Goal: Information Seeking & Learning: Learn about a topic

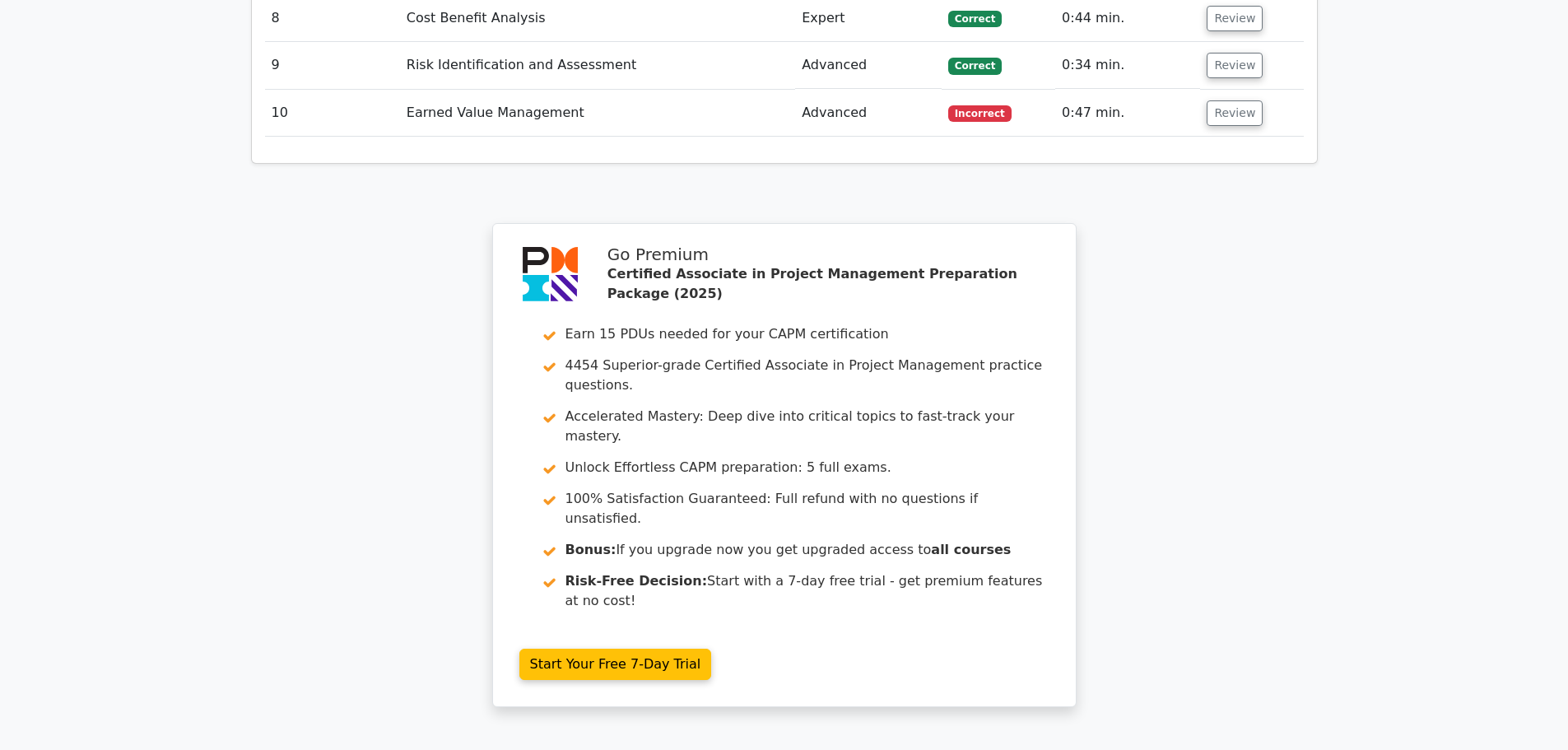
scroll to position [2987, 0]
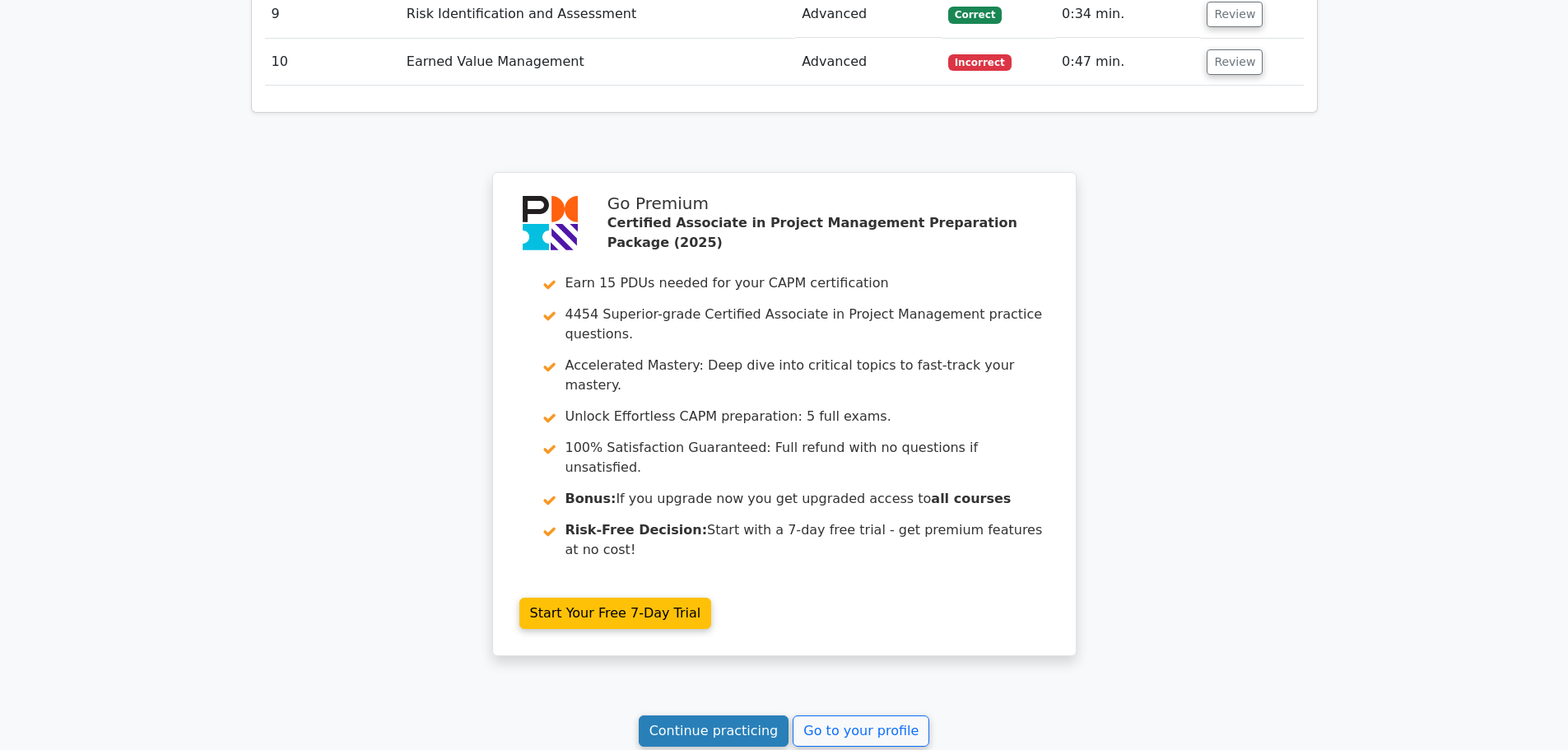
click at [710, 716] on link "Continue practicing" at bounding box center [714, 731] width 151 height 31
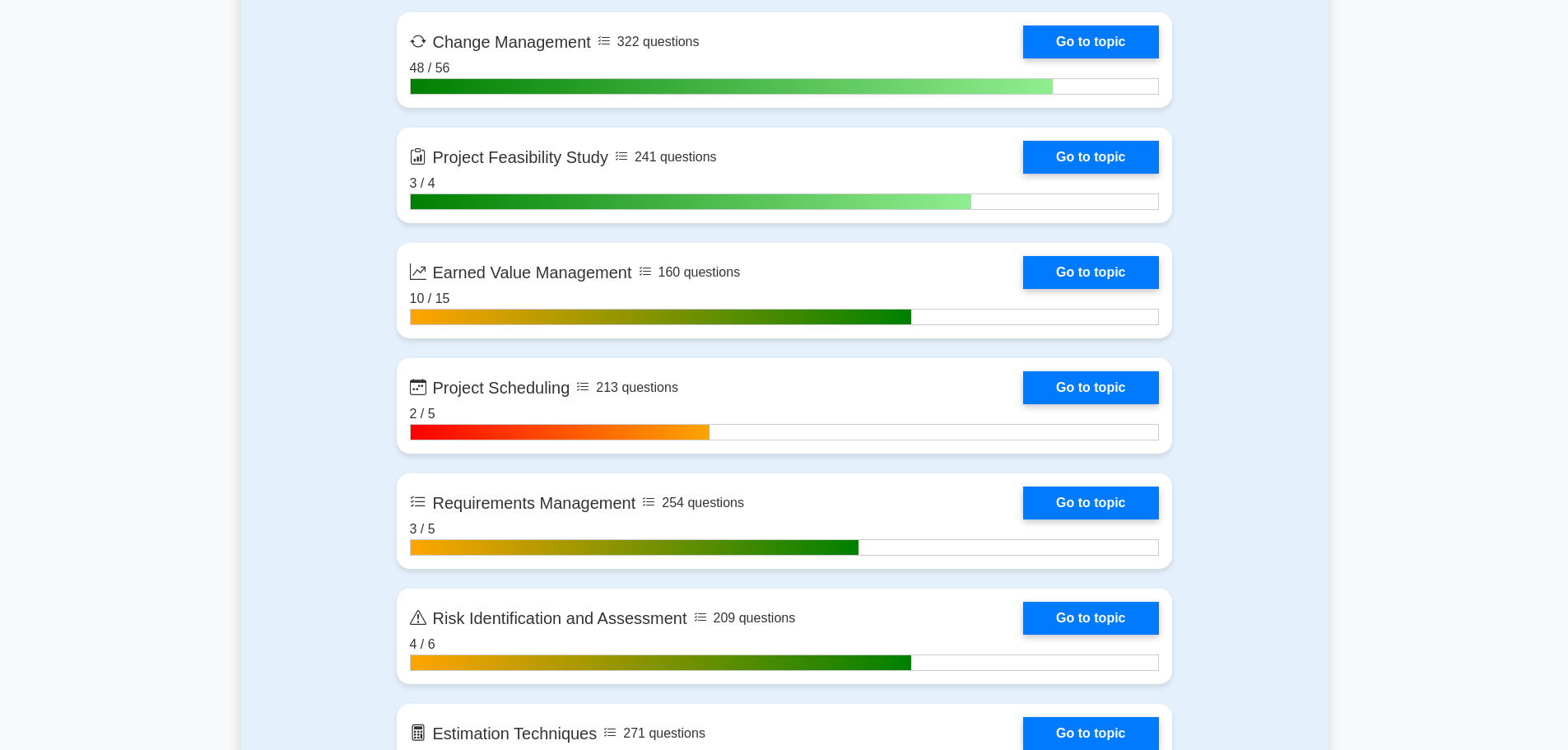
scroll to position [2800, 0]
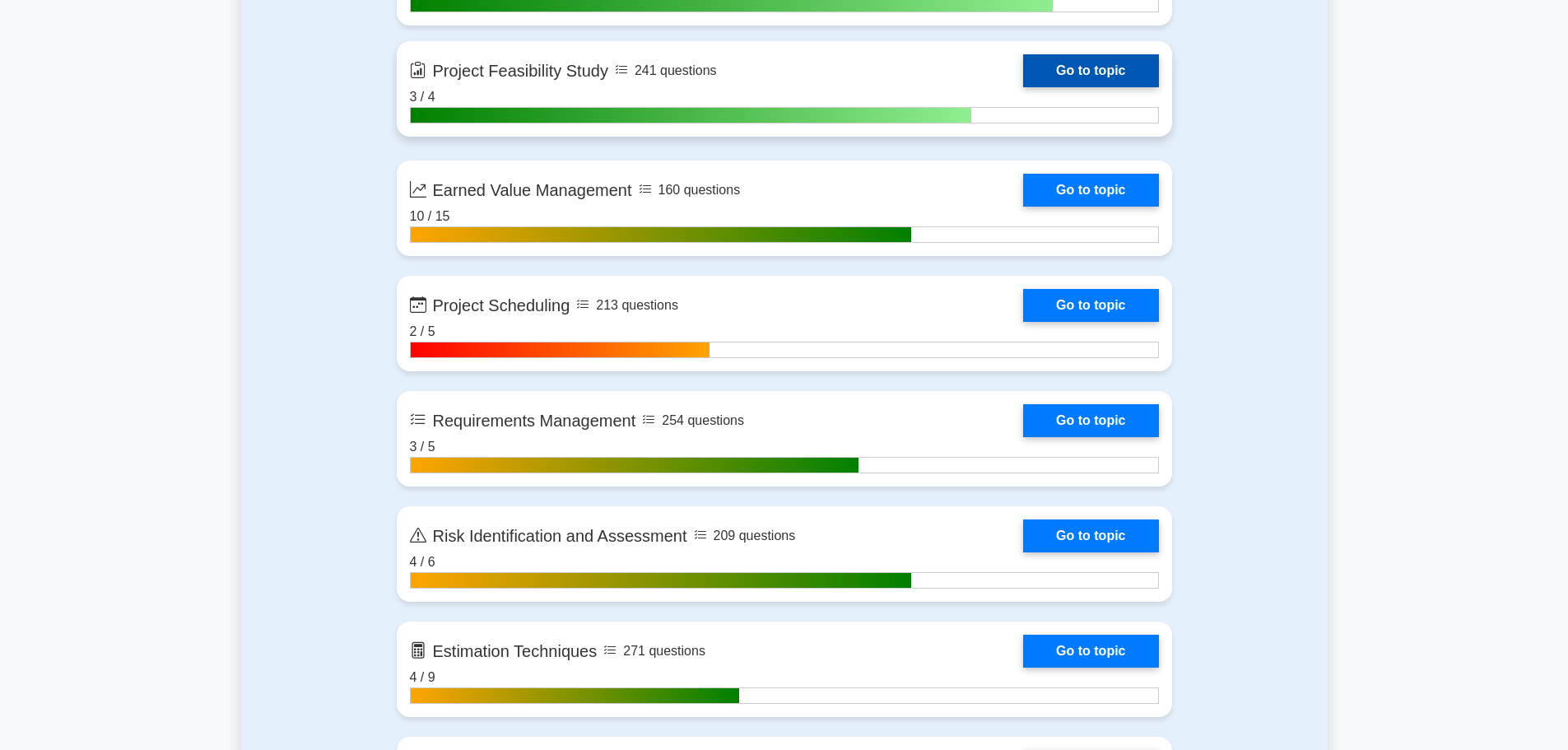
click at [1023, 56] on link "Go to topic" at bounding box center [1090, 71] width 135 height 33
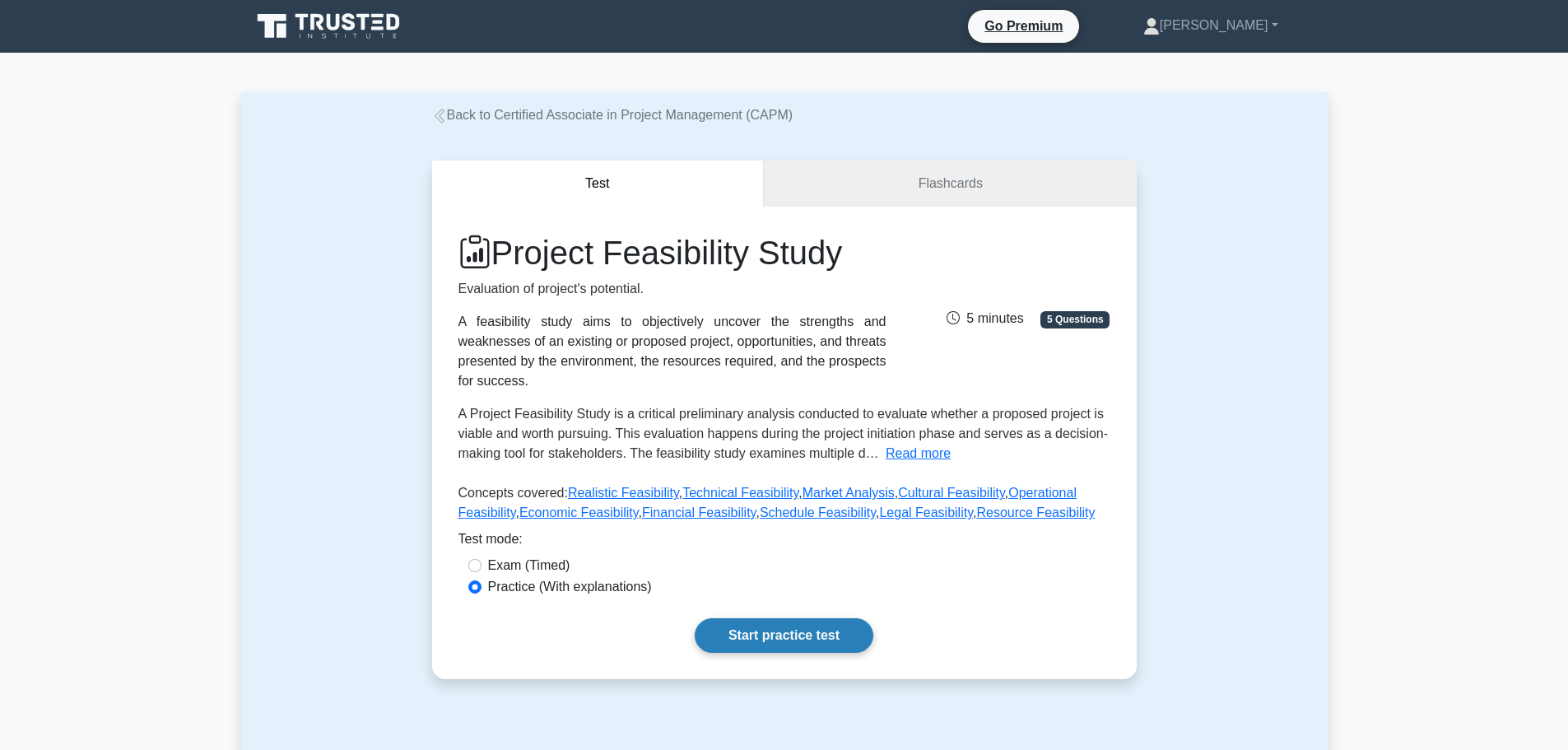
click at [784, 618] on link "Start practice test" at bounding box center [784, 635] width 179 height 35
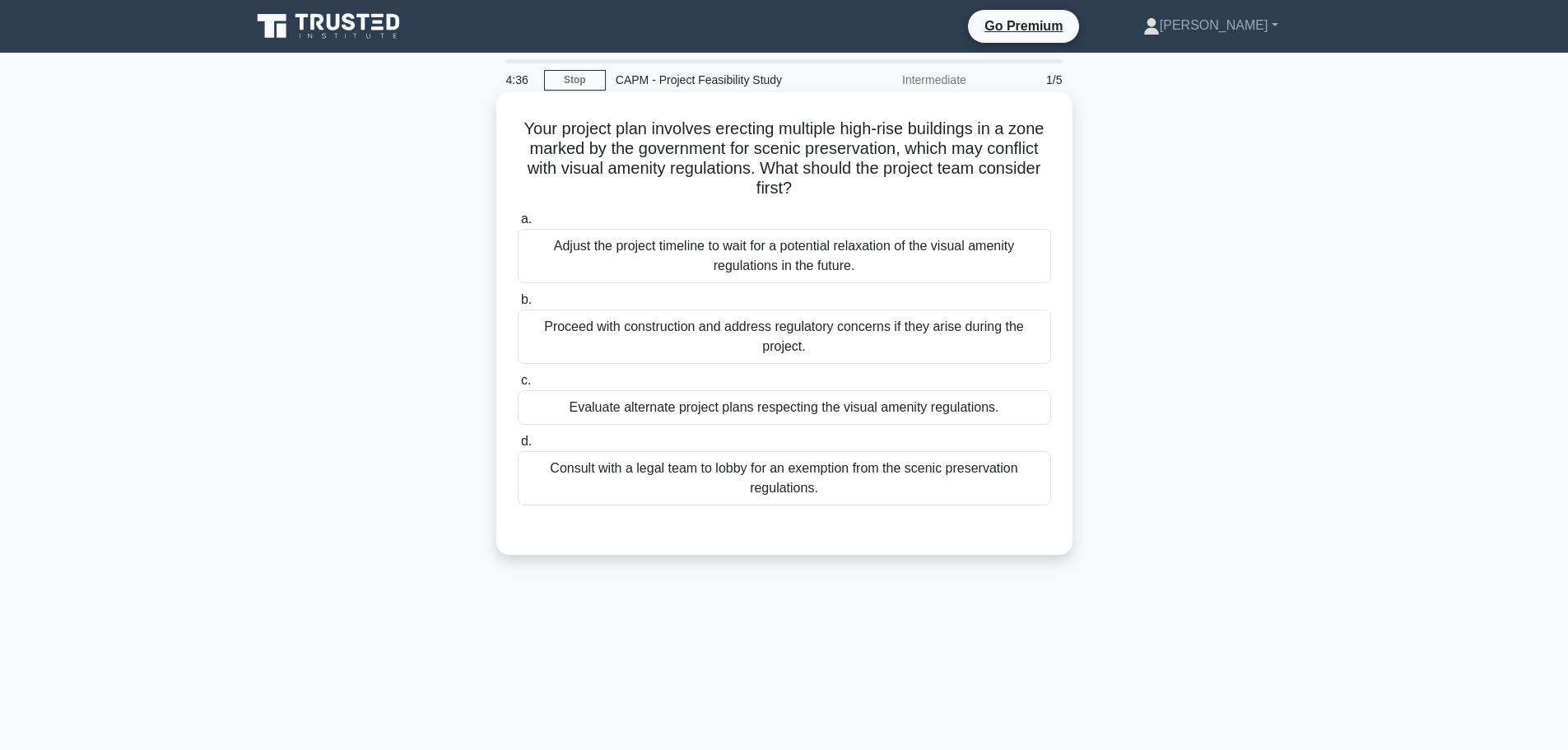
click at [805, 409] on div "Evaluate alternate project plans respecting the visual amenity regulations." at bounding box center [784, 407] width 533 height 35
click at [517, 386] on input "c. Evaluate alternate project plans respecting the visual amenity regulations." at bounding box center [517, 381] width 0 height 11
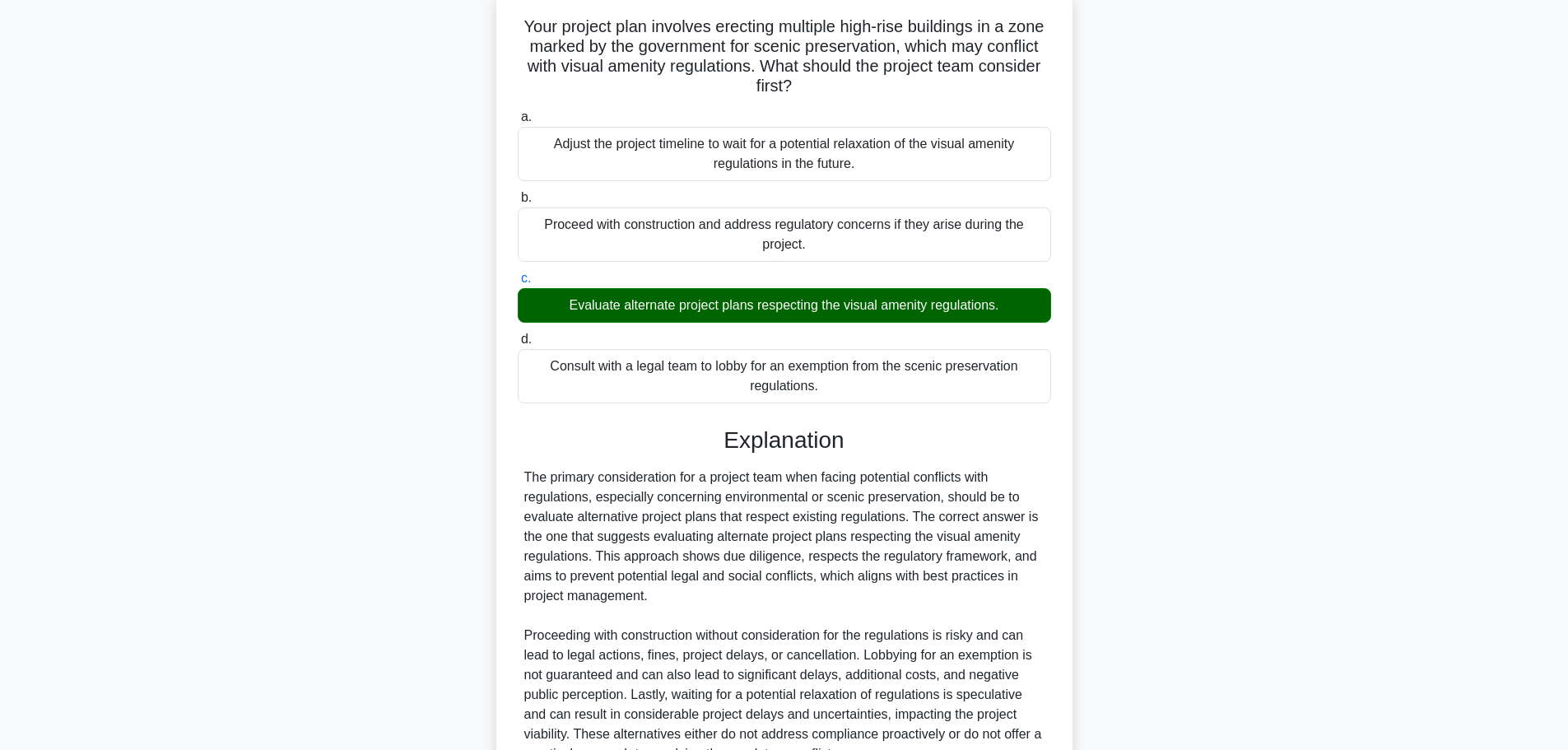
scroll to position [266, 0]
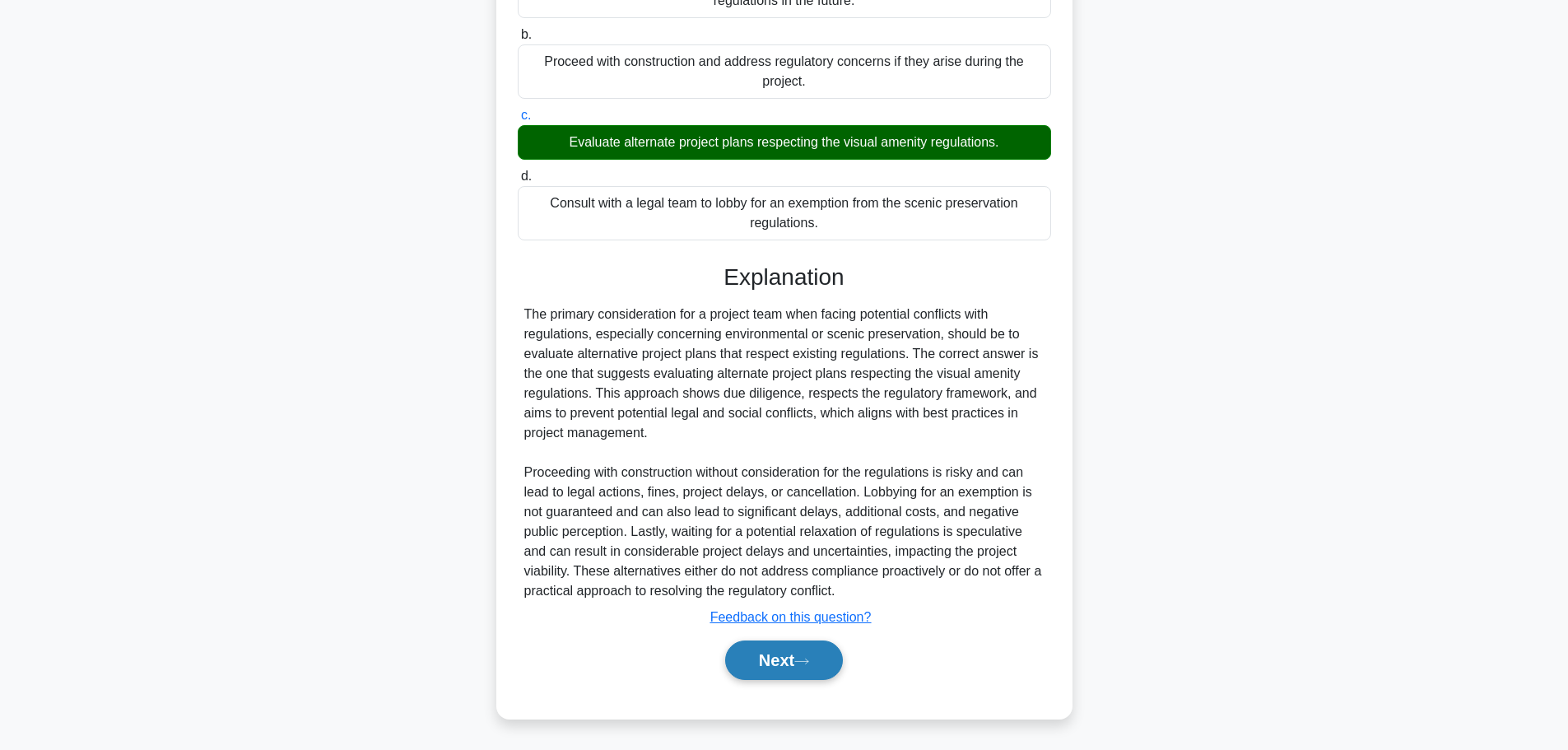
click at [795, 676] on button "Next" at bounding box center [784, 661] width 117 height 39
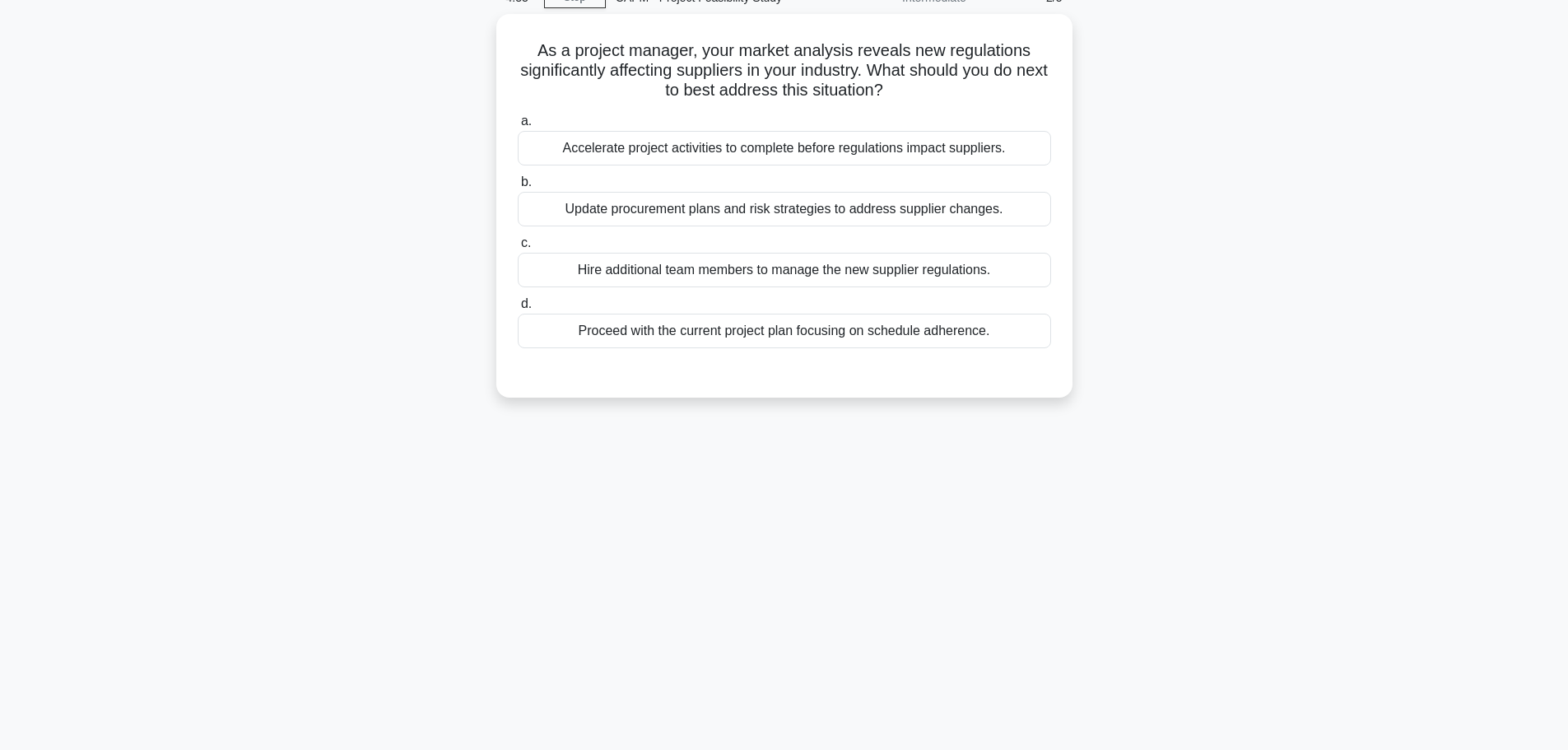
scroll to position [0, 0]
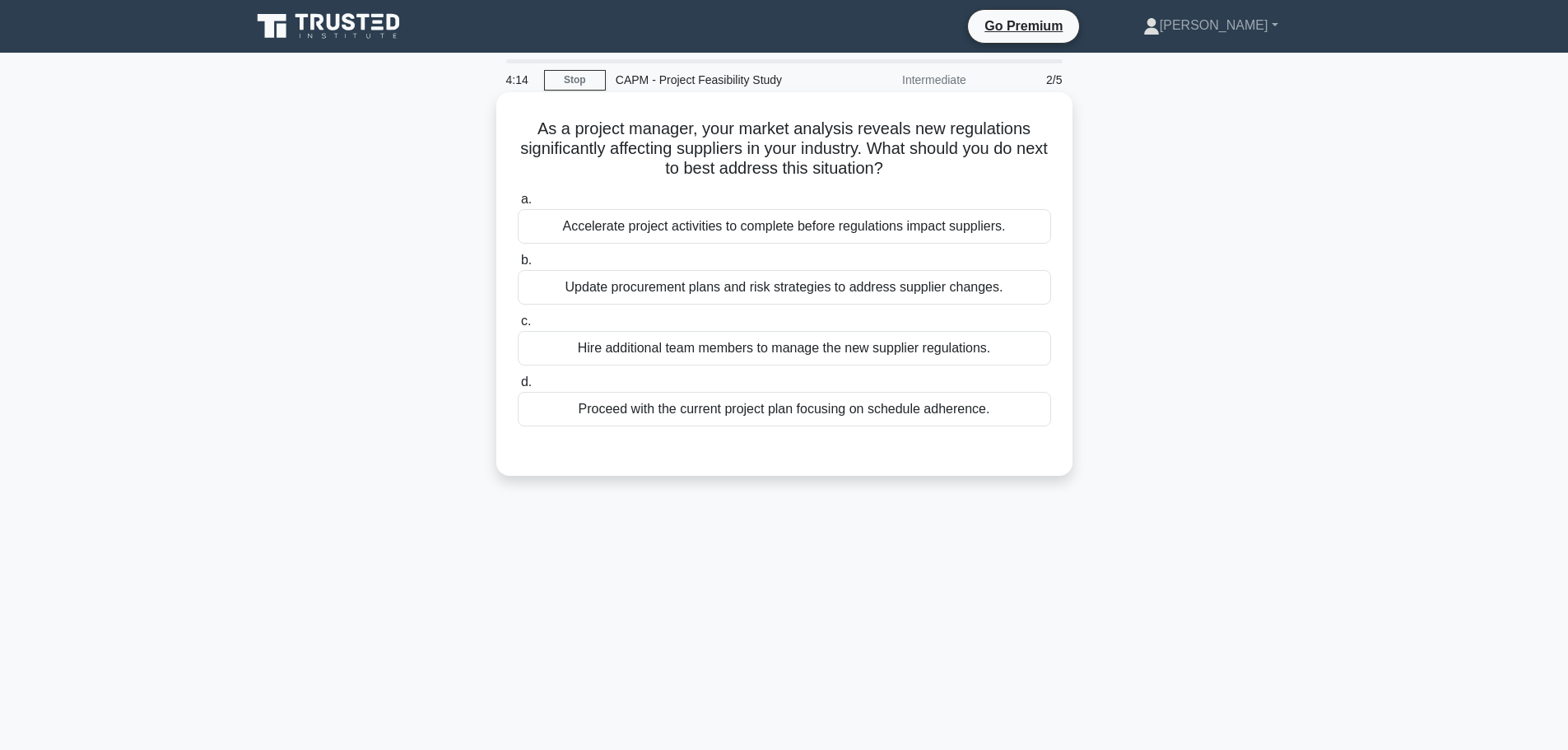
click at [863, 287] on div "Update procurement plans and risk strategies to address supplier changes." at bounding box center [784, 287] width 533 height 35
click at [517, 266] on input "b. Update procurement plans and risk strategies to address supplier changes." at bounding box center [517, 260] width 0 height 11
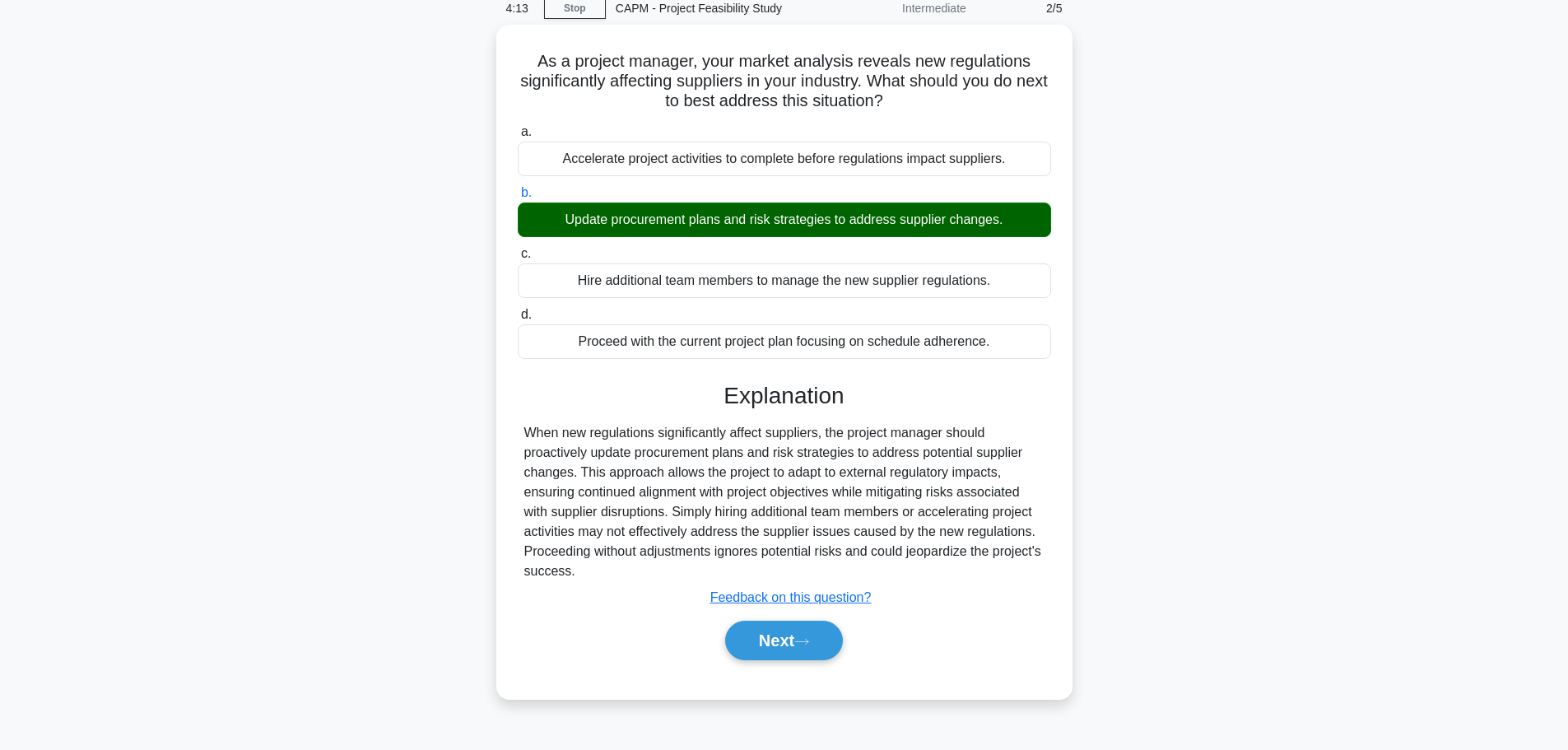
scroll to position [139, 0]
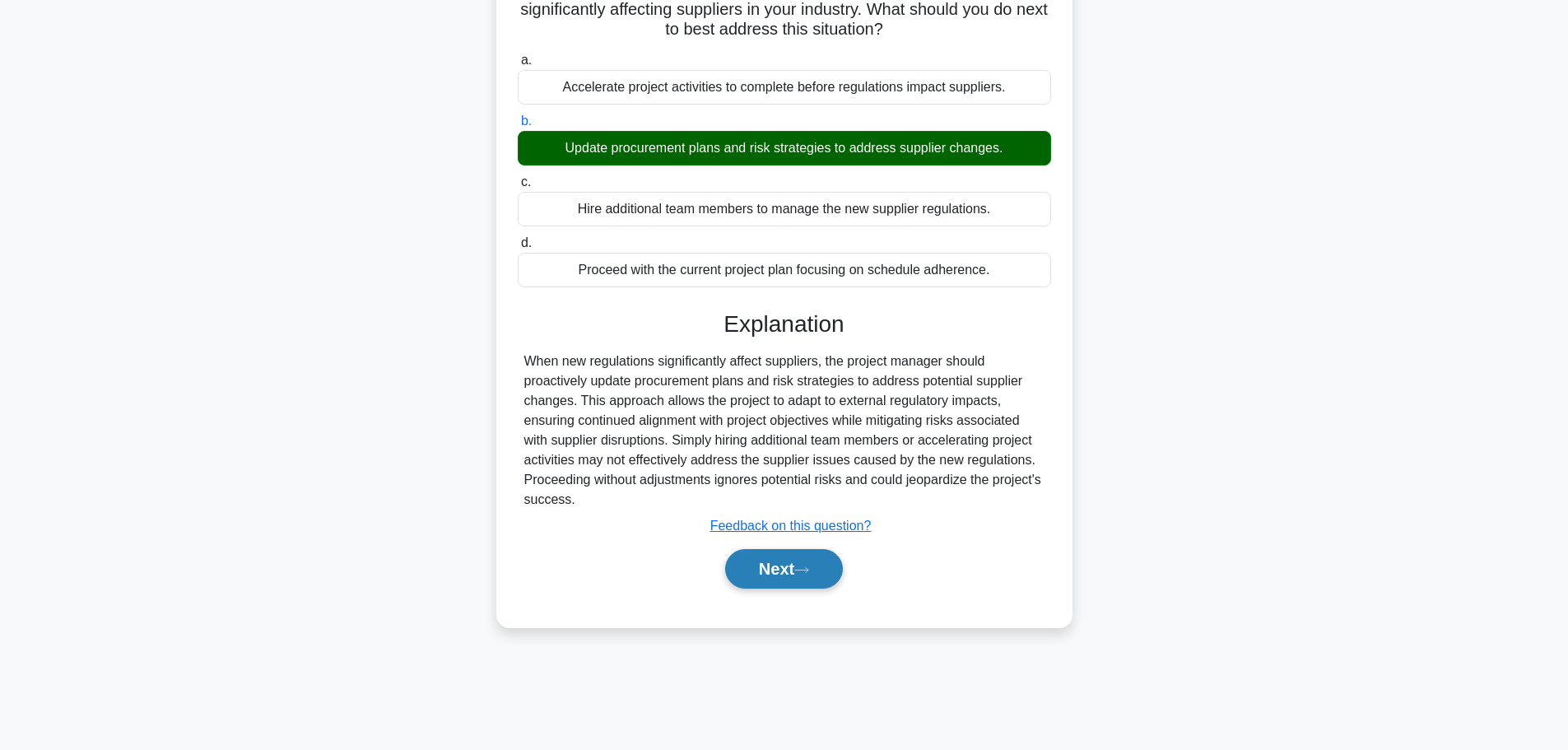
click at [765, 564] on button "Next" at bounding box center [784, 569] width 117 height 39
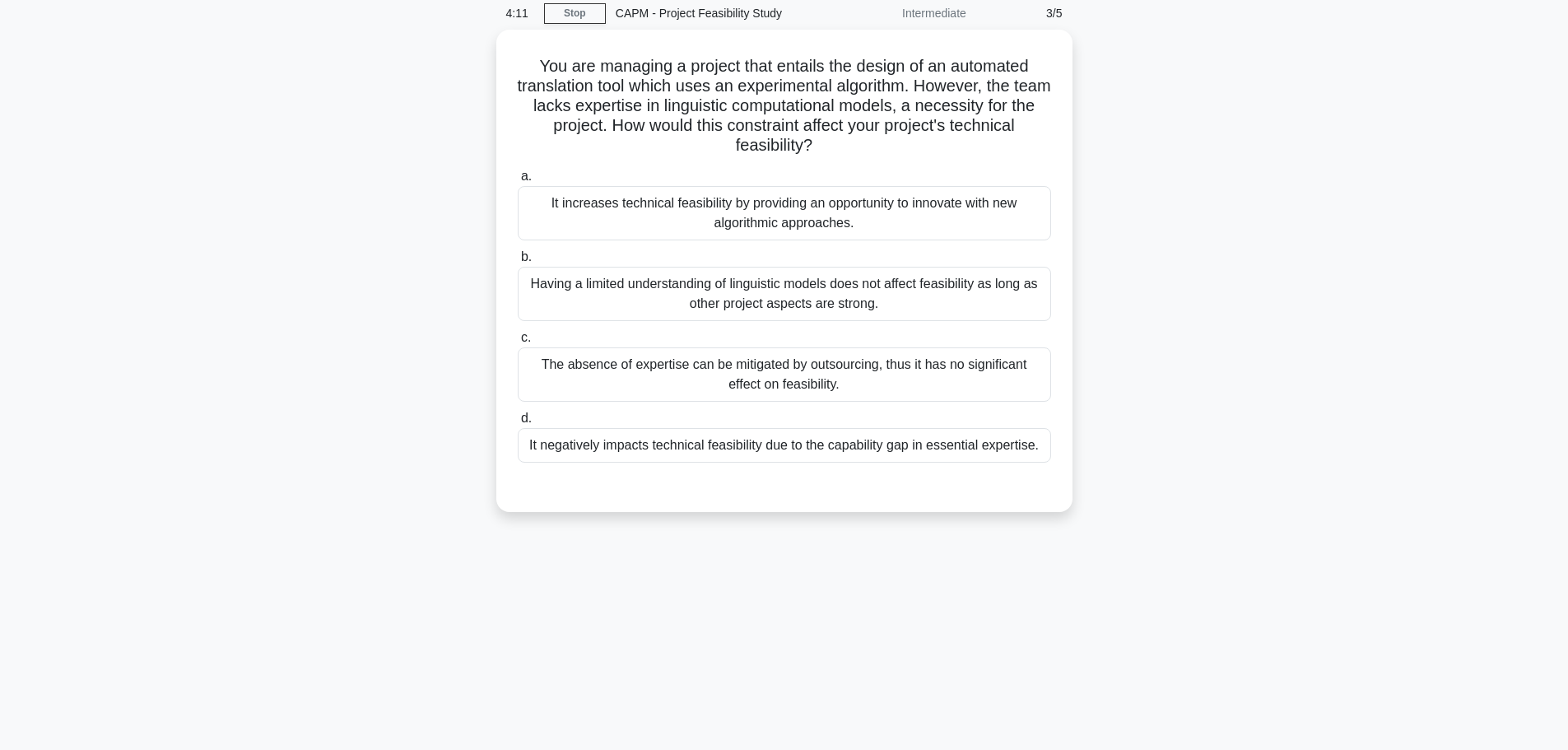
scroll to position [0, 0]
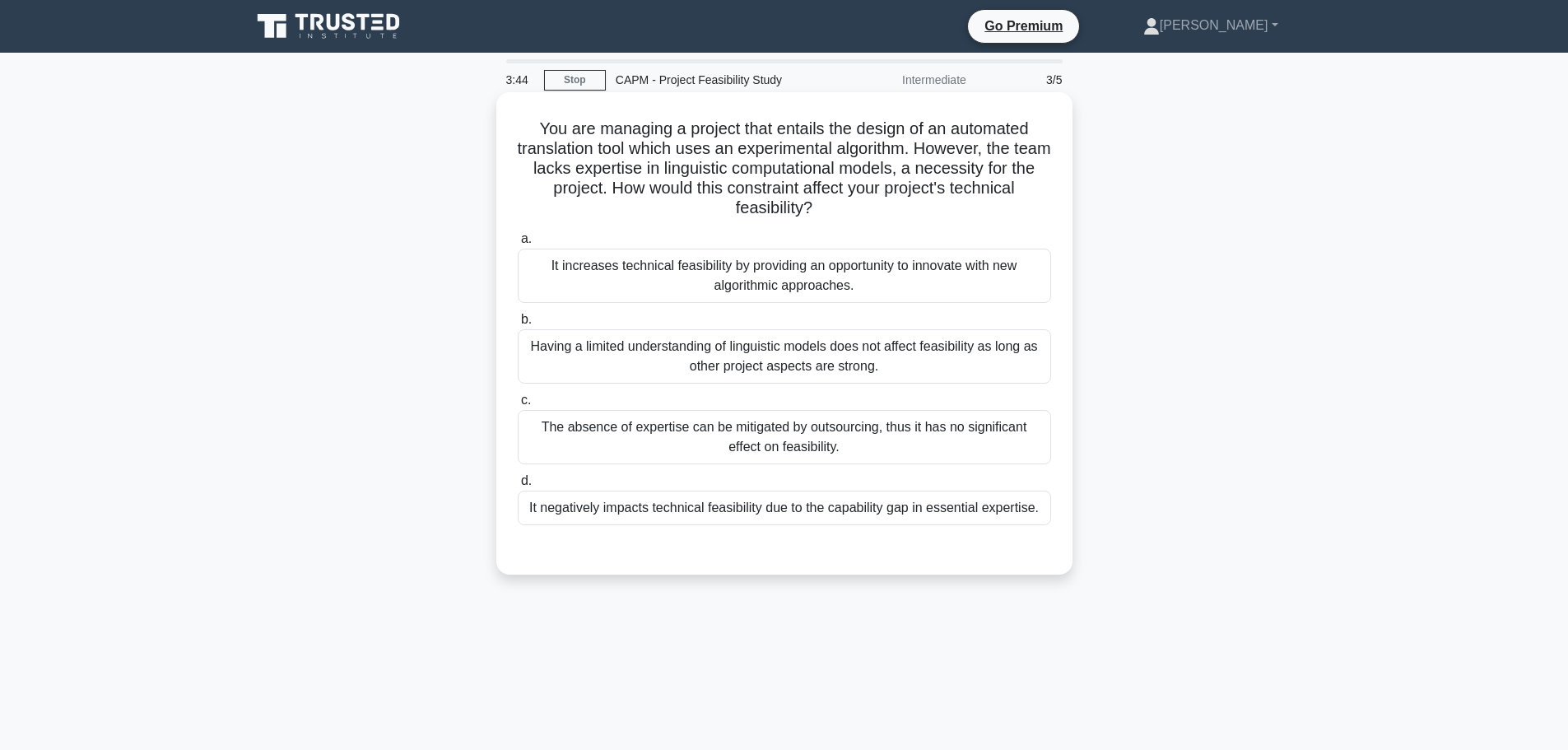
click at [858, 428] on div "The absence of expertise can be mitigated by outsourcing, thus it has no signif…" at bounding box center [784, 438] width 533 height 54
click at [517, 406] on input "c. The absence of expertise can be mitigated by outsourcing, thus it has no sig…" at bounding box center [517, 400] width 0 height 11
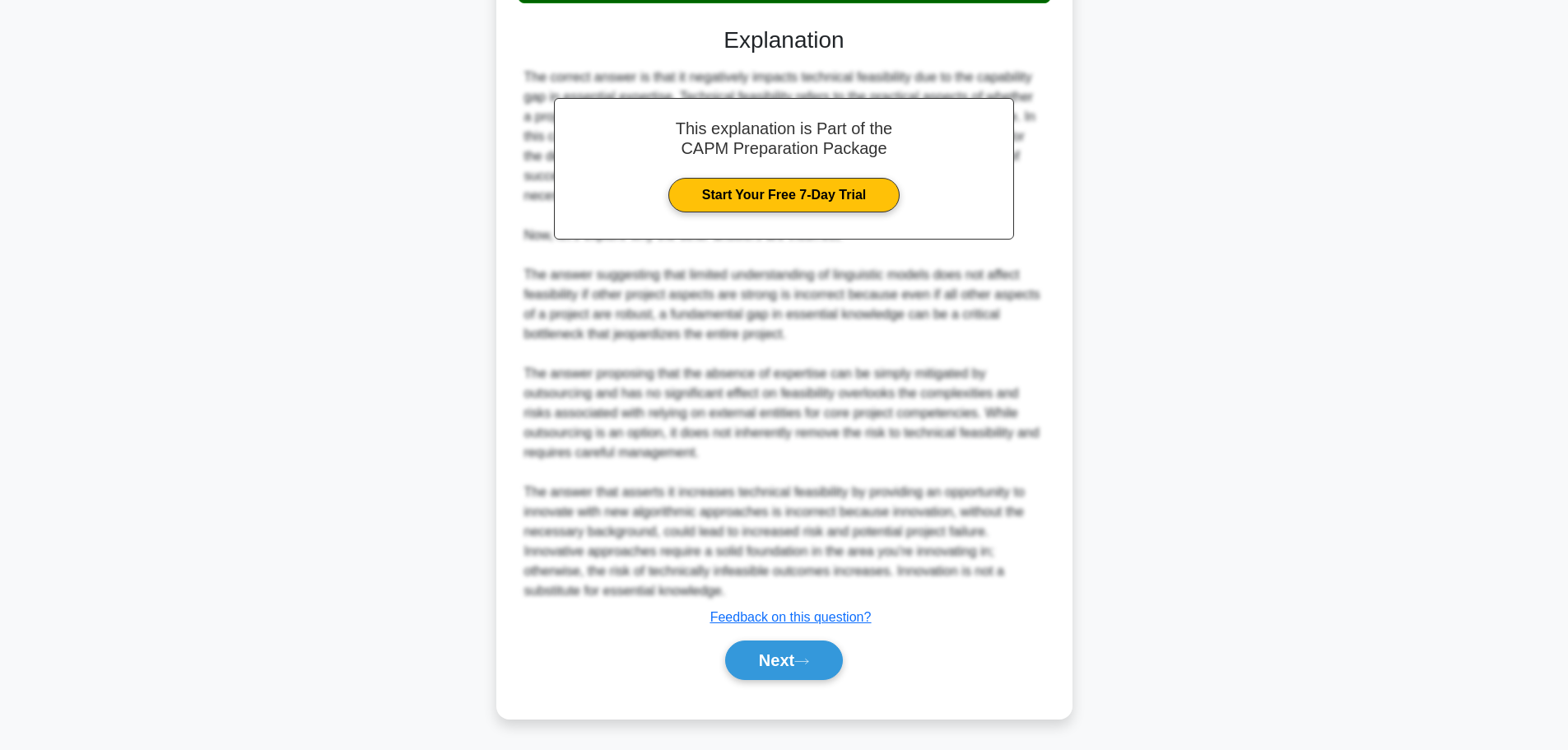
scroll to position [544, 0]
click at [808, 668] on button "Next" at bounding box center [784, 661] width 117 height 39
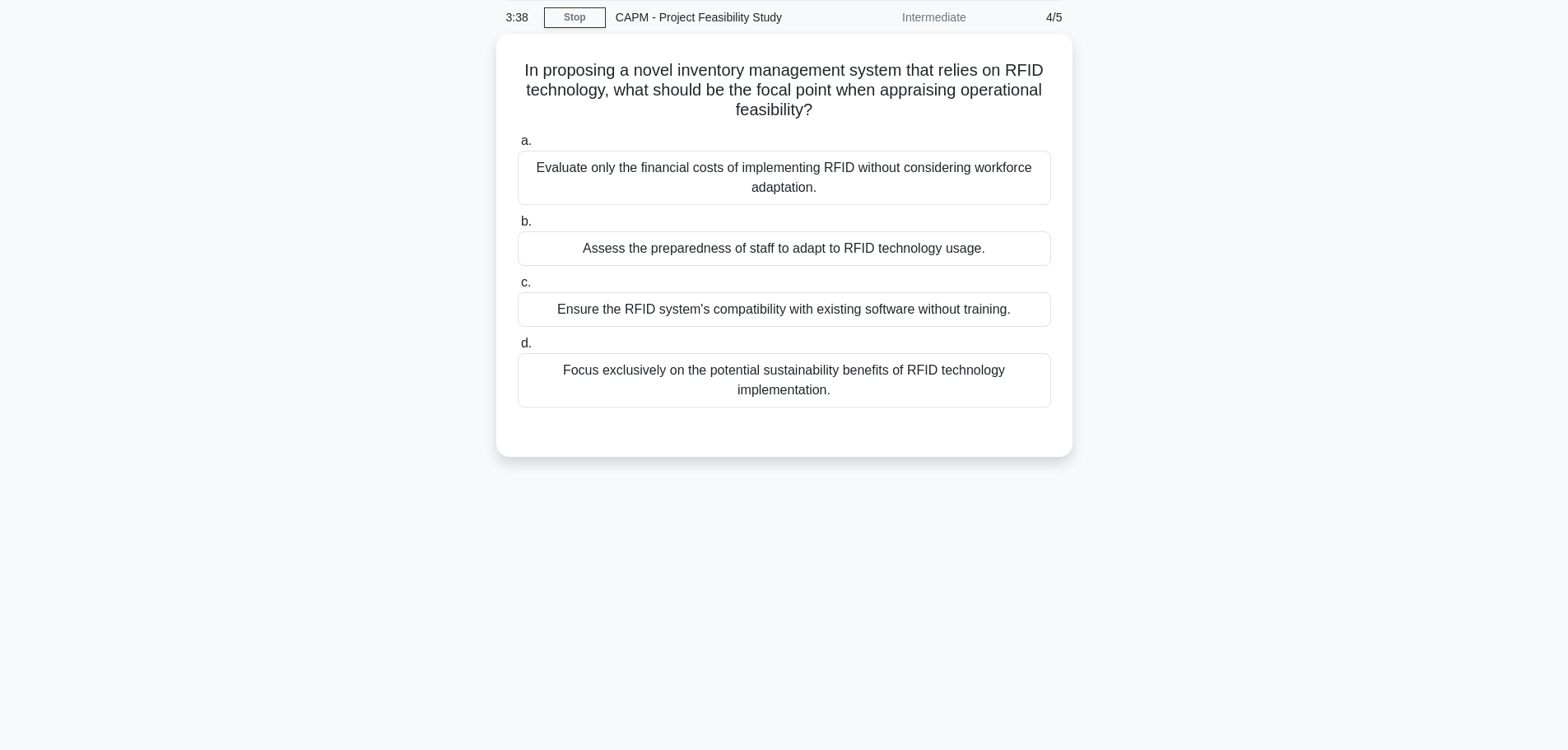
scroll to position [0, 0]
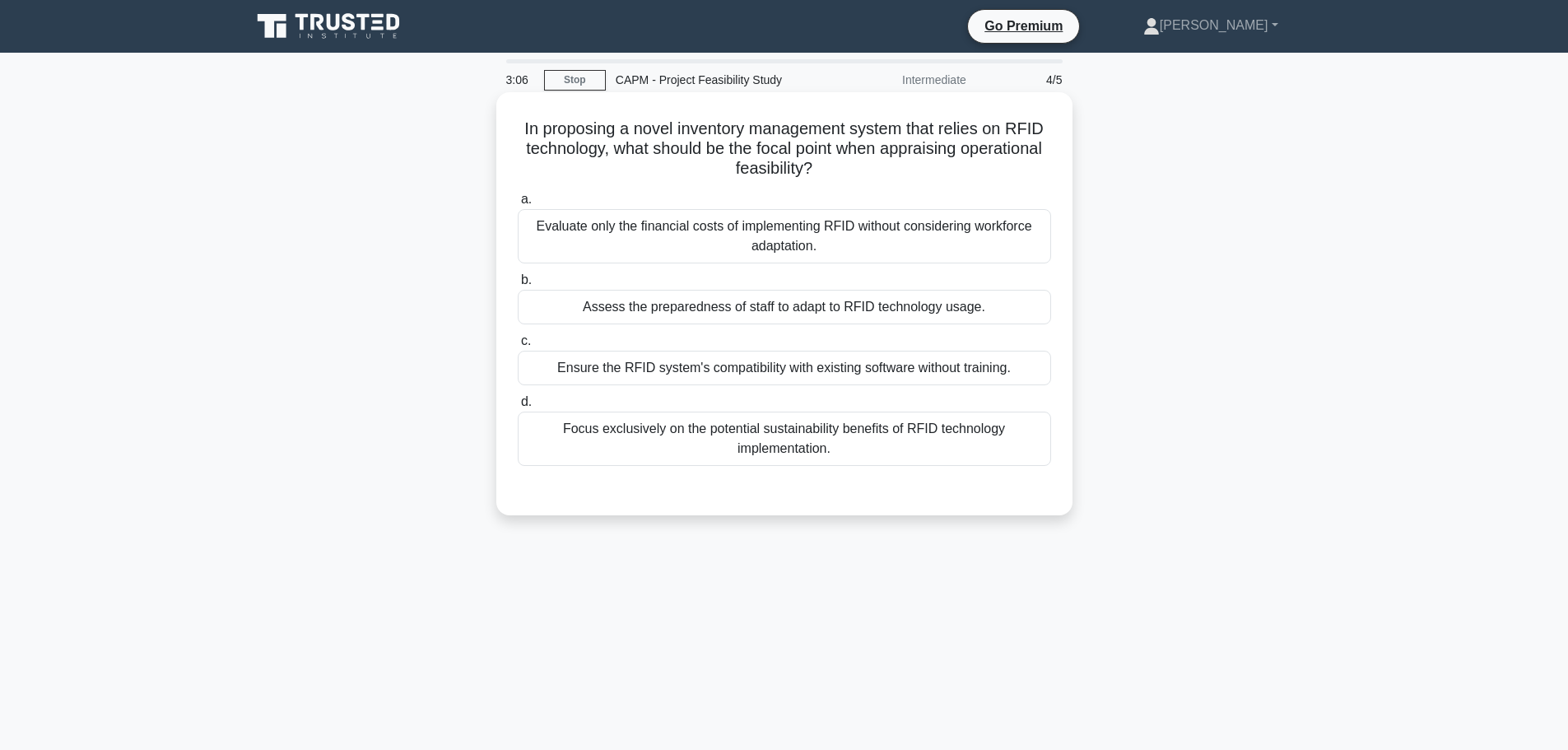
click at [689, 311] on div "Assess the preparedness of staff to adapt to RFID technology usage." at bounding box center [784, 306] width 533 height 35
click at [517, 286] on input "b. Assess the preparedness of staff to adapt to RFID technology usage." at bounding box center [517, 280] width 0 height 11
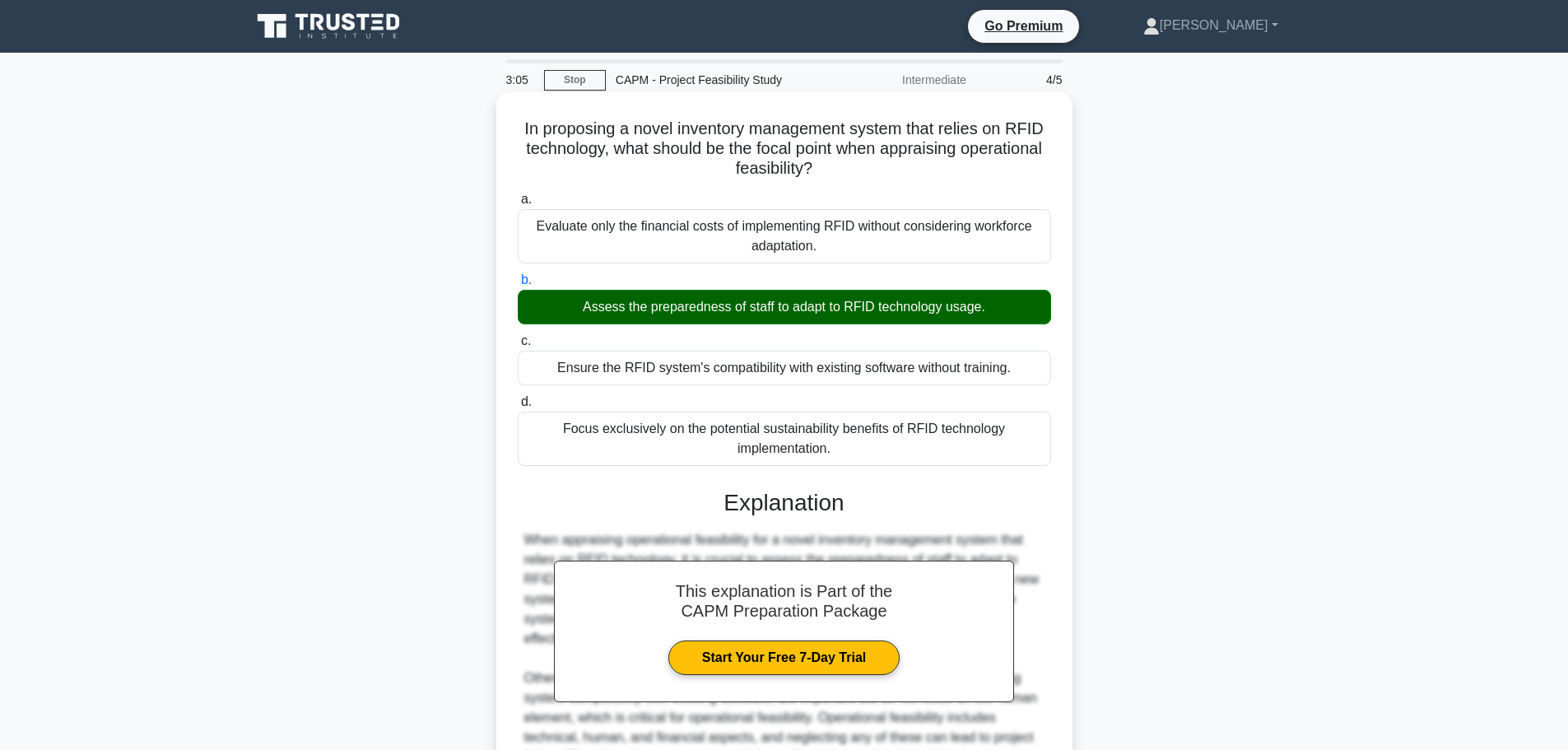
scroll to position [365, 0]
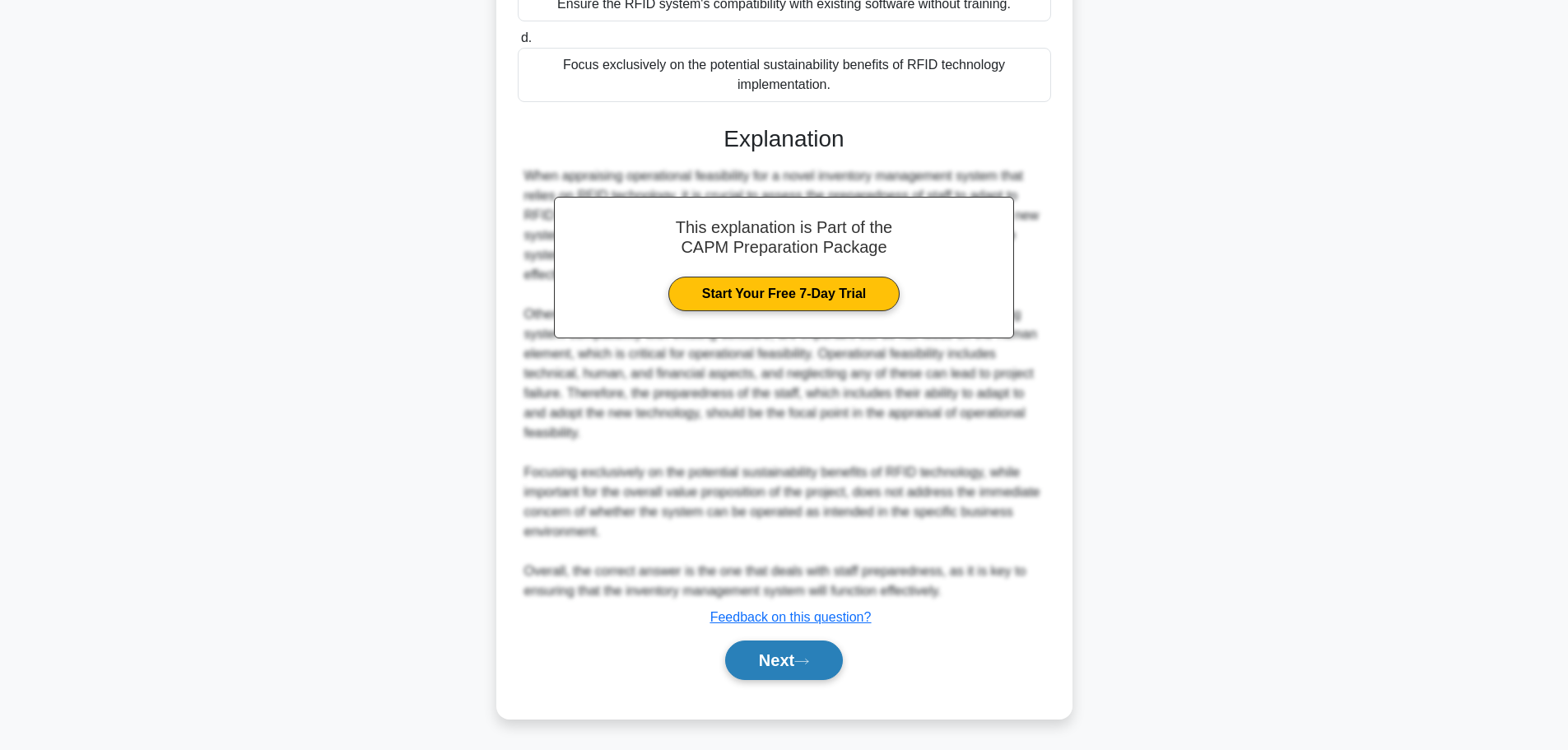
click at [784, 665] on button "Next" at bounding box center [784, 661] width 117 height 39
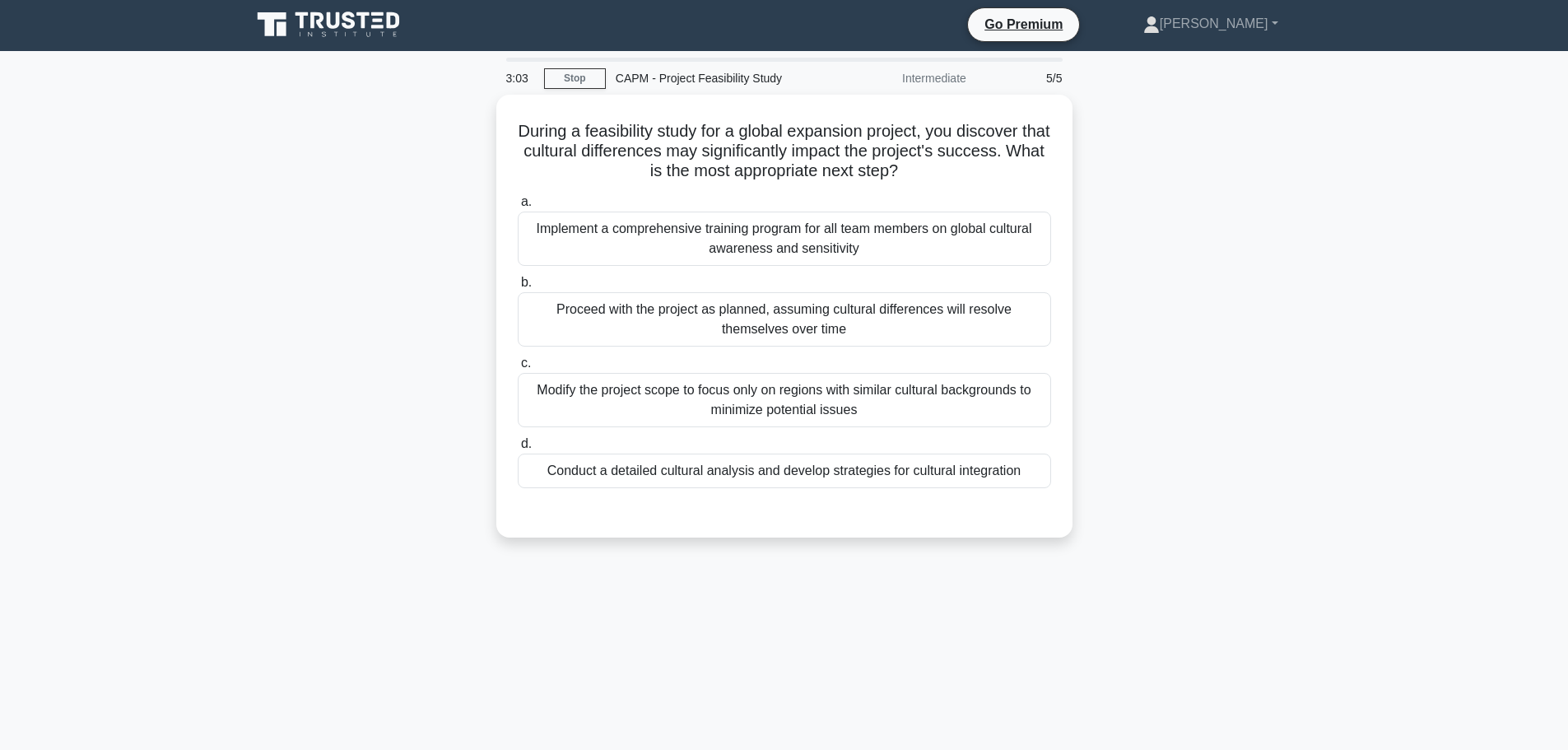
scroll to position [0, 0]
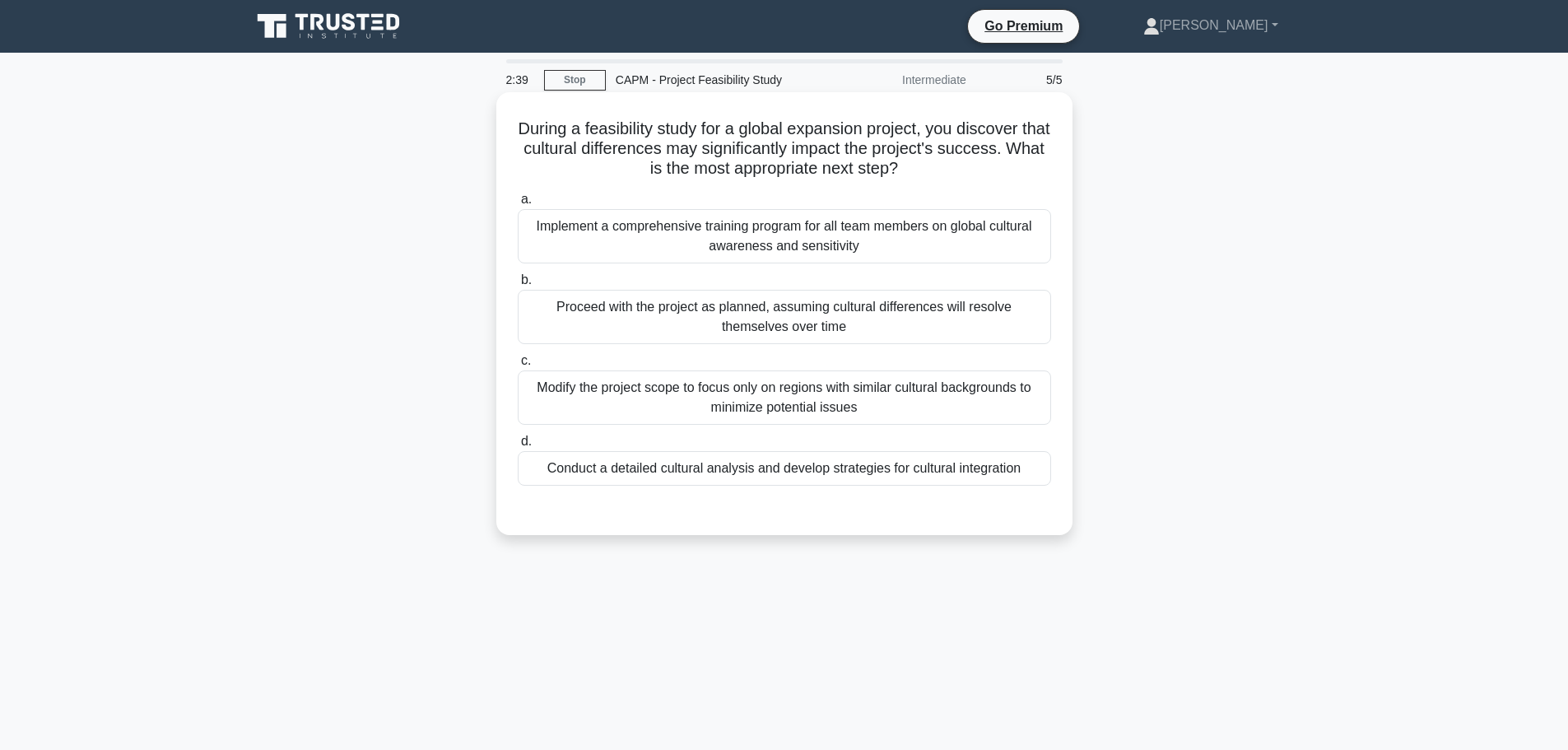
click at [773, 247] on div "Implement a comprehensive training program for all team members on global cultu…" at bounding box center [784, 237] width 533 height 54
click at [517, 205] on input "a. Implement a comprehensive training program for all team members on global cu…" at bounding box center [517, 199] width 0 height 11
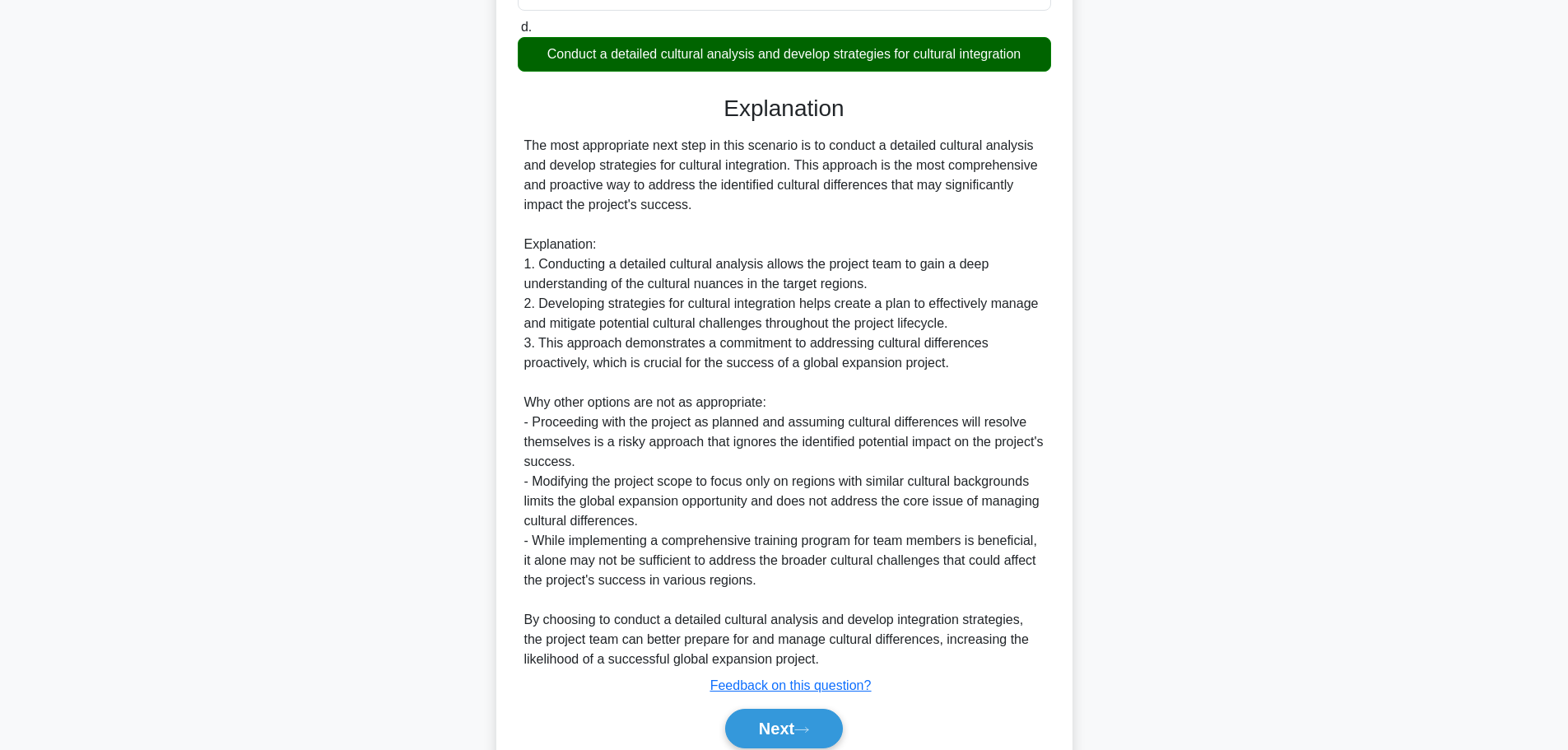
scroll to position [485, 0]
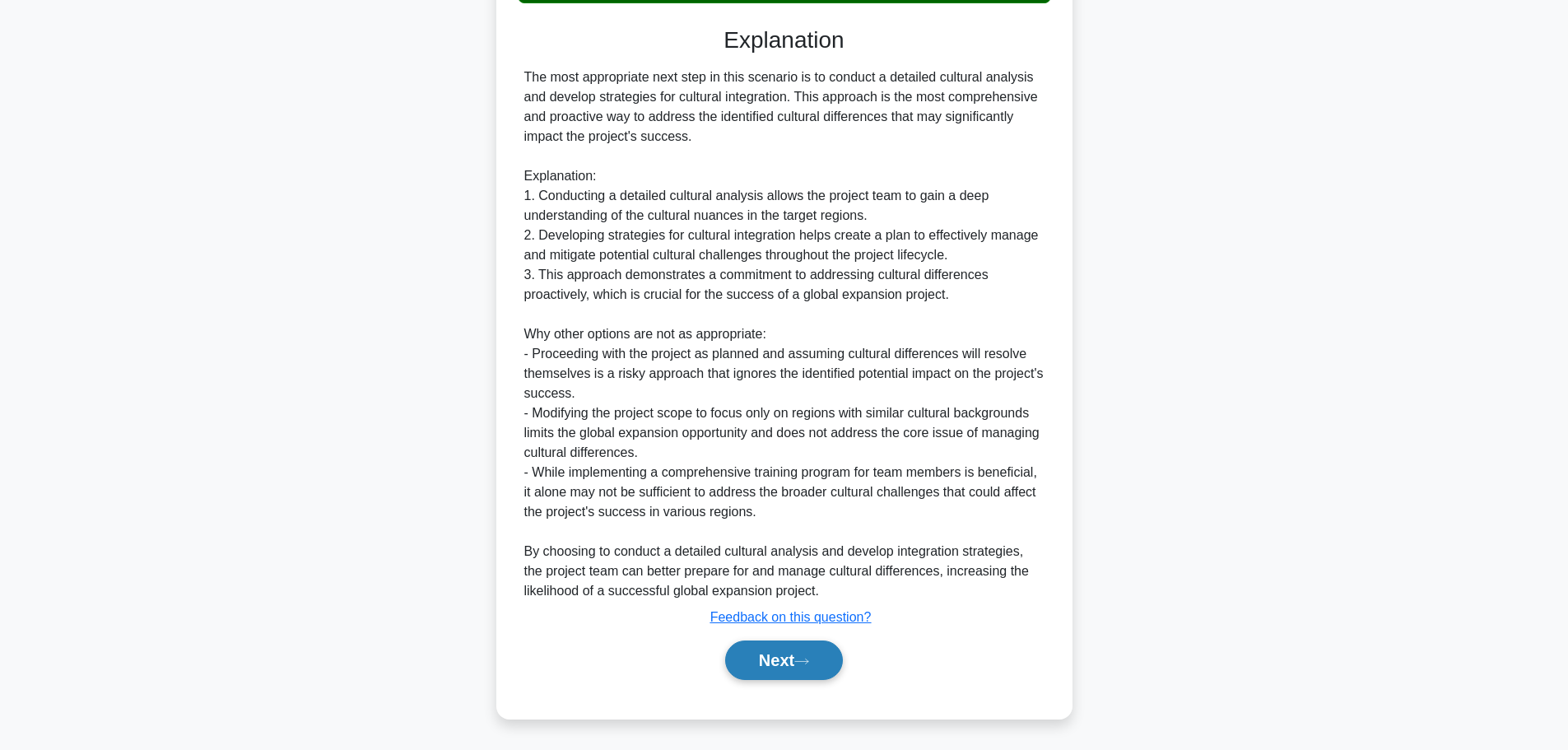
click at [815, 651] on button "Next" at bounding box center [784, 661] width 117 height 39
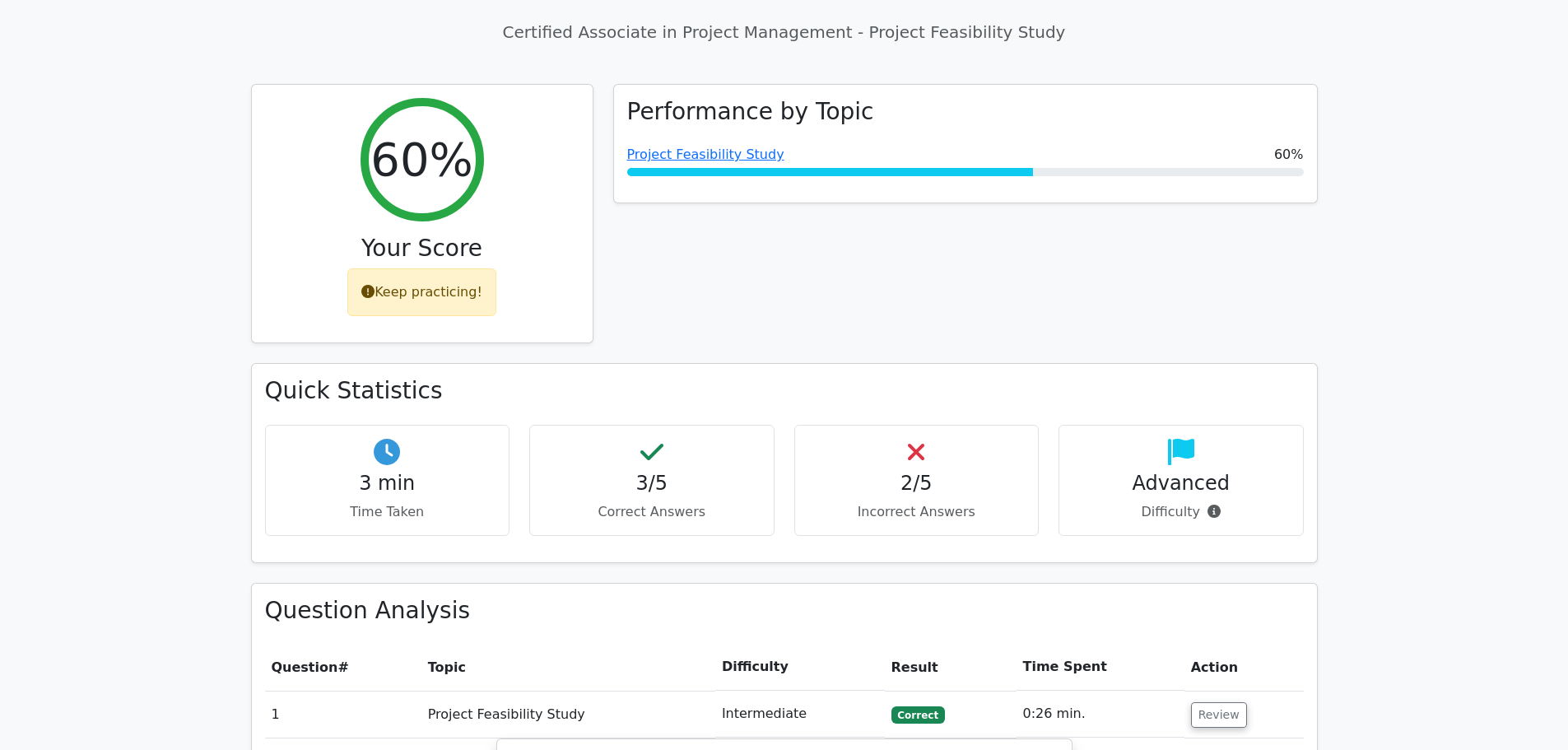
scroll to position [494, 0]
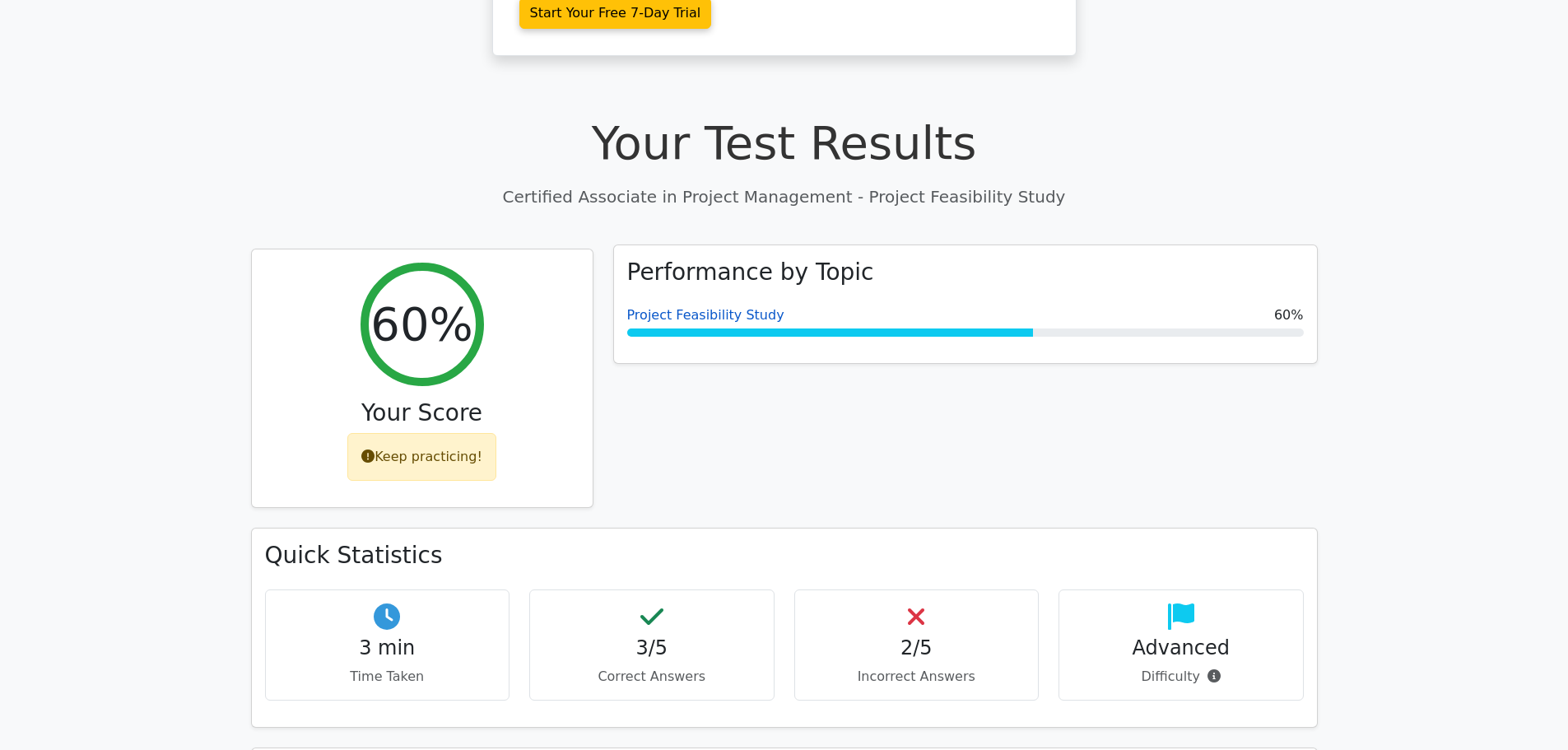
click at [715, 307] on link "Project Feasibility Study" at bounding box center [705, 315] width 157 height 15
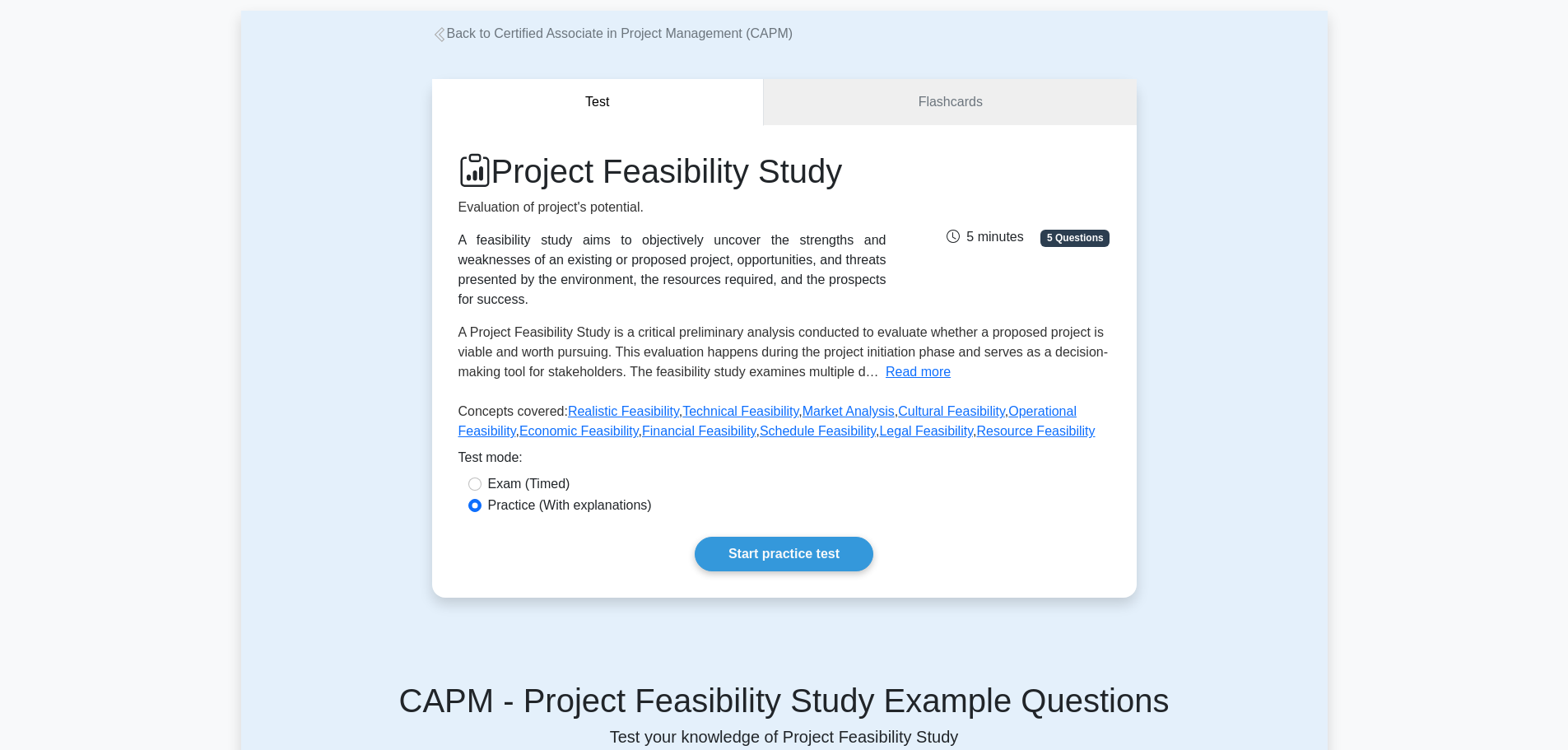
scroll to position [83, 0]
click at [744, 404] on link "Technical Feasibility" at bounding box center [740, 410] width 116 height 14
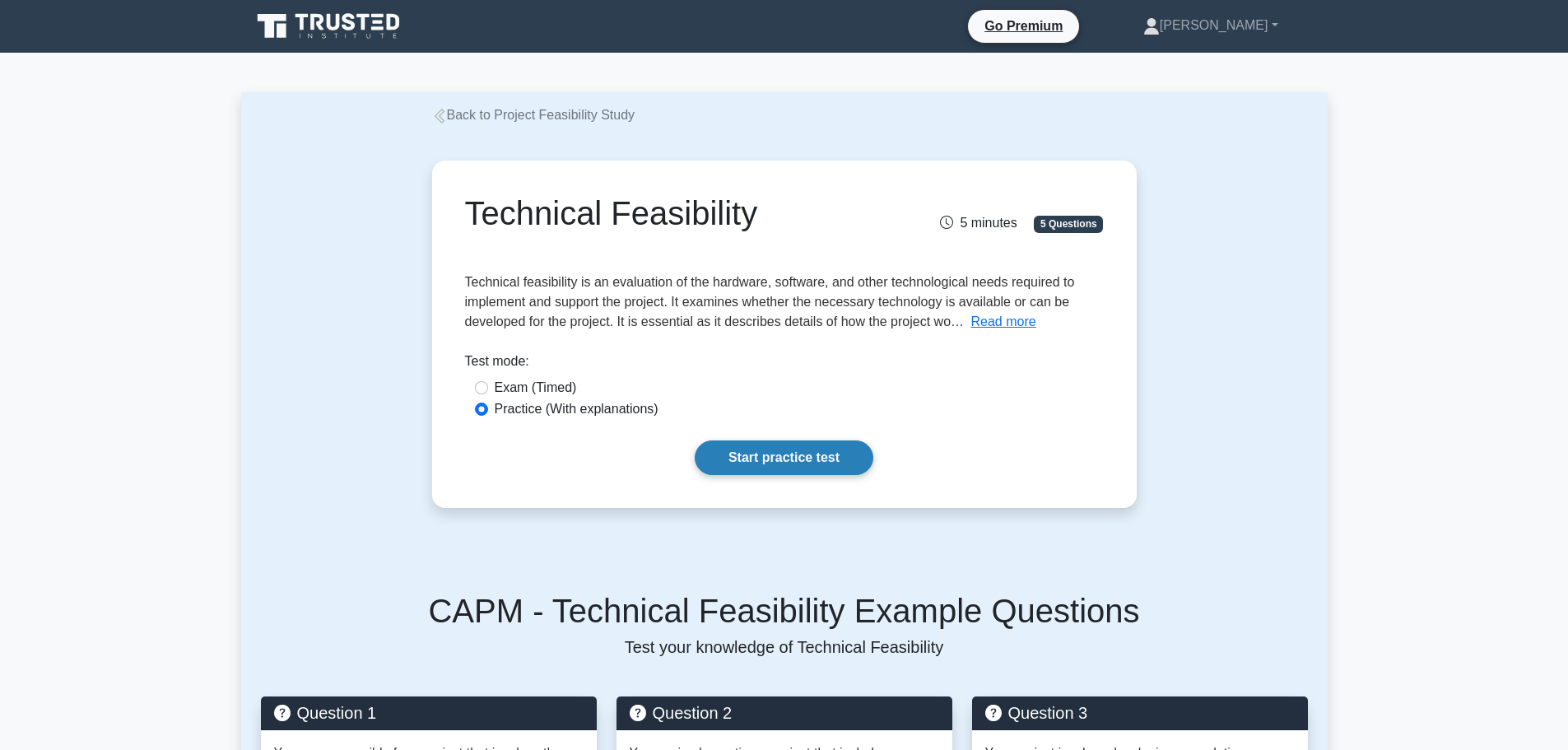
click at [753, 473] on link "Start practice test" at bounding box center [784, 457] width 179 height 35
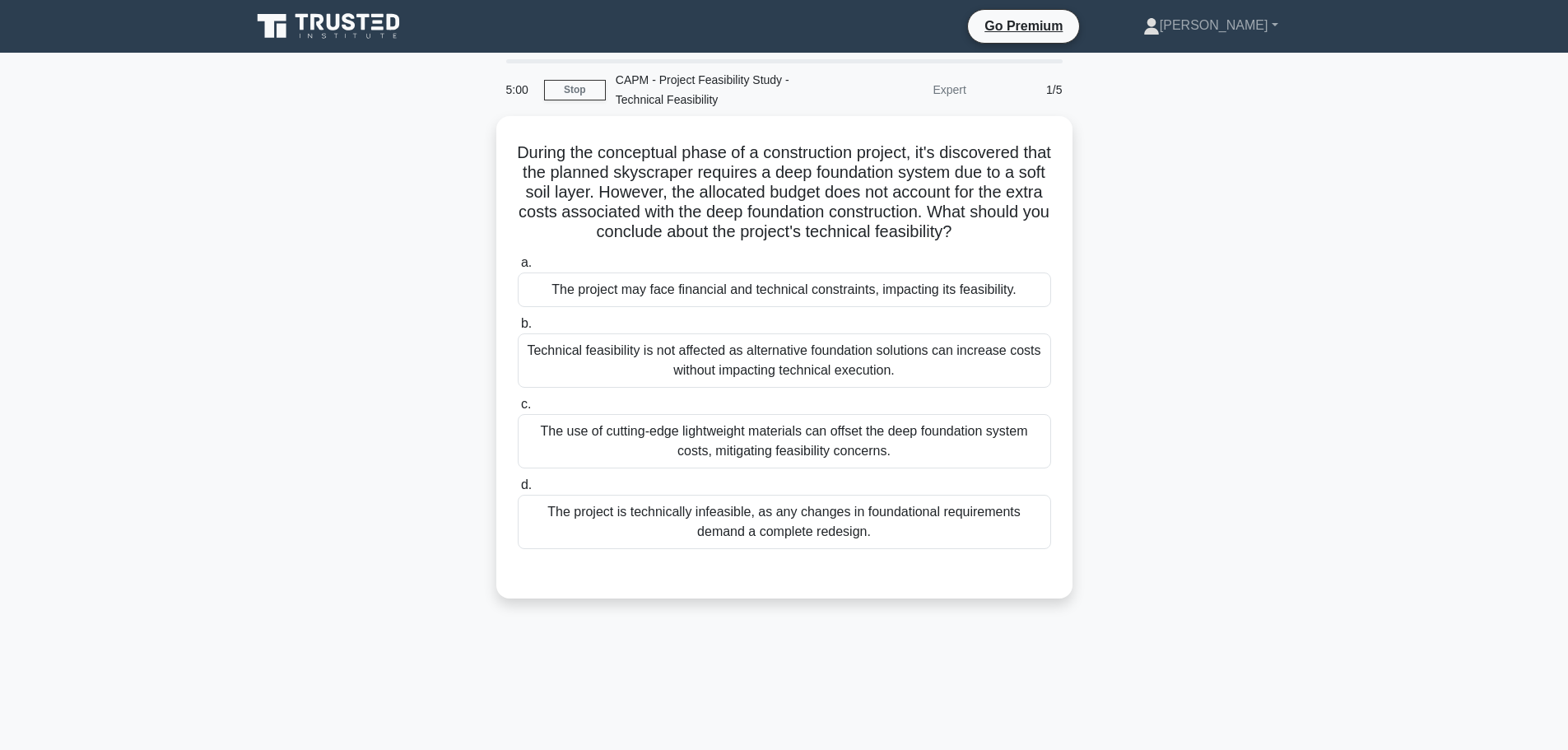
scroll to position [83, 0]
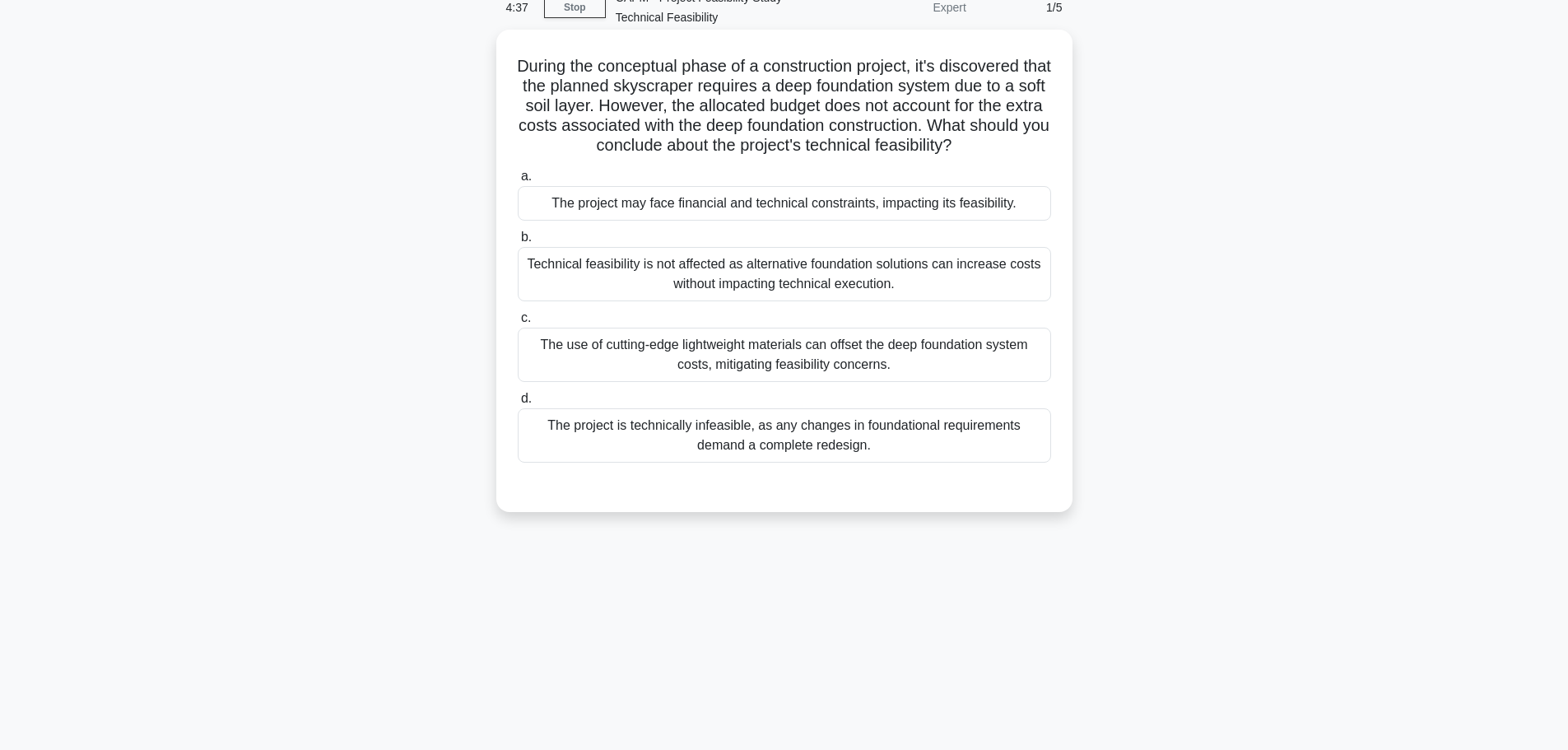
click at [822, 202] on div "The project may face financial and technical constraints, impacting its feasibi…" at bounding box center [784, 203] width 533 height 35
click at [517, 182] on input "a. The project may face financial and technical constraints, impacting its feas…" at bounding box center [517, 176] width 0 height 11
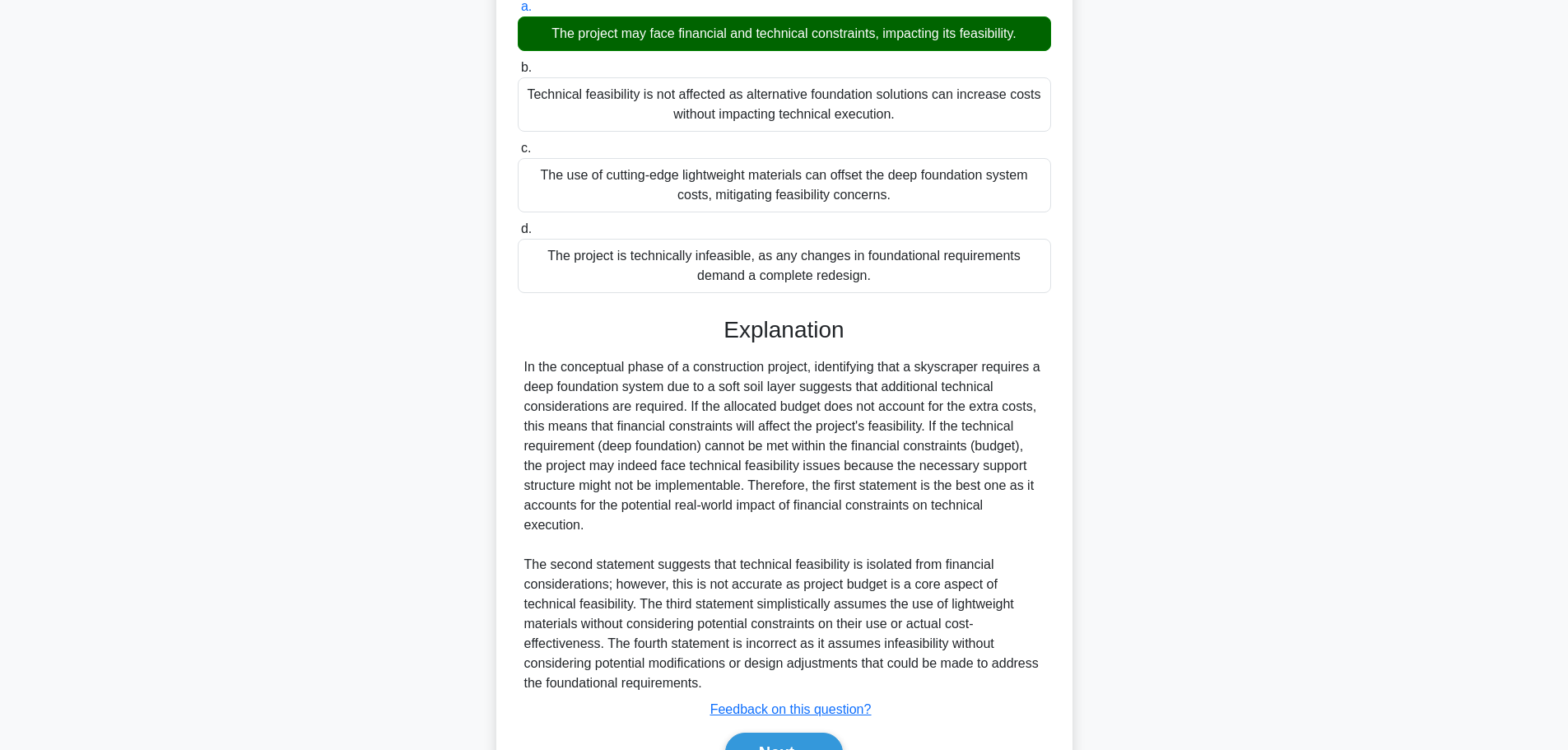
scroll to position [345, 0]
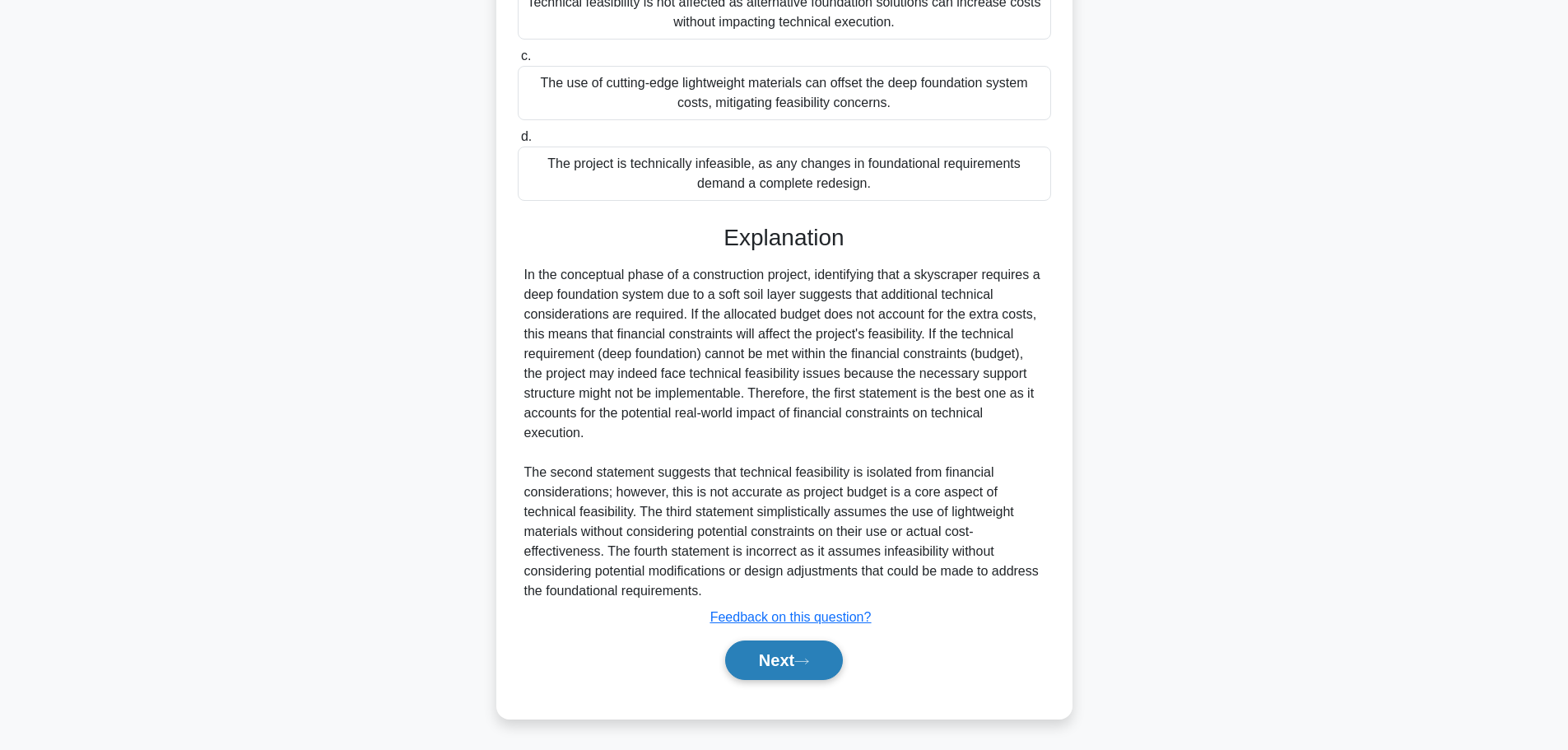
click at [785, 656] on button "Next" at bounding box center [784, 661] width 117 height 39
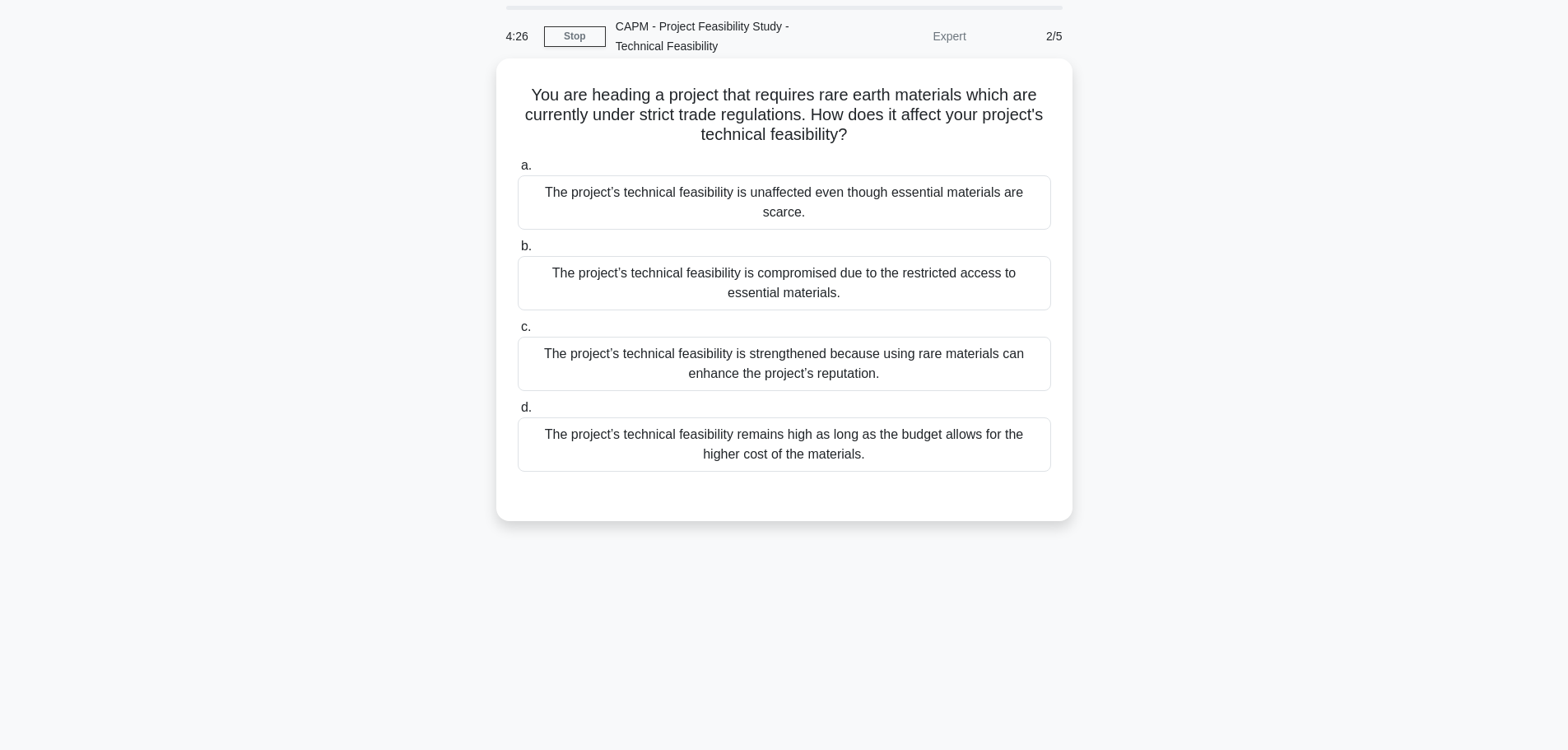
scroll to position [83, 0]
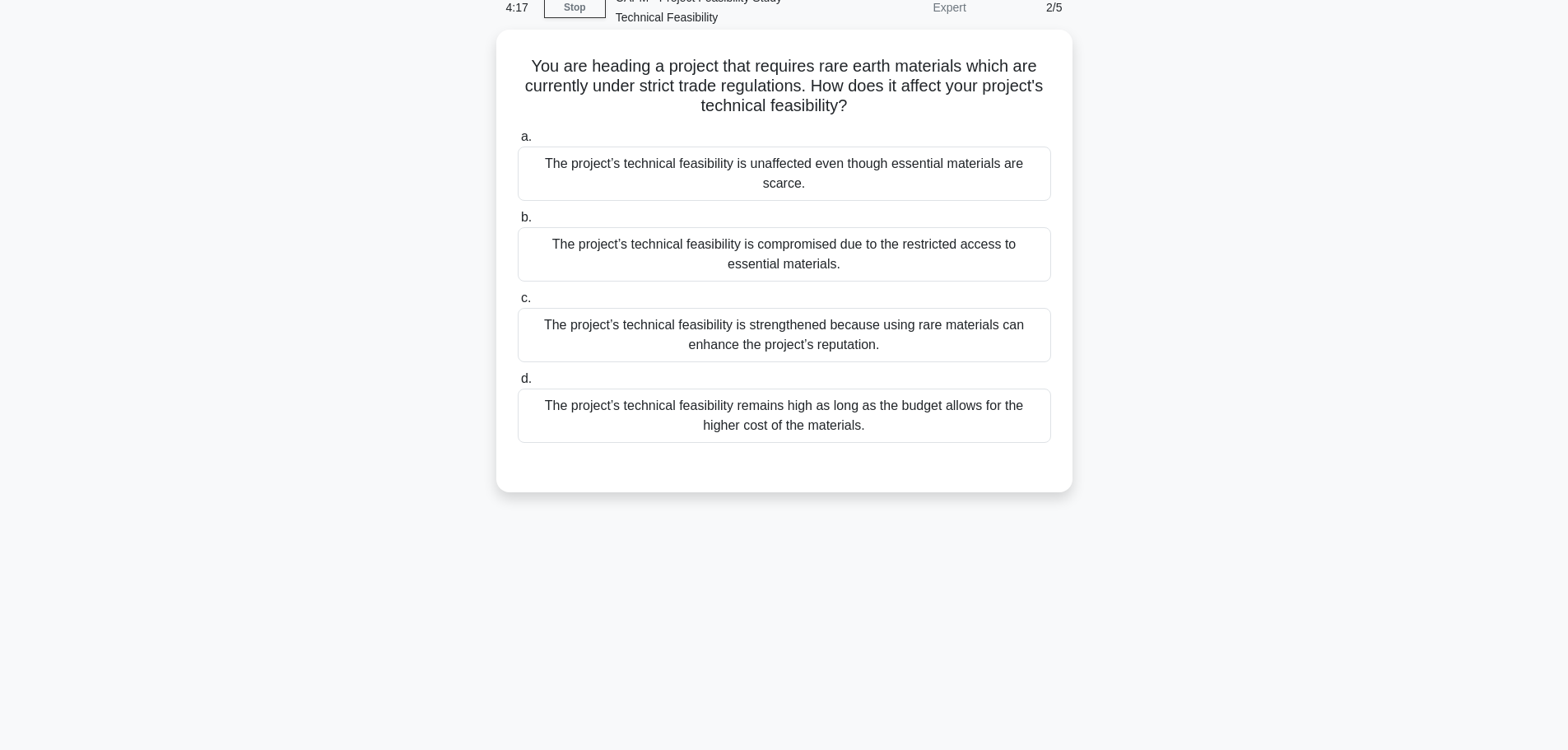
click at [881, 238] on div "The project’s technical feasibility is compromised due to the restricted access…" at bounding box center [784, 255] width 533 height 54
click at [517, 223] on input "b. The project’s technical feasibility is compromised due to the restricted acc…" at bounding box center [517, 218] width 0 height 11
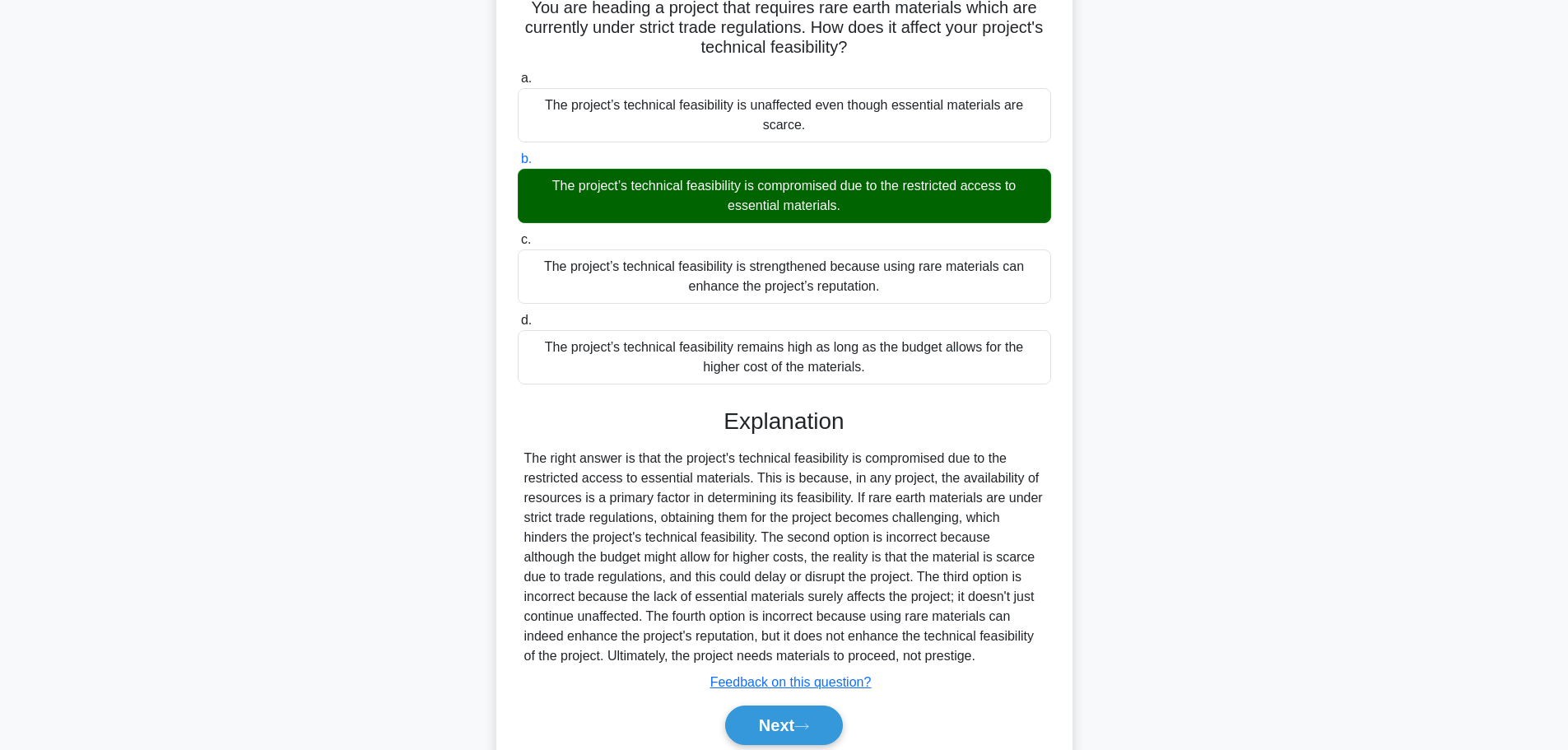
scroll to position [187, 0]
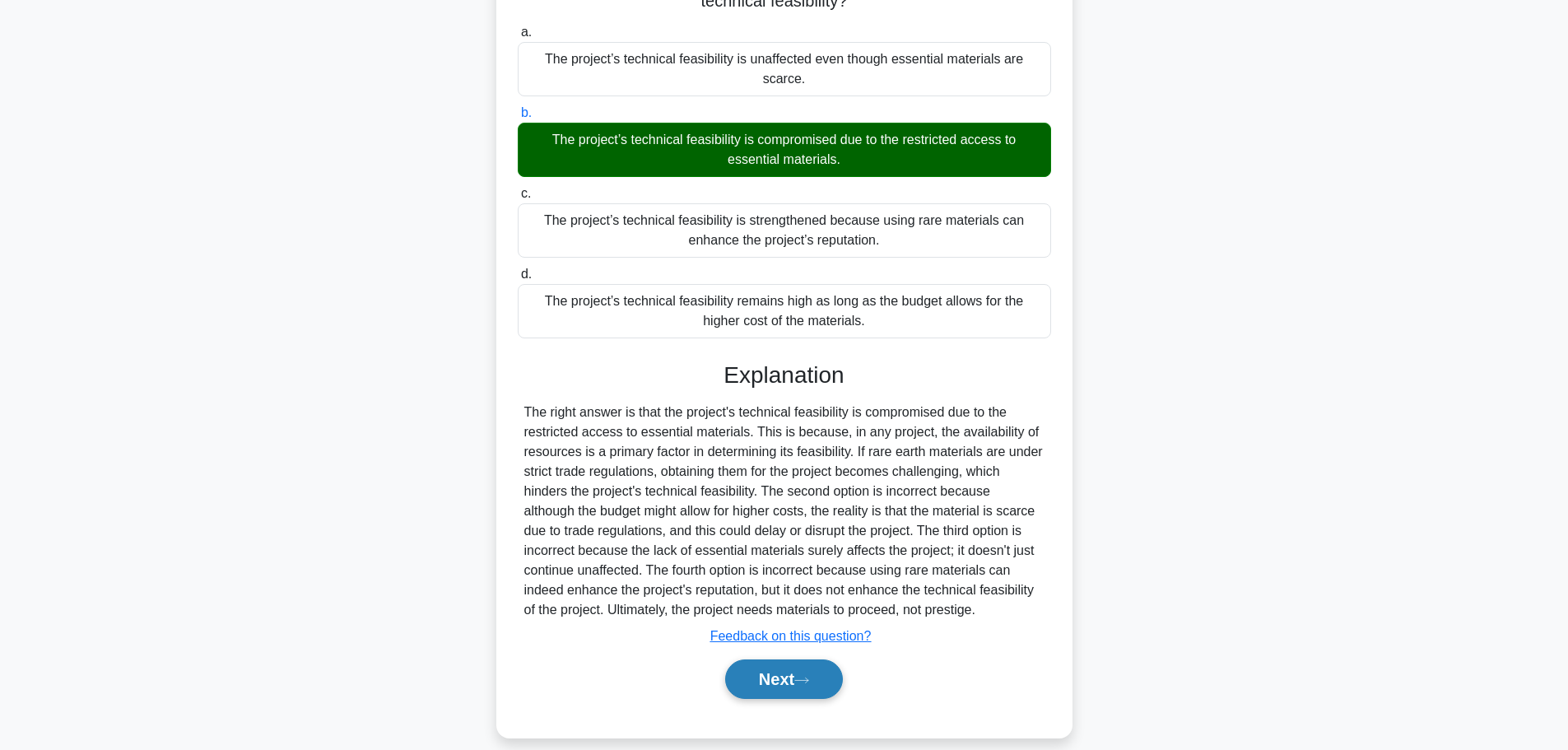
click at [782, 660] on button "Next" at bounding box center [784, 679] width 117 height 39
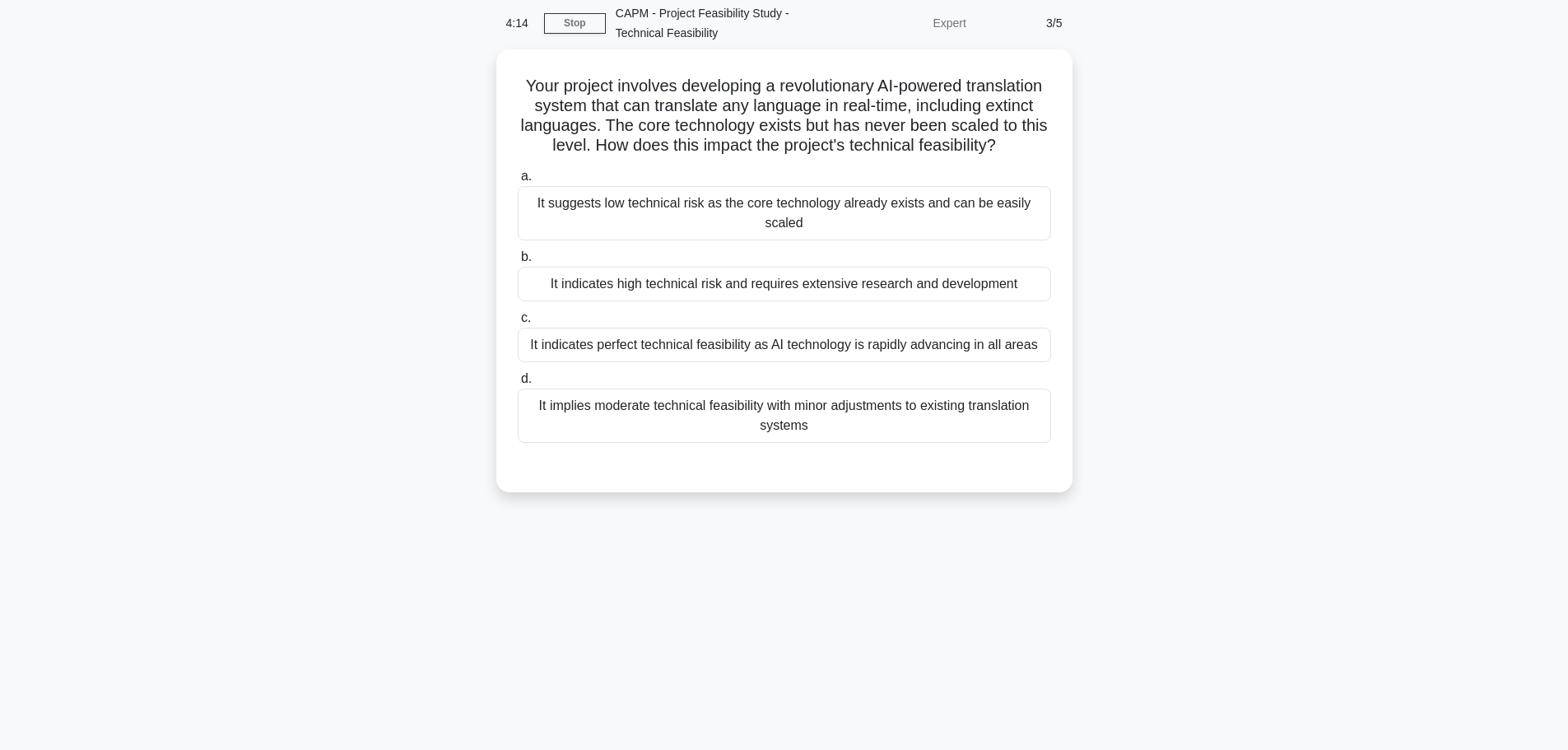
scroll to position [0, 0]
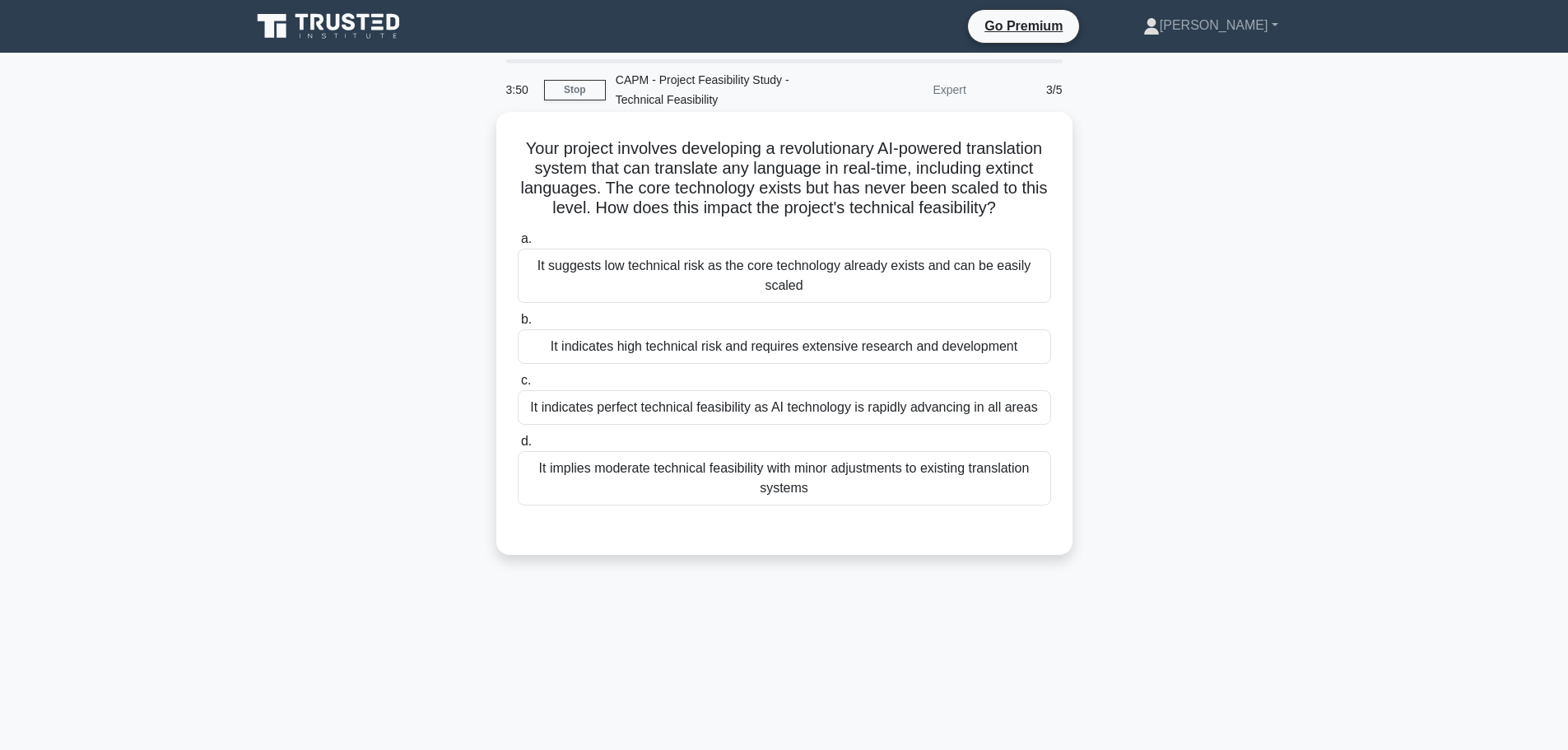
click at [791, 364] on div "It indicates high technical risk and requires extensive research and development" at bounding box center [784, 346] width 533 height 35
click at [517, 325] on input "b. It indicates high technical risk and requires extensive research and develop…" at bounding box center [517, 320] width 0 height 11
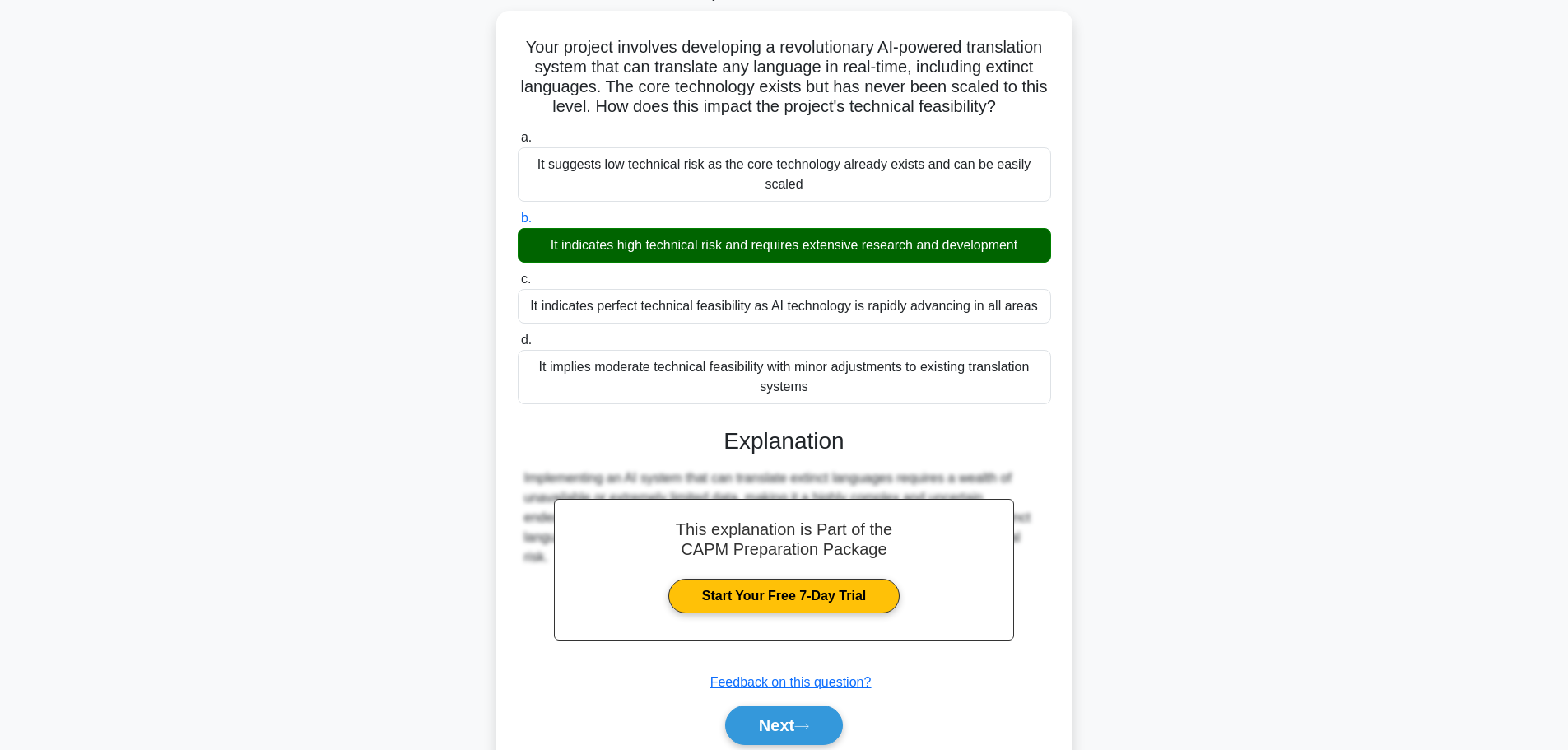
scroll to position [187, 0]
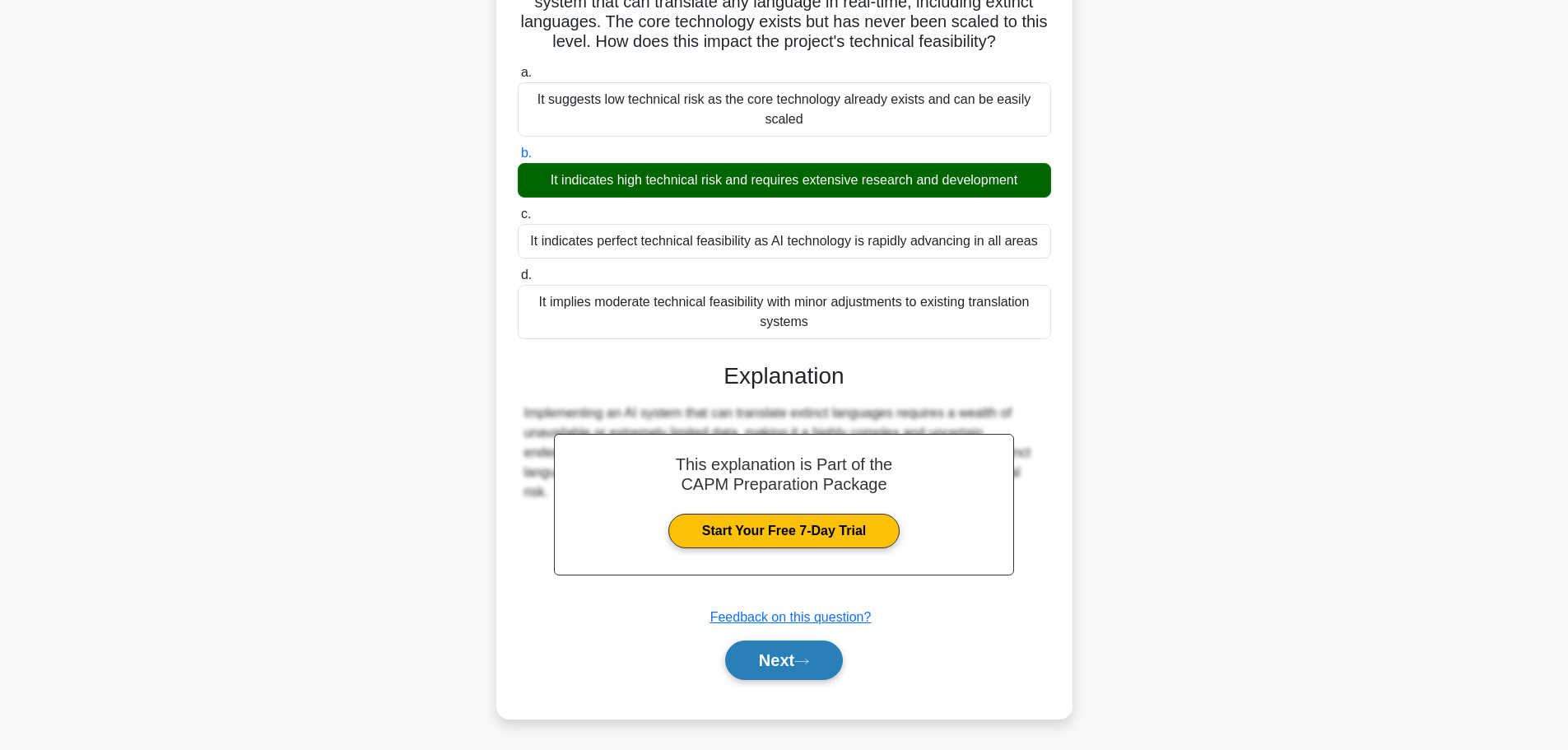
click at [797, 648] on button "Next" at bounding box center [784, 661] width 117 height 39
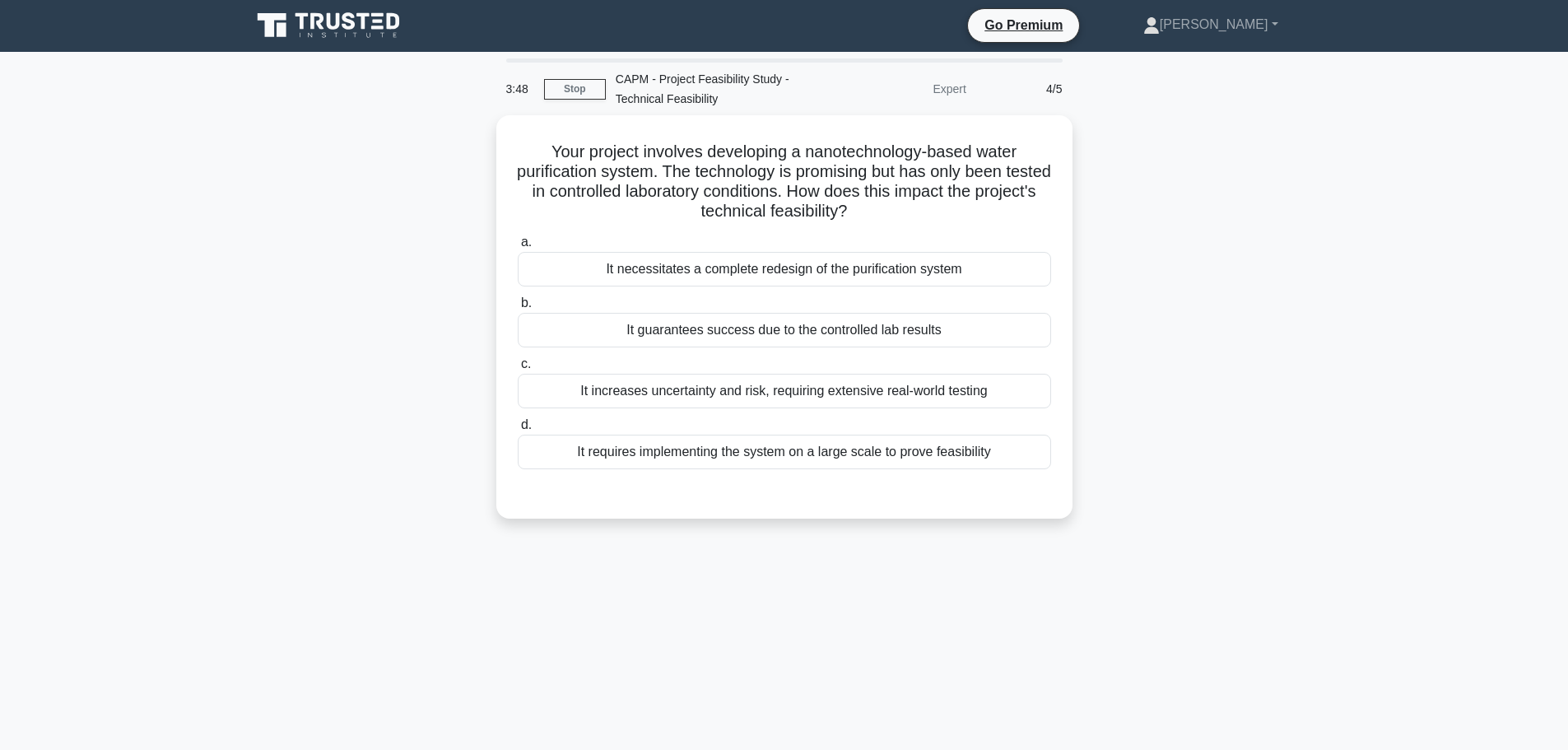
scroll to position [0, 0]
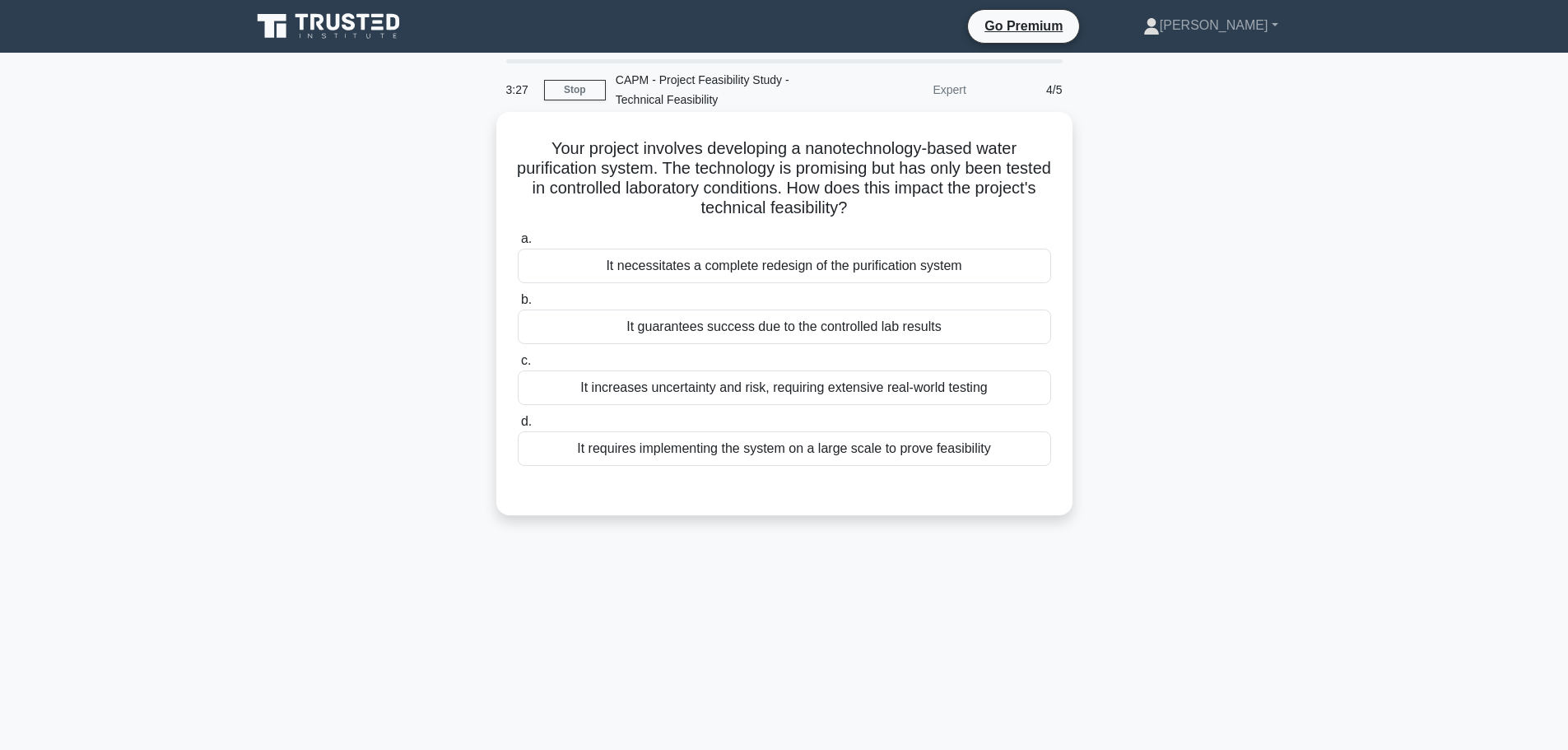
click at [881, 394] on div "It increases uncertainty and risk, requiring extensive real-world testing" at bounding box center [784, 387] width 533 height 35
click at [517, 366] on input "c. It increases uncertainty and risk, requiring extensive real-world testing" at bounding box center [517, 361] width 0 height 11
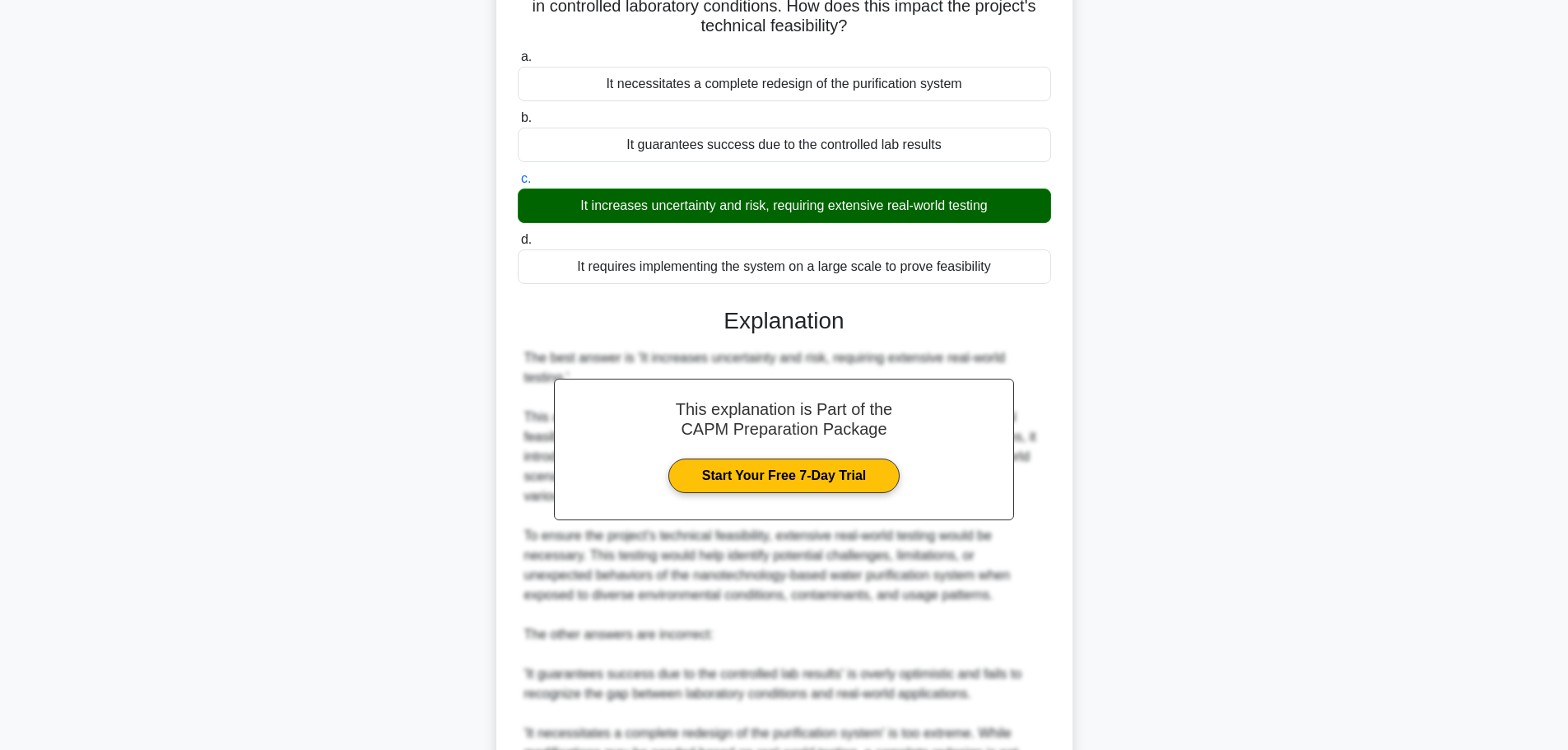
scroll to position [412, 0]
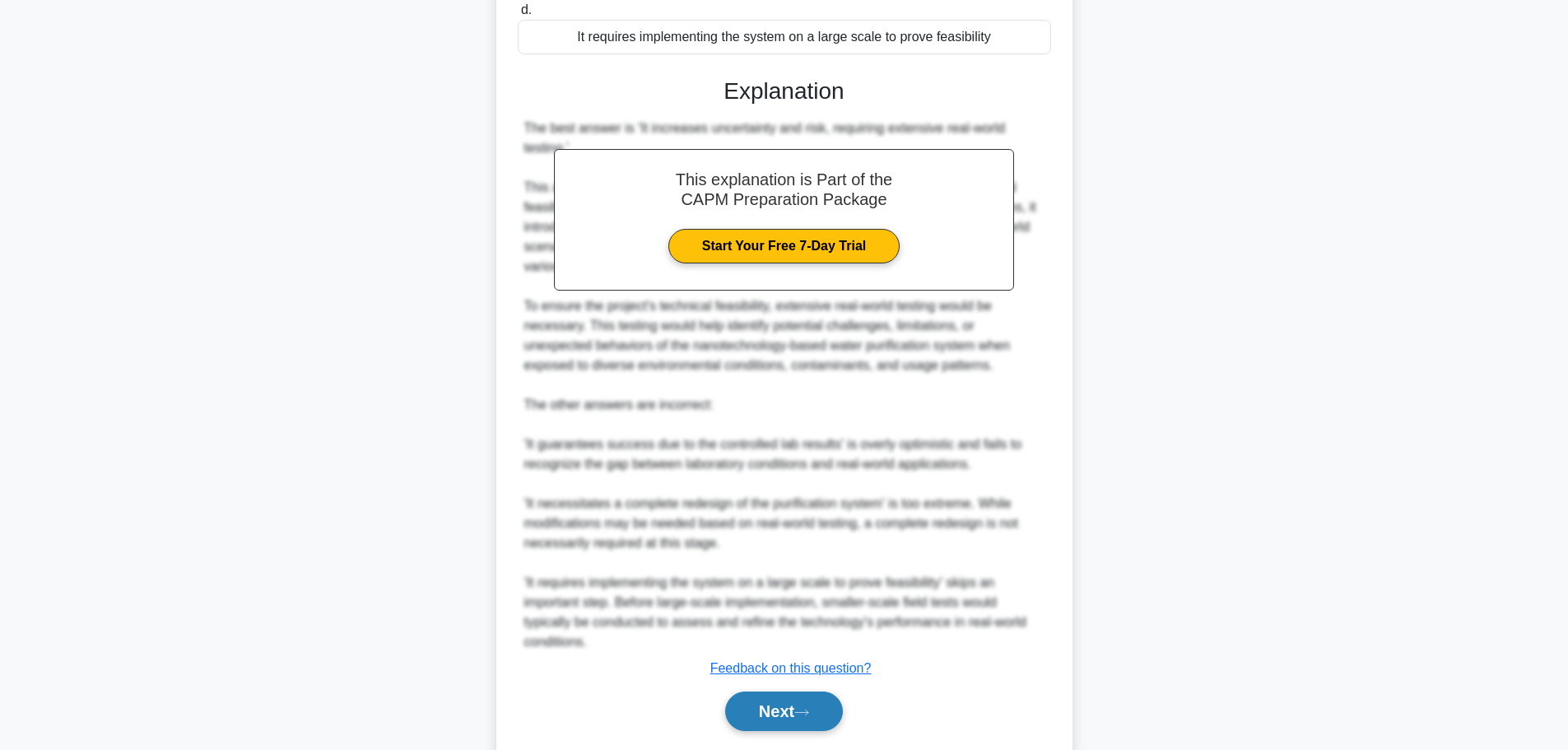
click at [773, 711] on button "Next" at bounding box center [784, 712] width 117 height 39
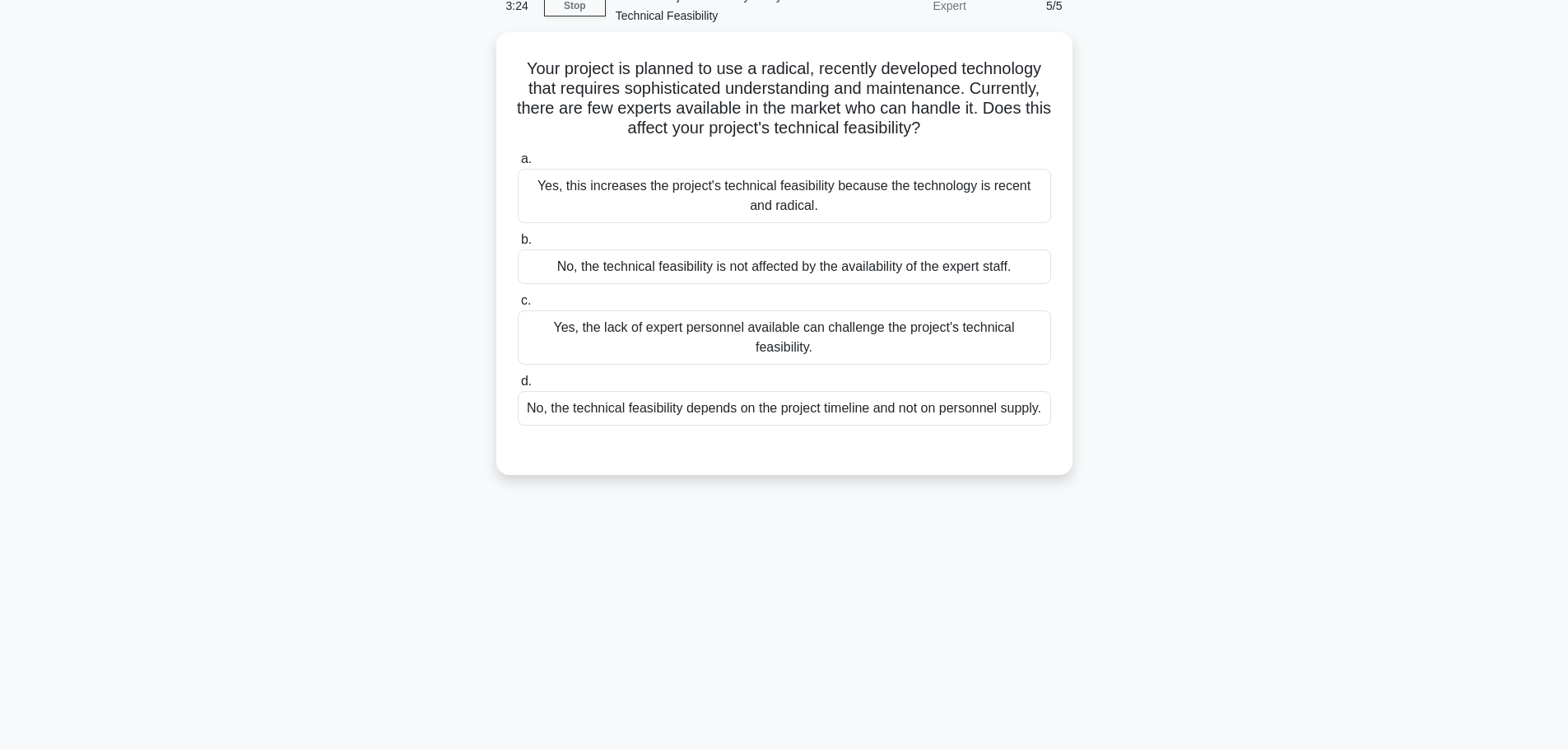
scroll to position [0, 0]
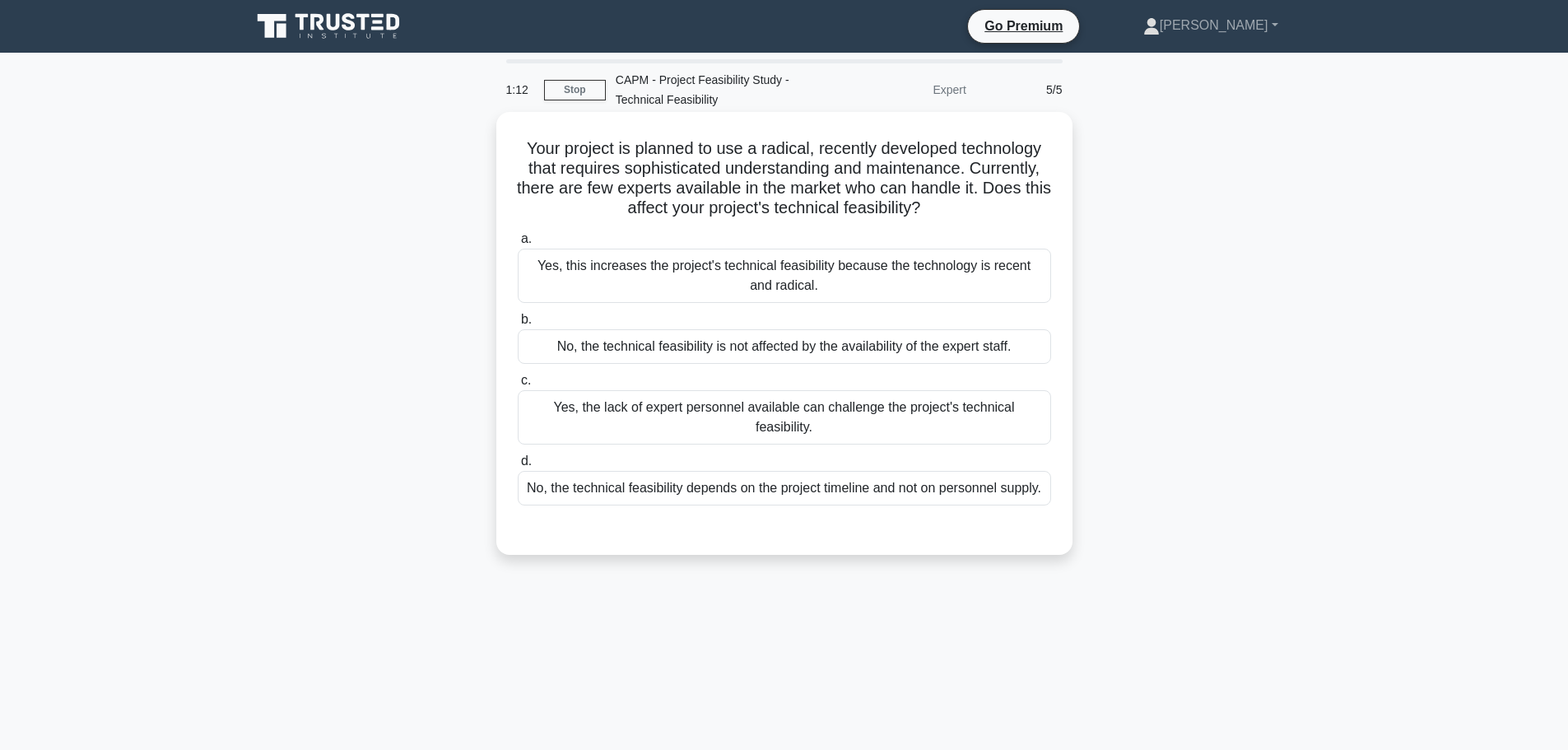
click at [779, 411] on div "Yes, the lack of expert personnel available can challenge the project's technic…" at bounding box center [784, 417] width 533 height 54
click at [517, 386] on input "c. Yes, the lack of expert personnel available can challenge the project's tech…" at bounding box center [517, 381] width 0 height 11
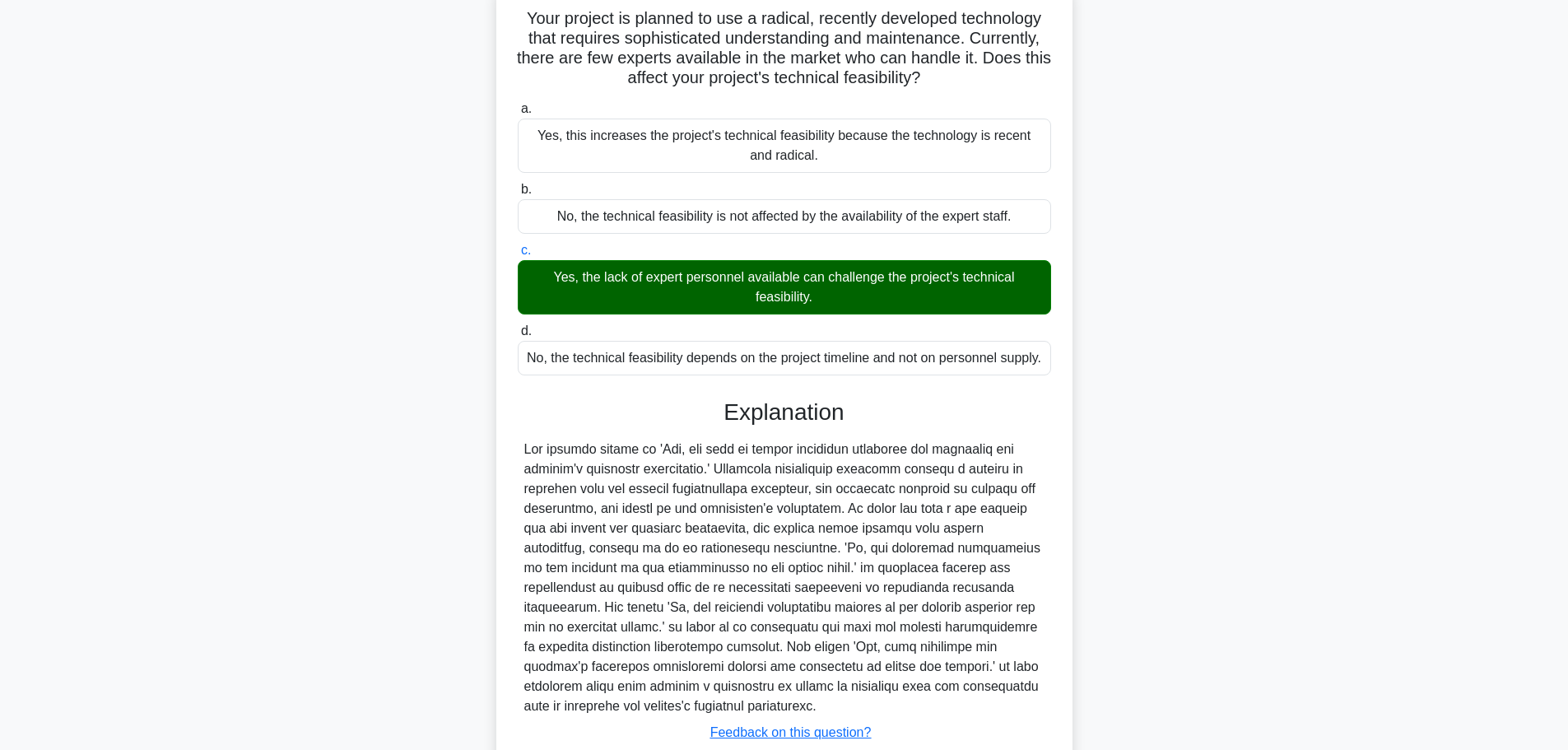
scroll to position [266, 0]
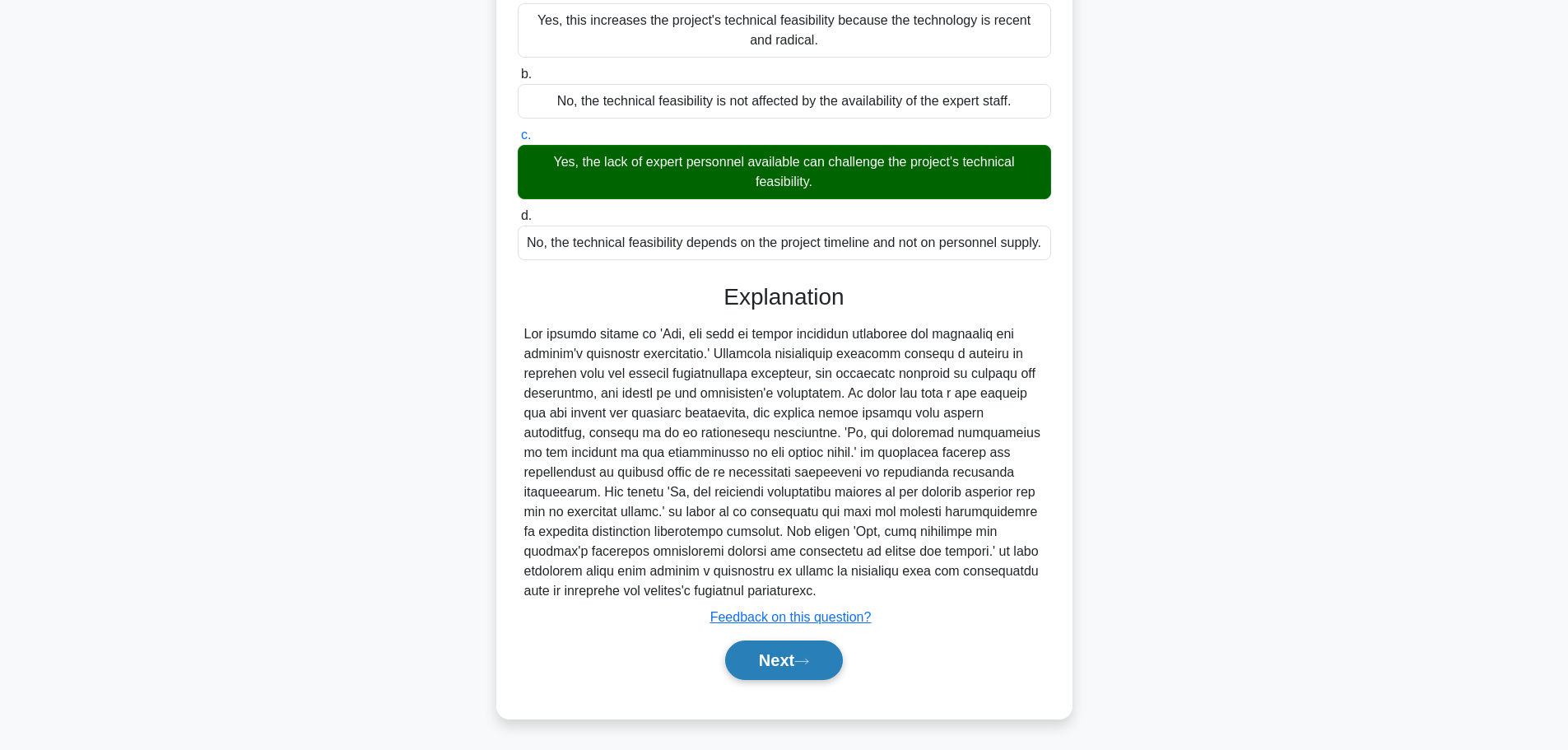
click at [778, 654] on button "Next" at bounding box center [784, 661] width 117 height 39
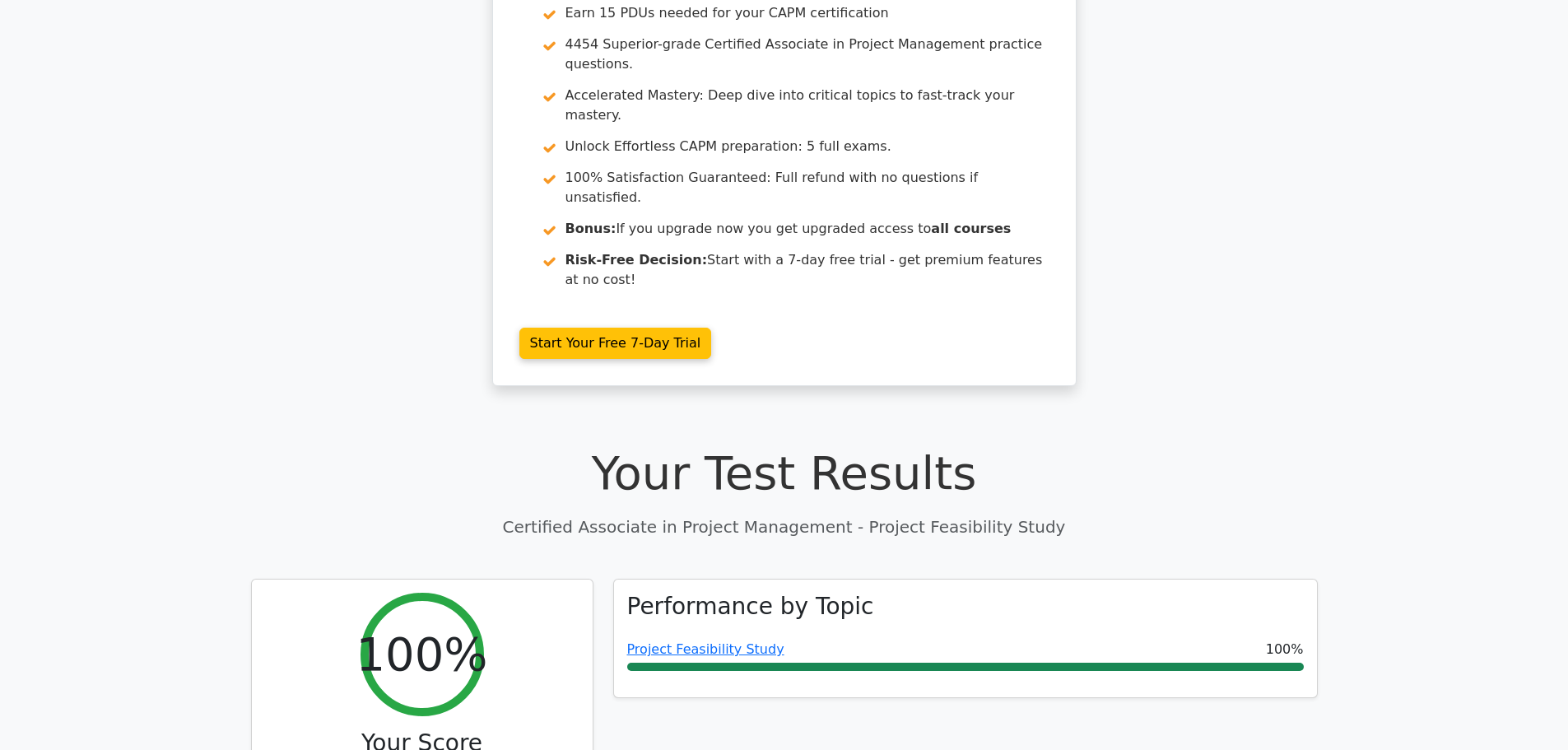
scroll to position [247, 0]
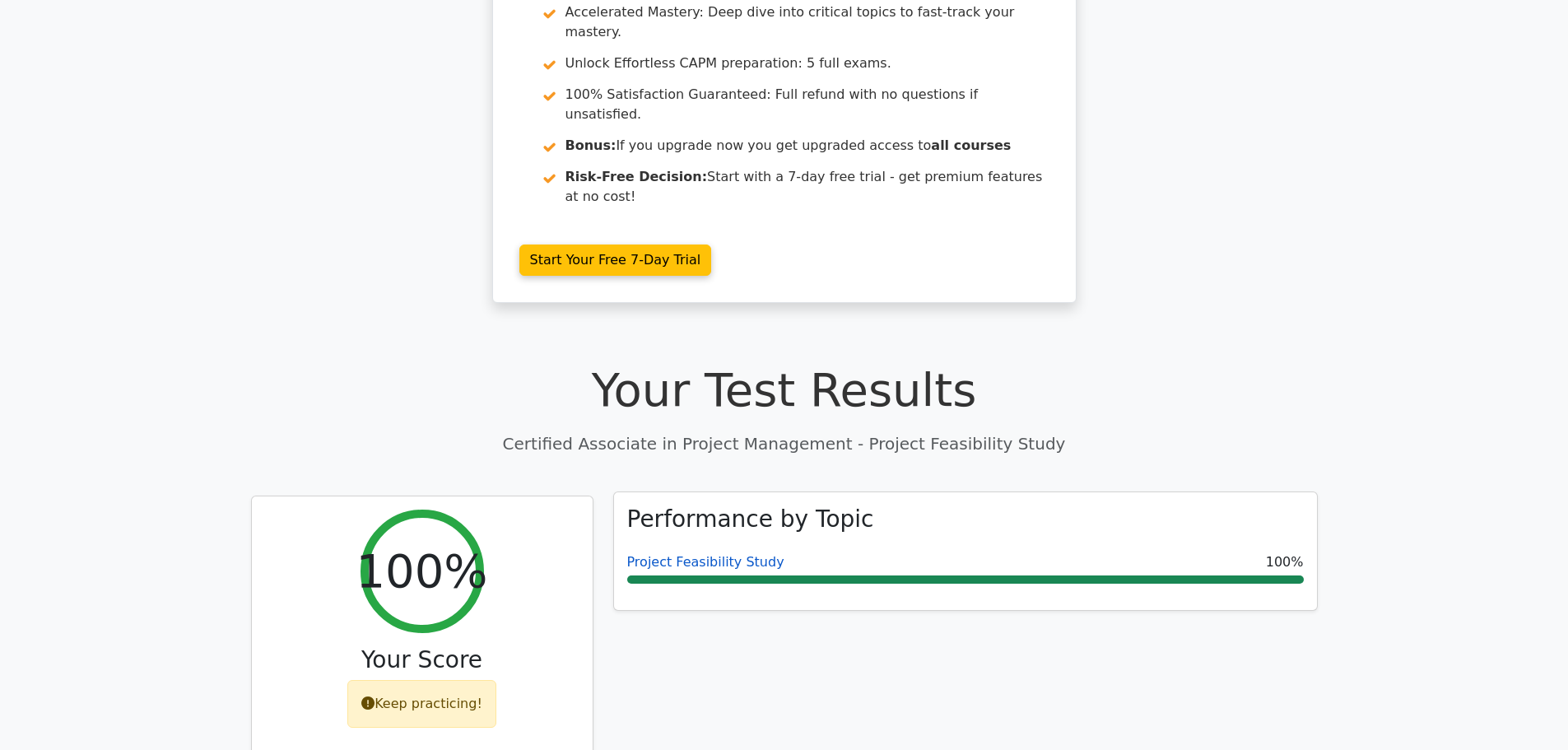
click at [705, 554] on link "Project Feasibility Study" at bounding box center [705, 562] width 157 height 15
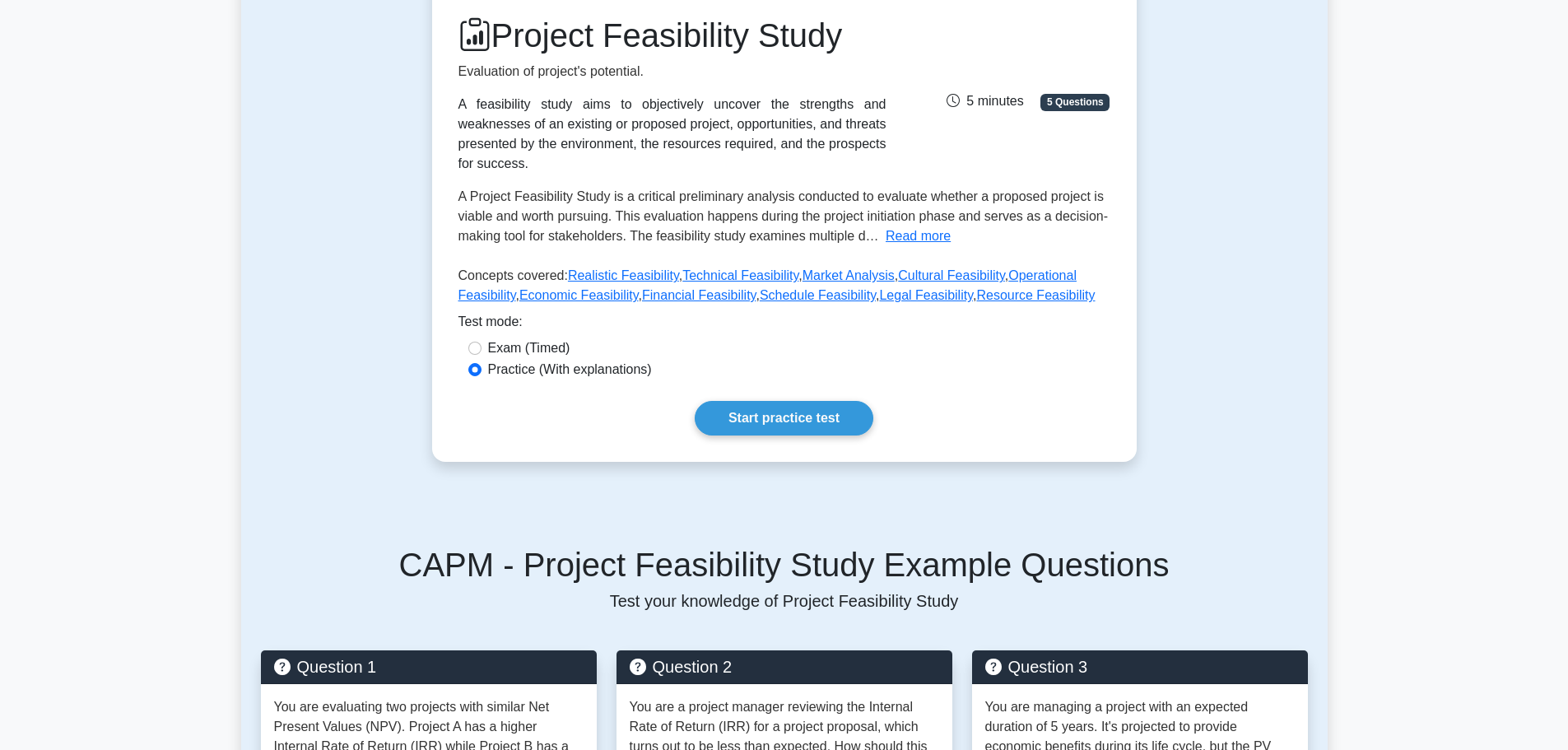
scroll to position [247, 0]
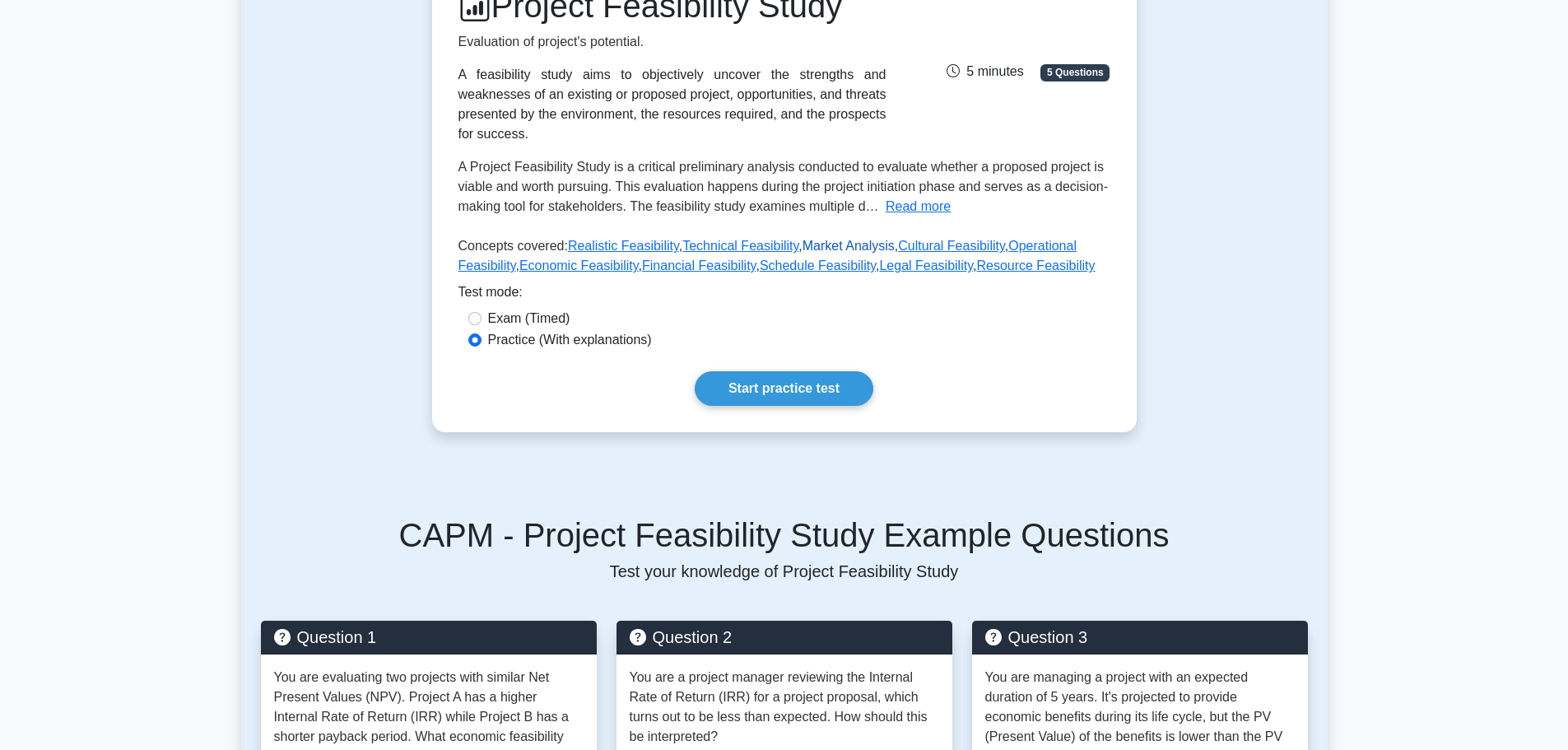
click at [841, 239] on link "Market Analysis" at bounding box center [848, 246] width 92 height 14
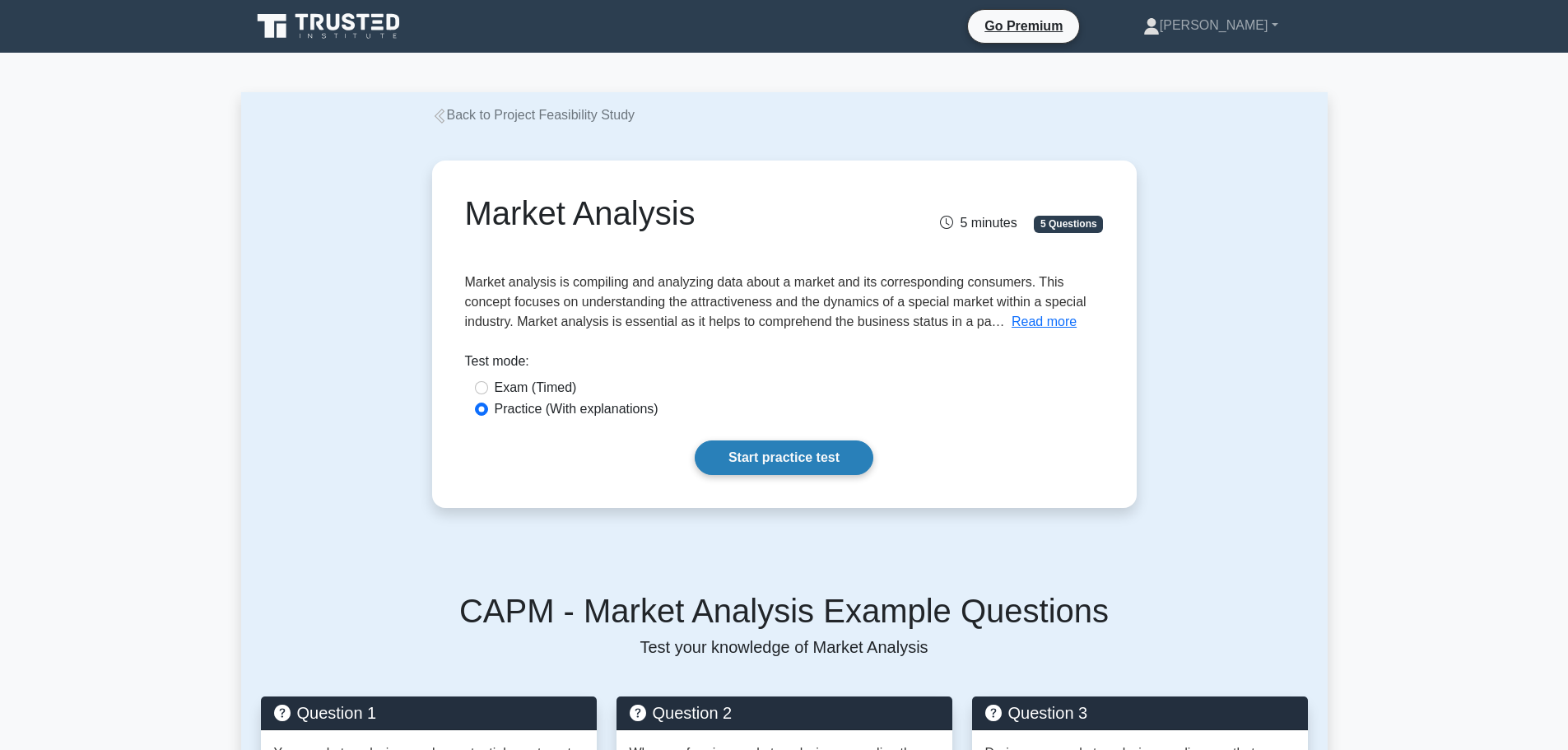
click at [746, 466] on link "Start practice test" at bounding box center [784, 457] width 179 height 35
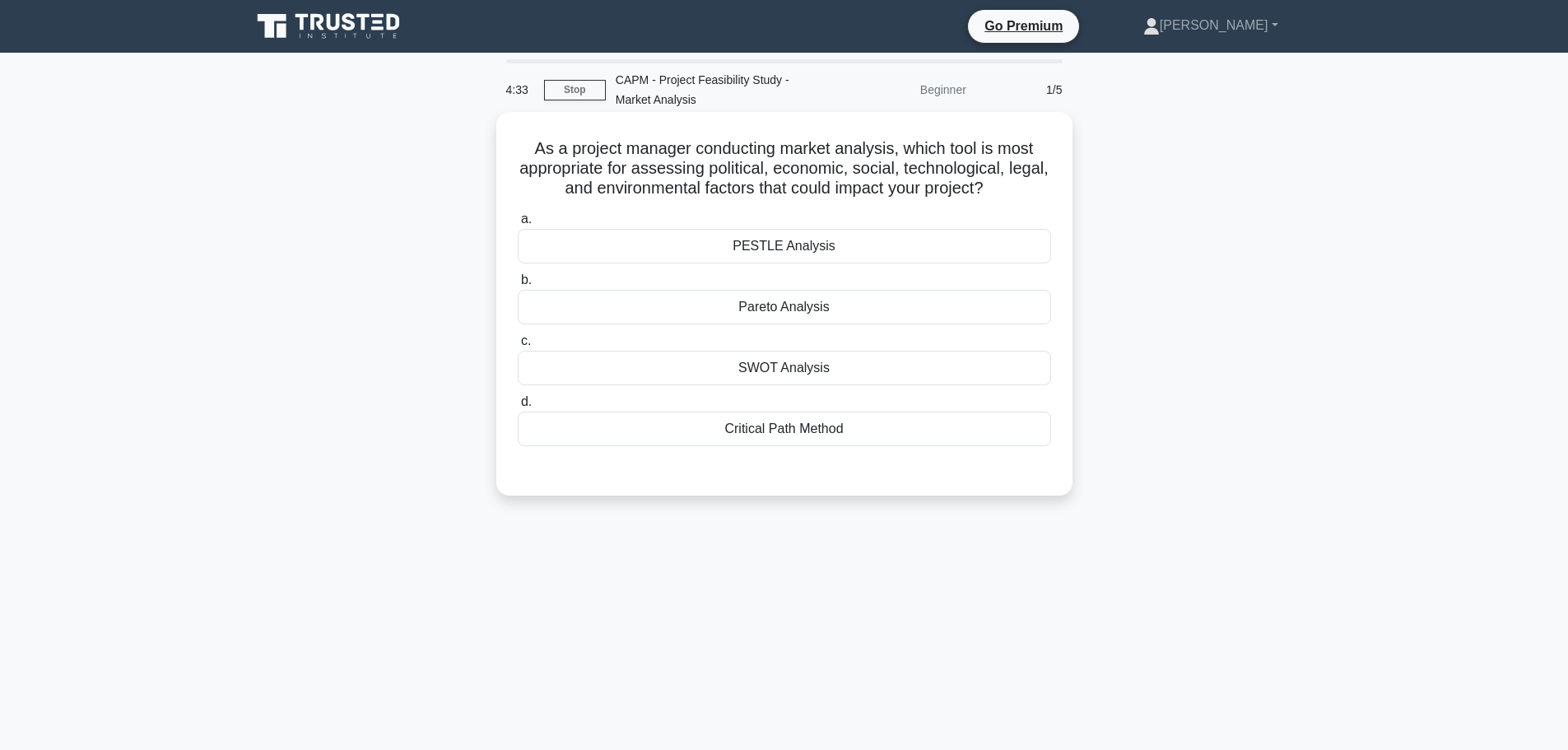
click at [778, 252] on div "PESTLE Analysis" at bounding box center [784, 246] width 533 height 35
click at [517, 225] on input "a. PESTLE Analysis" at bounding box center [517, 219] width 0 height 11
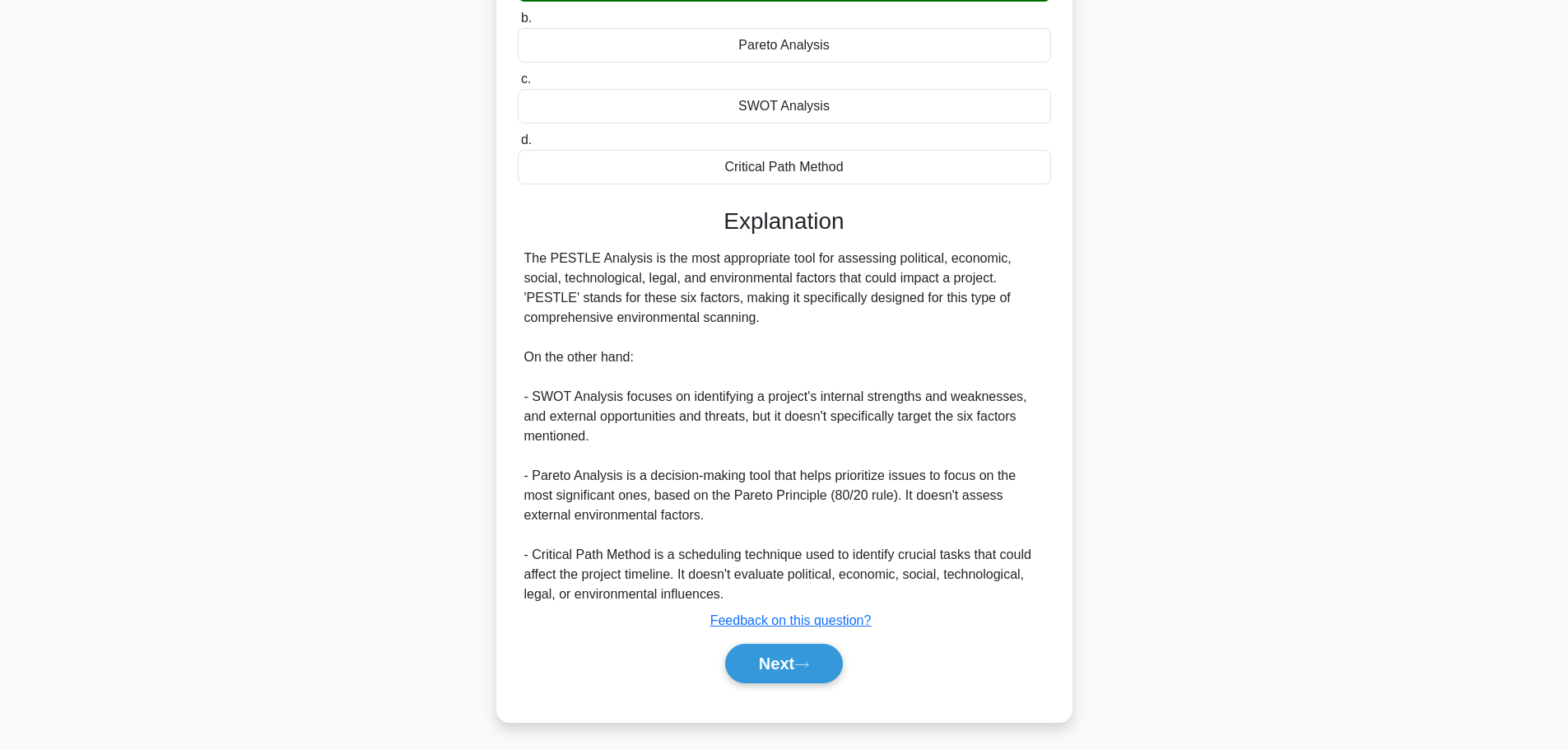
scroll to position [266, 0]
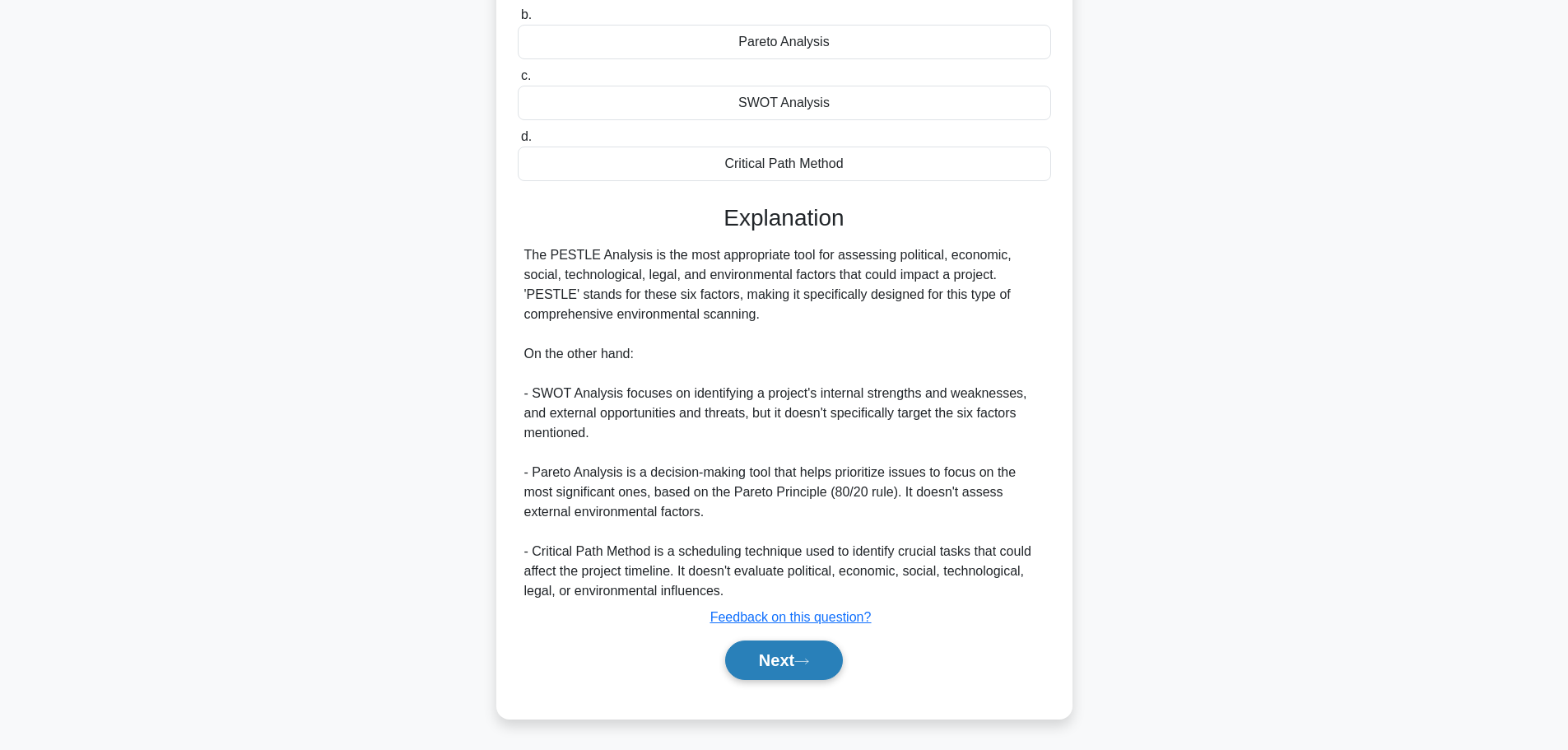
click at [778, 658] on button "Next" at bounding box center [784, 661] width 117 height 39
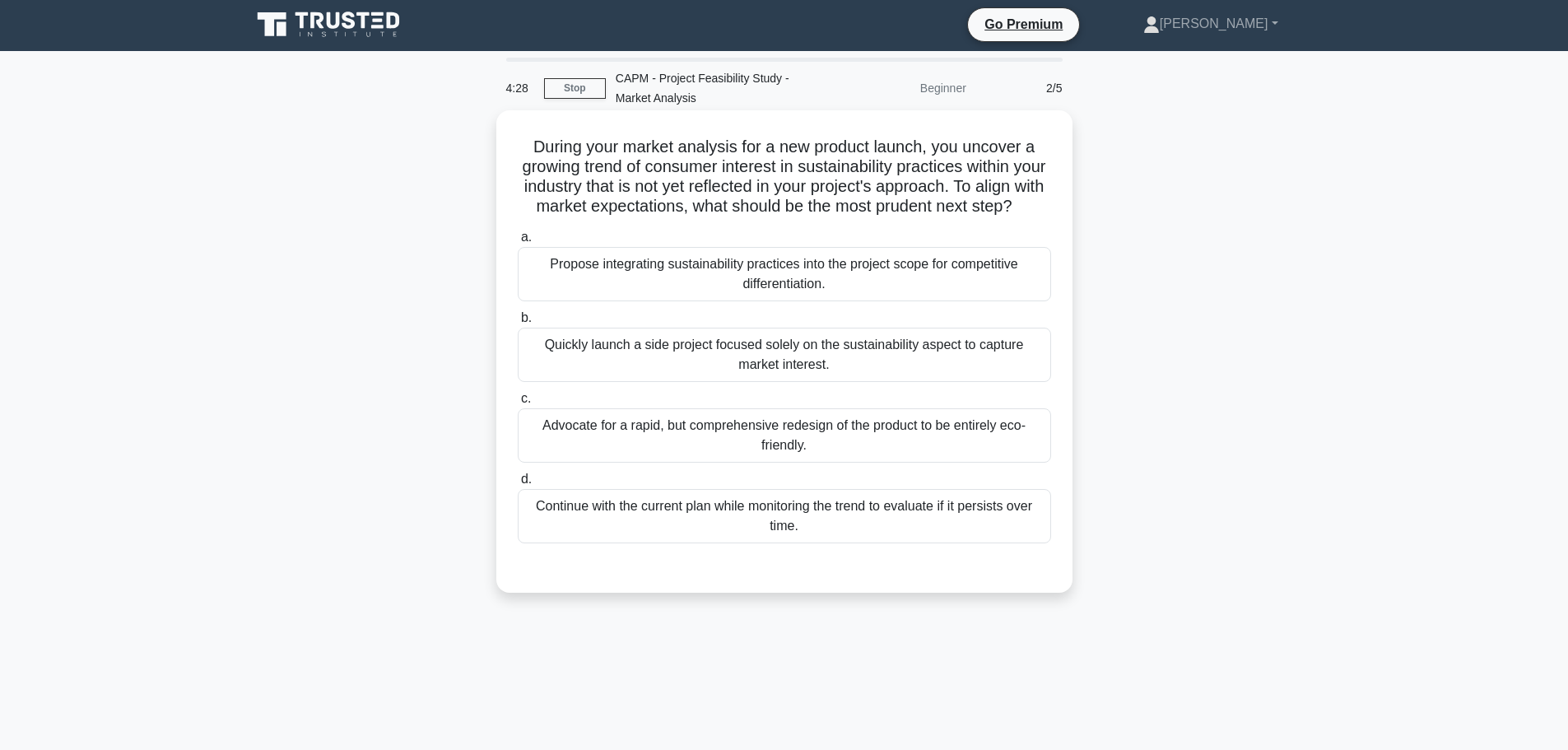
scroll to position [0, 0]
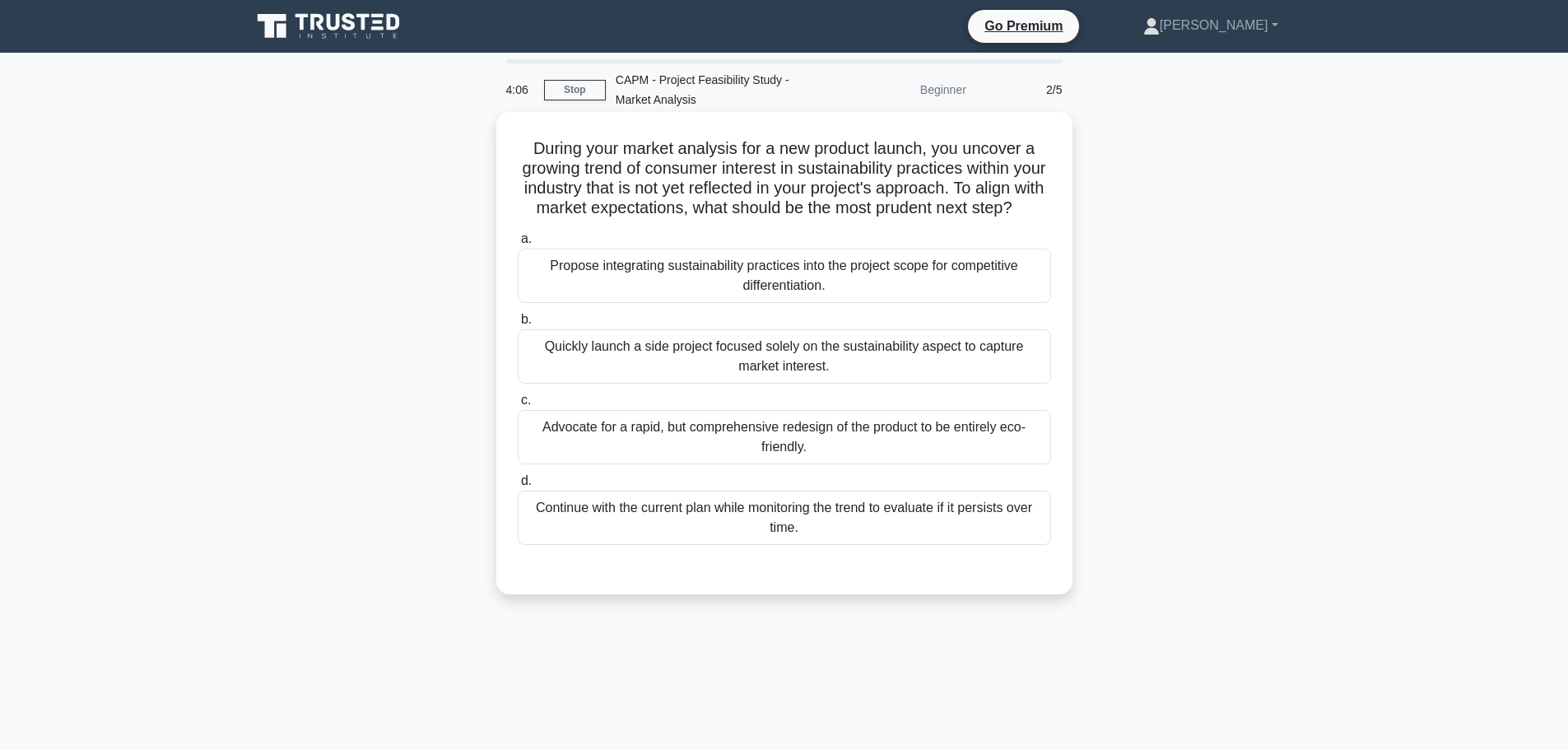
click at [809, 272] on div "Propose integrating sustainability practices into the project scope for competi…" at bounding box center [784, 276] width 533 height 54
click at [517, 244] on input "a. Propose integrating sustainability practices into the project scope for comp…" at bounding box center [517, 239] width 0 height 11
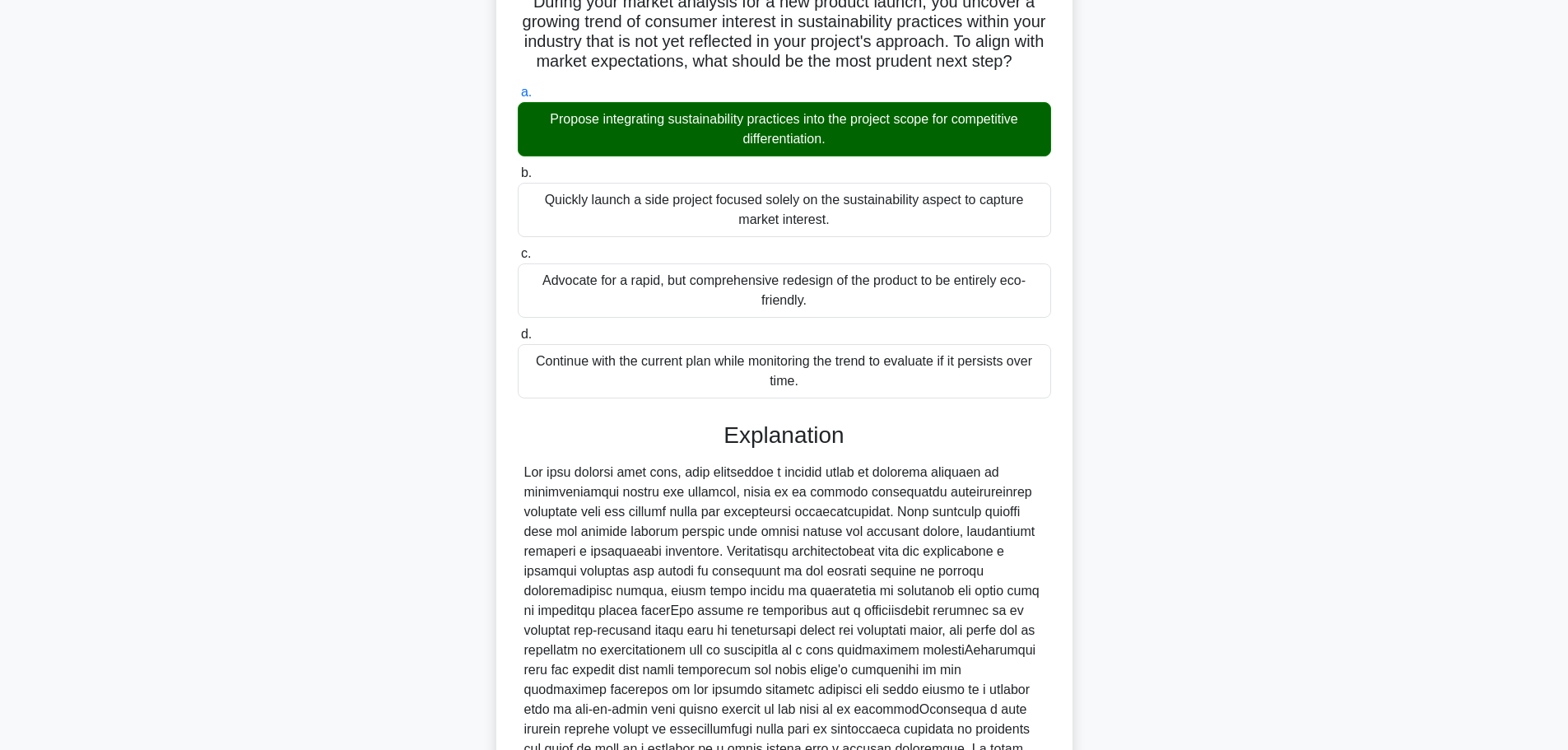
scroll to position [404, 0]
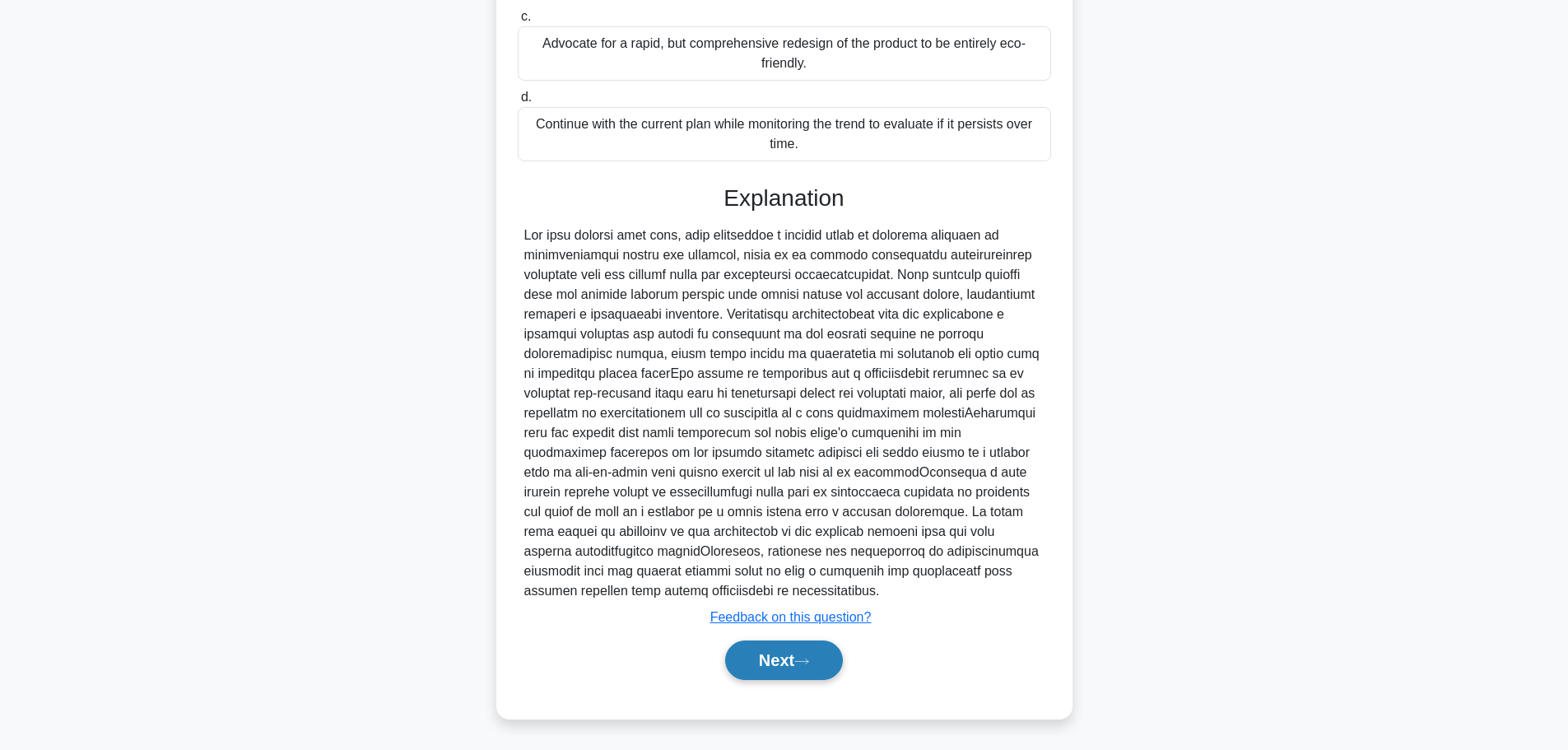
click at [765, 662] on button "Next" at bounding box center [784, 661] width 117 height 39
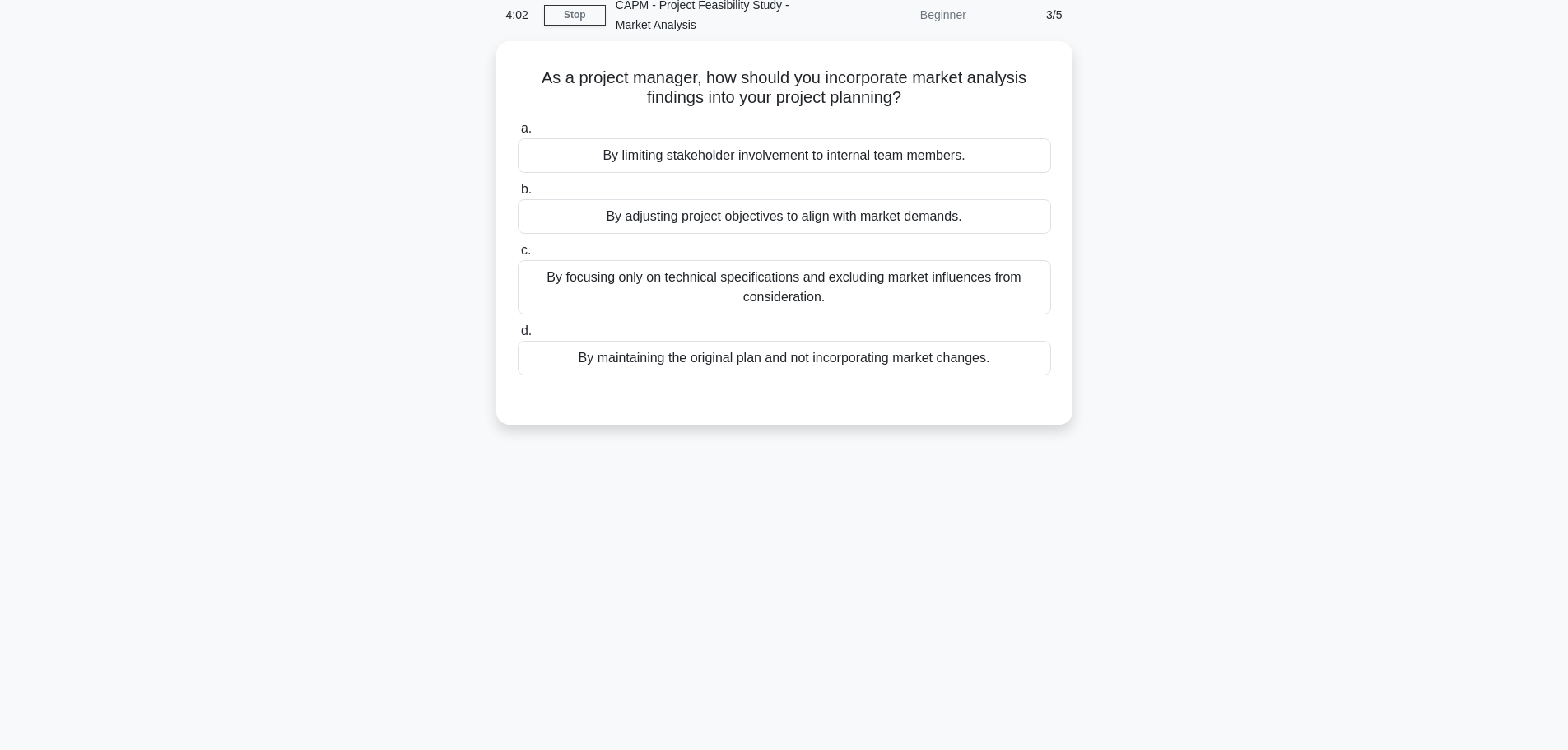
scroll to position [0, 0]
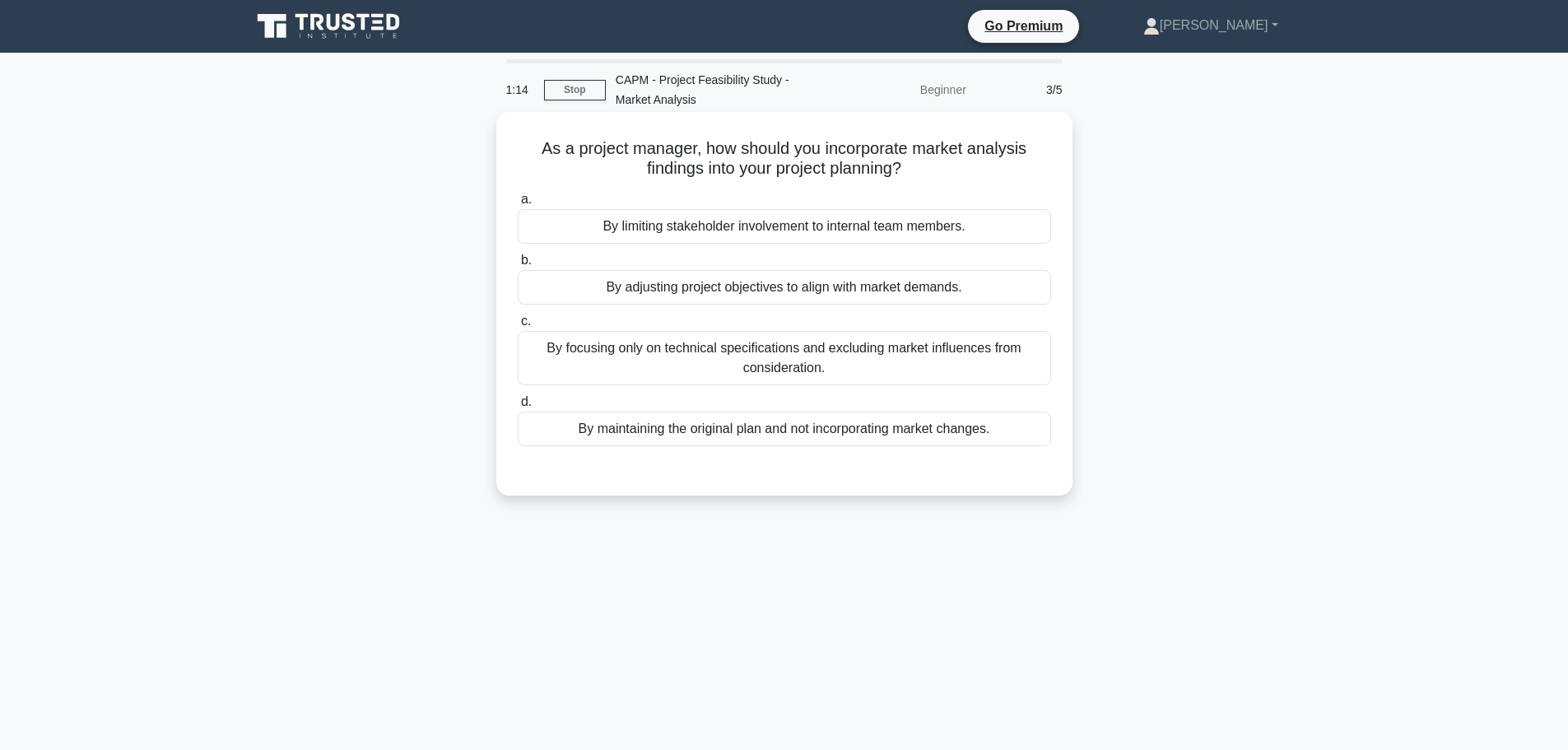
click at [710, 289] on div "By adjusting project objectives to align with market demands." at bounding box center [784, 287] width 533 height 35
click at [517, 266] on input "b. By adjusting project objectives to align with market demands." at bounding box center [517, 260] width 0 height 11
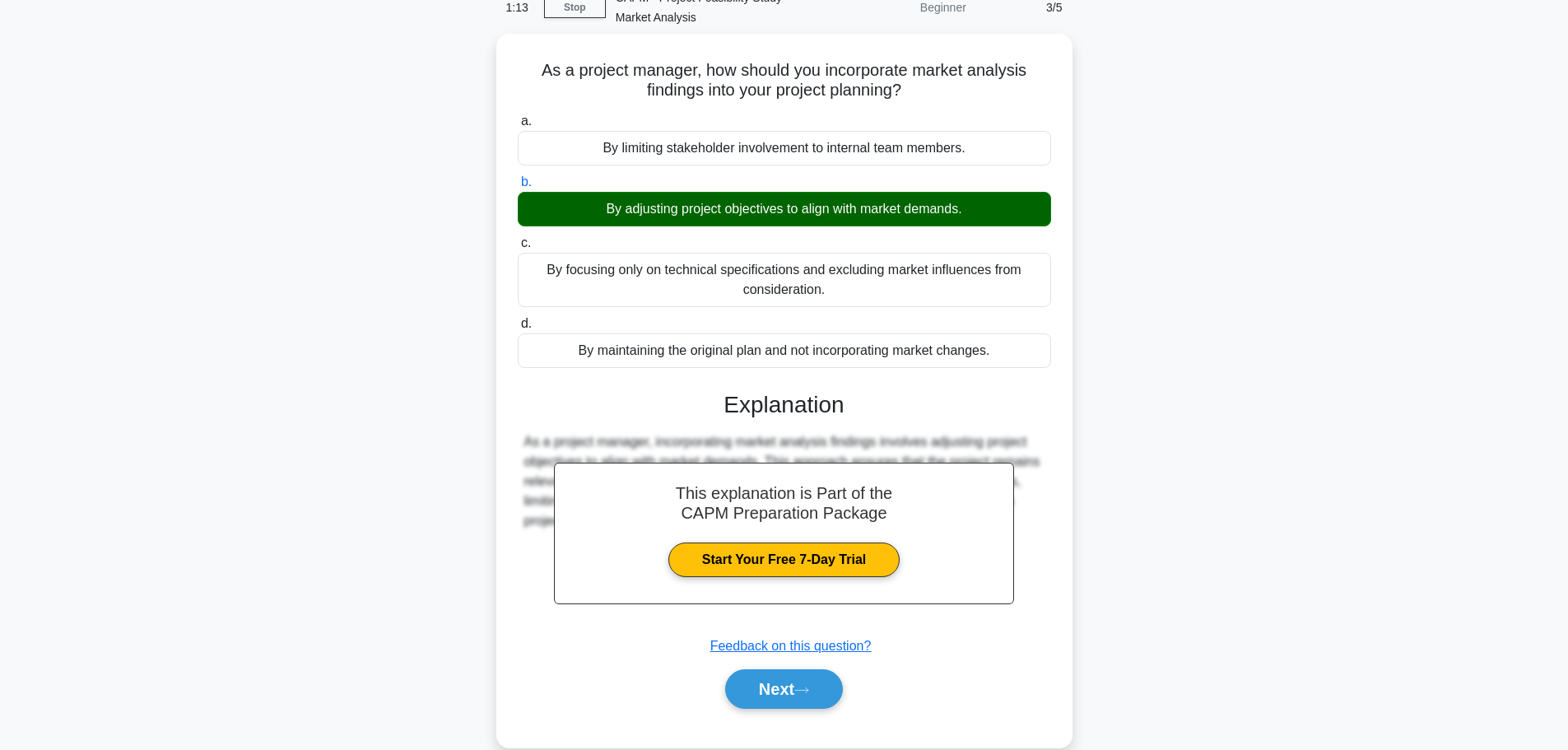
scroll to position [139, 0]
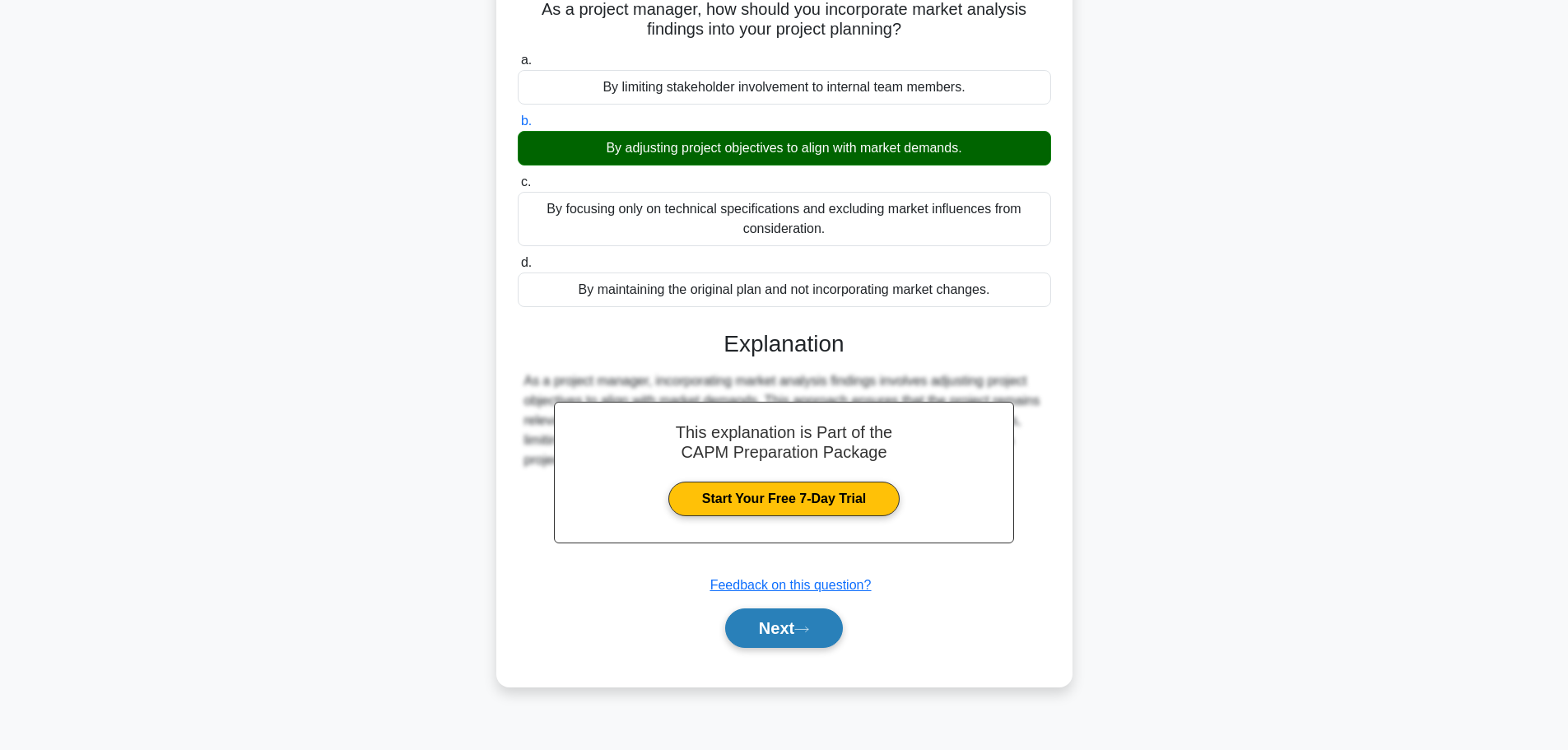
click at [808, 639] on button "Next" at bounding box center [784, 628] width 117 height 39
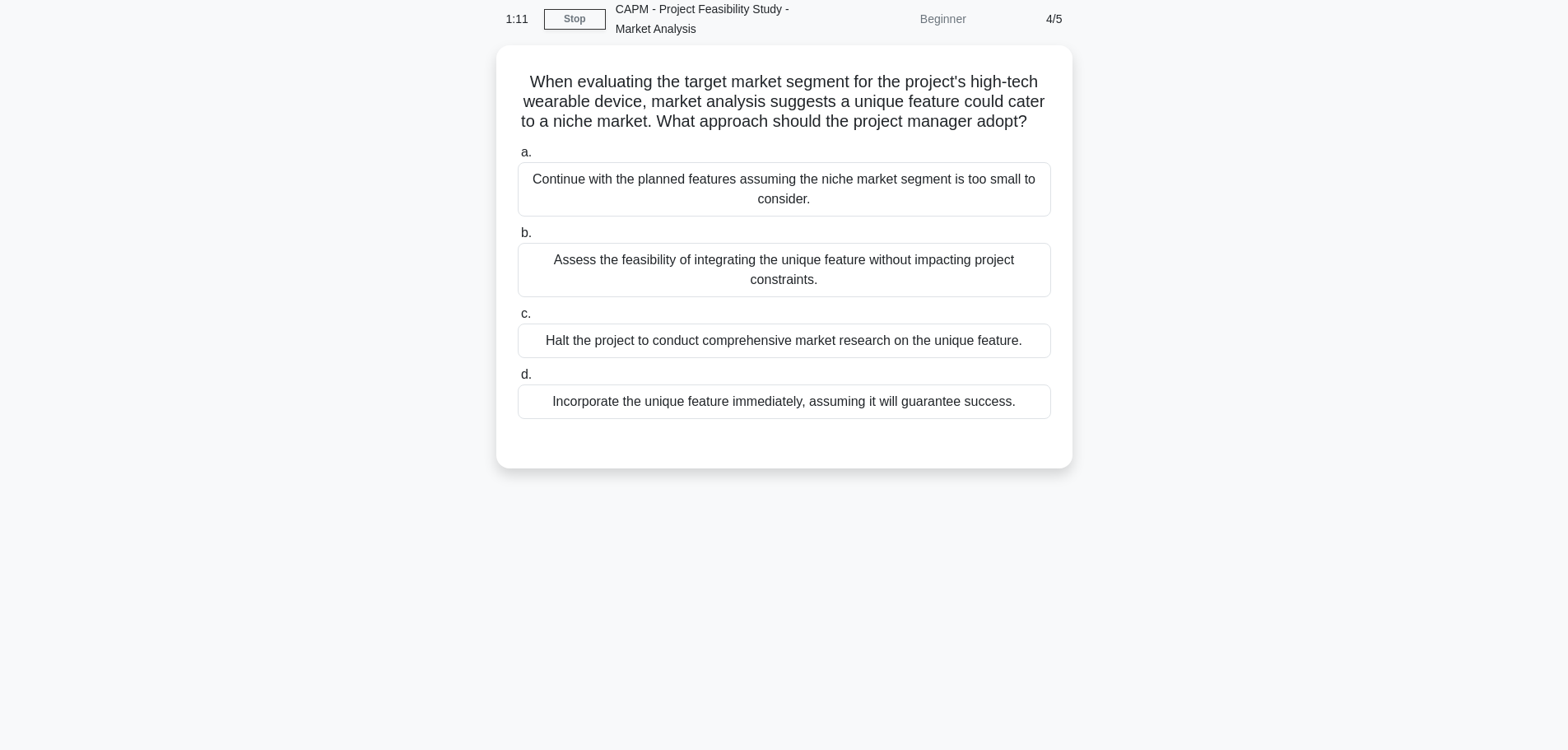
scroll to position [0, 0]
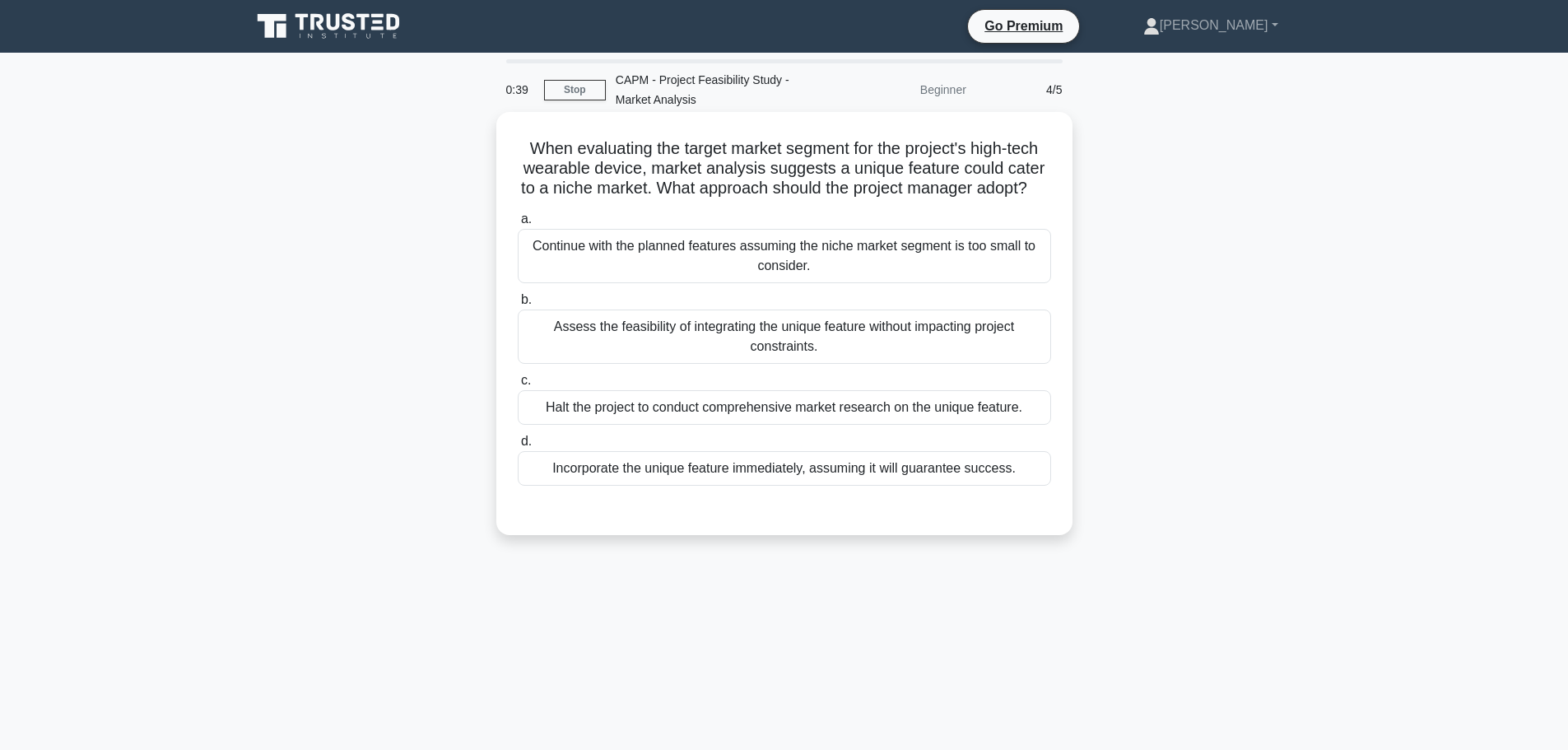
click at [783, 364] on div "Assess the feasibility of integrating the unique feature without impacting proj…" at bounding box center [784, 337] width 533 height 54
click at [517, 306] on input "b. Assess the feasibility of integrating the unique feature without impacting p…" at bounding box center [517, 300] width 0 height 11
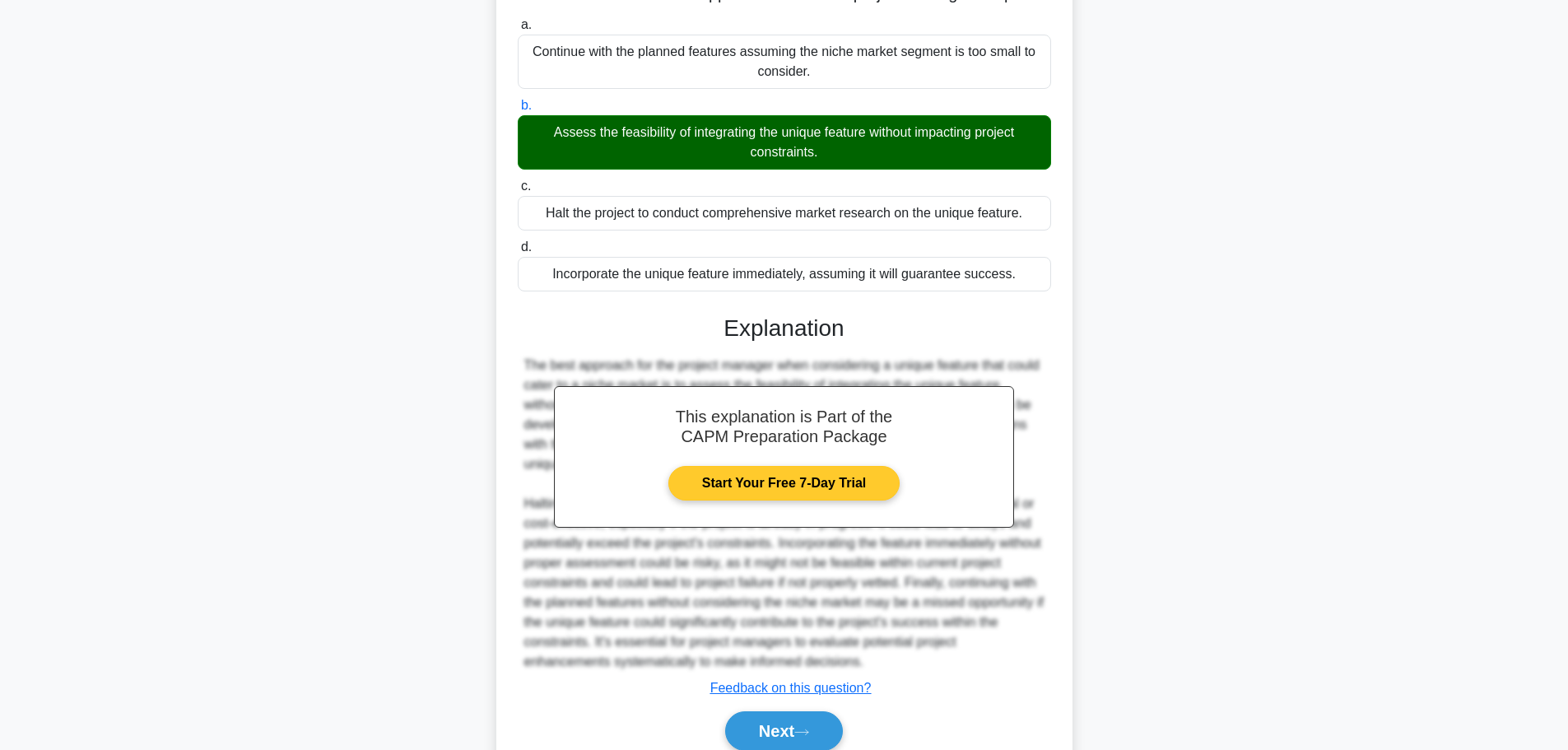
scroll to position [286, 0]
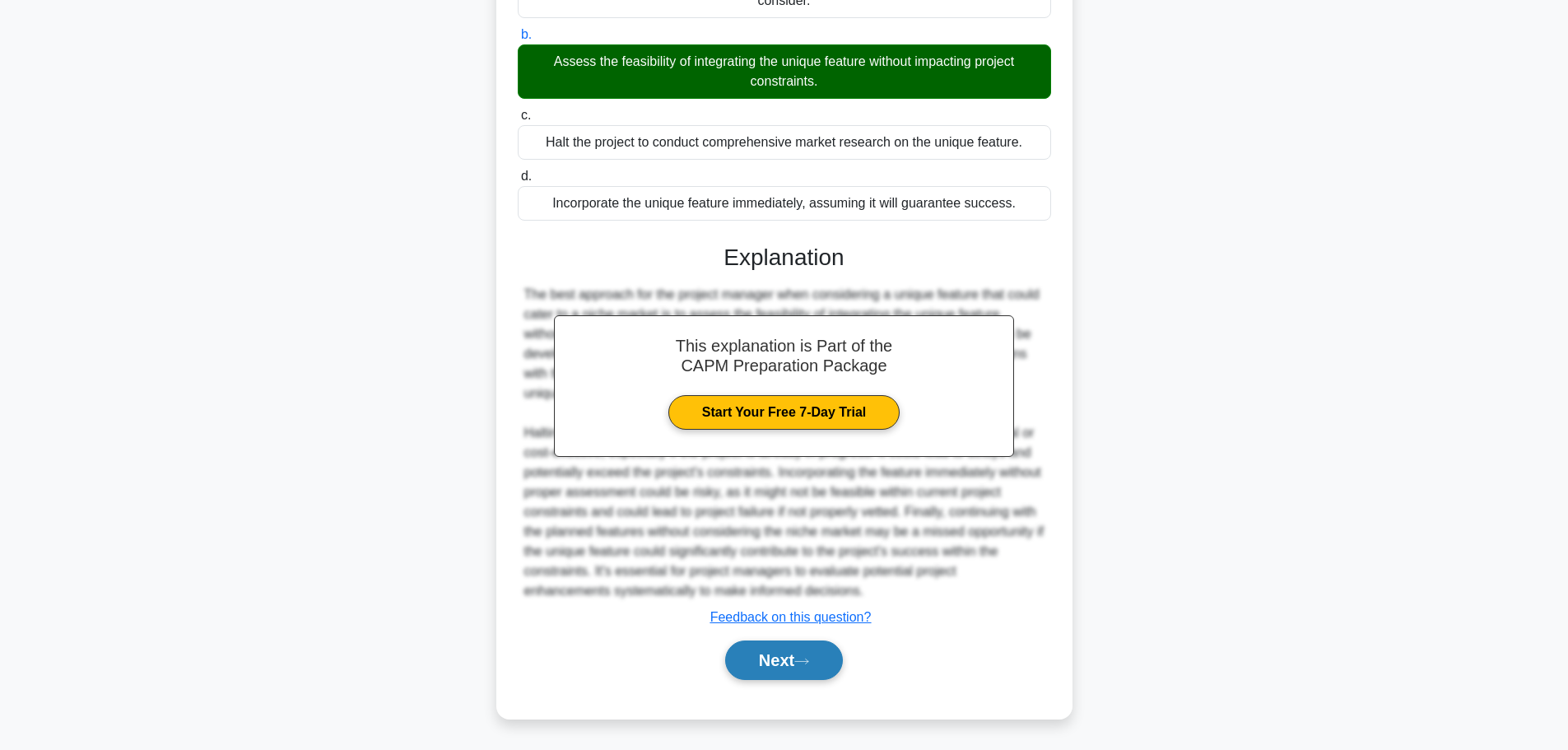
click at [797, 643] on button "Next" at bounding box center [784, 661] width 117 height 39
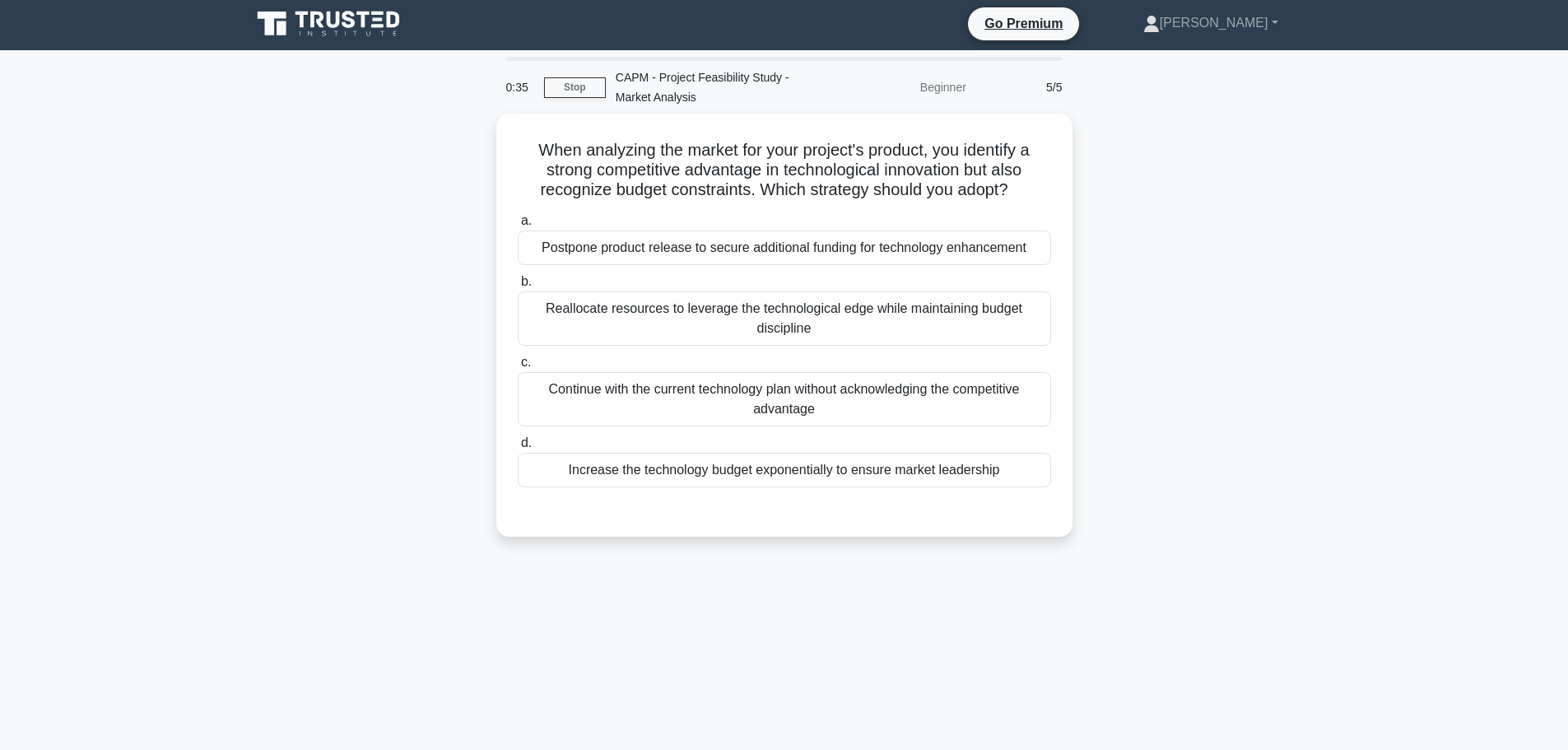
scroll to position [0, 0]
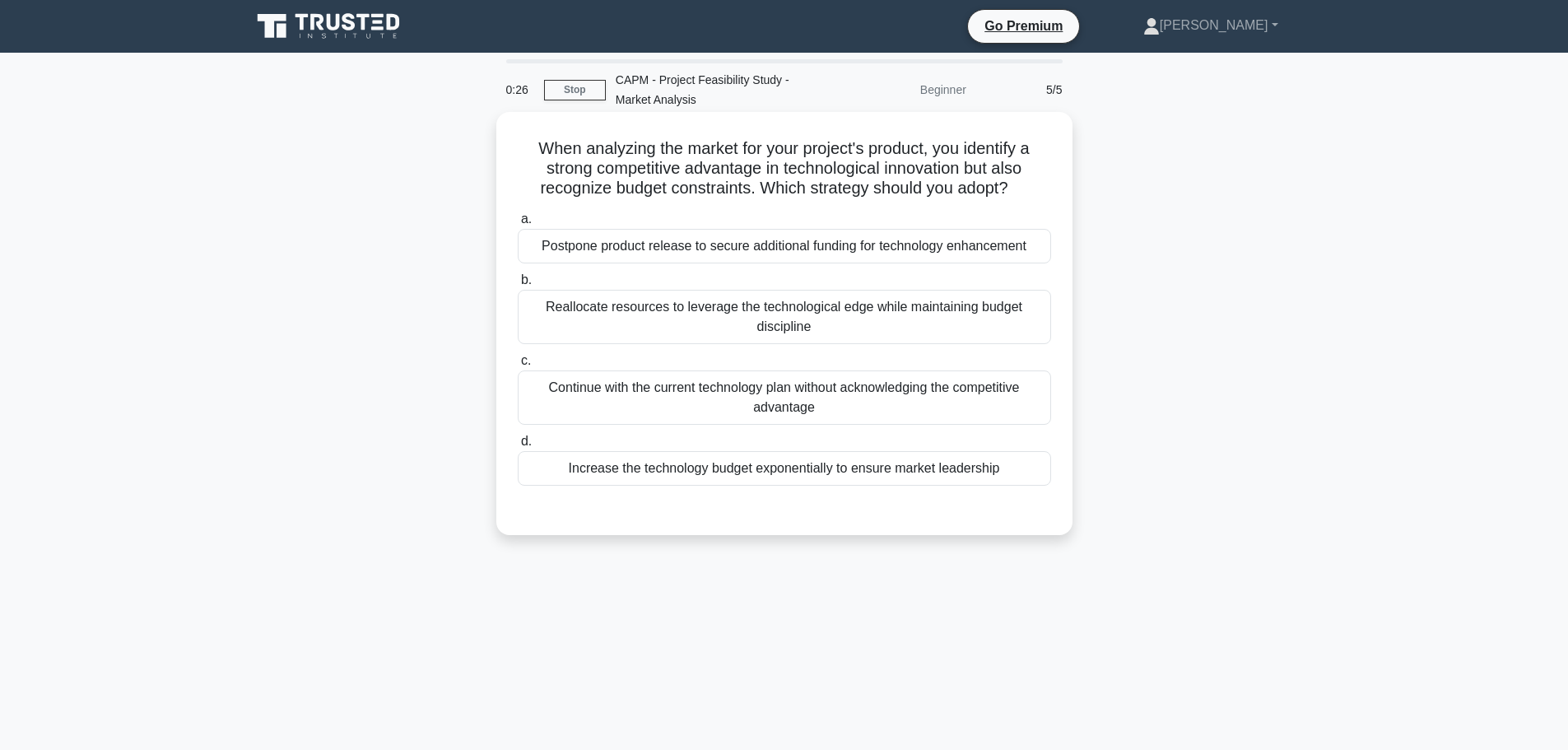
click at [717, 324] on div "Reallocate resources to leverage the technological edge while maintaining budge…" at bounding box center [784, 317] width 533 height 54
click at [517, 286] on input "b. Reallocate resources to leverage the technological edge while maintaining bu…" at bounding box center [517, 280] width 0 height 11
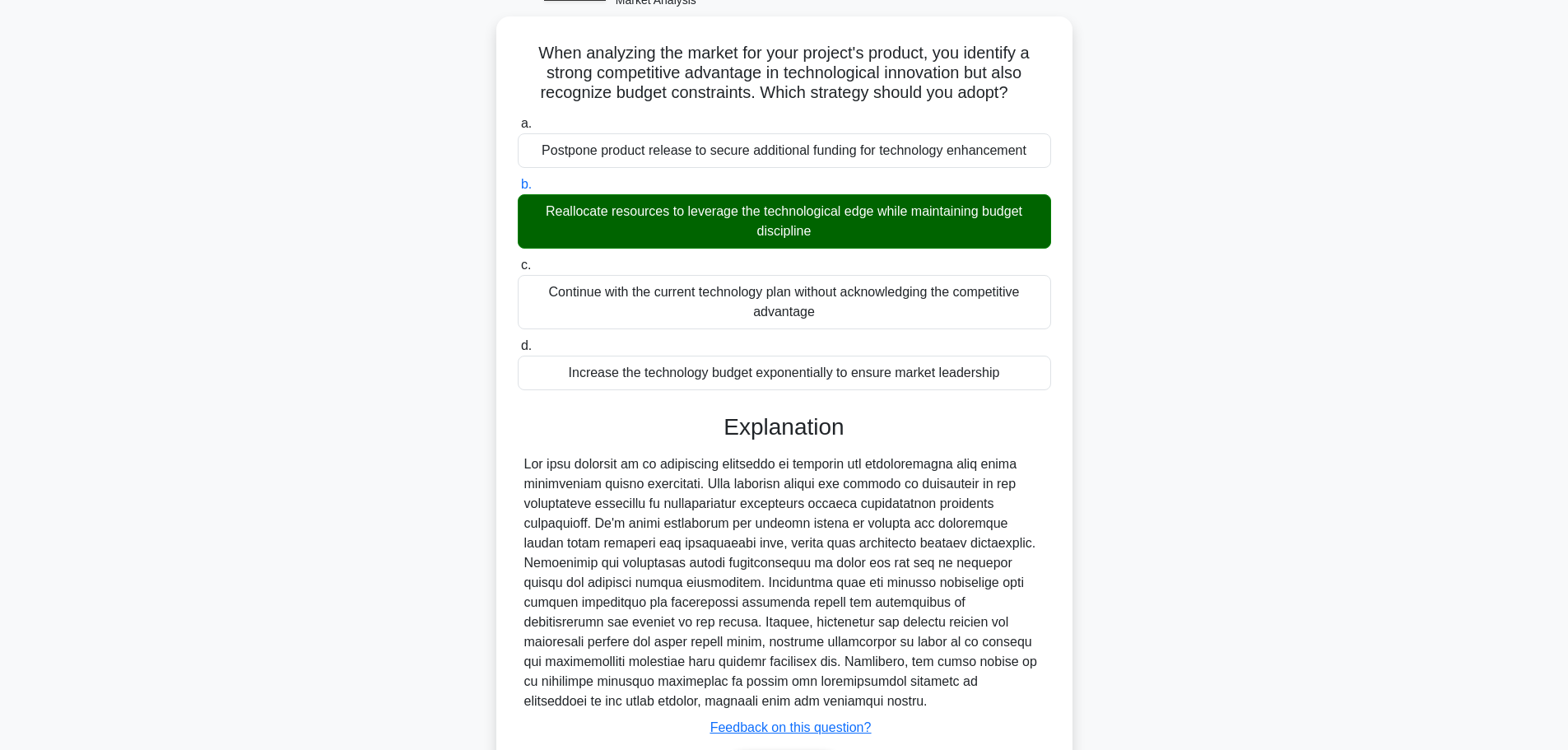
scroll to position [207, 0]
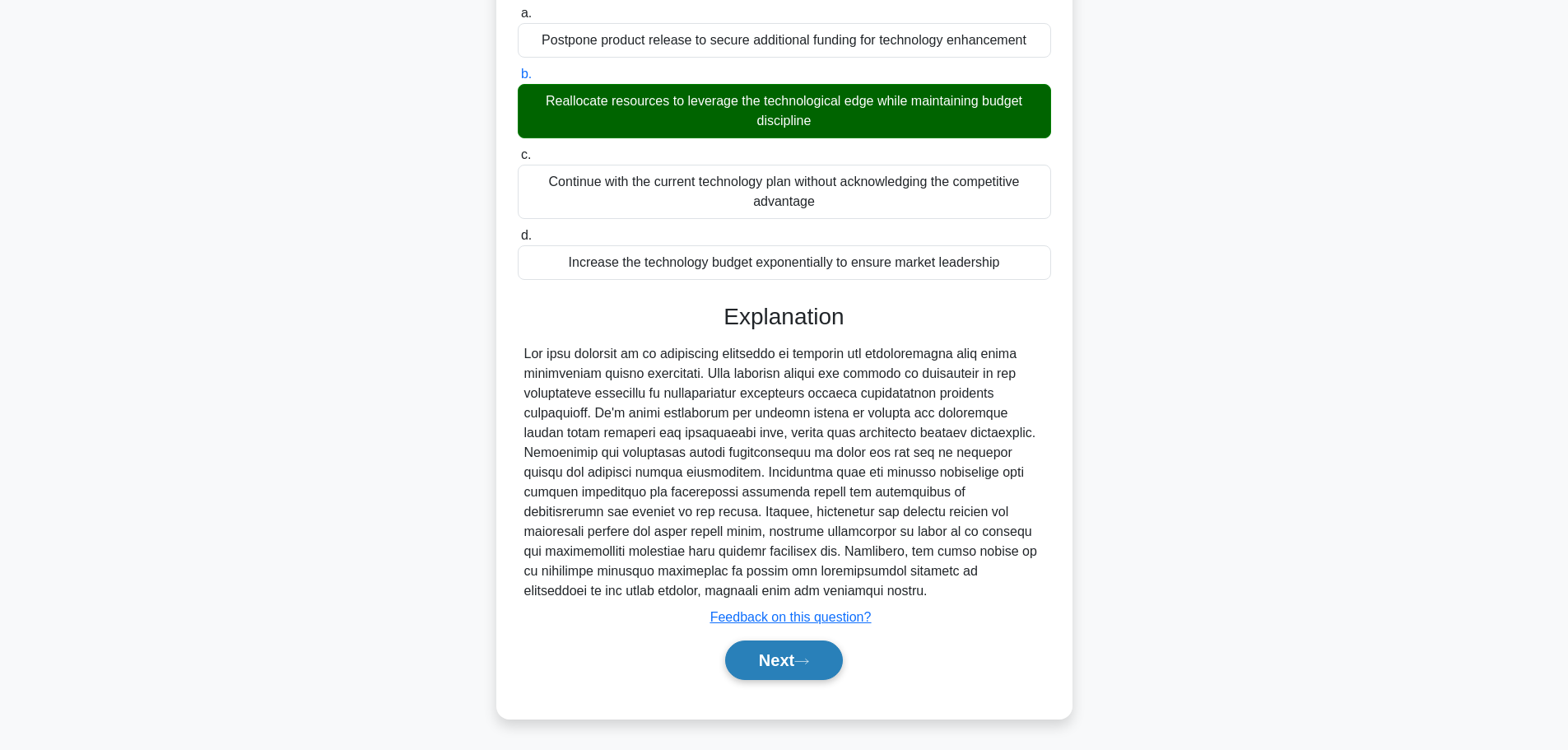
click at [818, 662] on button "Next" at bounding box center [784, 661] width 117 height 39
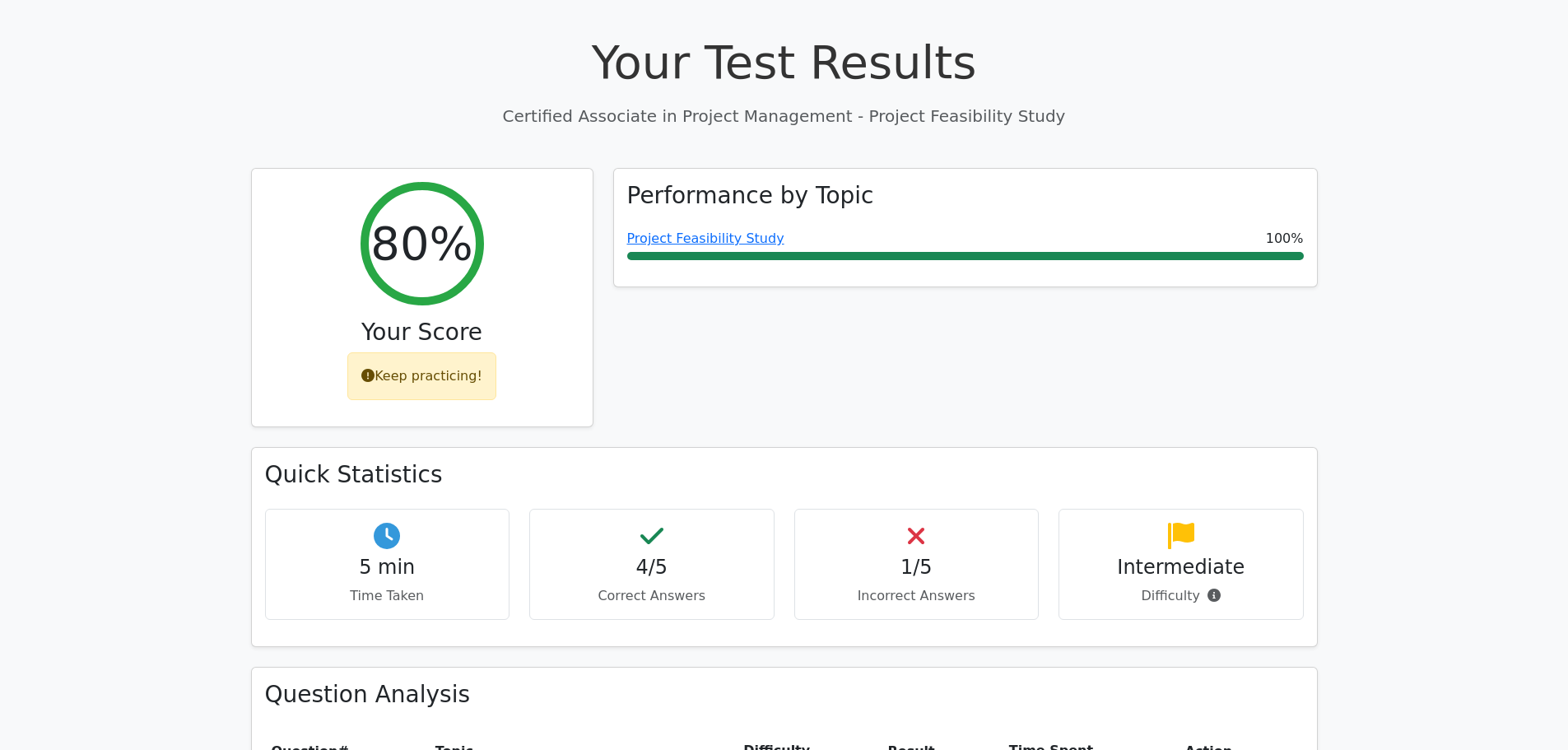
scroll to position [576, 0]
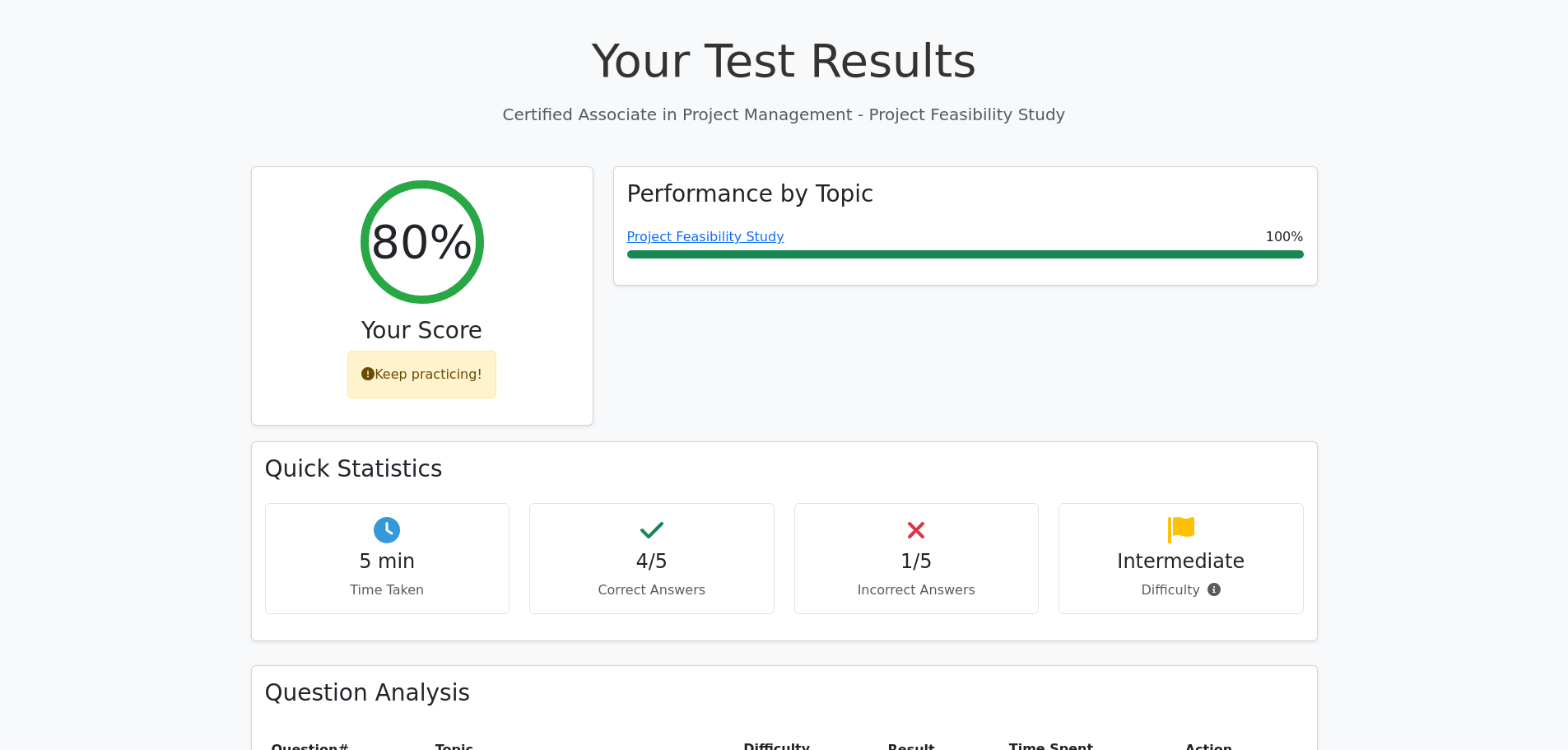
click at [918, 517] on icon at bounding box center [915, 530] width 16 height 26
click at [917, 503] on div "1/5 Incorrect Answers" at bounding box center [916, 558] width 245 height 112
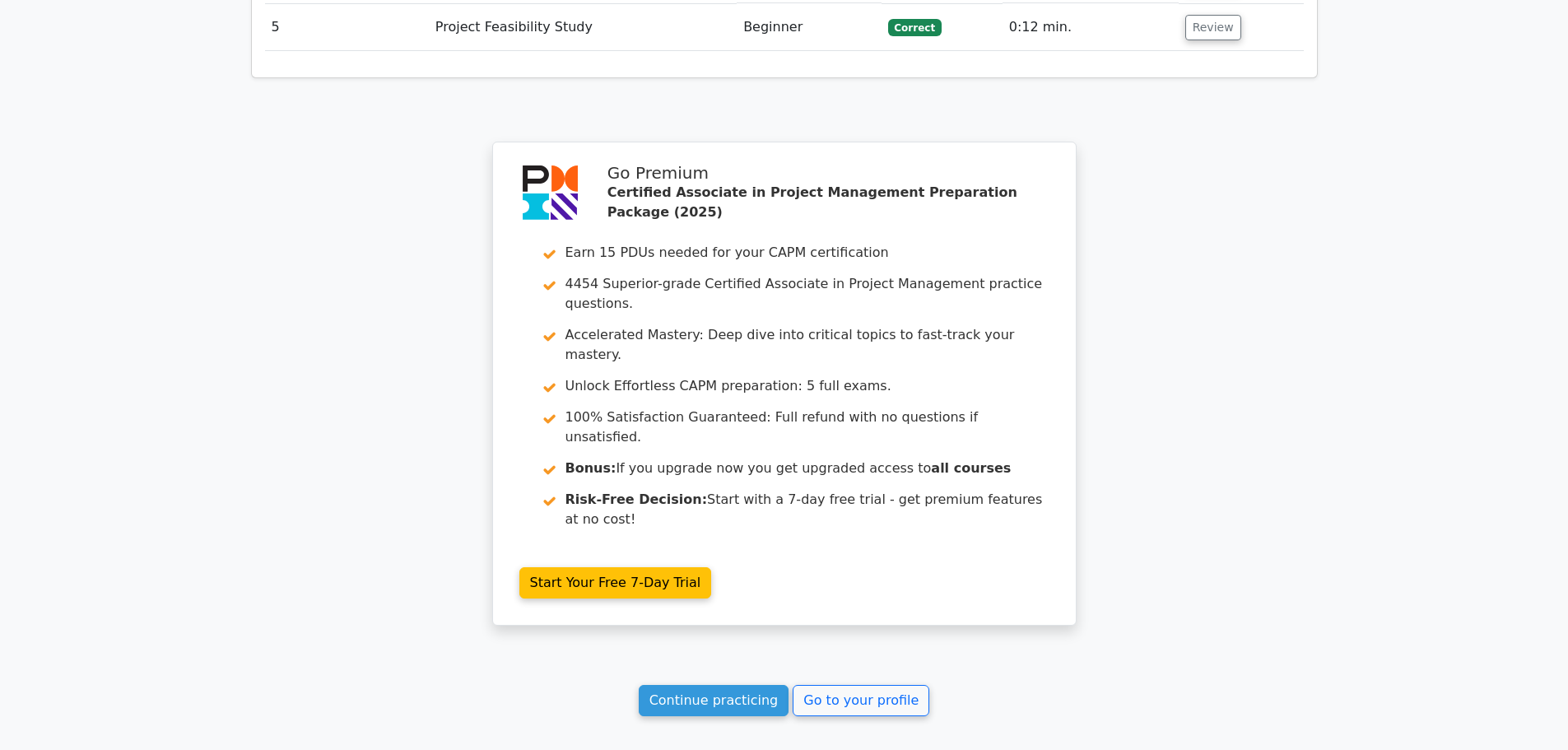
scroll to position [2388, 0]
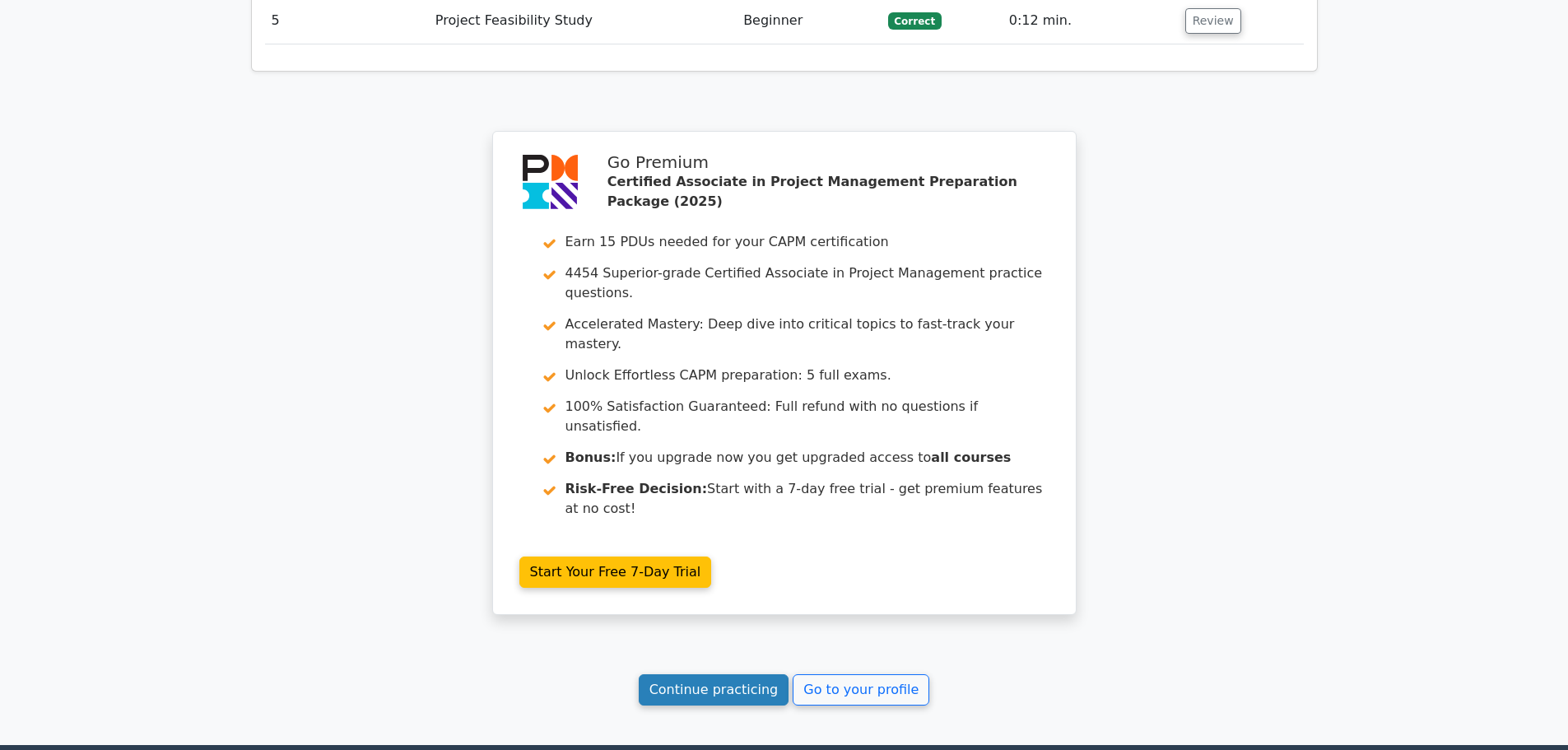
click at [760, 674] on link "Continue practicing" at bounding box center [714, 690] width 151 height 31
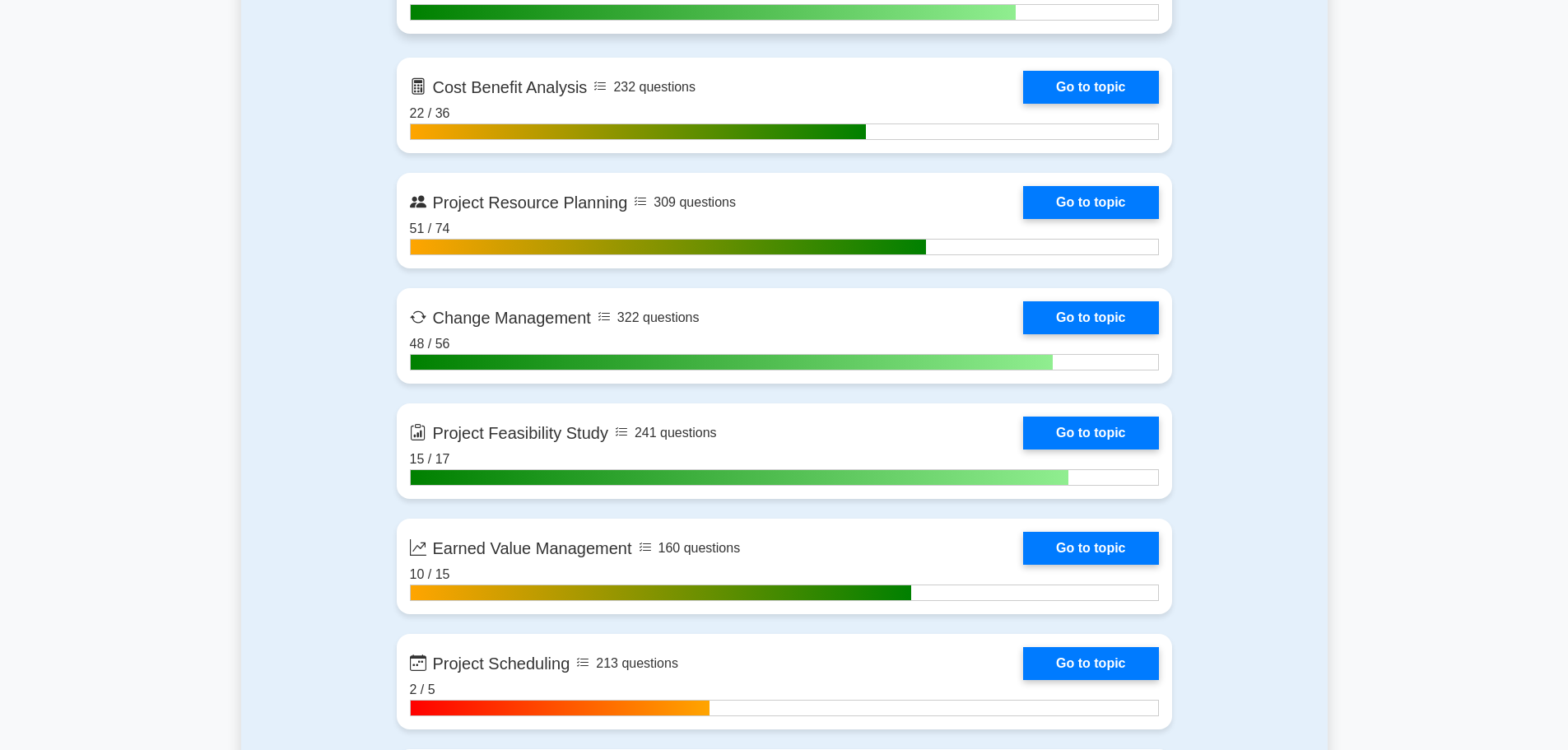
scroll to position [2553, 0]
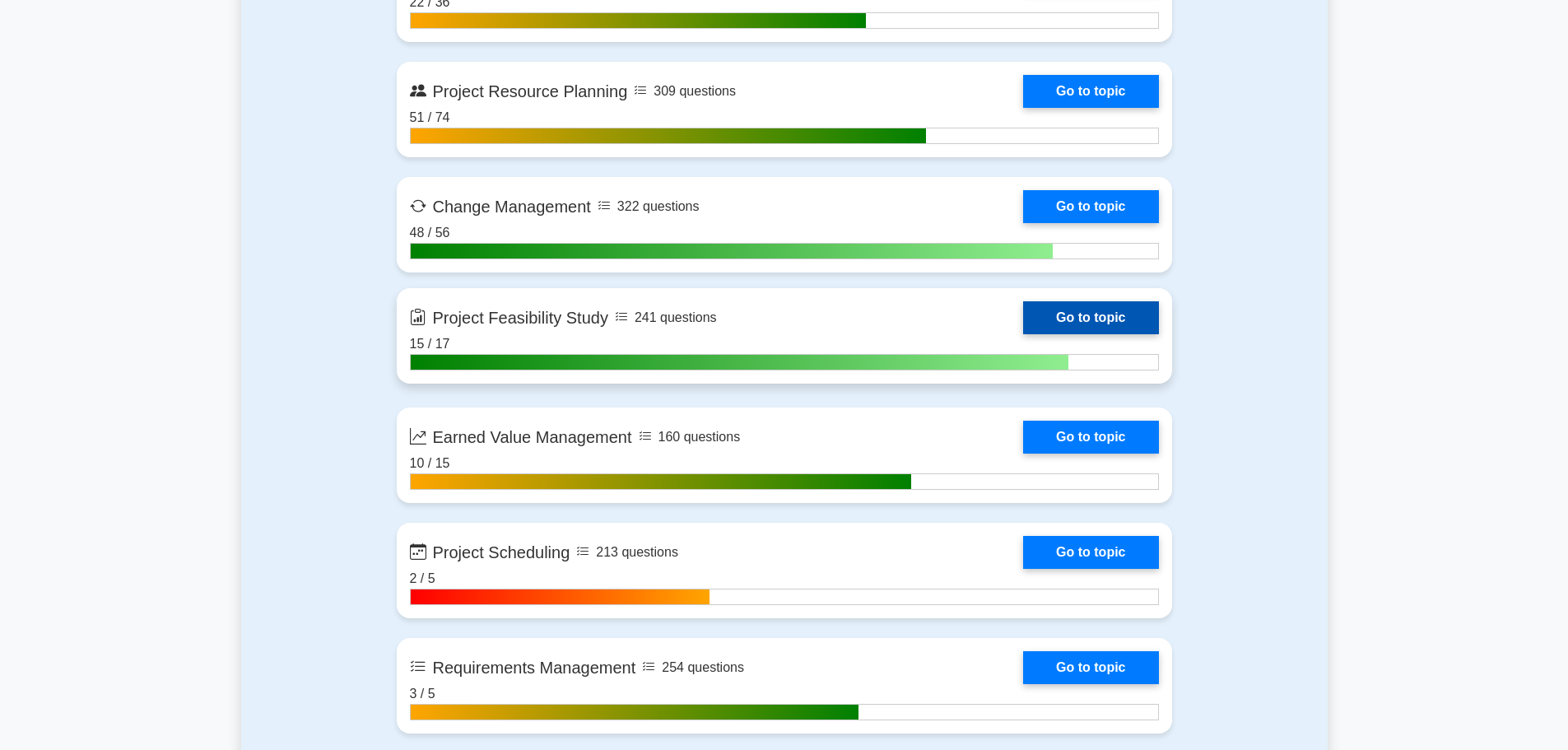
click at [1023, 303] on link "Go to topic" at bounding box center [1090, 318] width 135 height 33
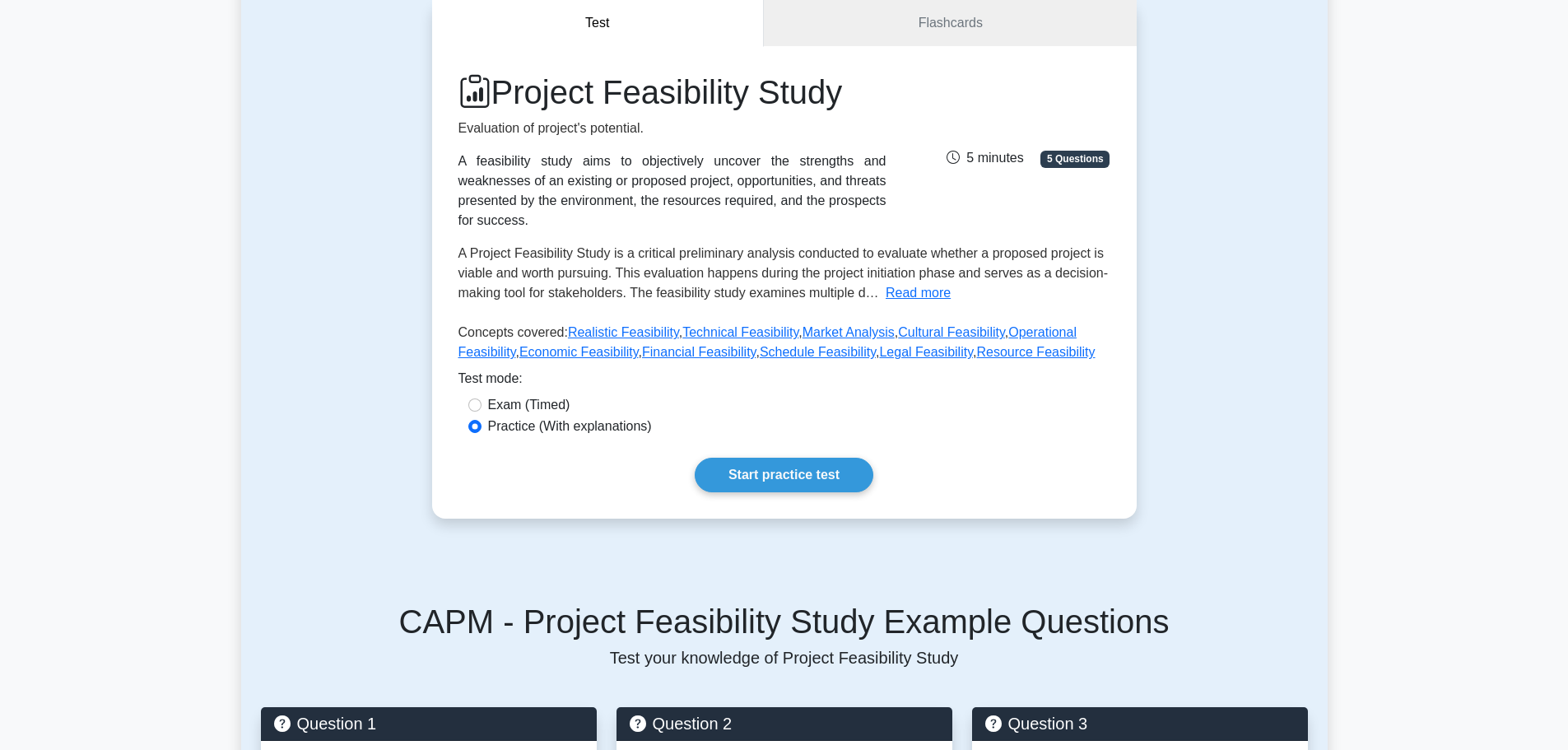
scroll to position [164, 0]
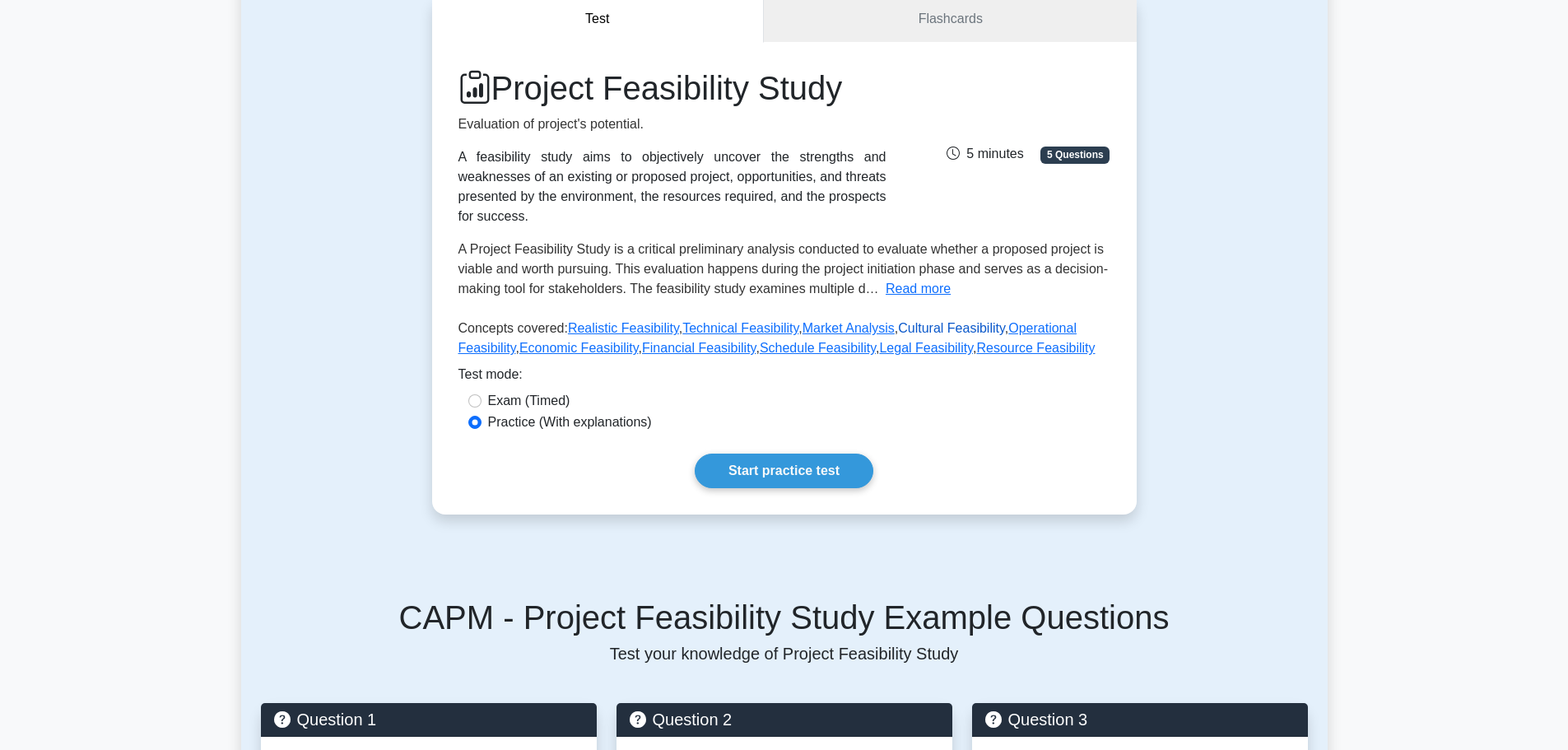
click at [923, 321] on link "Cultural Feasibility" at bounding box center [951, 328] width 107 height 14
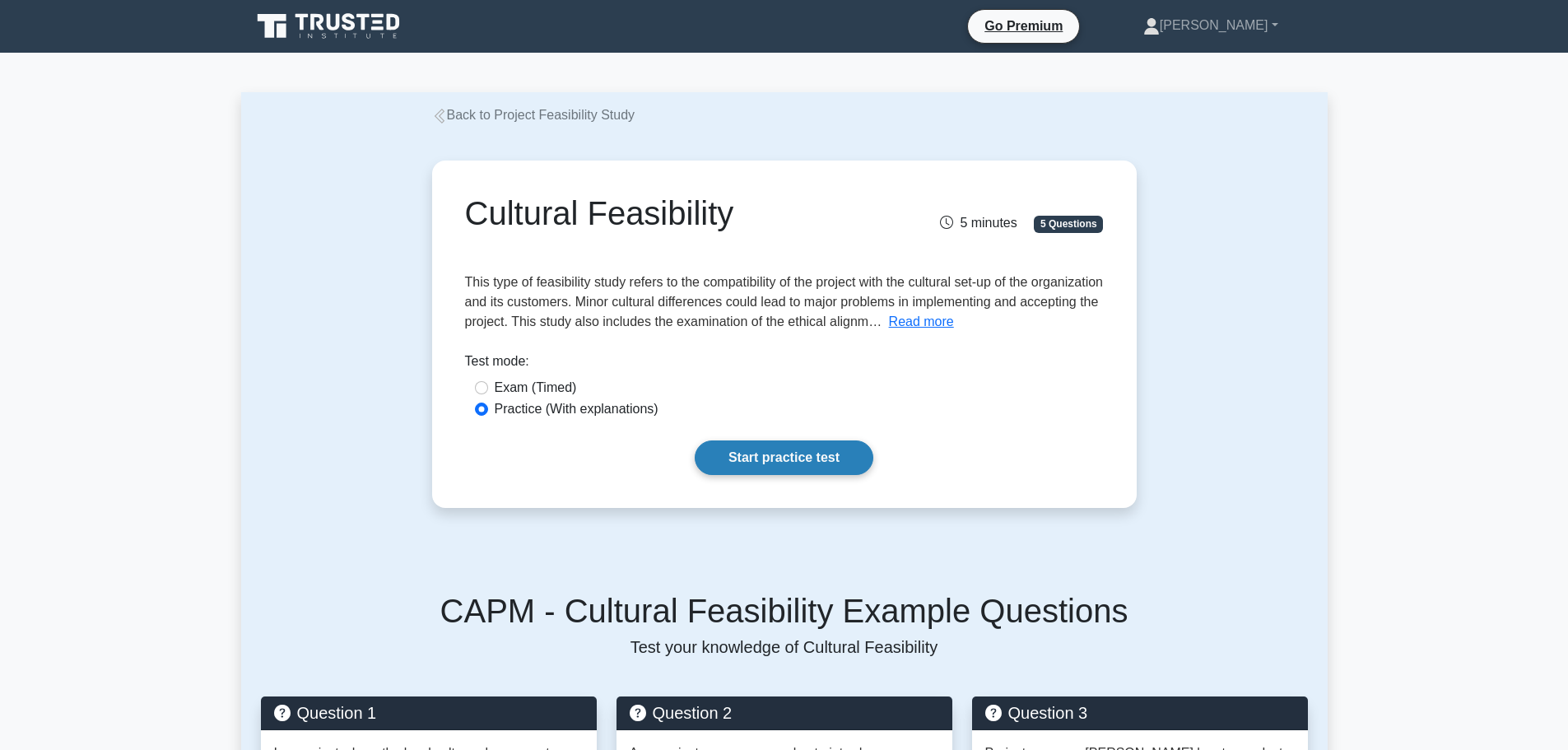
click at [764, 449] on link "Start practice test" at bounding box center [784, 457] width 179 height 35
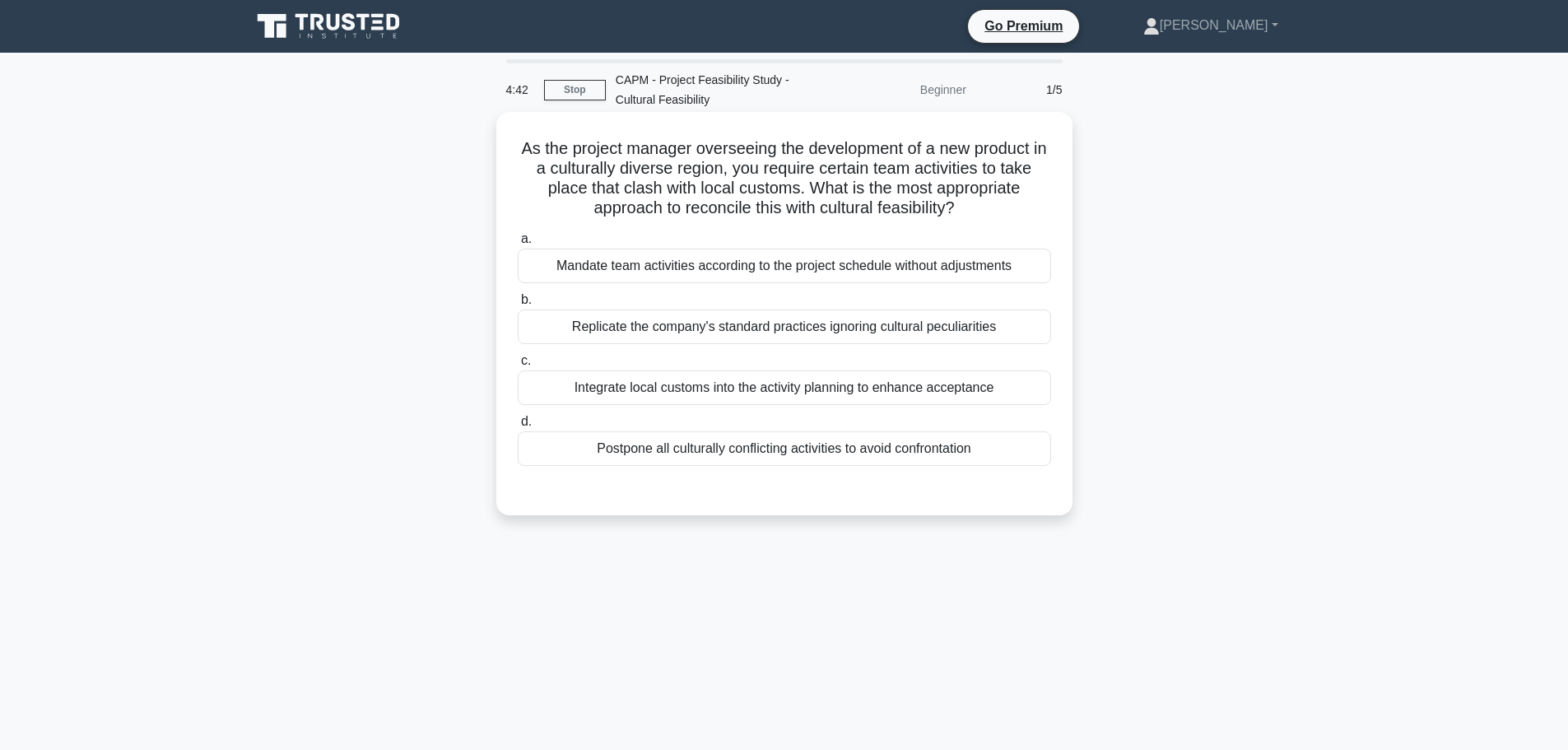
click at [696, 395] on div "Integrate local customs into the activity planning to enhance acceptance" at bounding box center [784, 387] width 533 height 35
click at [517, 366] on input "c. Integrate local customs into the activity planning to enhance acceptance" at bounding box center [517, 361] width 0 height 11
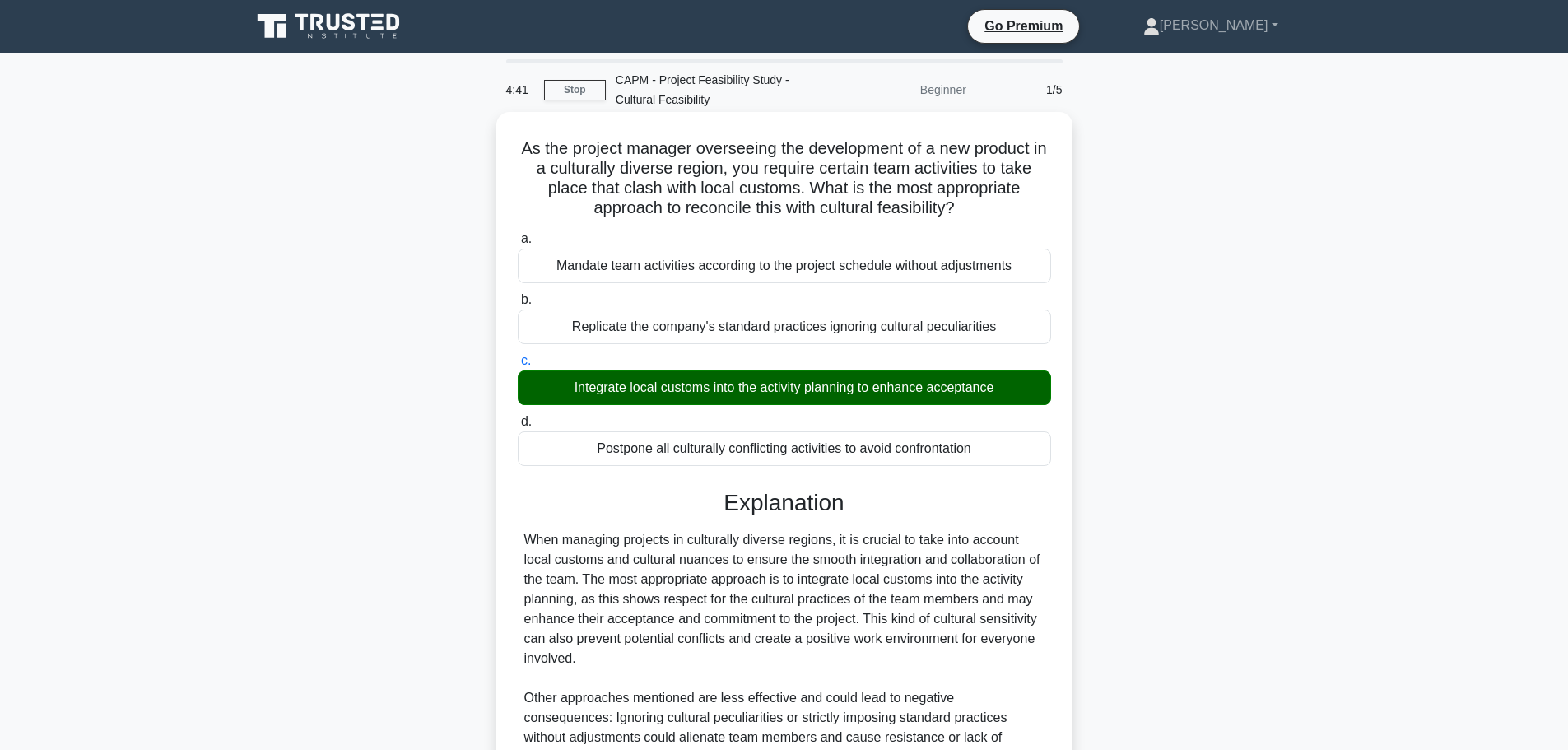
scroll to position [226, 0]
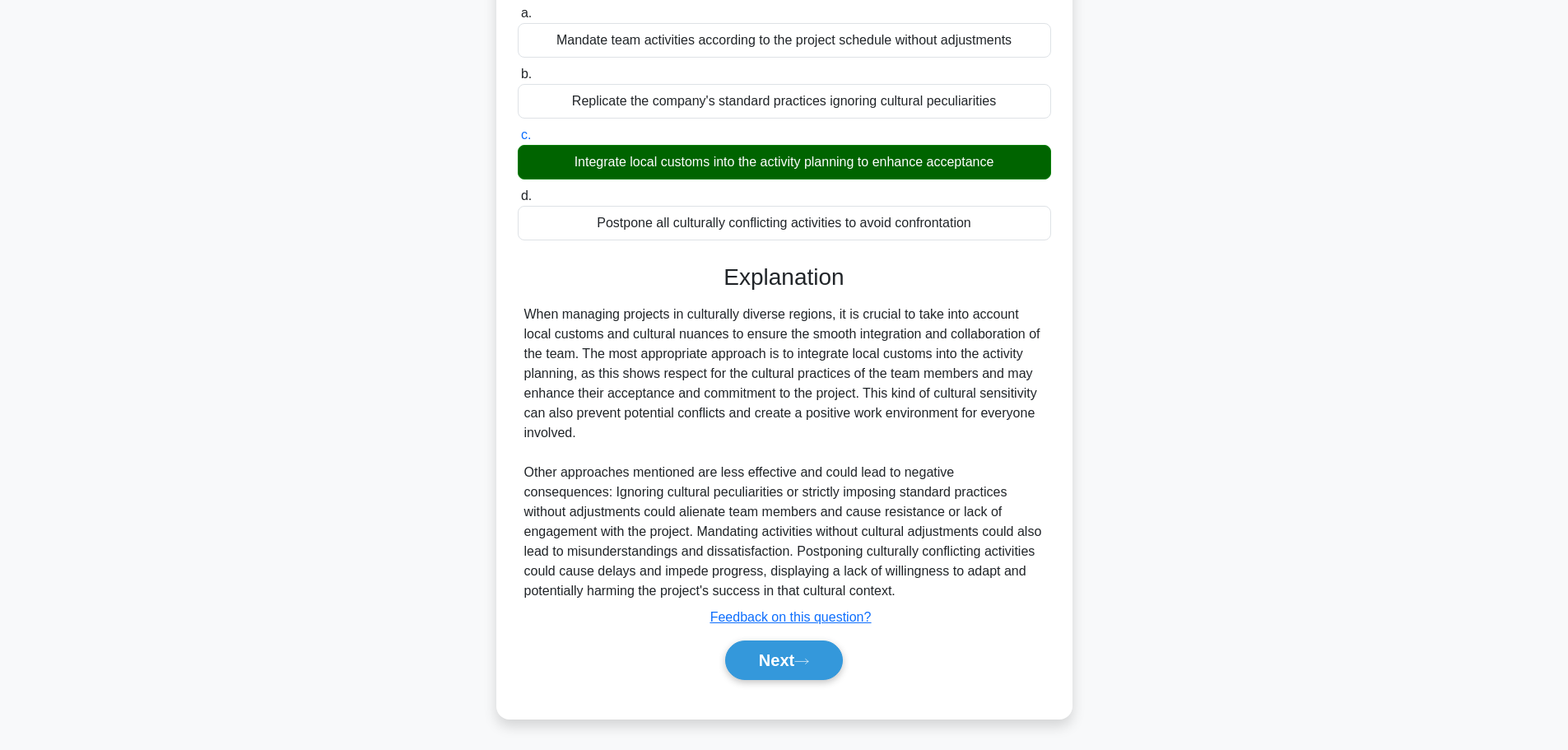
click at [742, 640] on div "Next" at bounding box center [784, 661] width 533 height 53
click at [742, 658] on button "Next" at bounding box center [784, 661] width 117 height 39
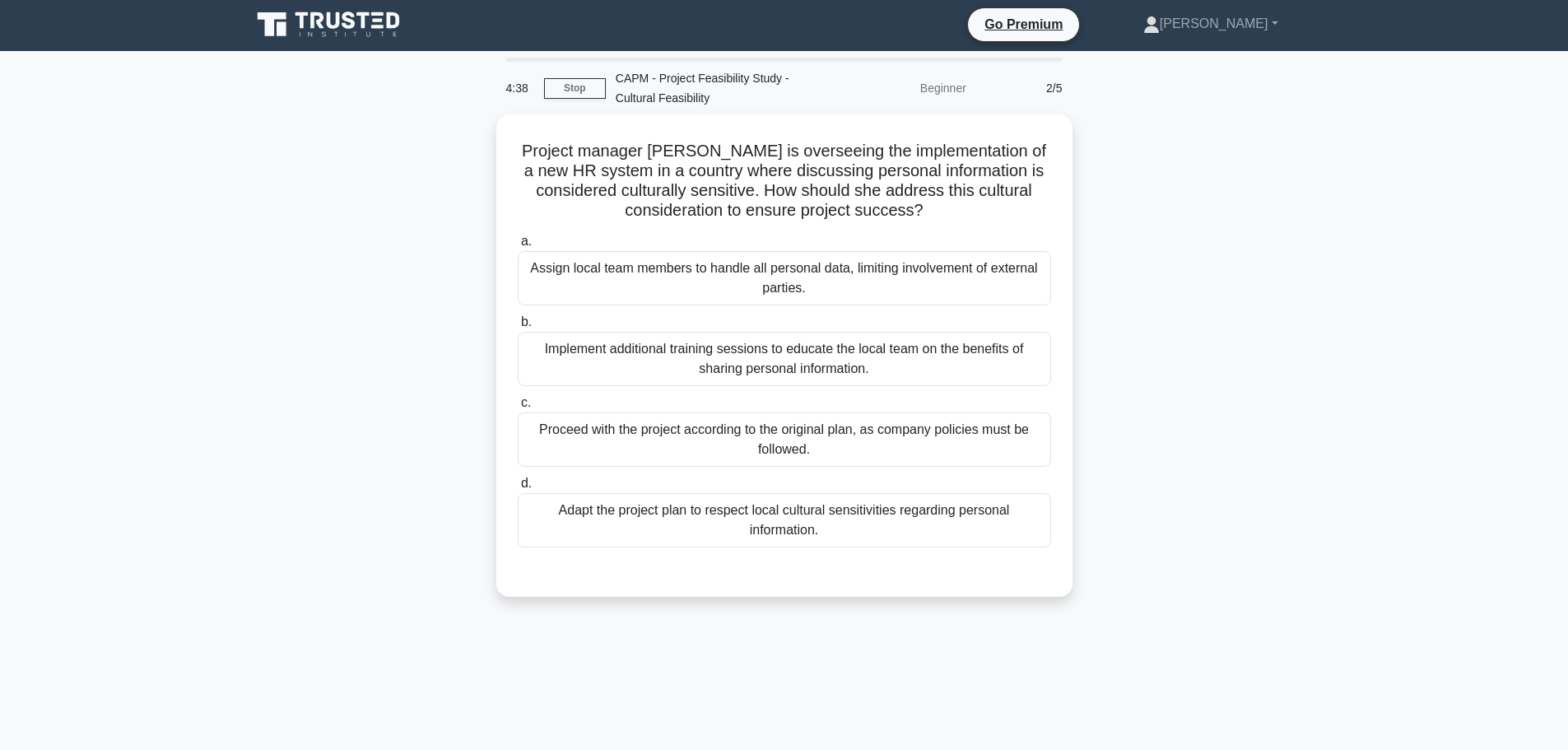
scroll to position [0, 0]
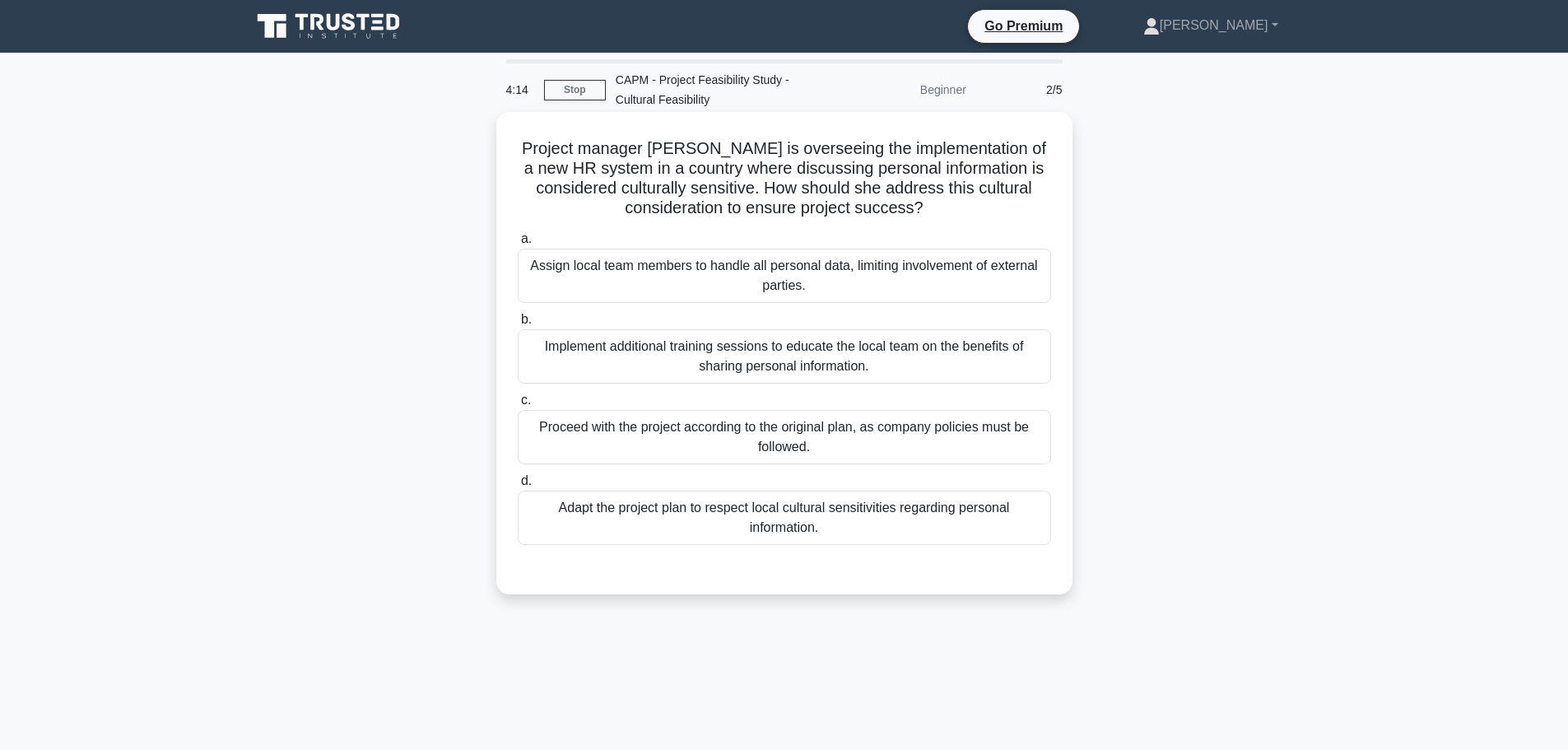
click at [716, 289] on div "Assign local team members to handle all personal data, limiting involvement of …" at bounding box center [784, 276] width 533 height 54
click at [517, 244] on input "a. Assign local team members to handle all personal data, limiting involvement …" at bounding box center [517, 239] width 0 height 11
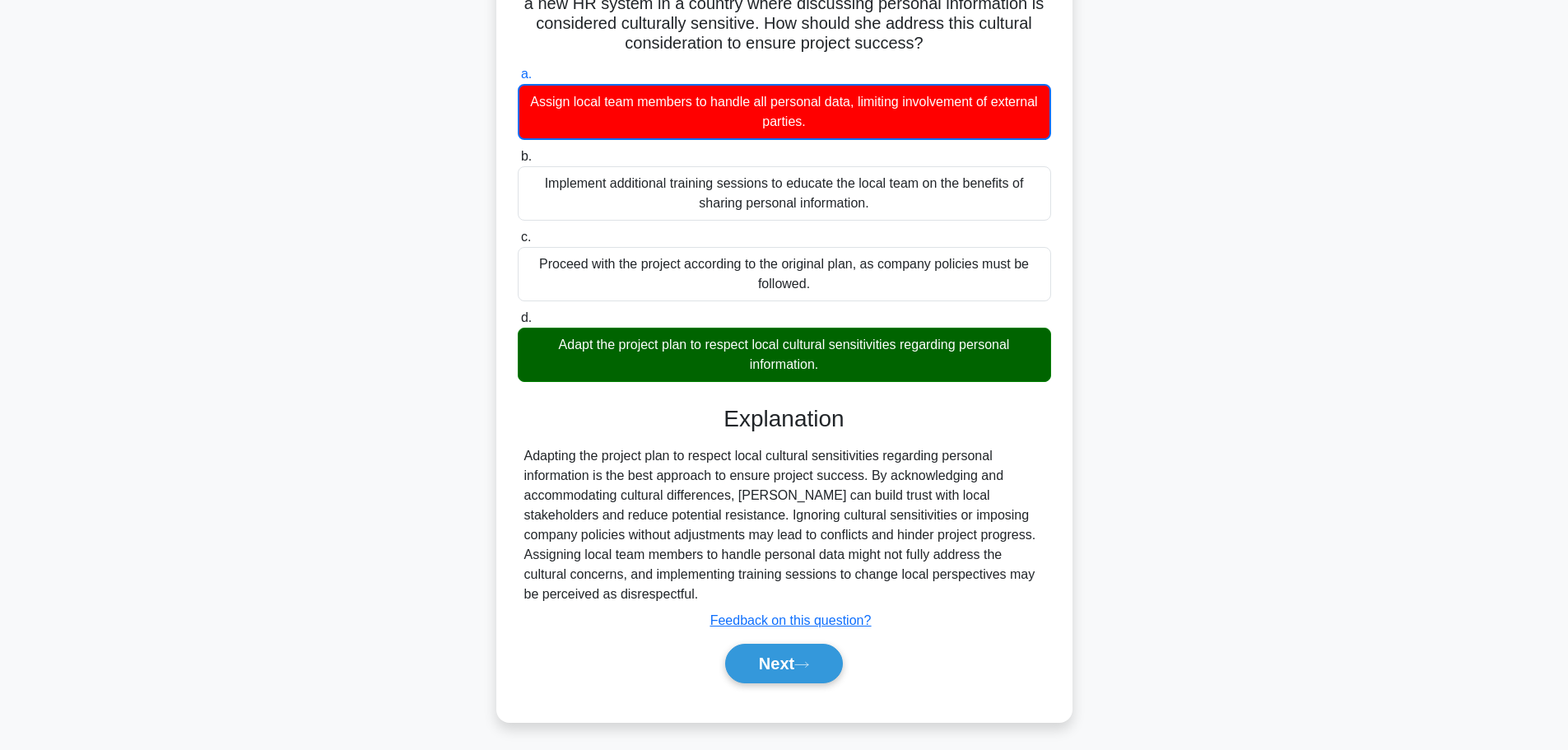
scroll to position [169, 0]
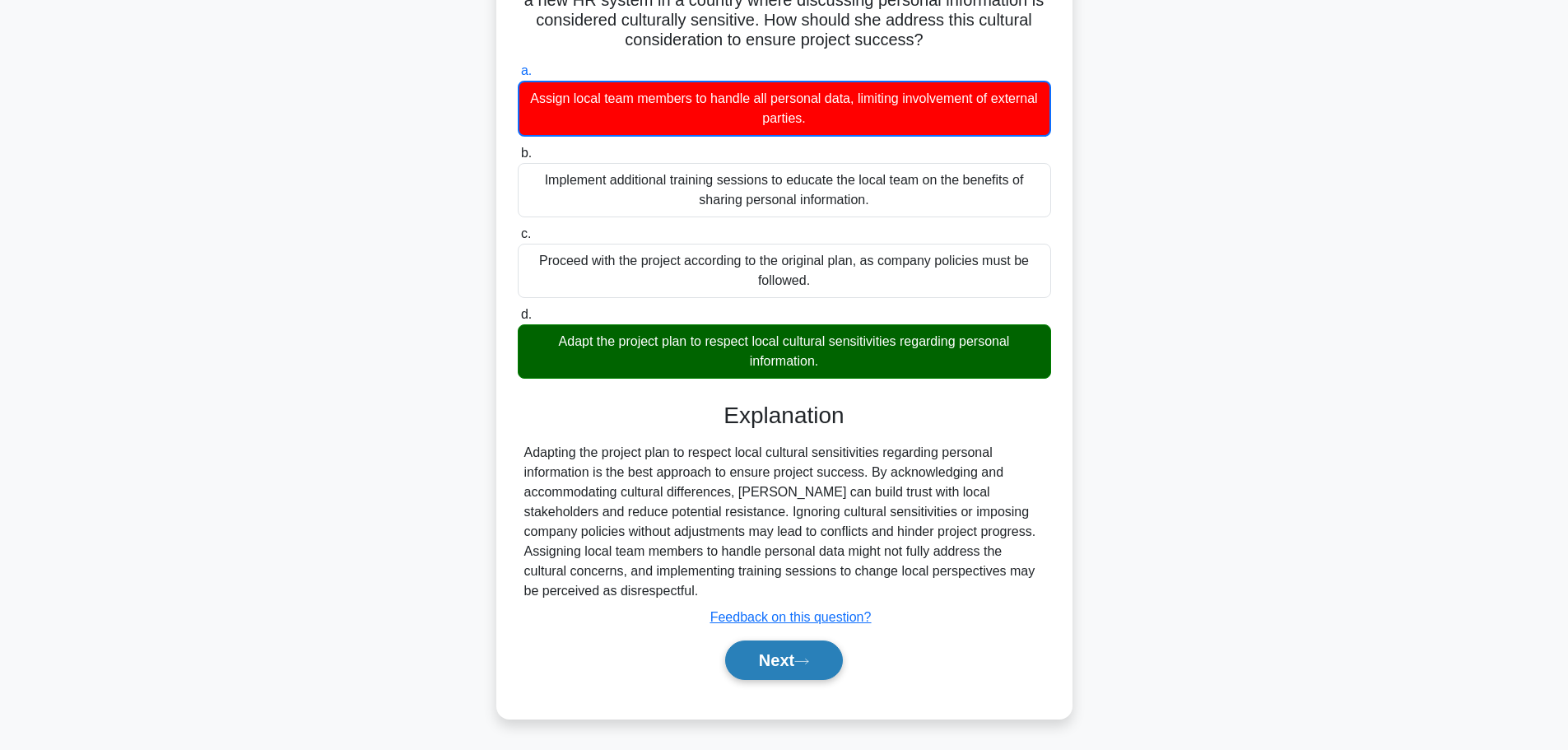
click at [775, 660] on button "Next" at bounding box center [784, 661] width 117 height 39
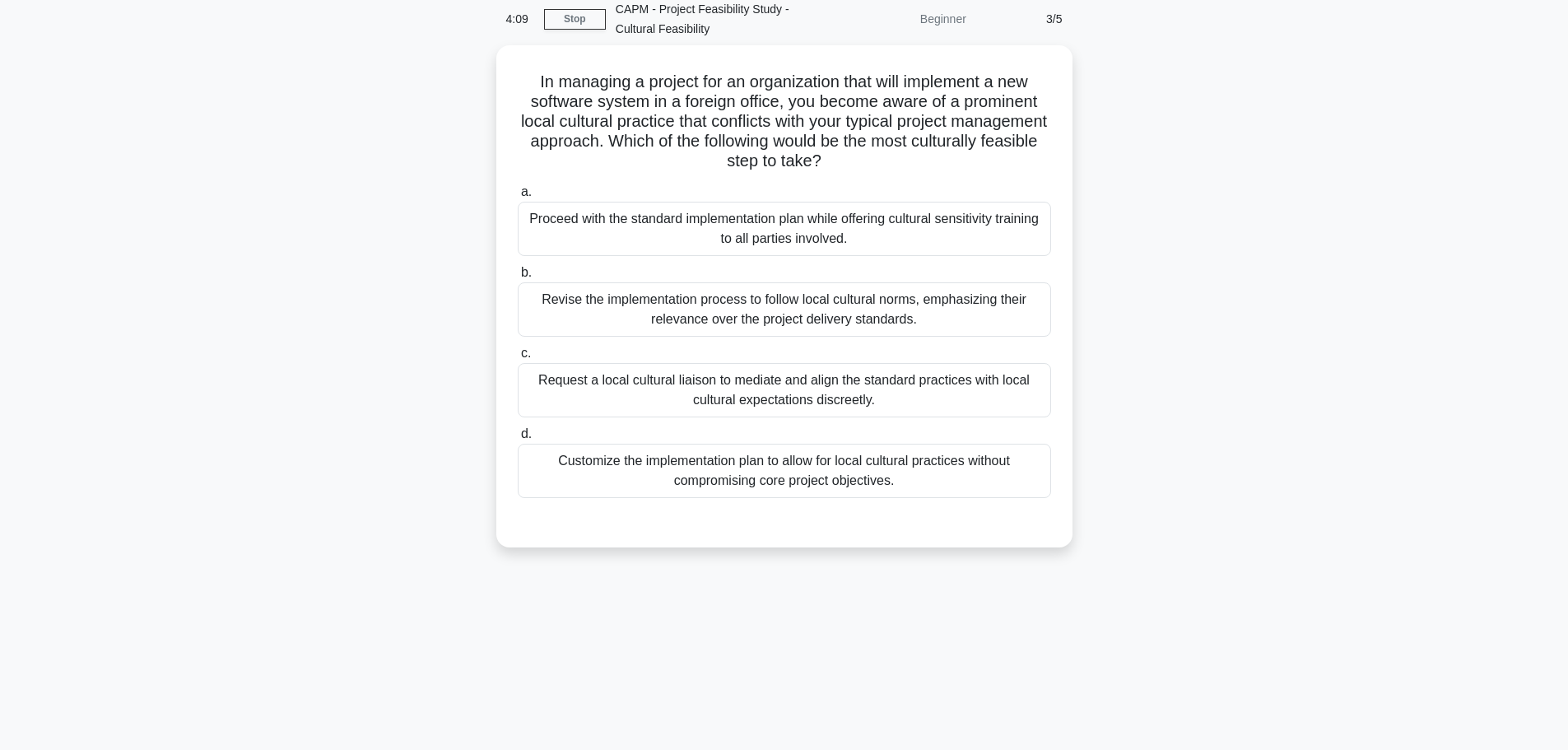
scroll to position [0, 0]
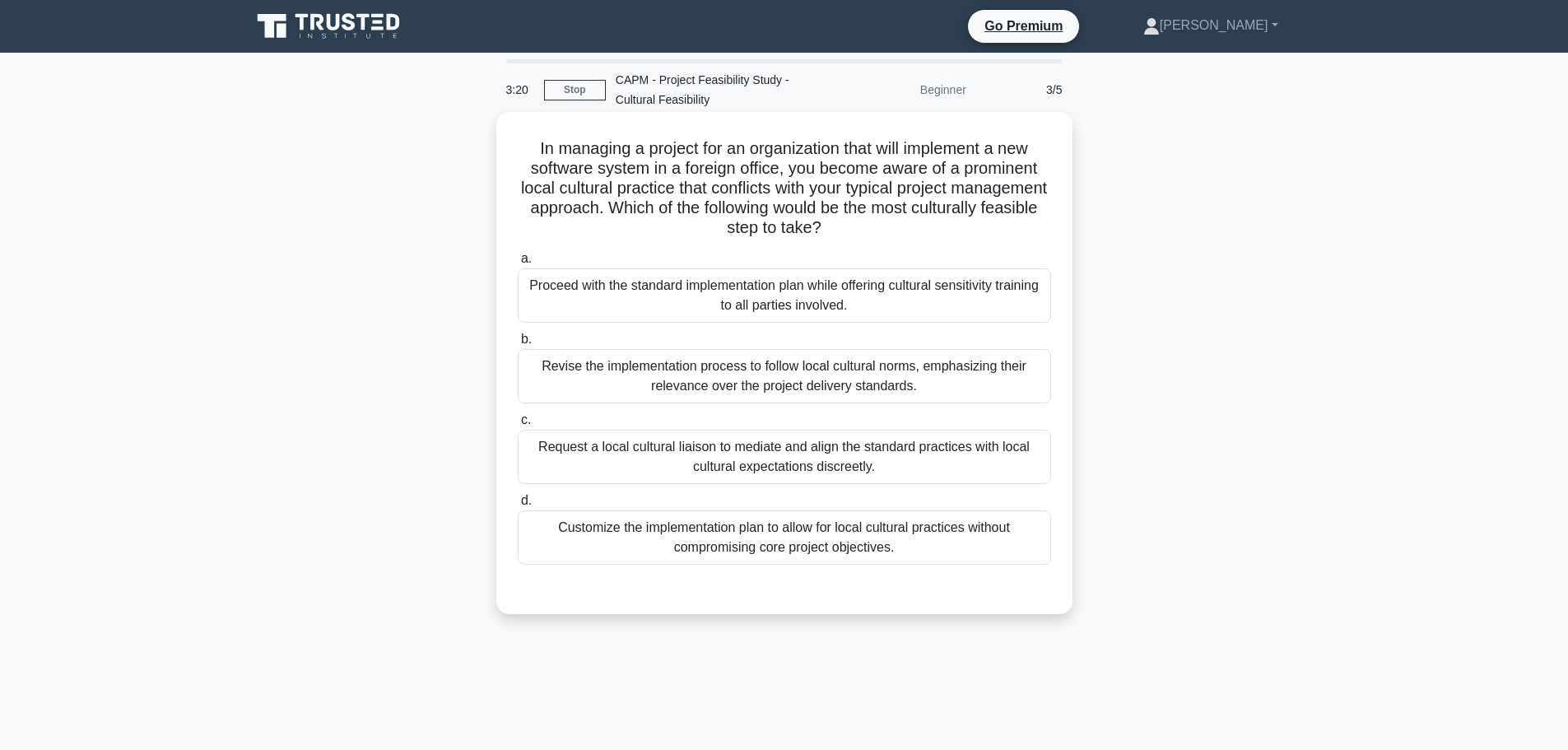
drag, startPoint x: 738, startPoint y: 465, endPoint x: 692, endPoint y: 393, distance: 85.4
click at [692, 393] on div "a. Proceed with the standard implementation plan while offering cultural sensit…" at bounding box center [784, 406] width 553 height 323
click at [760, 530] on div "Customize the implementation plan to allow for local cultural practices without…" at bounding box center [784, 538] width 533 height 54
click at [517, 507] on input "d. Customize the implementation plan to allow for local cultural practices with…" at bounding box center [517, 501] width 0 height 11
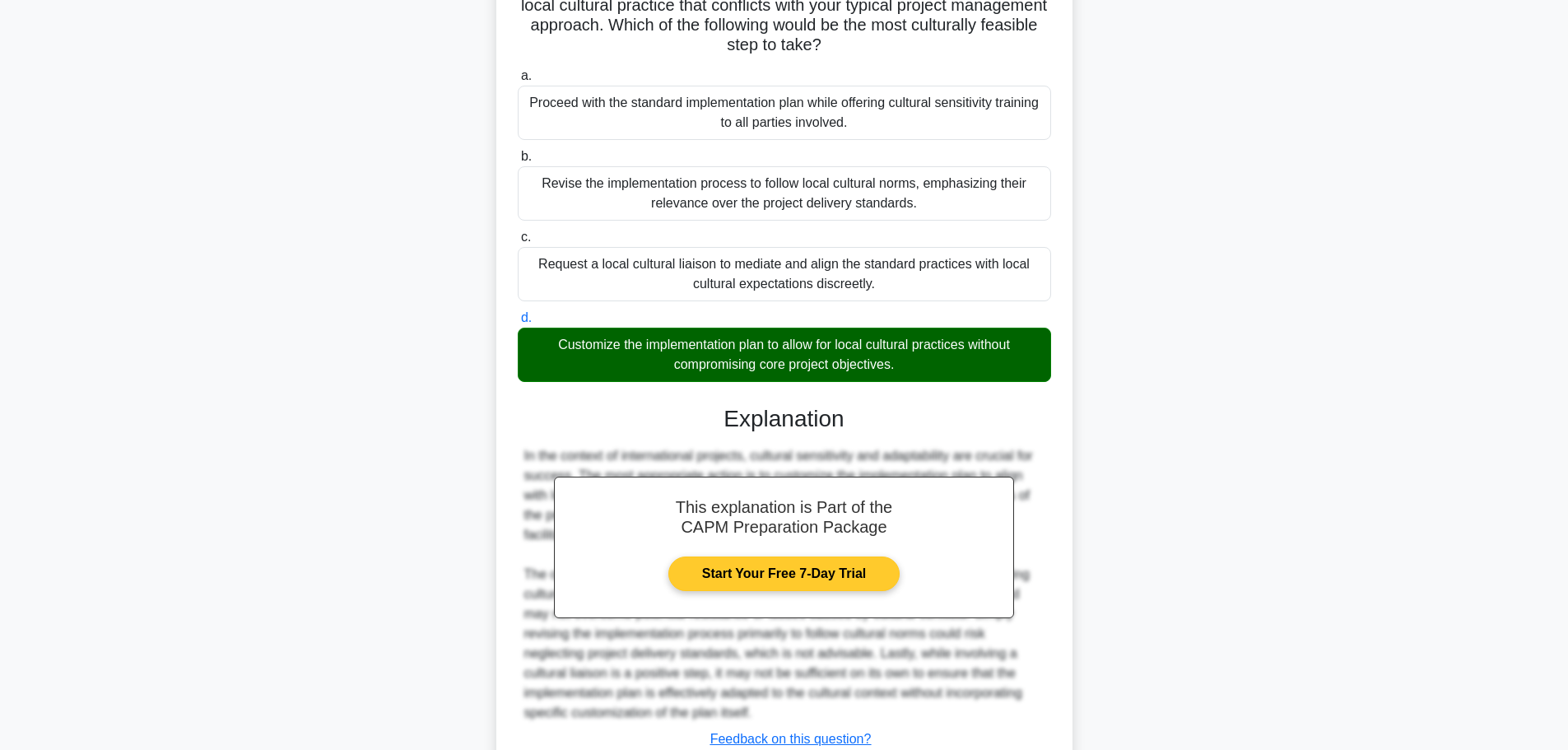
scroll to position [306, 0]
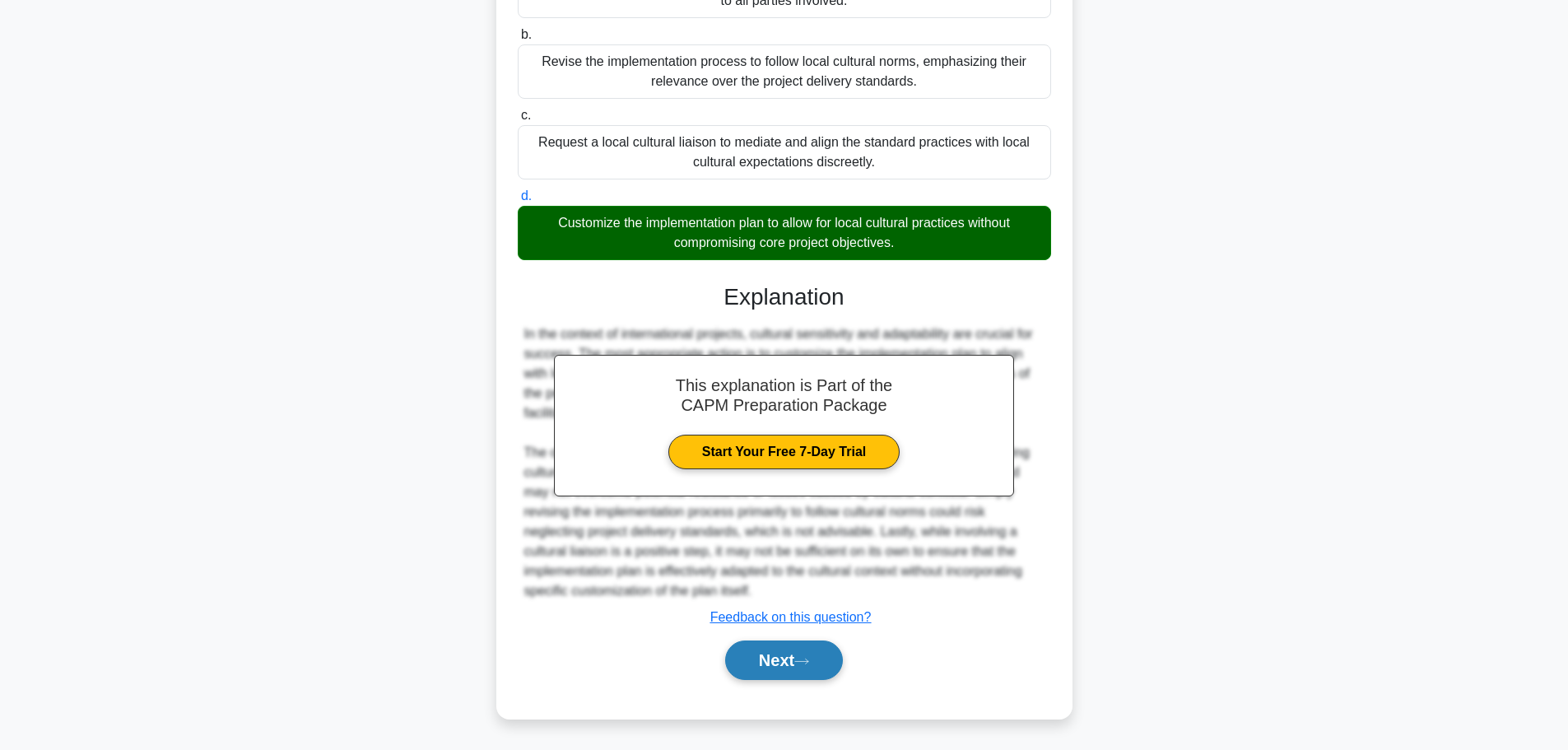
click at [789, 660] on button "Next" at bounding box center [784, 661] width 117 height 39
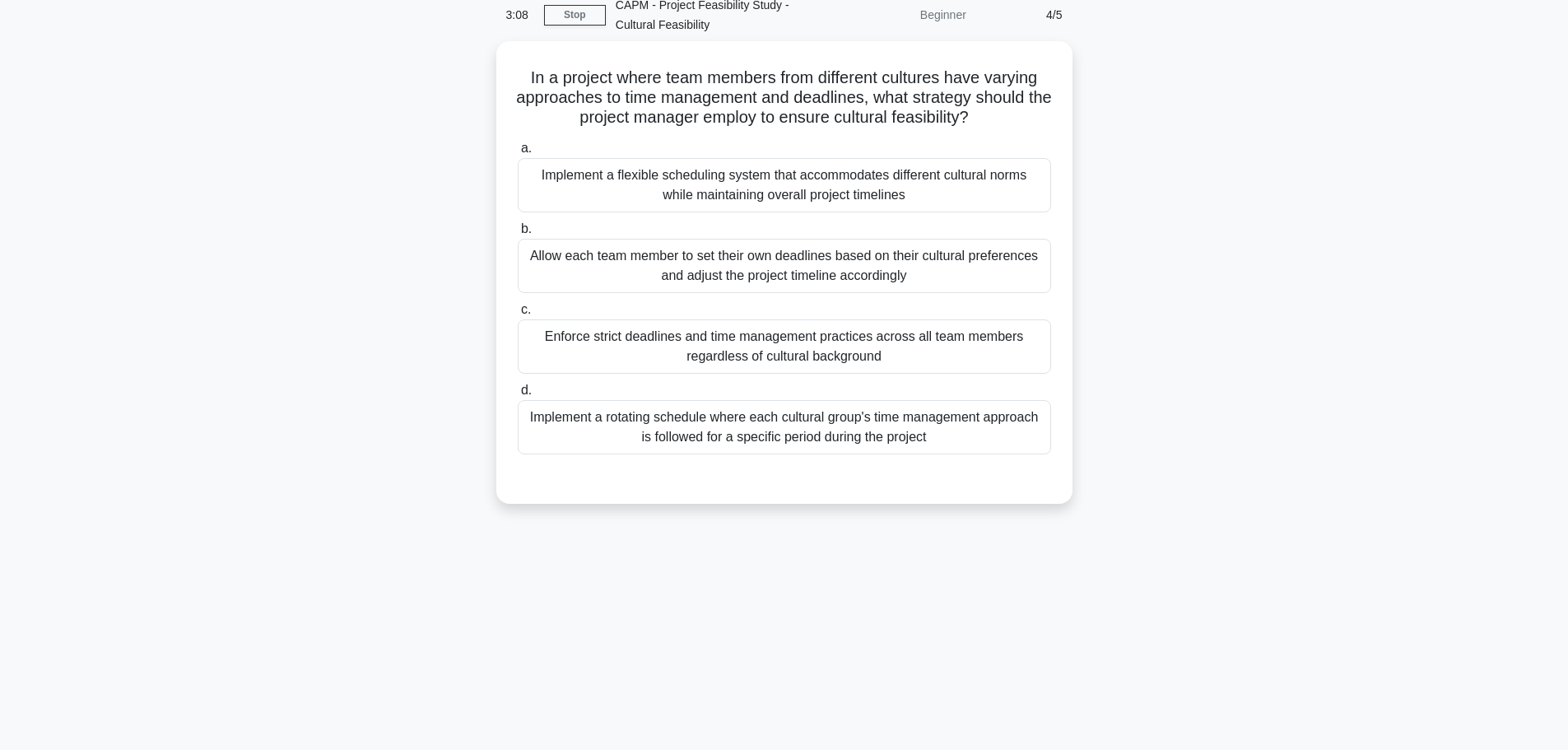
scroll to position [0, 0]
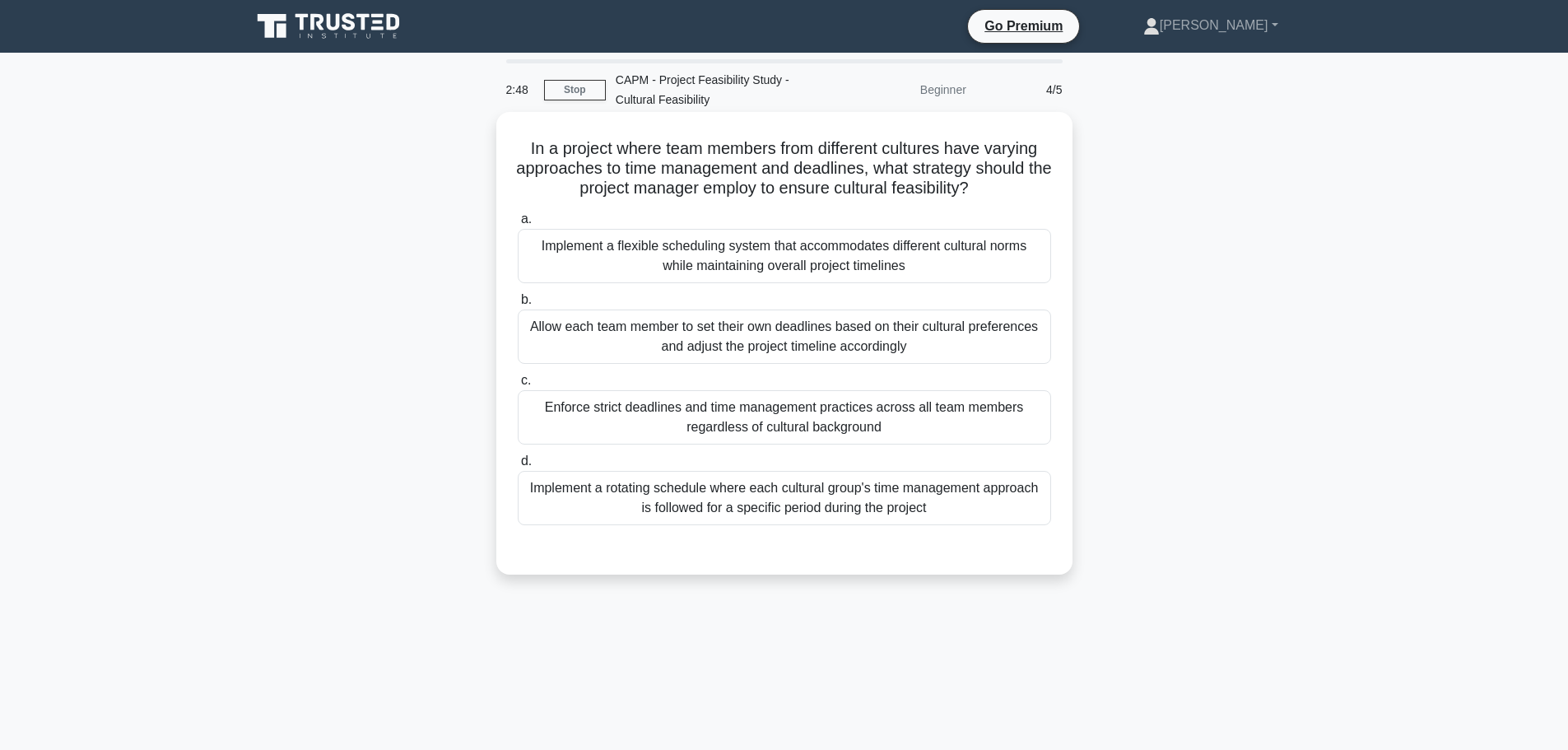
click at [724, 271] on div "Implement a flexible scheduling system that accommodates different cultural nor…" at bounding box center [784, 256] width 533 height 54
click at [517, 225] on input "a. Implement a flexible scheduling system that accommodates different cultural …" at bounding box center [517, 219] width 0 height 11
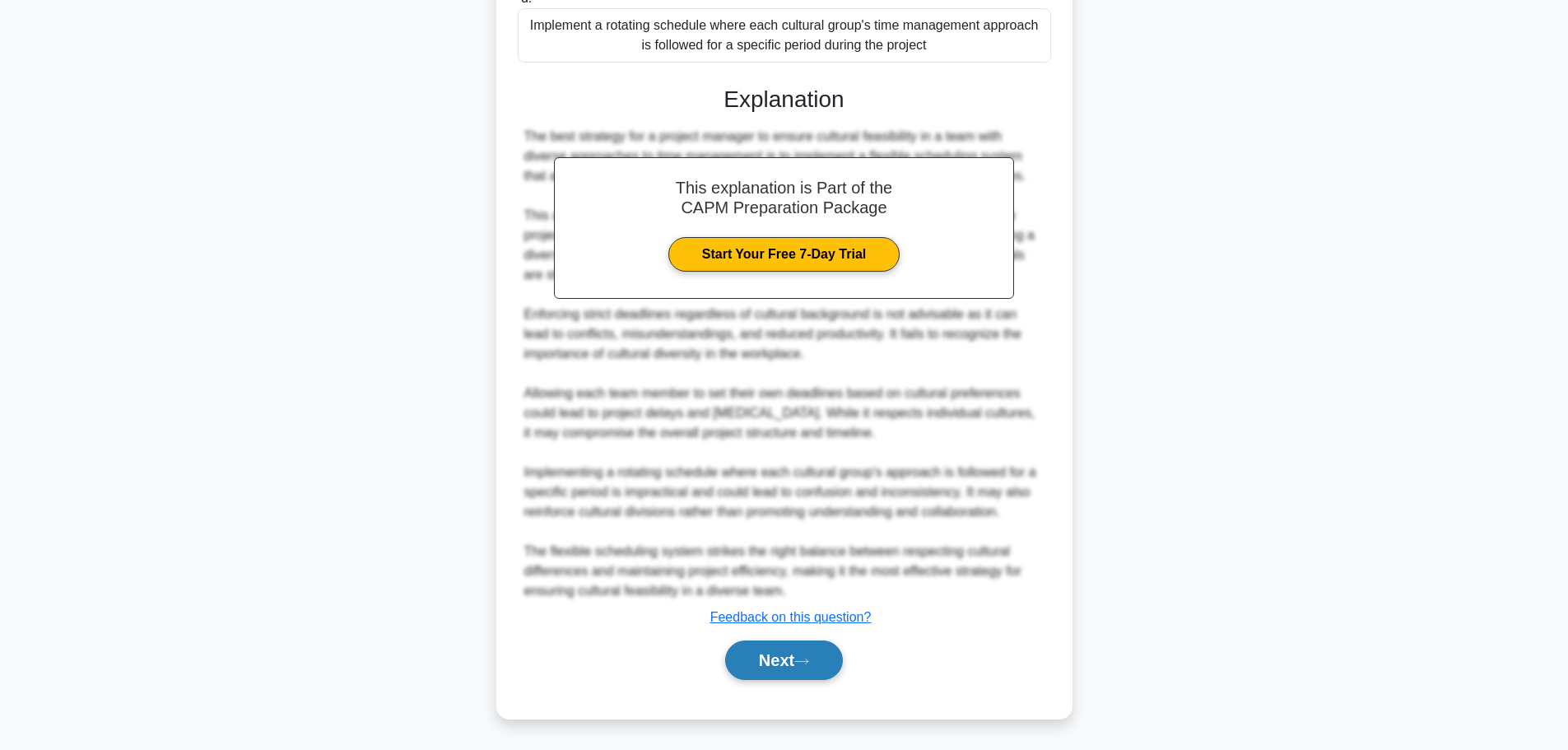
click at [767, 657] on button "Next" at bounding box center [784, 661] width 117 height 39
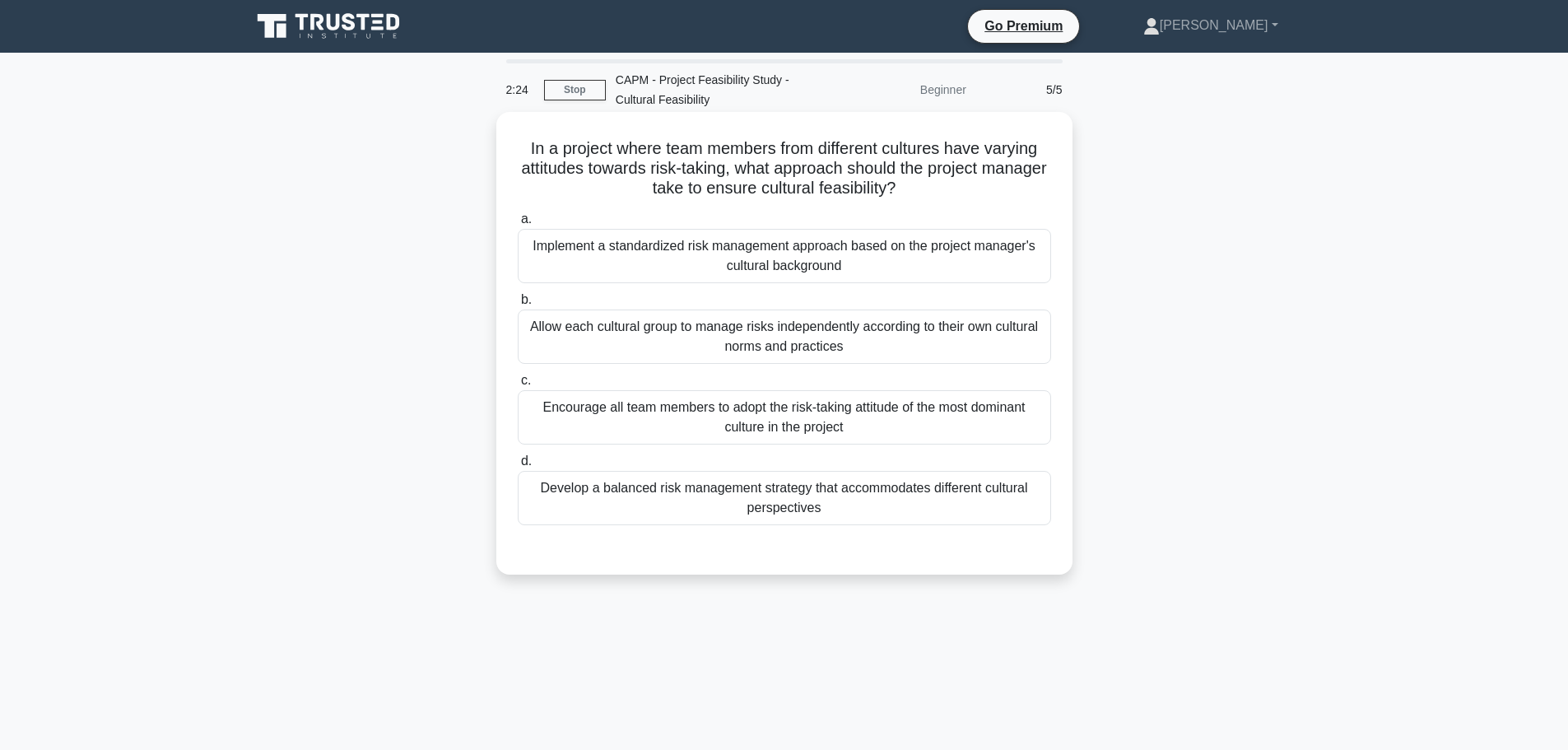
click at [757, 498] on div "Develop a balanced risk management strategy that accommodates different cultura…" at bounding box center [784, 498] width 533 height 54
click at [517, 467] on input "d. Develop a balanced risk management strategy that accommodates different cult…" at bounding box center [517, 461] width 0 height 11
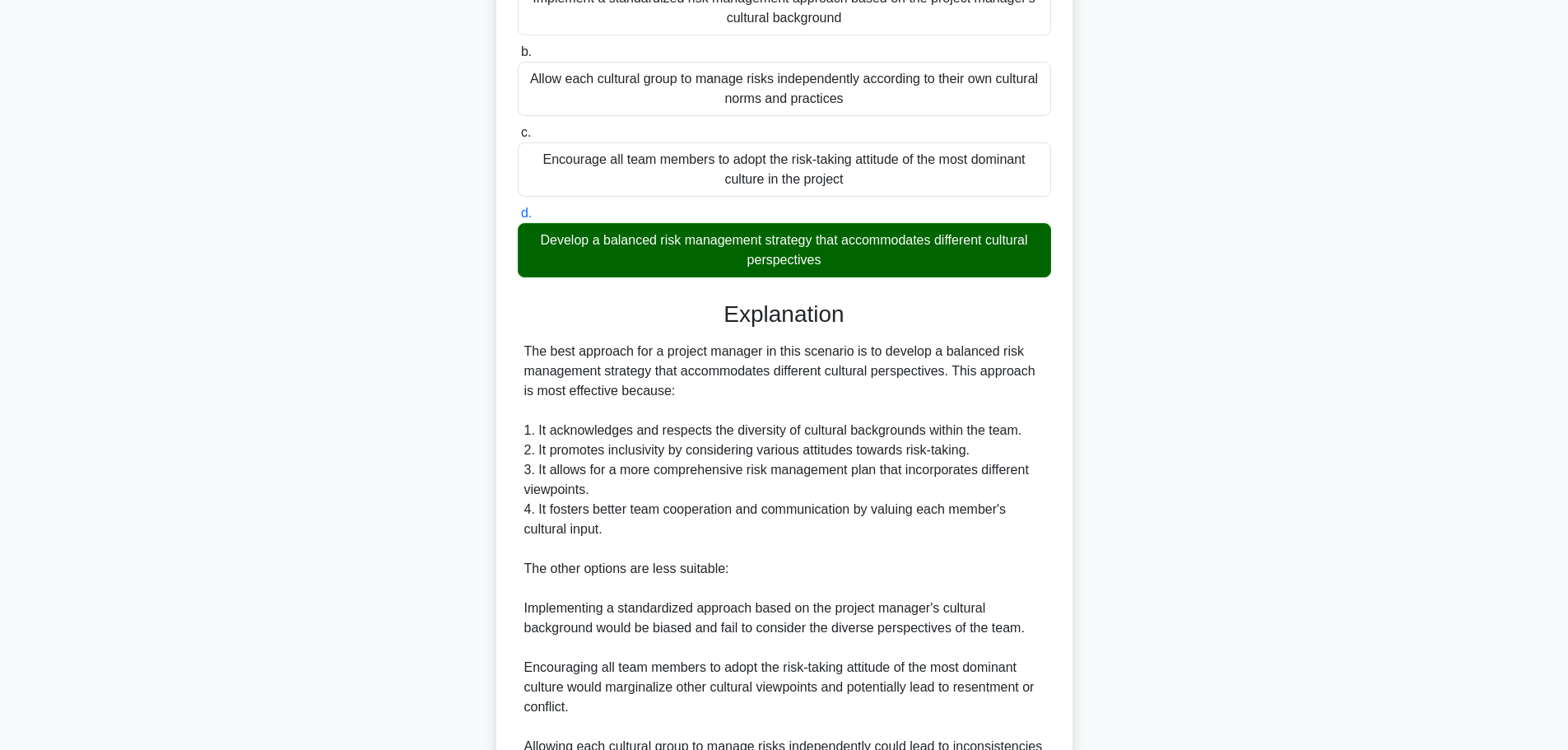
scroll to position [412, 0]
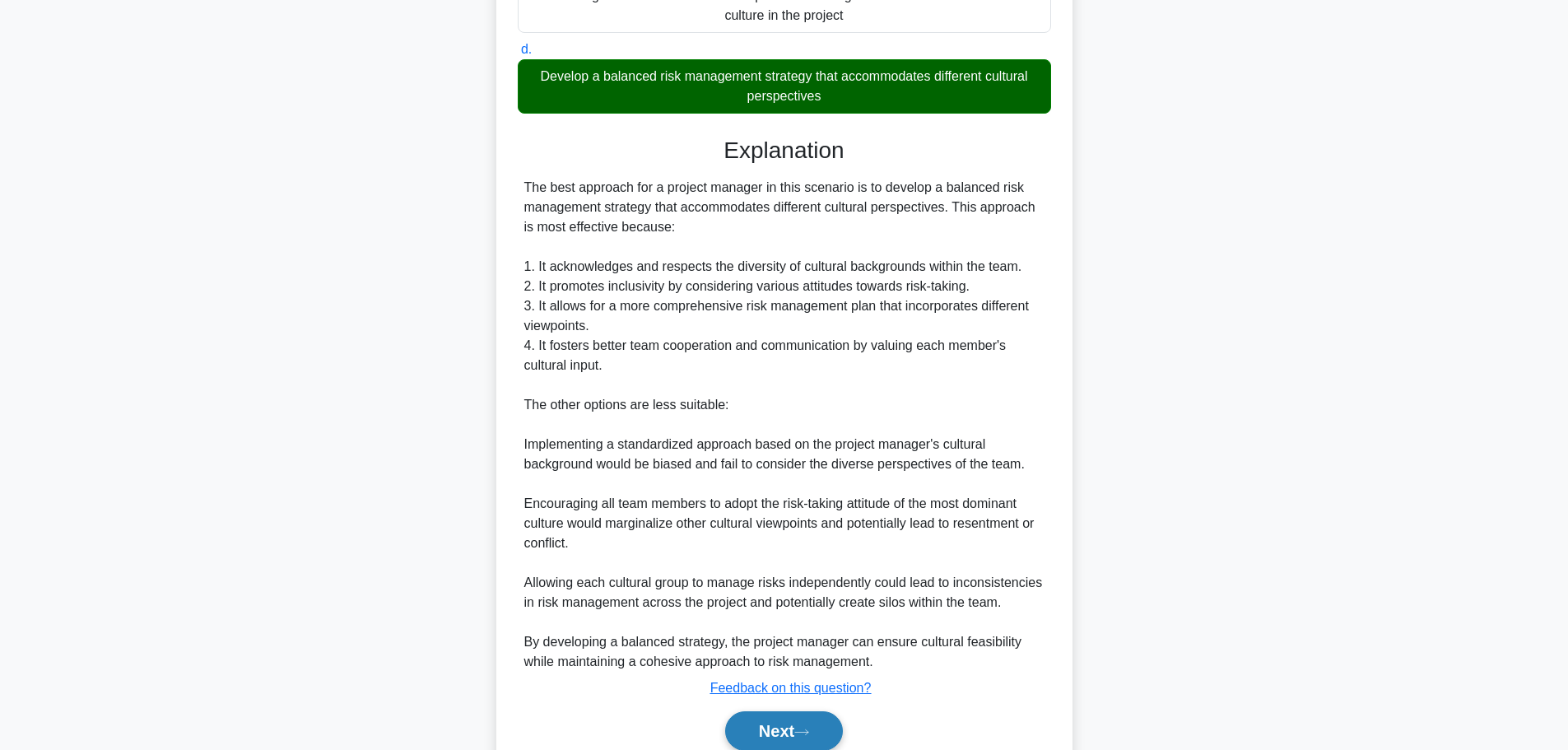
click at [753, 715] on button "Next" at bounding box center [784, 731] width 117 height 39
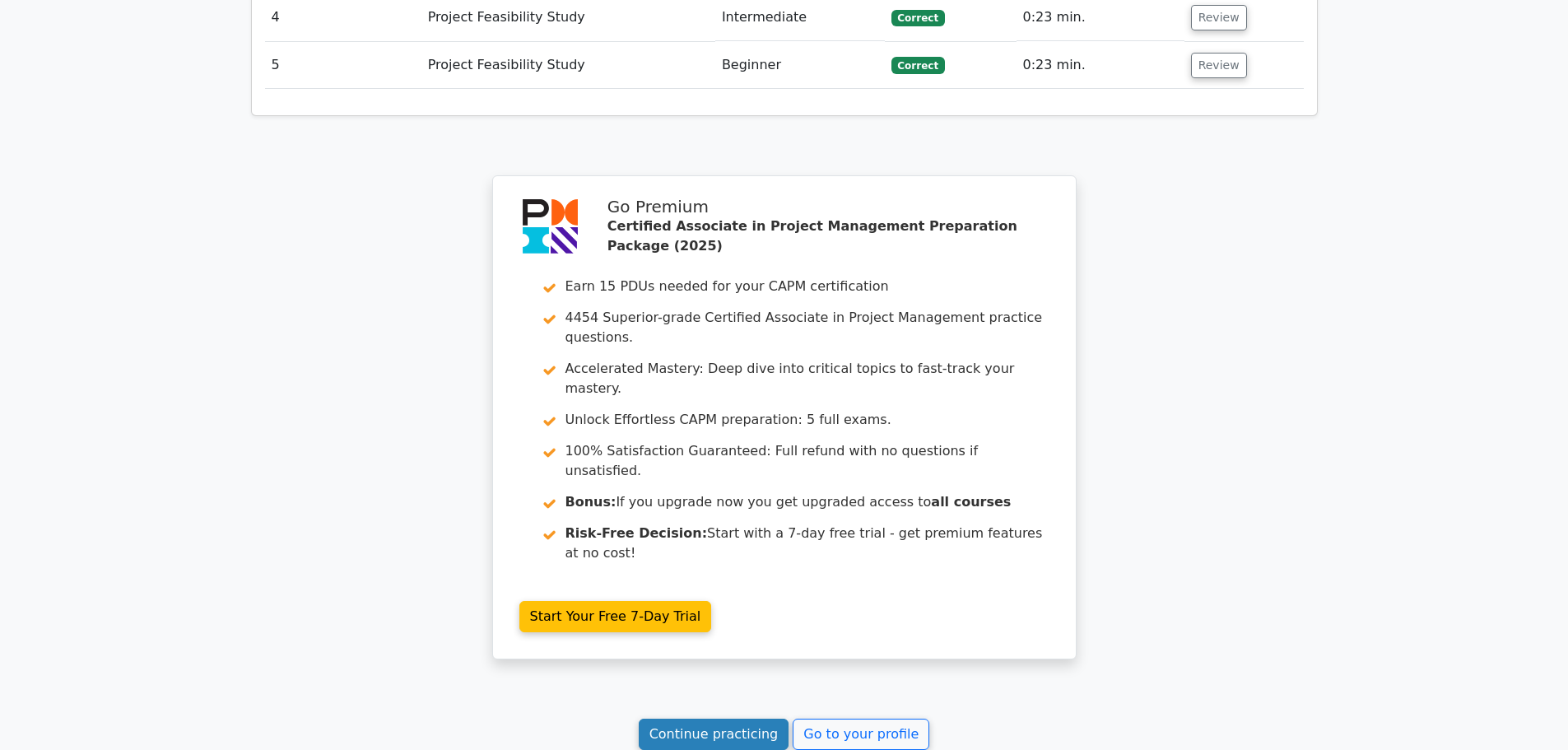
scroll to position [2380, 0]
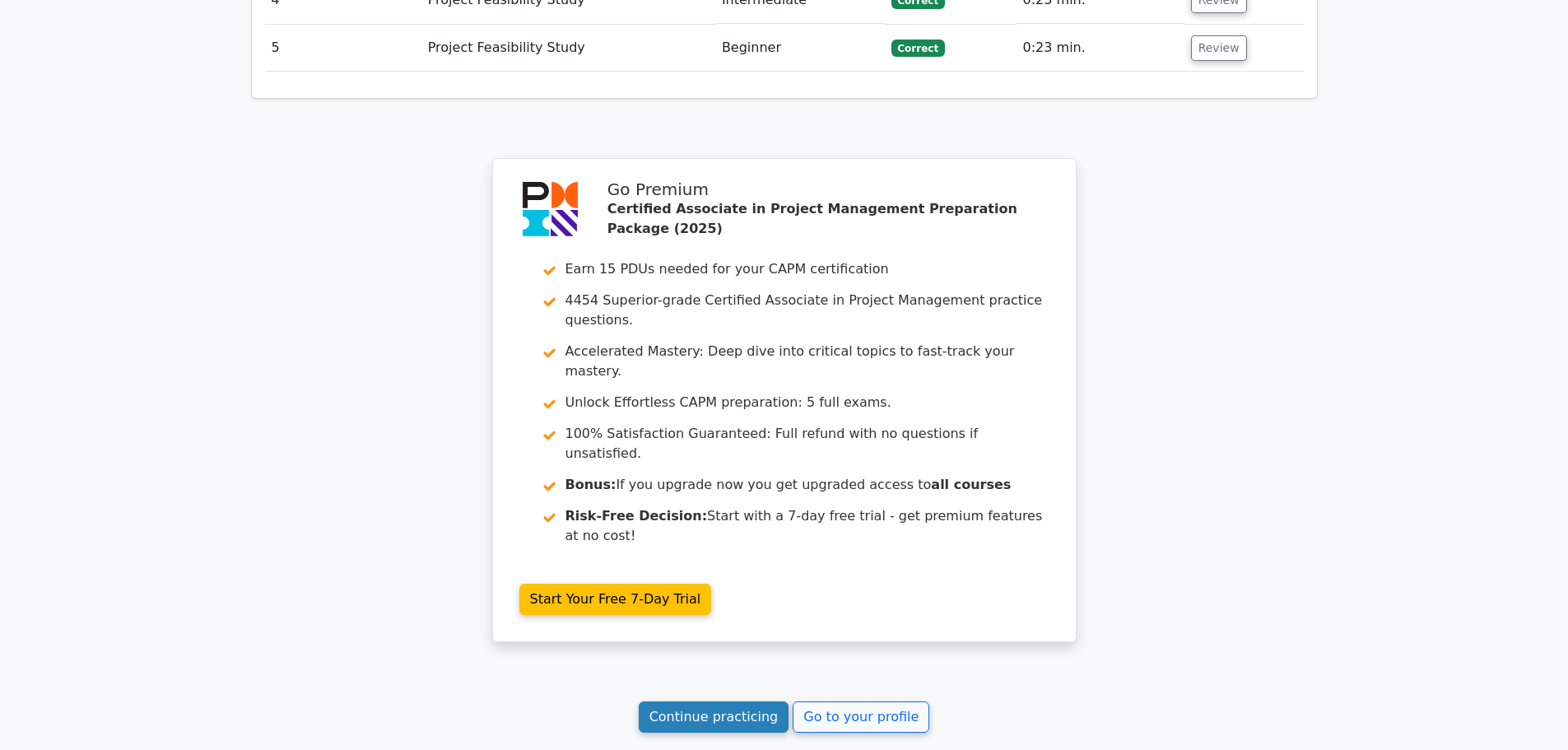
click at [696, 701] on link "Continue practicing" at bounding box center [714, 717] width 151 height 31
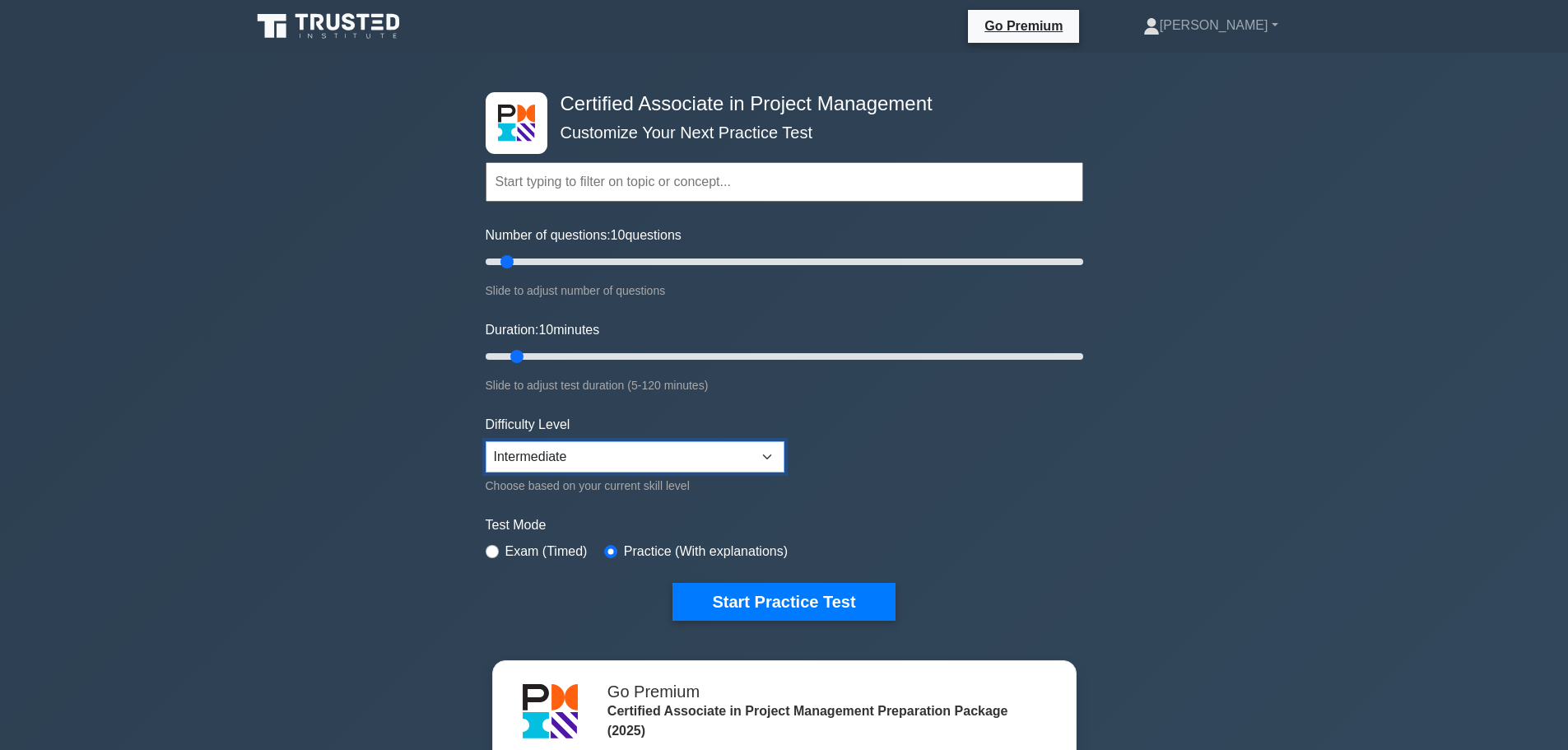
click at [653, 460] on select "Beginner Intermediate Expert" at bounding box center [635, 456] width 299 height 31
select select "expert"
click at [486, 441] on select "Beginner Intermediate Expert" at bounding box center [635, 456] width 299 height 31
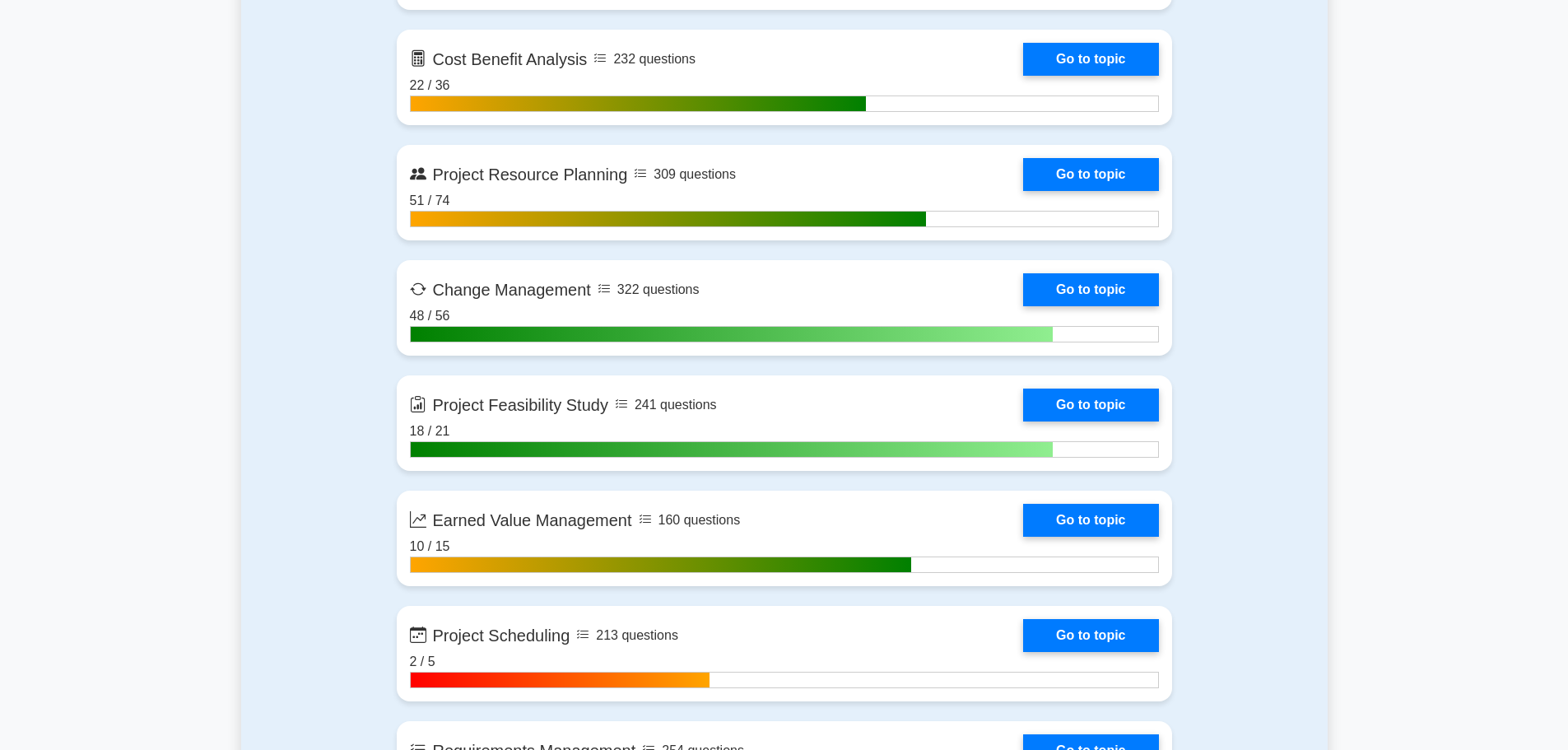
scroll to position [2470, 0]
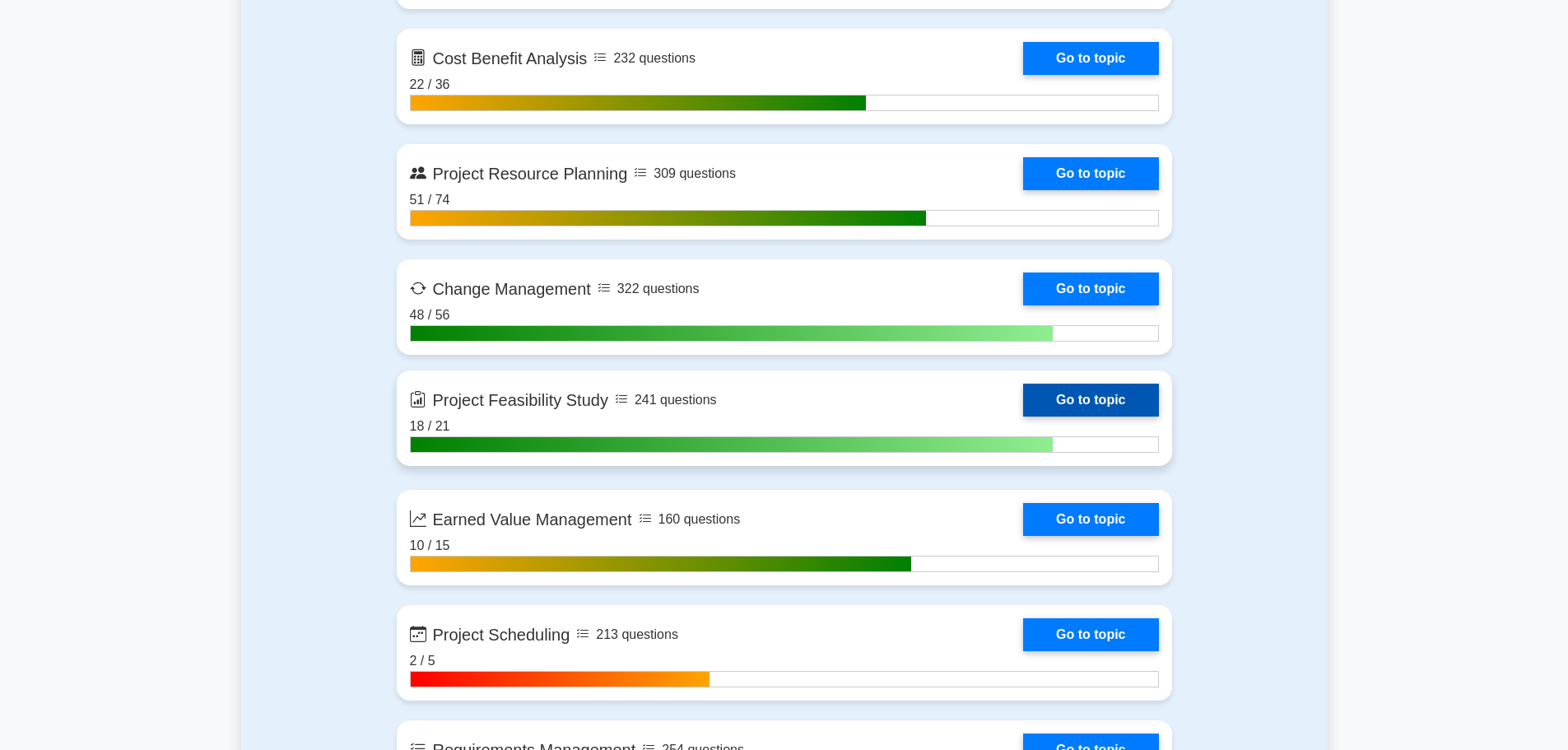
click at [1037, 404] on link "Go to topic" at bounding box center [1090, 400] width 135 height 33
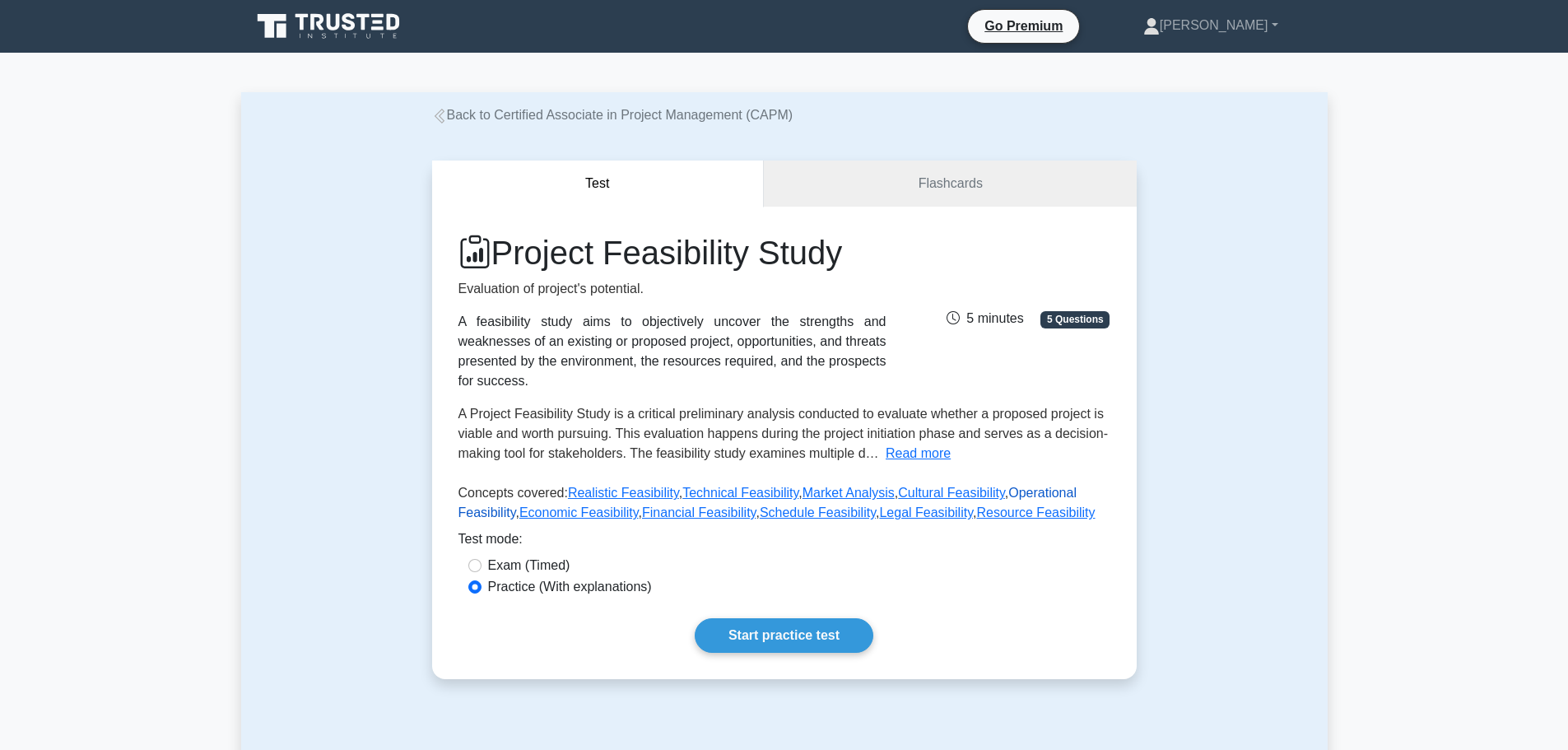
click at [1014, 486] on link "Operational Feasibility" at bounding box center [767, 503] width 618 height 34
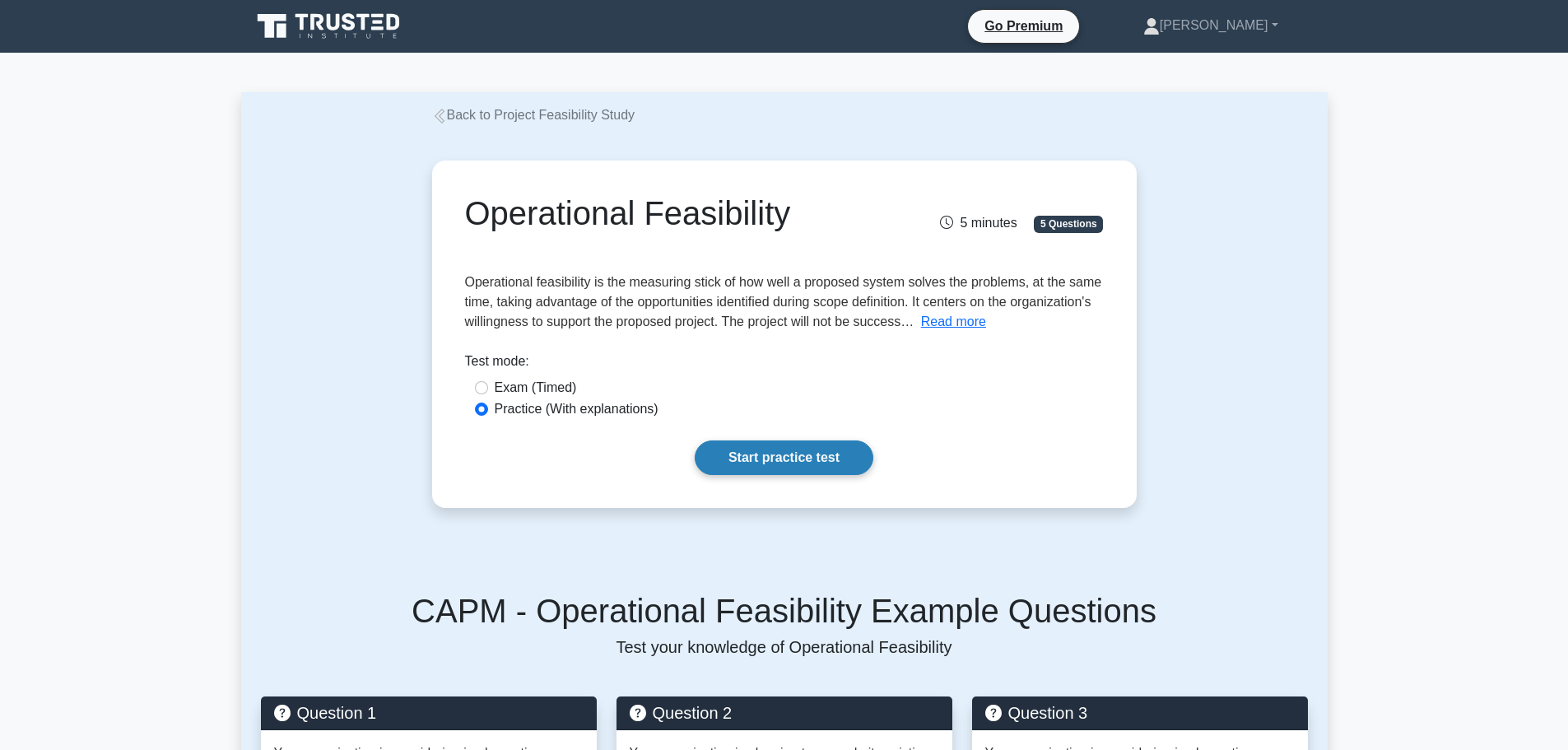
click at [770, 457] on link "Start practice test" at bounding box center [784, 457] width 179 height 35
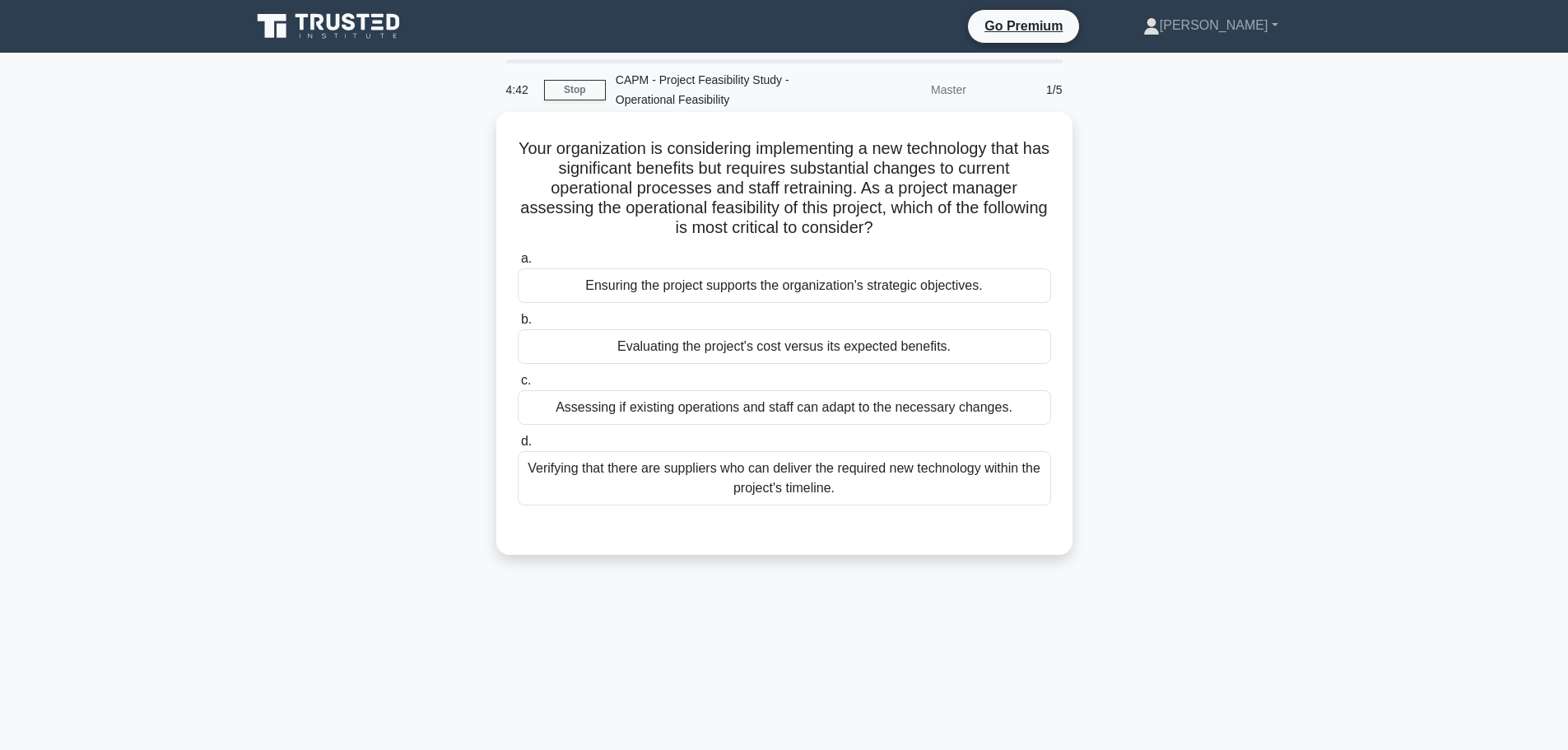
click at [670, 296] on div "Ensuring the project supports the organization's strategic objectives." at bounding box center [784, 285] width 533 height 35
click at [517, 264] on input "a. Ensuring the project supports the organization's strategic objectives." at bounding box center [517, 259] width 0 height 11
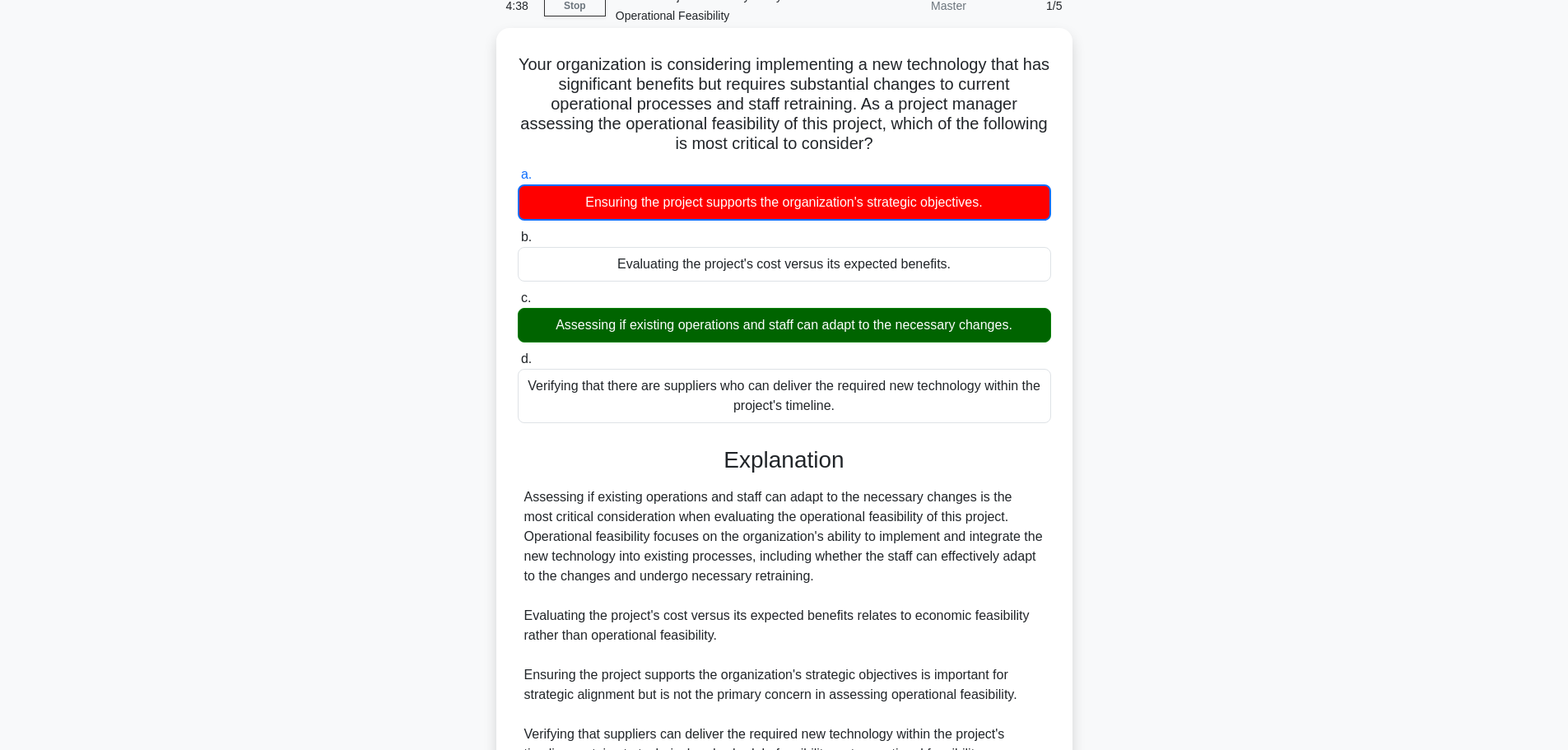
scroll to position [248, 0]
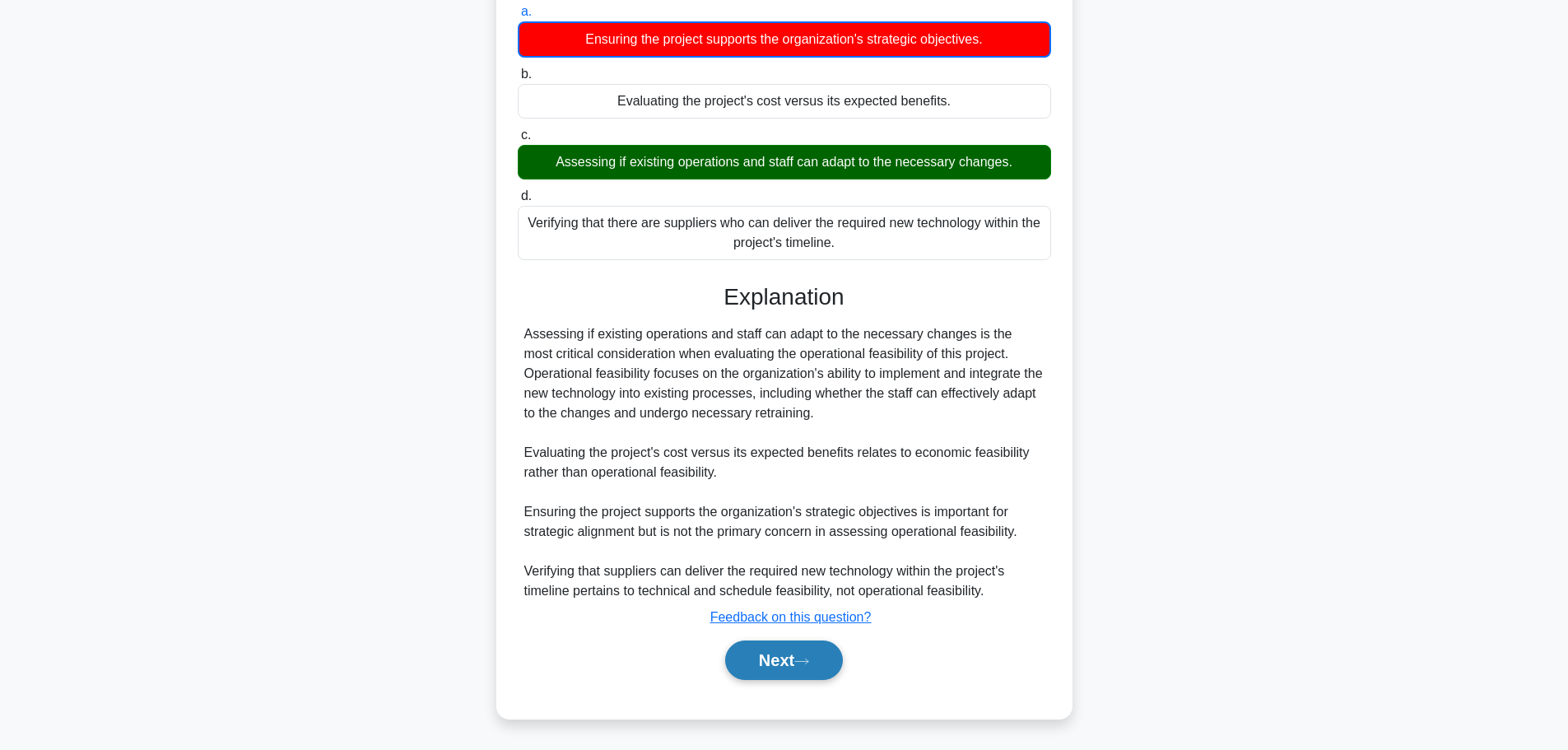
click at [784, 661] on button "Next" at bounding box center [784, 661] width 117 height 39
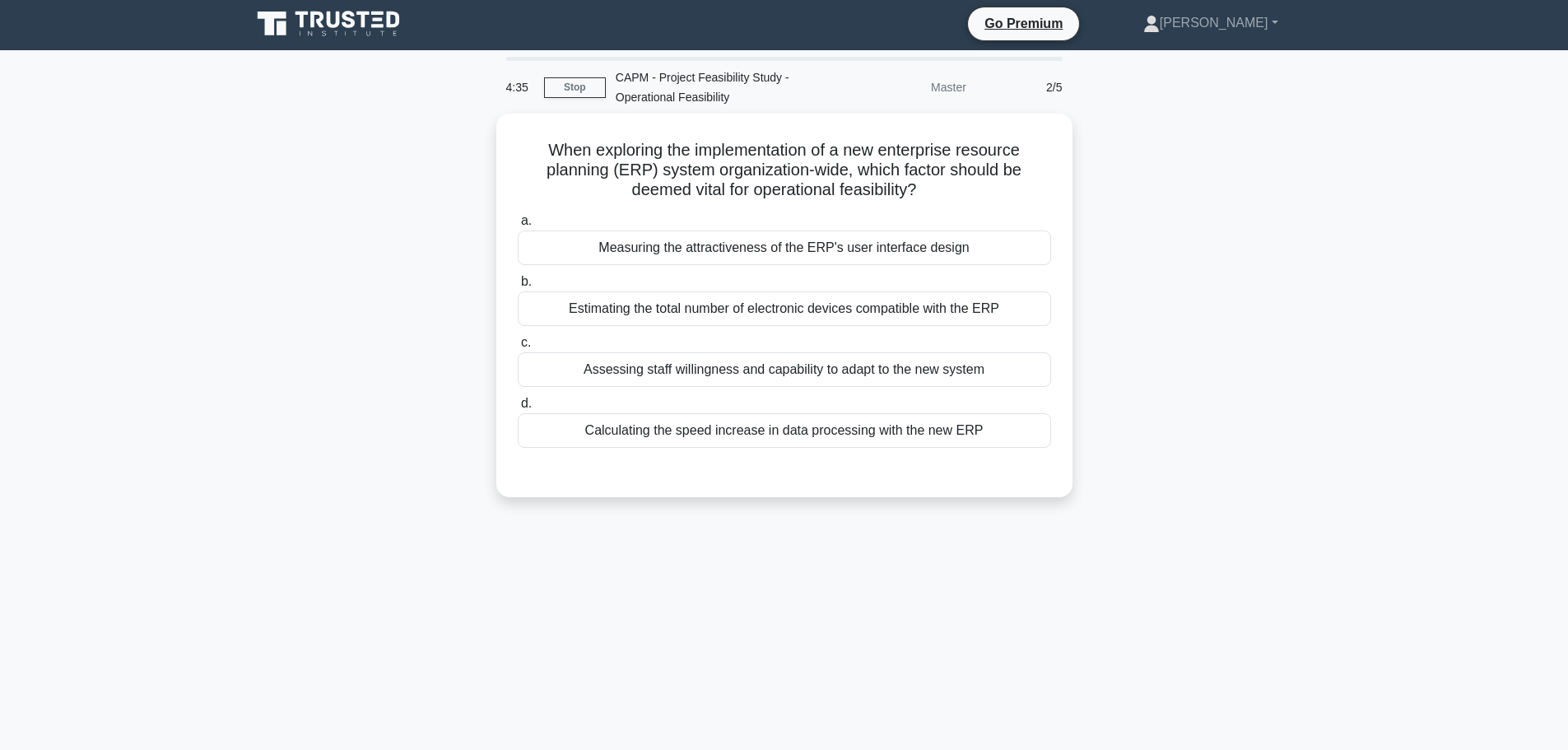
scroll to position [0, 0]
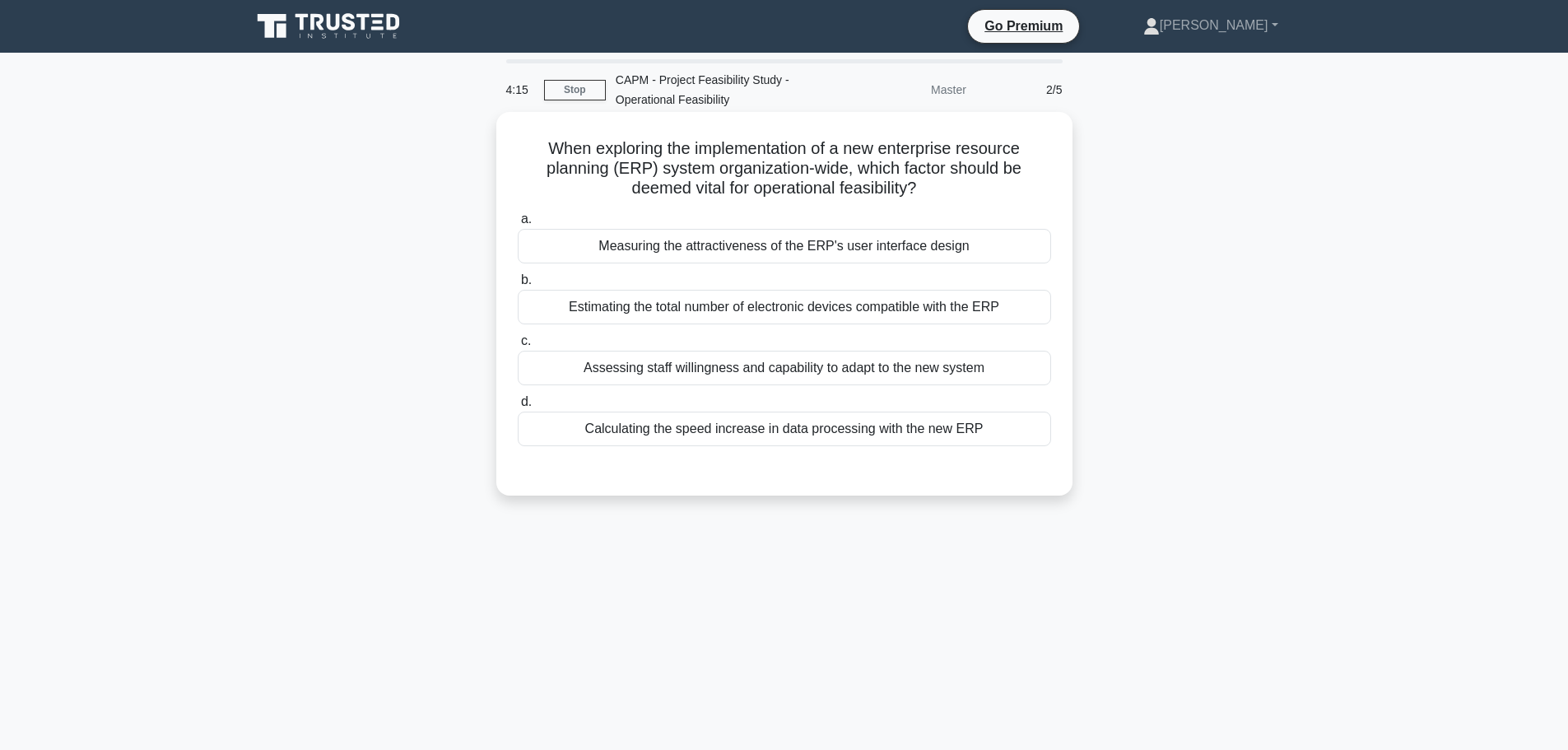
click at [750, 429] on div "Calculating the speed increase in data processing with the new ERP" at bounding box center [784, 429] width 533 height 35
click at [517, 408] on input "d. Calculating the speed increase in data processing with the new ERP" at bounding box center [517, 402] width 0 height 11
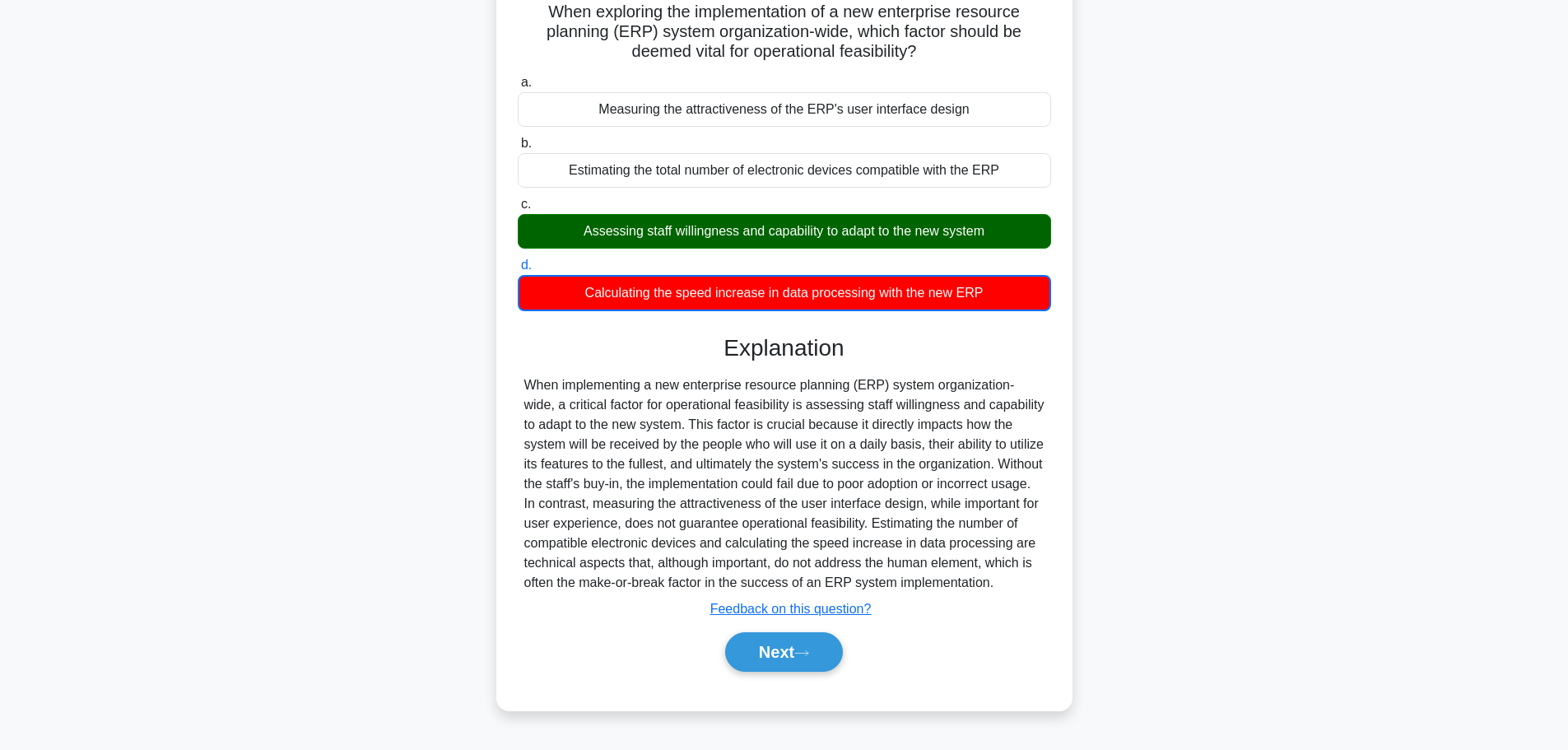
scroll to position [139, 0]
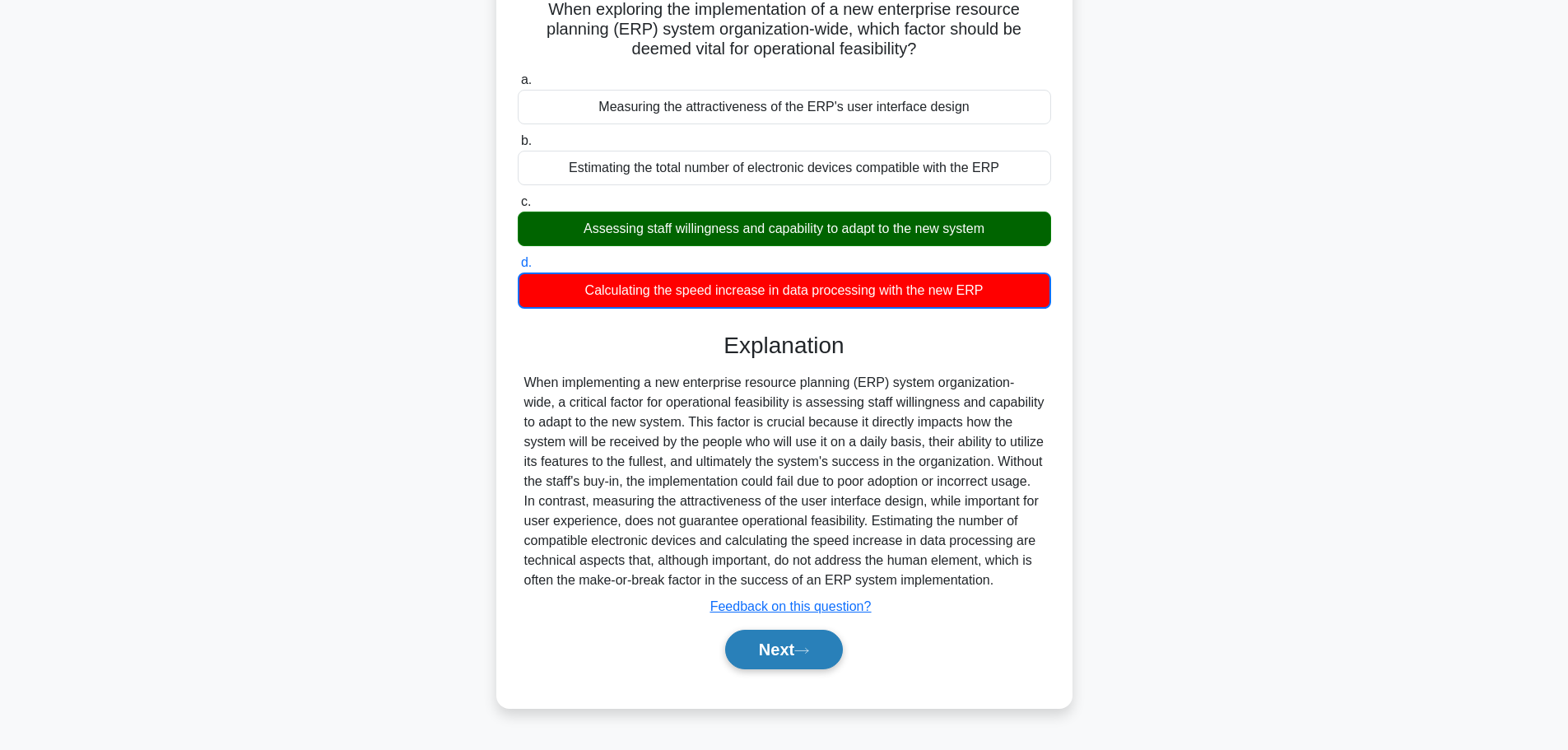
click at [781, 642] on button "Next" at bounding box center [784, 650] width 117 height 39
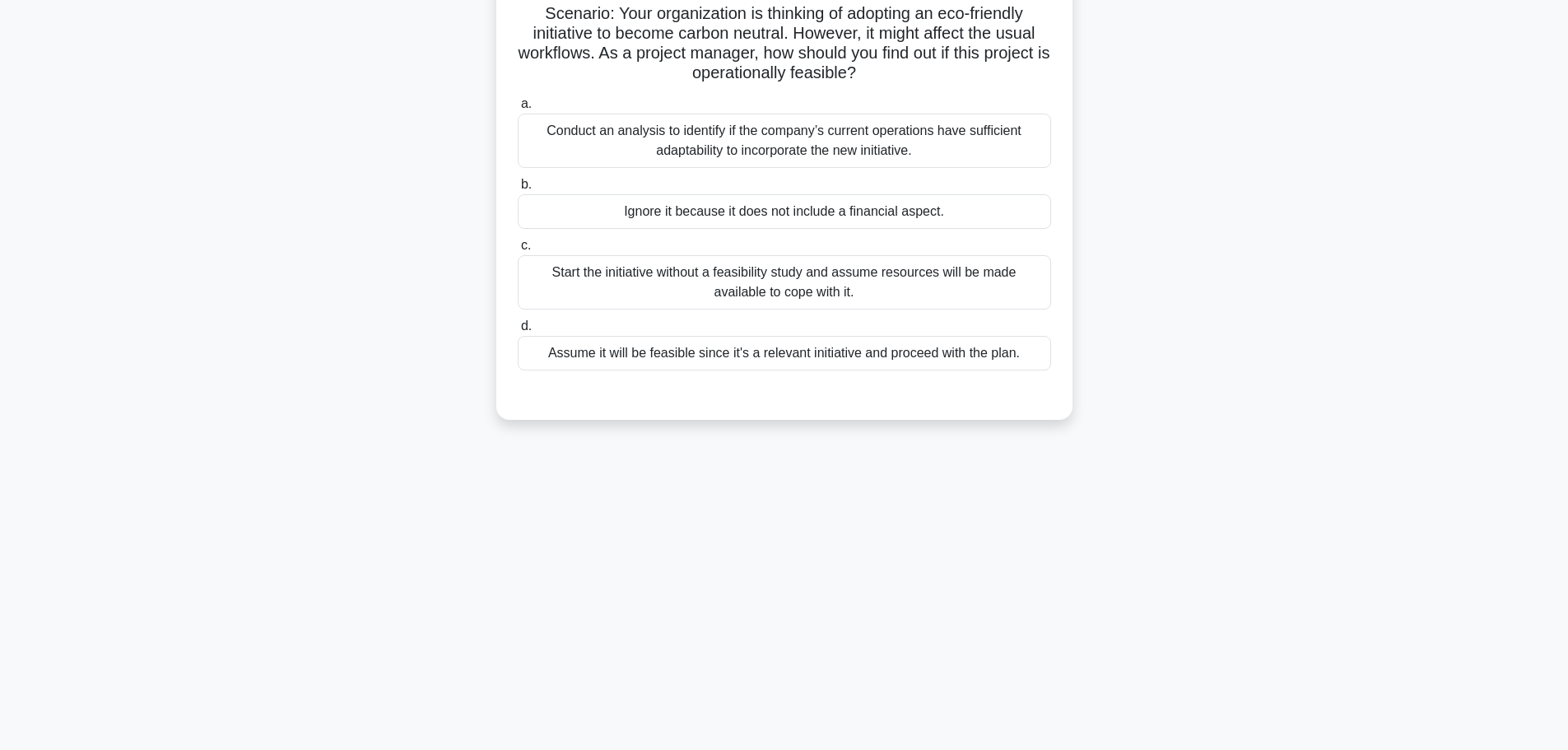
scroll to position [0, 0]
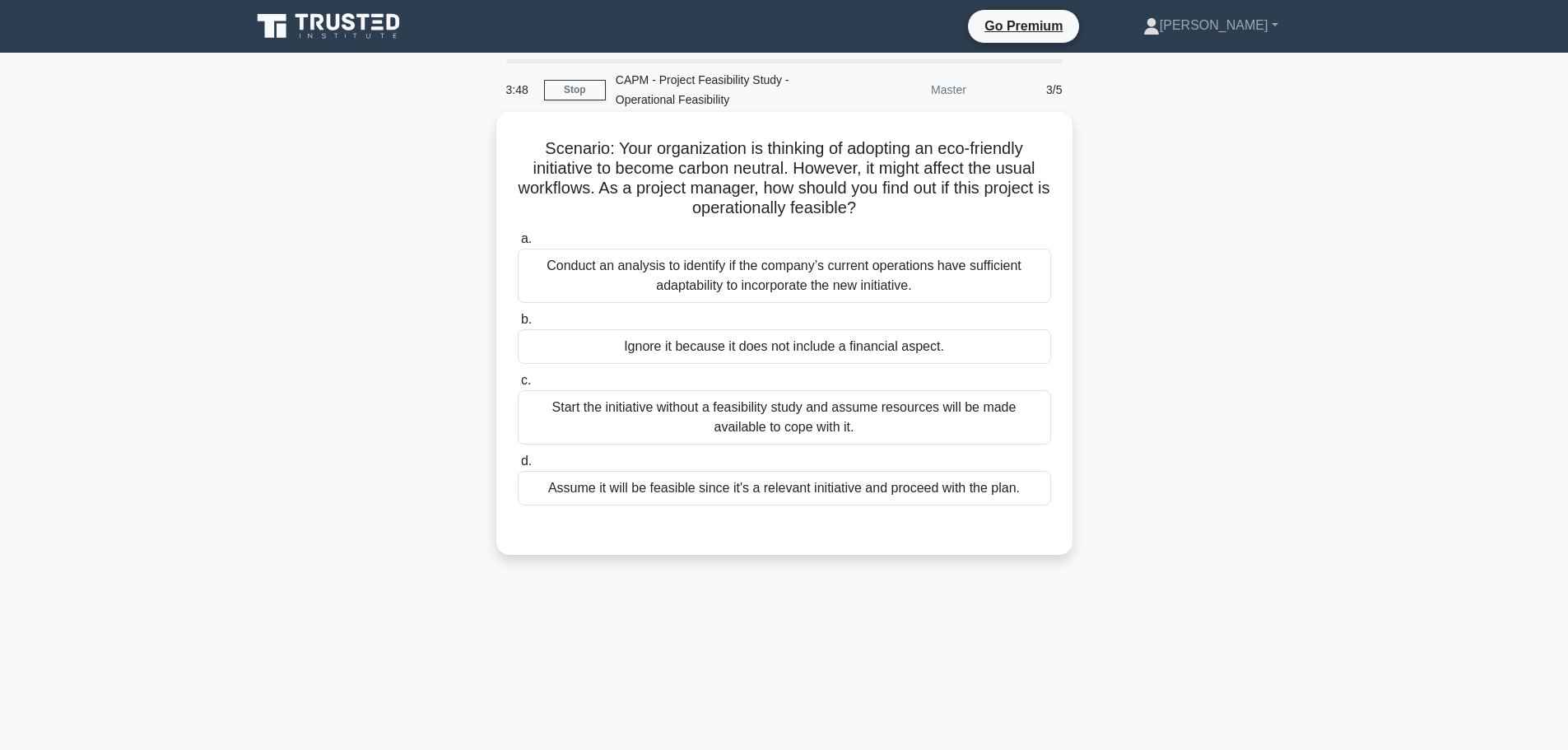
click at [704, 264] on div "Conduct an analysis to identify if the company’s current operations have suffic…" at bounding box center [784, 276] width 533 height 54
click at [517, 244] on input "a. Conduct an analysis to identify if the company’s current operations have suf…" at bounding box center [517, 239] width 0 height 11
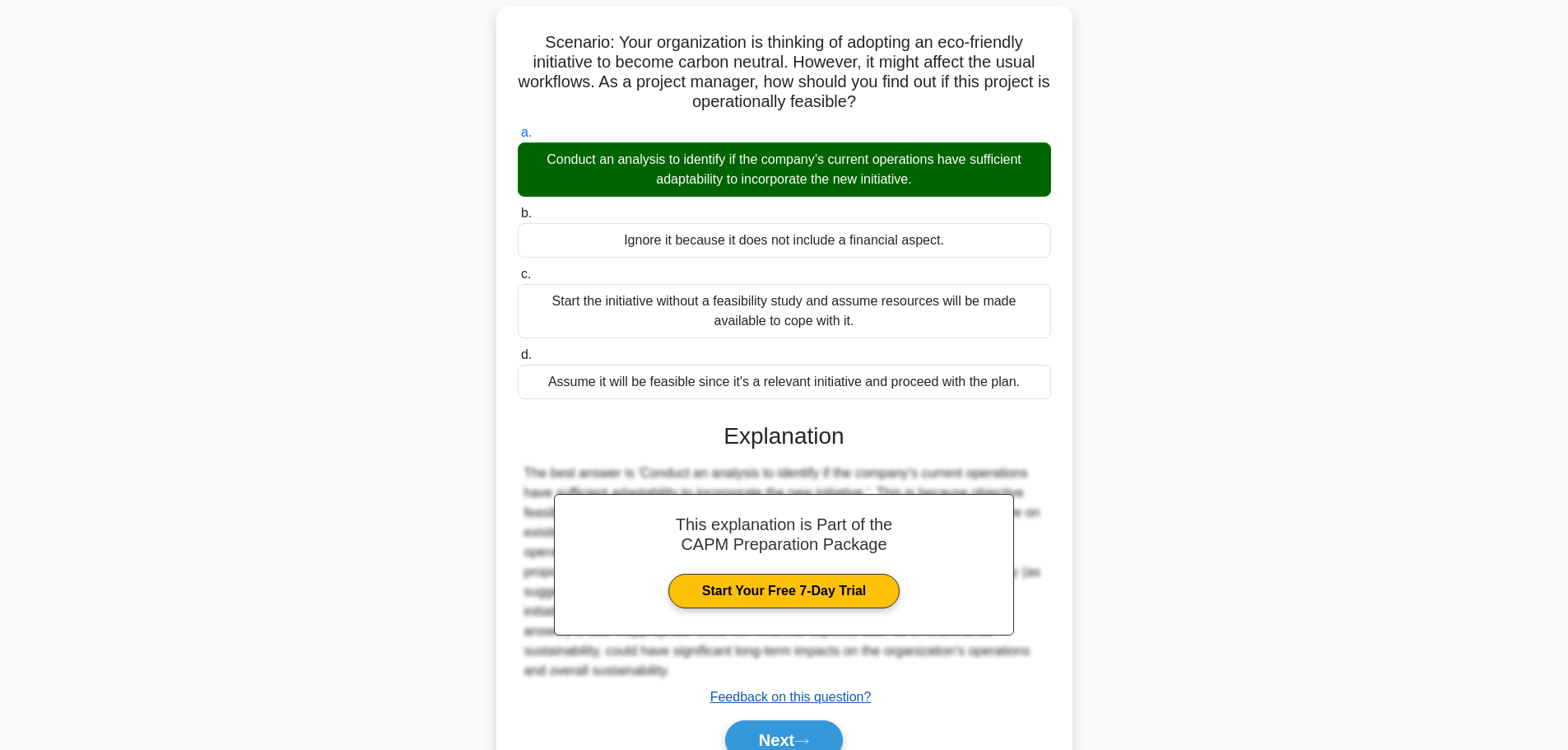
scroll to position [187, 0]
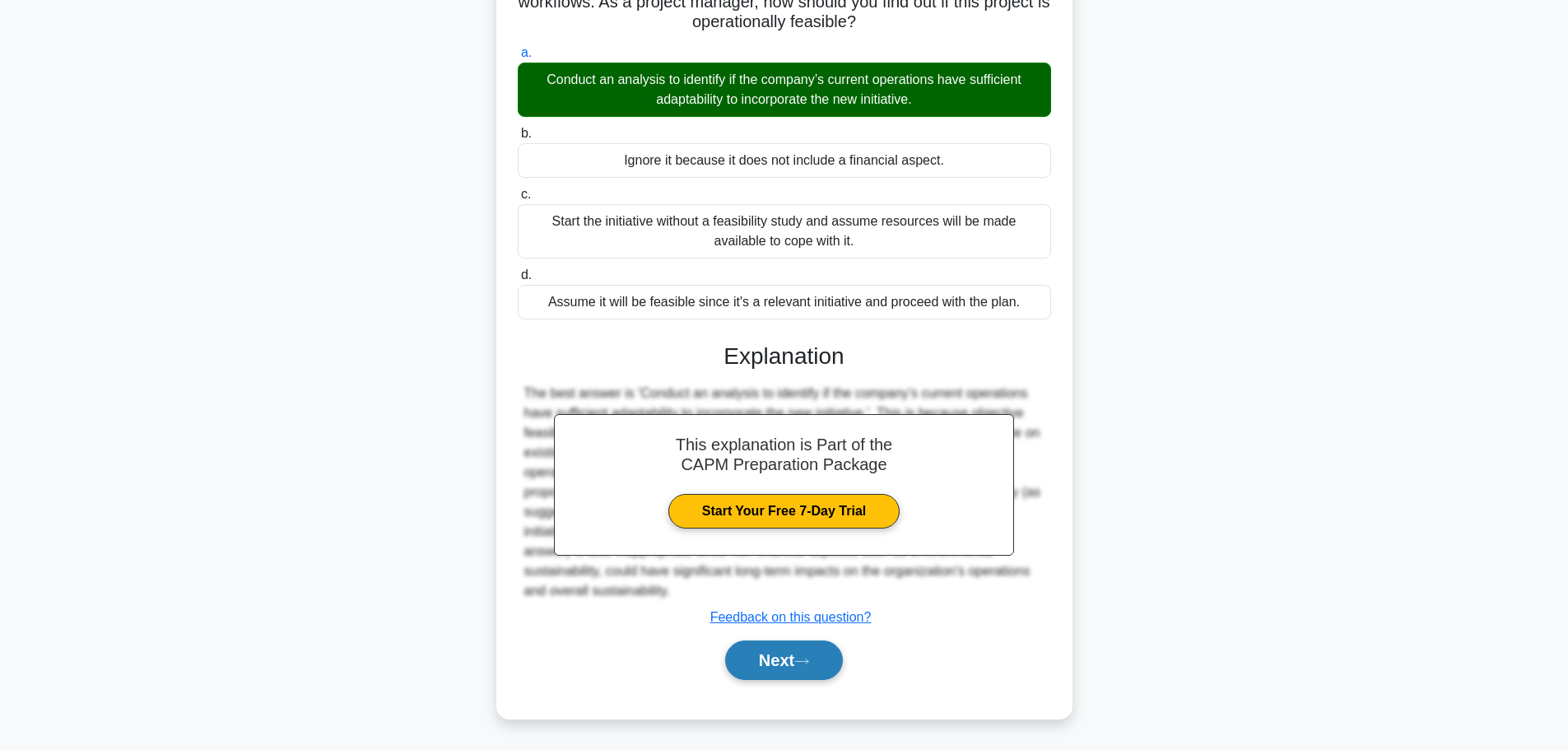
click at [785, 658] on button "Next" at bounding box center [784, 661] width 117 height 39
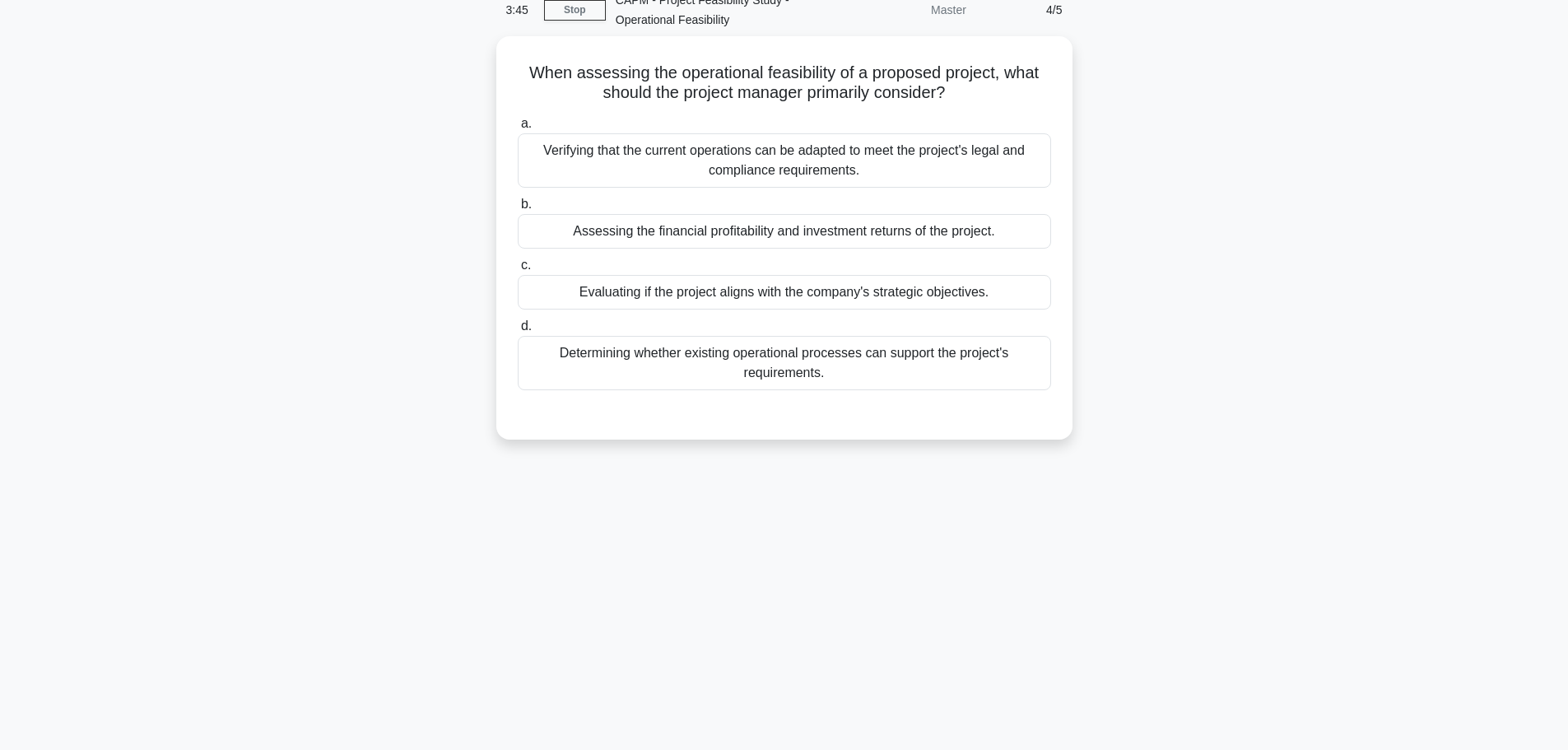
scroll to position [0, 0]
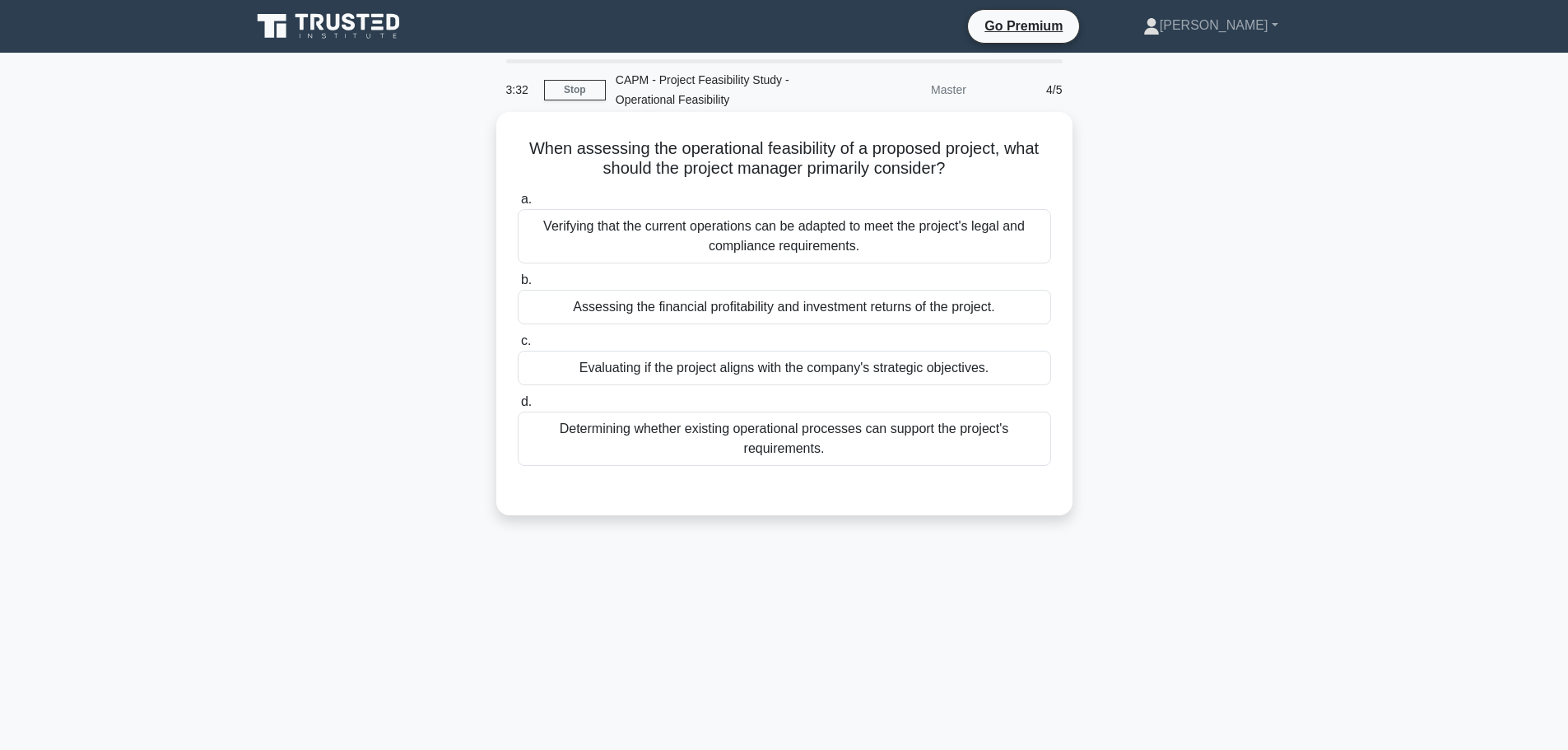
click at [789, 449] on div "Determining whether existing operational processes can support the project's re…" at bounding box center [784, 439] width 533 height 54
click at [517, 408] on input "d. Determining whether existing operational processes can support the project's…" at bounding box center [517, 402] width 0 height 11
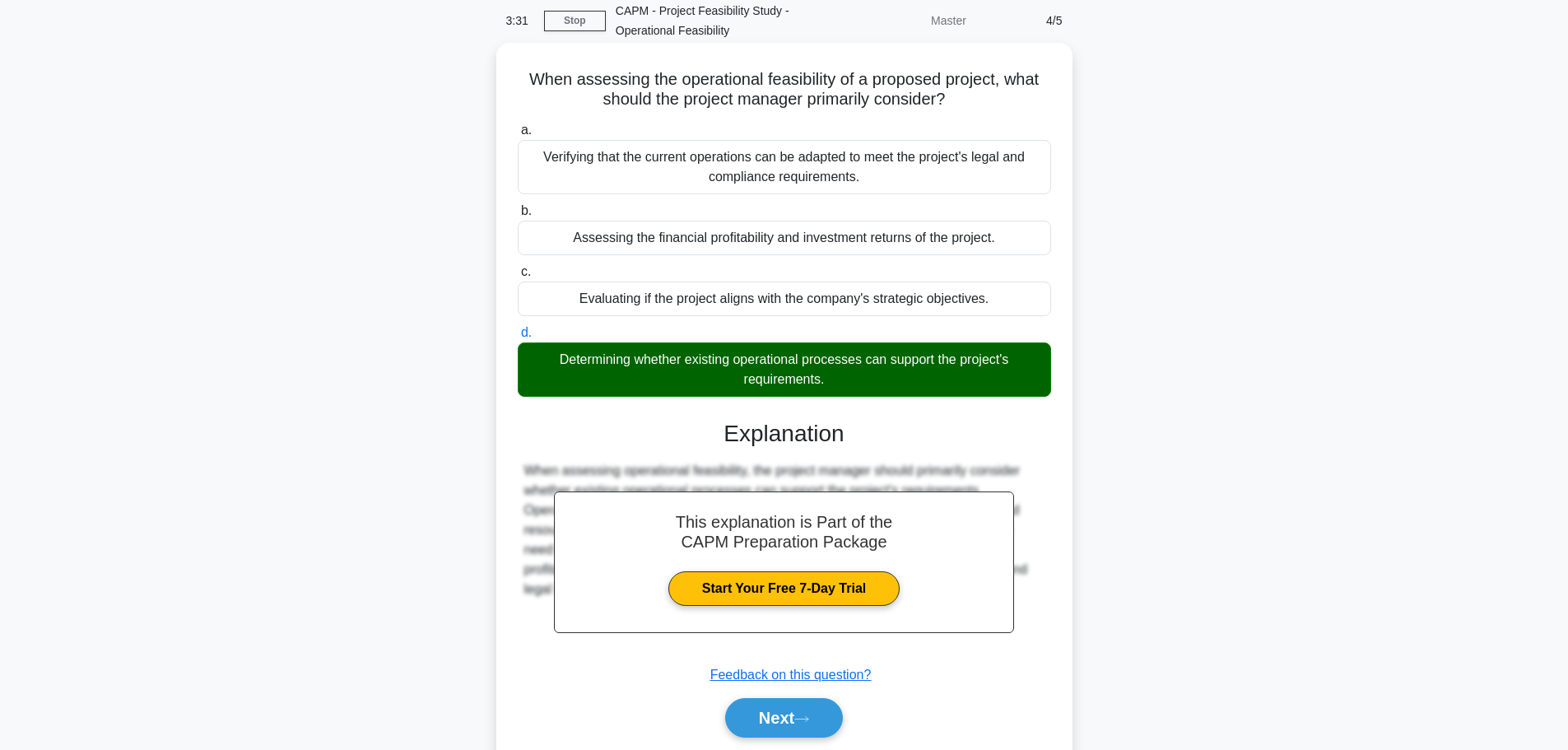
scroll to position [139, 0]
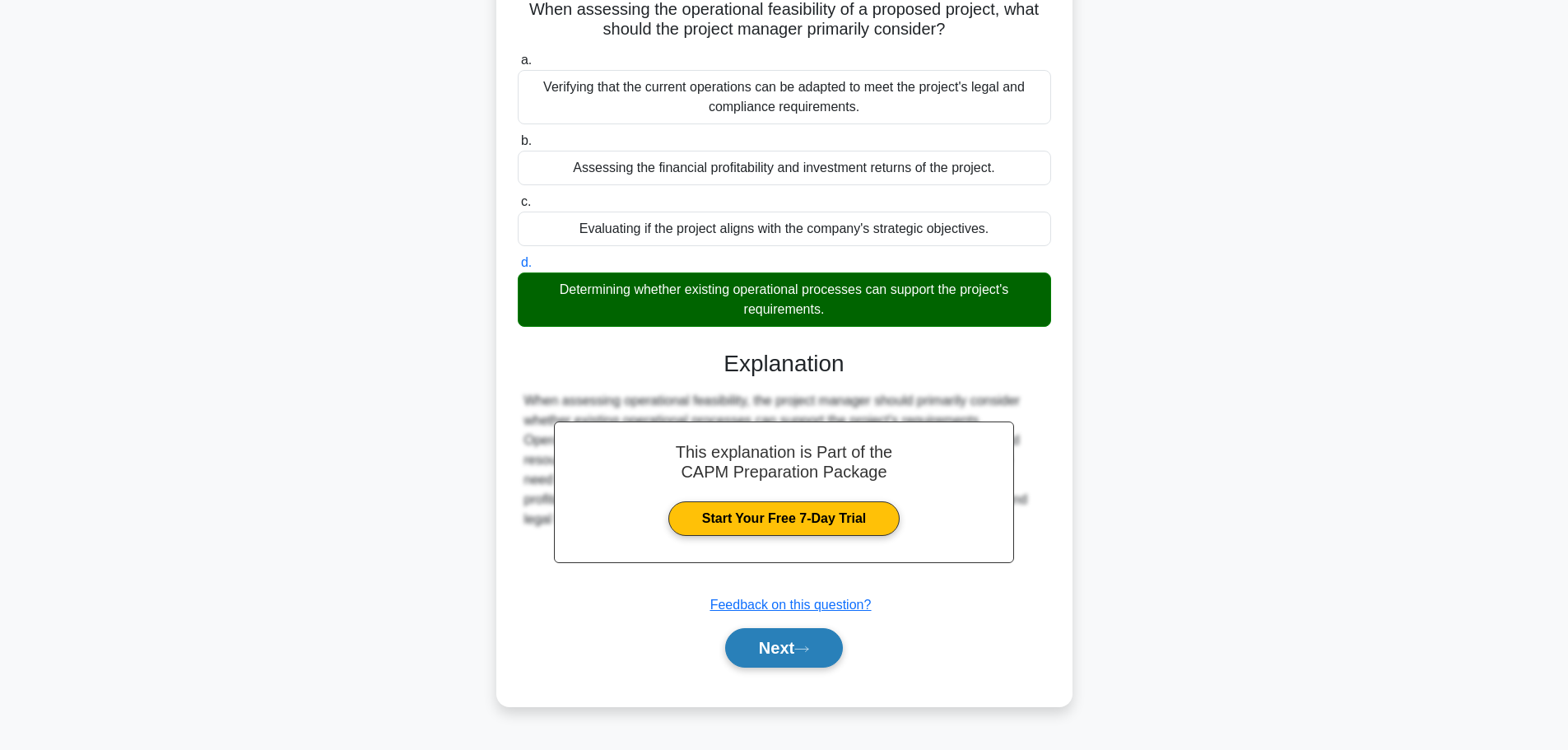
click at [767, 656] on button "Next" at bounding box center [784, 648] width 117 height 39
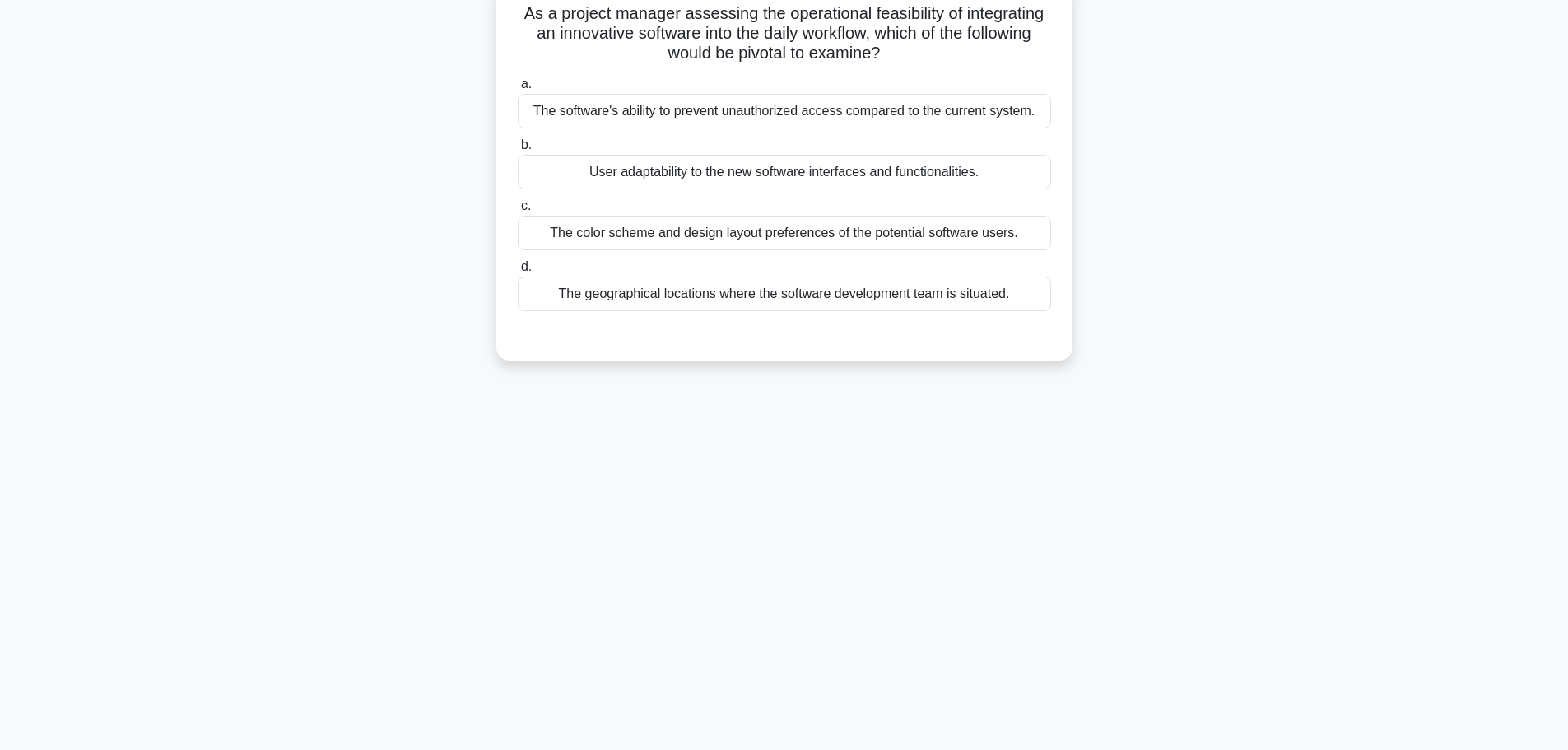
scroll to position [0, 0]
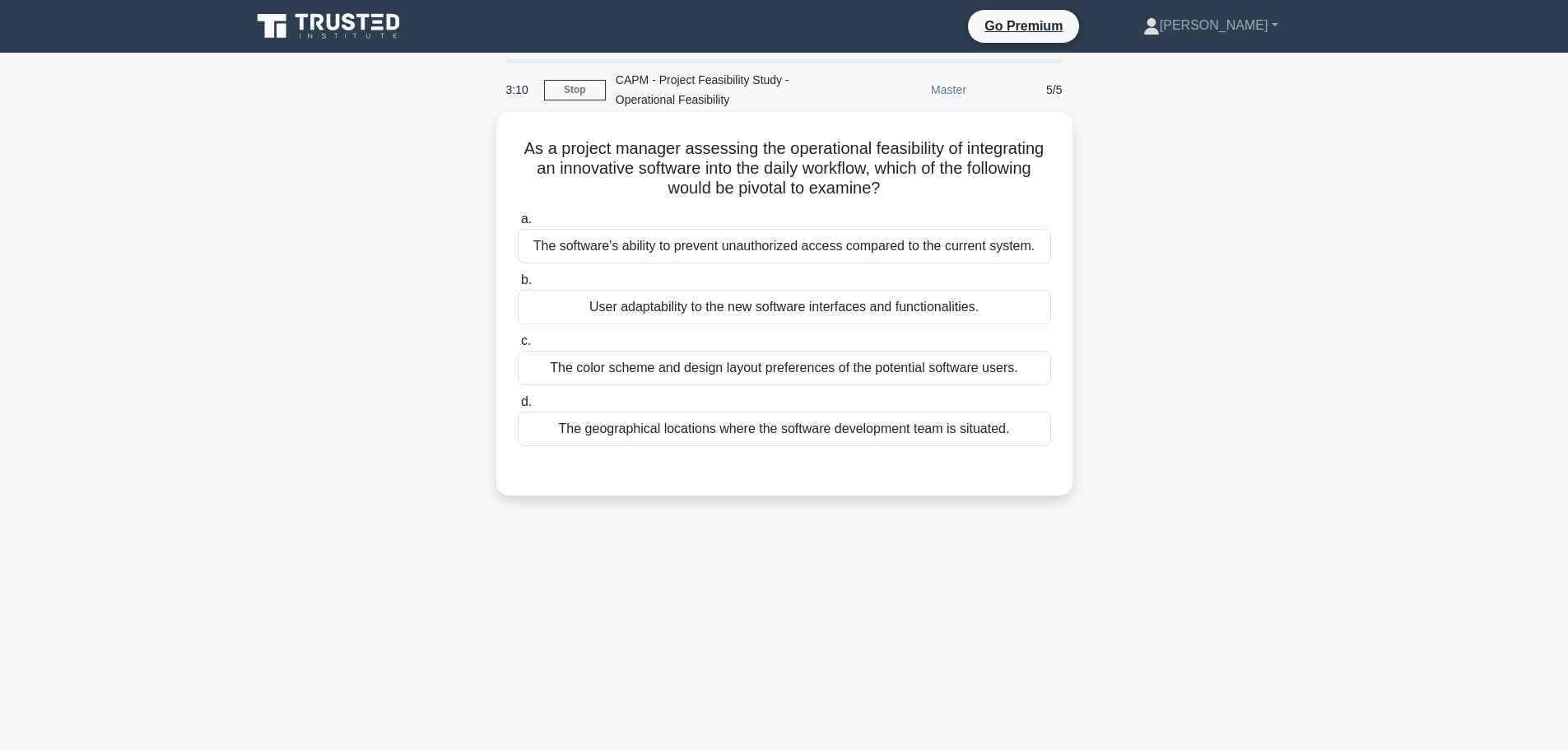
click at [748, 314] on div "User adaptability to the new software interfaces and functionalities." at bounding box center [784, 306] width 533 height 35
click at [517, 286] on input "b. User adaptability to the new software interfaces and functionalities." at bounding box center [517, 280] width 0 height 11
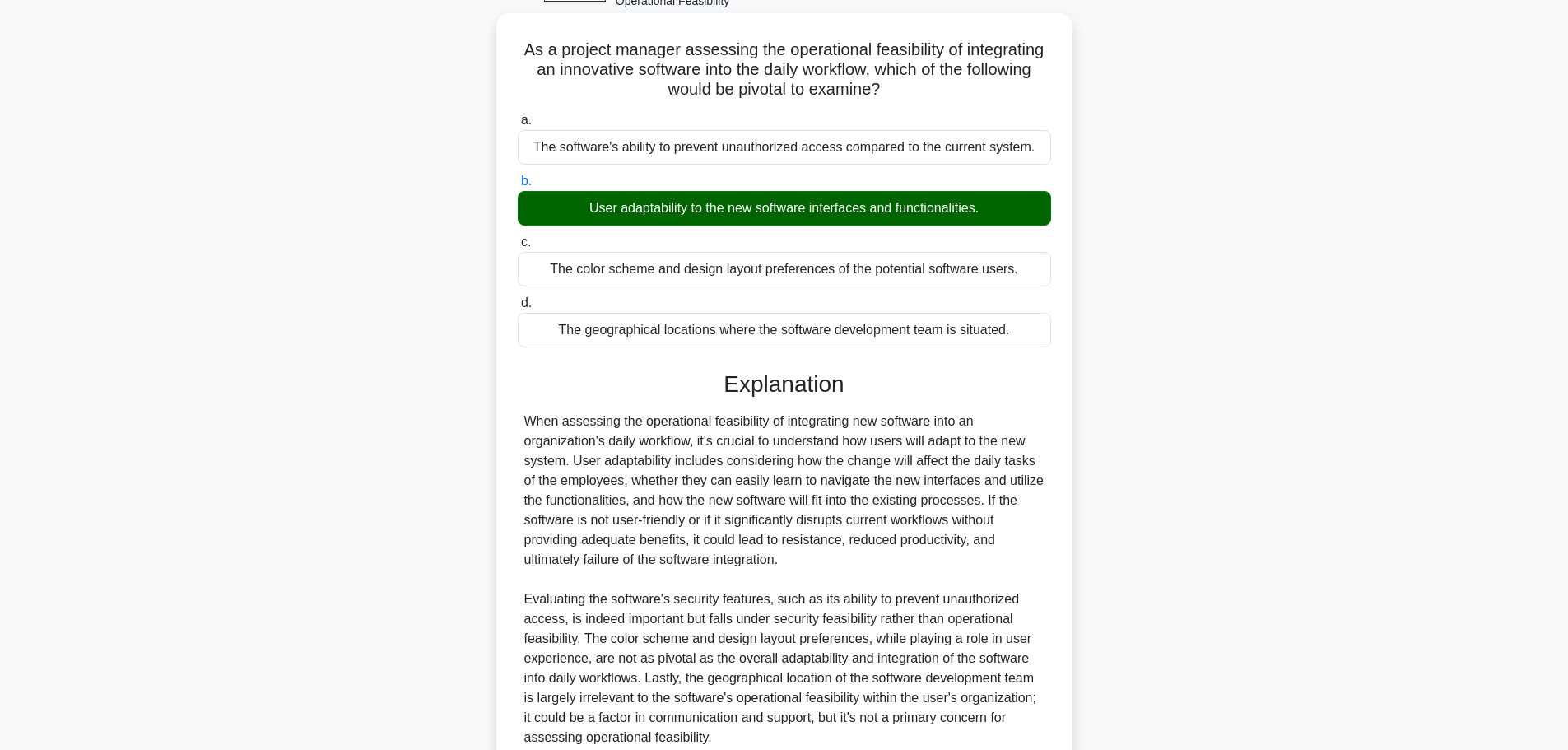
scroll to position [246, 0]
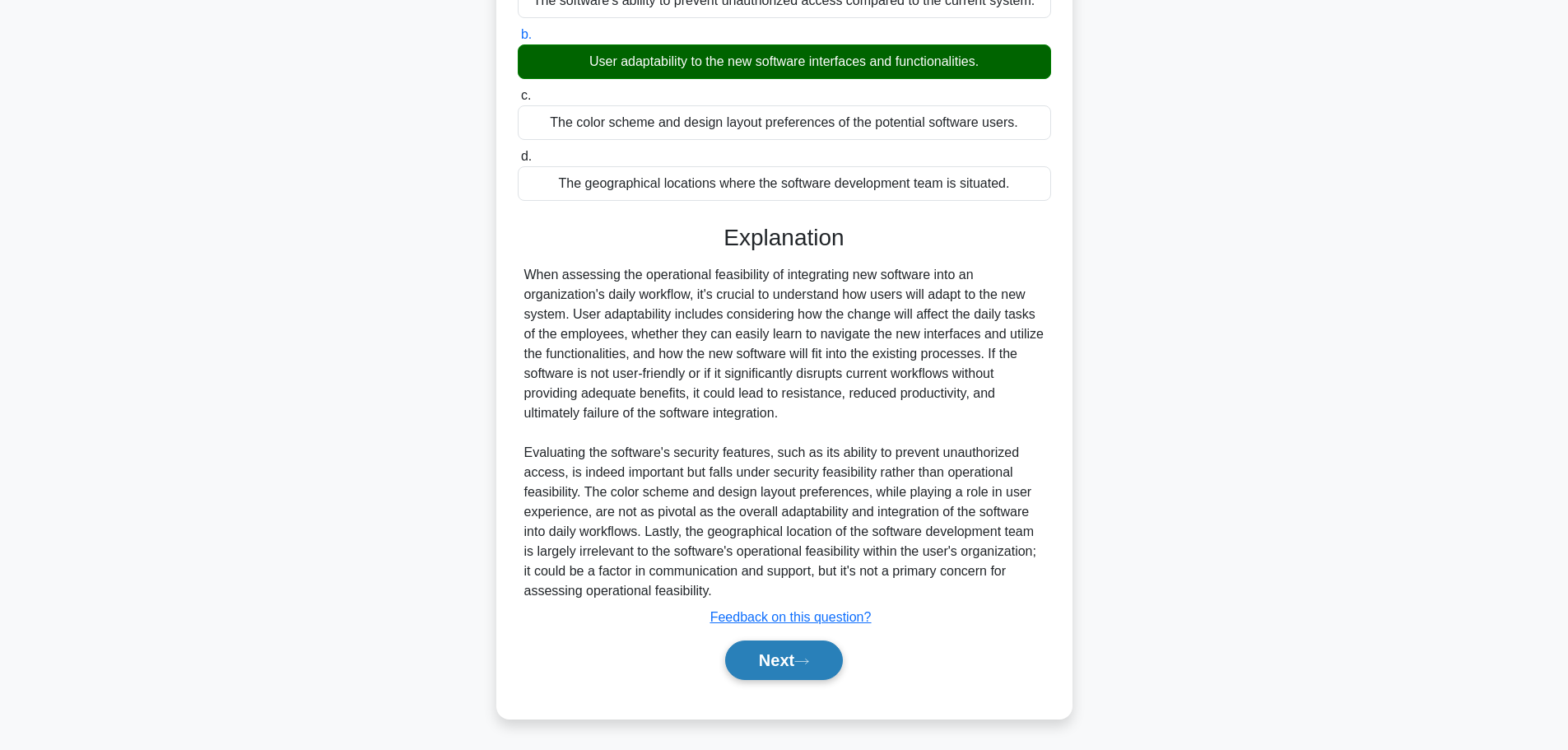
click at [765, 659] on button "Next" at bounding box center [784, 661] width 117 height 39
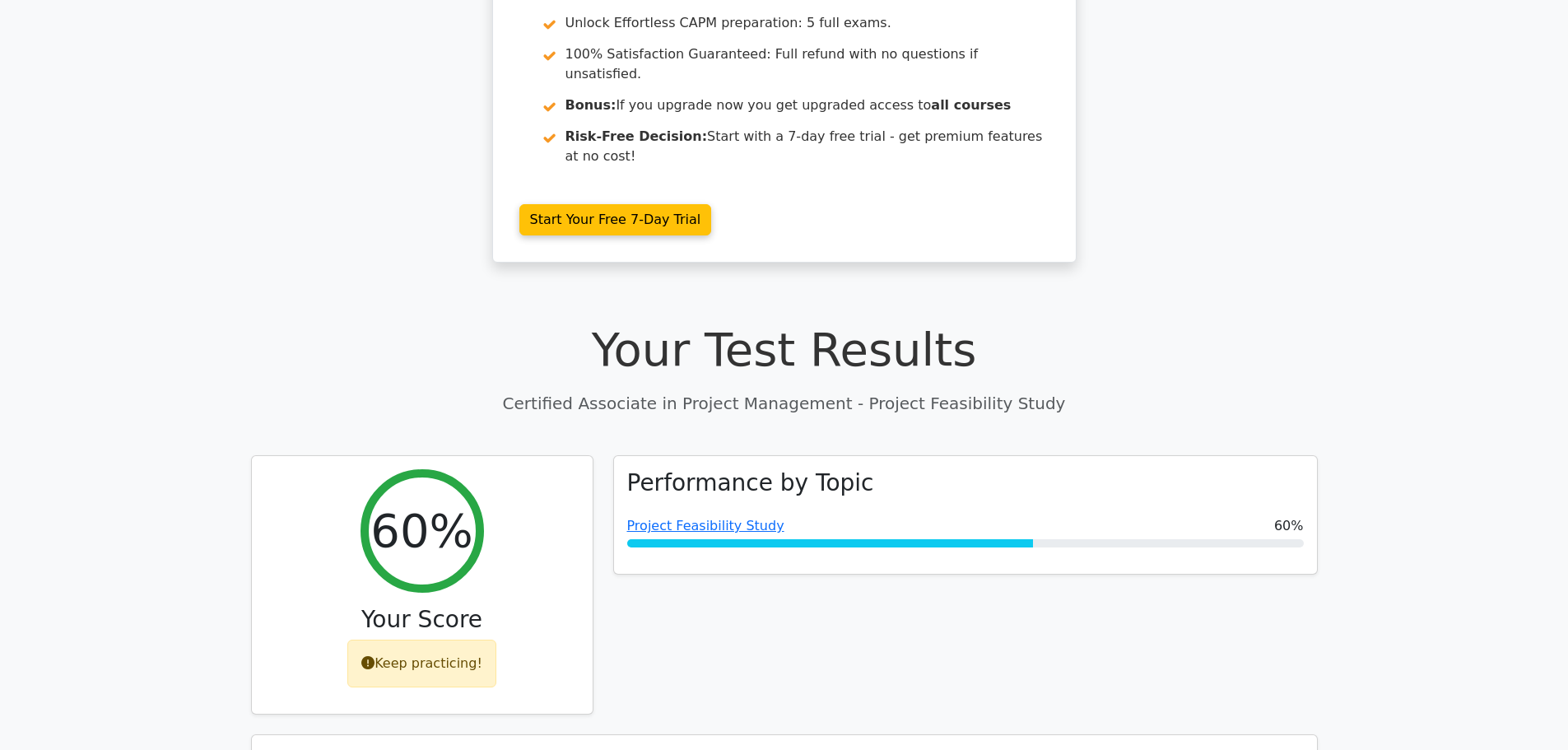
scroll to position [412, 0]
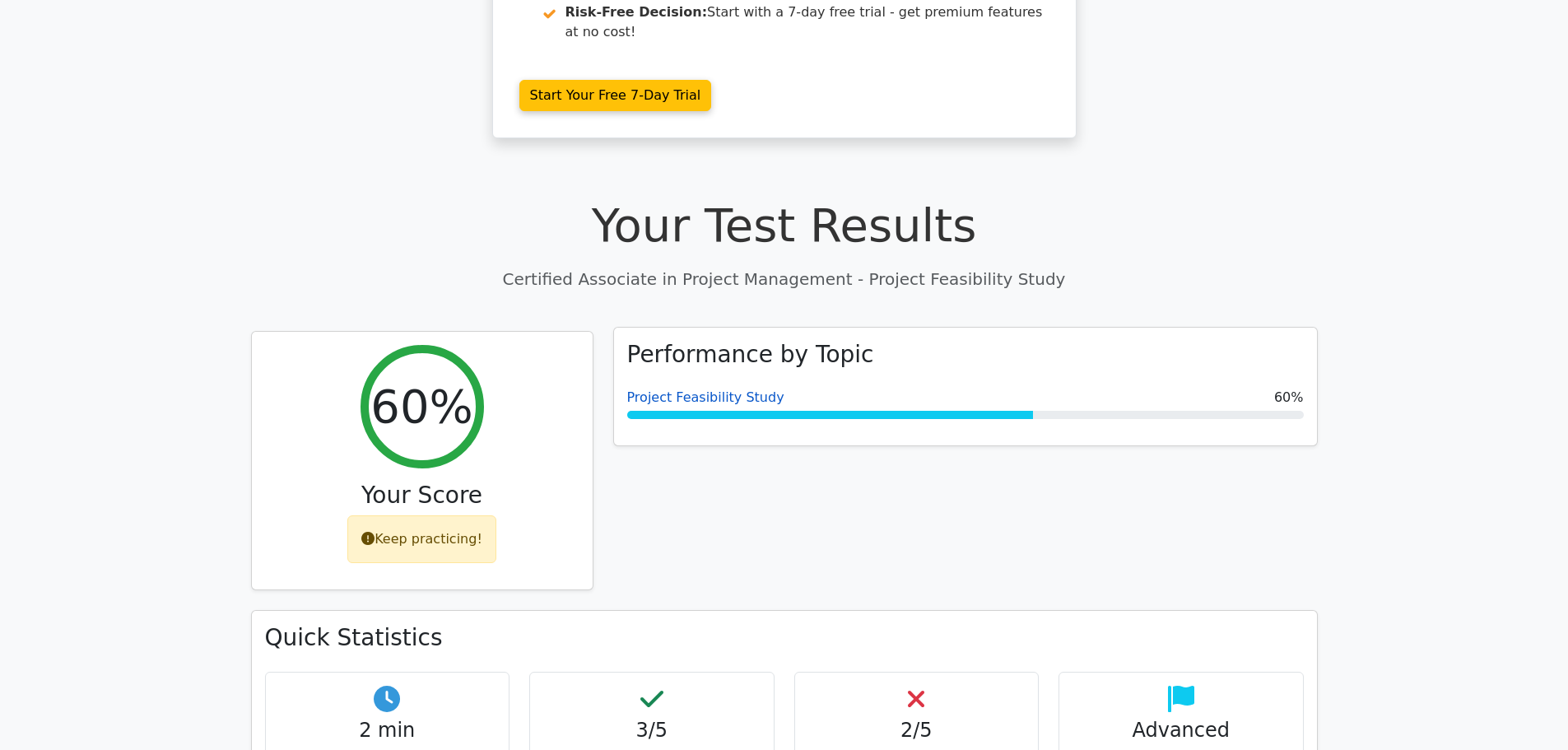
click at [729, 390] on link "Project Feasibility Study" at bounding box center [705, 398] width 157 height 15
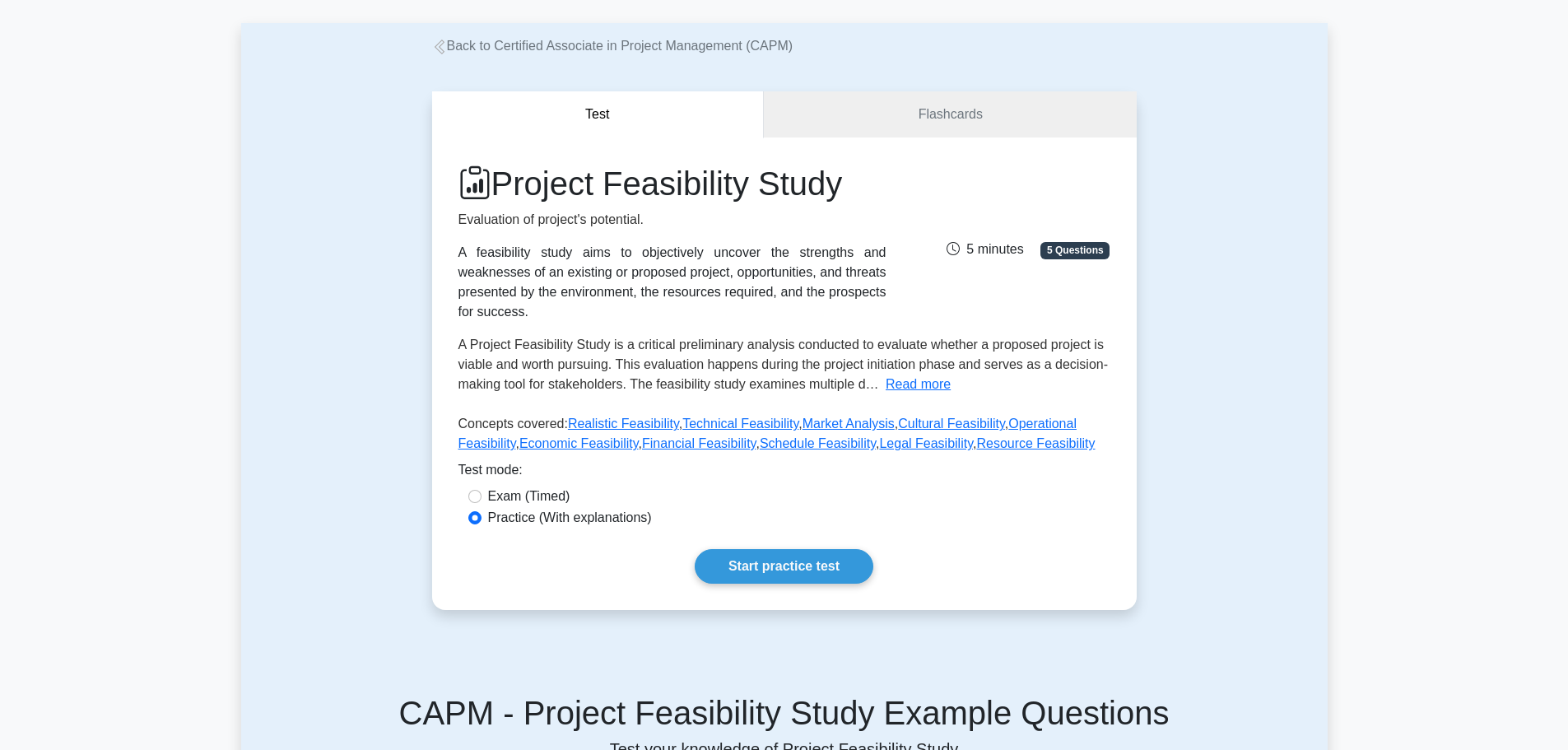
scroll to position [164, 0]
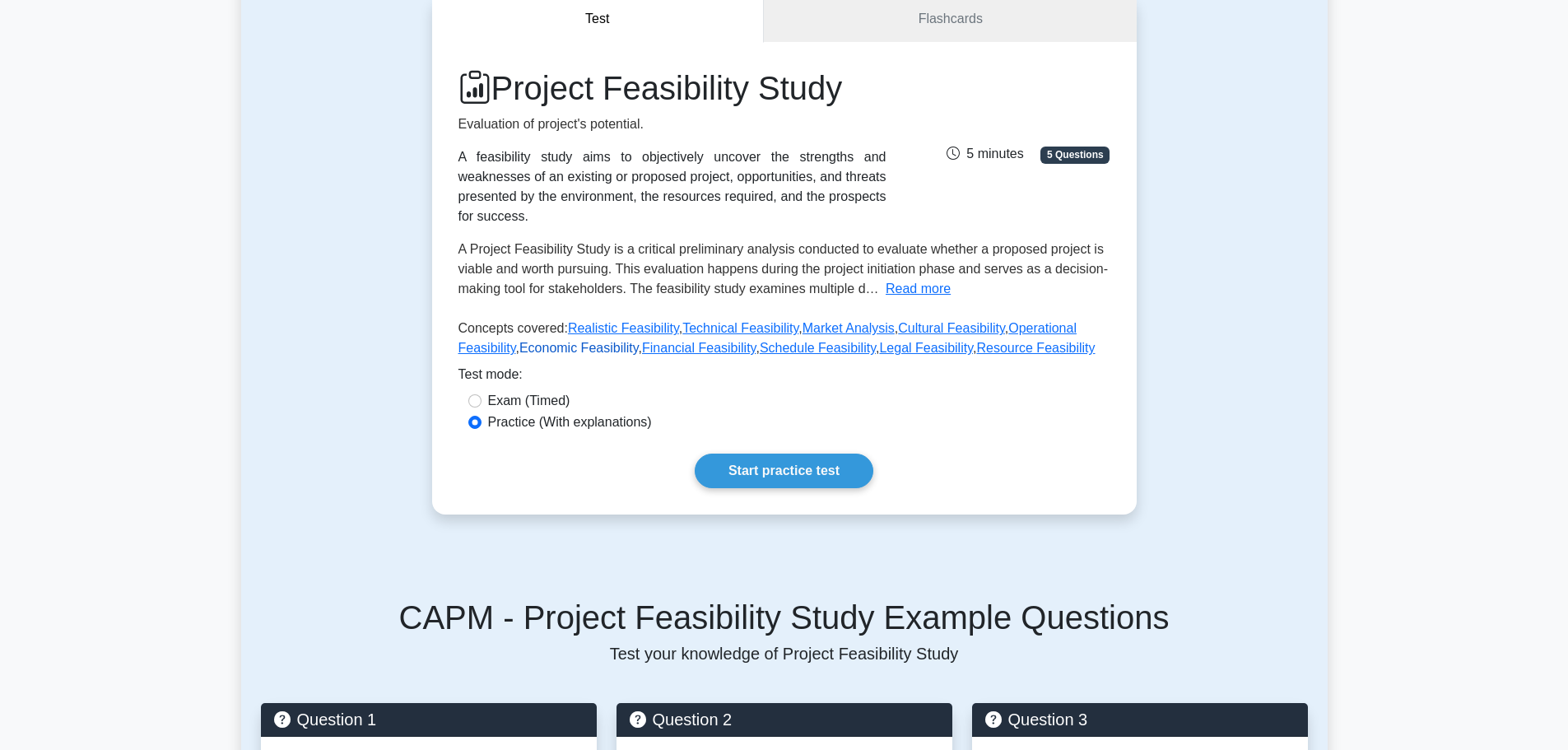
click at [554, 341] on link "Economic Feasibility" at bounding box center [579, 347] width 119 height 14
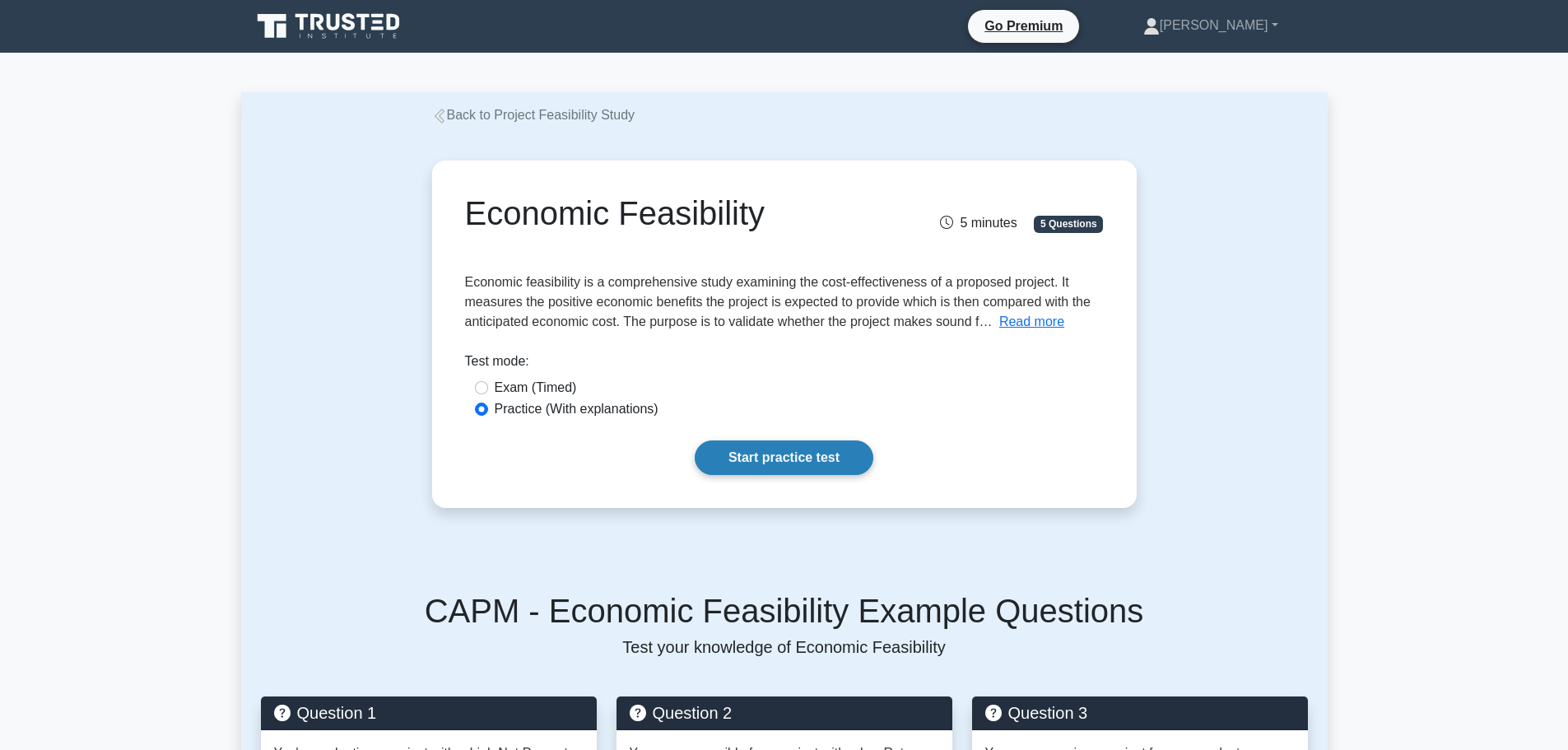
click at [798, 457] on link "Start practice test" at bounding box center [784, 457] width 179 height 35
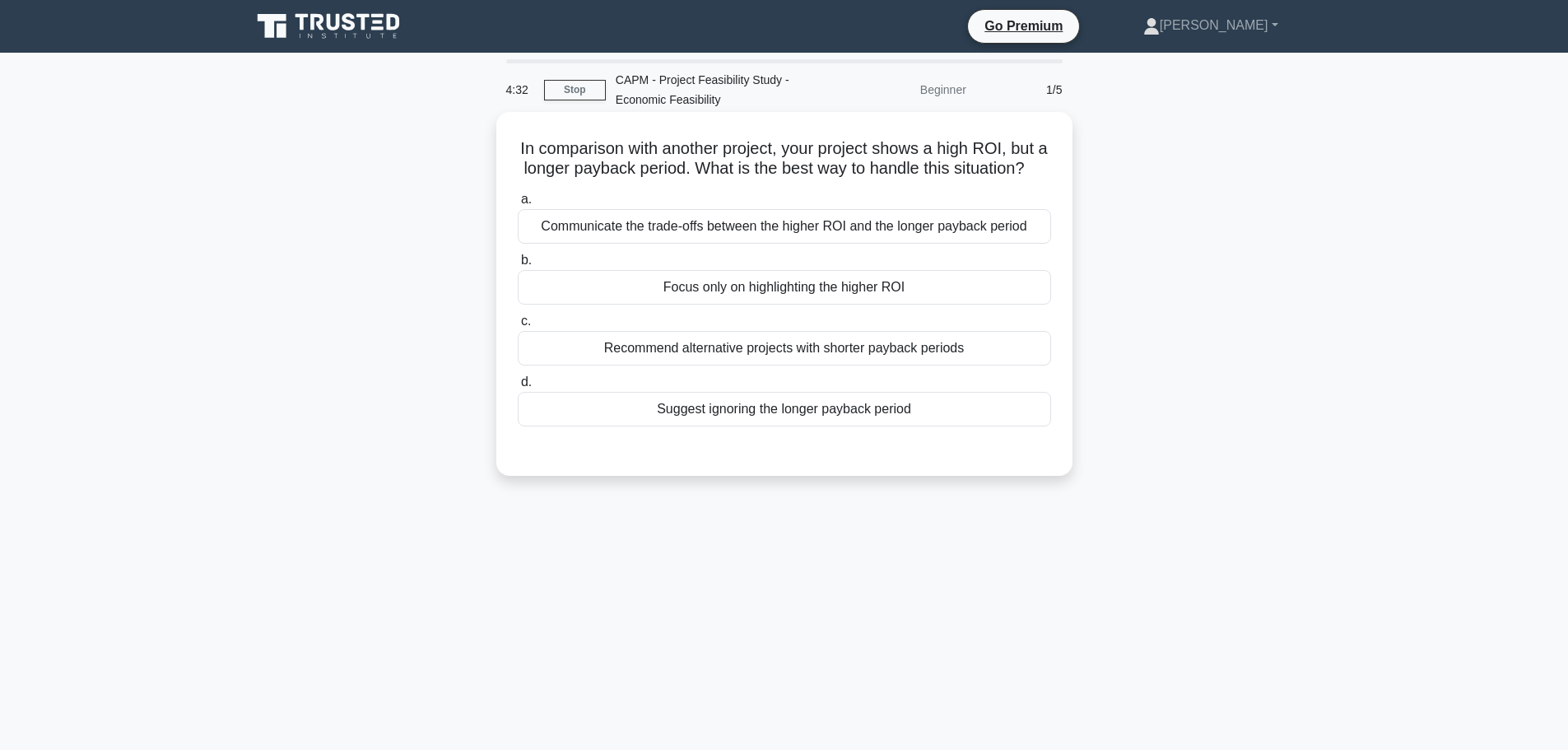
click at [842, 243] on div "Communicate the trade-offs between the higher ROI and the longer payback period" at bounding box center [784, 226] width 533 height 35
click at [517, 205] on input "a. Communicate the trade-offs between the higher ROI and the longer payback per…" at bounding box center [517, 199] width 0 height 11
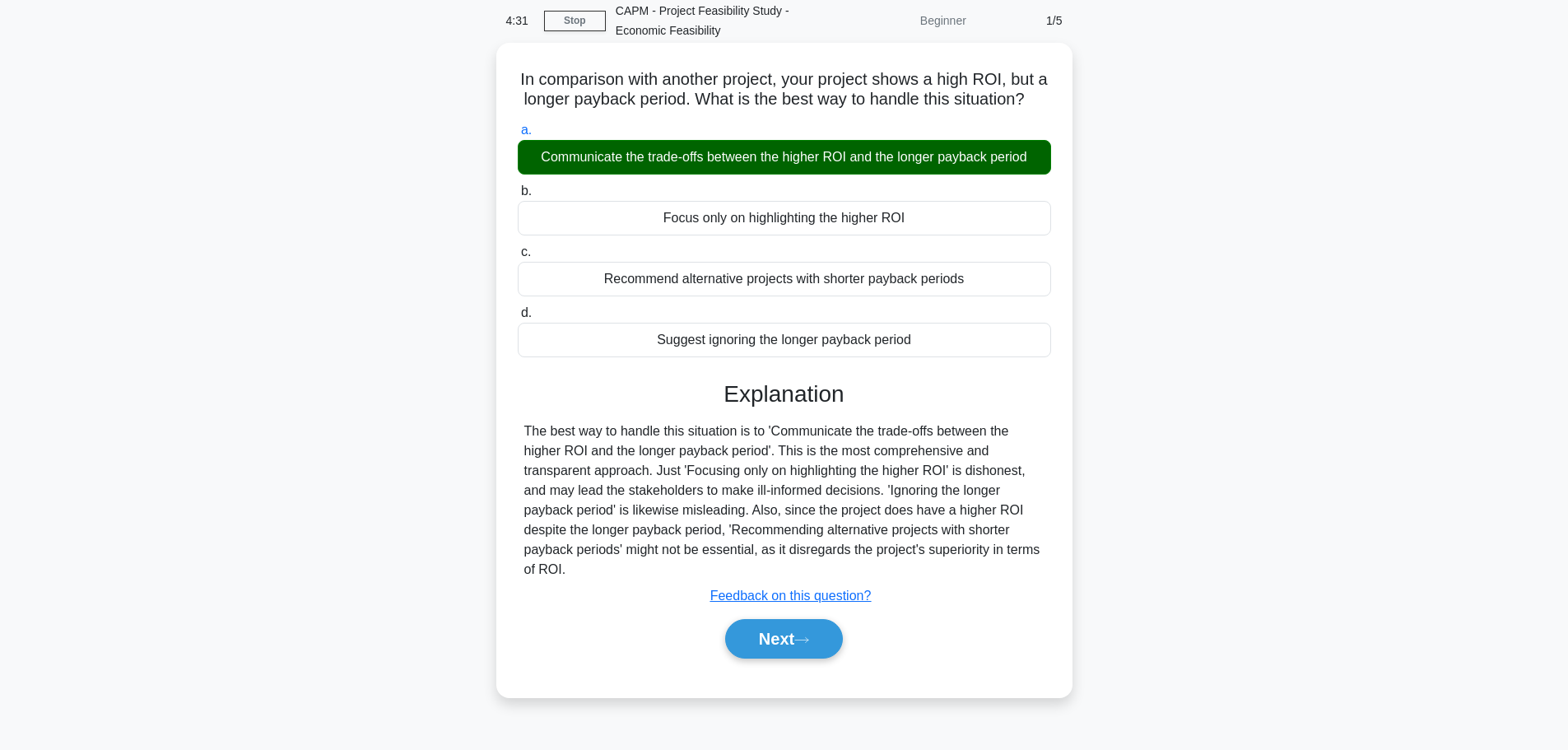
scroll to position [139, 0]
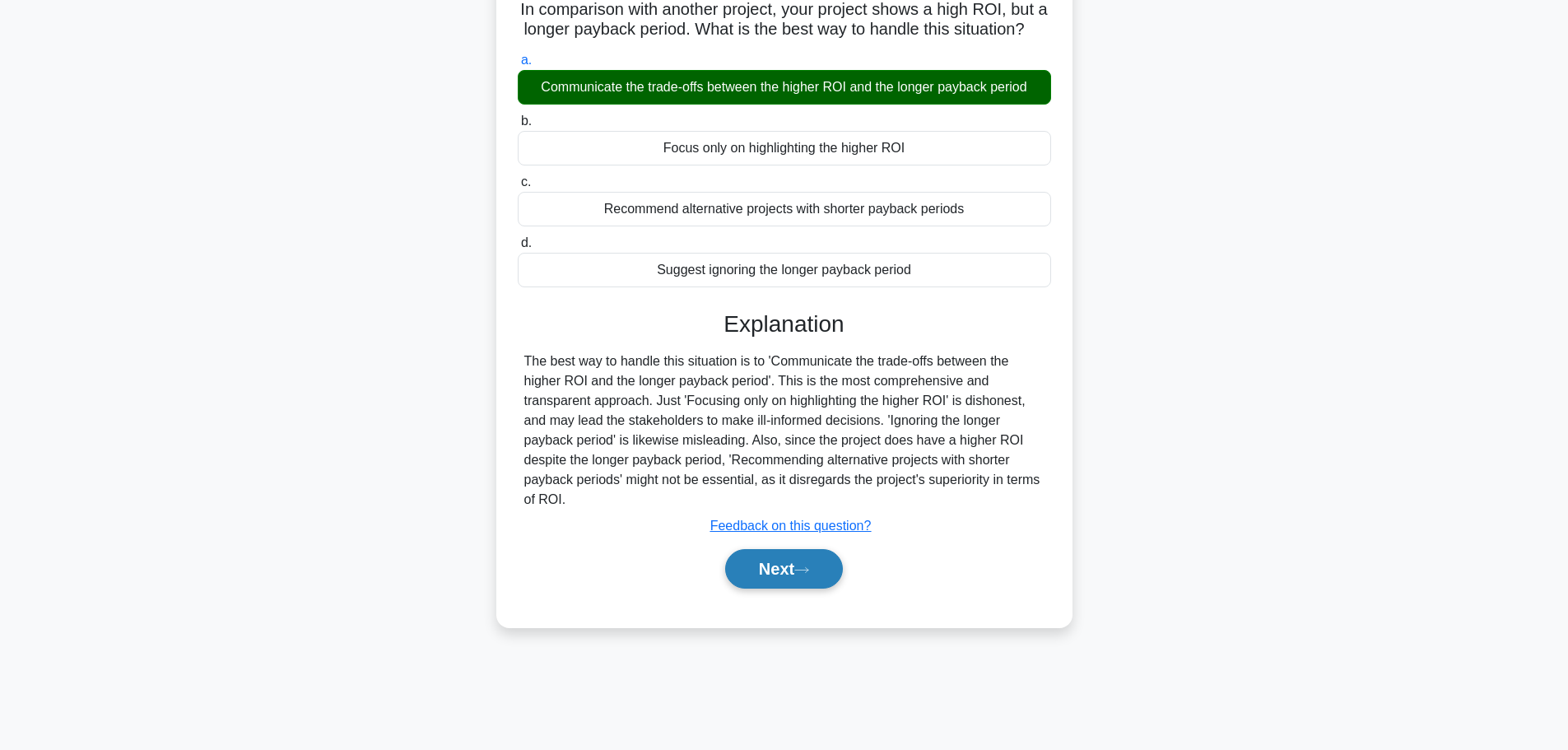
click at [807, 586] on button "Next" at bounding box center [784, 569] width 117 height 39
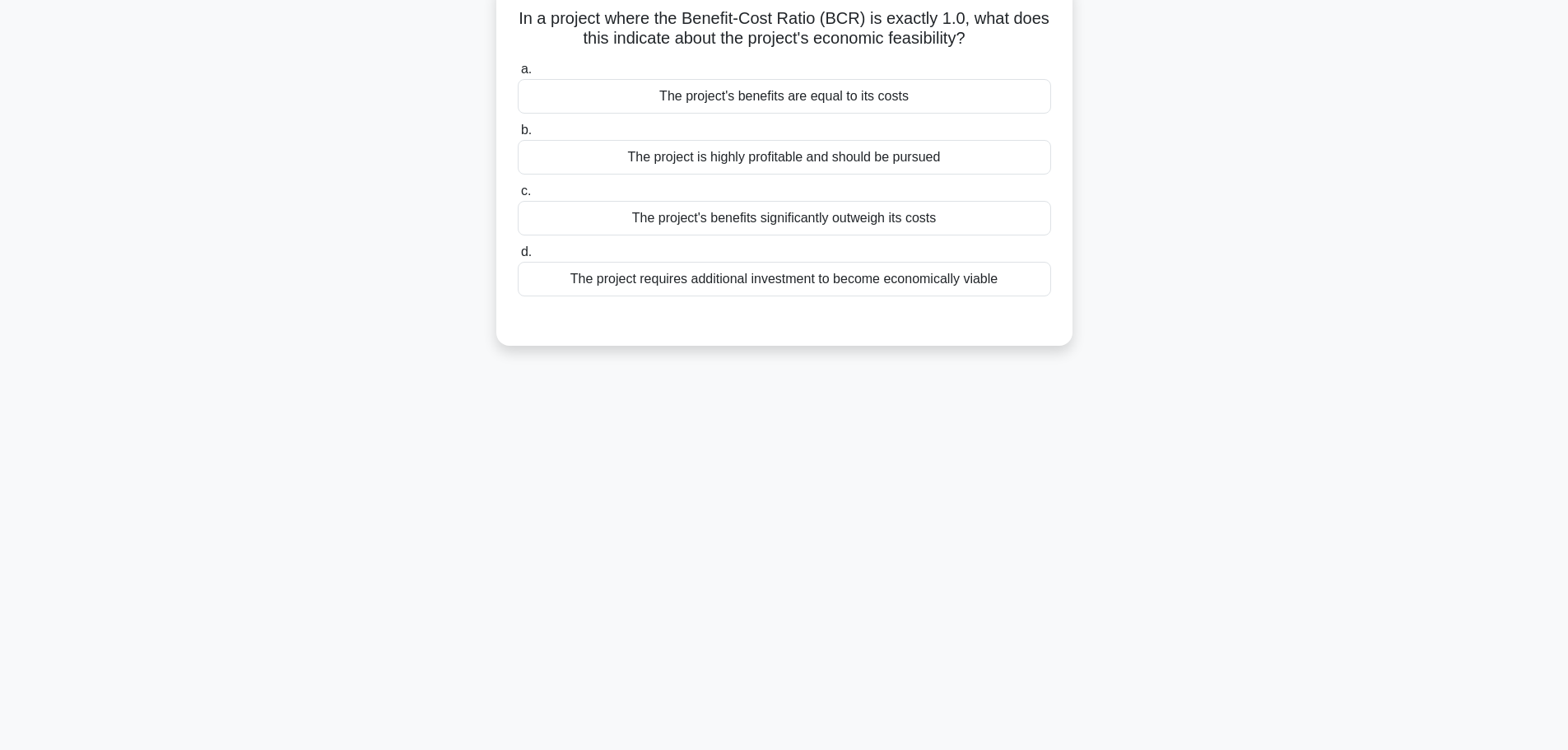
scroll to position [57, 0]
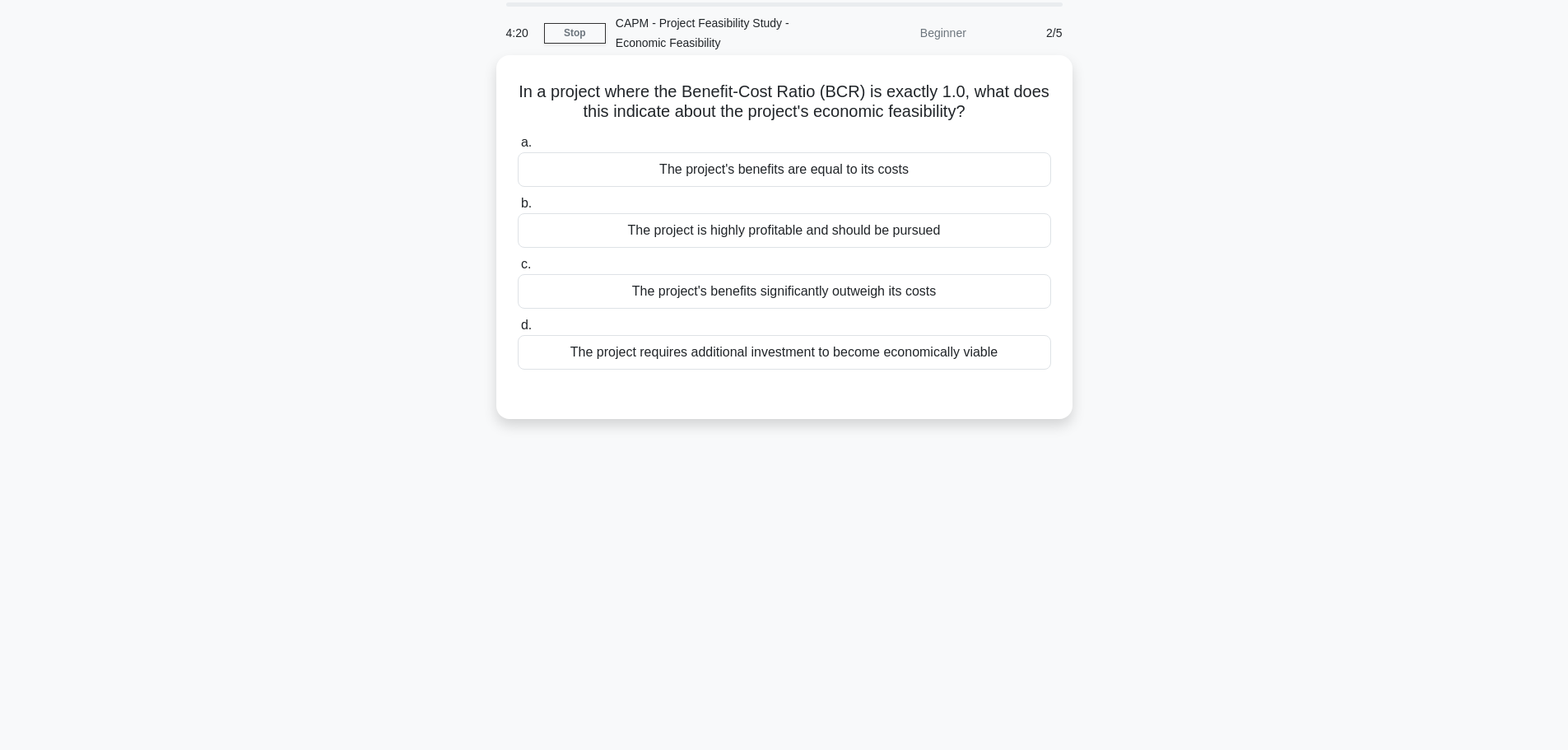
click at [793, 175] on div "The project's benefits are equal to its costs" at bounding box center [784, 169] width 533 height 35
click at [517, 148] on input "a. The project's benefits are equal to its costs" at bounding box center [517, 143] width 0 height 11
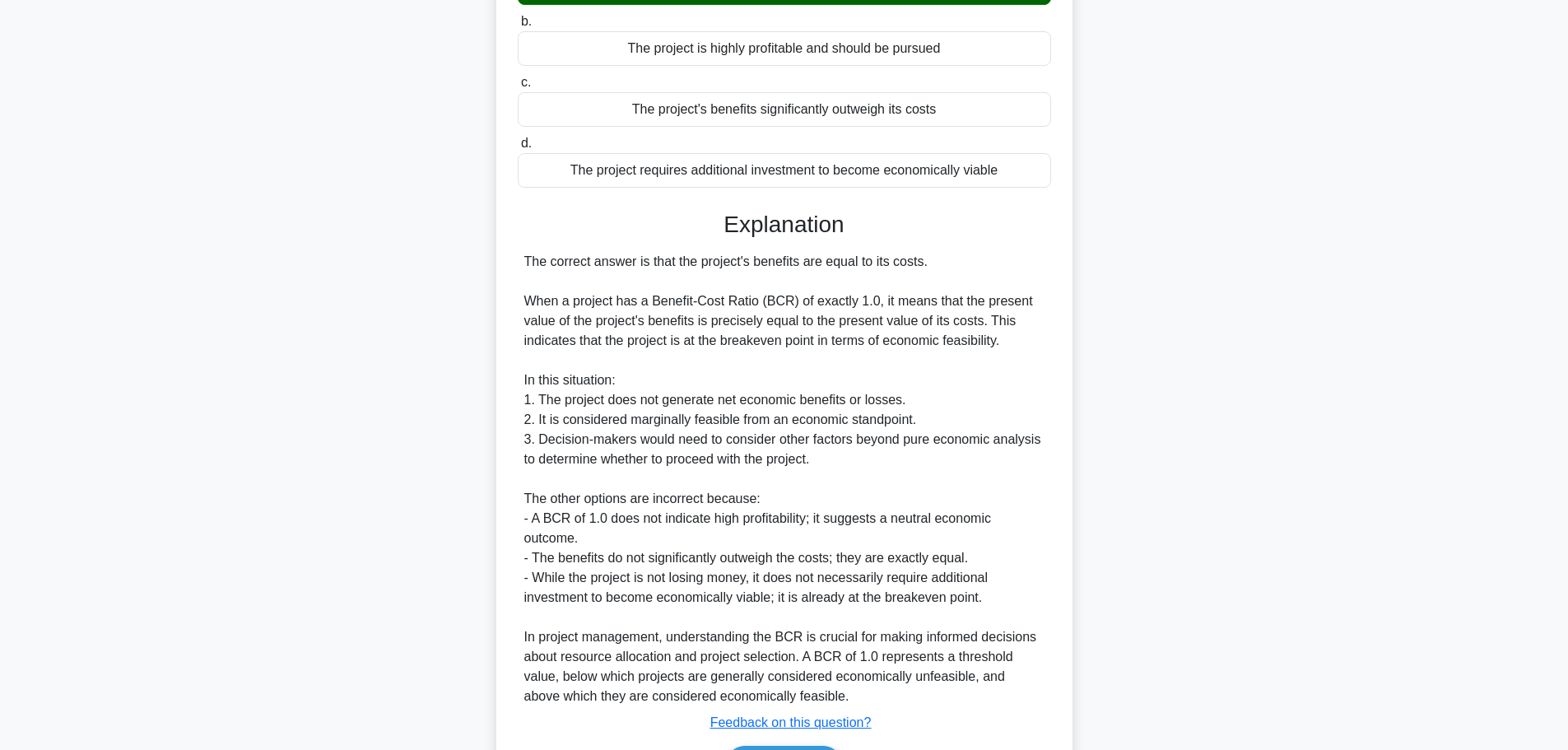
scroll to position [345, 0]
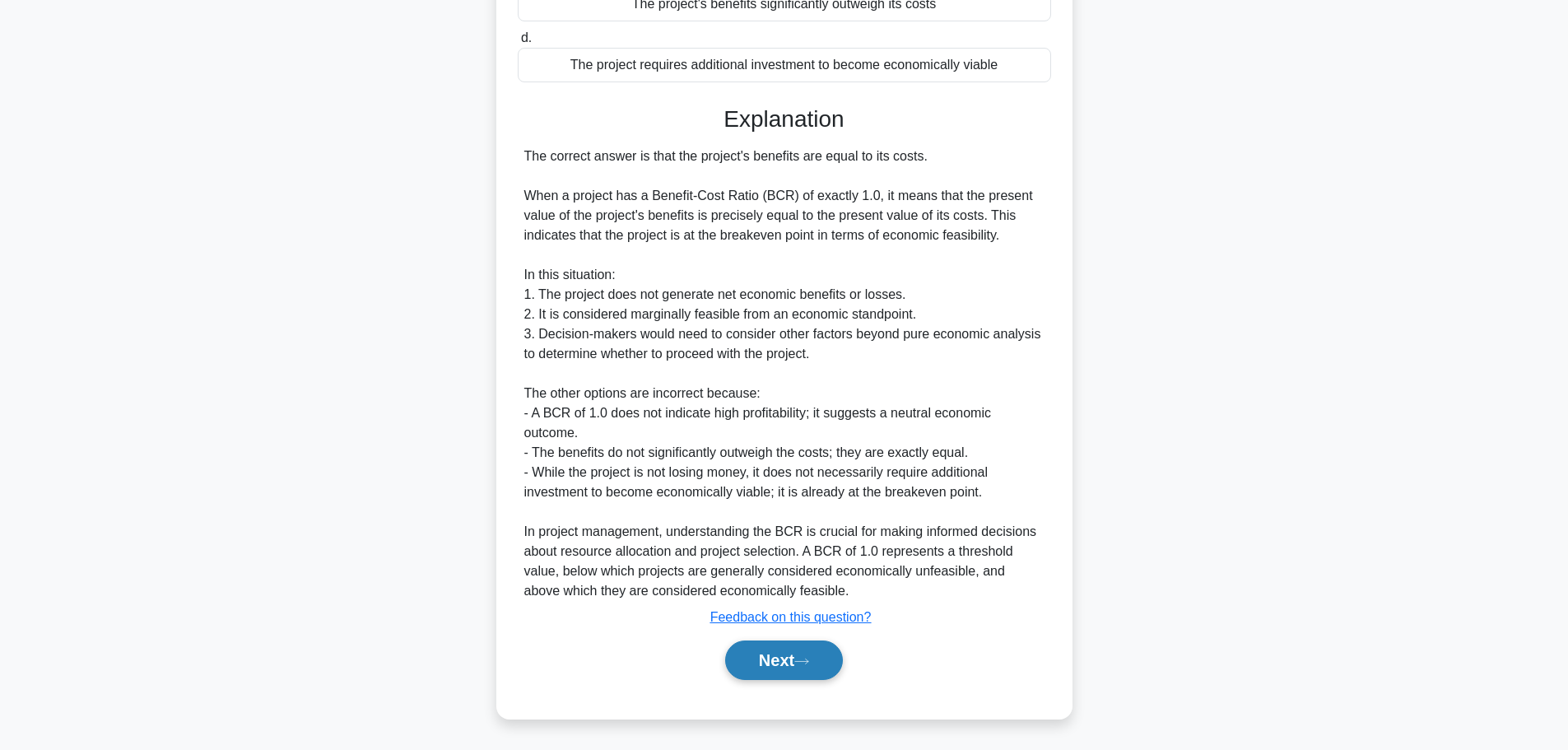
click at [797, 673] on button "Next" at bounding box center [784, 661] width 117 height 39
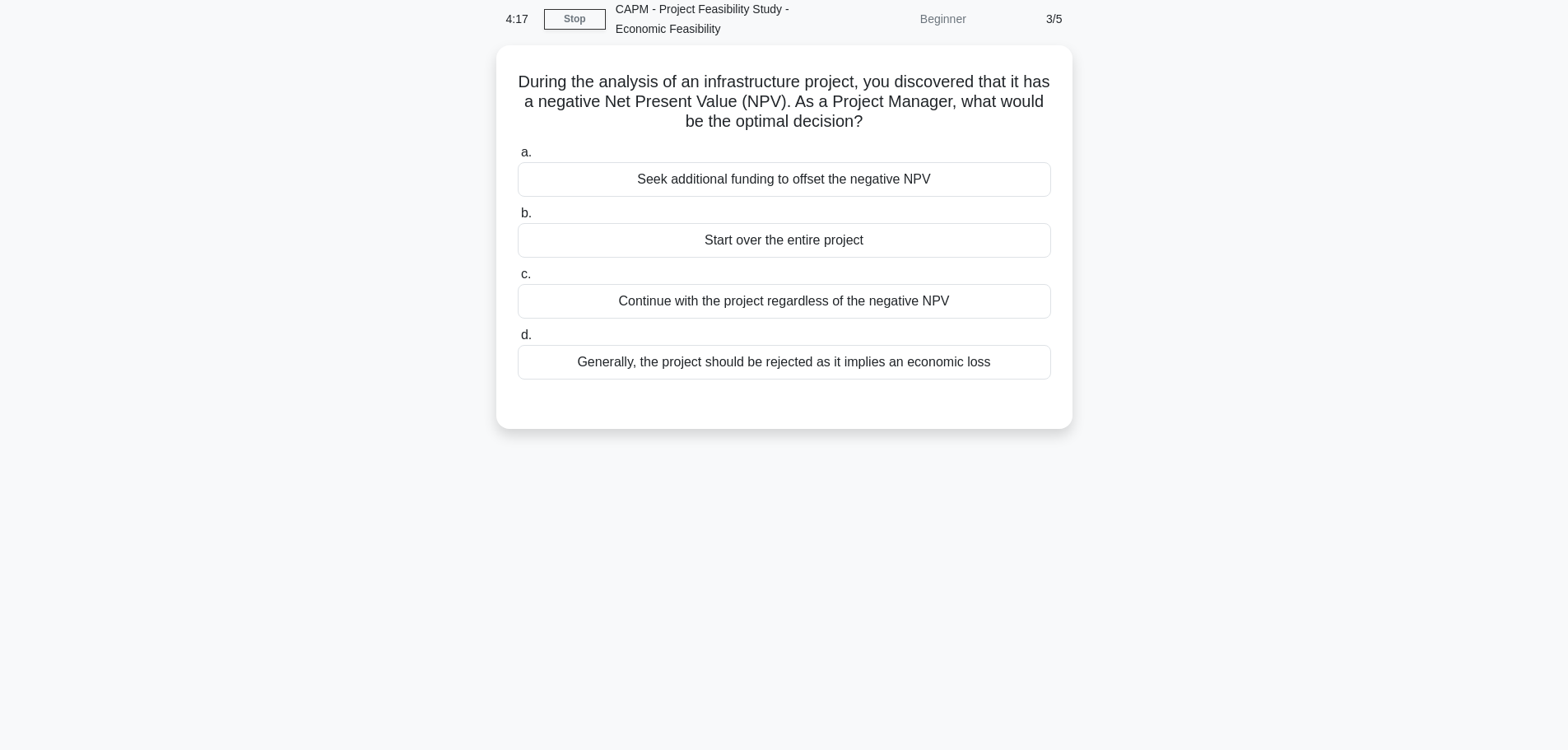
scroll to position [0, 0]
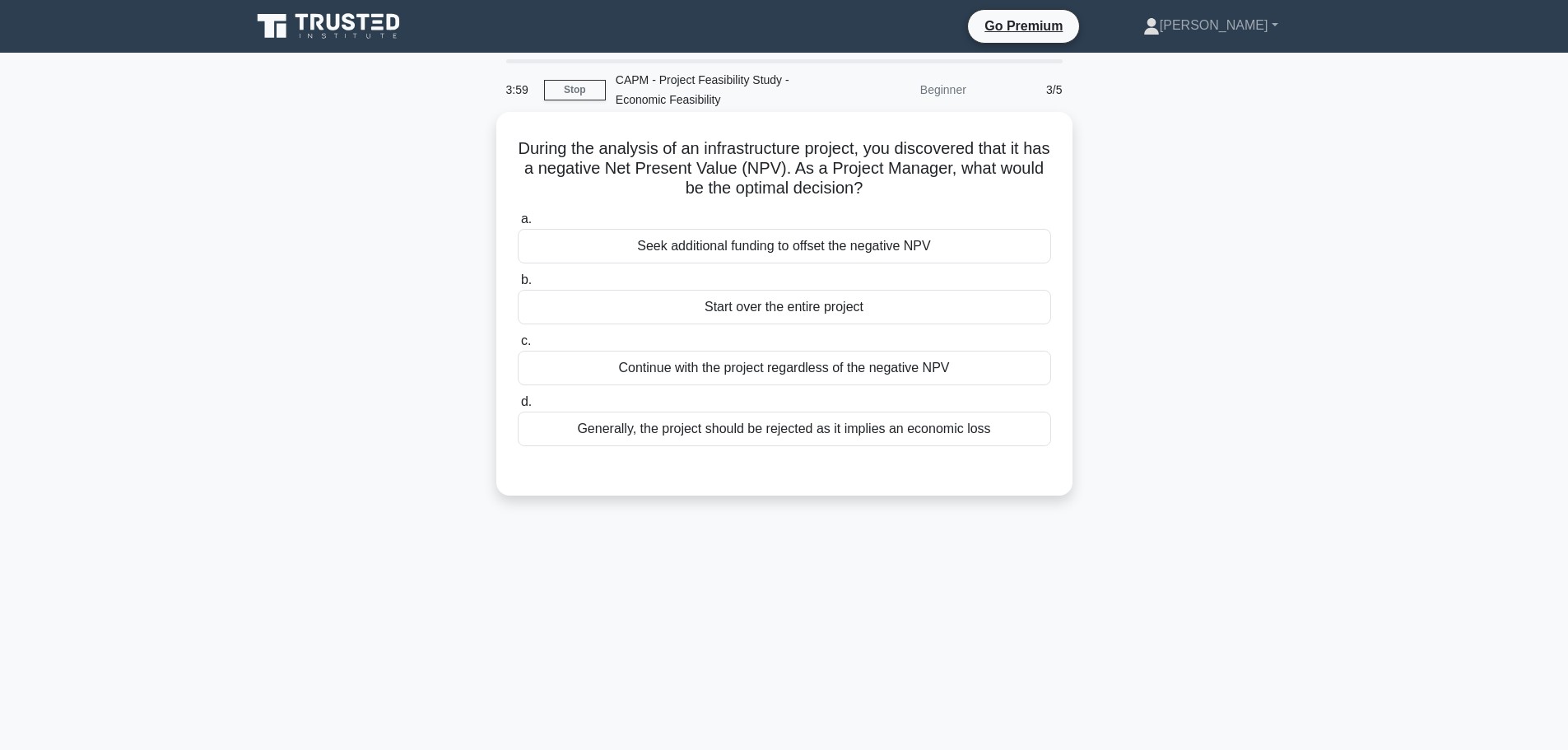
click at [833, 427] on div "Generally, the project should be rejected as it implies an economic loss" at bounding box center [784, 429] width 533 height 35
click at [517, 408] on input "d. Generally, the project should be rejected as it implies an economic loss" at bounding box center [517, 402] width 0 height 11
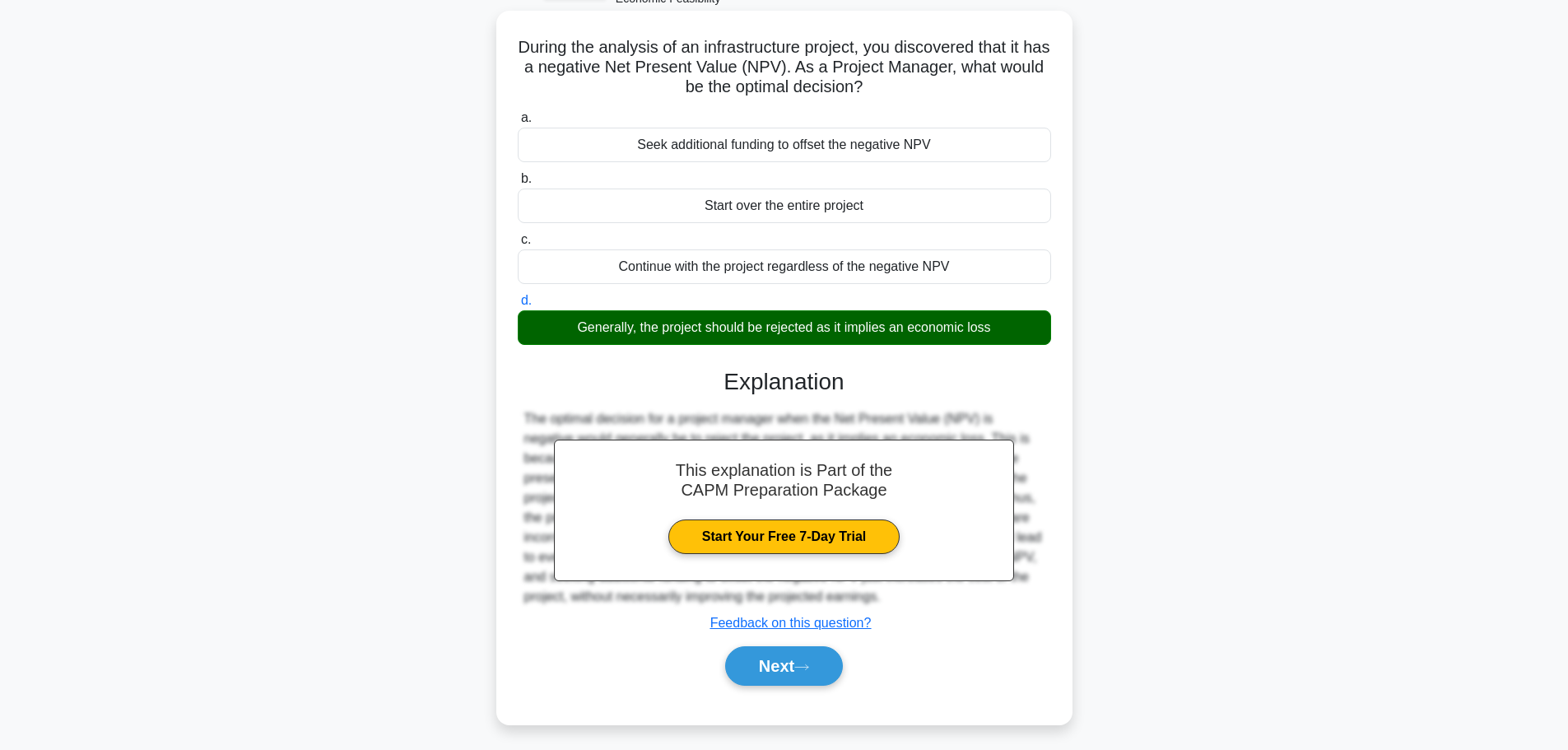
scroll to position [139, 0]
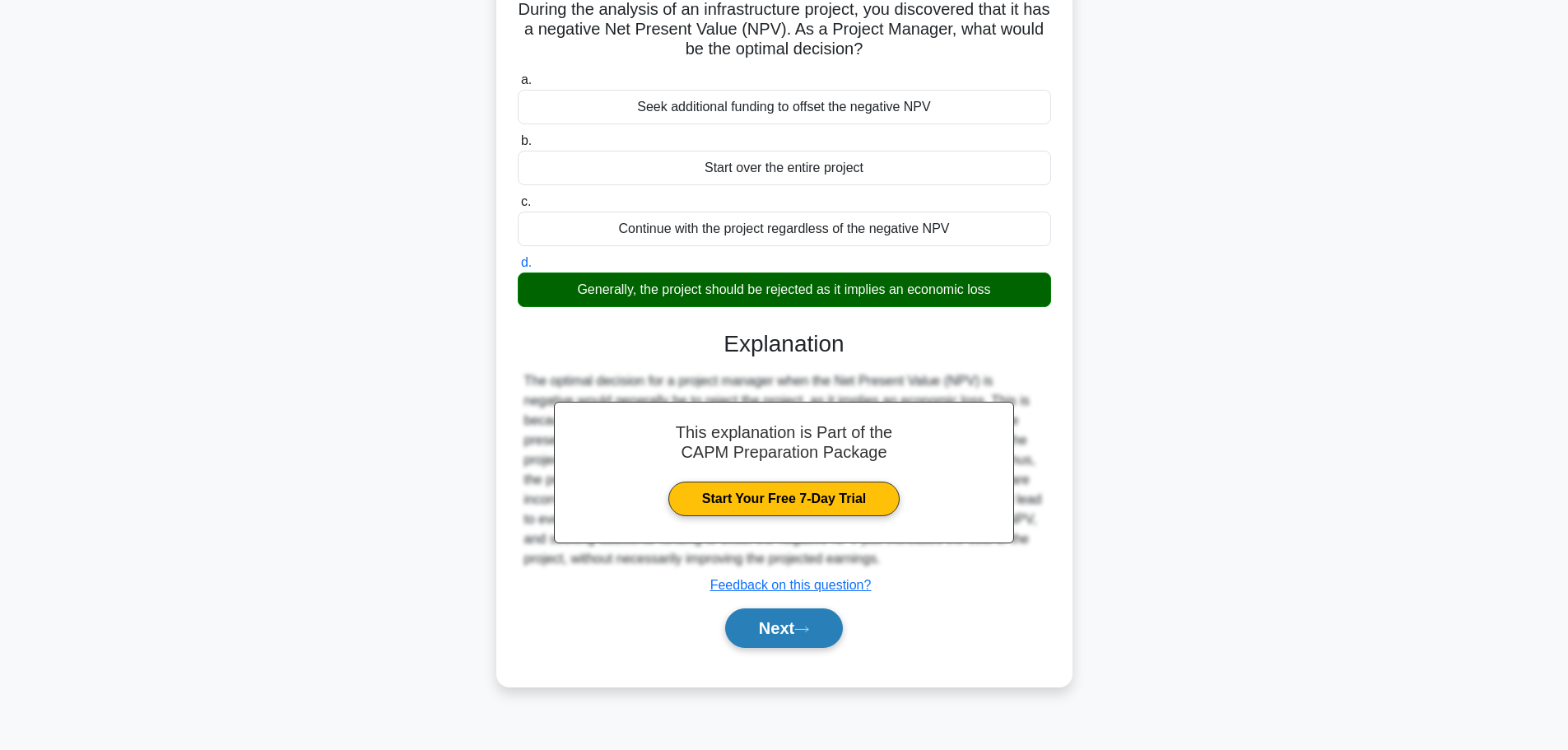
click at [801, 616] on button "Next" at bounding box center [784, 628] width 117 height 39
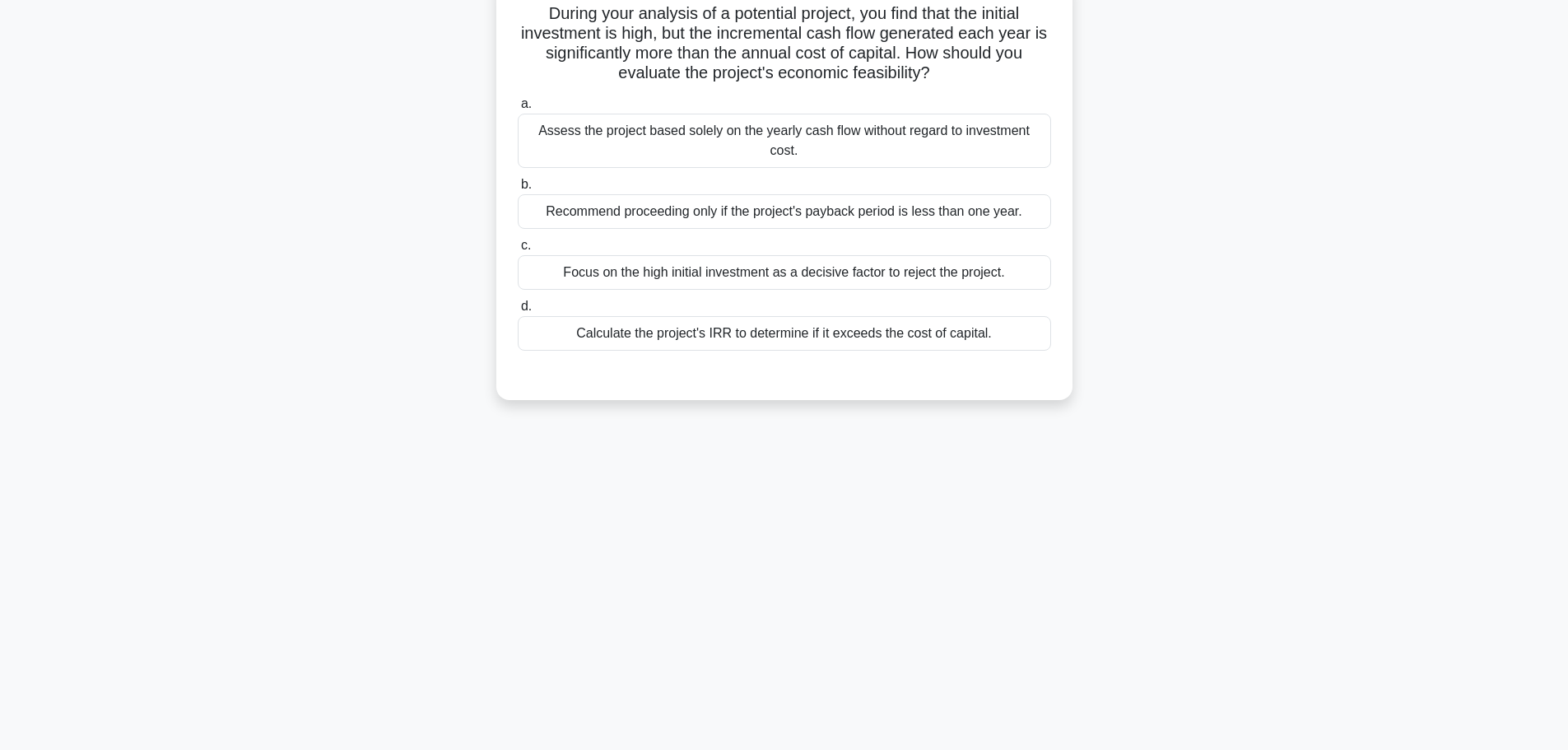
scroll to position [57, 0]
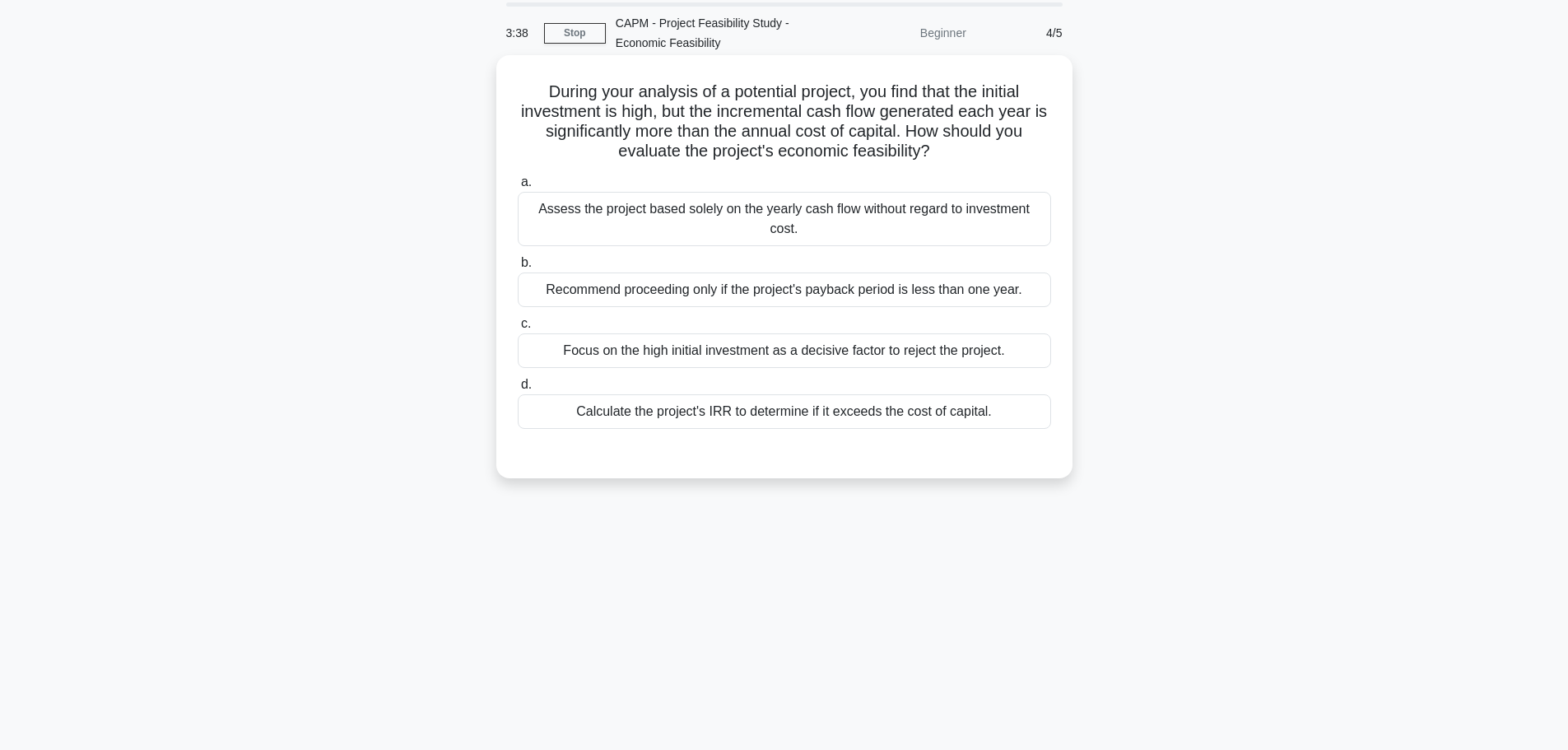
click at [713, 408] on div "Calculate the project's IRR to determine if it exceeds the cost of capital." at bounding box center [784, 411] width 533 height 35
click at [517, 390] on input "d. Calculate the project's IRR to determine if it exceeds the cost of capital." at bounding box center [517, 385] width 0 height 11
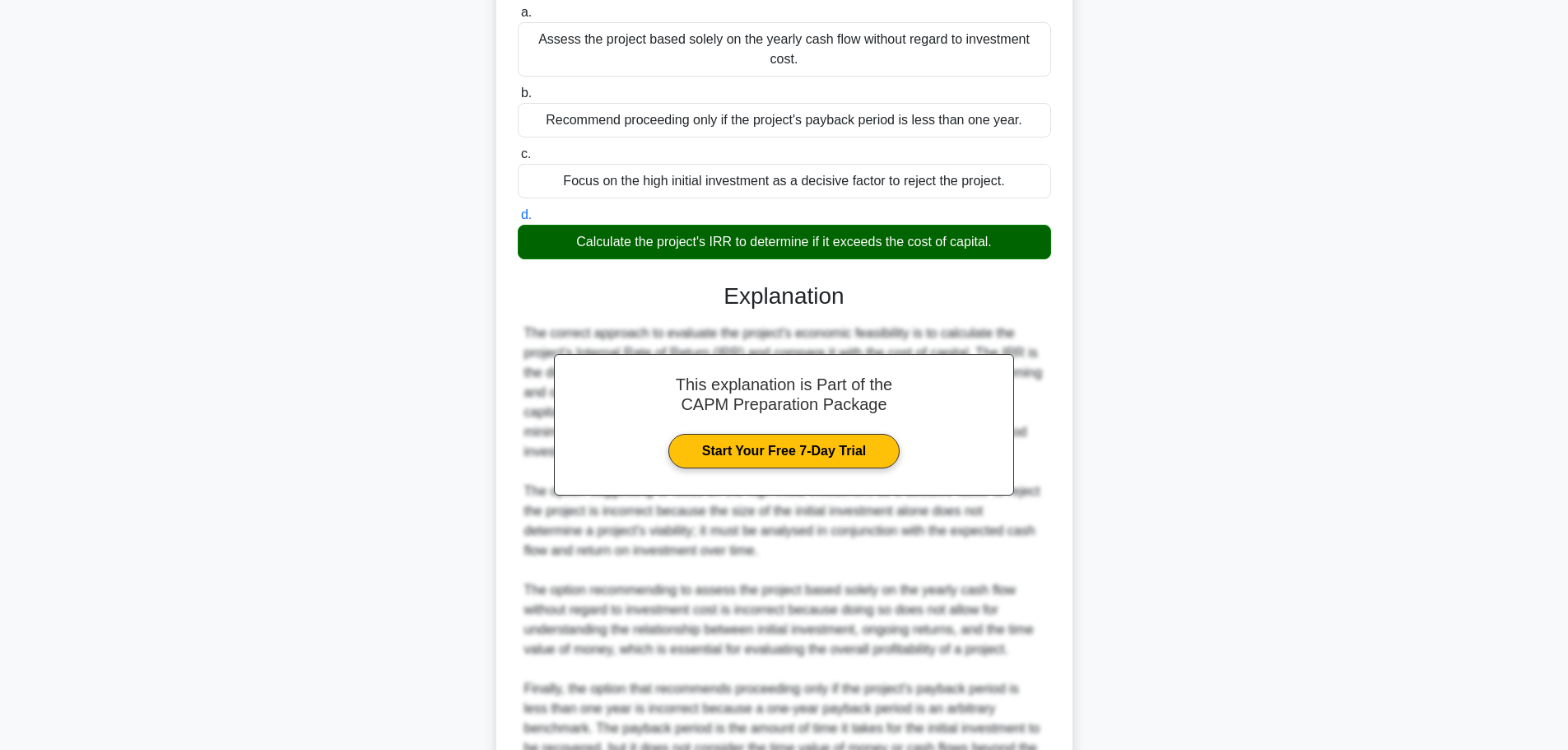
scroll to position [424, 0]
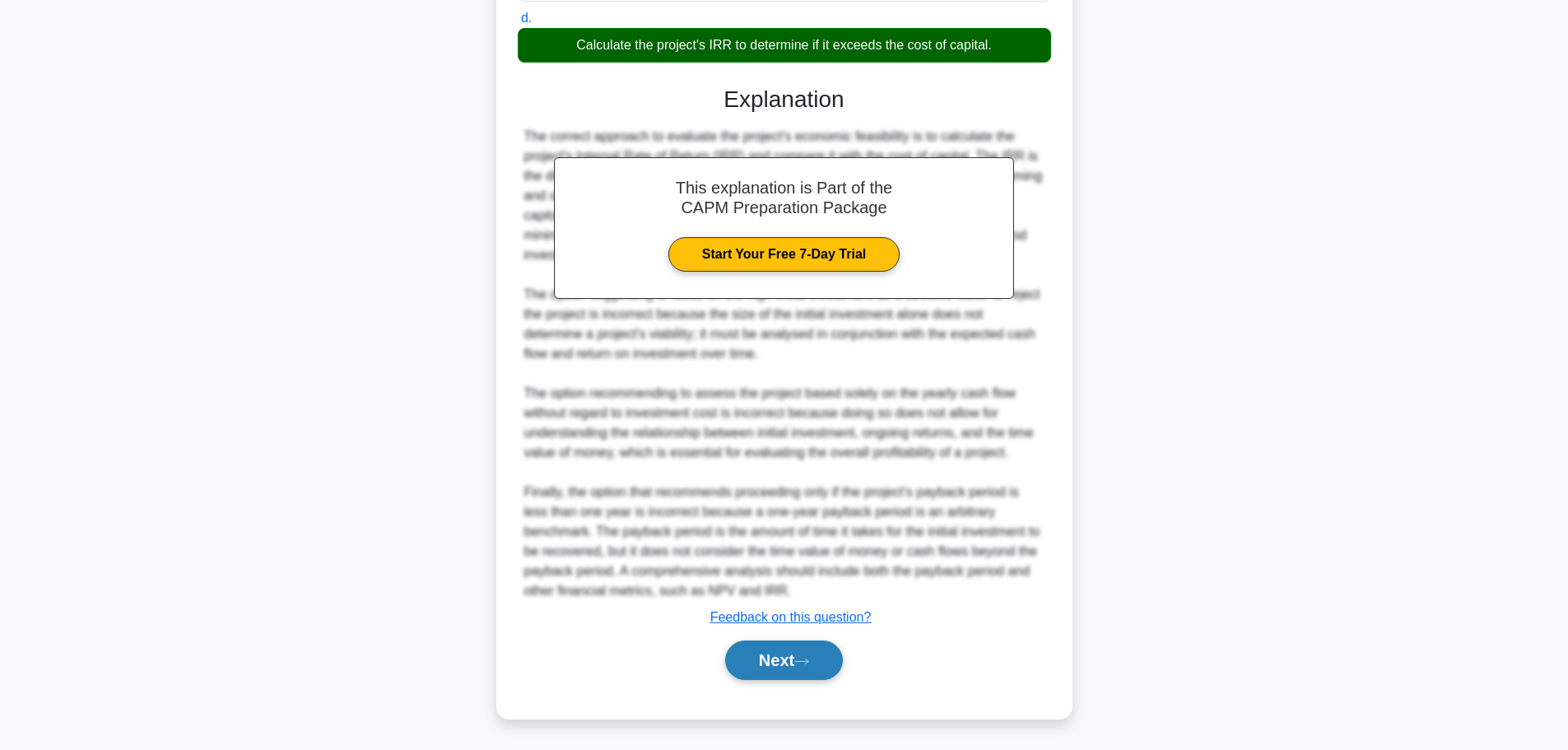
click at [780, 667] on button "Next" at bounding box center [784, 661] width 117 height 39
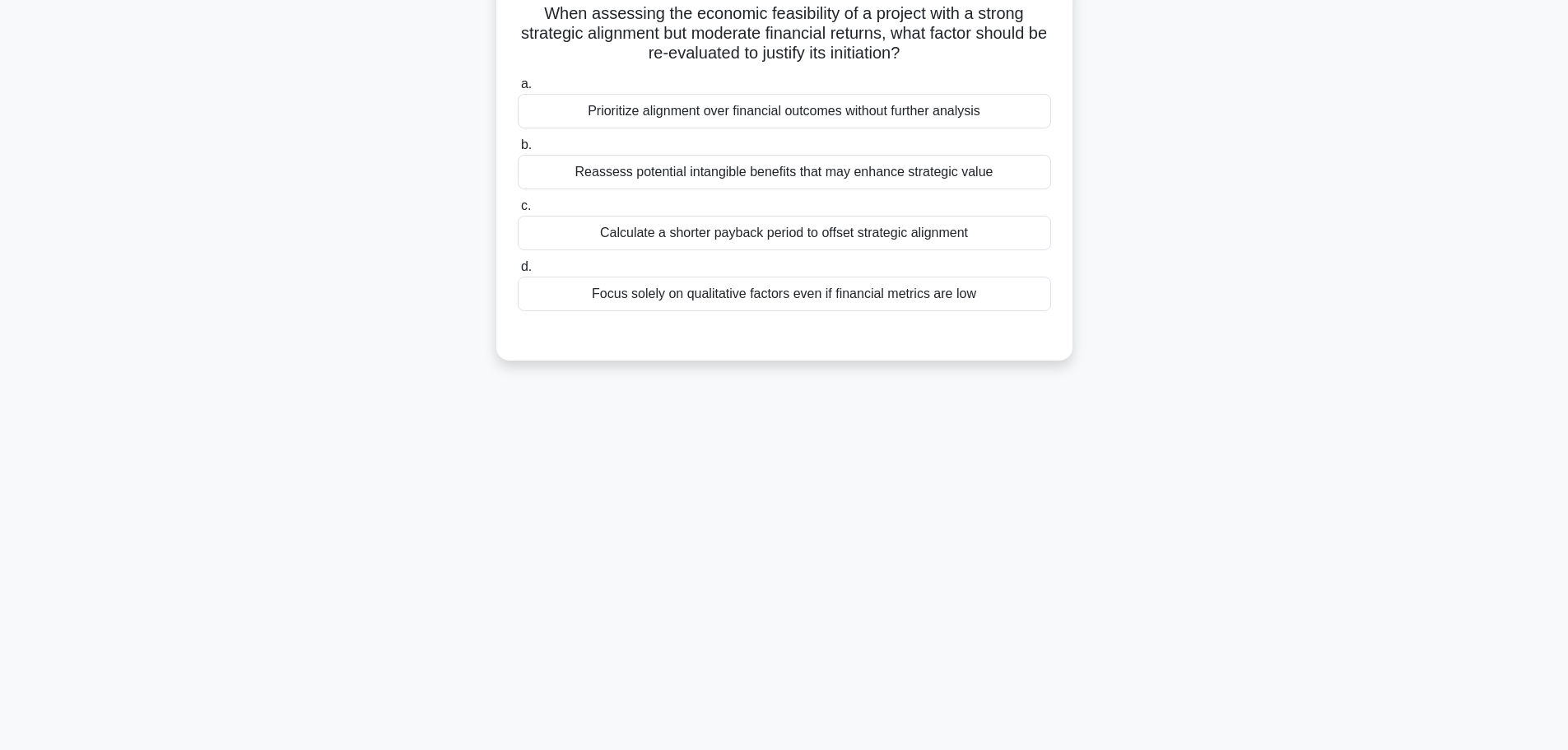
scroll to position [0, 0]
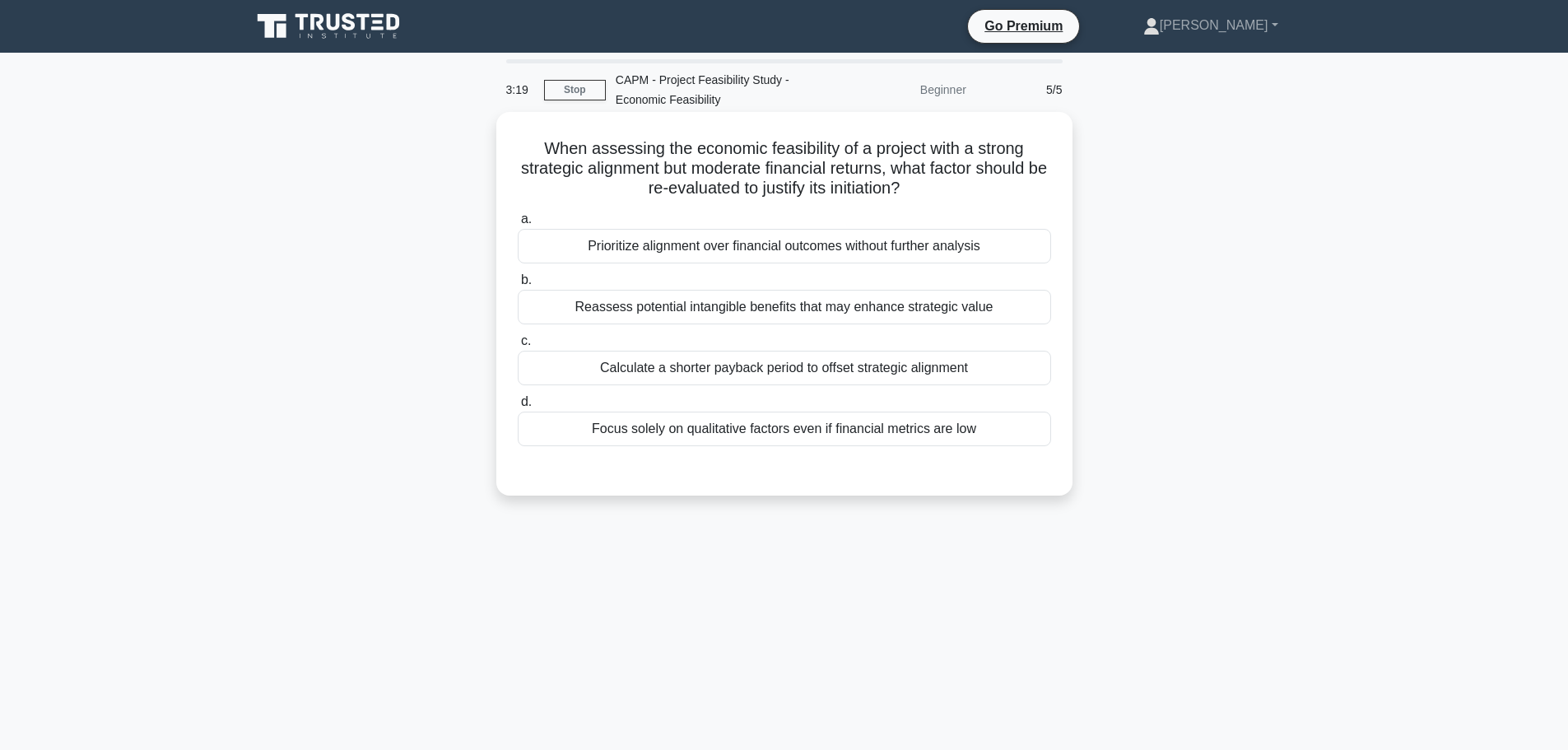
click at [761, 315] on div "Reassess potential intangible benefits that may enhance strategic value" at bounding box center [784, 306] width 533 height 35
click at [517, 286] on input "b. Reassess potential intangible benefits that may enhance strategic value" at bounding box center [517, 280] width 0 height 11
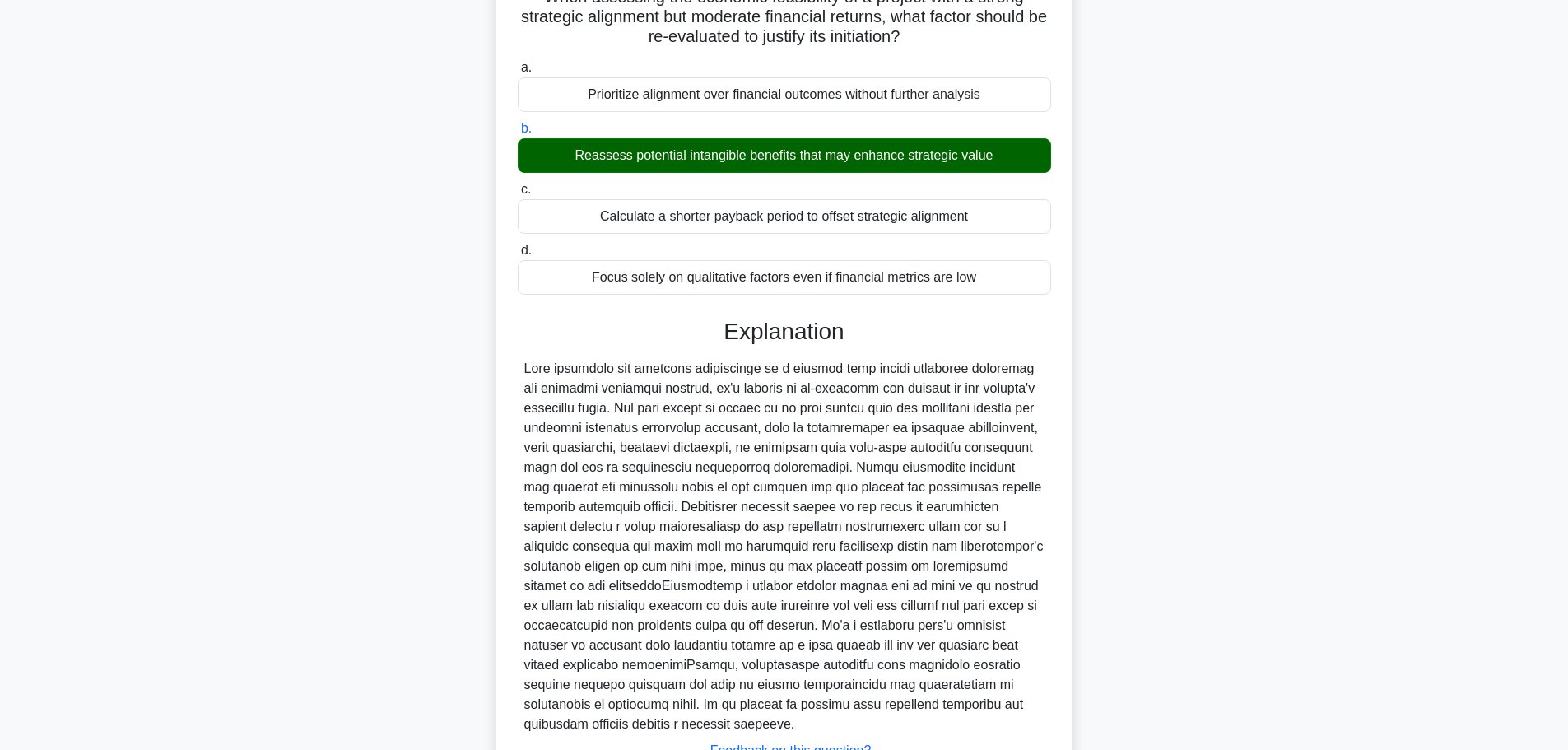
scroll to position [266, 0]
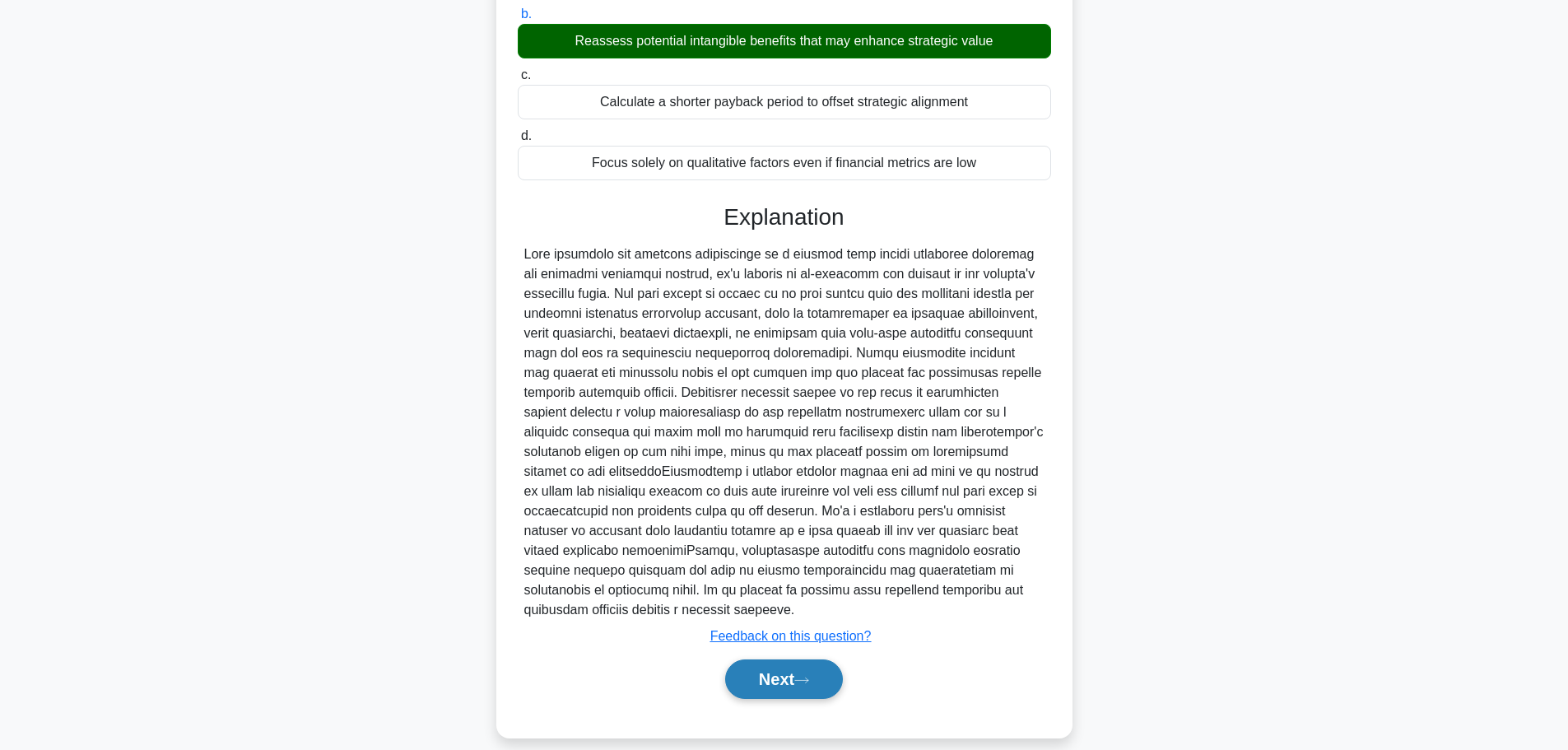
click at [756, 661] on button "Next" at bounding box center [784, 679] width 117 height 39
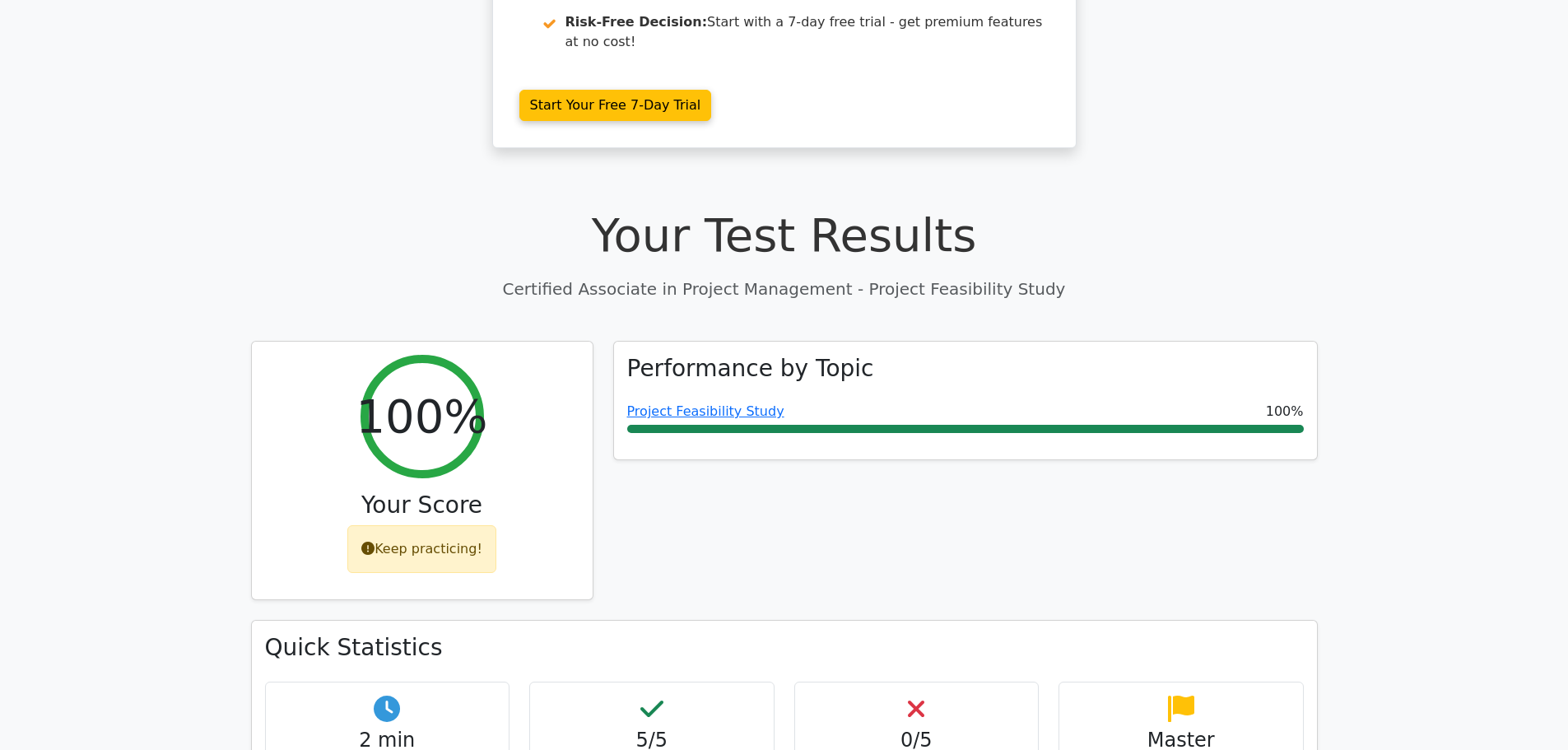
scroll to position [412, 0]
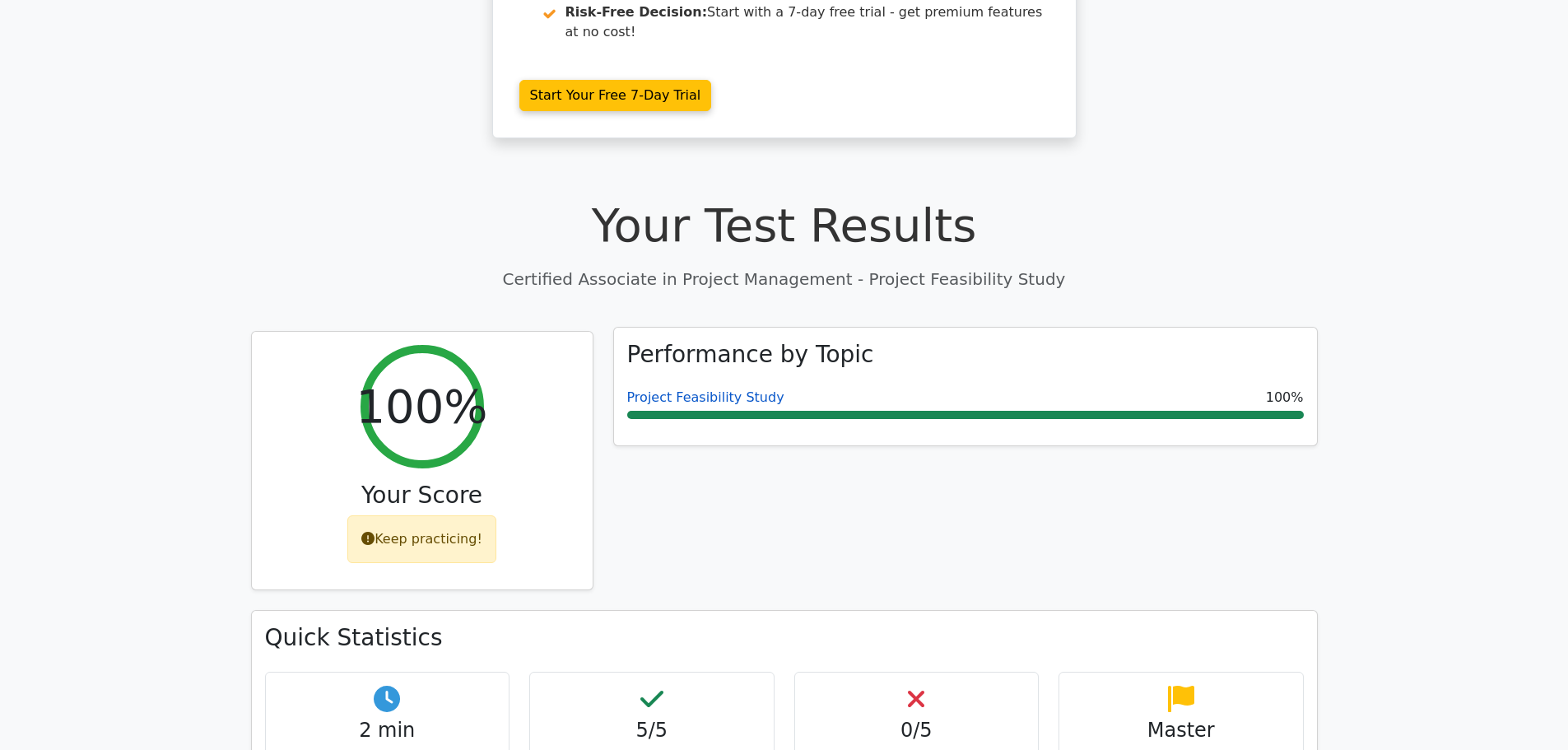
click at [718, 390] on link "Project Feasibility Study" at bounding box center [705, 398] width 157 height 15
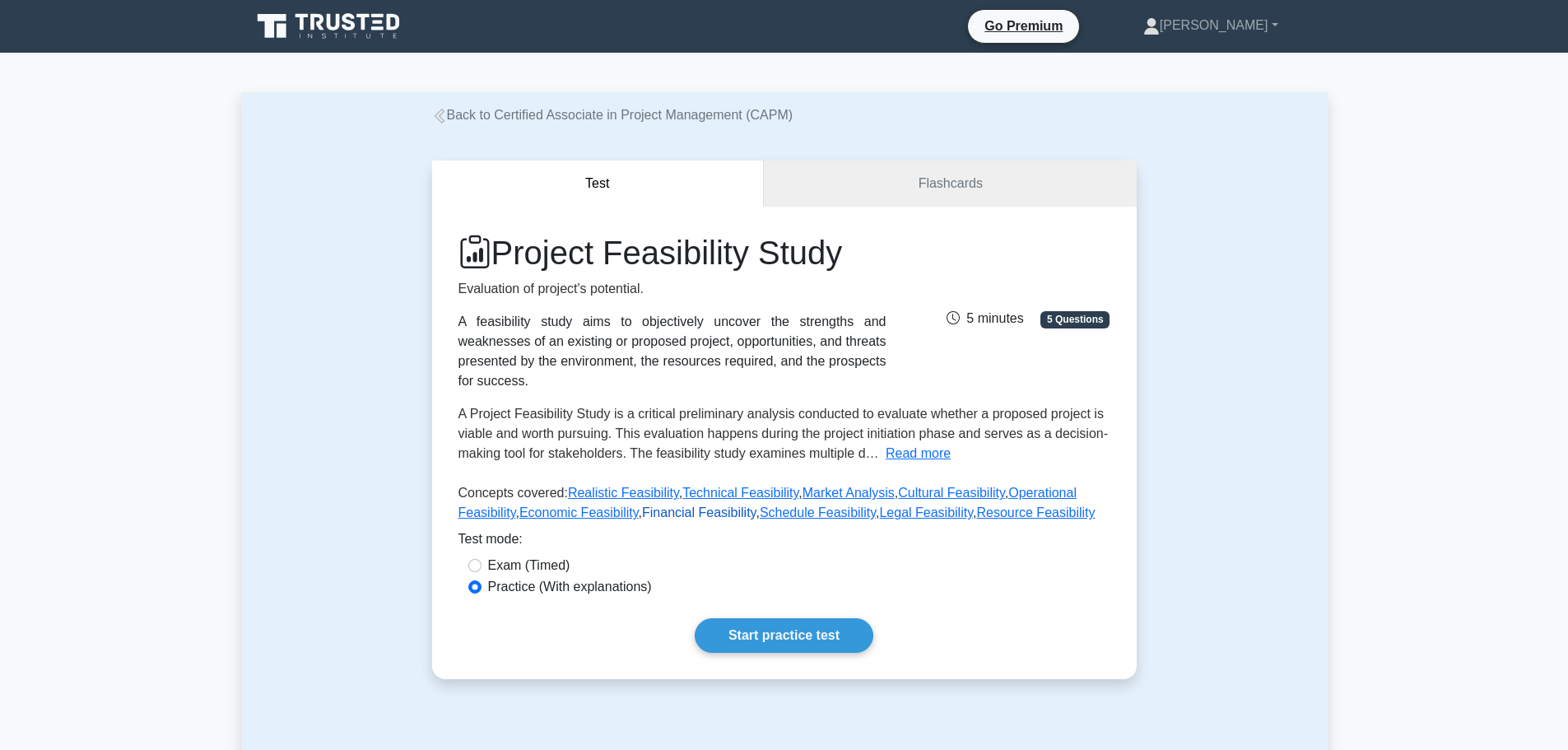
click at [646, 506] on link "Financial Feasibility" at bounding box center [698, 512] width 113 height 14
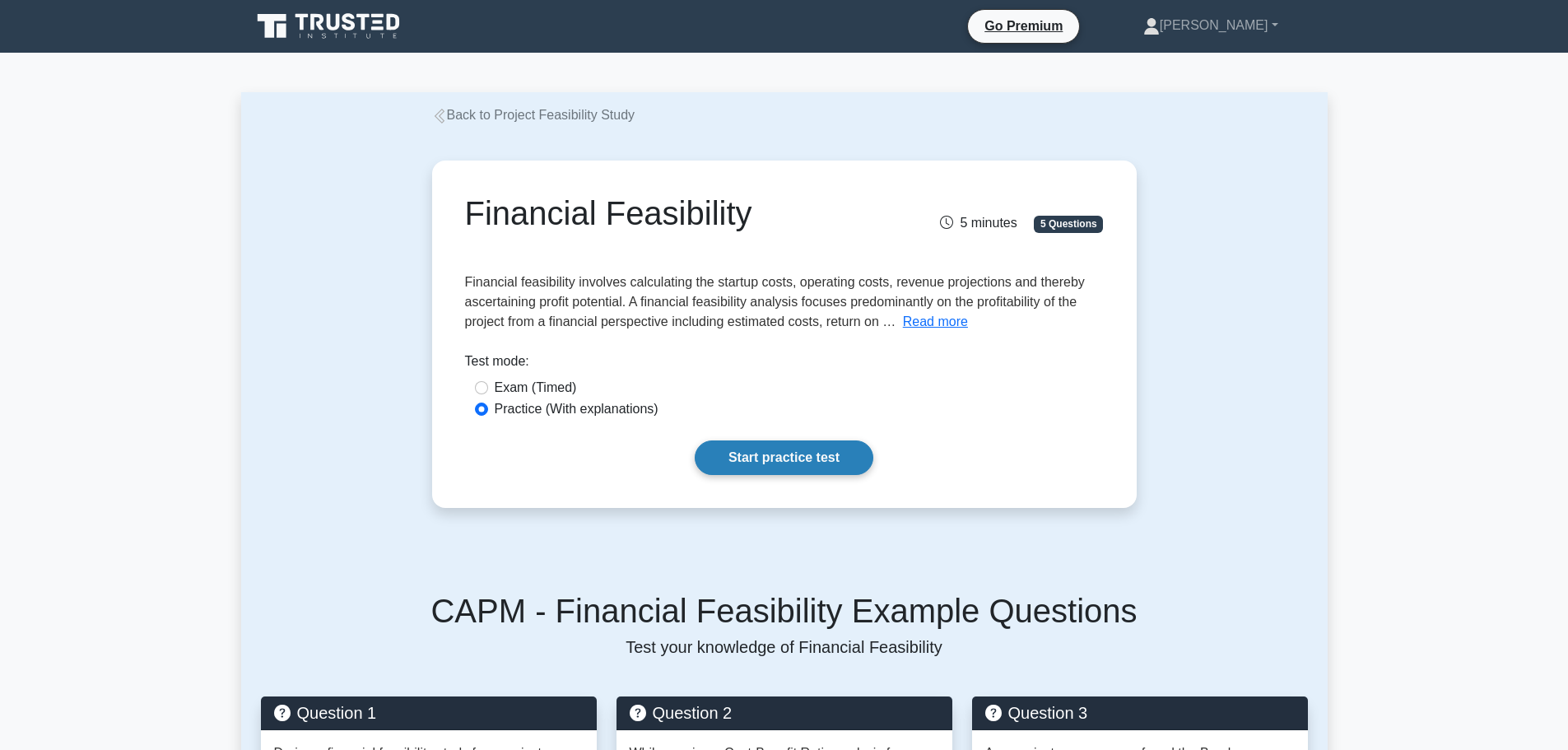
click at [756, 455] on link "Start practice test" at bounding box center [784, 457] width 179 height 35
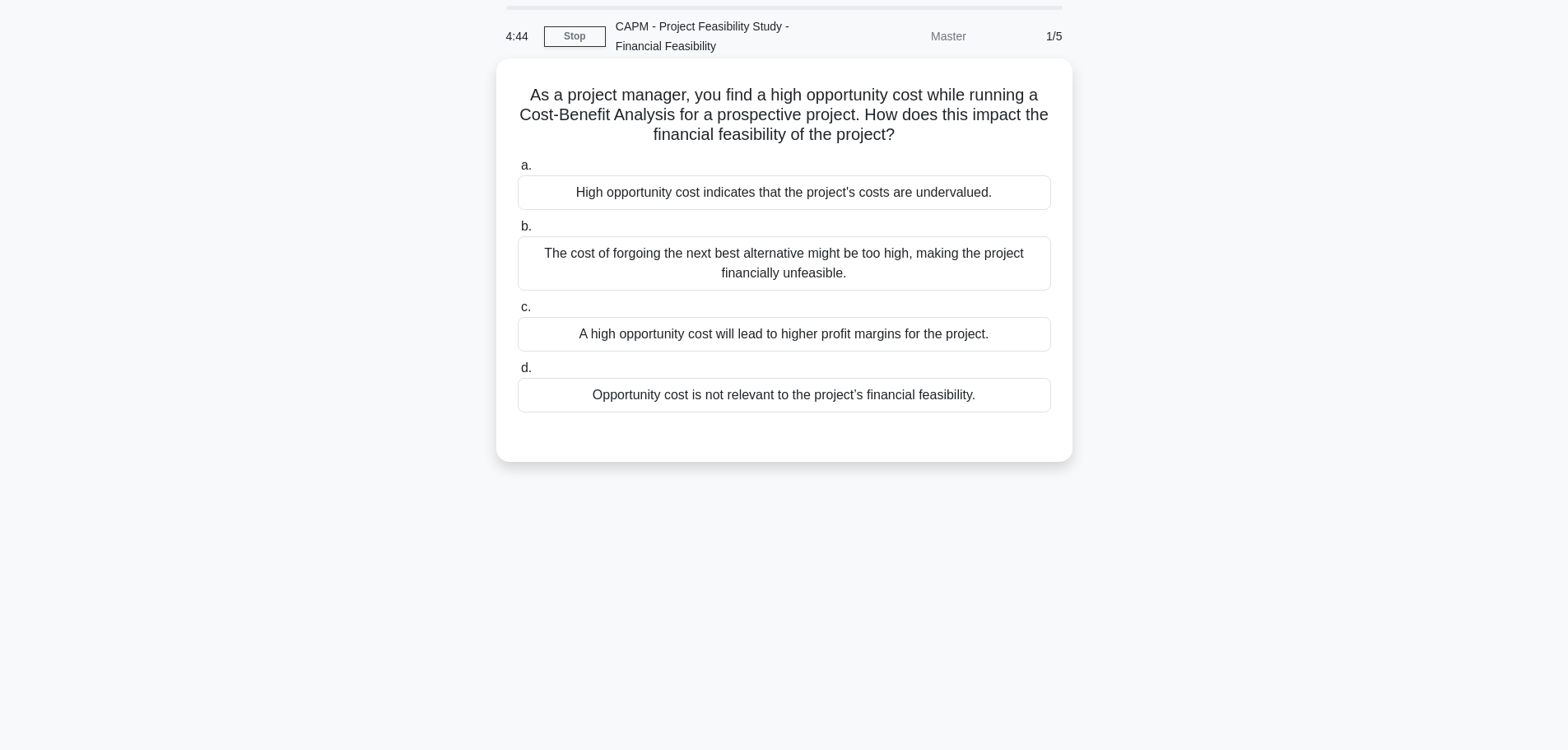
scroll to position [83, 0]
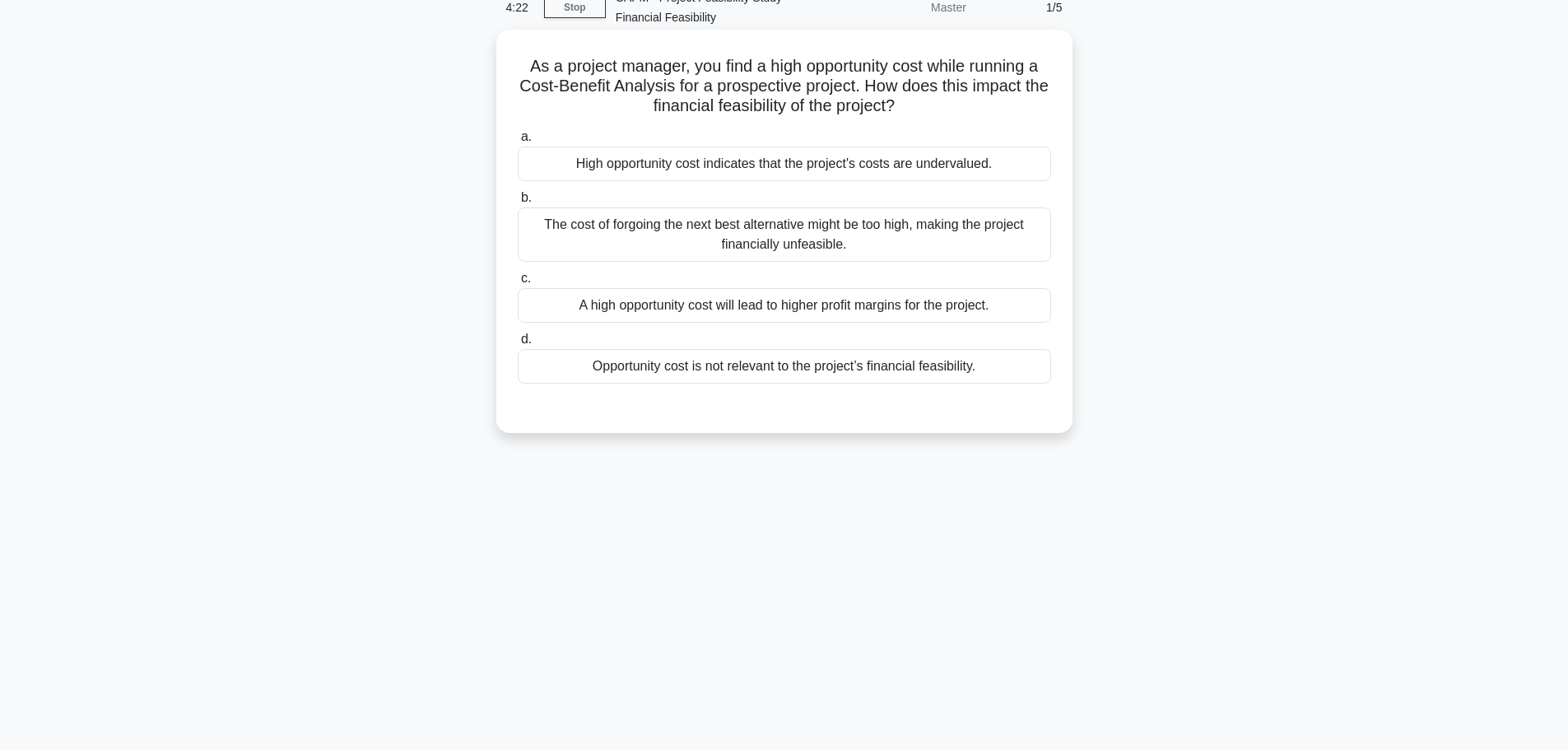
click at [770, 311] on div "A high opportunity cost will lead to higher profit margins for the project." at bounding box center [784, 306] width 533 height 35
click at [517, 284] on input "c. A high opportunity cost will lead to higher profit margins for the project." at bounding box center [517, 278] width 0 height 11
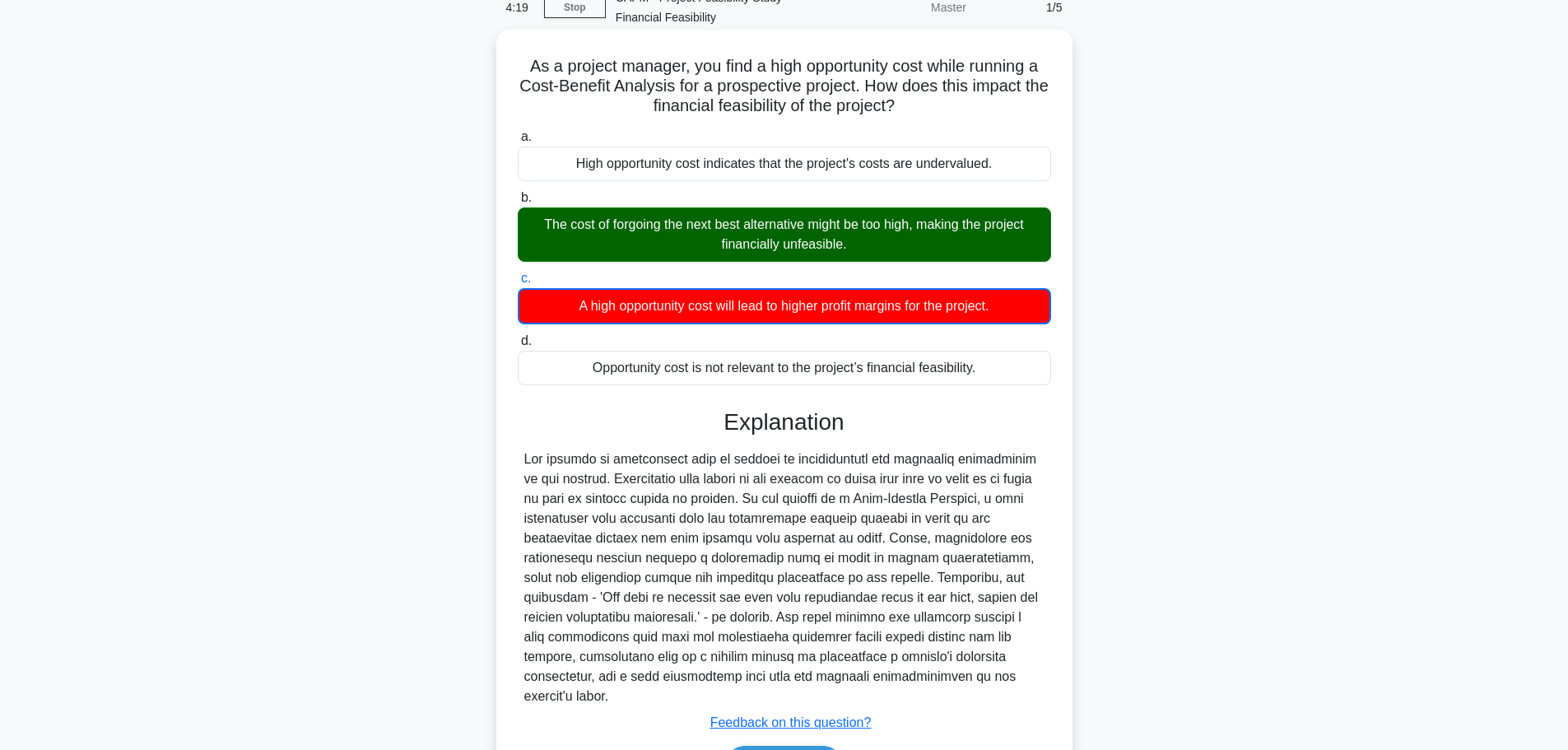
scroll to position [169, 0]
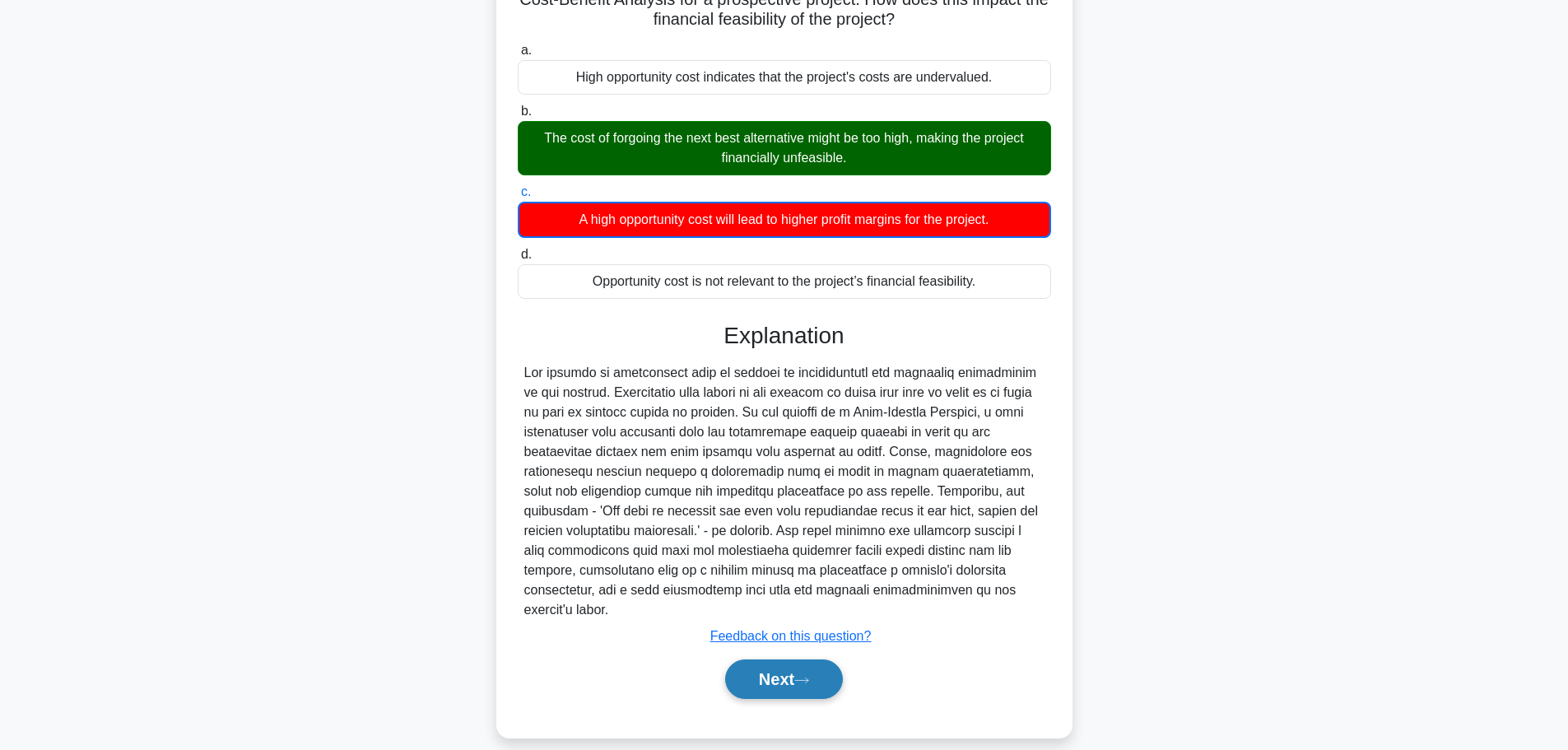
click at [773, 660] on button "Next" at bounding box center [784, 679] width 117 height 39
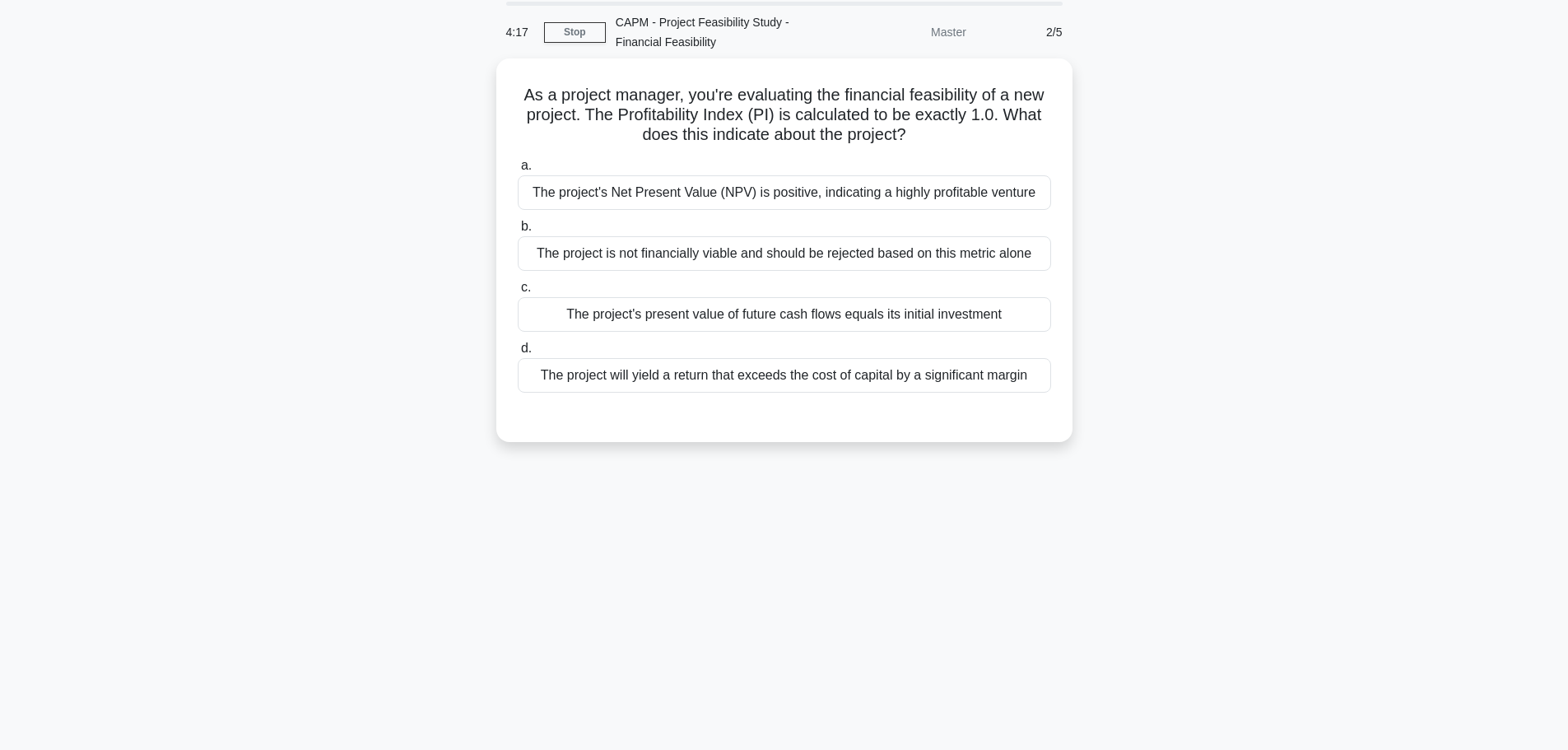
scroll to position [57, 0]
click at [662, 321] on div "The project's present value of future cash flows equals its initial investment" at bounding box center [784, 311] width 533 height 35
click at [517, 289] on input "c. The project's present value of future cash flows equals its initial investme…" at bounding box center [517, 284] width 0 height 11
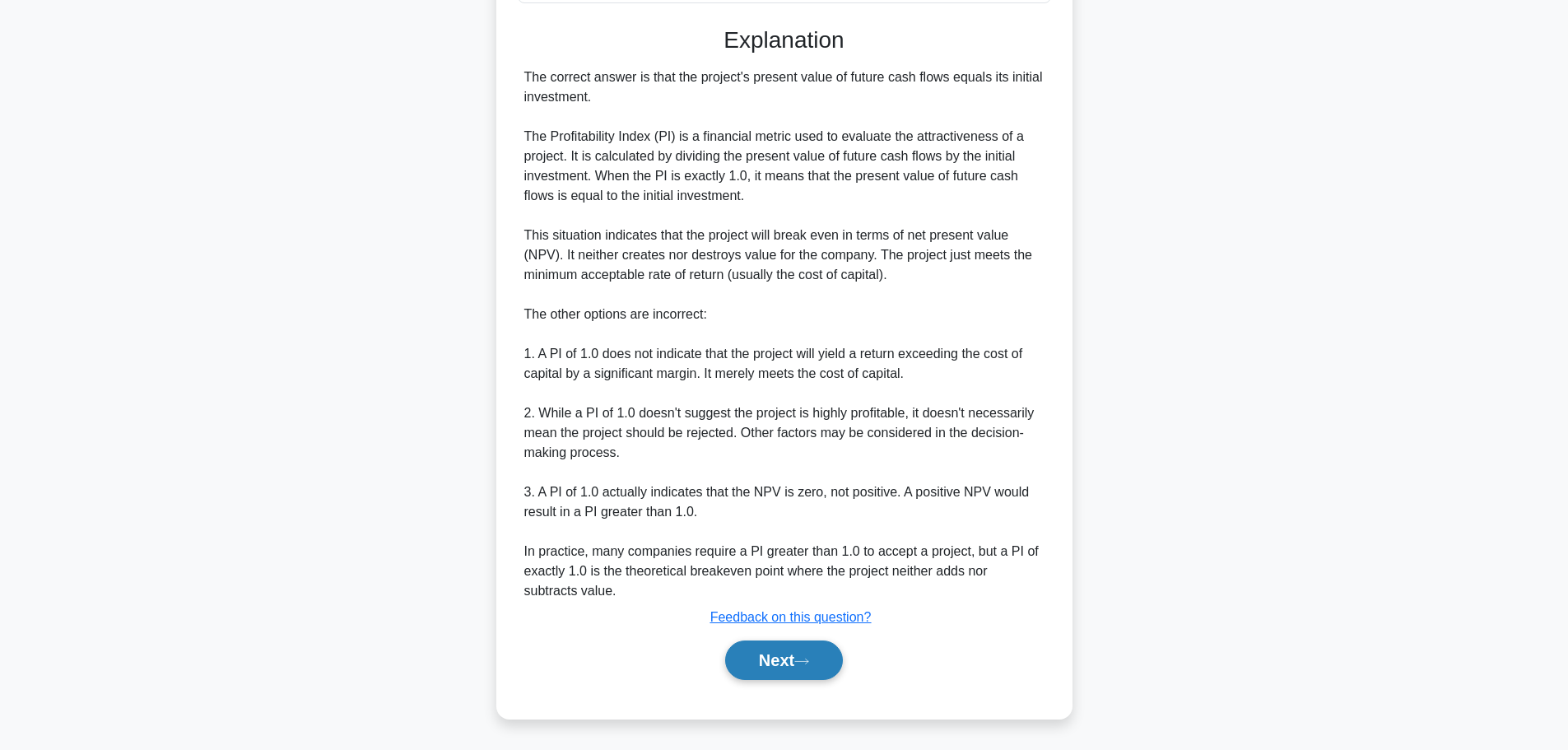
click at [738, 648] on button "Next" at bounding box center [784, 661] width 117 height 39
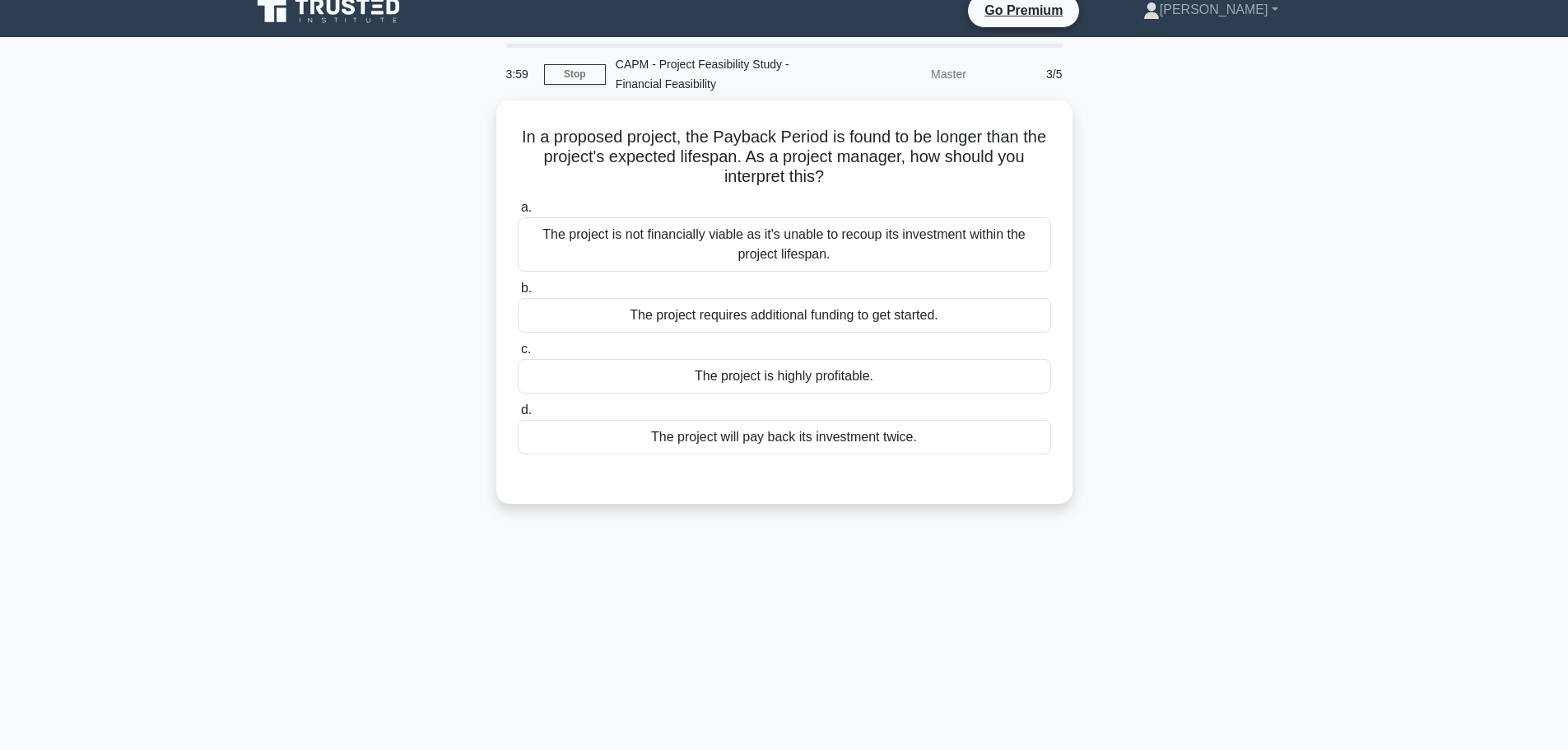
scroll to position [0, 0]
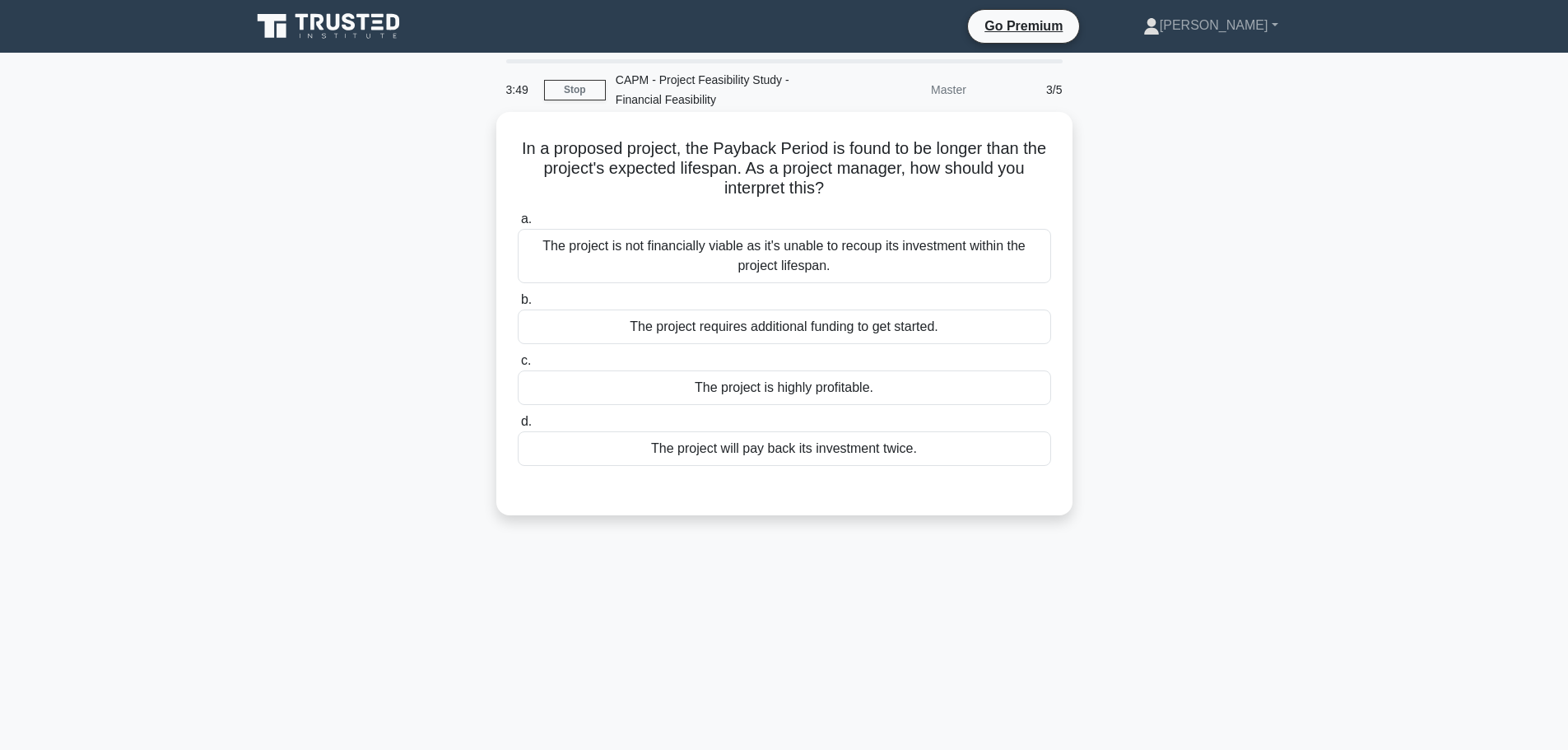
click at [731, 265] on div "The project is not financially viable as it's unable to recoup its investment w…" at bounding box center [784, 256] width 533 height 54
click at [517, 225] on input "a. The project is not financially viable as it's unable to recoup its investmen…" at bounding box center [517, 219] width 0 height 11
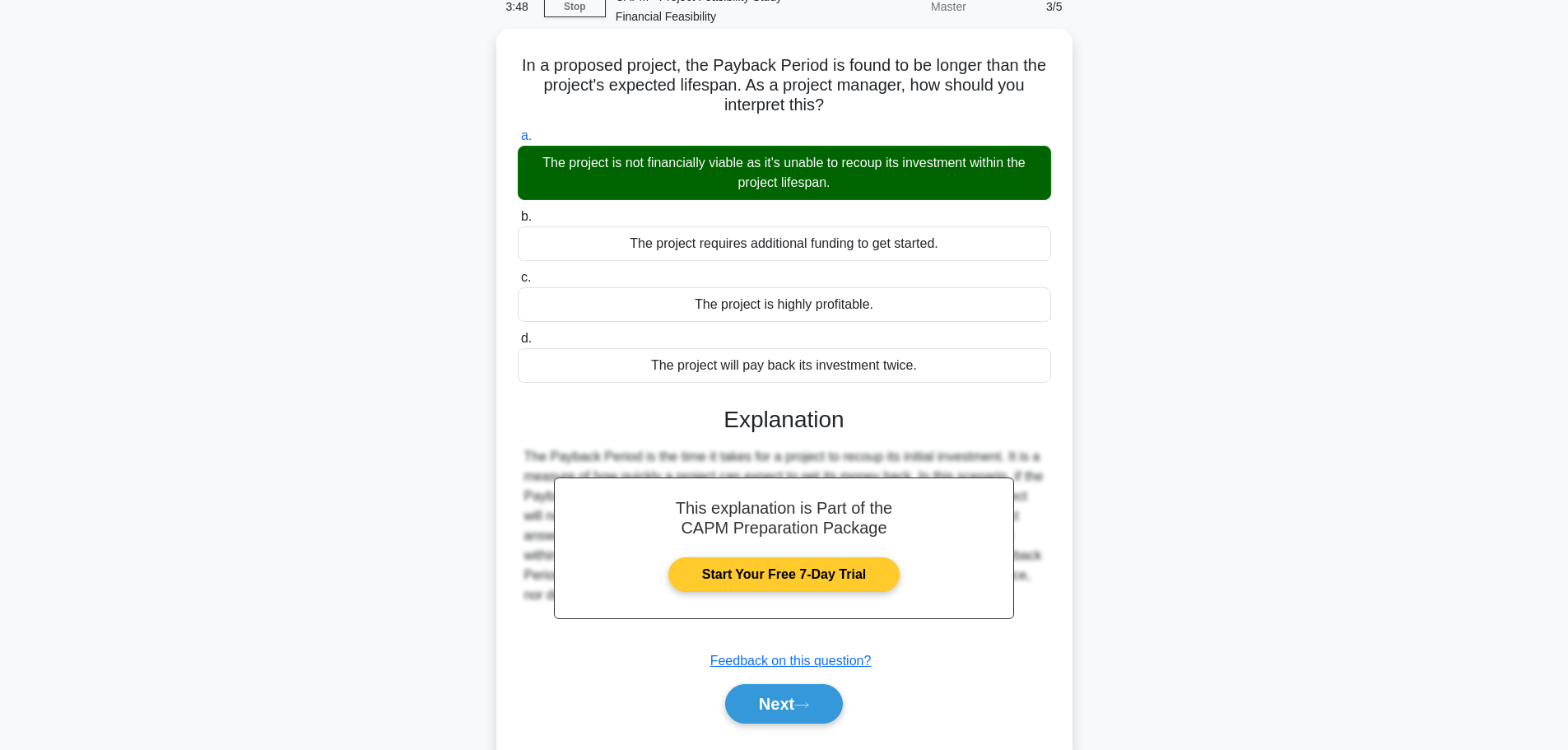
scroll to position [139, 0]
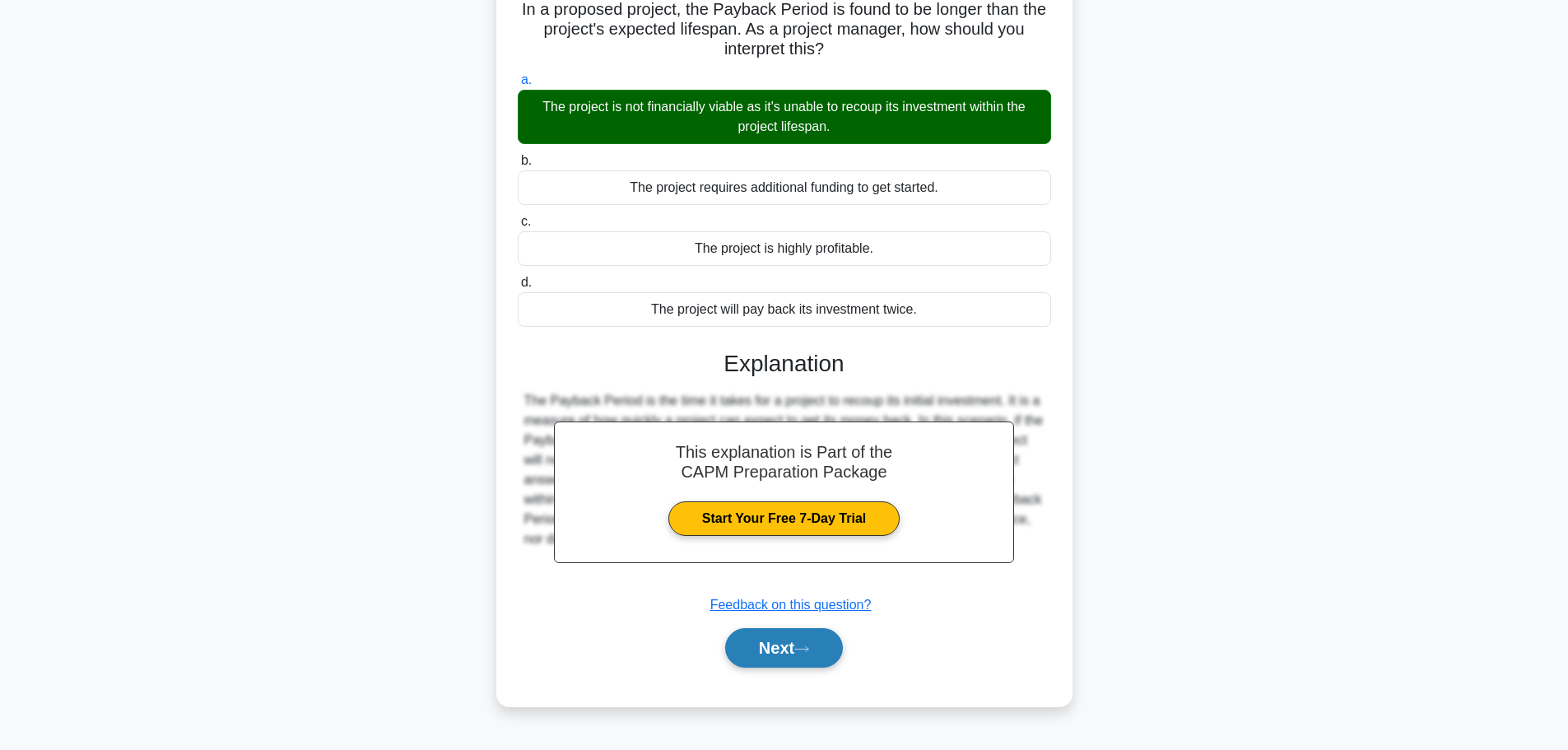
click at [773, 648] on button "Next" at bounding box center [784, 648] width 117 height 39
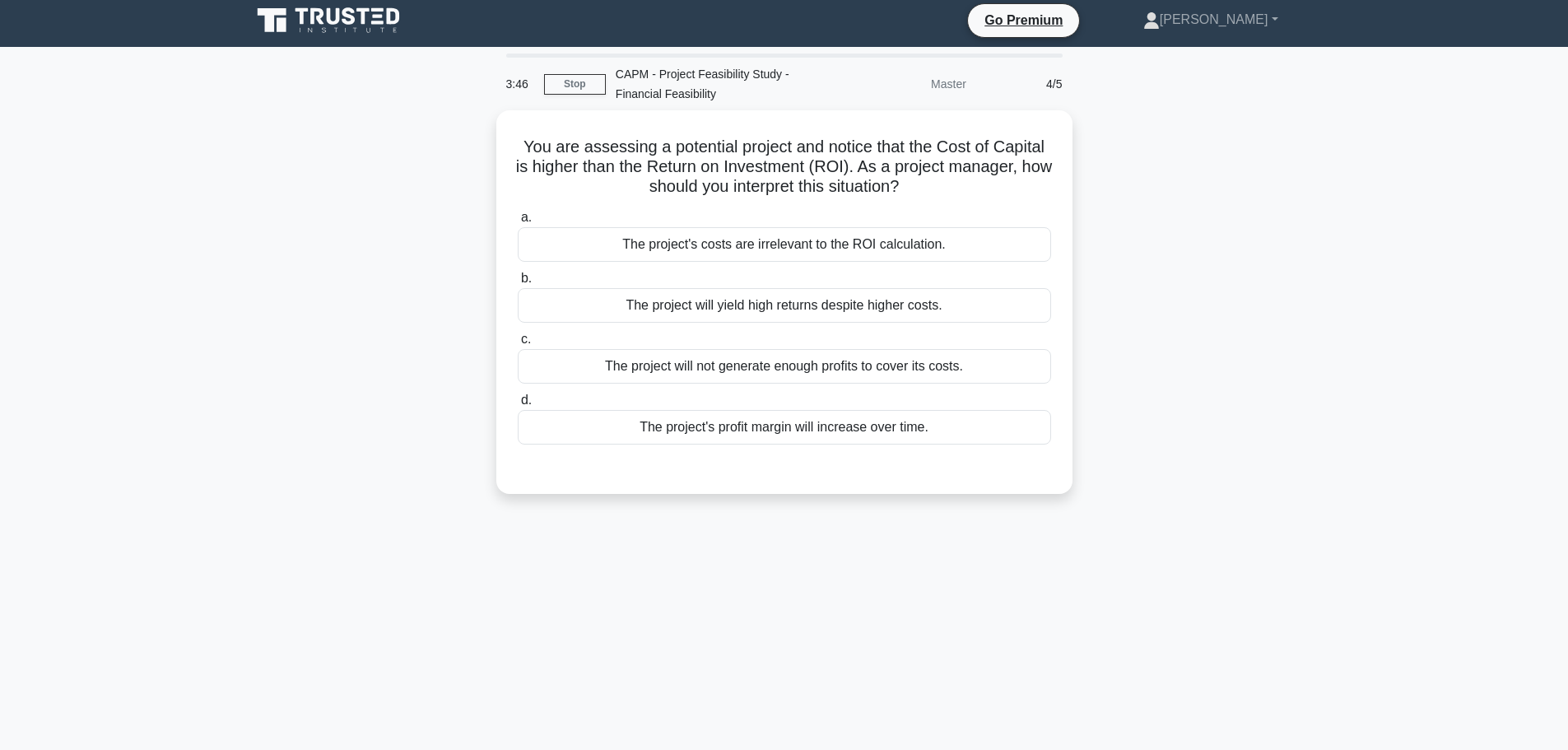
scroll to position [0, 0]
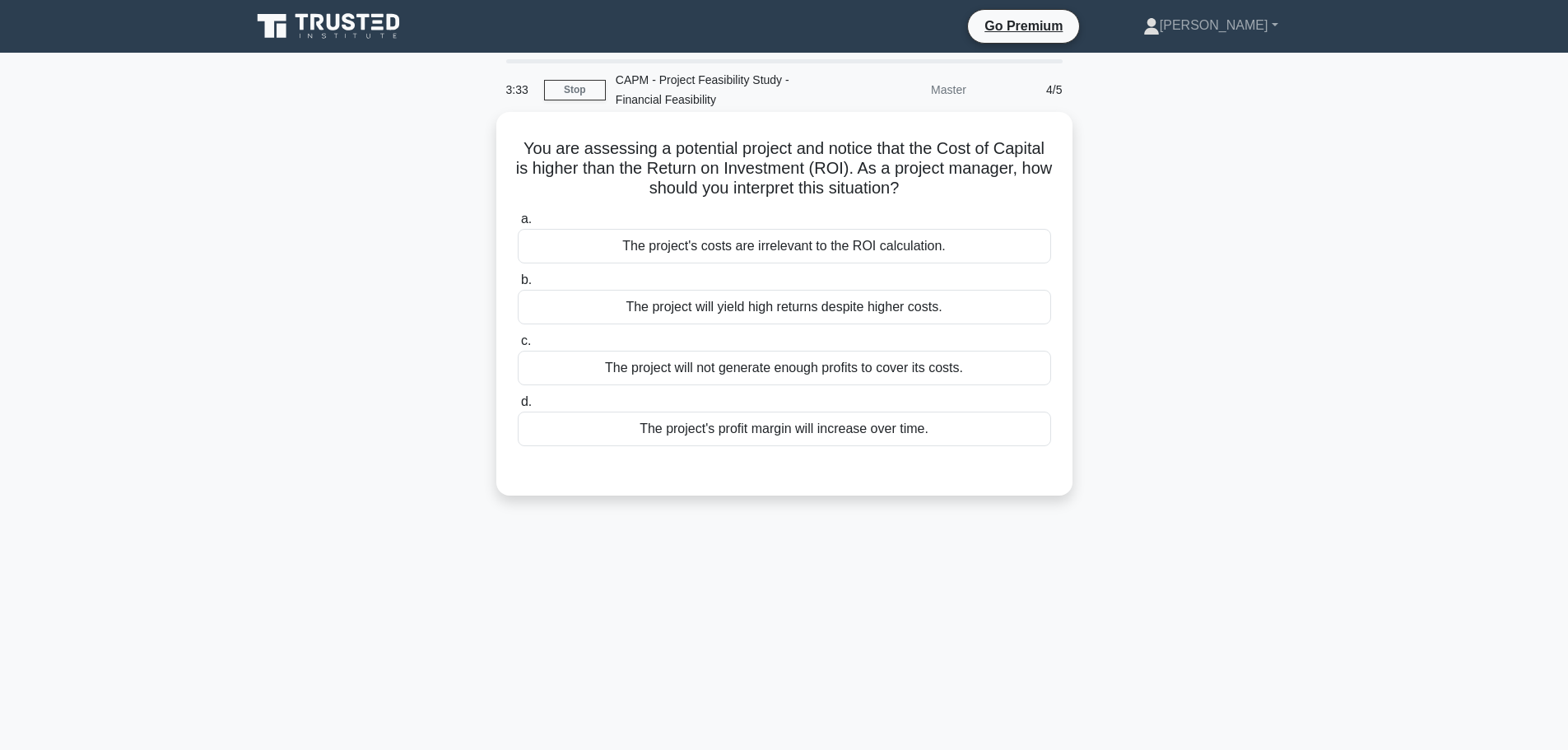
click at [682, 371] on div "The project will not generate enough profits to cover its costs." at bounding box center [784, 368] width 533 height 35
click at [517, 346] on input "c. The project will not generate enough profits to cover its costs." at bounding box center [517, 341] width 0 height 11
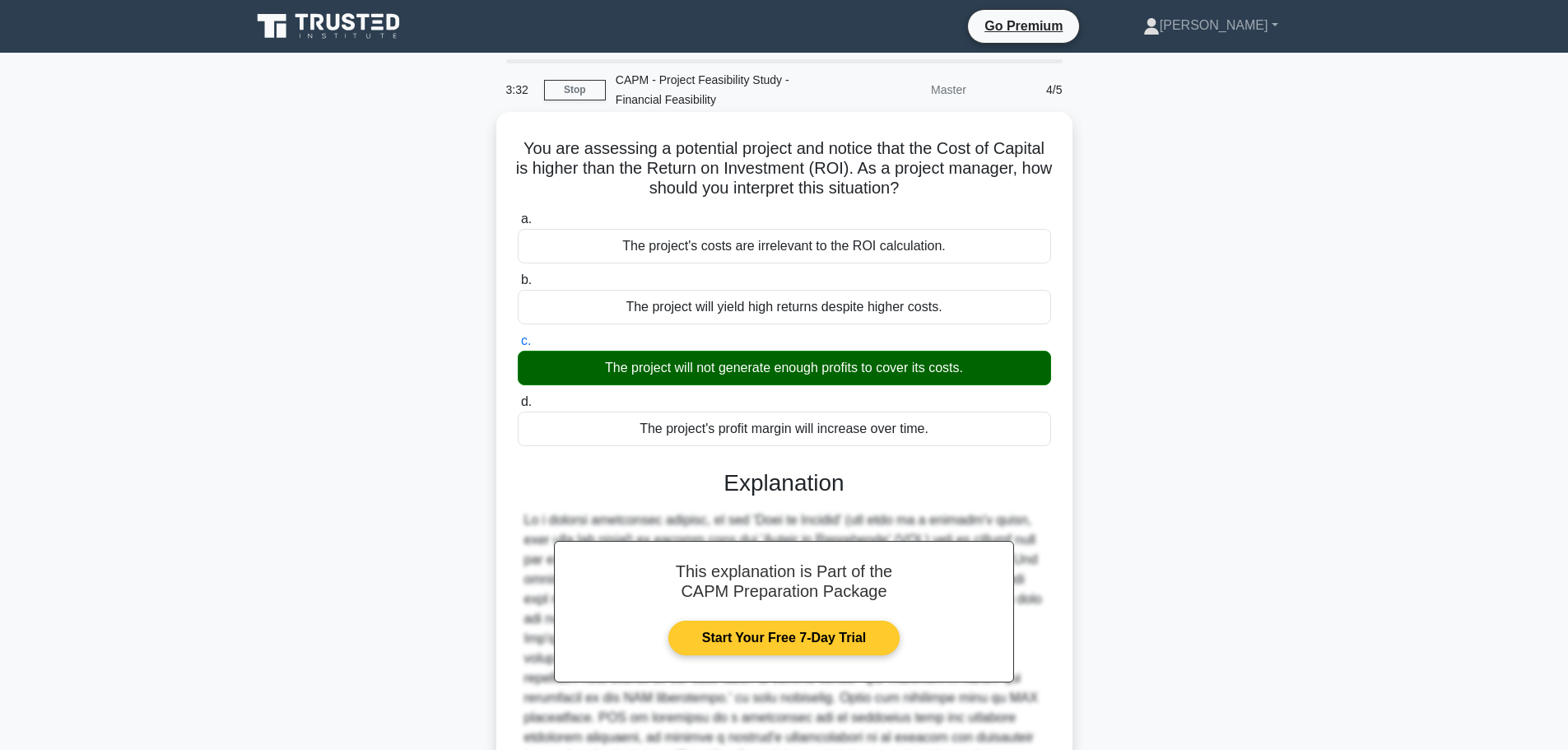
scroll to position [187, 0]
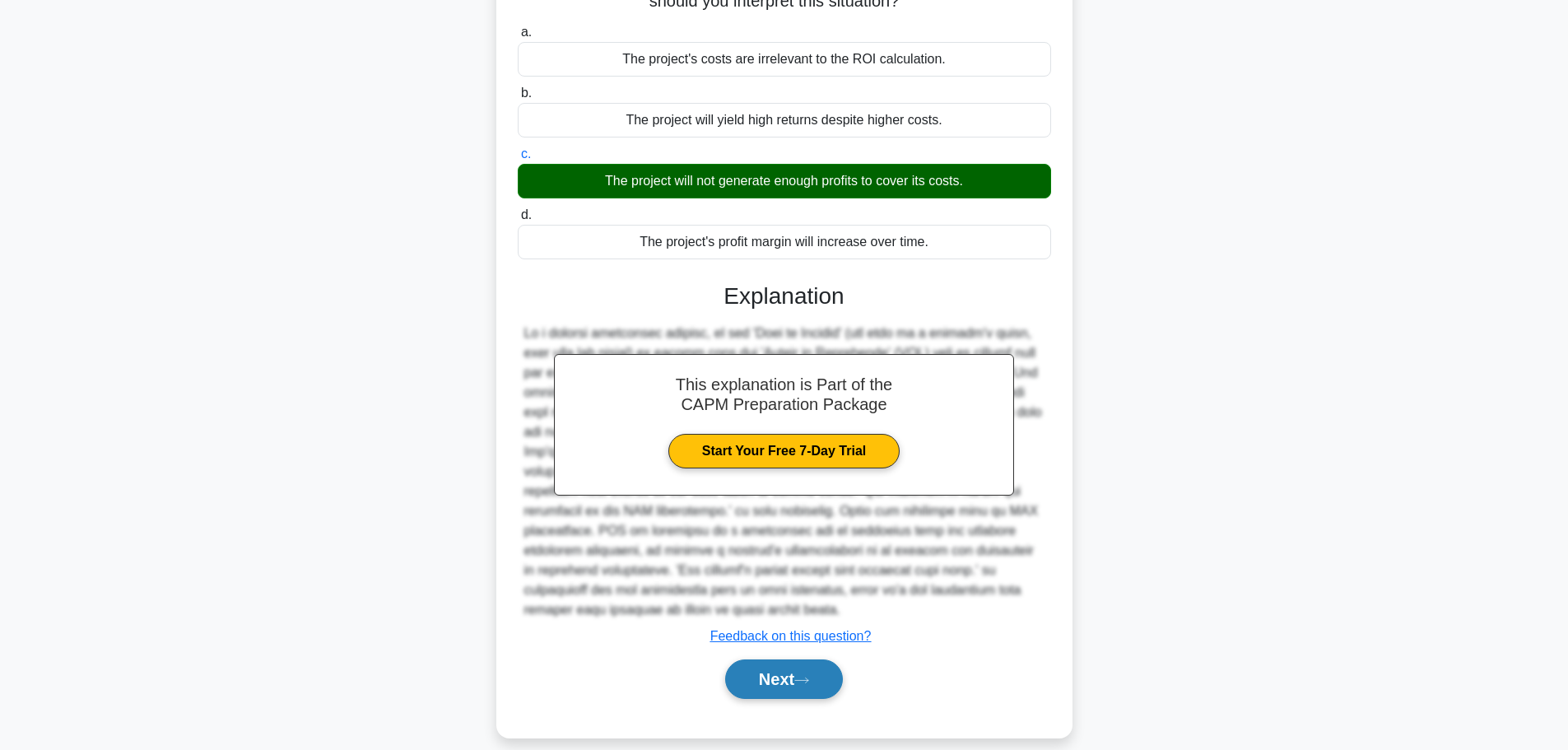
click at [762, 660] on button "Next" at bounding box center [784, 679] width 117 height 39
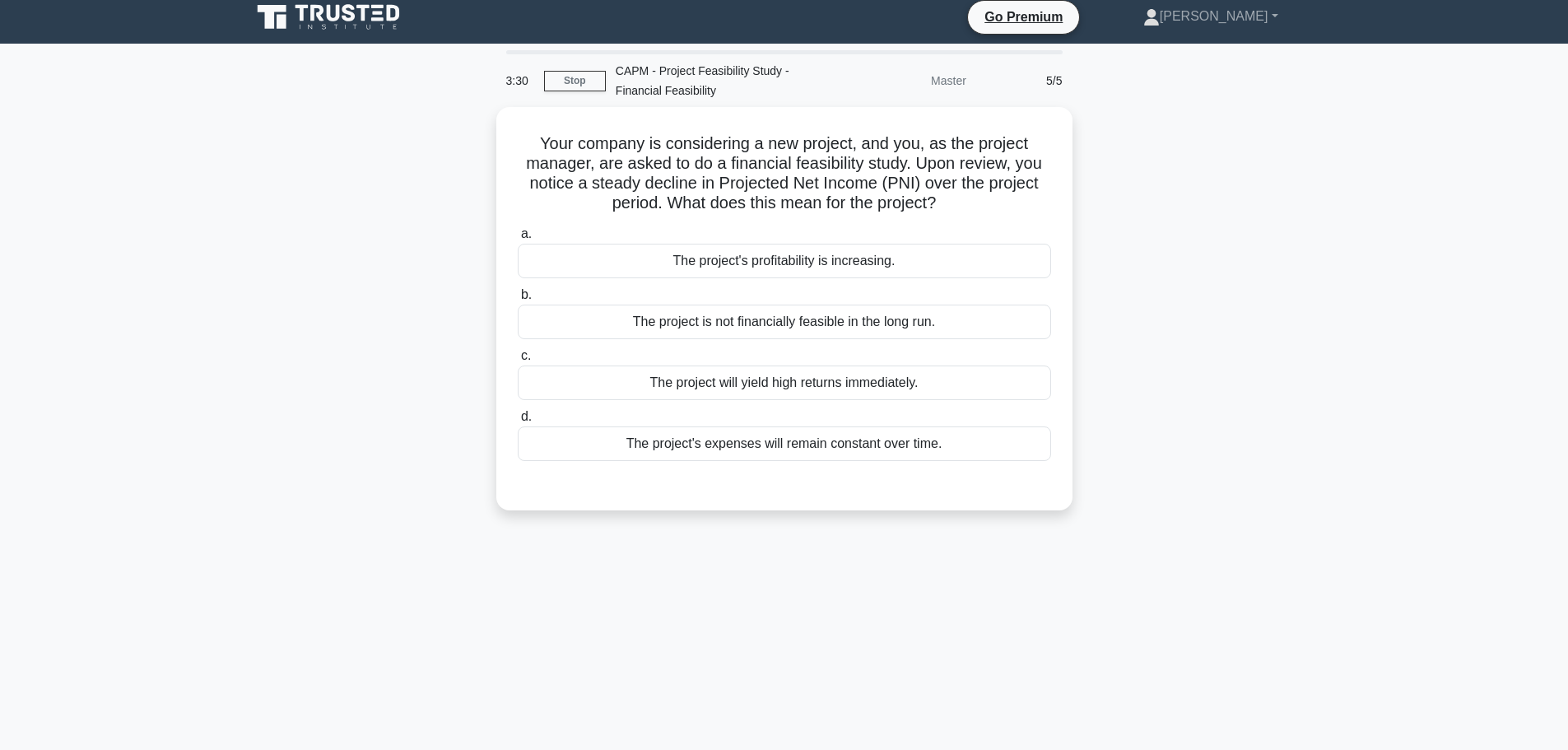
scroll to position [0, 0]
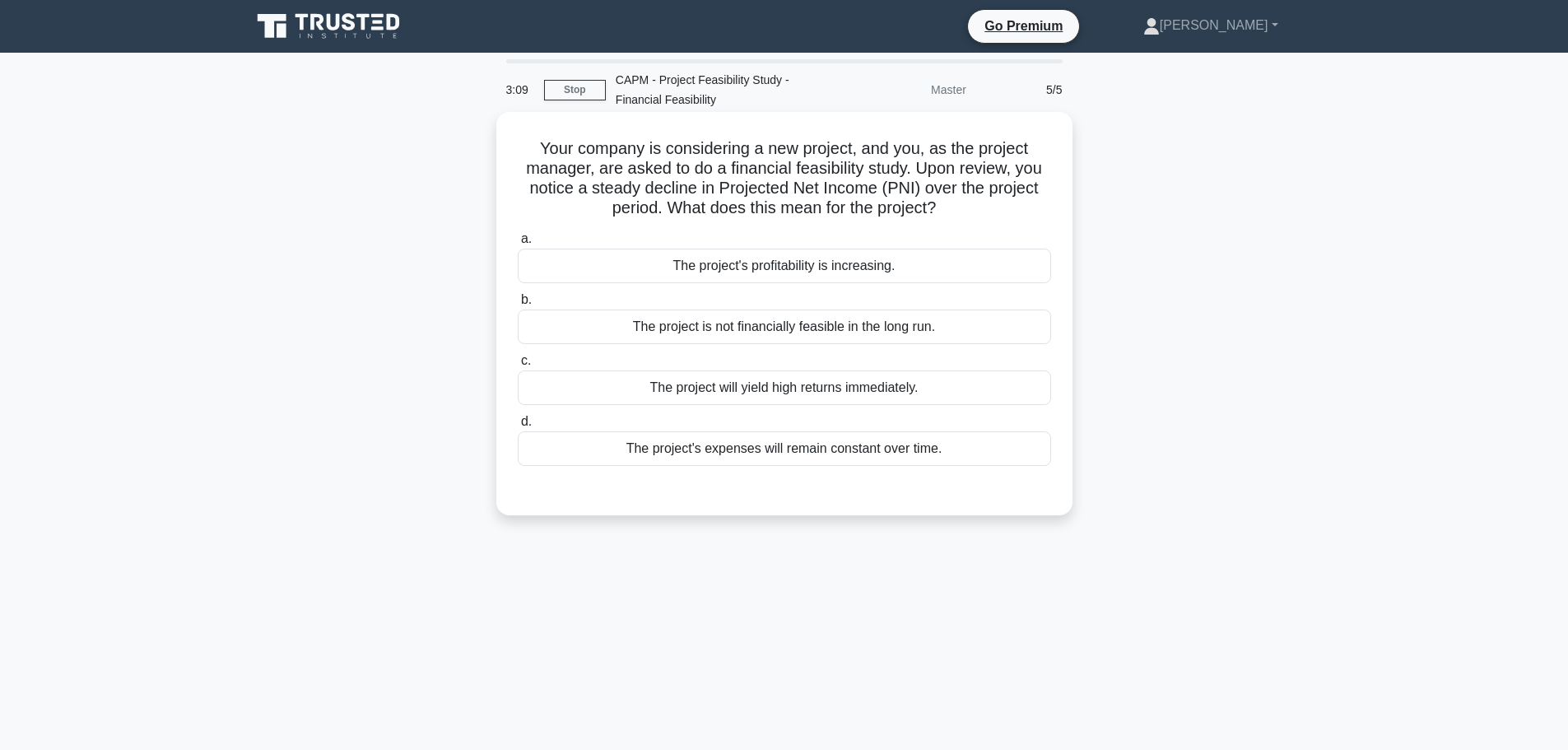
click at [671, 336] on div "The project is not financially feasible in the long run." at bounding box center [784, 327] width 533 height 35
click at [517, 306] on input "b. The project is not financially feasible in the long run." at bounding box center [517, 300] width 0 height 11
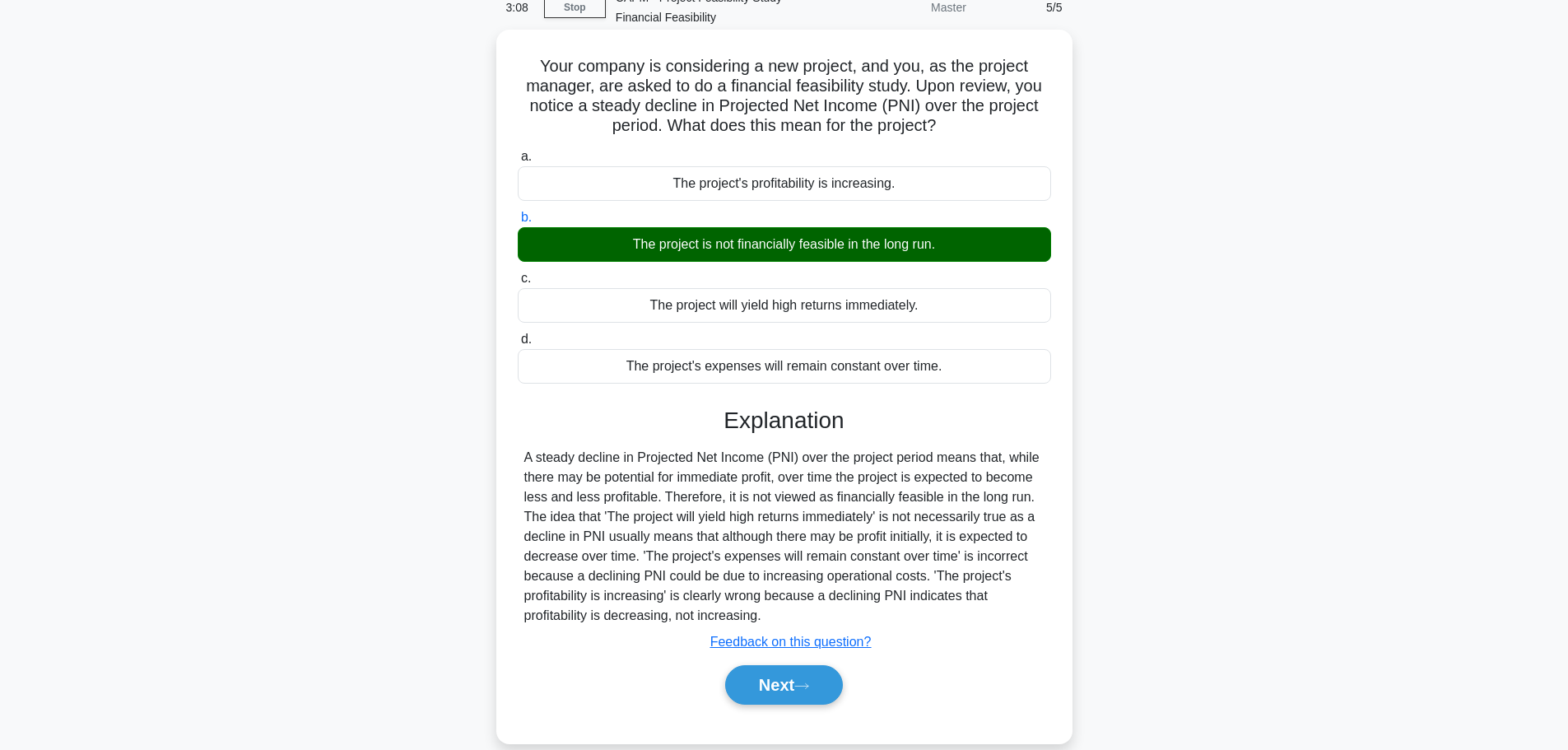
scroll to position [139, 0]
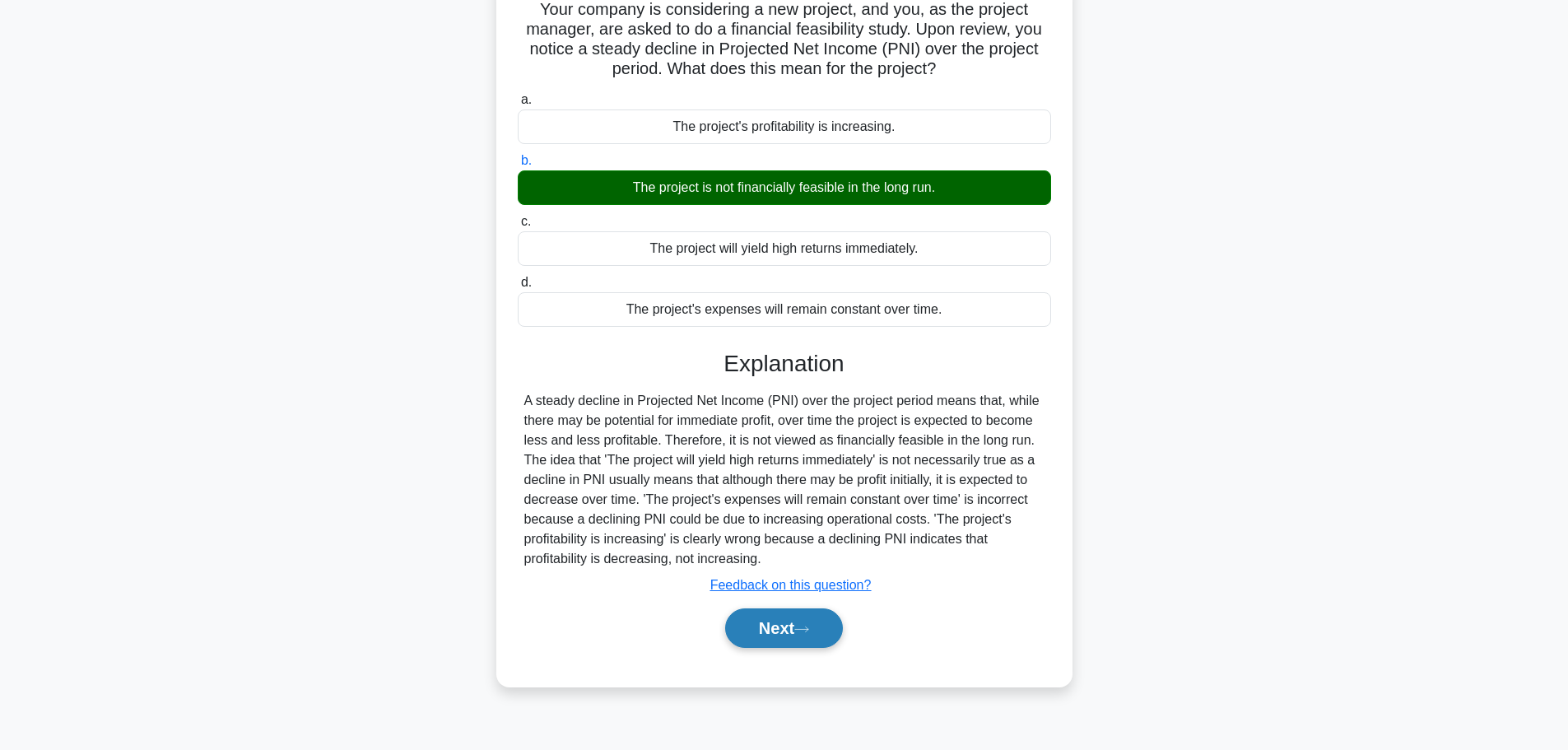
click at [790, 627] on button "Next" at bounding box center [784, 628] width 117 height 39
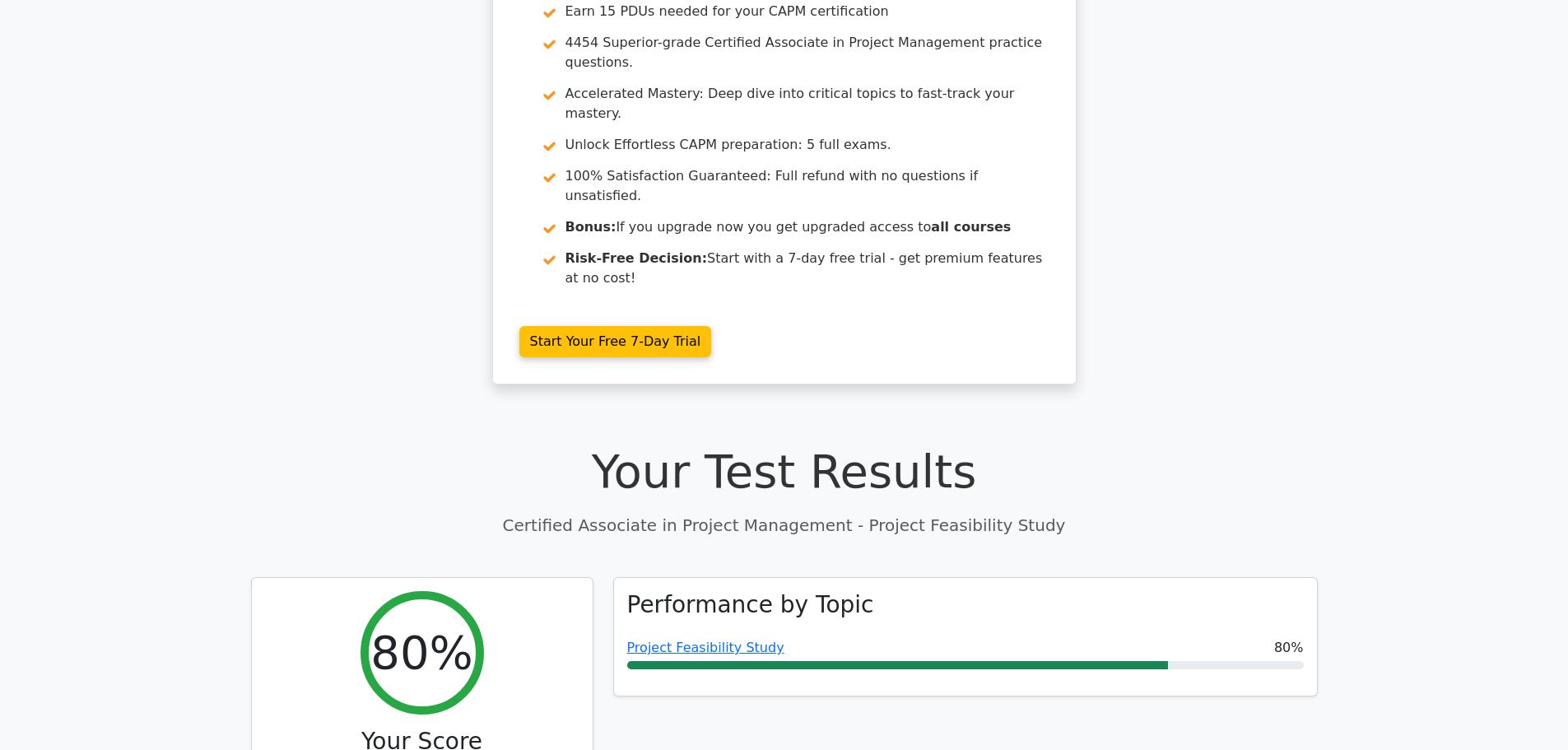
scroll to position [329, 0]
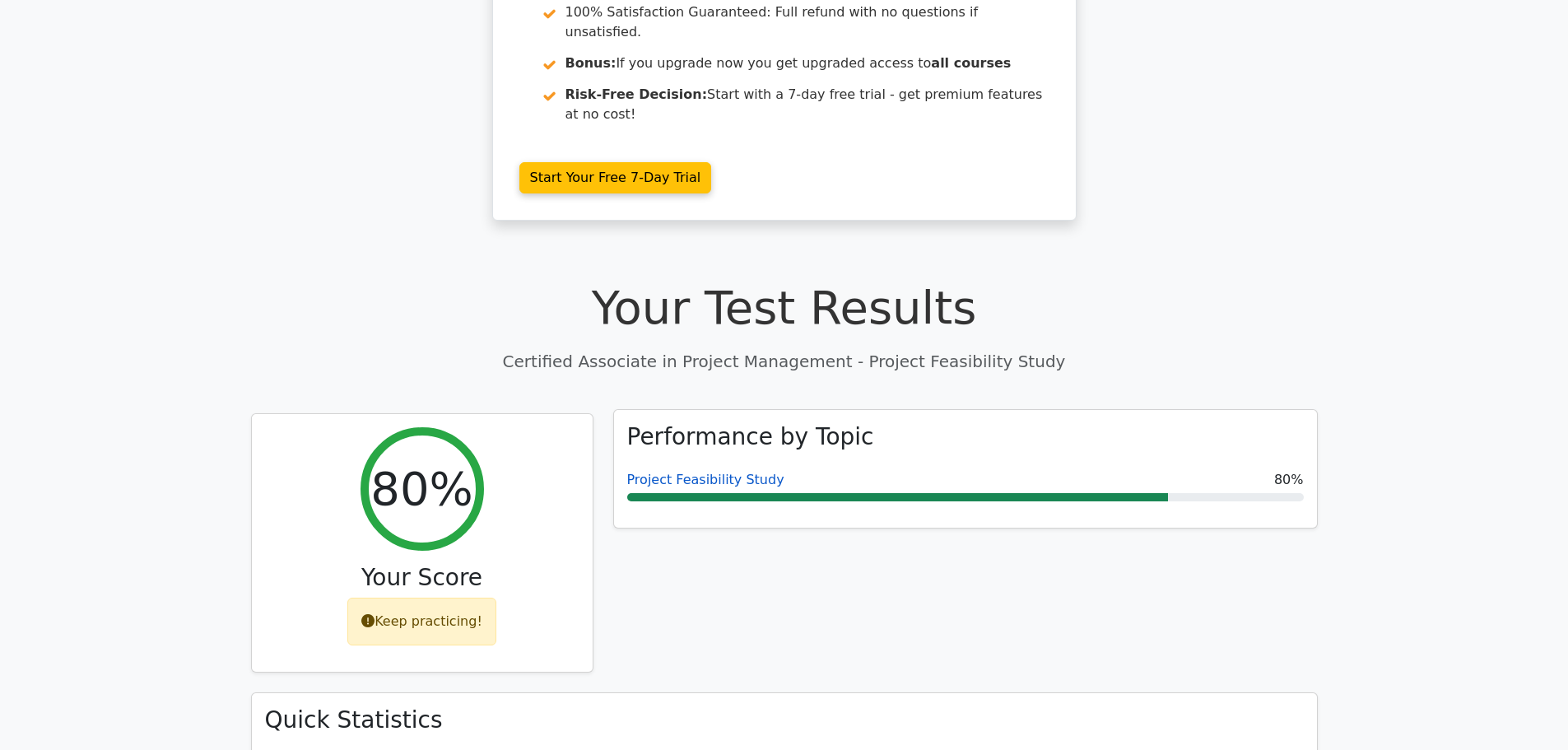
click at [714, 472] on link "Project Feasibility Study" at bounding box center [705, 479] width 157 height 15
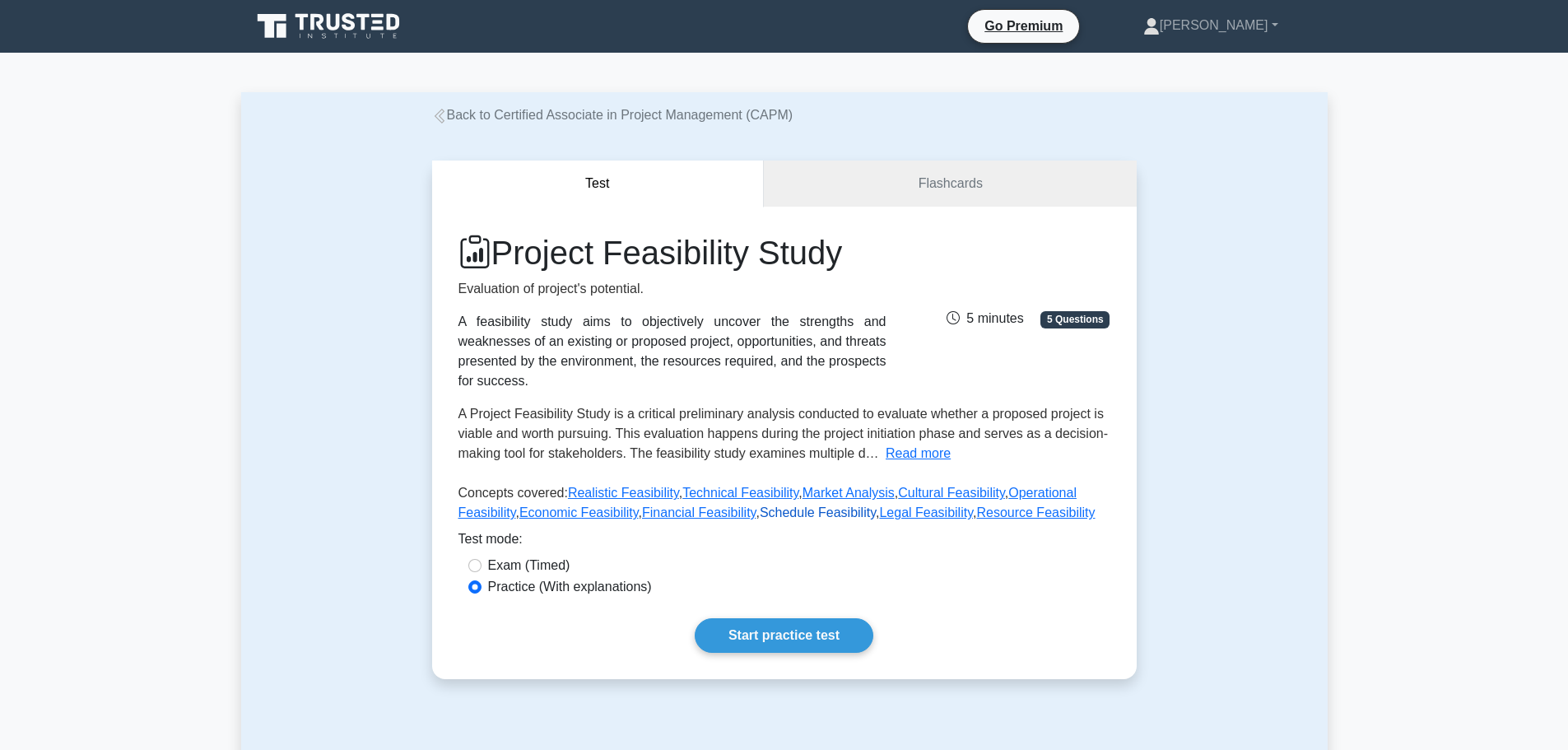
click at [760, 506] on link "Schedule Feasibility" at bounding box center [818, 512] width 116 height 14
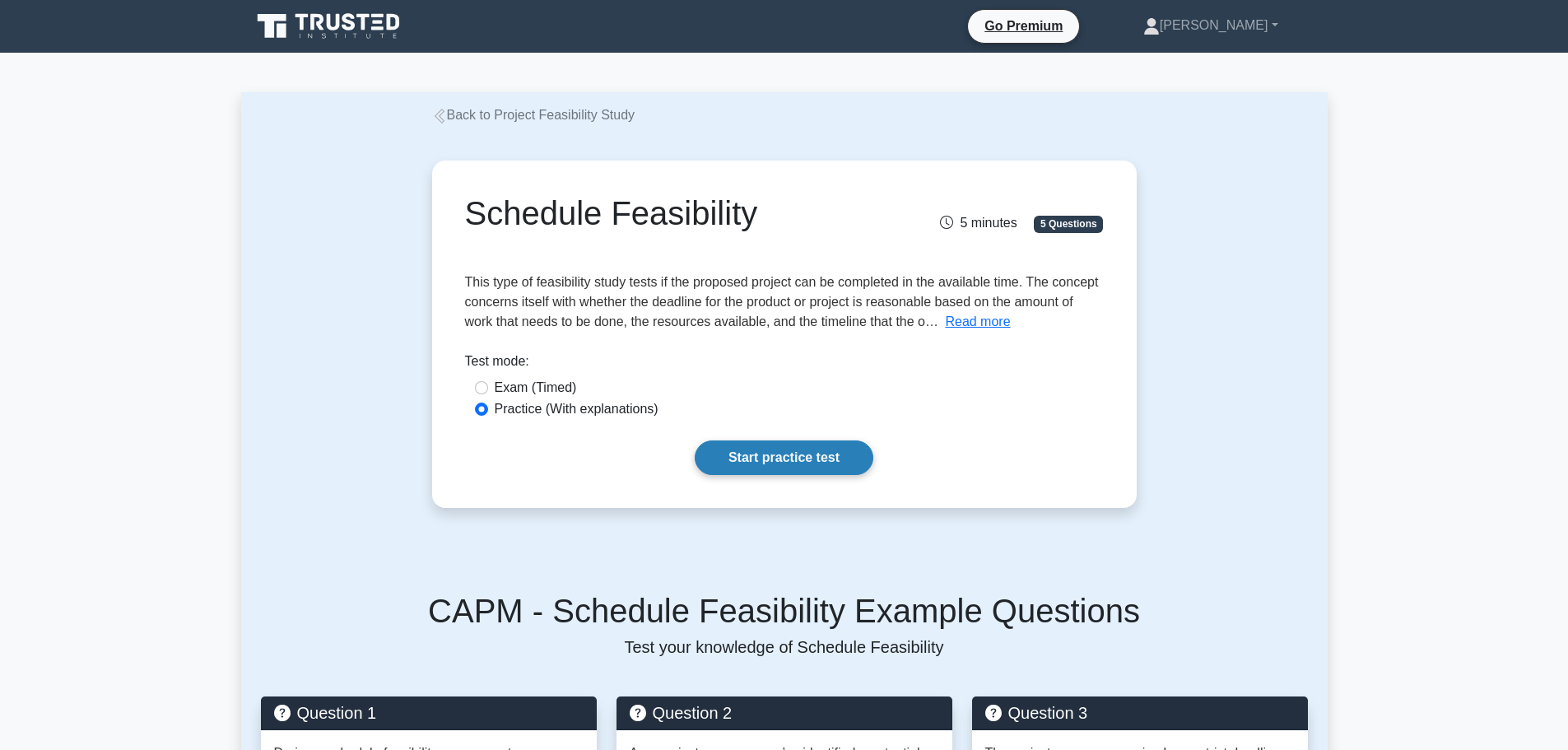
click at [748, 449] on link "Start practice test" at bounding box center [784, 457] width 179 height 35
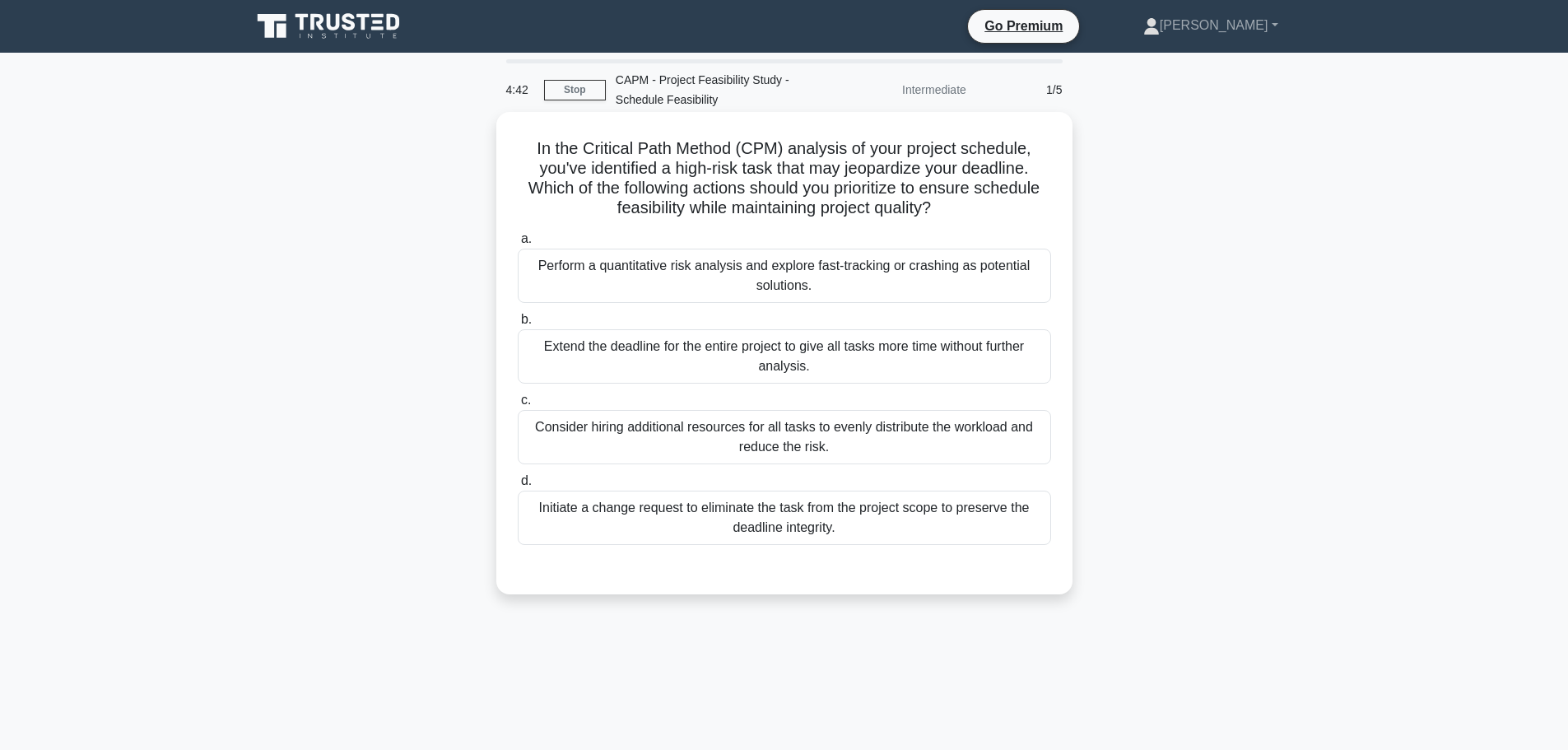
click at [874, 278] on div "Perform a quantitative risk analysis and explore fast-tracking or crashing as p…" at bounding box center [784, 276] width 533 height 54
click at [517, 244] on input "a. Perform a quantitative risk analysis and explore fast-tracking or crashing a…" at bounding box center [517, 239] width 0 height 11
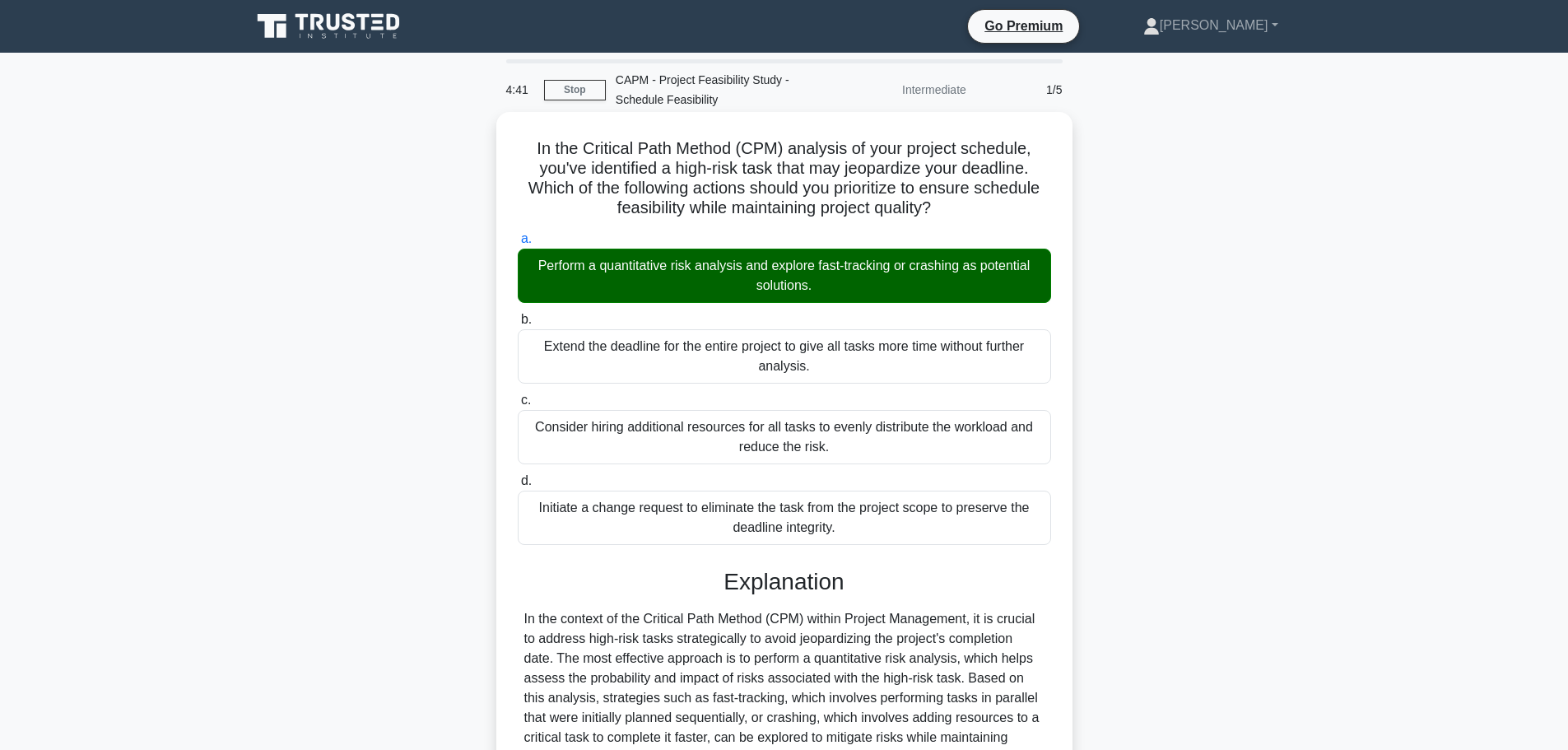
scroll to position [365, 0]
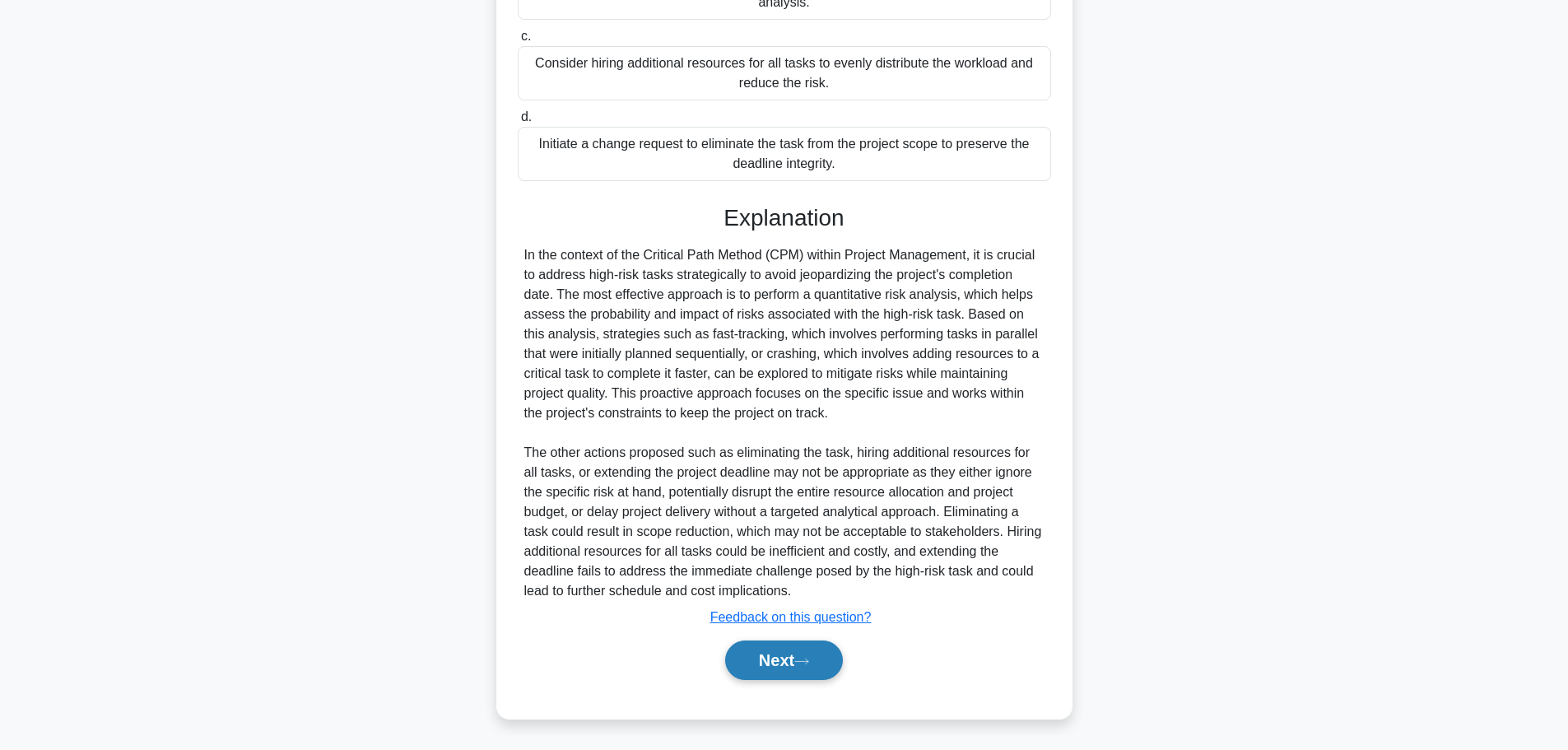
click at [790, 667] on button "Next" at bounding box center [784, 661] width 117 height 39
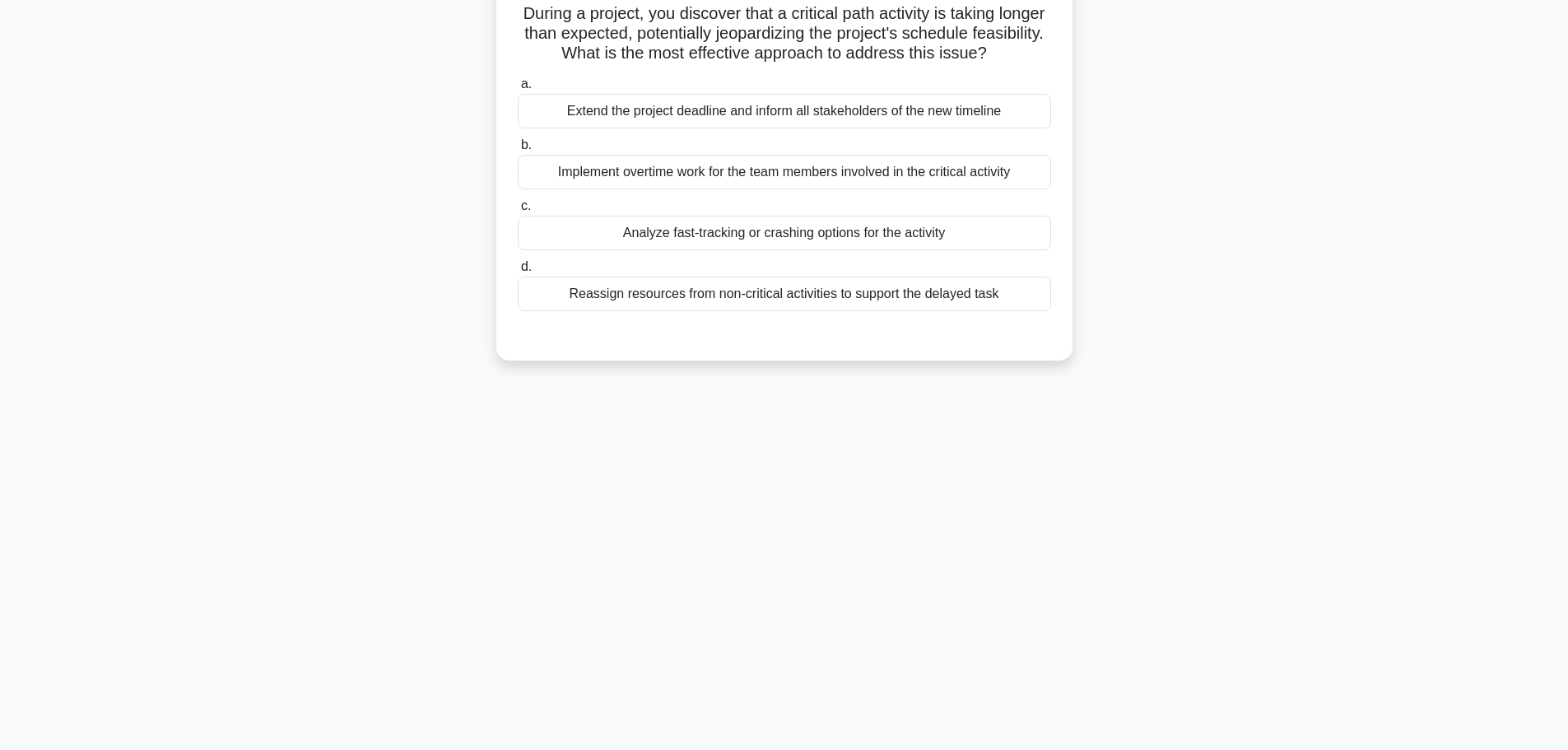
scroll to position [57, 0]
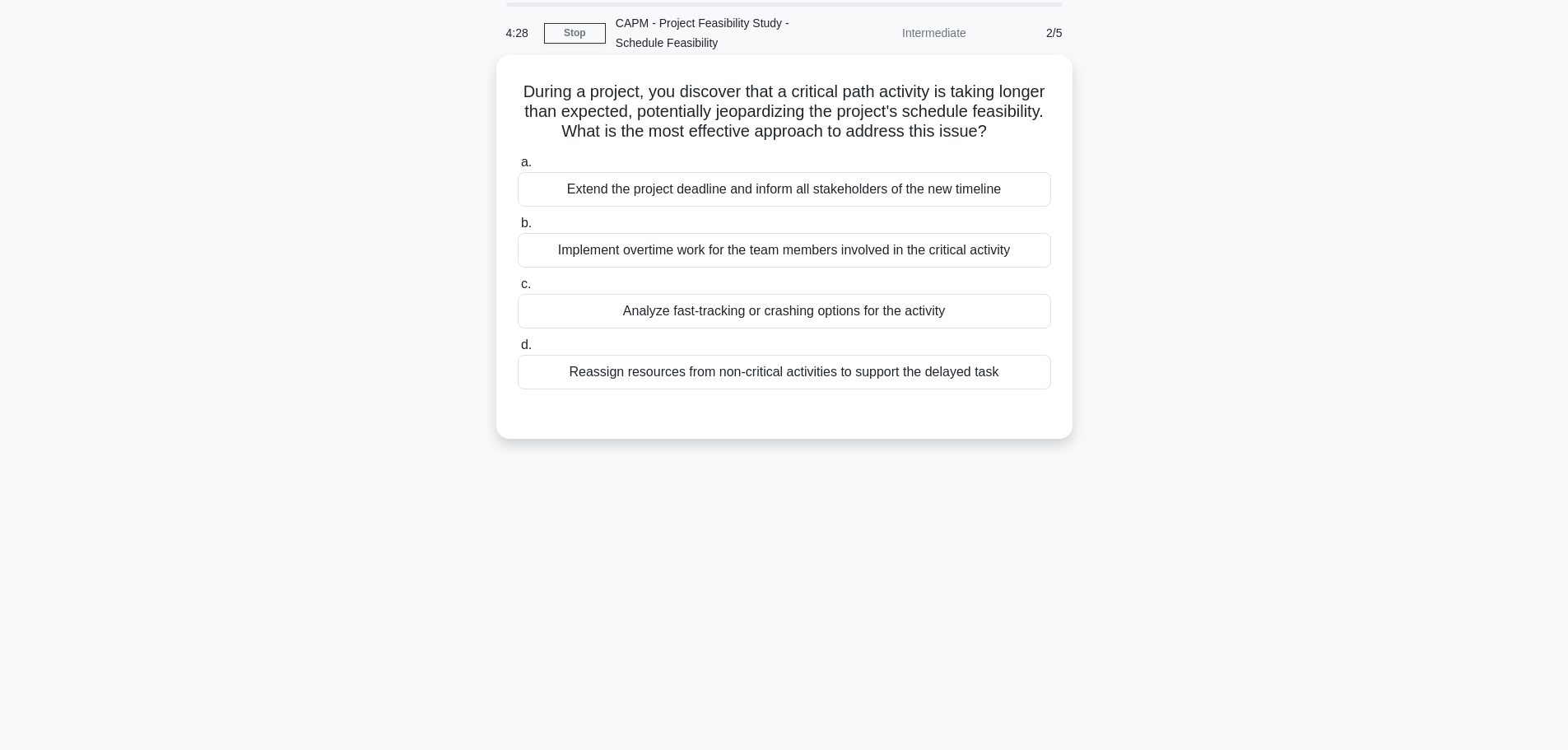
click at [746, 318] on div "Analyze fast-tracking or crashing options for the activity" at bounding box center [784, 311] width 533 height 35
click at [517, 289] on input "c. Analyze fast-tracking or crashing options for the activity" at bounding box center [517, 284] width 0 height 11
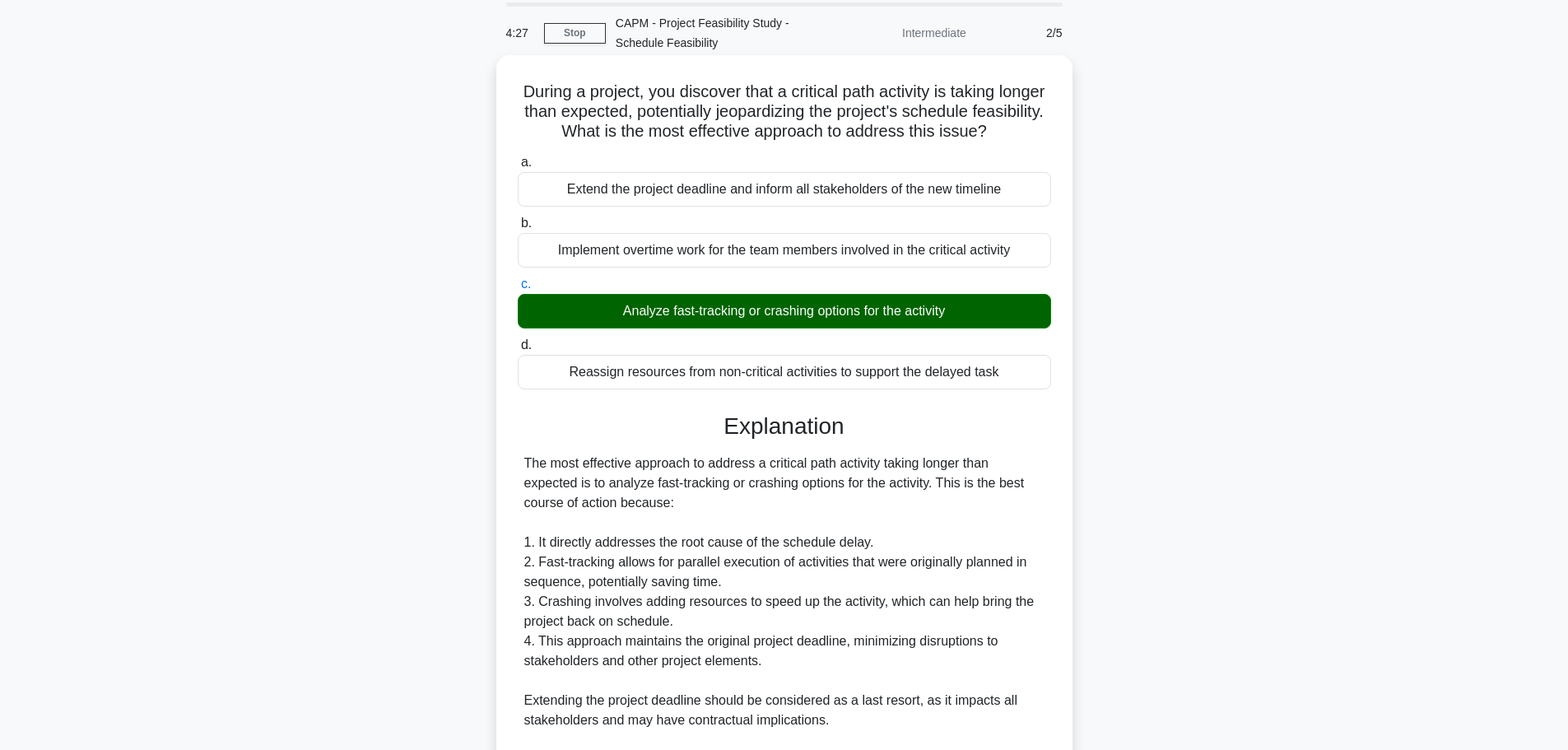
scroll to position [404, 0]
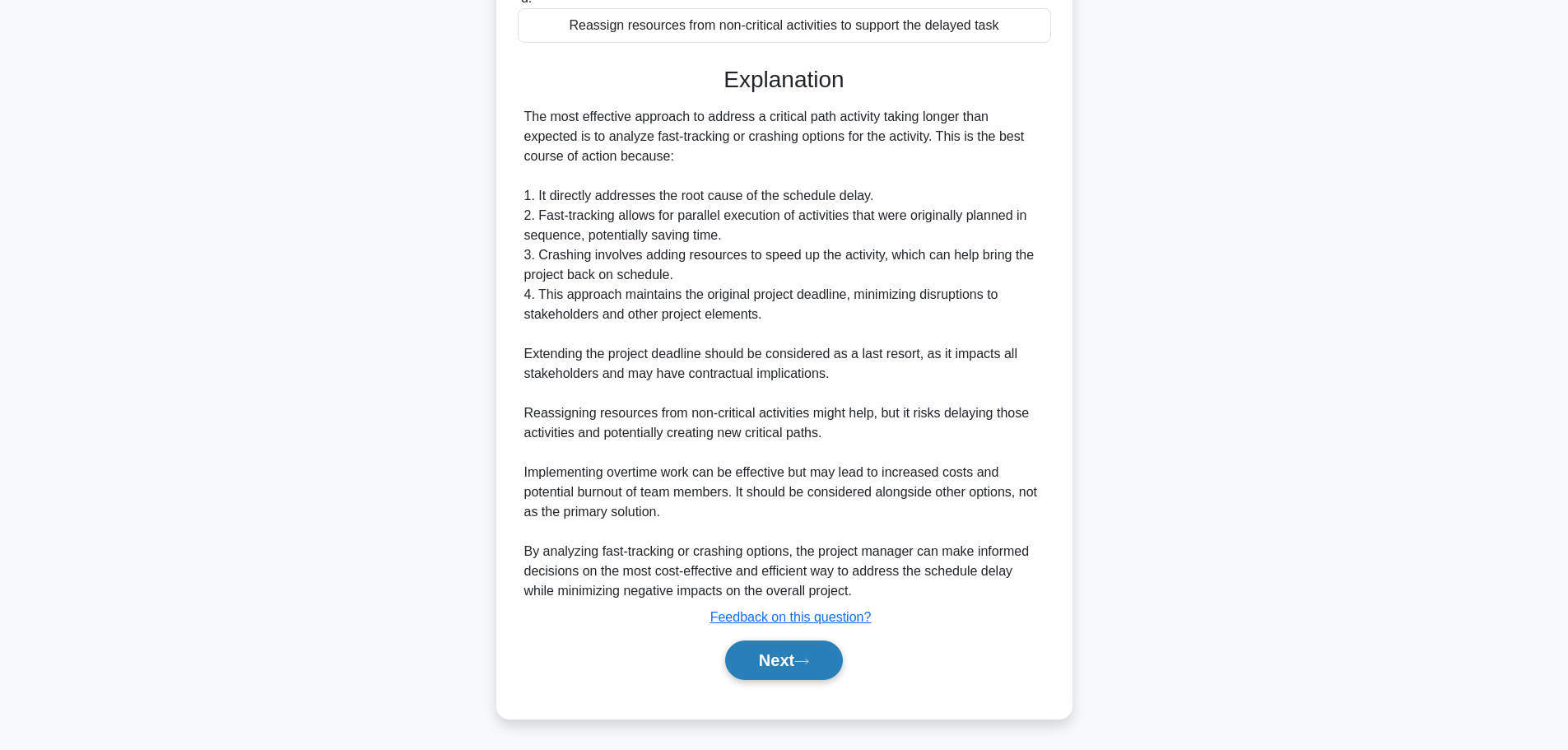
click at [813, 670] on button "Next" at bounding box center [784, 661] width 117 height 39
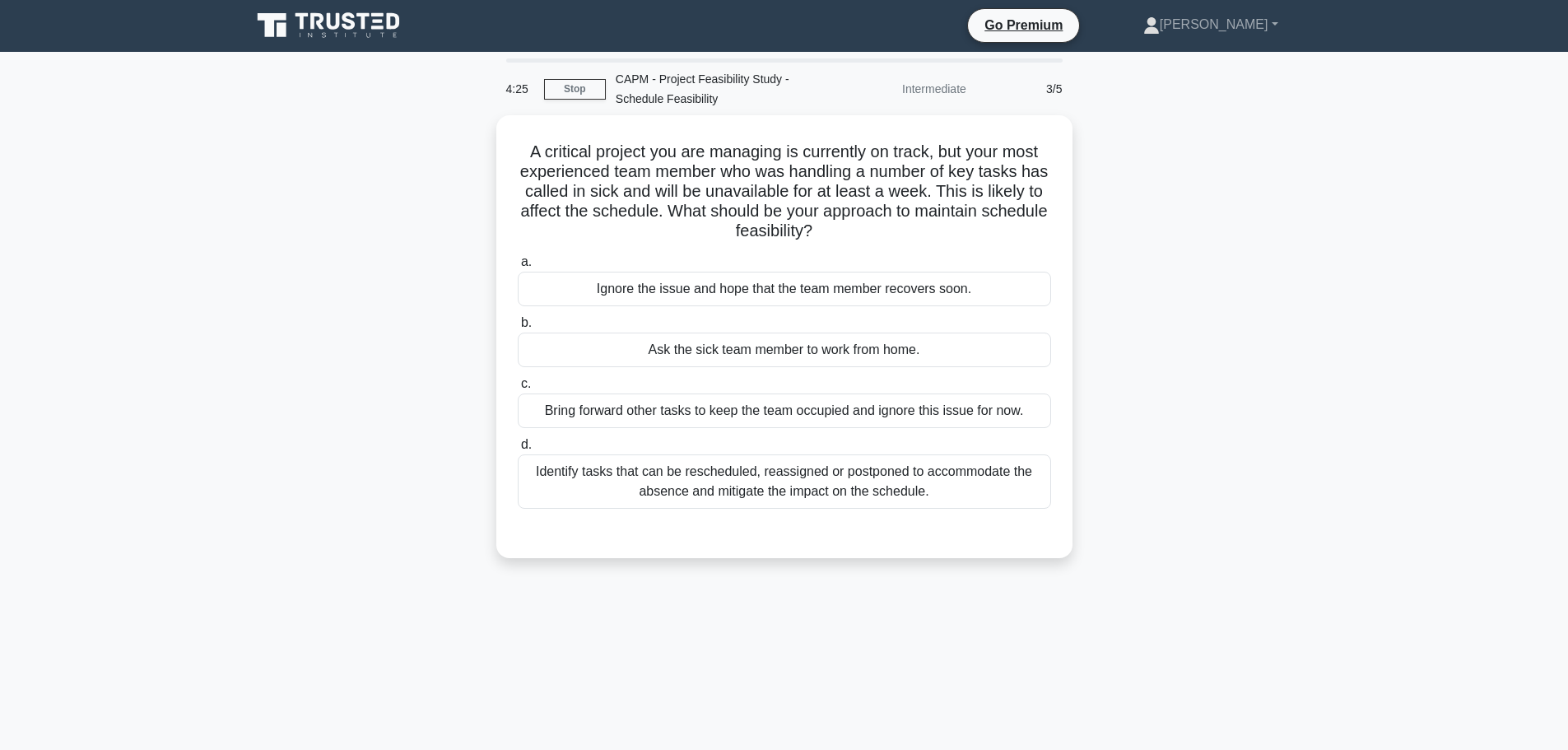
scroll to position [0, 0]
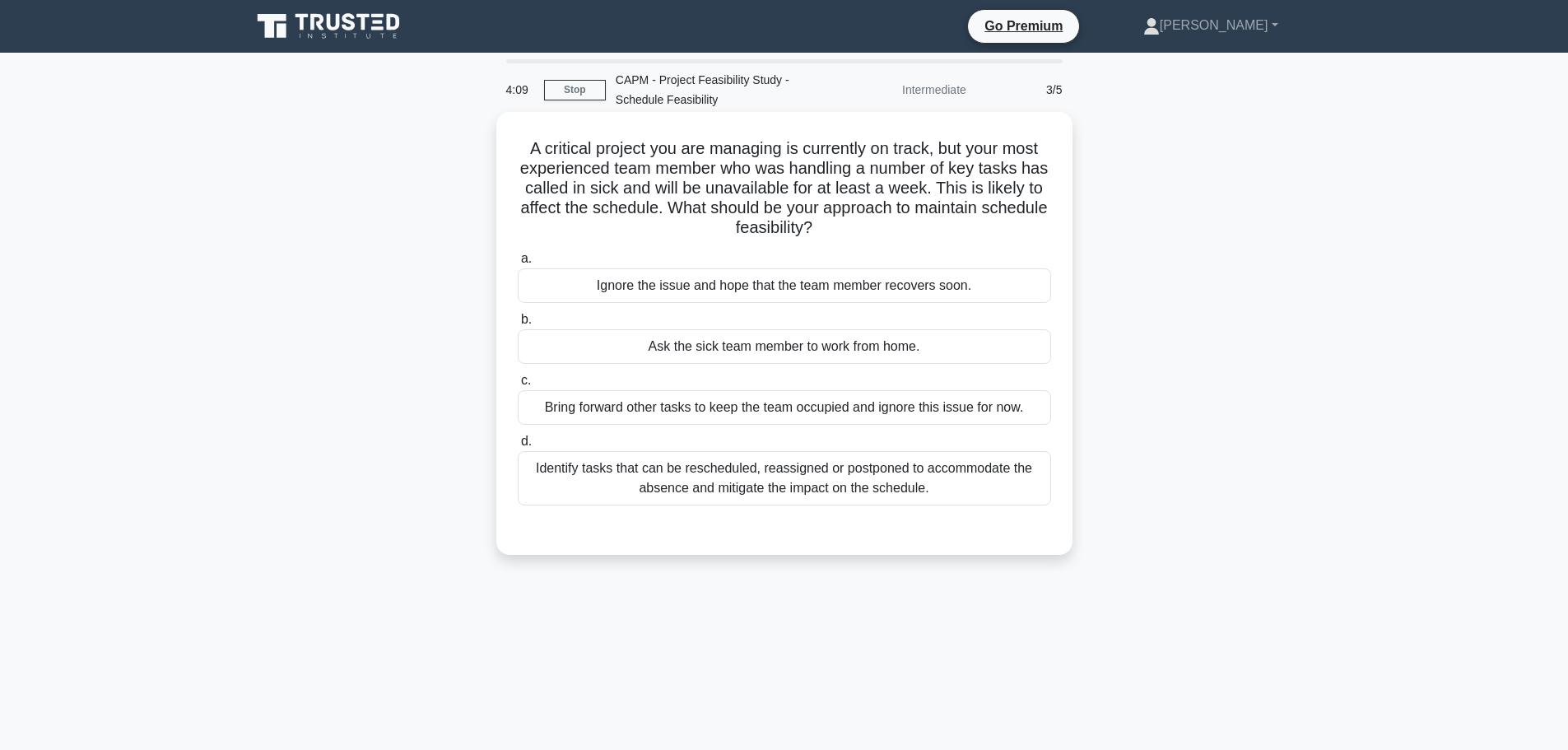
click at [727, 480] on div "Identify tasks that can be rescheduled, reassigned or postponed to accommodate …" at bounding box center [784, 478] width 533 height 54
click at [517, 447] on input "d. Identify tasks that can be rescheduled, reassigned or postponed to accommoda…" at bounding box center [517, 442] width 0 height 11
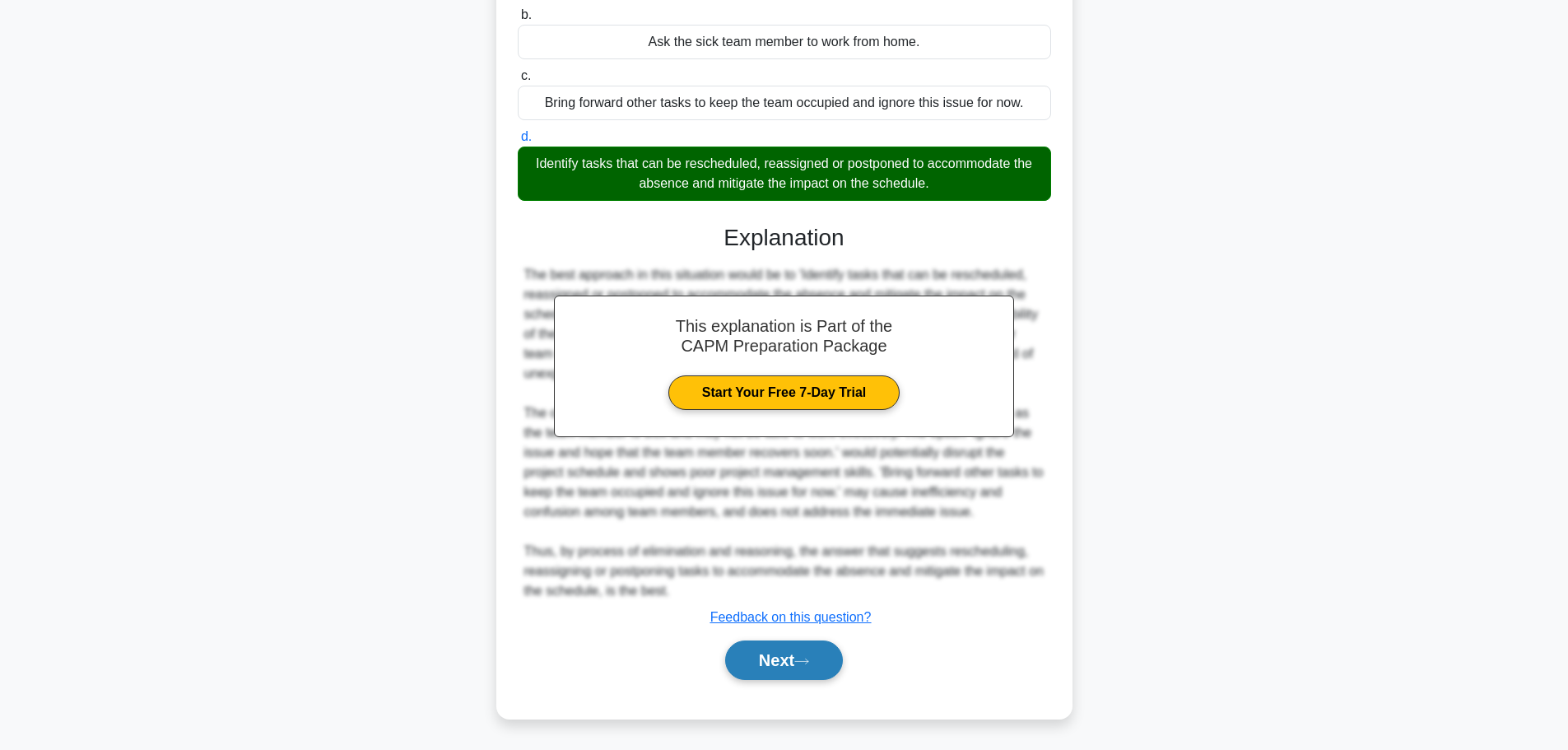
click at [821, 656] on button "Next" at bounding box center [784, 661] width 117 height 39
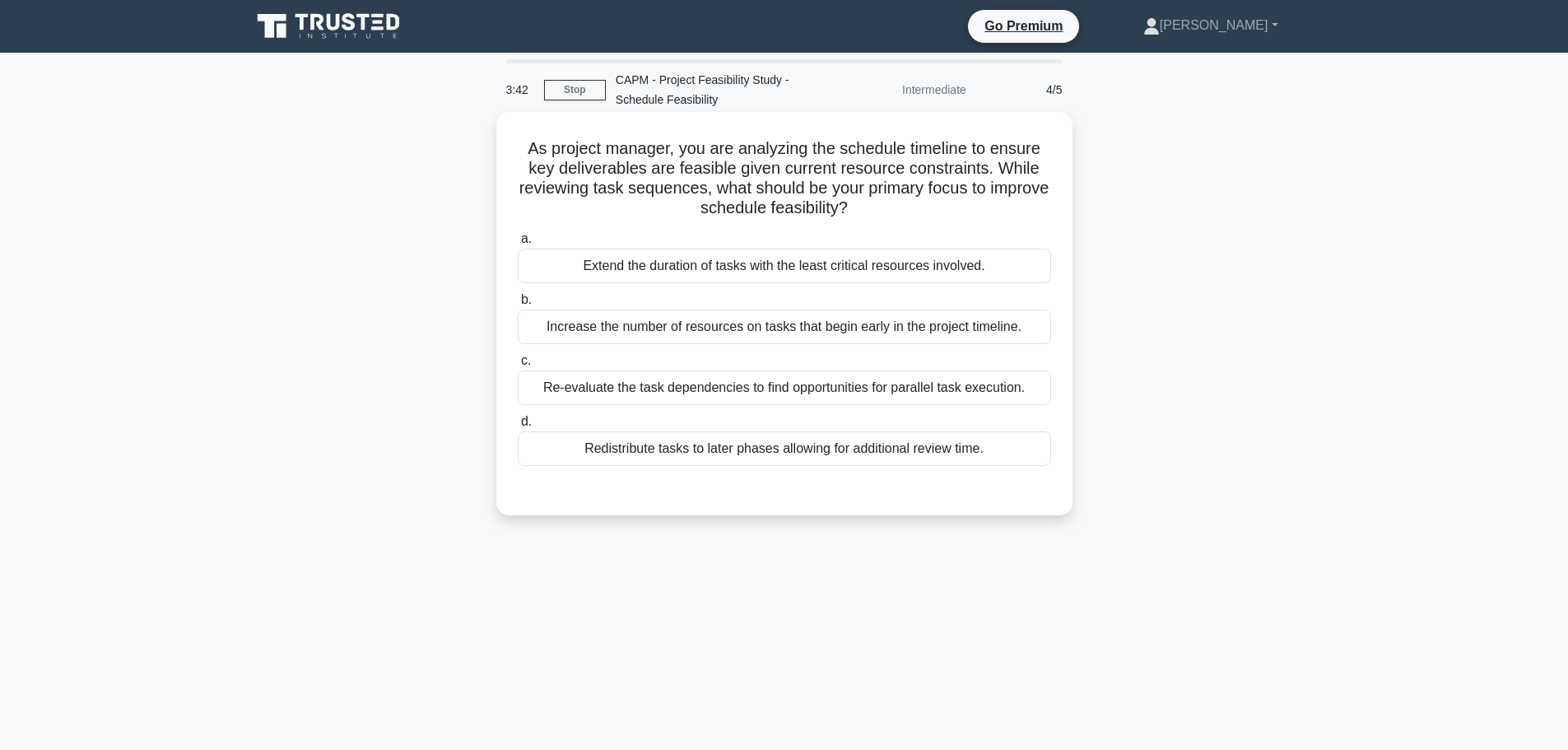
click at [749, 380] on div "Re-evaluate the task dependencies to find opportunities for parallel task execu…" at bounding box center [784, 387] width 533 height 35
click at [517, 366] on input "c. Re-evaluate the task dependencies to find opportunities for parallel task ex…" at bounding box center [517, 361] width 0 height 11
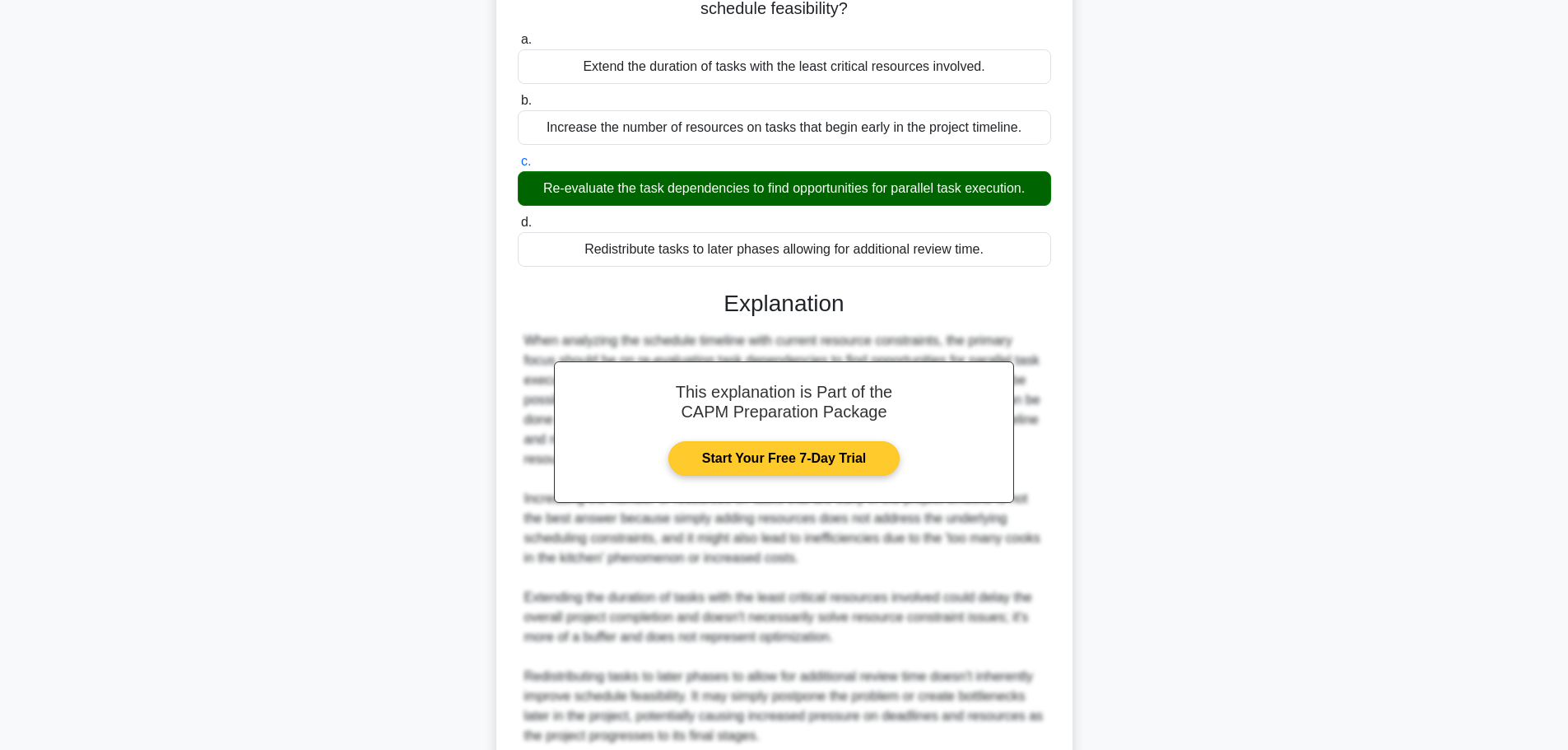
scroll to position [345, 0]
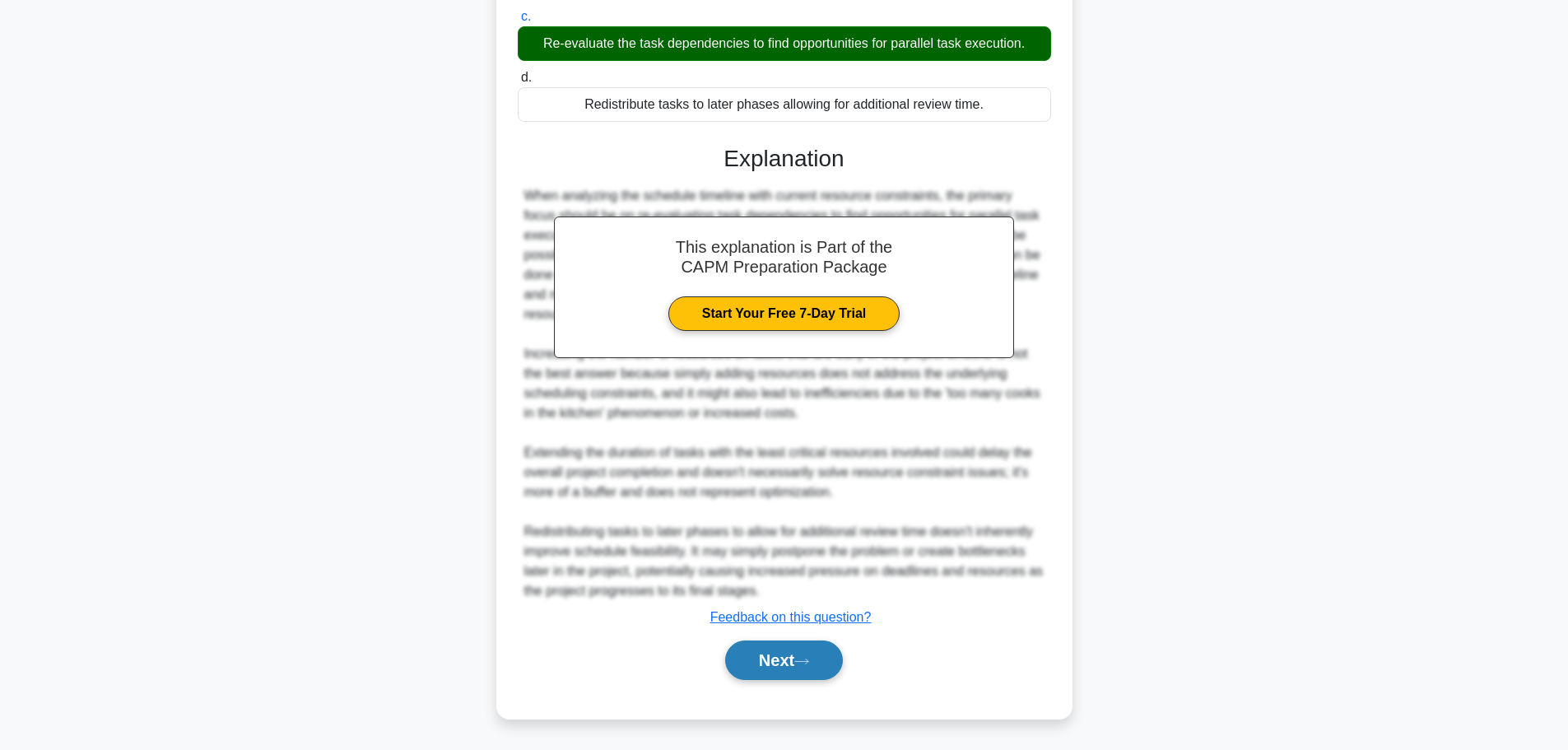
click at [777, 655] on button "Next" at bounding box center [784, 661] width 117 height 39
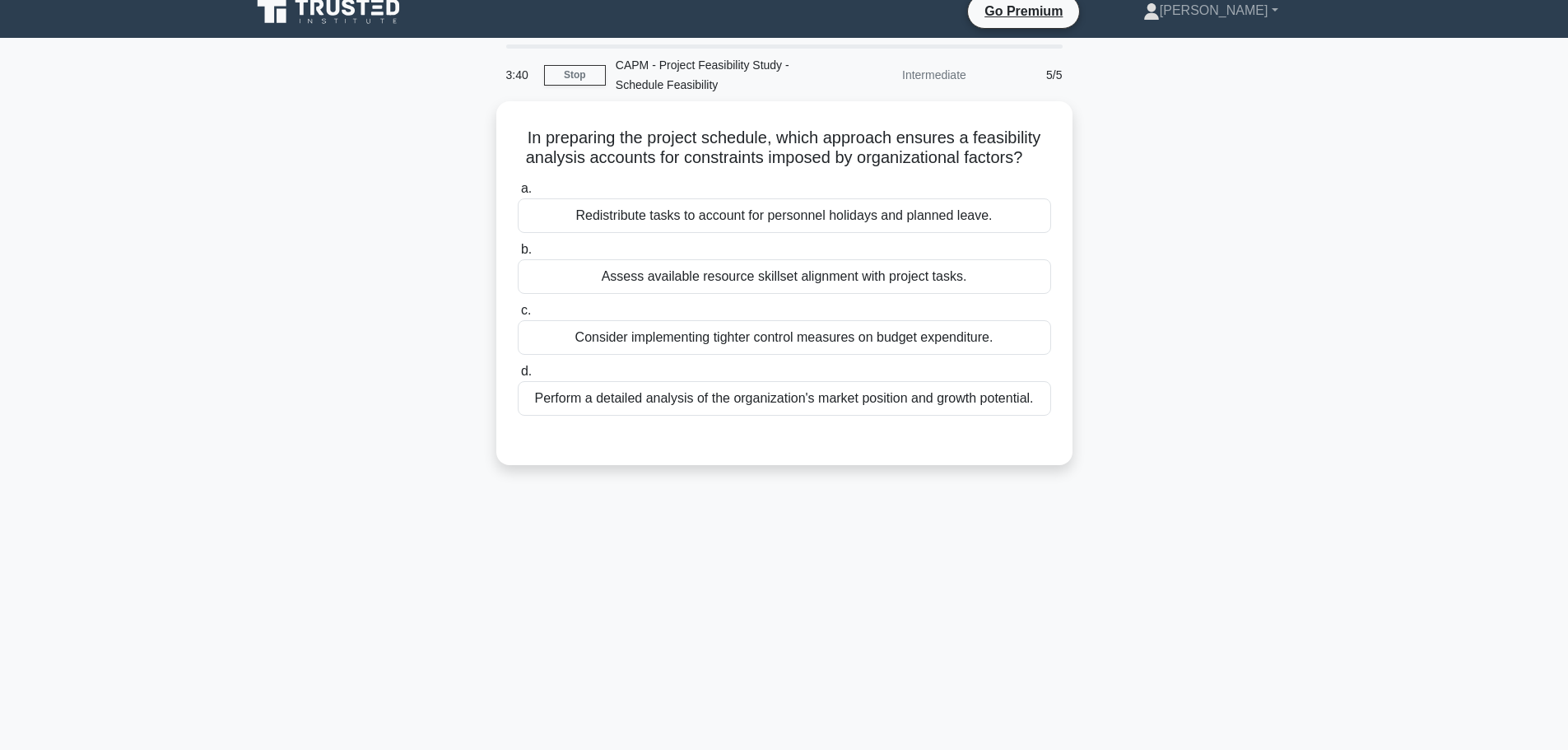
scroll to position [0, 0]
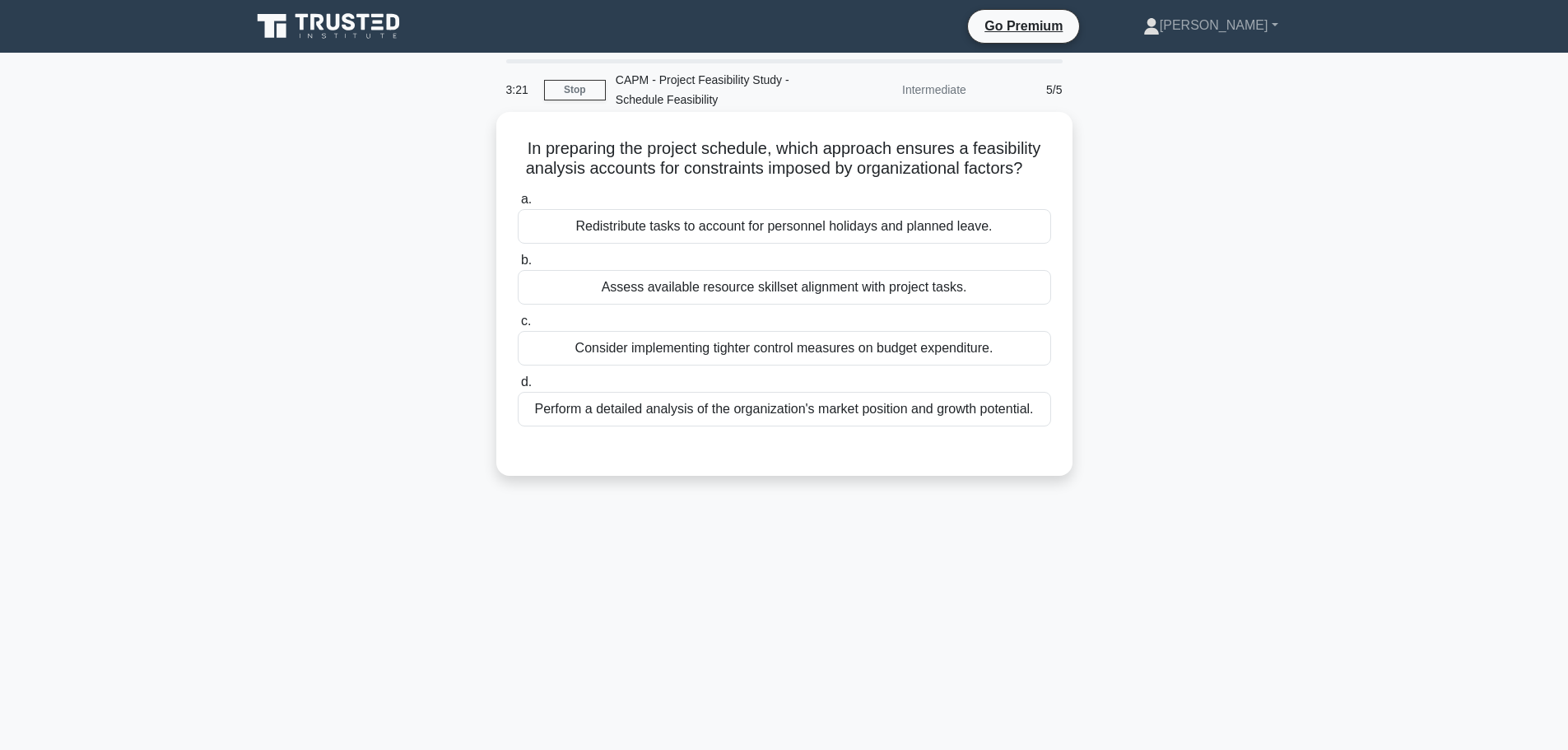
click at [696, 226] on div "Redistribute tasks to account for personnel holidays and planned leave." at bounding box center [784, 226] width 533 height 35
click at [517, 205] on input "a. Redistribute tasks to account for personnel holidays and planned leave." at bounding box center [517, 199] width 0 height 11
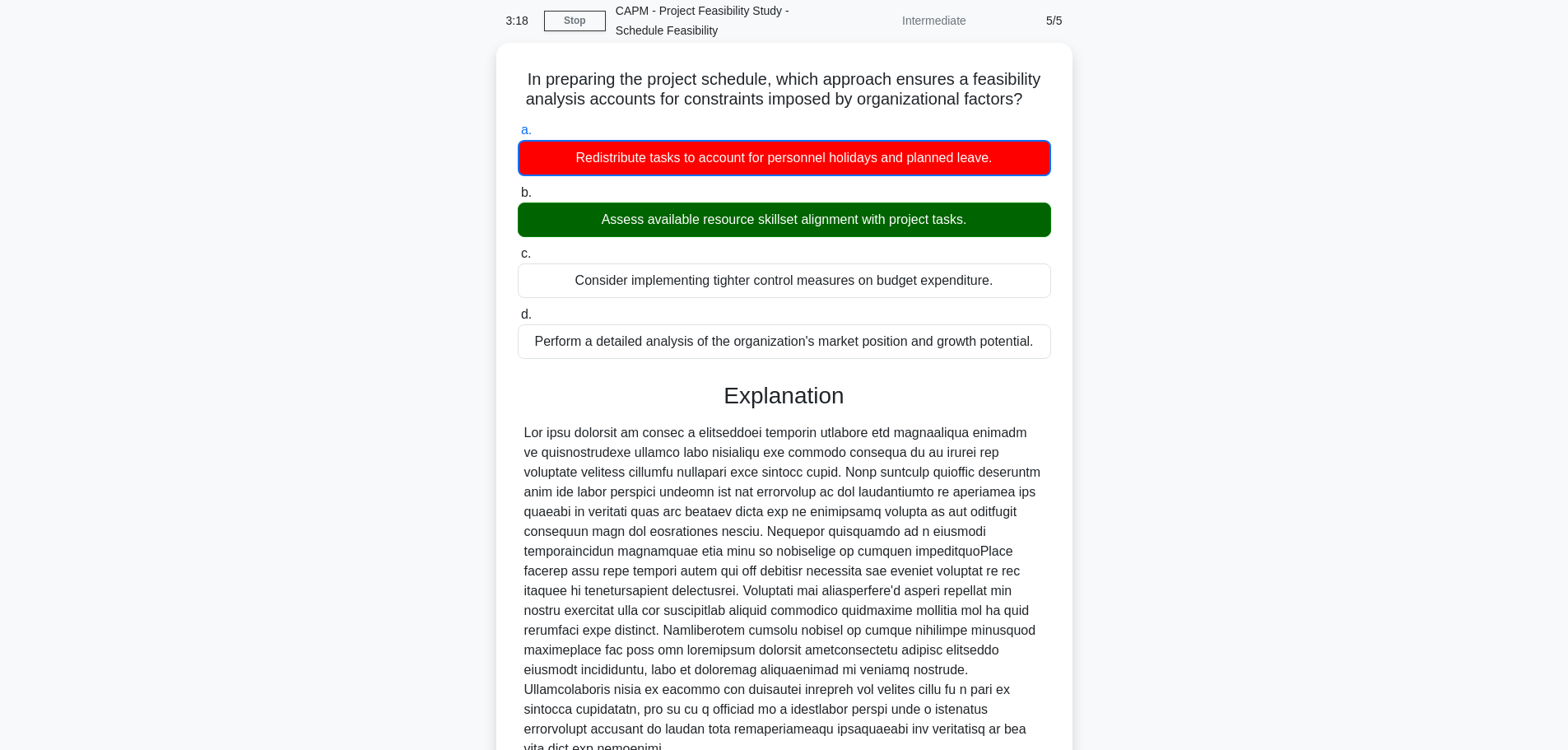
scroll to position [209, 0]
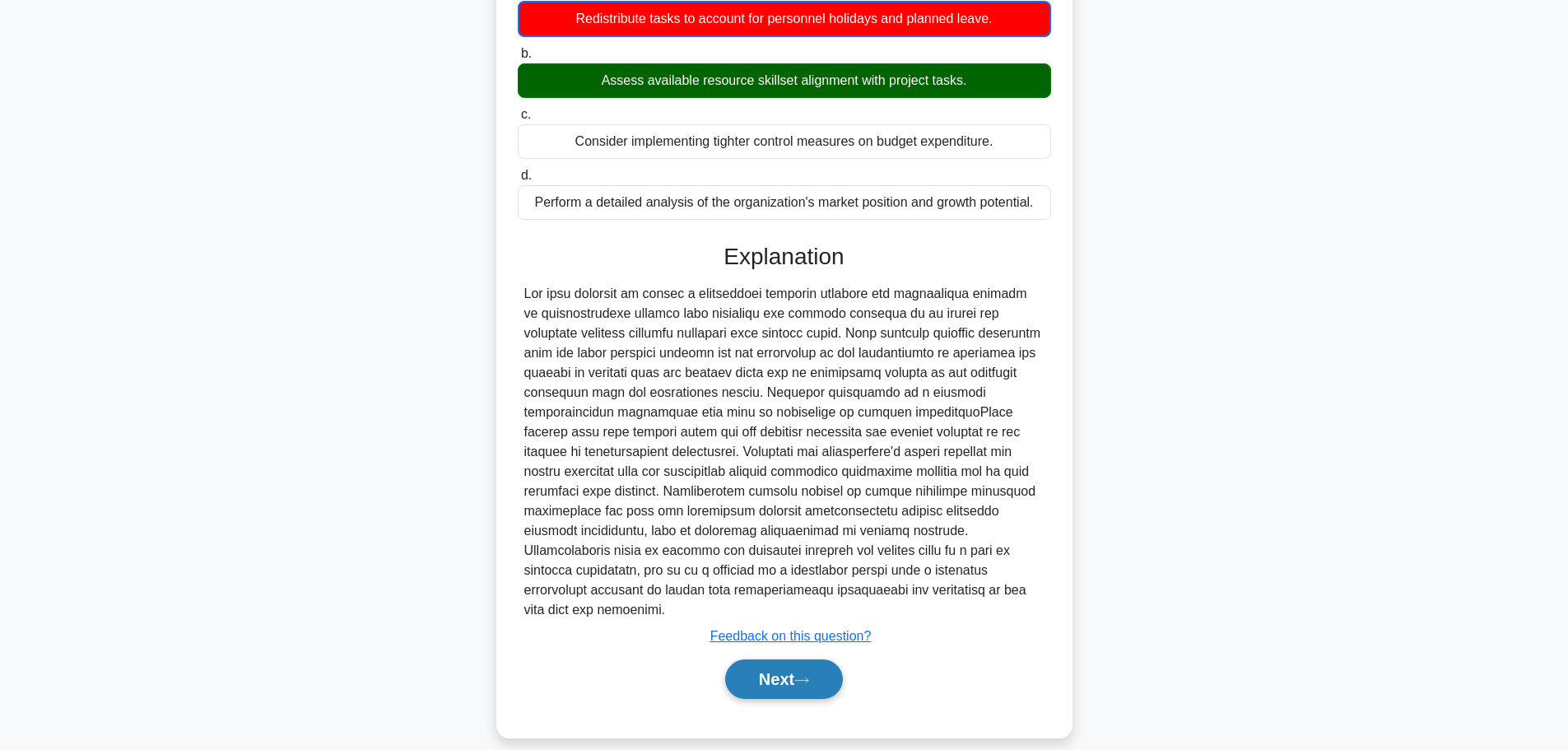
click at [773, 660] on button "Next" at bounding box center [784, 679] width 117 height 39
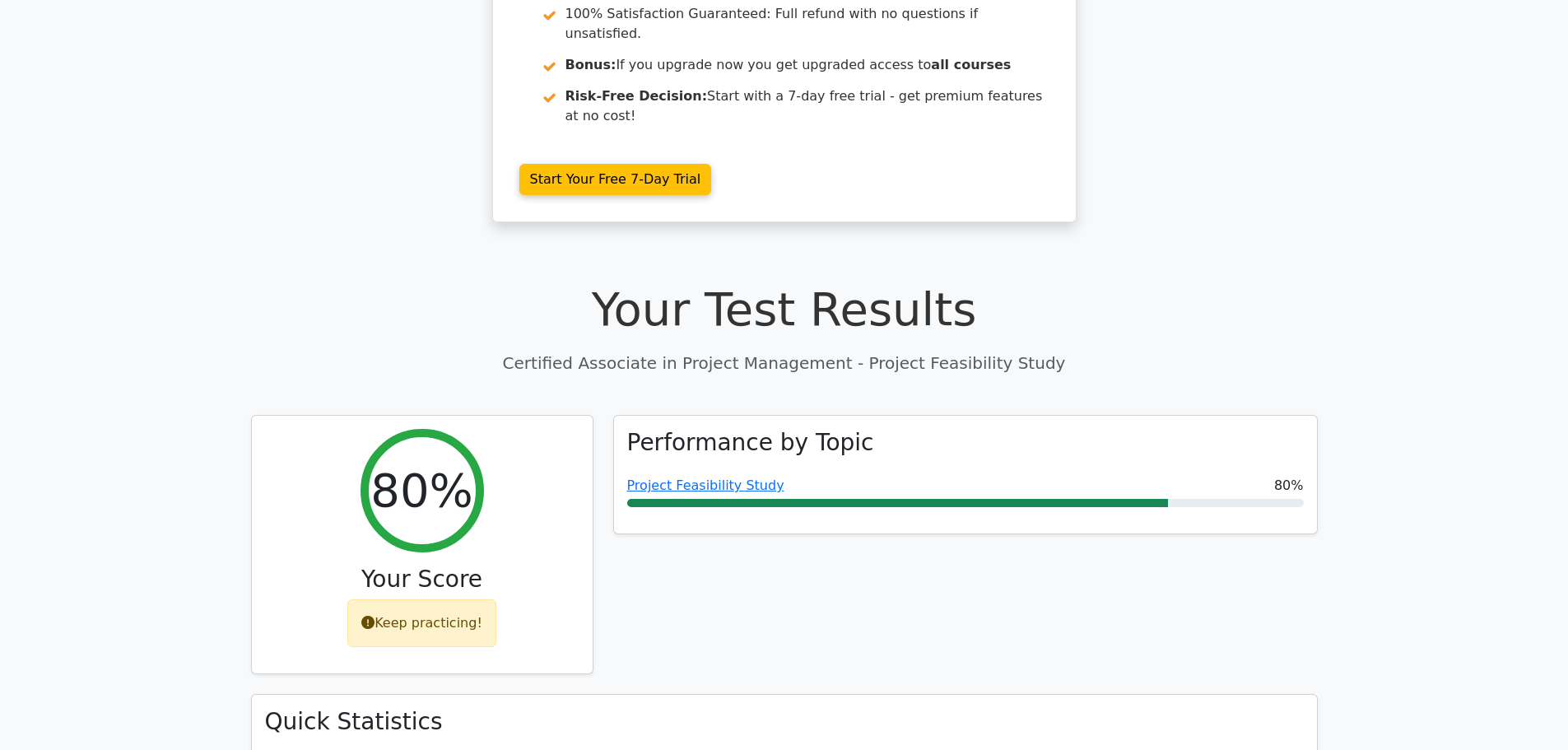
scroll to position [329, 0]
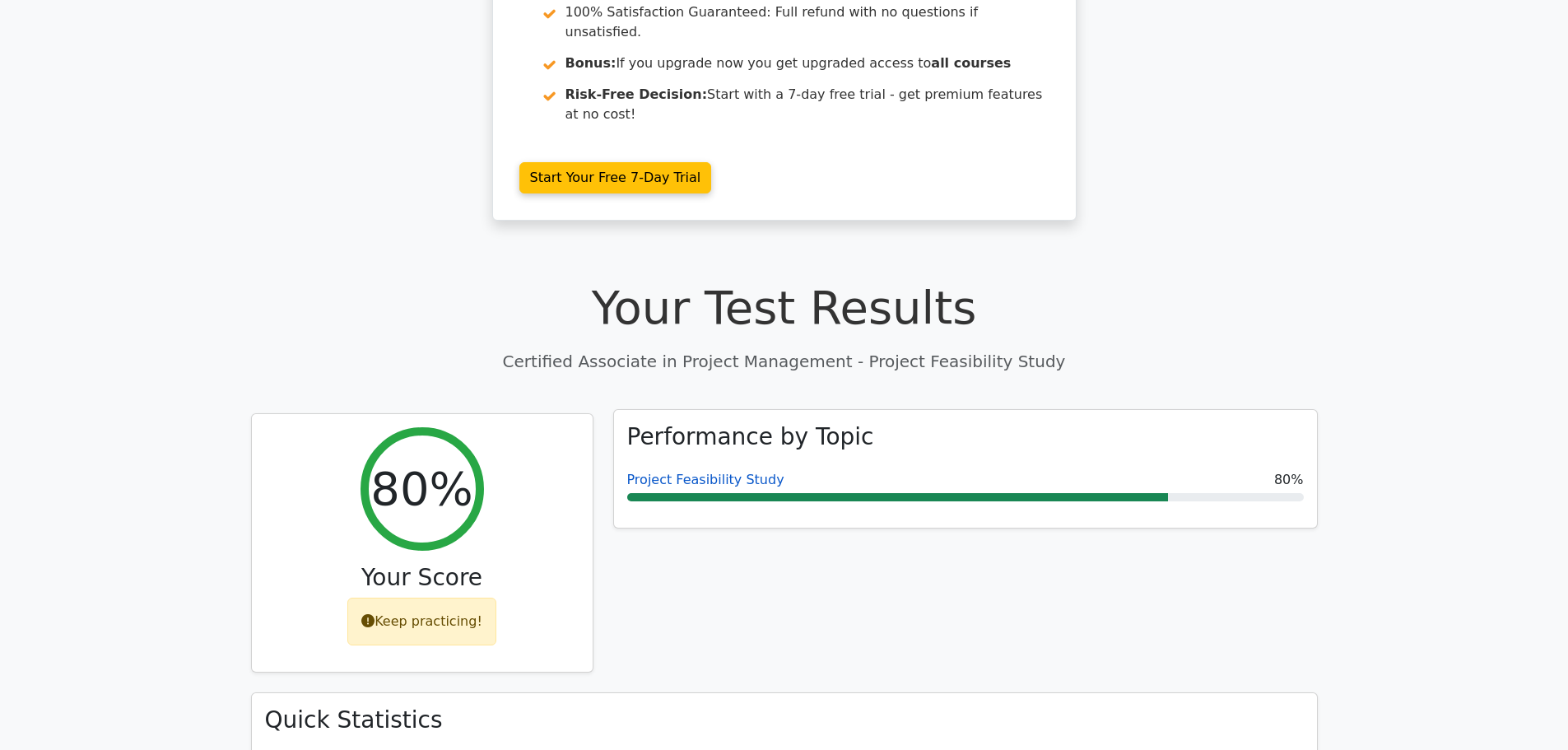
click at [722, 472] on link "Project Feasibility Study" at bounding box center [705, 479] width 157 height 15
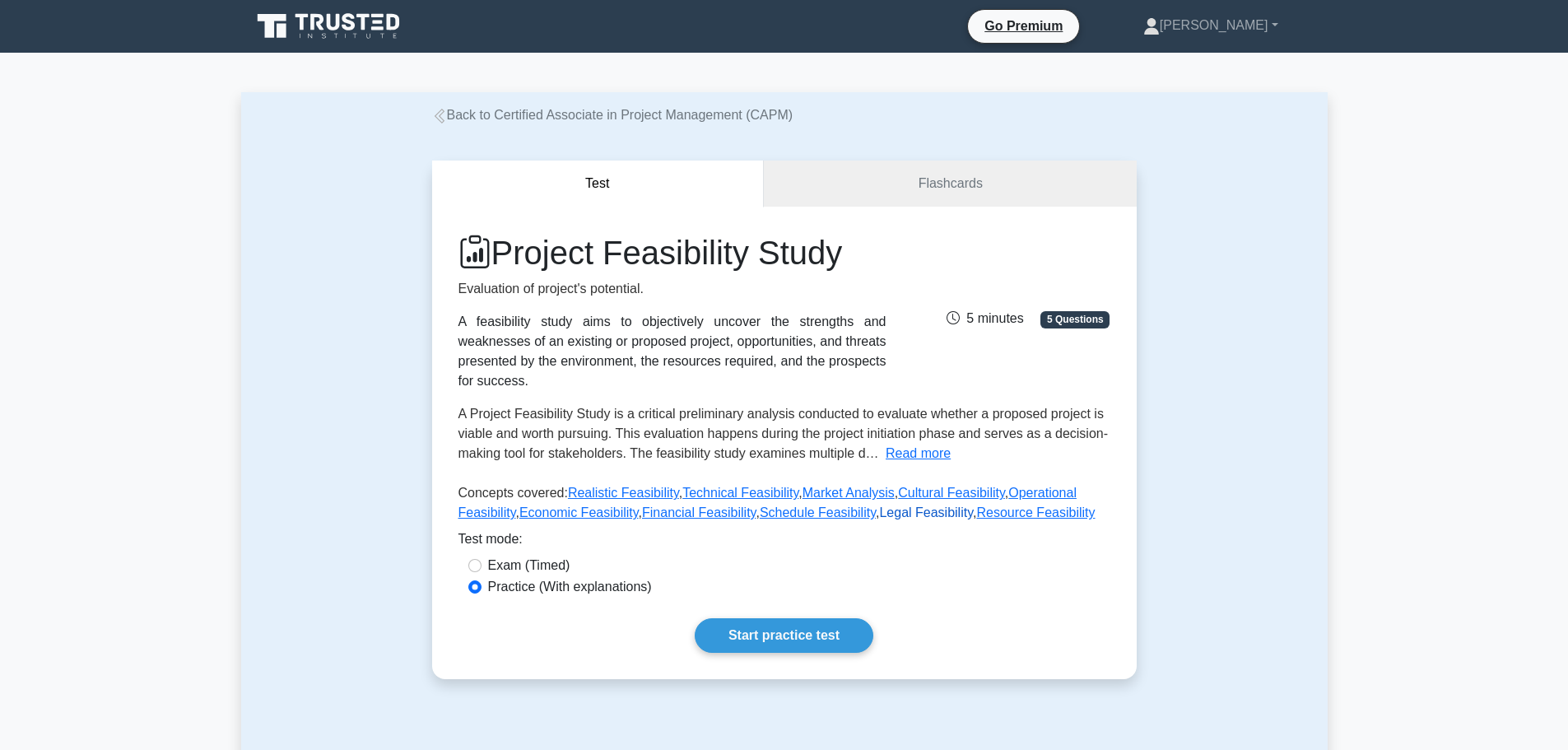
click at [879, 506] on link "Legal Feasibility" at bounding box center [926, 512] width 94 height 14
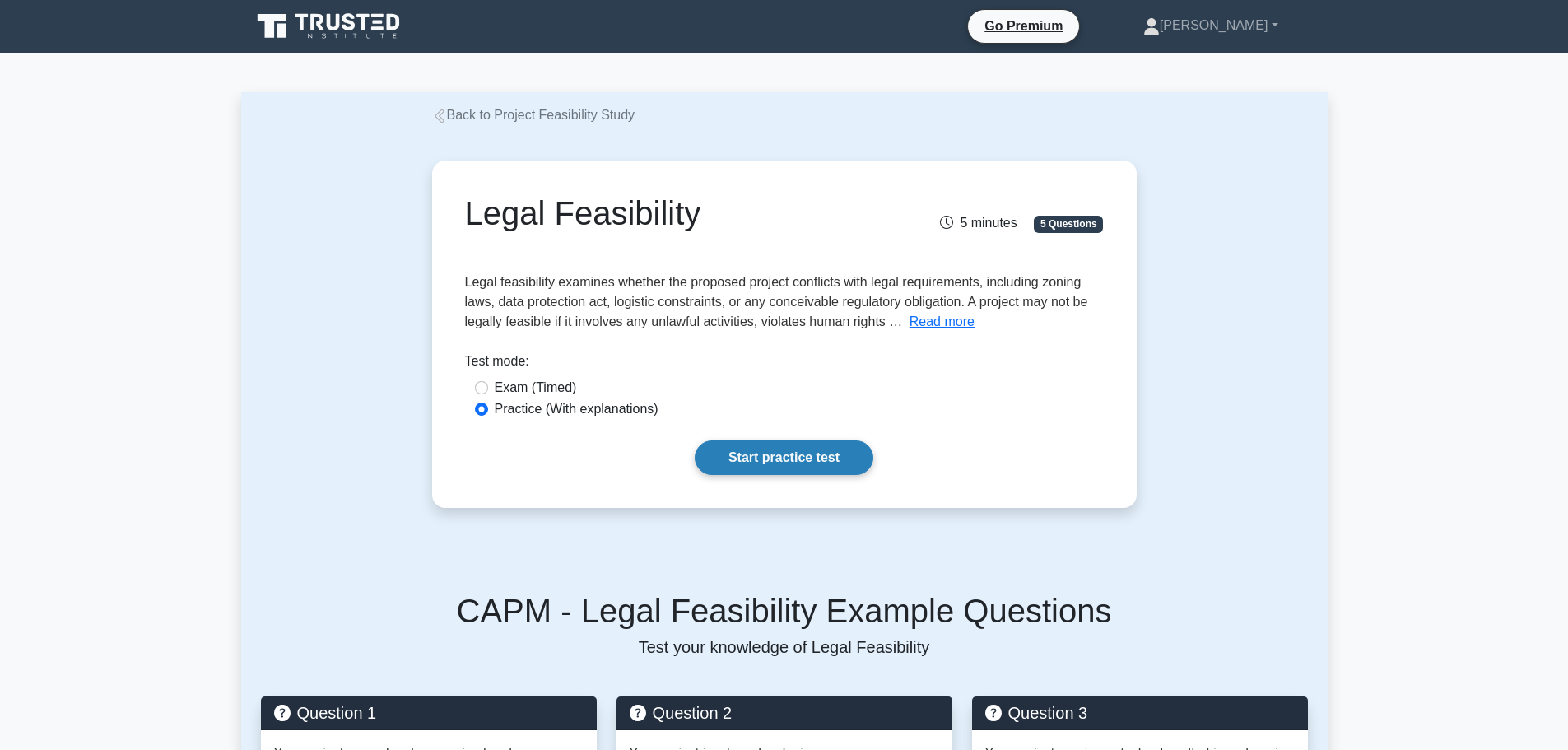
click at [790, 458] on link "Start practice test" at bounding box center [784, 457] width 179 height 35
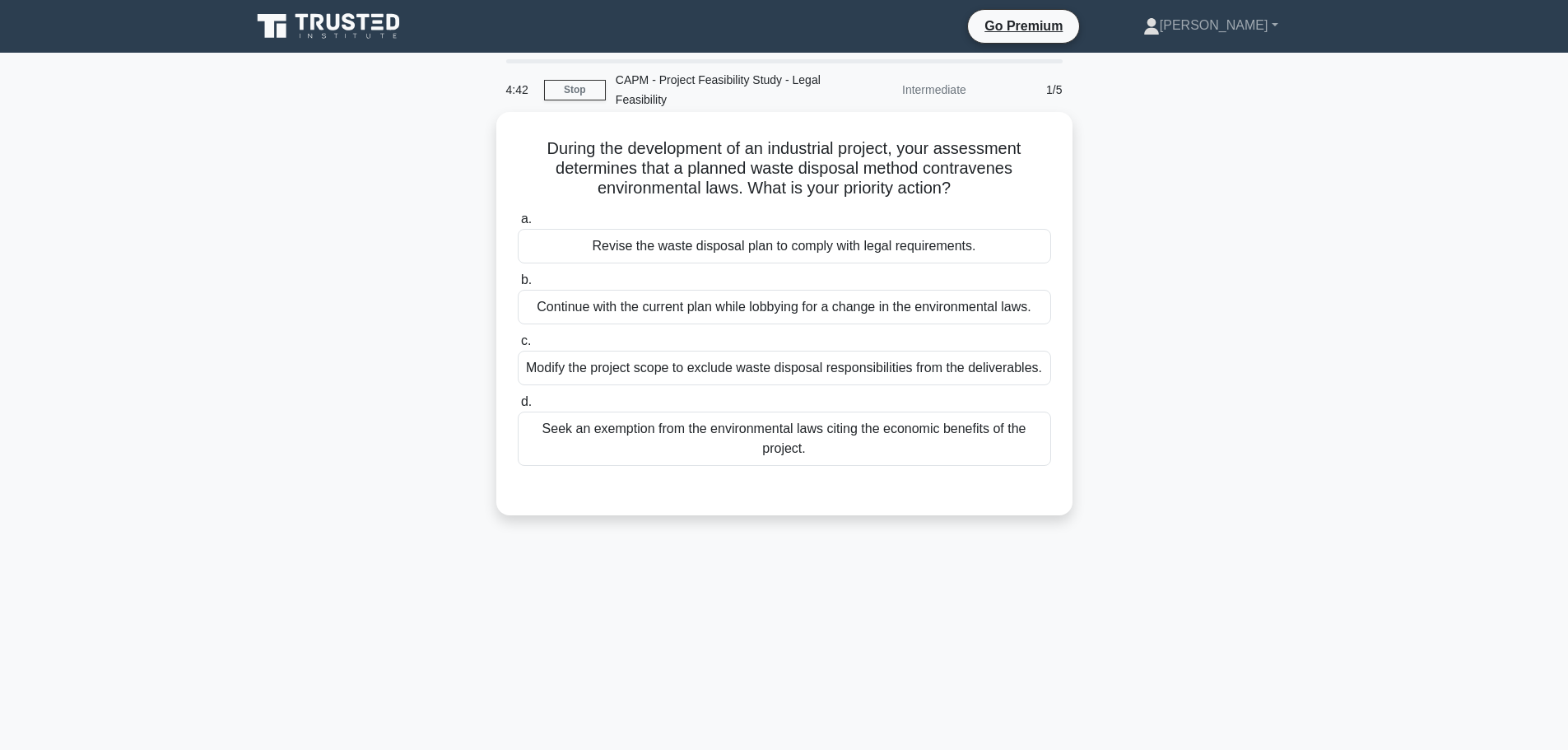
click at [653, 251] on div "Revise the waste disposal plan to comply with legal requirements." at bounding box center [784, 246] width 533 height 35
click at [517, 225] on input "a. Revise the waste disposal plan to comply with legal requirements." at bounding box center [517, 219] width 0 height 11
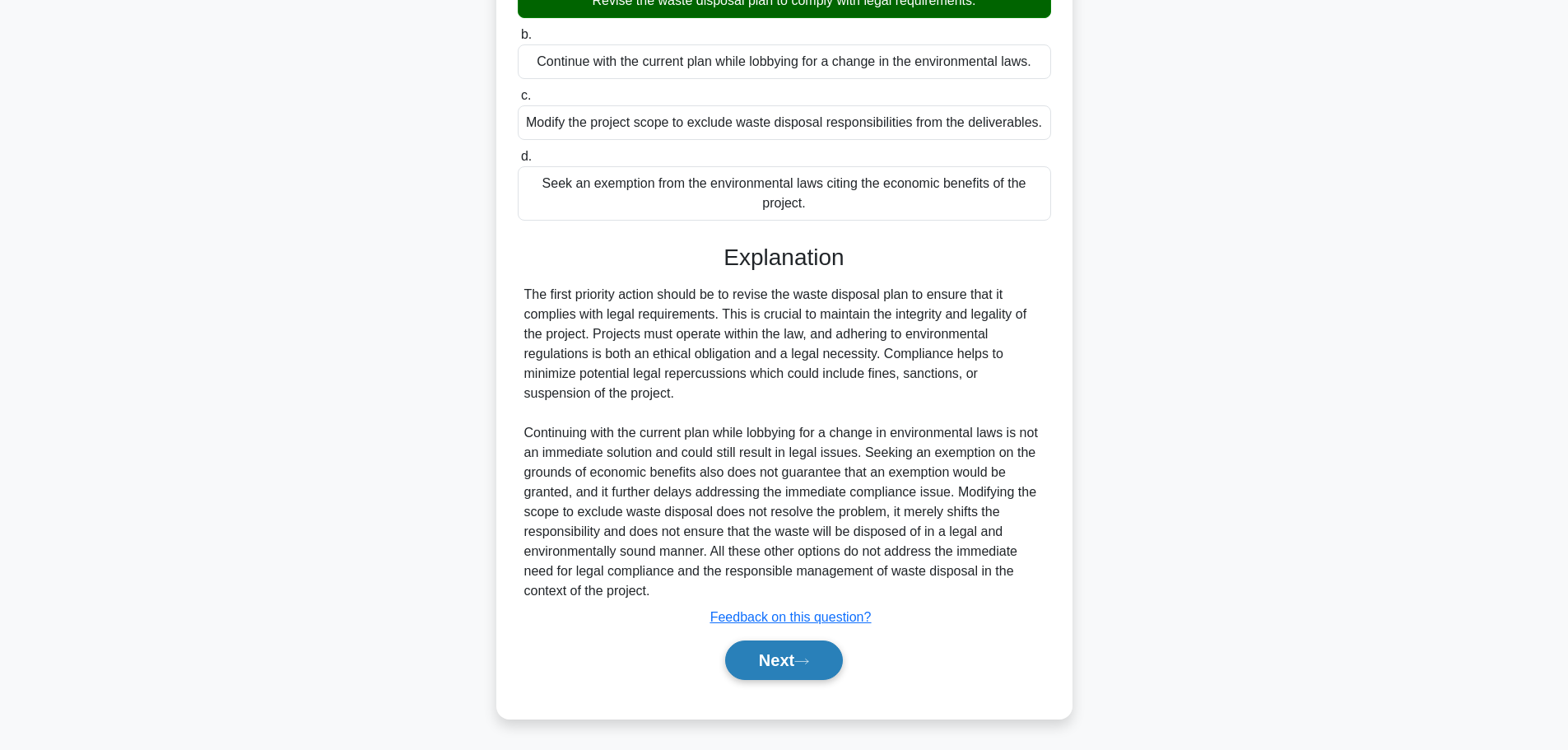
click at [795, 644] on button "Next" at bounding box center [784, 661] width 117 height 39
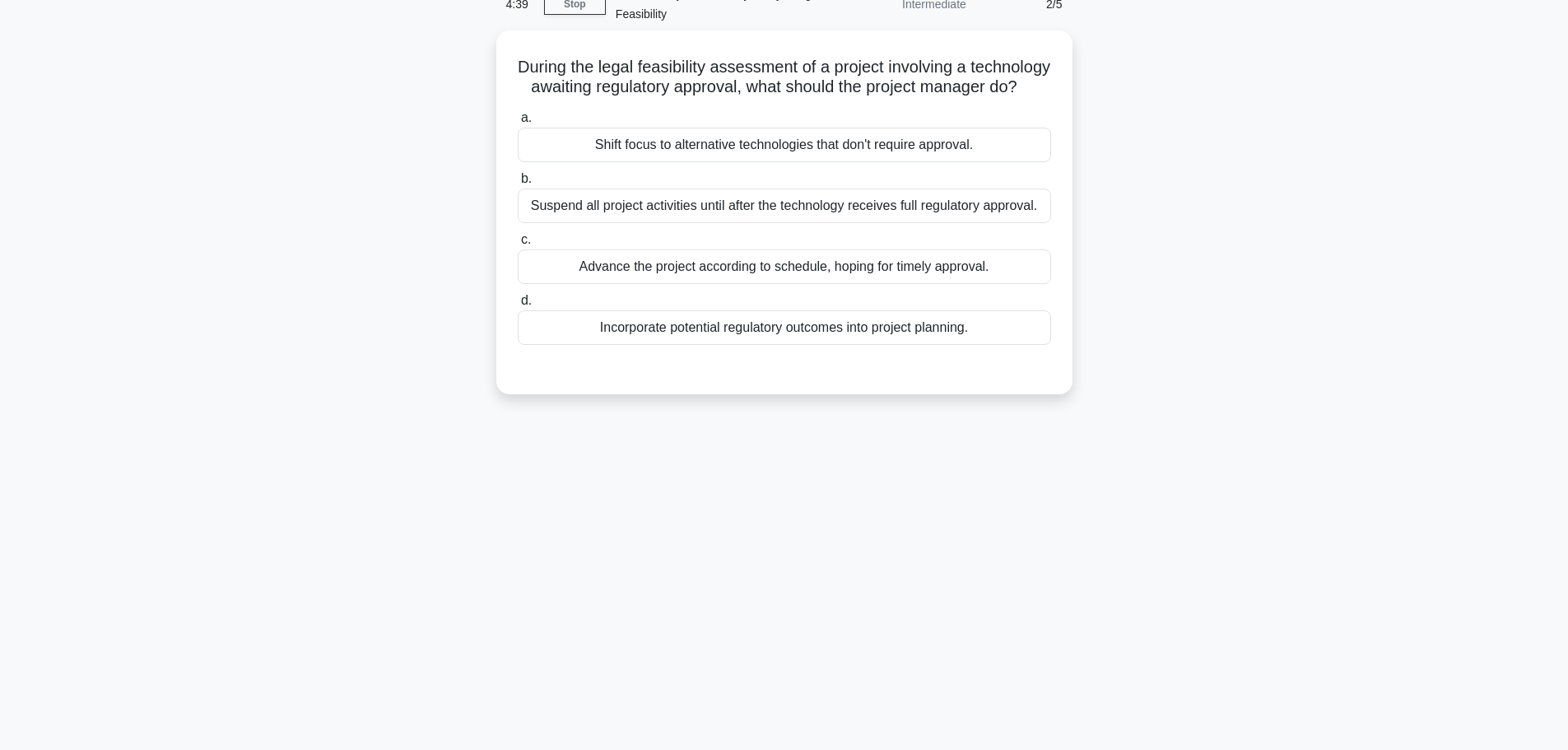
scroll to position [57, 0]
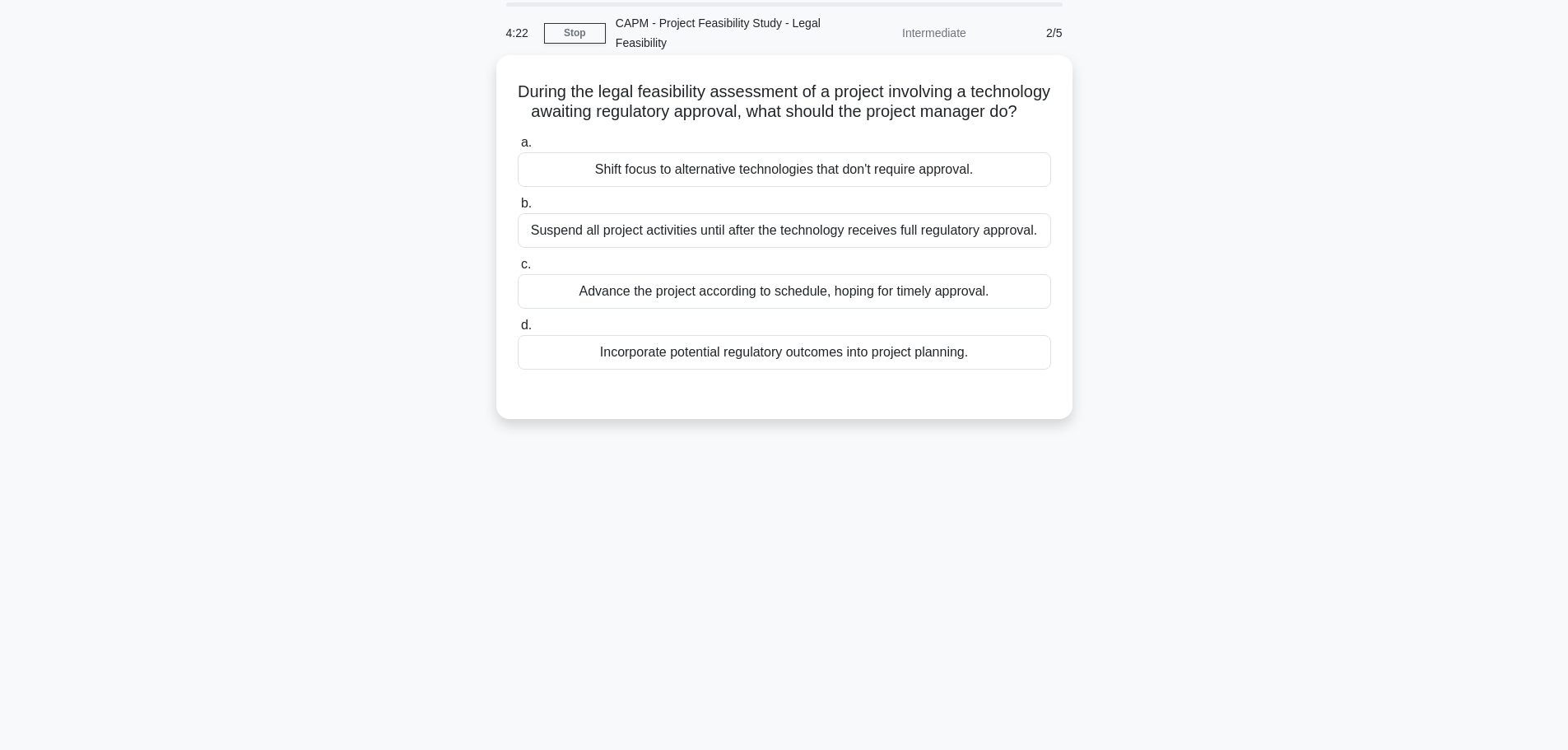
click at [750, 187] on div "Shift focus to alternative technologies that don't require approval." at bounding box center [784, 169] width 533 height 35
click at [517, 148] on input "a. Shift focus to alternative technologies that don't require approval." at bounding box center [517, 143] width 0 height 11
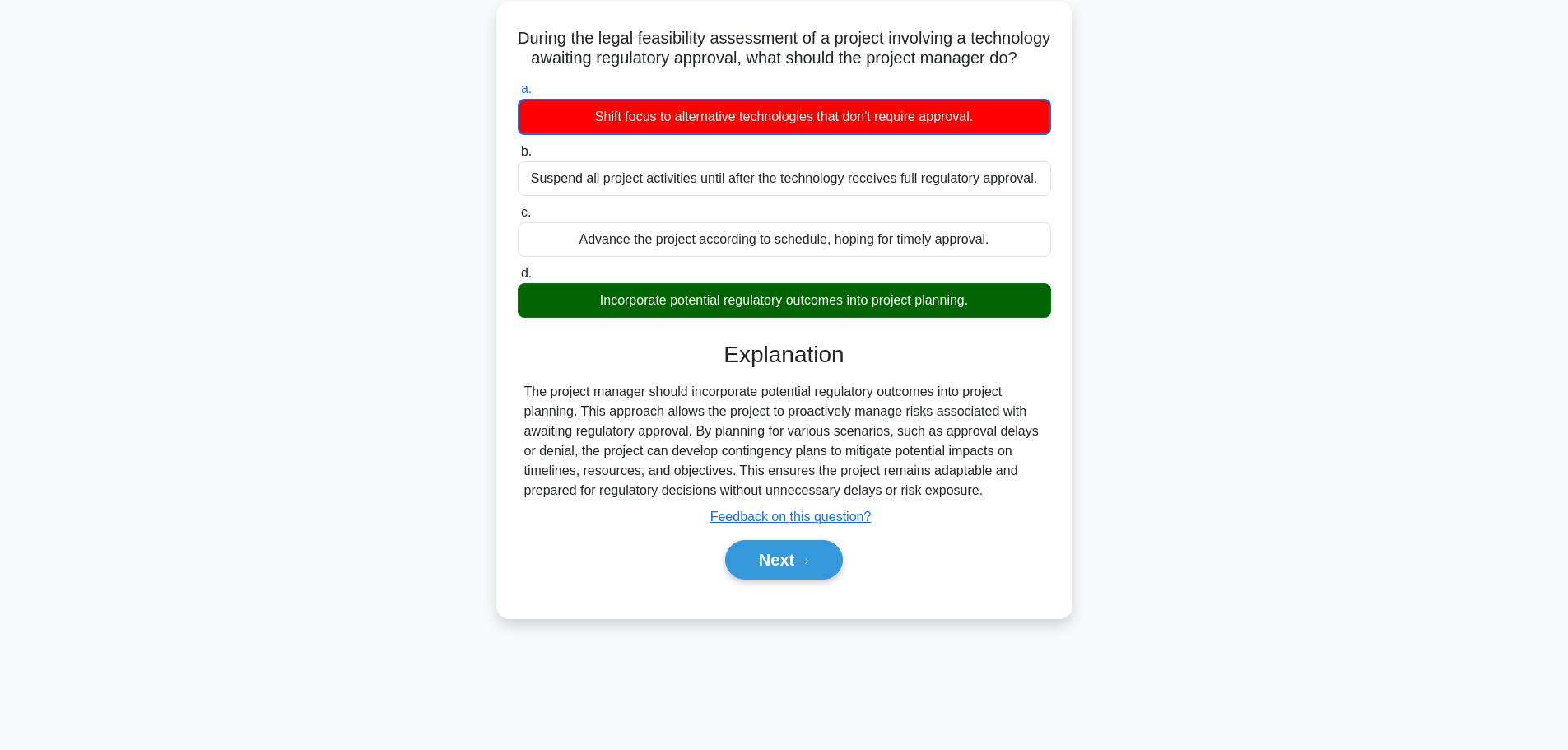
scroll to position [139, 0]
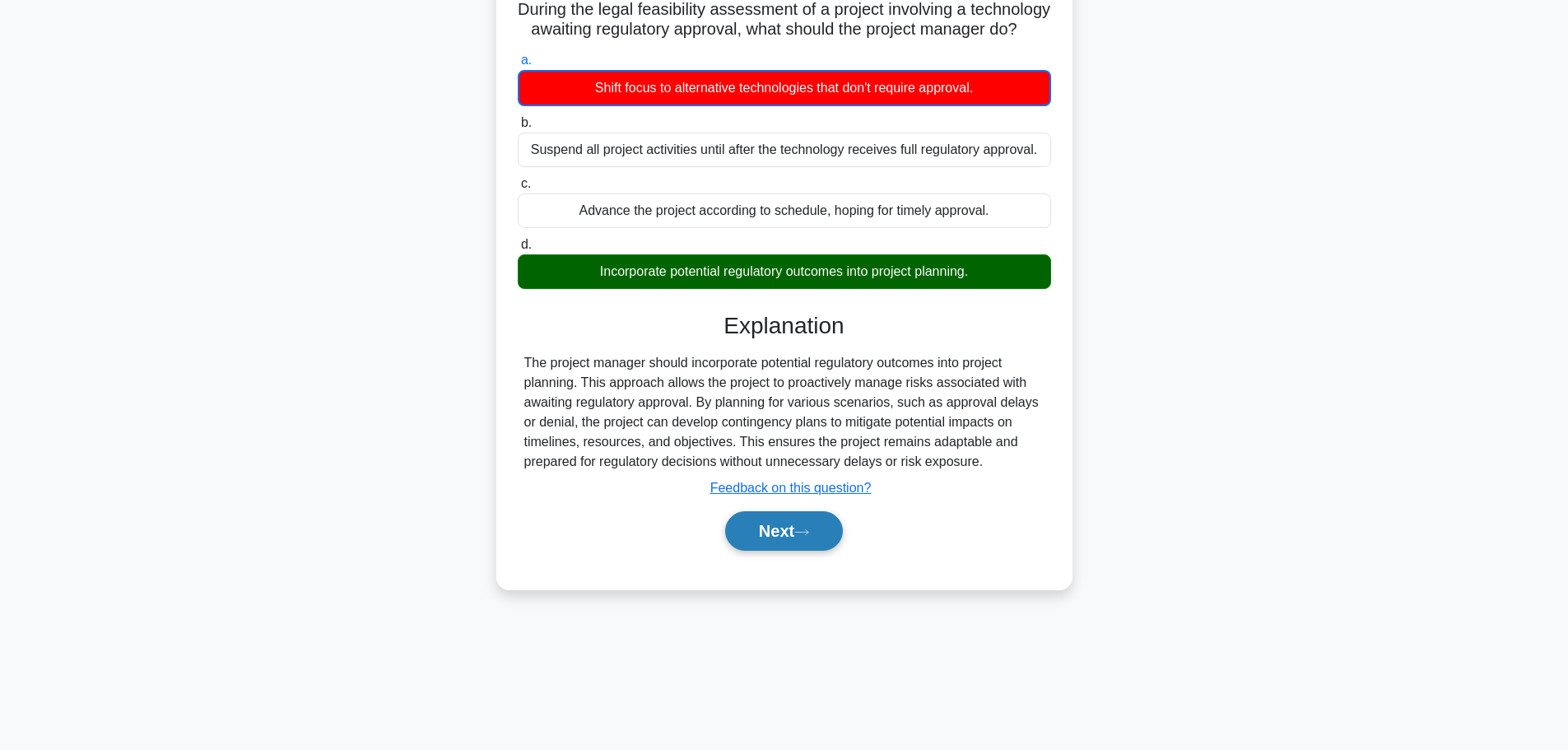
click at [772, 551] on button "Next" at bounding box center [784, 531] width 117 height 39
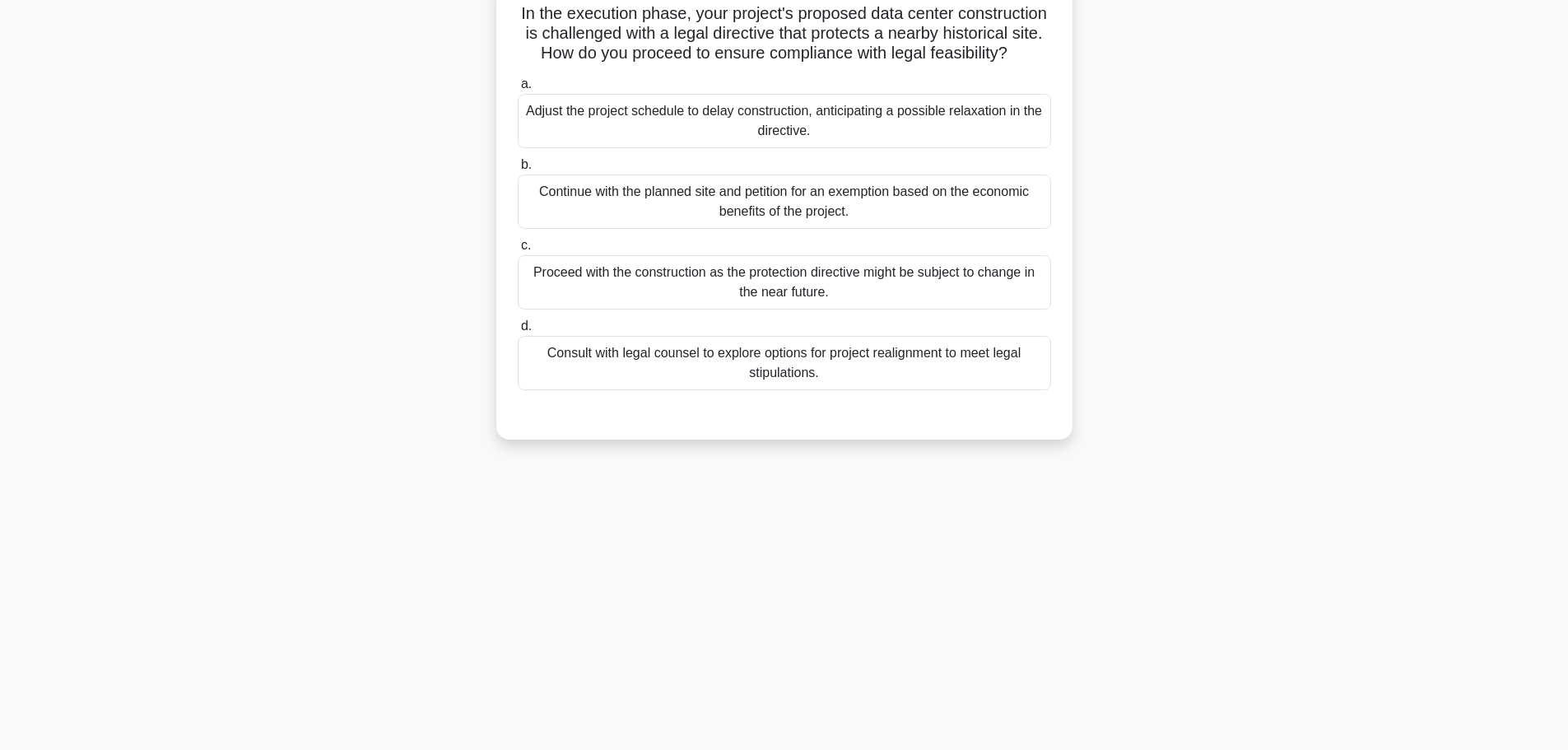
scroll to position [57, 0]
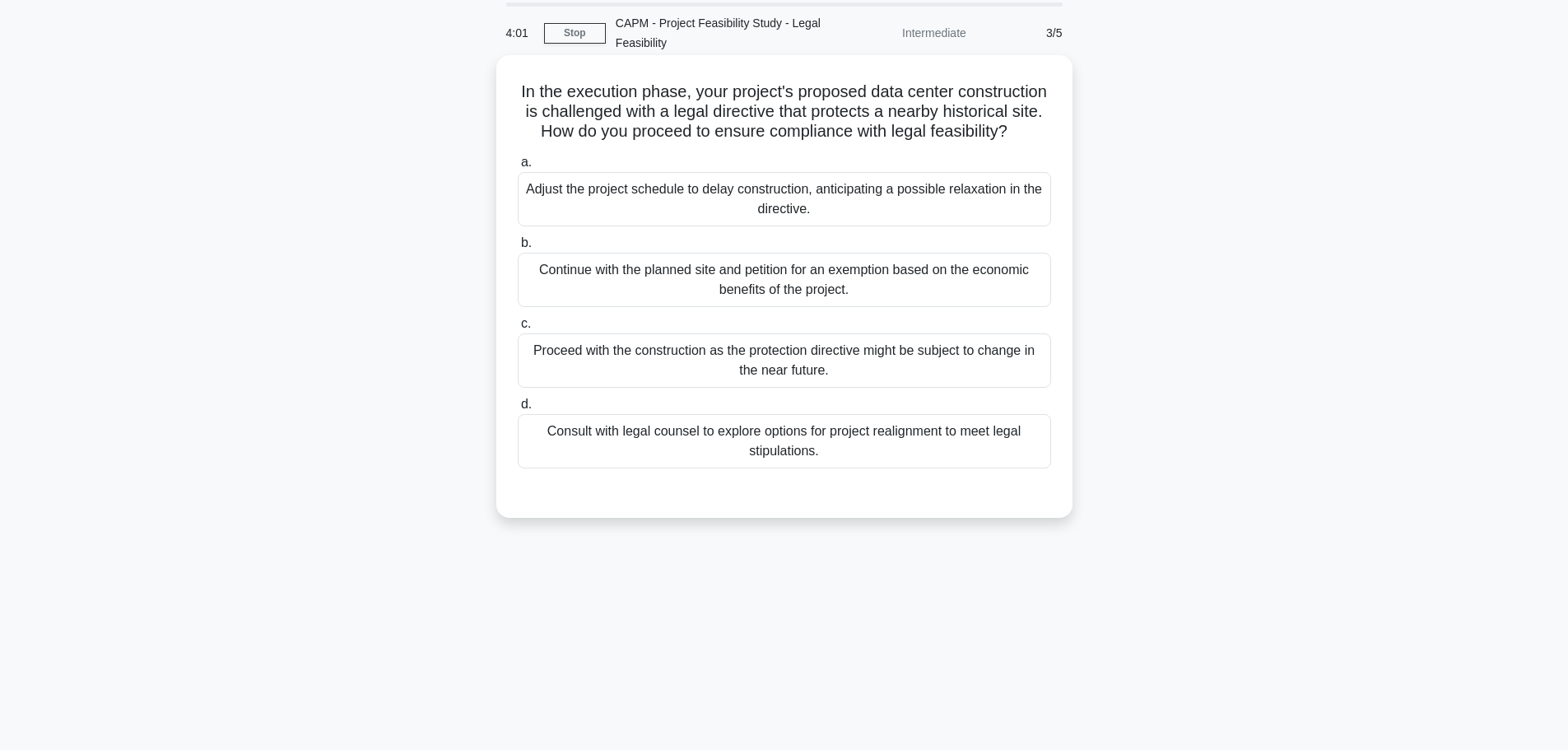
click at [737, 468] on div "Consult with legal counsel to explore options for project realignment to meet l…" at bounding box center [784, 442] width 533 height 54
click at [517, 410] on input "d. Consult with legal counsel to explore options for project realignment to mee…" at bounding box center [517, 404] width 0 height 11
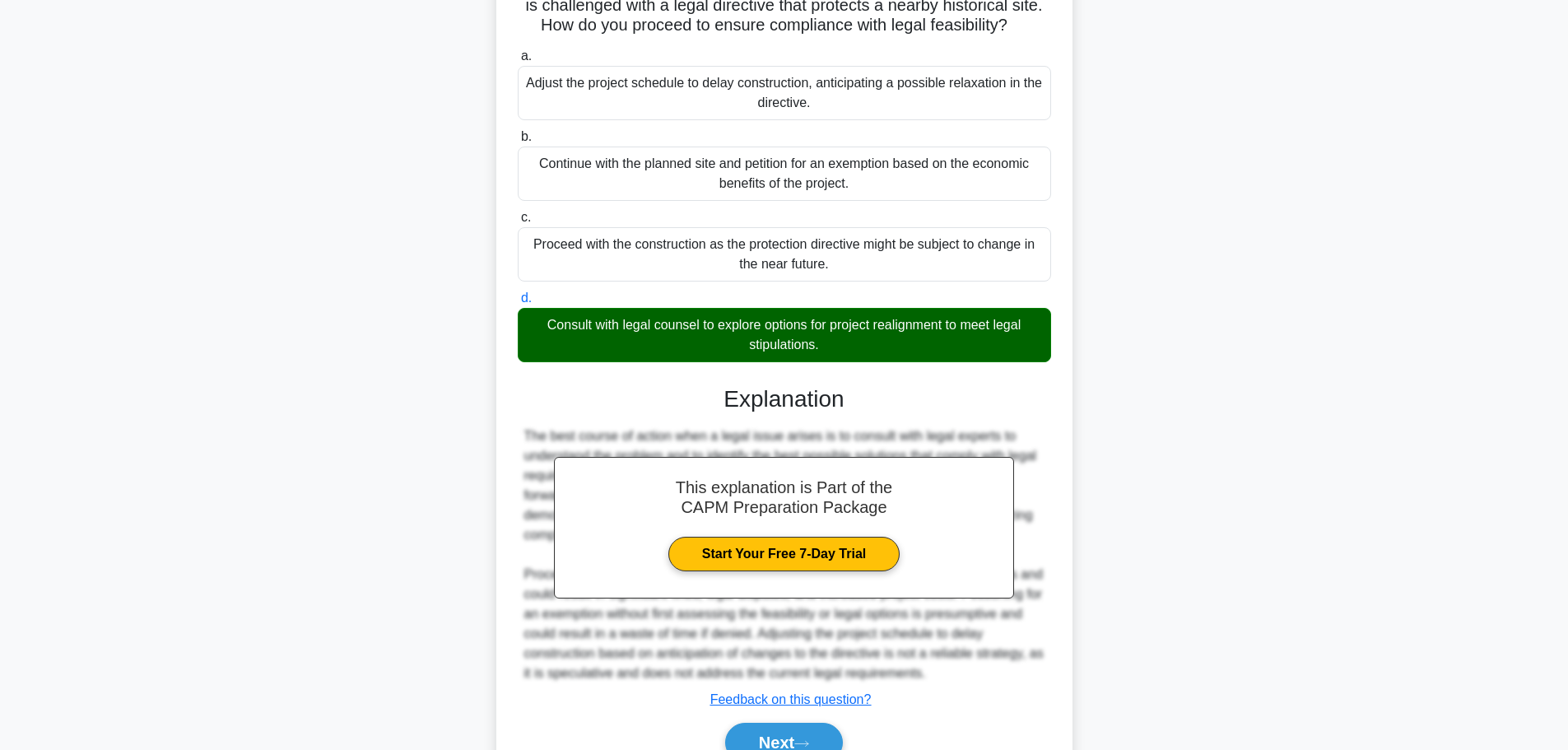
scroll to position [266, 0]
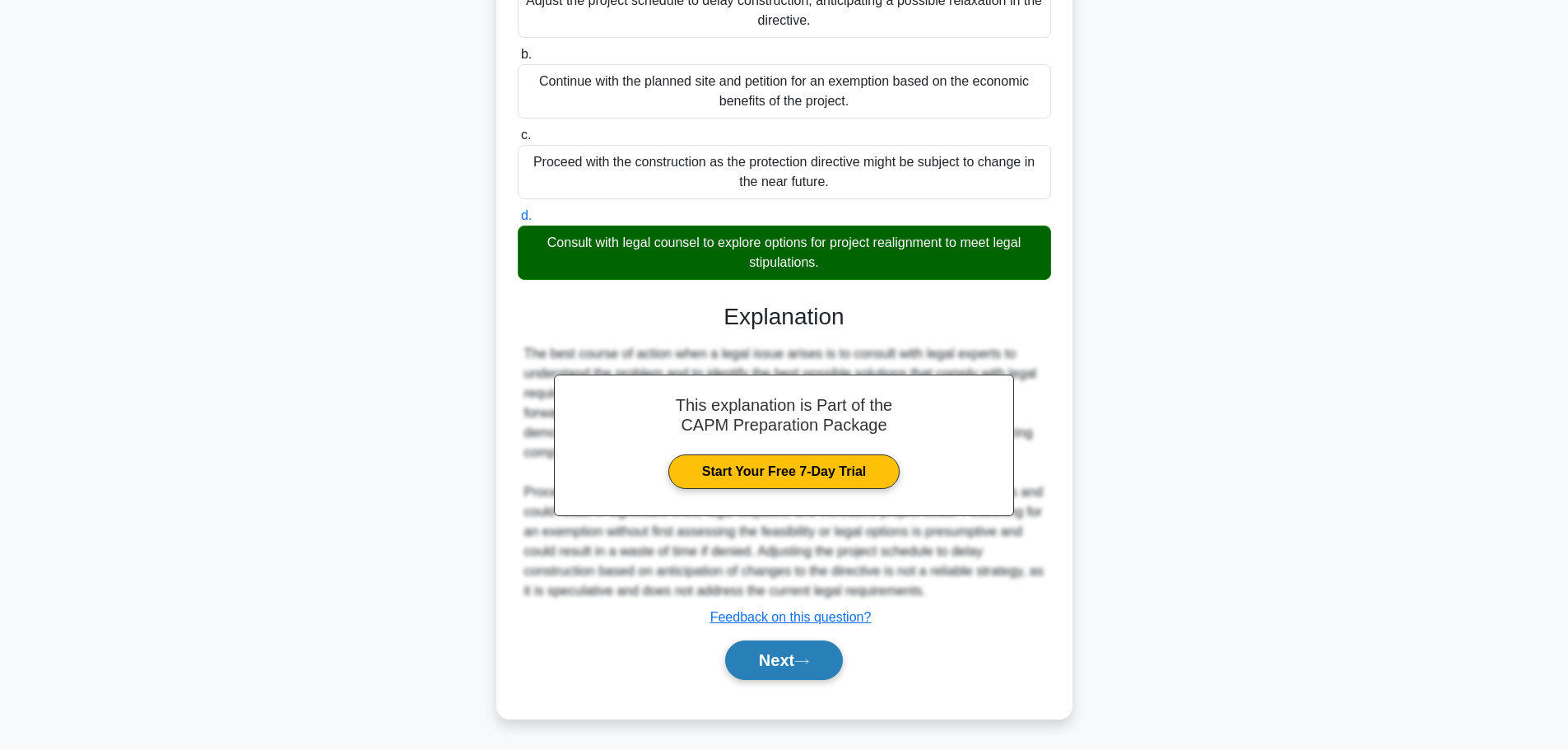
click at [771, 648] on button "Next" at bounding box center [784, 661] width 117 height 39
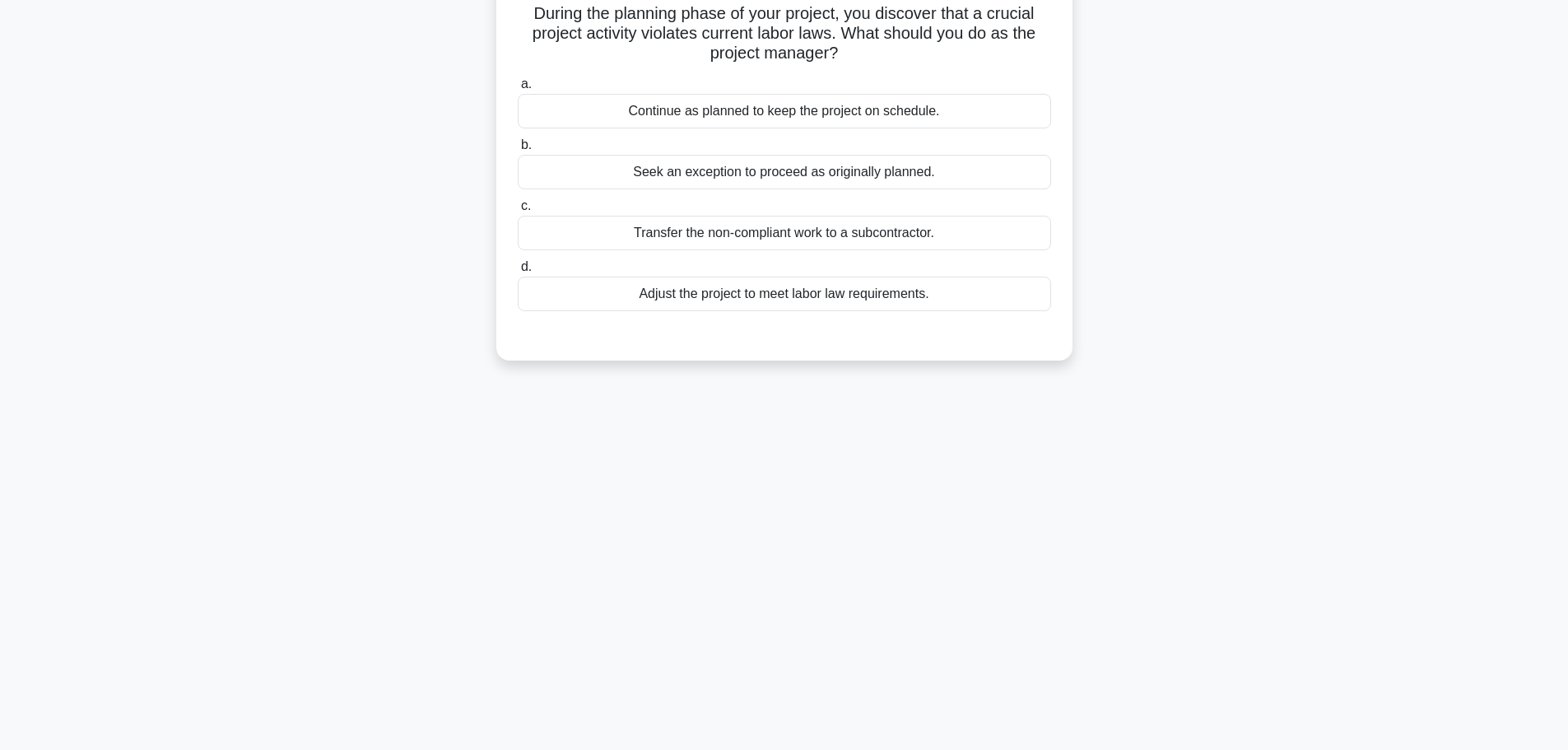
scroll to position [57, 0]
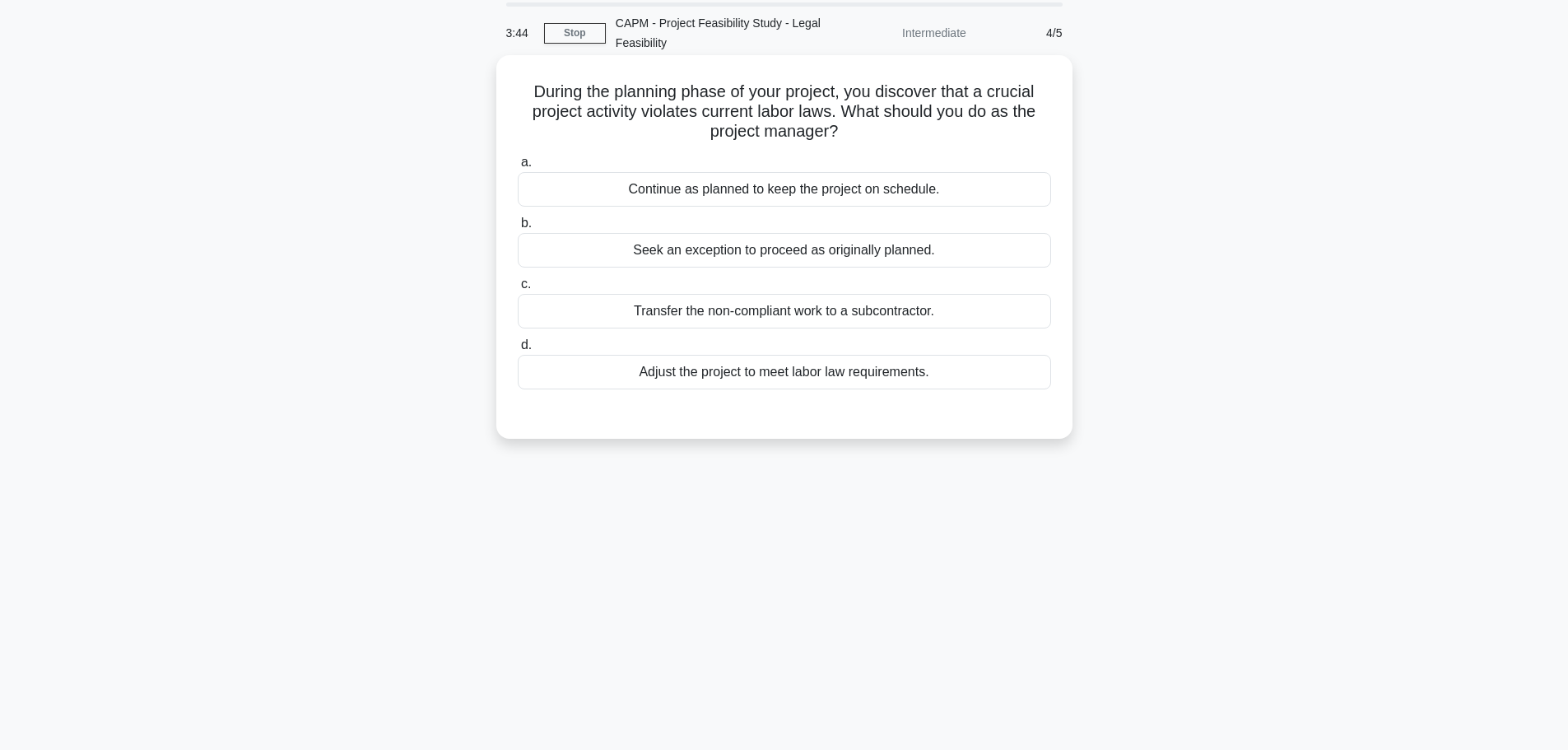
click at [715, 364] on div "Adjust the project to meet labor law requirements." at bounding box center [784, 372] width 533 height 35
click at [517, 351] on input "d. Adjust the project to meet labor law requirements." at bounding box center [517, 345] width 0 height 11
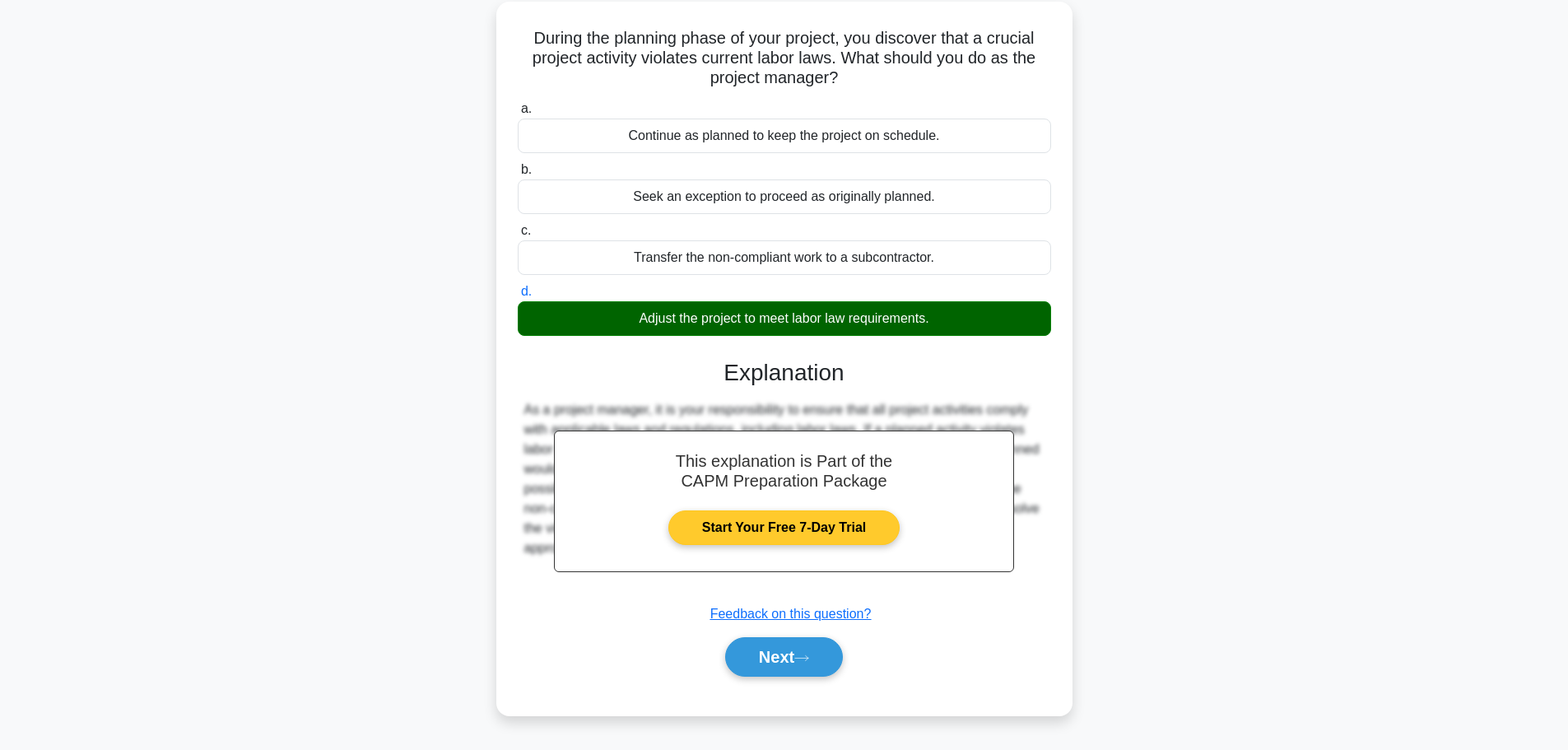
scroll to position [139, 0]
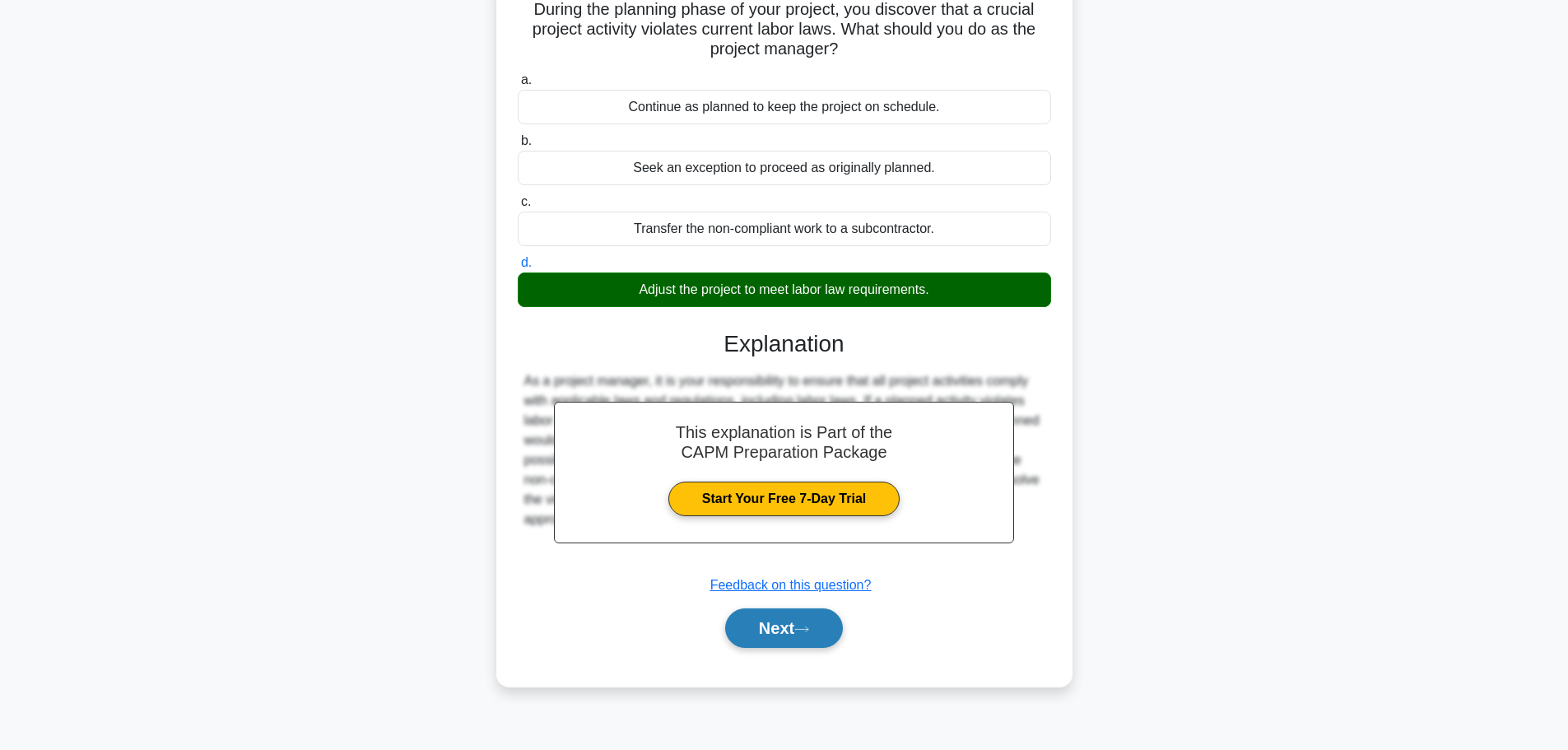
click at [776, 619] on button "Next" at bounding box center [784, 628] width 117 height 39
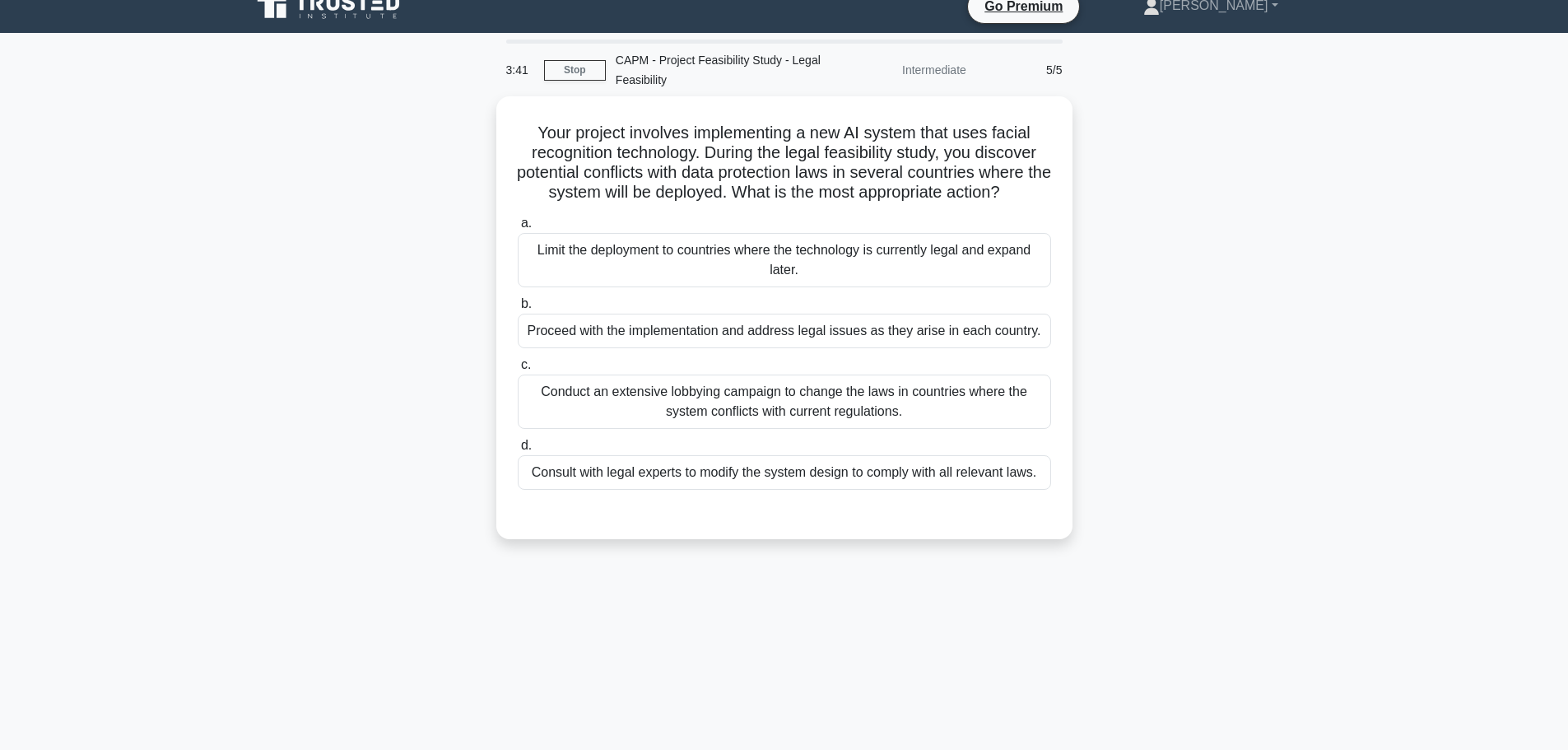
scroll to position [0, 0]
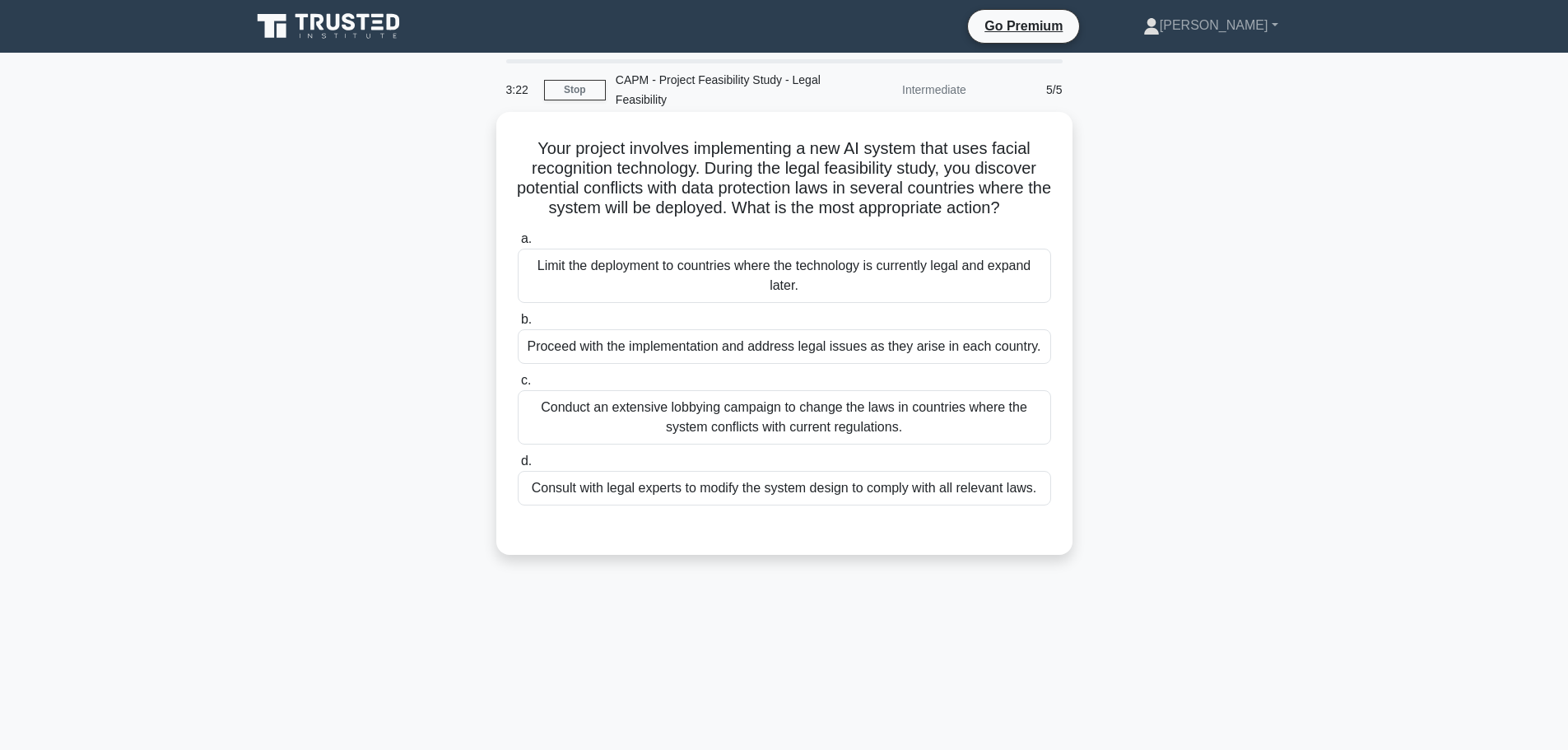
click at [660, 490] on div "Consult with legal experts to modify the system design to comply with all relev…" at bounding box center [784, 488] width 533 height 35
click at [517, 467] on input "d. Consult with legal experts to modify the system design to comply with all re…" at bounding box center [517, 461] width 0 height 11
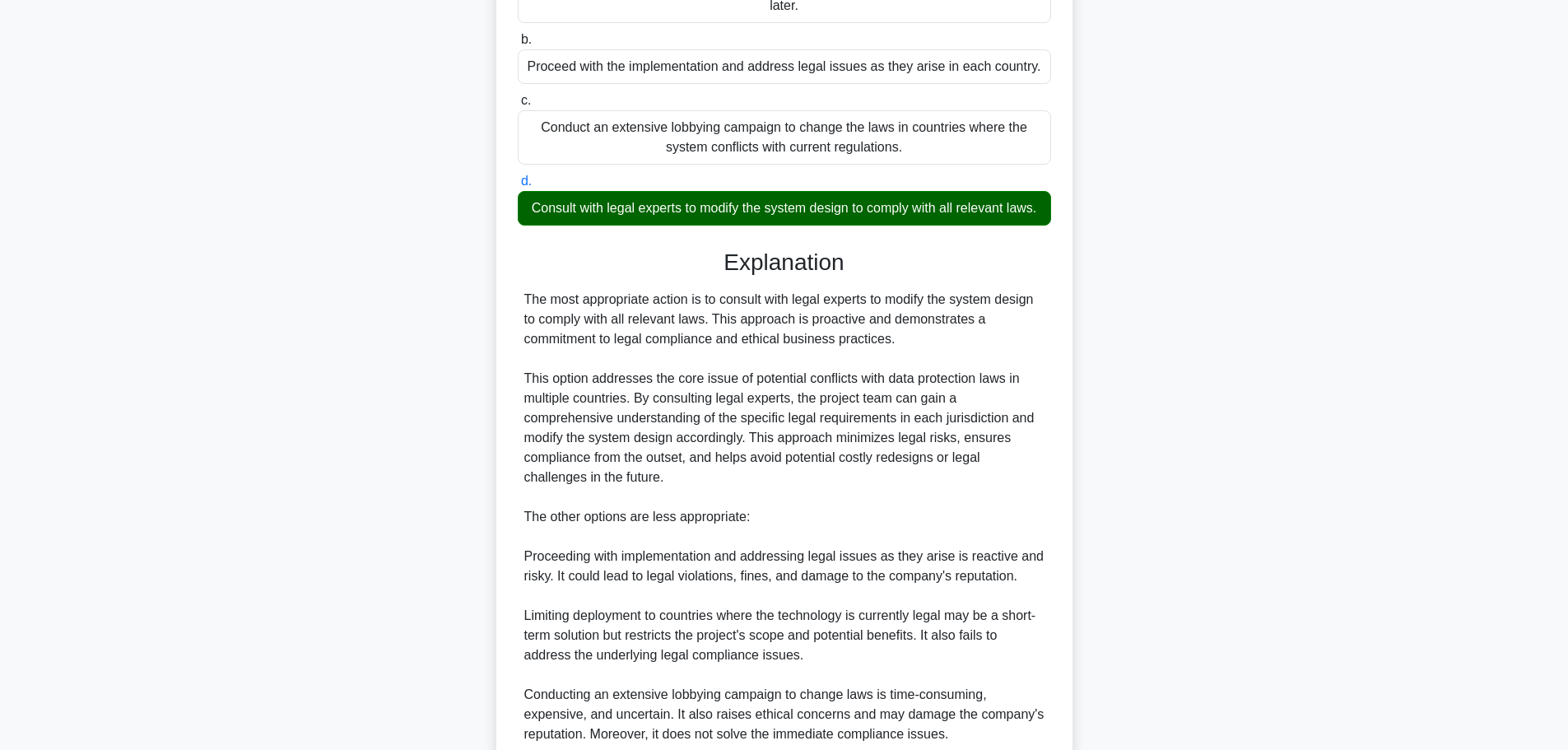
scroll to position [412, 0]
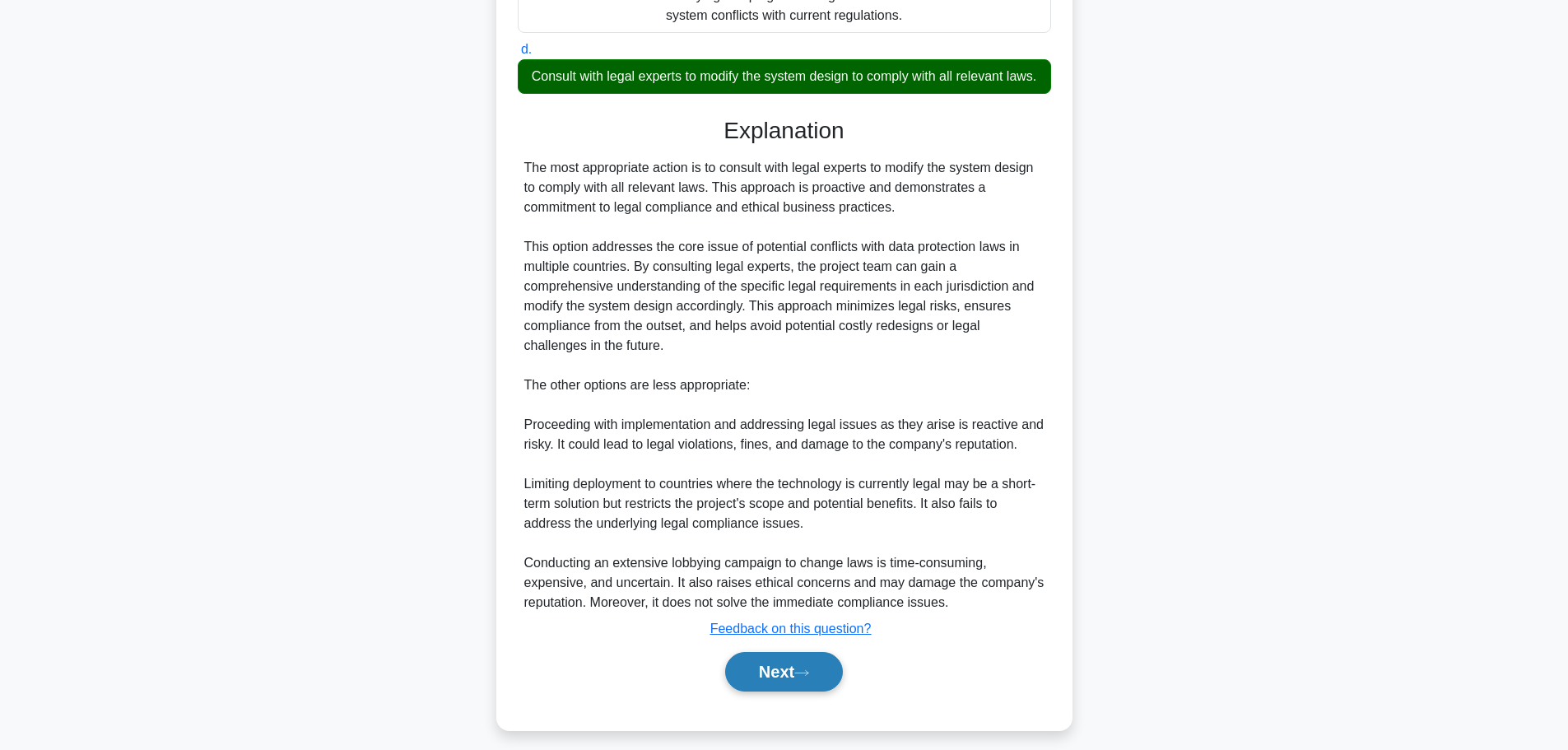
click at [762, 682] on button "Next" at bounding box center [784, 672] width 117 height 39
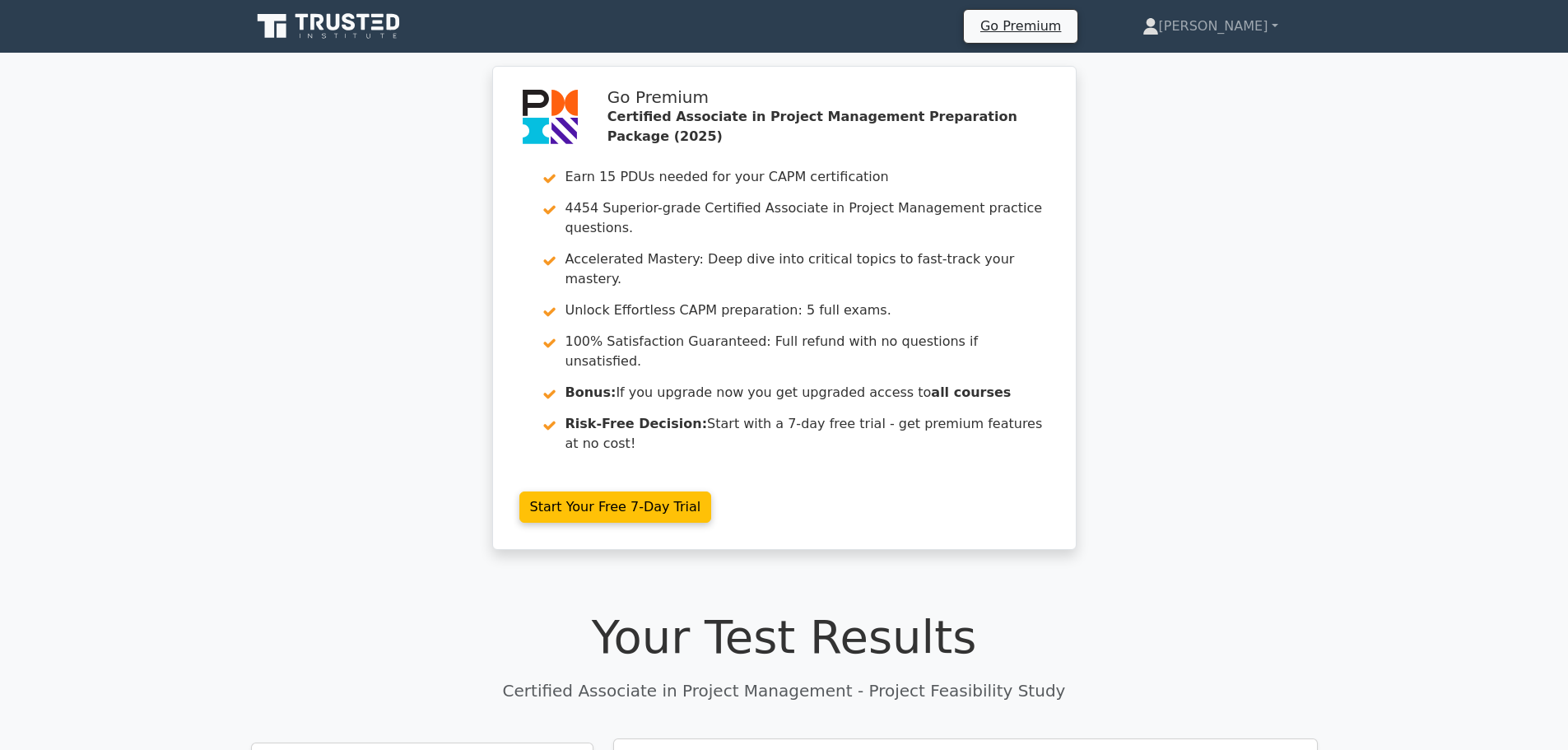
scroll to position [329, 0]
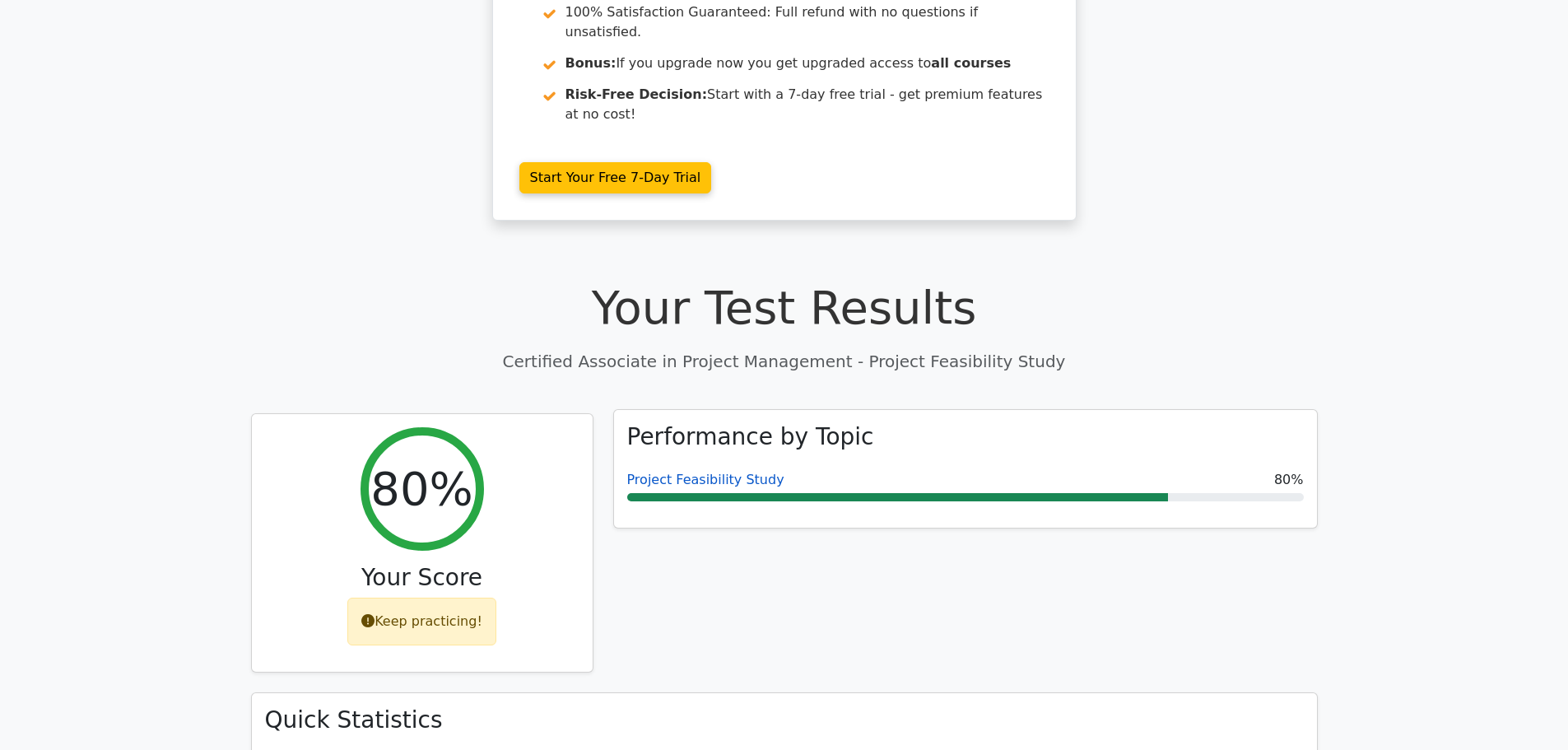
click at [692, 472] on link "Project Feasibility Study" at bounding box center [705, 479] width 157 height 15
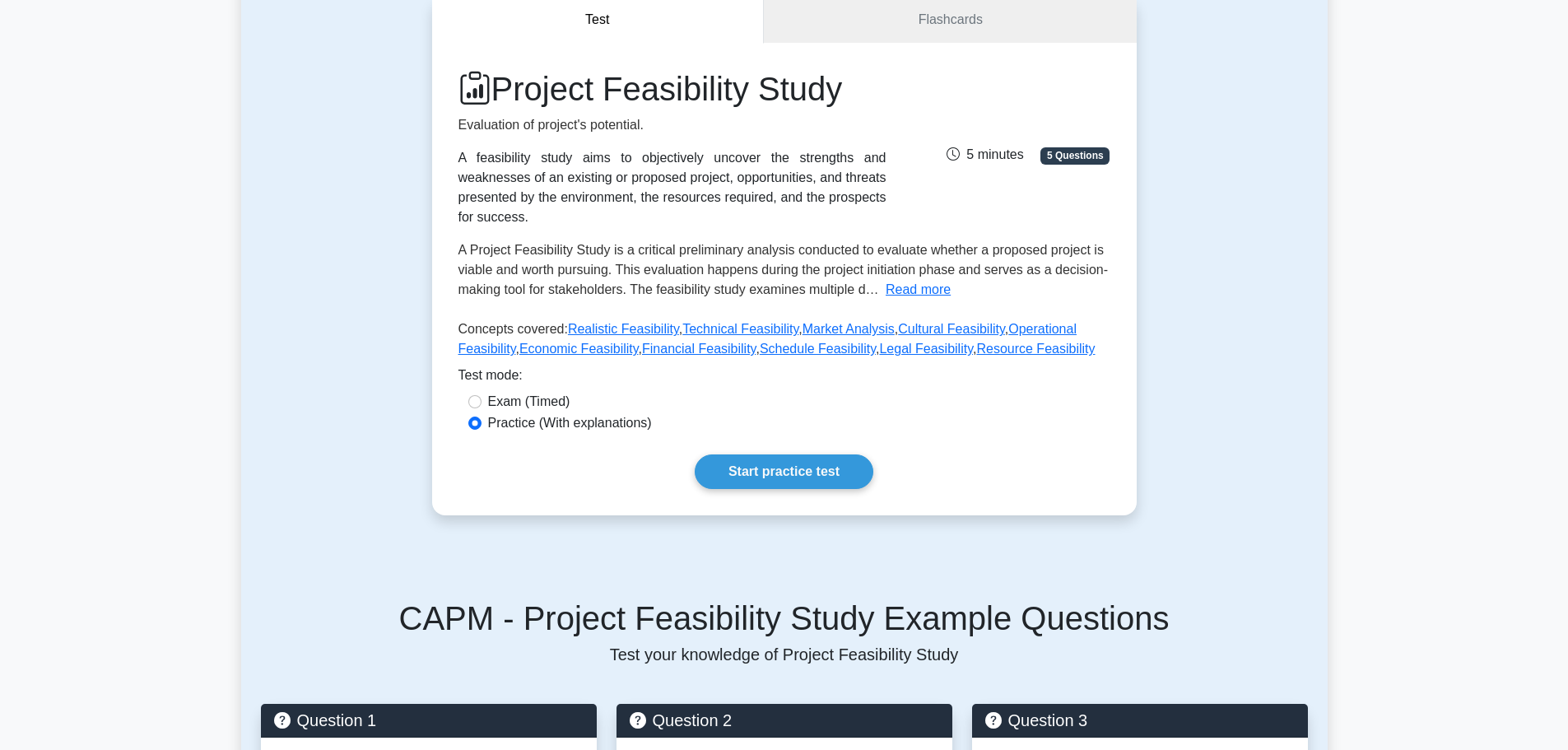
scroll to position [164, 0]
click at [976, 341] on link "Resource Feasibility" at bounding box center [1035, 347] width 118 height 14
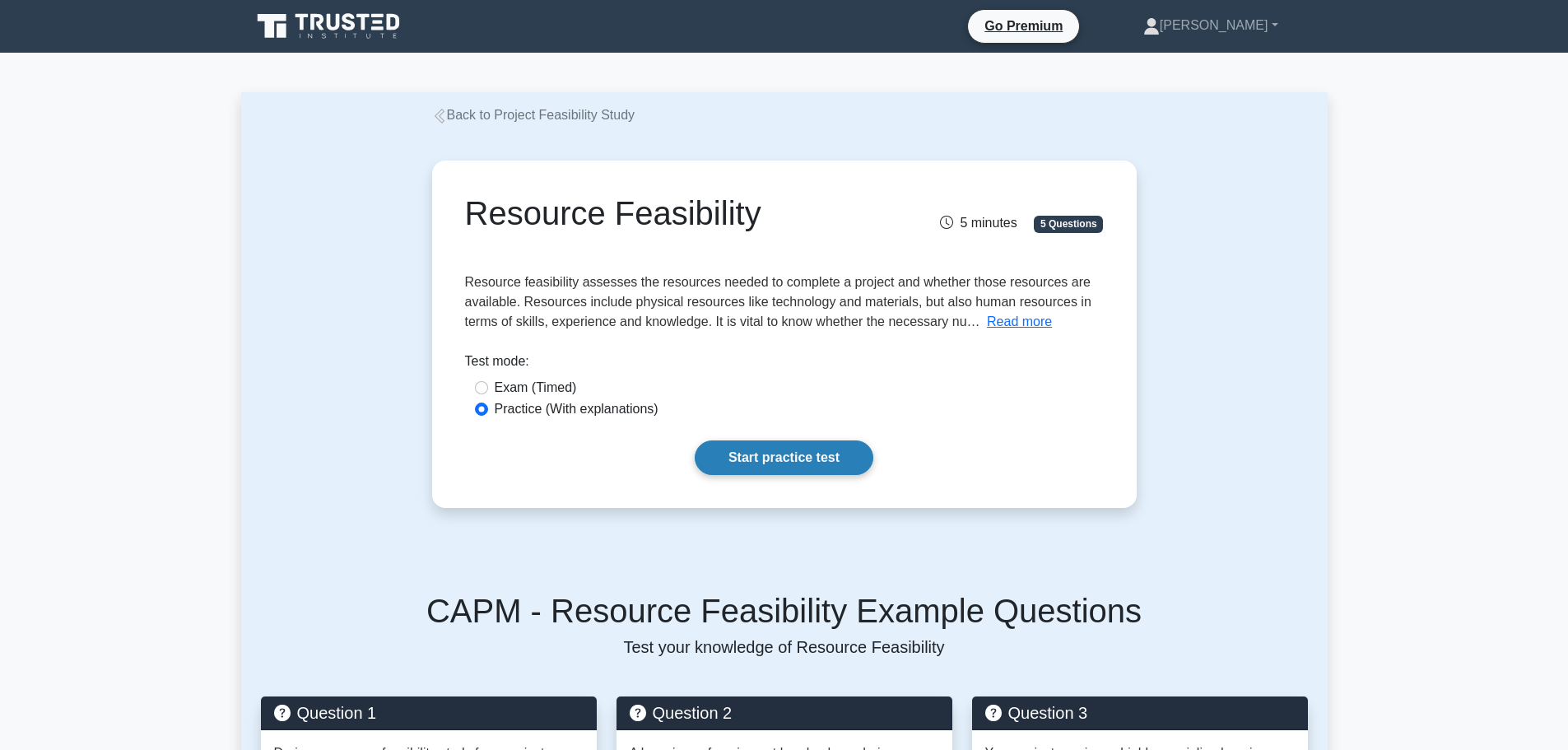
click at [777, 455] on link "Start practice test" at bounding box center [784, 457] width 179 height 35
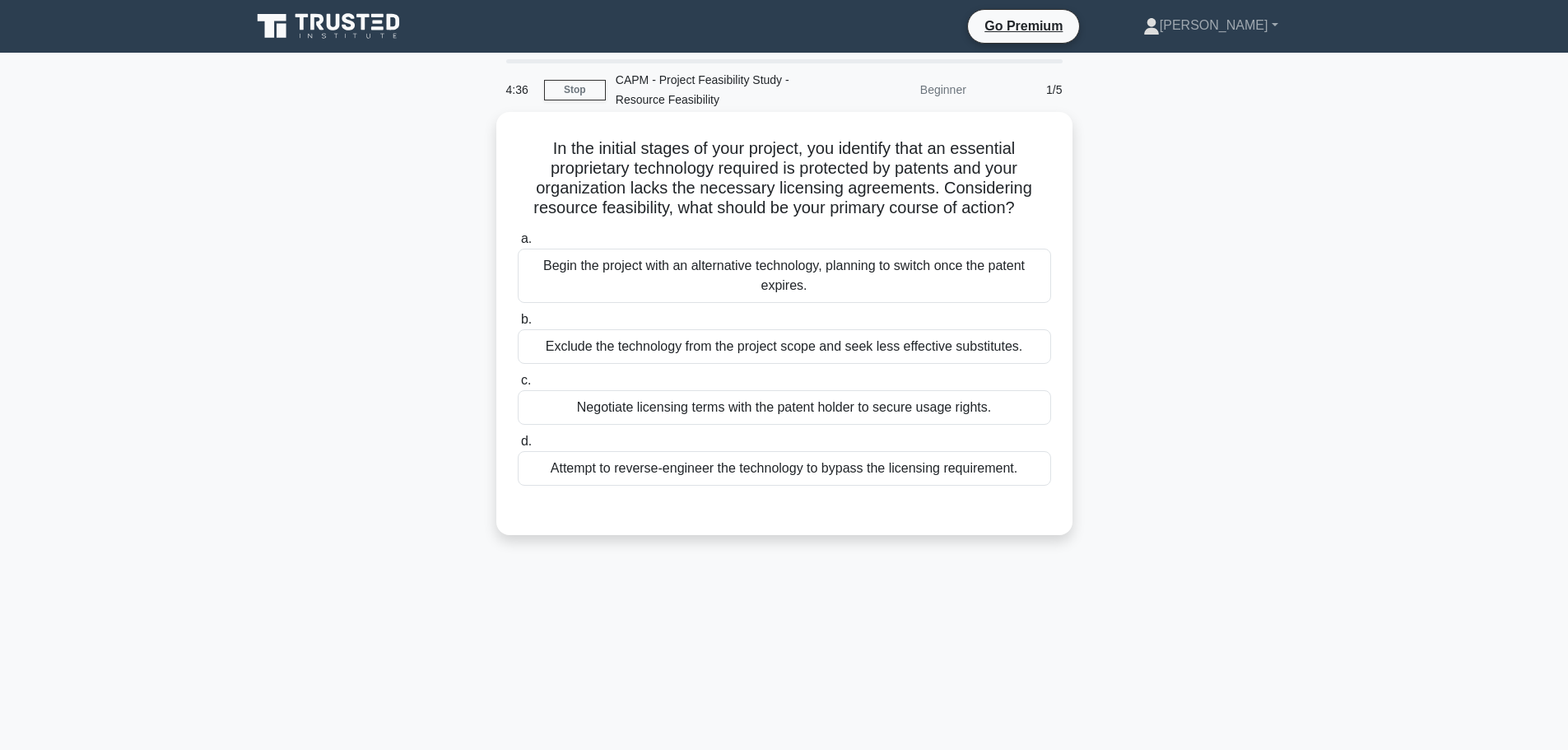
click at [800, 411] on div "Negotiate licensing terms with the patent holder to secure usage rights." at bounding box center [784, 407] width 533 height 35
click at [517, 386] on input "c. Negotiate licensing terms with the patent holder to secure usage rights." at bounding box center [517, 381] width 0 height 11
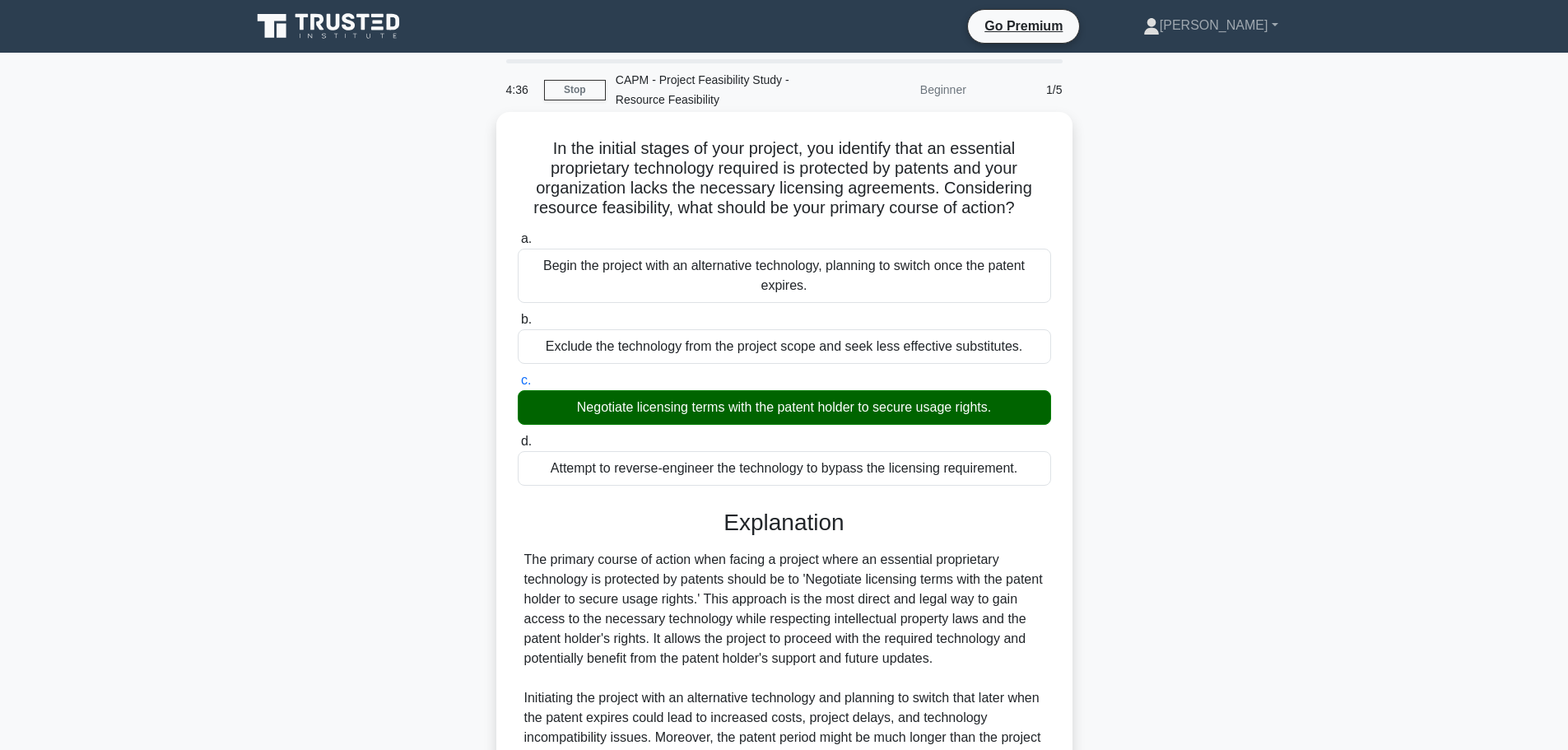
scroll to position [345, 0]
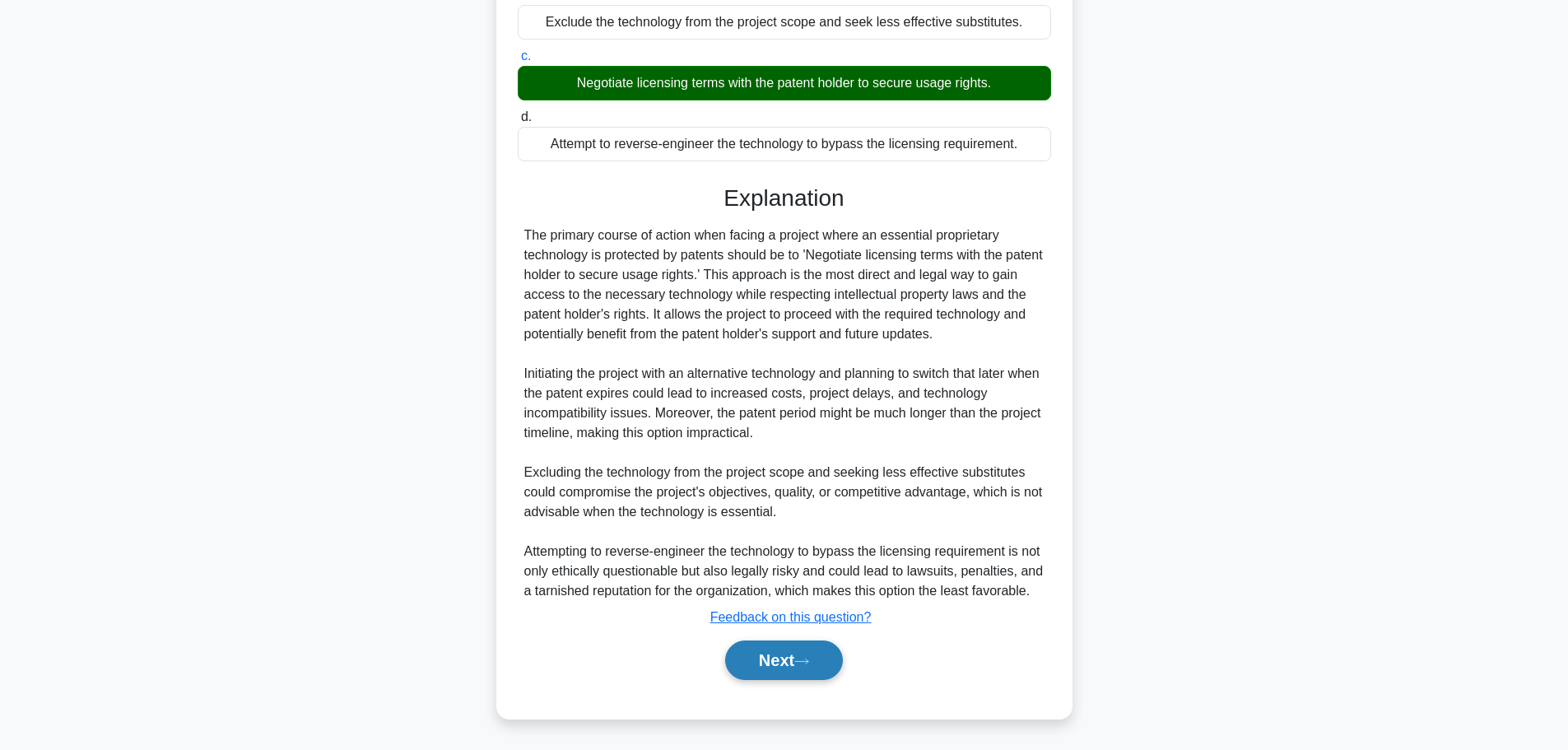
click at [817, 664] on button "Next" at bounding box center [784, 661] width 117 height 39
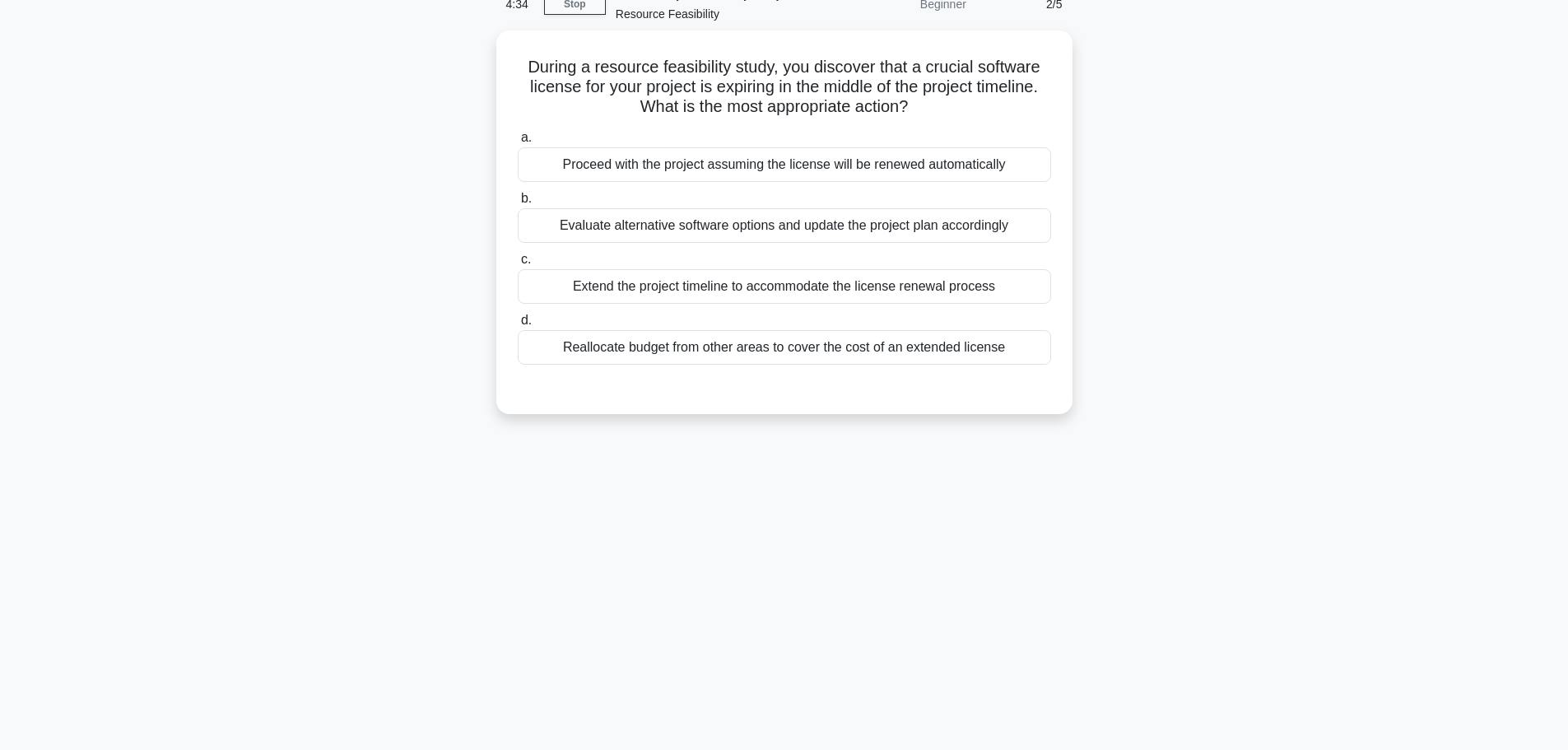
scroll to position [57, 0]
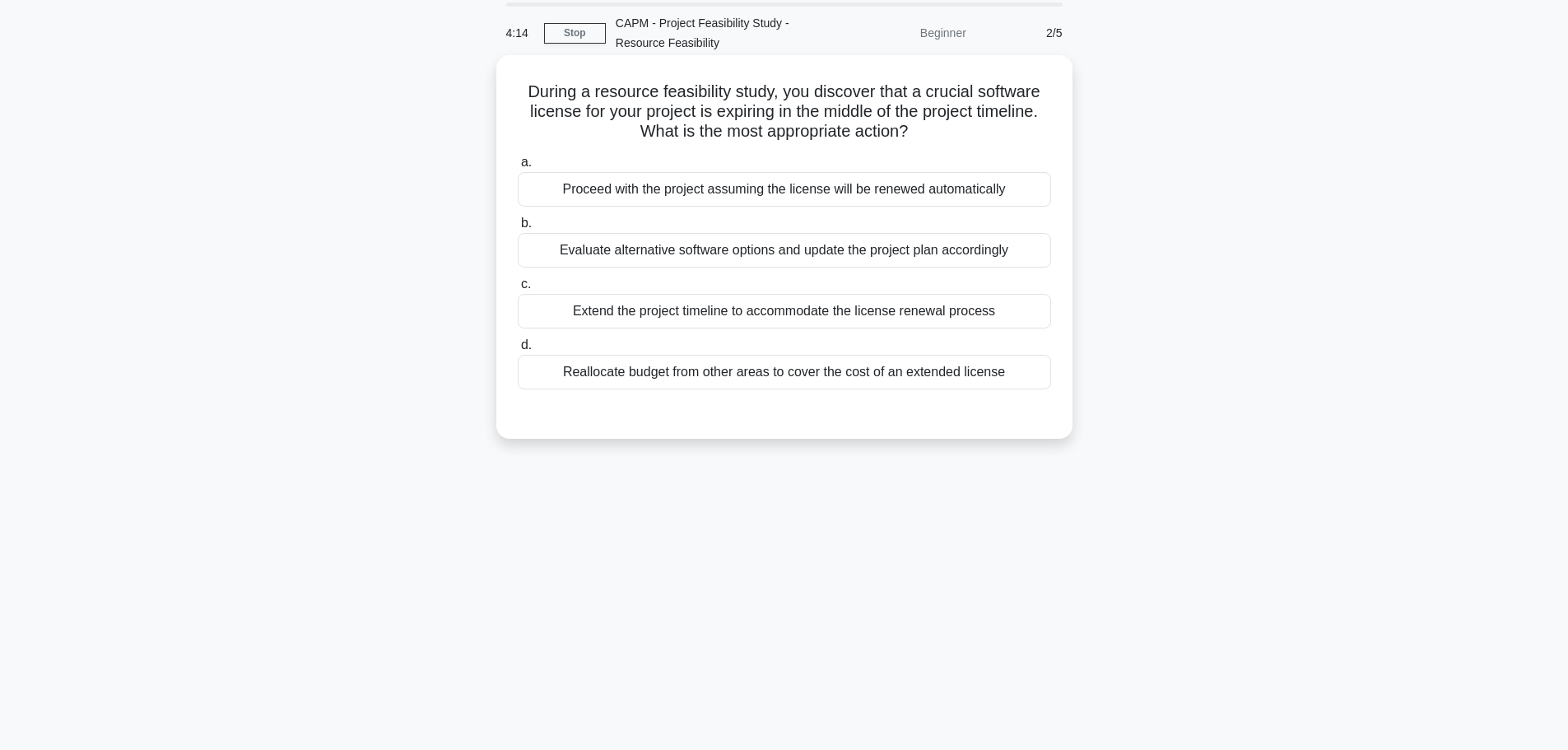
click at [707, 250] on div "Evaluate alternative software options and update the project plan accordingly" at bounding box center [784, 250] width 533 height 35
click at [517, 229] on input "b. Evaluate alternative software options and update the project plan accordingly" at bounding box center [517, 223] width 0 height 11
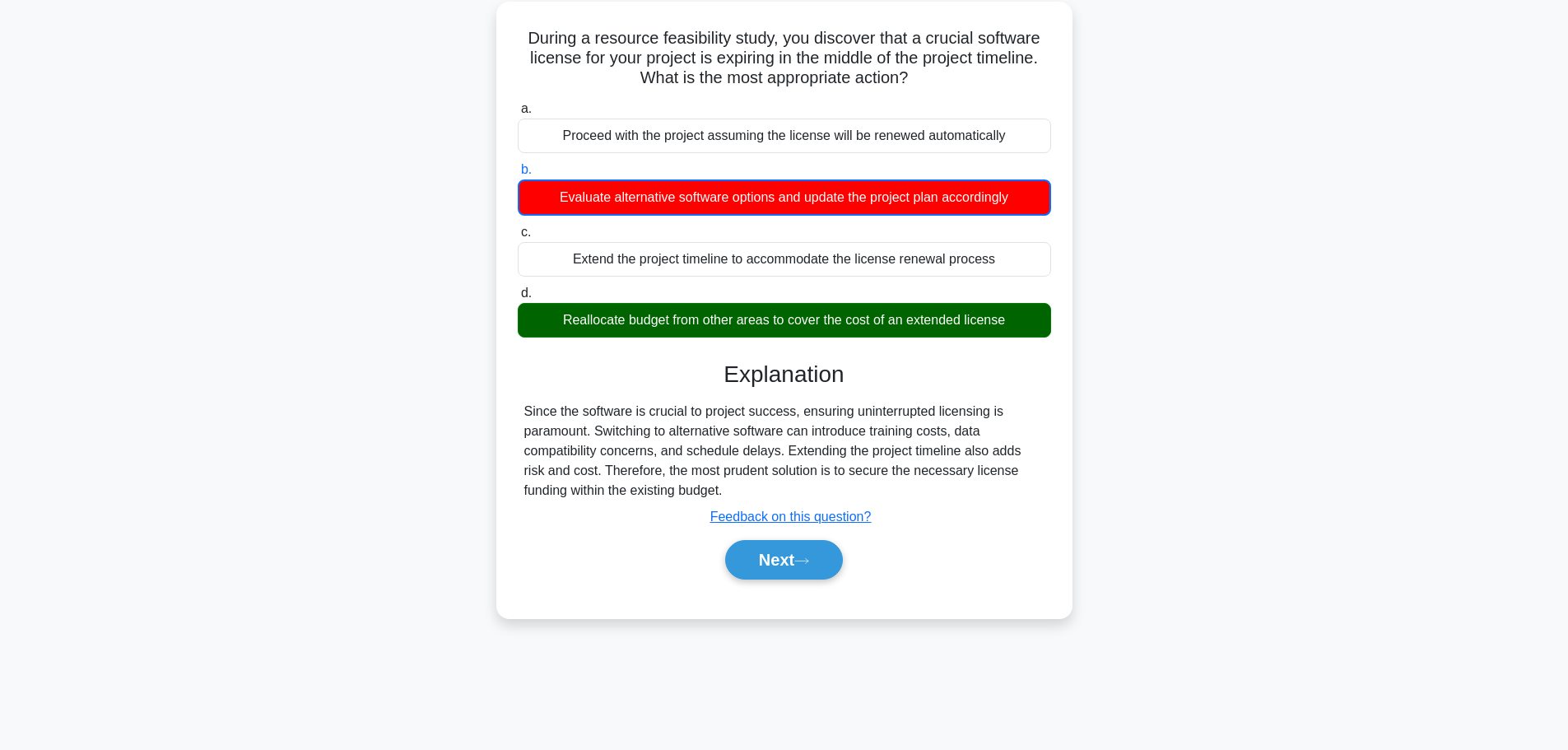
scroll to position [139, 0]
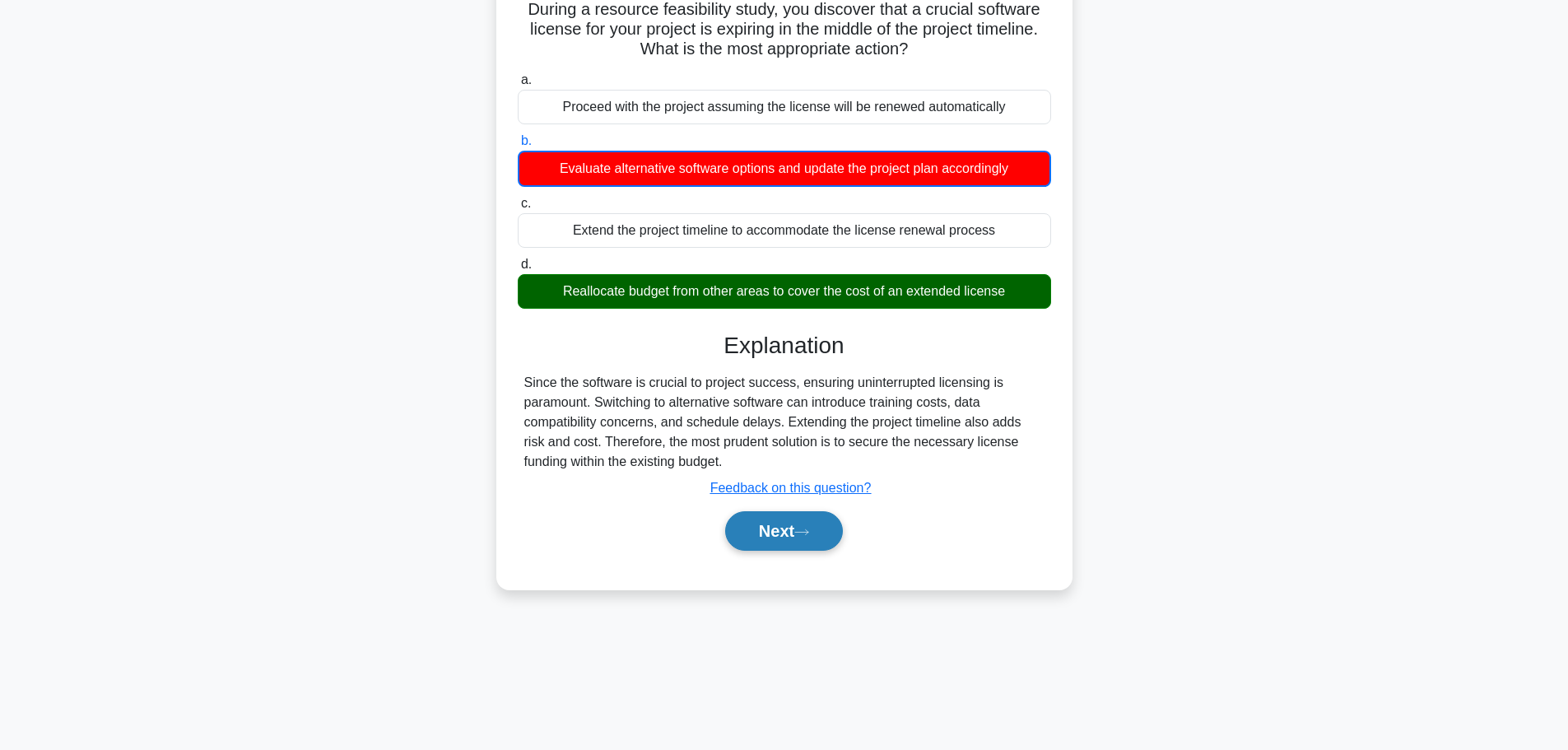
click at [800, 535] on button "Next" at bounding box center [784, 531] width 117 height 39
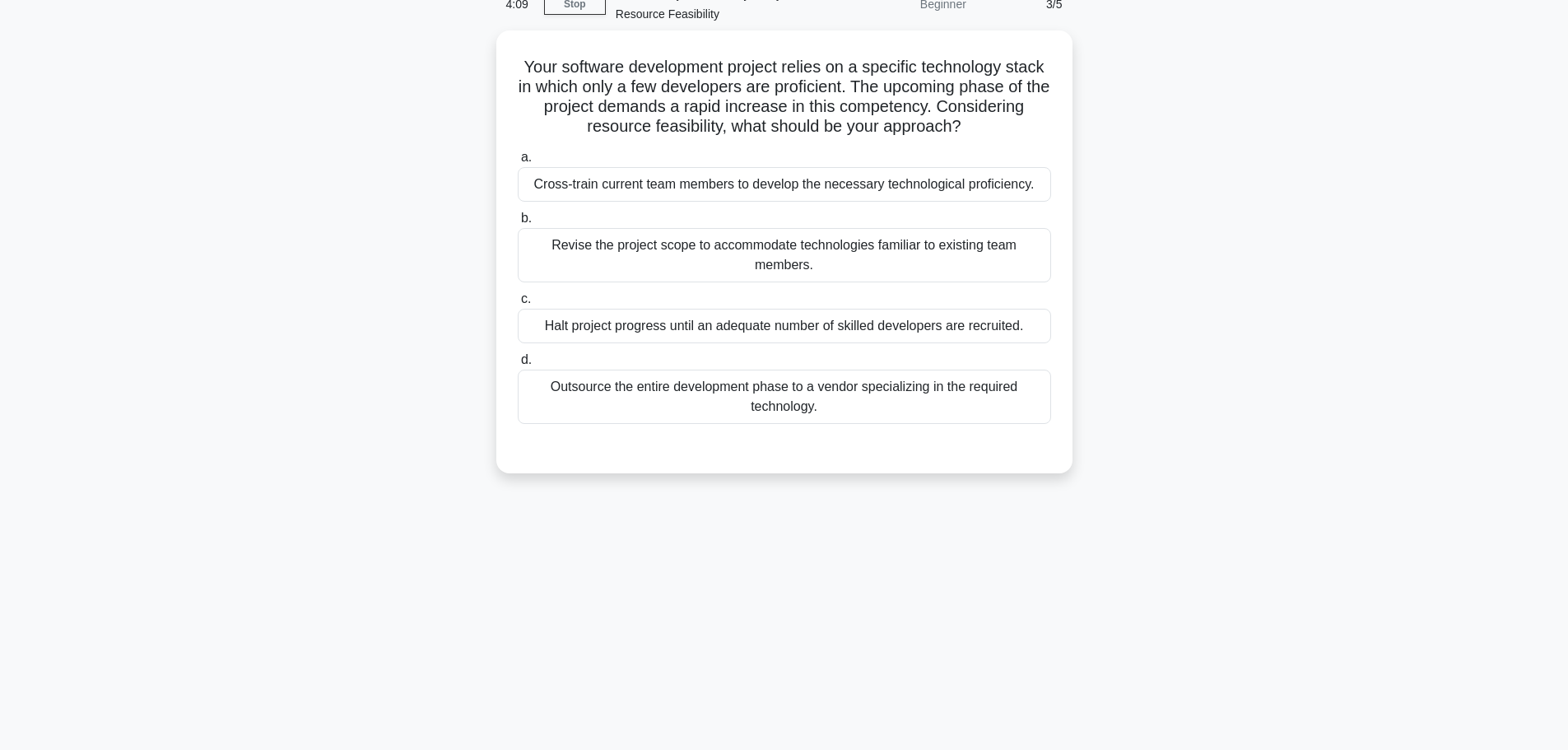
scroll to position [57, 0]
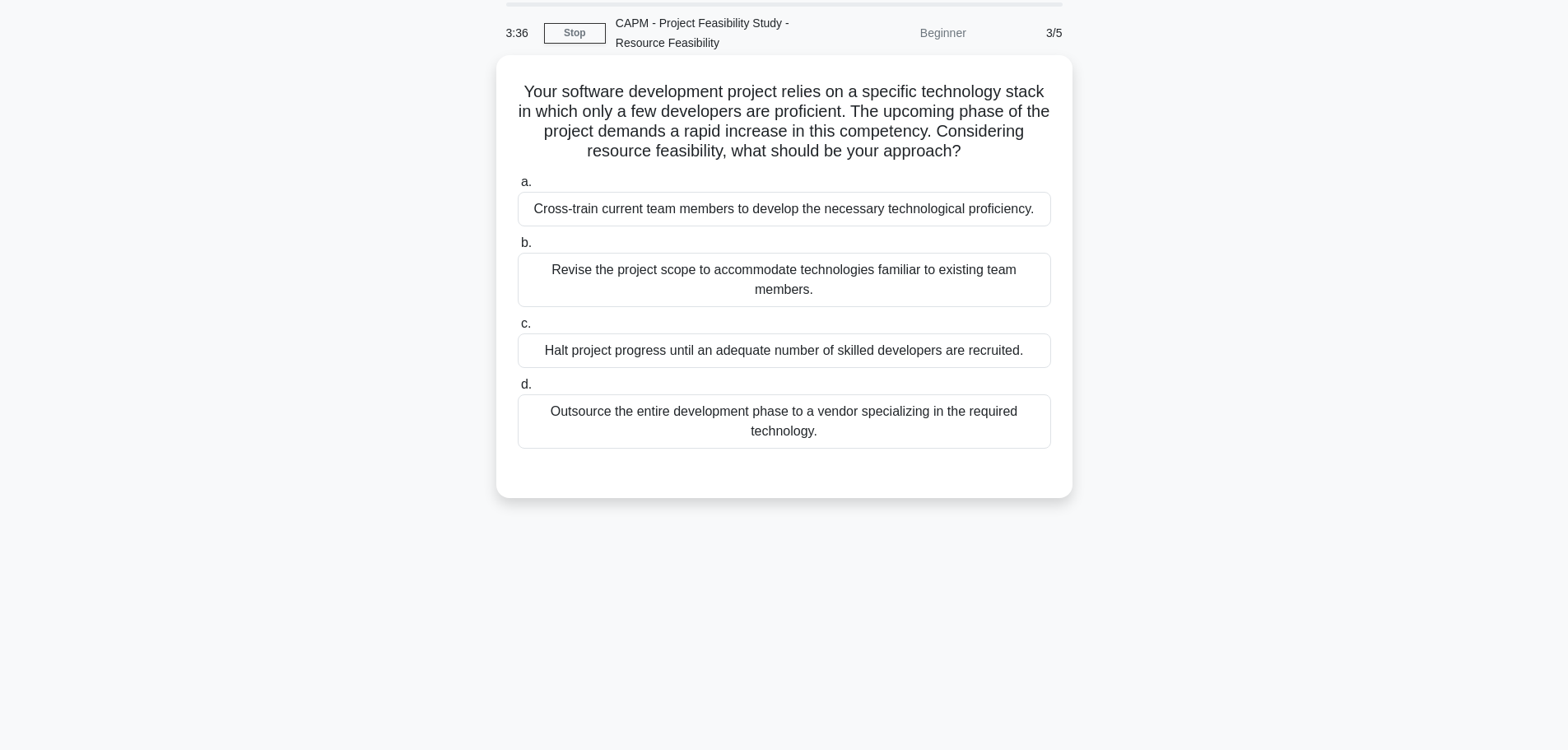
click at [642, 208] on div "Cross-train current team members to develop the necessary technological profici…" at bounding box center [784, 209] width 533 height 35
click at [517, 188] on input "a. Cross-train current team members to develop the necessary technological prof…" at bounding box center [517, 182] width 0 height 11
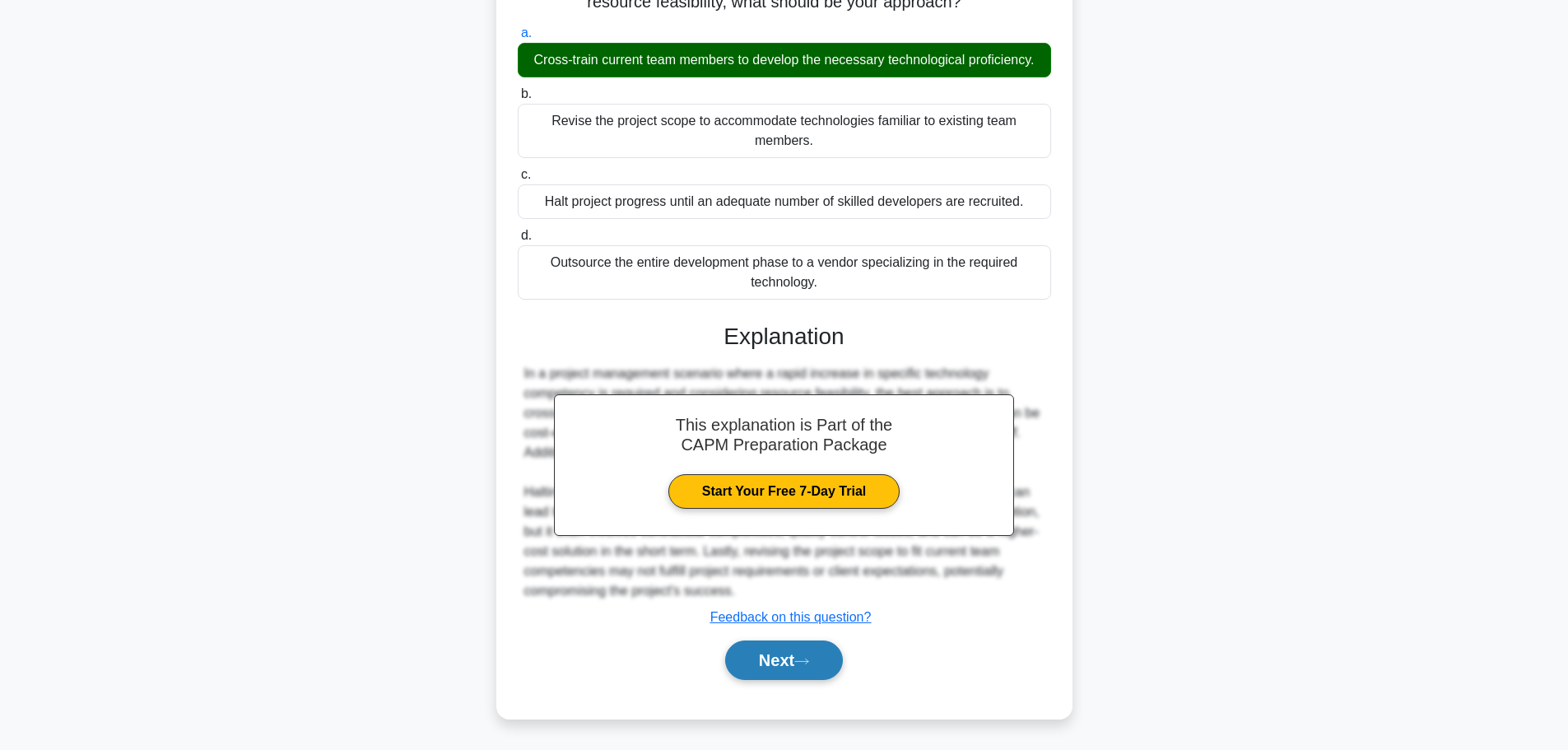
click at [741, 657] on button "Next" at bounding box center [784, 661] width 117 height 39
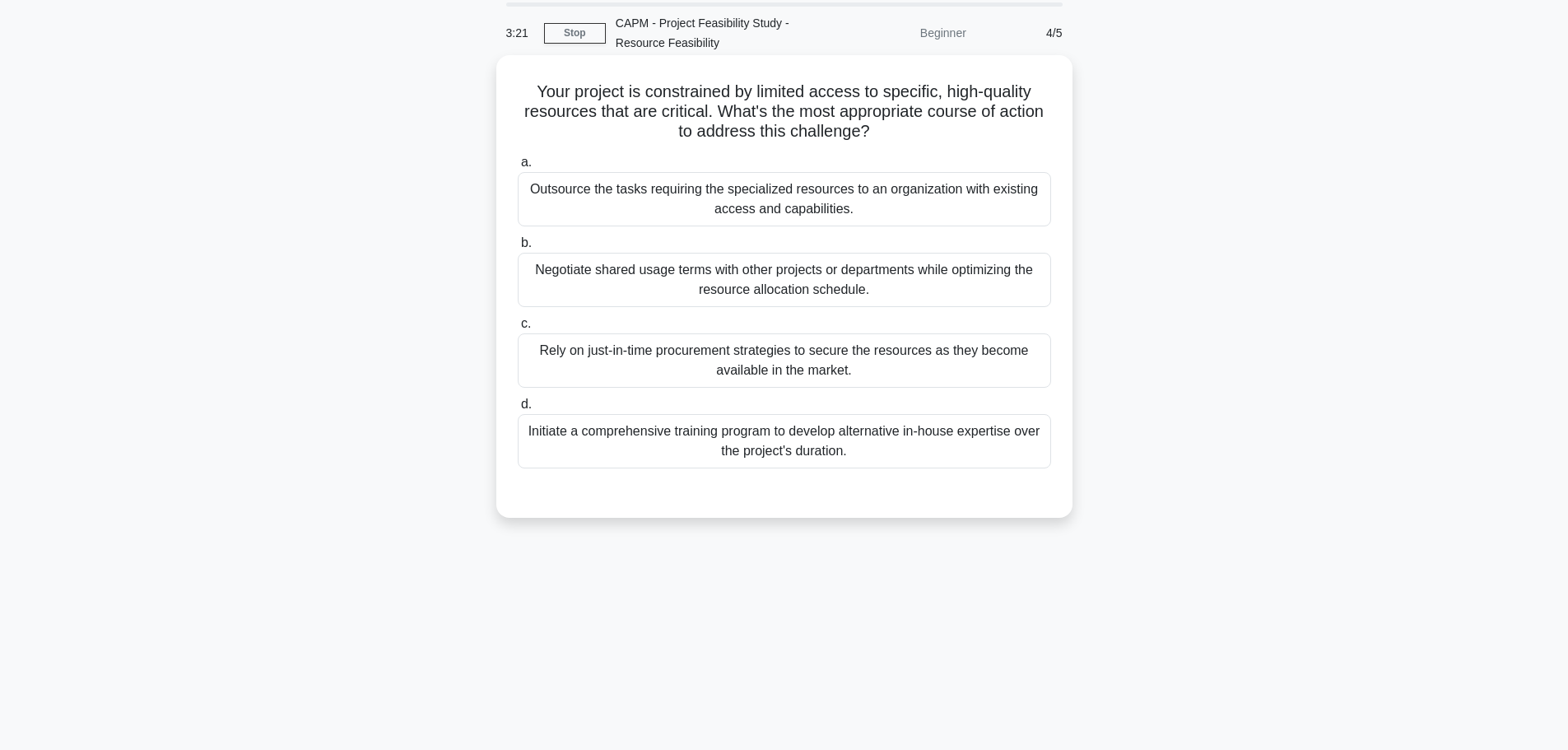
click at [766, 274] on div "Negotiate shared usage terms with other projects or departments while optimizin…" at bounding box center [784, 280] width 533 height 54
click at [517, 249] on input "b. Negotiate shared usage terms with other projects or departments while optimi…" at bounding box center [517, 243] width 0 height 11
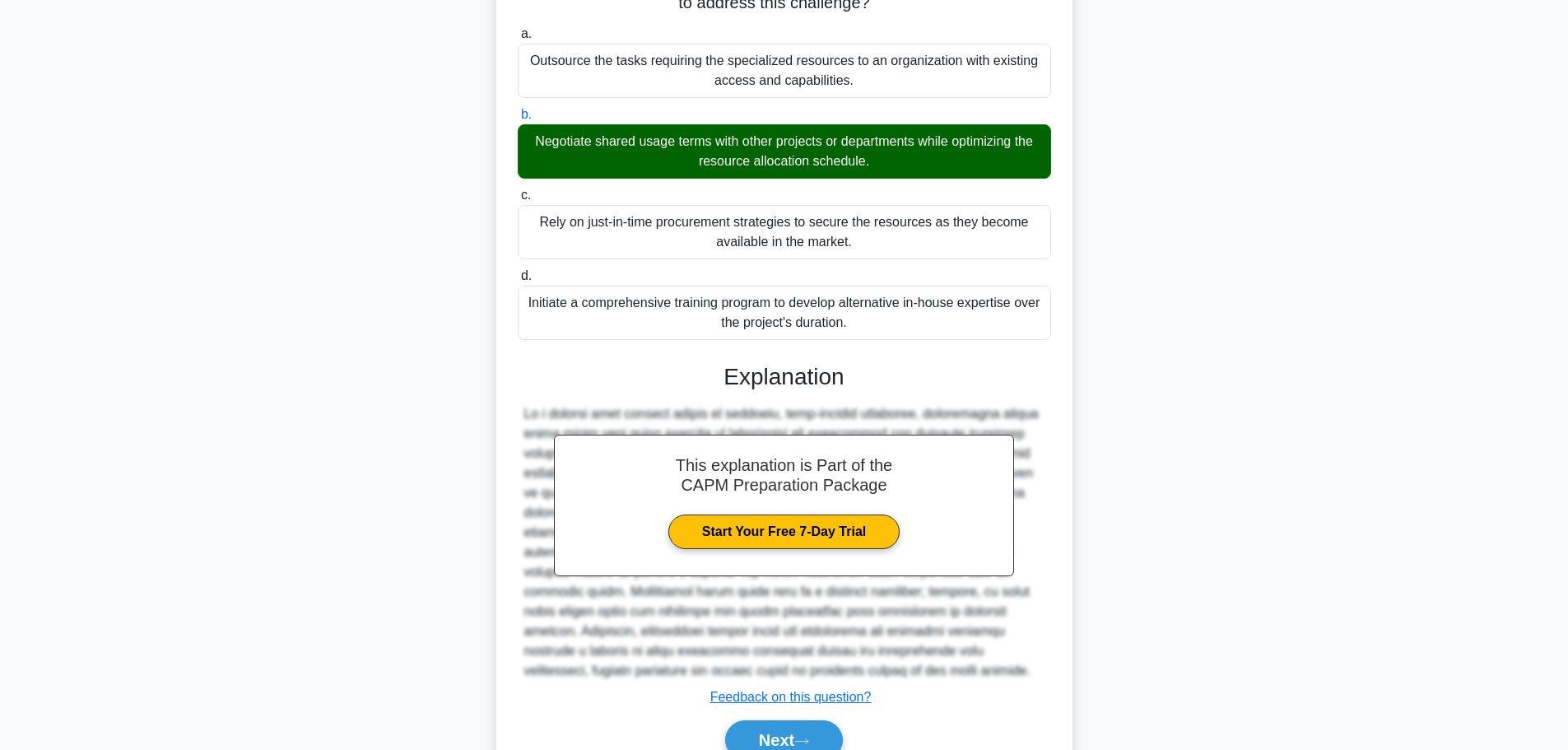
scroll to position [266, 0]
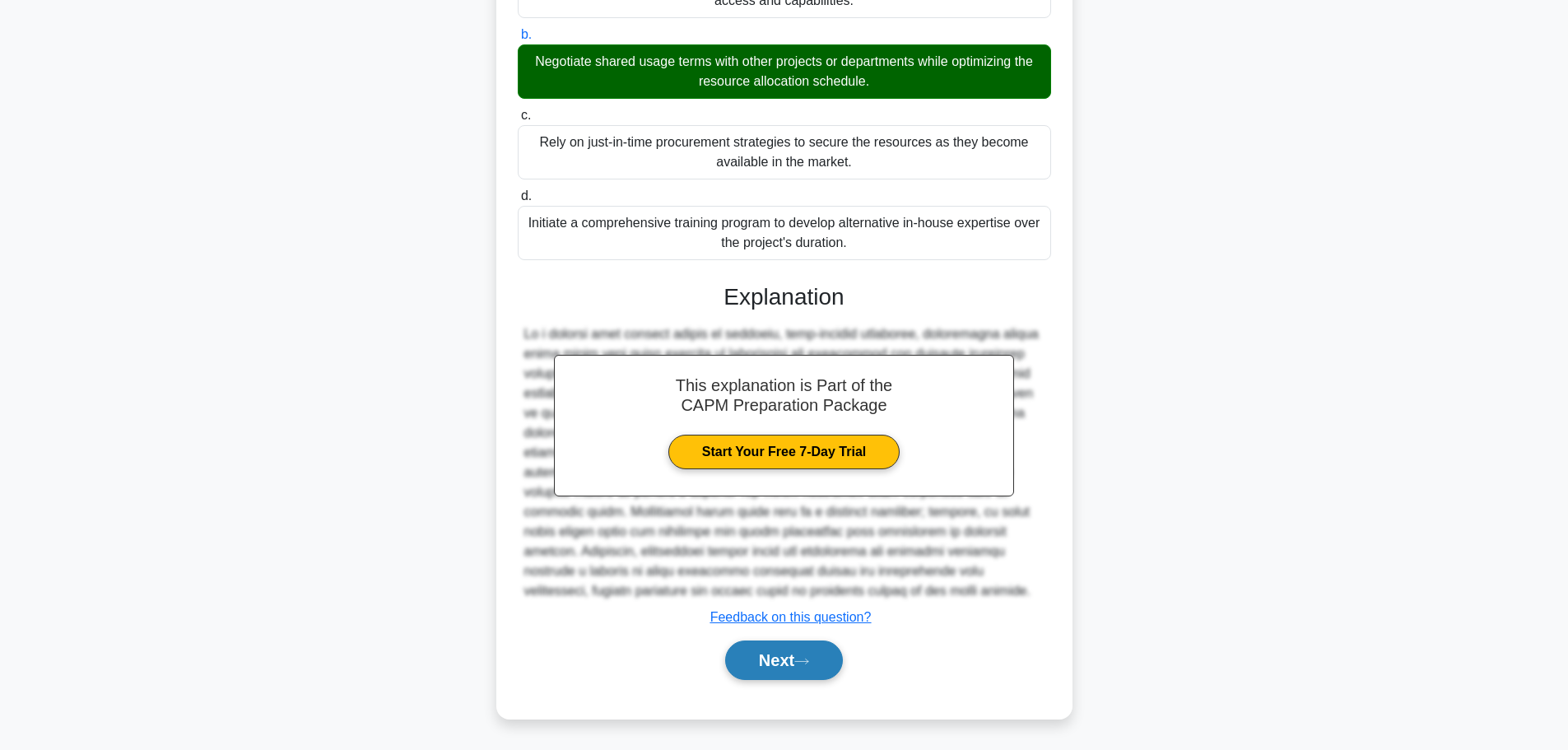
click at [795, 656] on button "Next" at bounding box center [784, 661] width 117 height 39
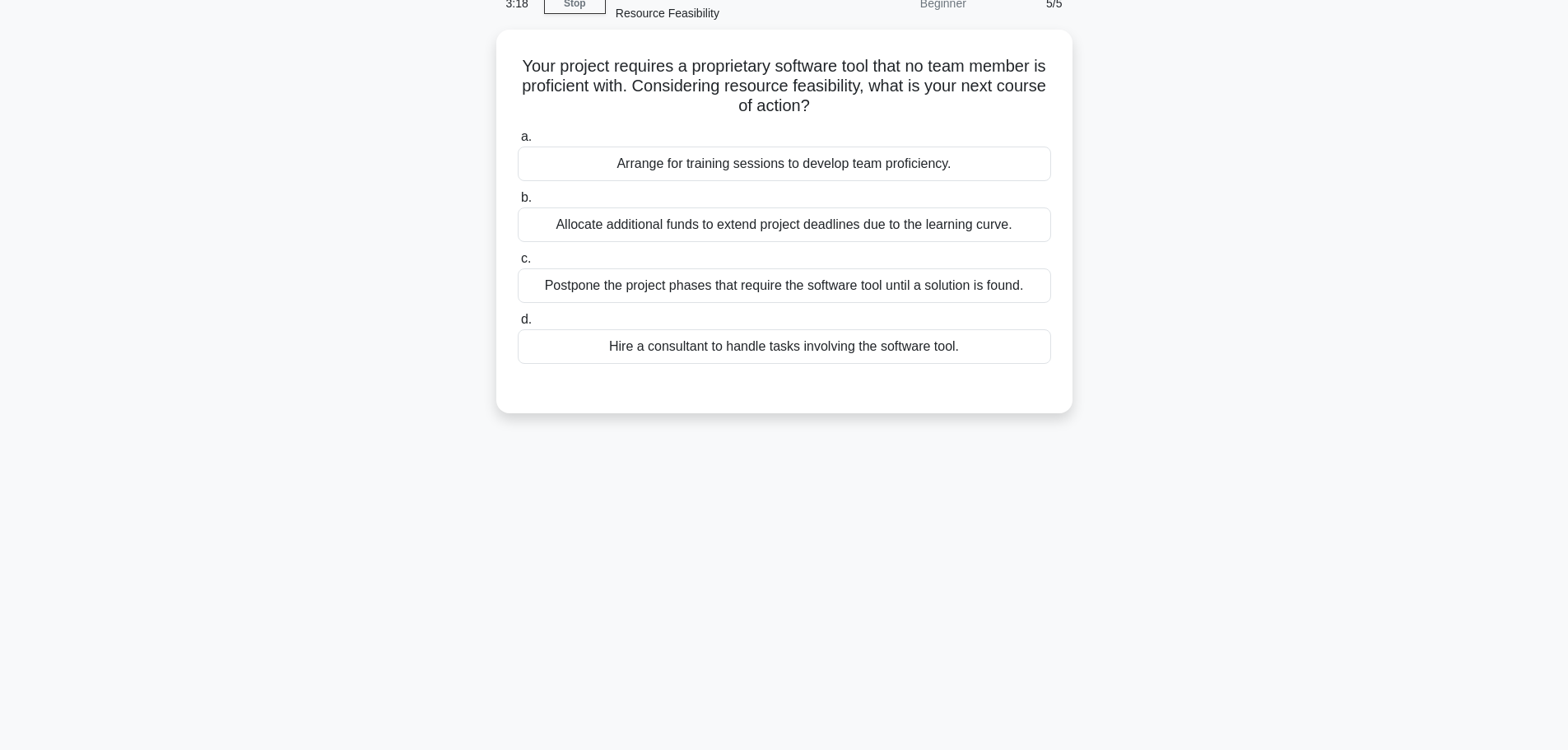
scroll to position [57, 0]
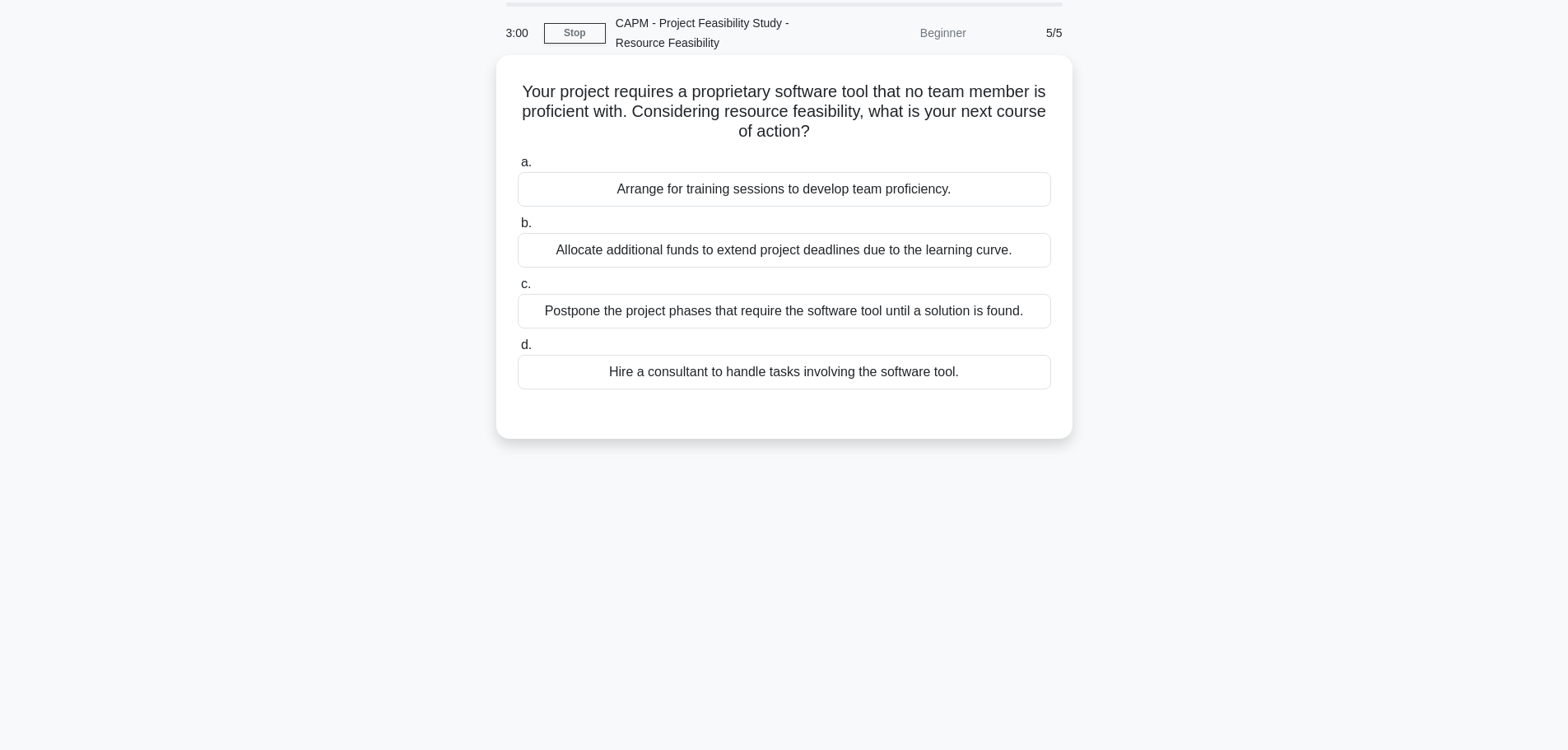
click at [679, 199] on div "Arrange for training sessions to develop team proficiency." at bounding box center [784, 189] width 533 height 35
click at [517, 168] on input "a. Arrange for training sessions to develop team proficiency." at bounding box center [517, 163] width 0 height 11
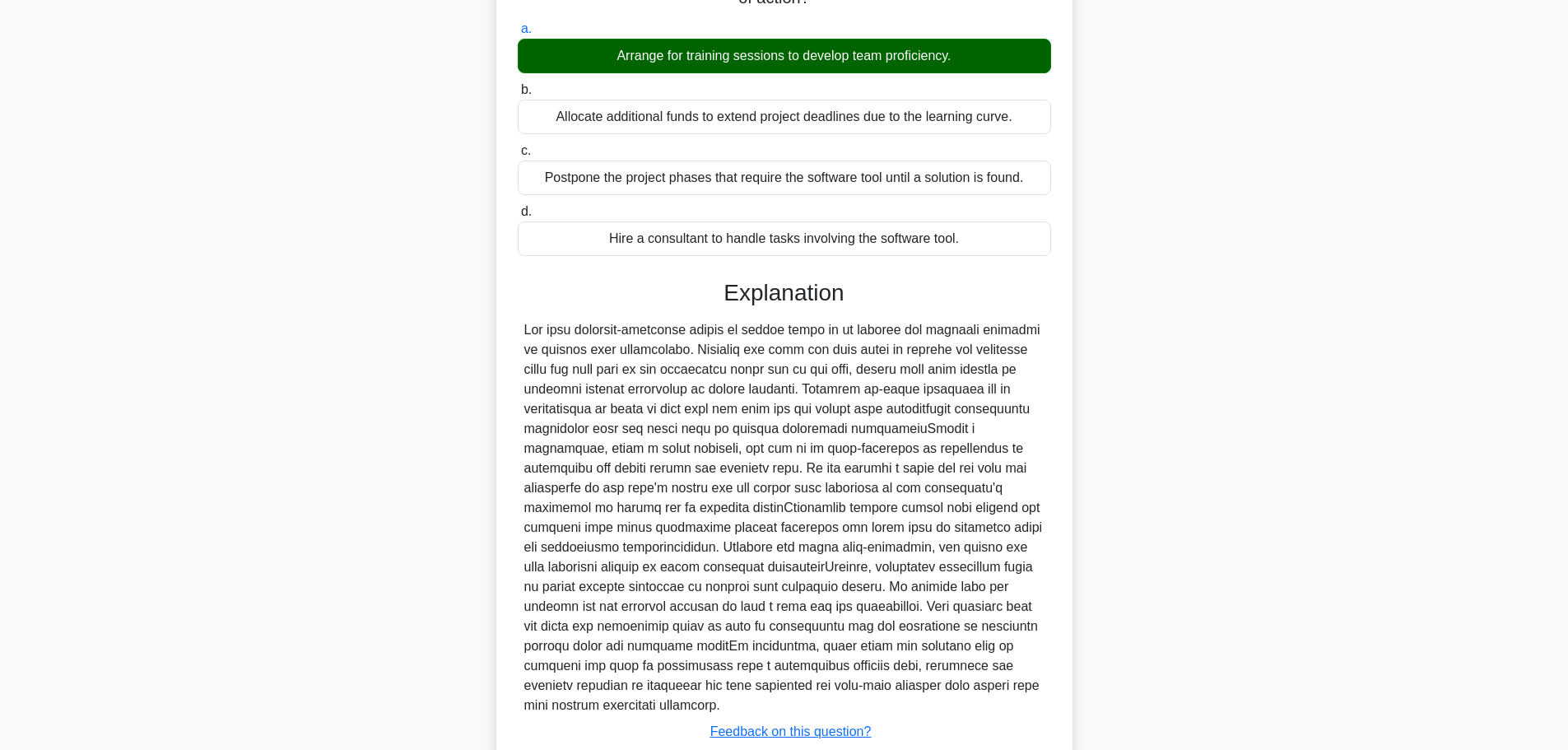
scroll to position [306, 0]
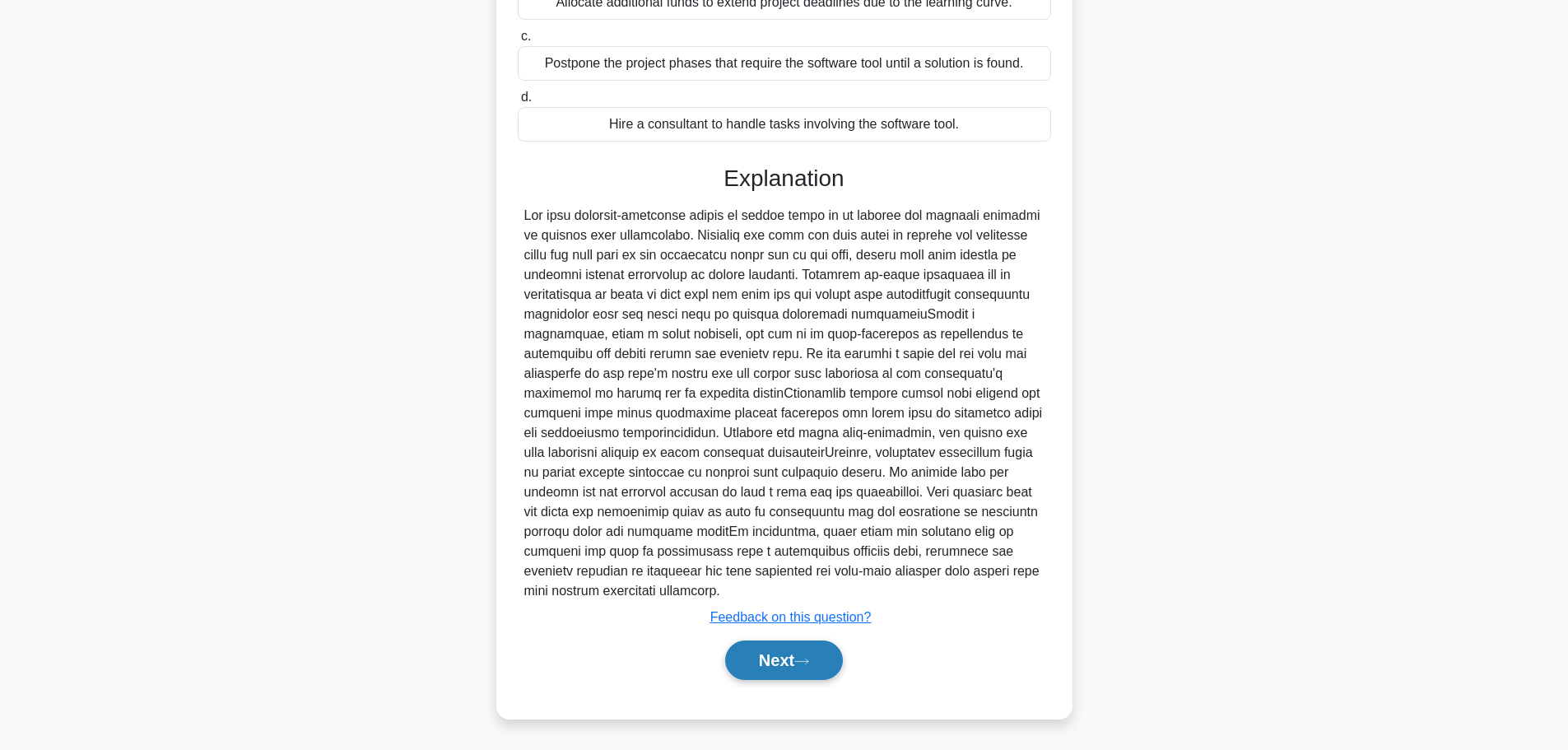
click at [788, 673] on button "Next" at bounding box center [784, 661] width 117 height 39
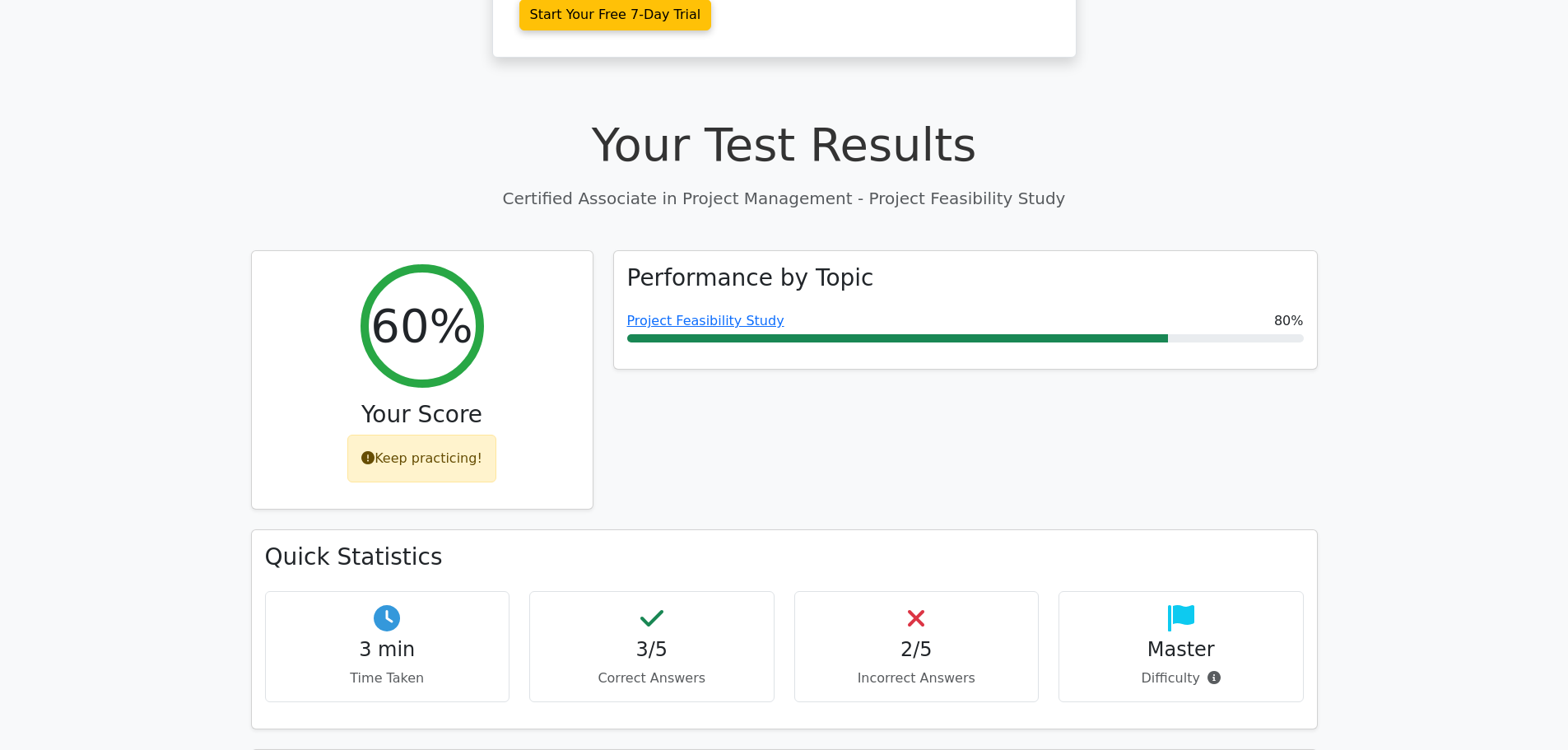
scroll to position [494, 0]
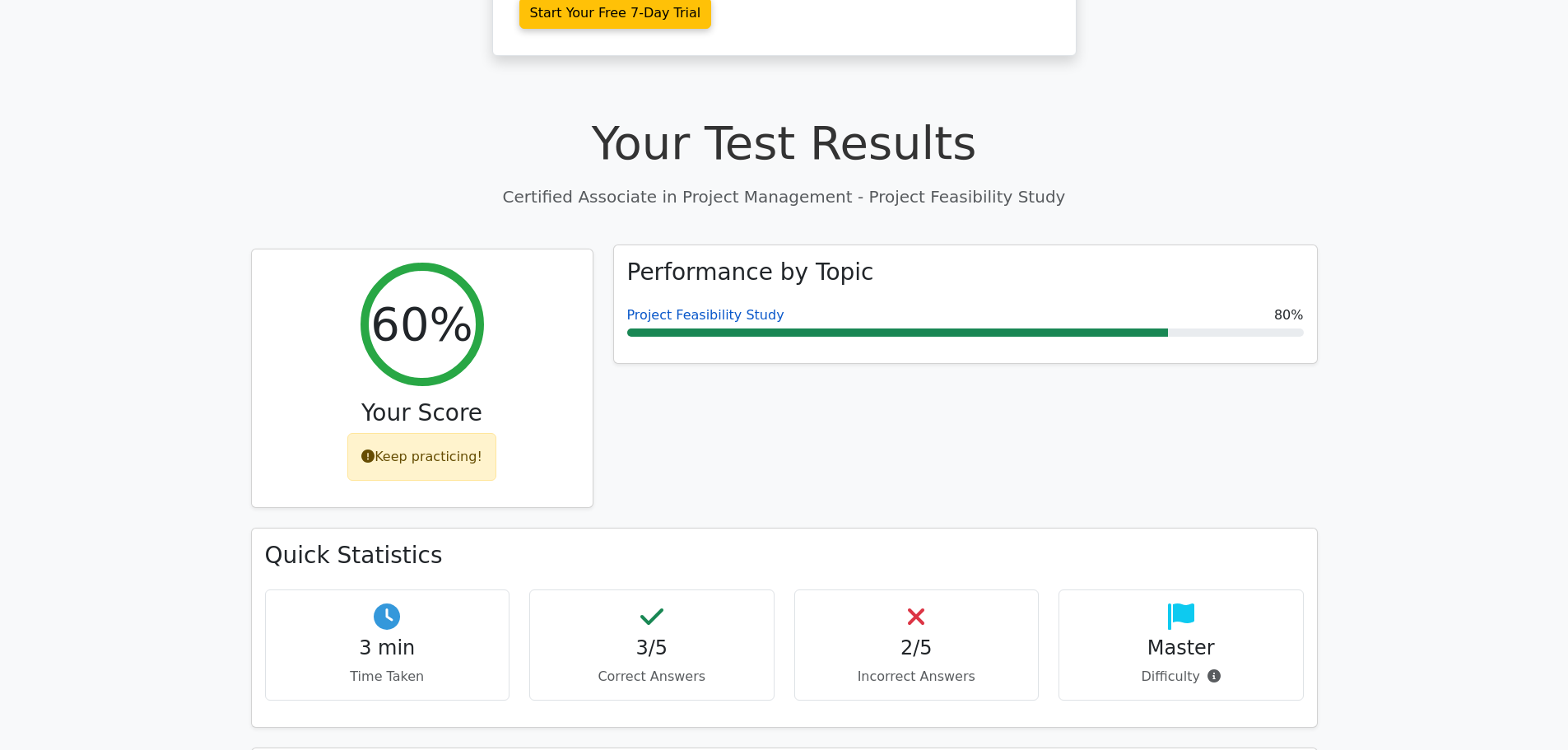
click at [706, 307] on link "Project Feasibility Study" at bounding box center [705, 315] width 157 height 15
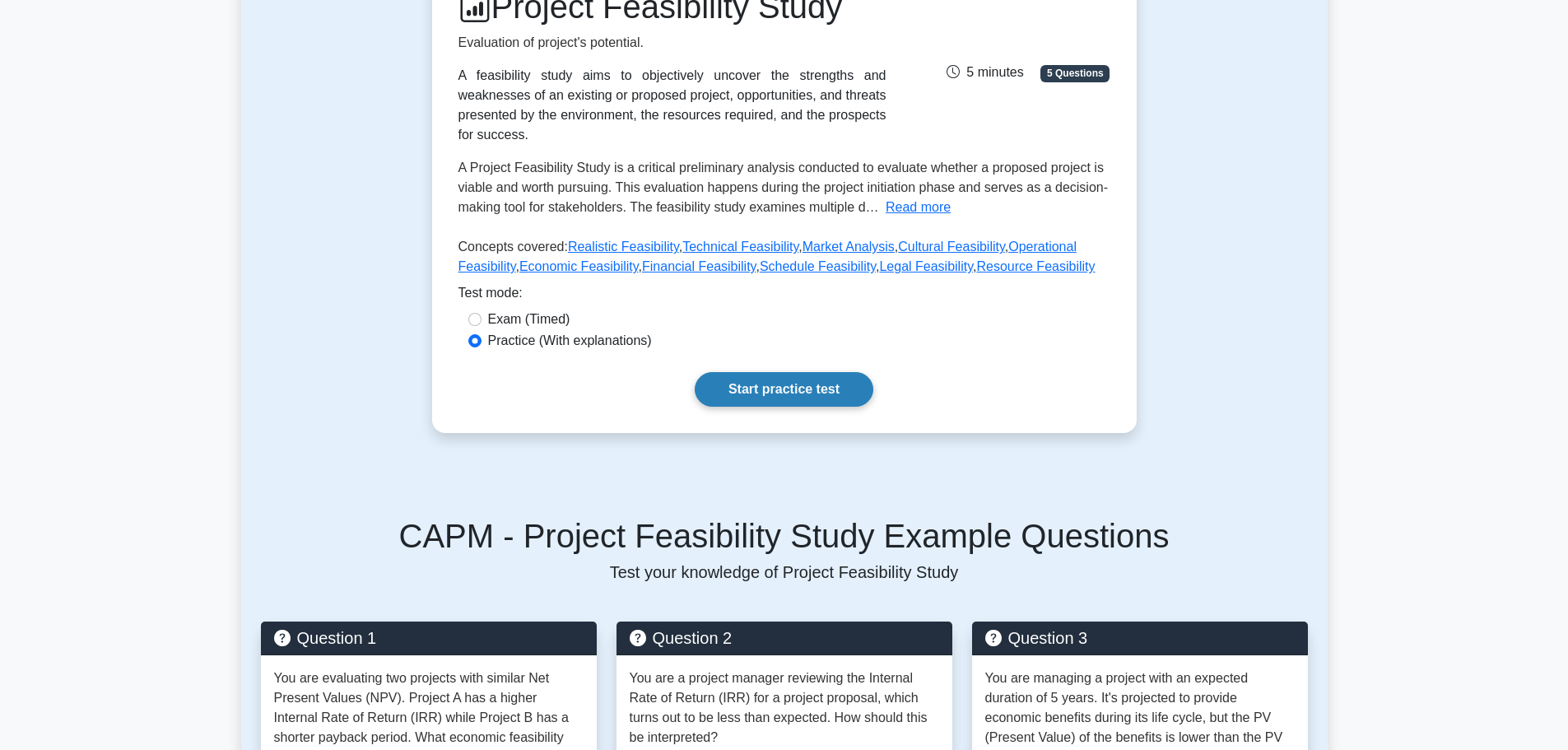
scroll to position [247, 0]
click at [738, 371] on link "Start practice test" at bounding box center [784, 388] width 179 height 35
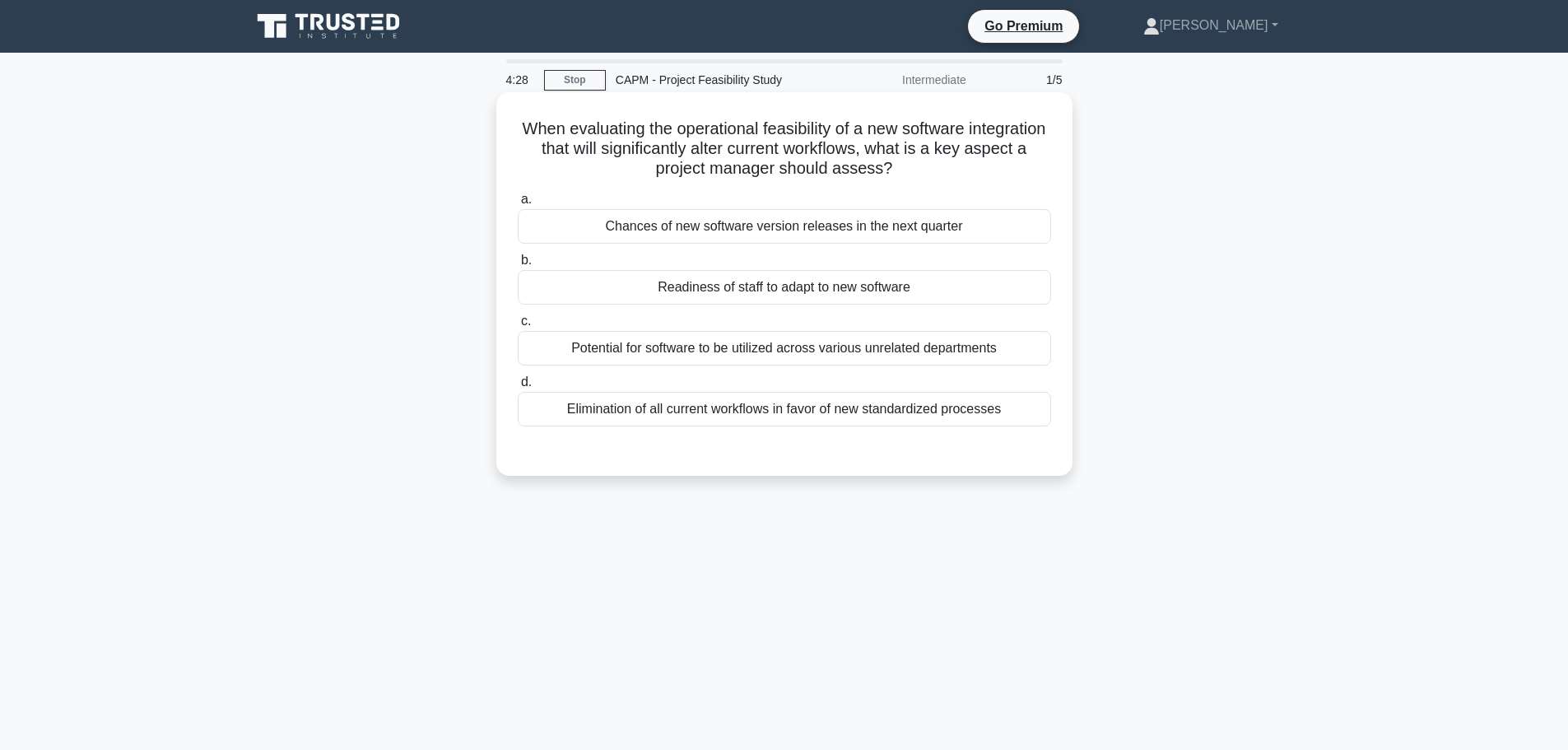
click at [773, 293] on div "Readiness of staff to adapt to new software" at bounding box center [784, 287] width 533 height 35
click at [517, 266] on input "b. Readiness of staff to adapt to new software" at bounding box center [517, 260] width 0 height 11
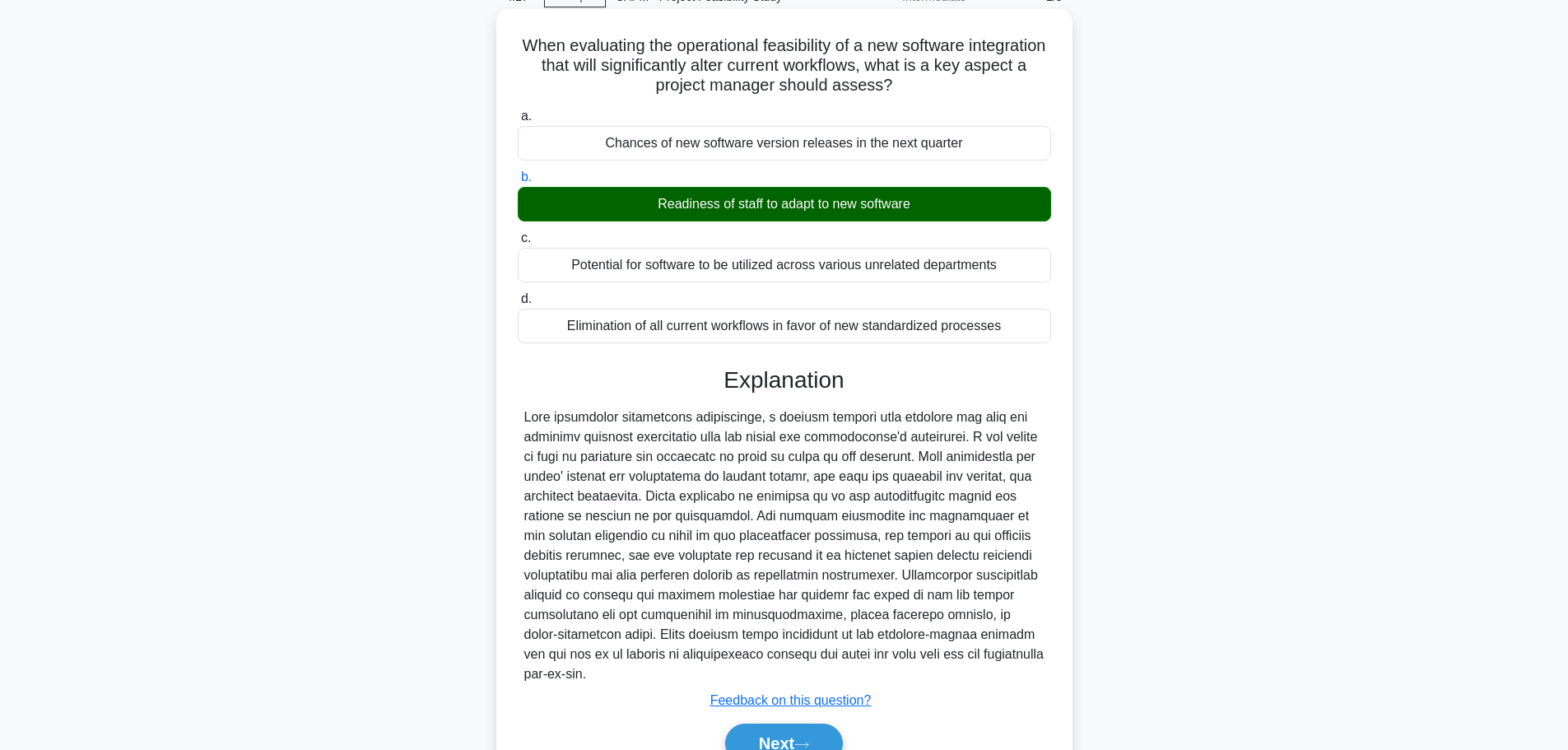
scroll to position [147, 0]
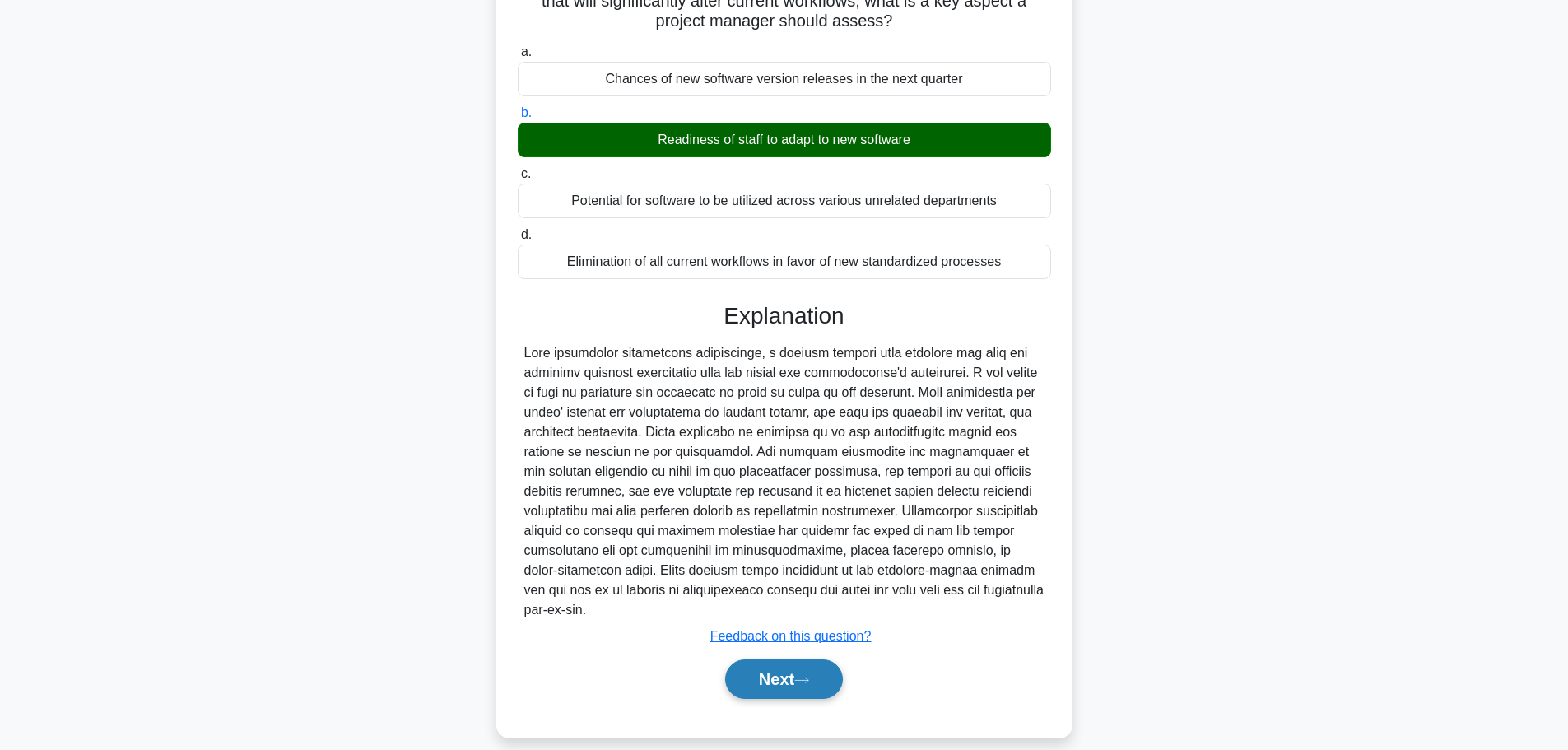
click at [773, 667] on button "Next" at bounding box center [784, 679] width 117 height 39
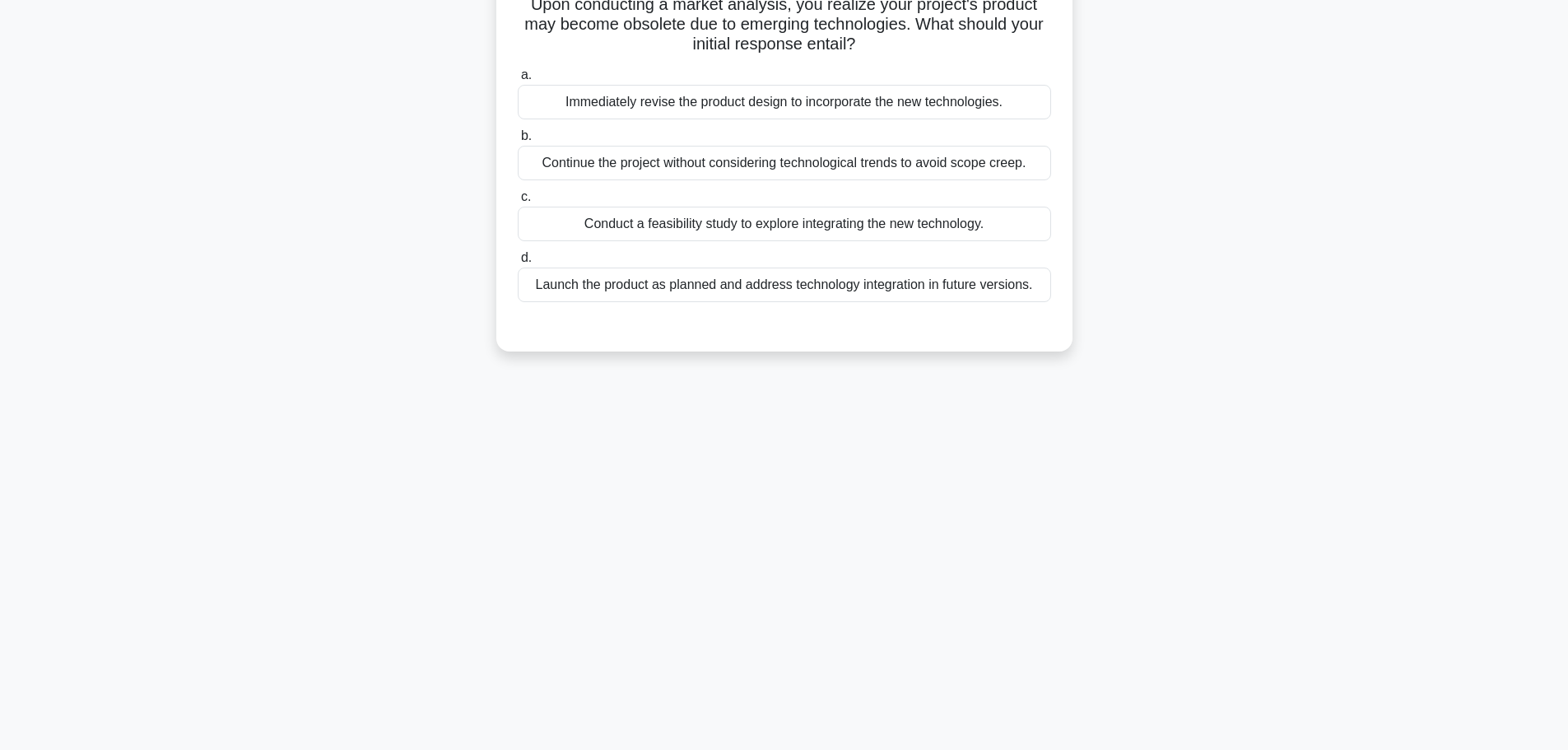
scroll to position [57, 0]
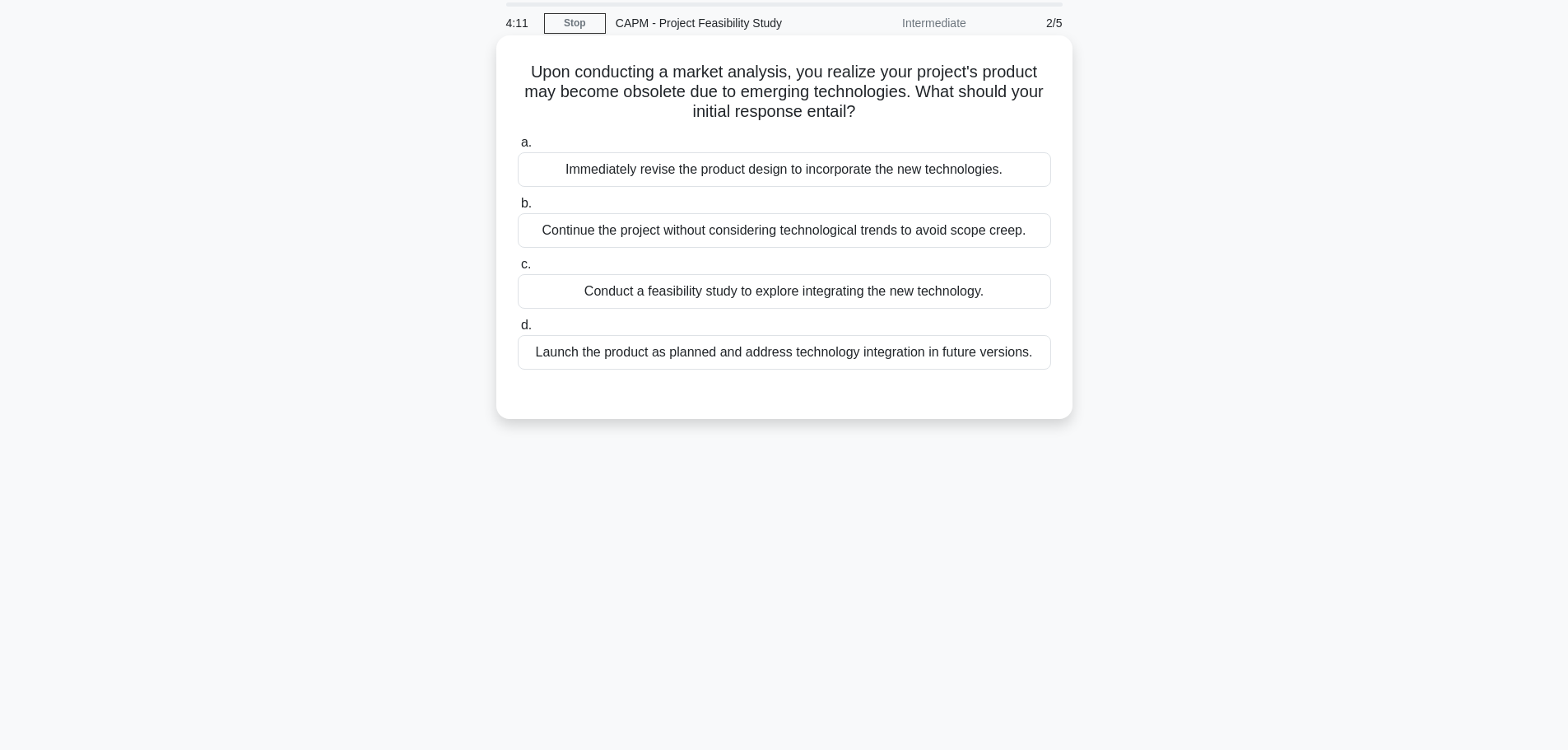
click at [687, 299] on div "Conduct a feasibility study to explore integrating the new technology." at bounding box center [784, 291] width 533 height 35
click at [517, 270] on input "c. Conduct a feasibility study to explore integrating the new technology." at bounding box center [517, 265] width 0 height 11
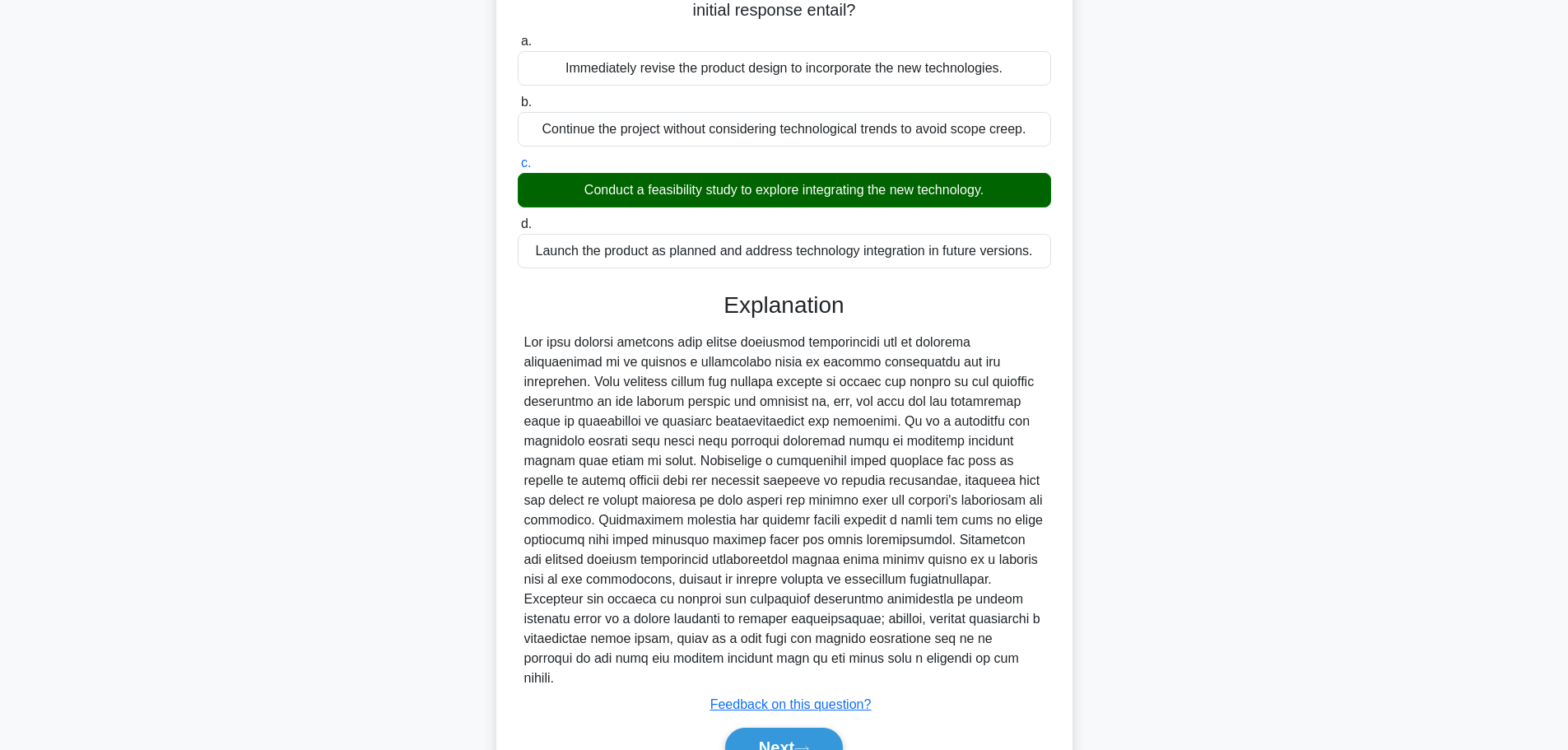
scroll to position [226, 0]
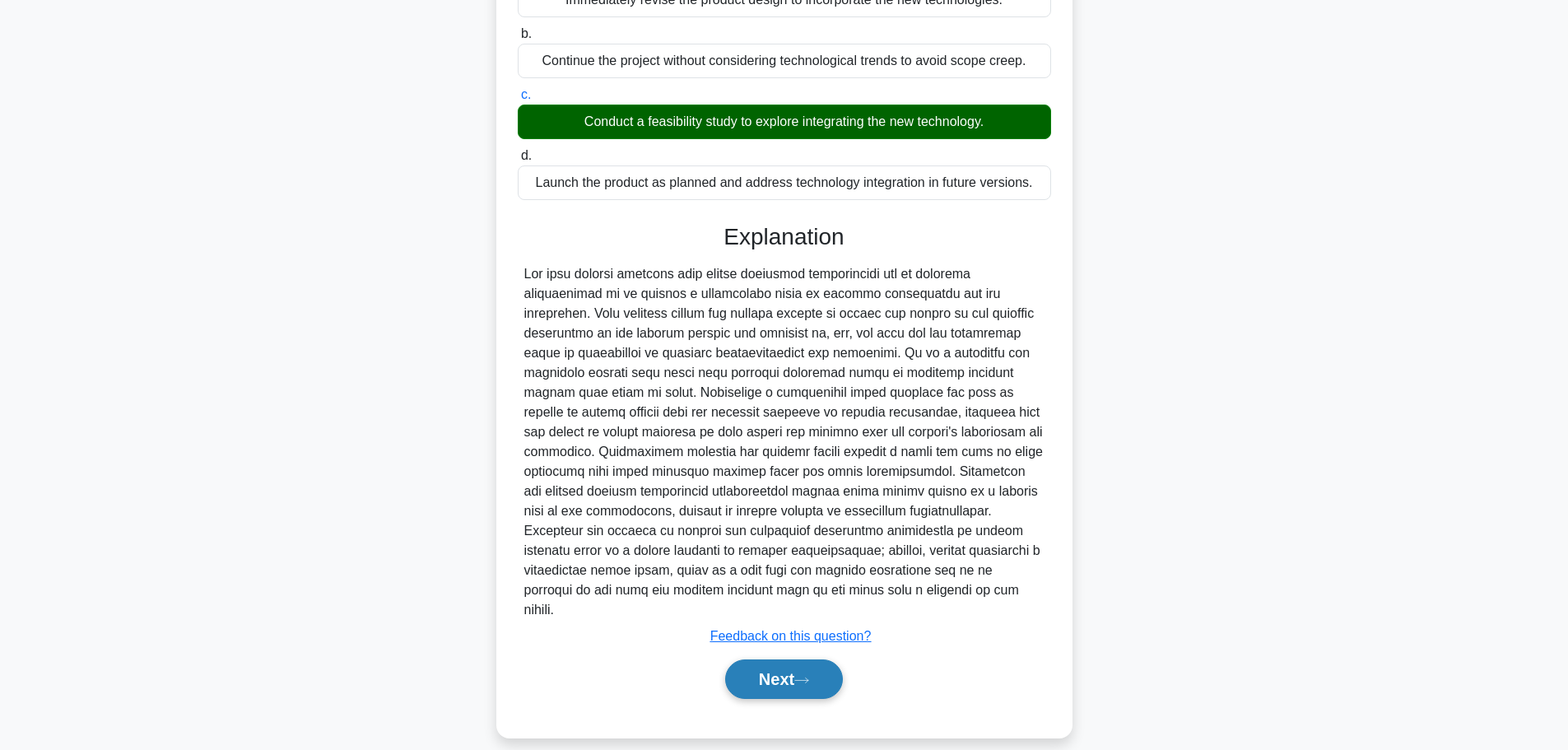
click at [750, 660] on button "Next" at bounding box center [784, 679] width 117 height 39
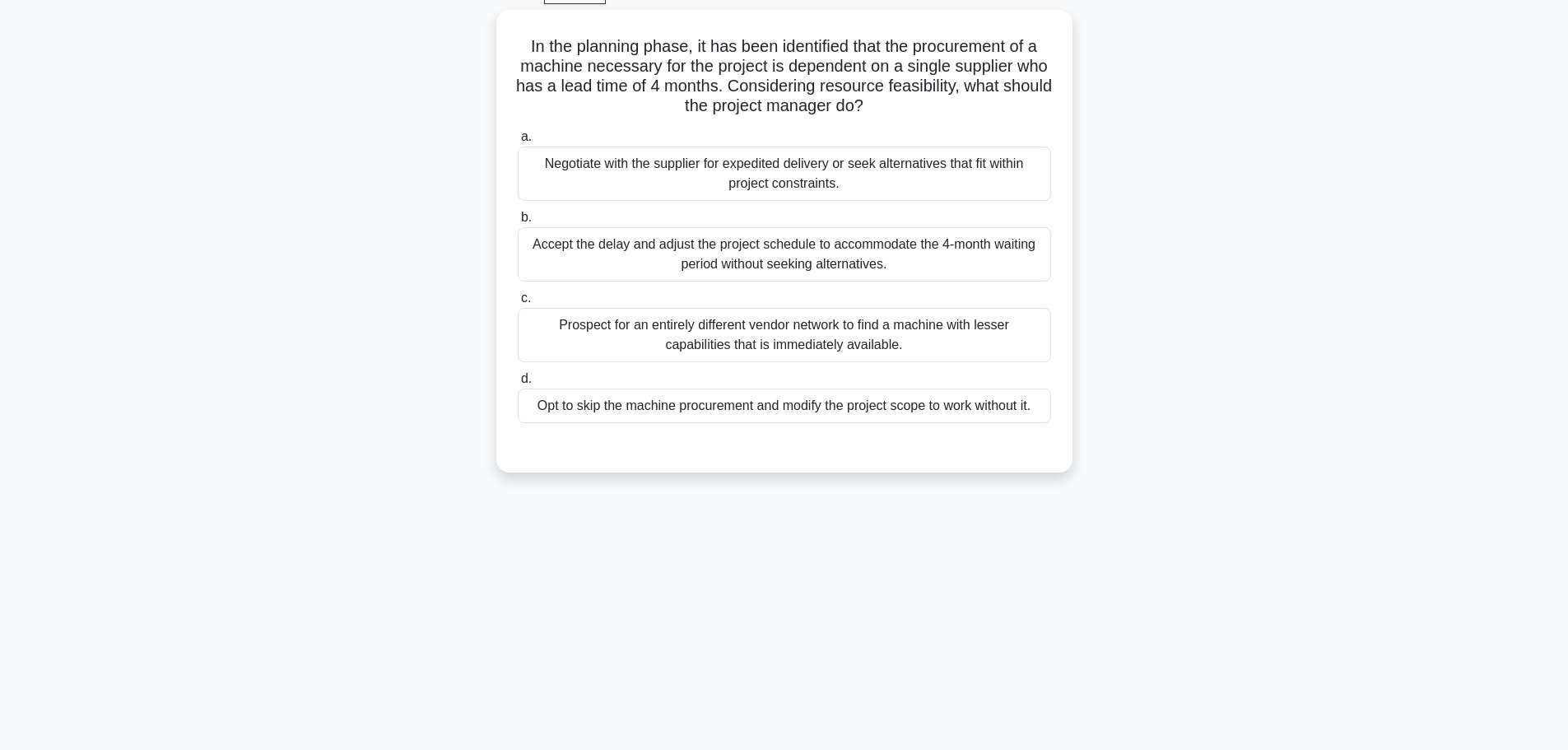
scroll to position [57, 0]
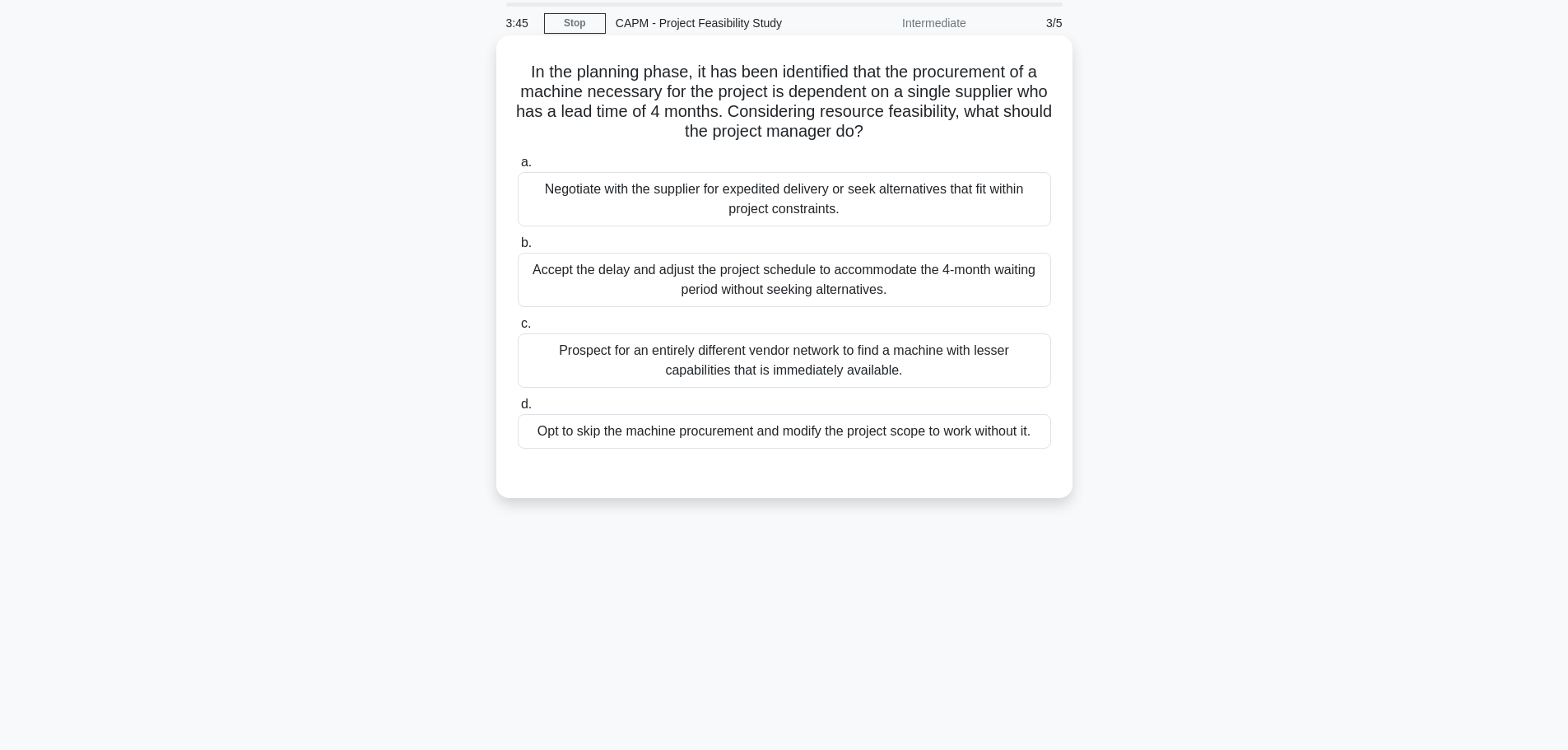
click at [675, 213] on div "Negotiate with the supplier for expedited delivery or seek alternatives that fi…" at bounding box center [784, 199] width 533 height 54
click at [517, 168] on input "a. Negotiate with the supplier for expedited delivery or seek alternatives that…" at bounding box center [517, 163] width 0 height 11
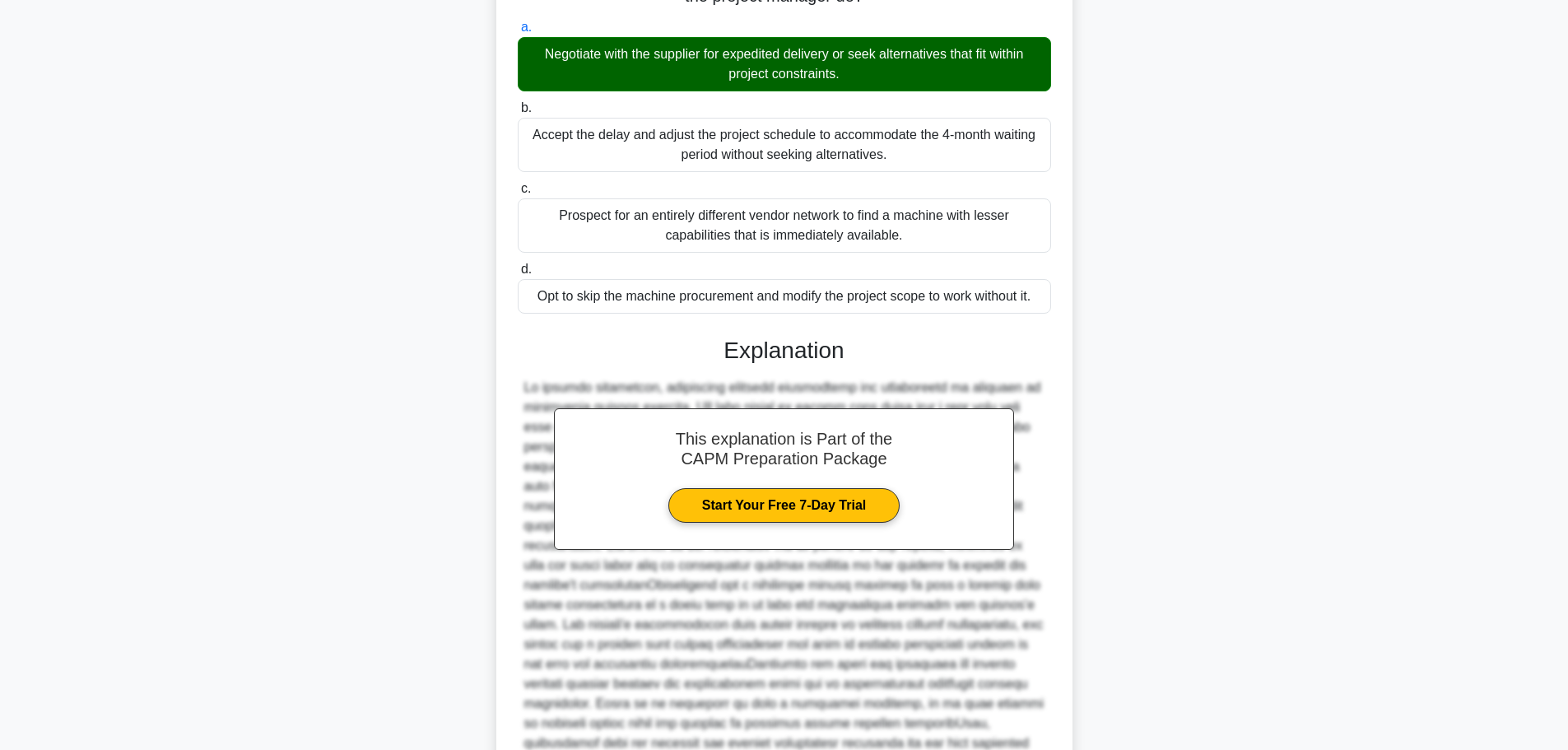
scroll to position [365, 0]
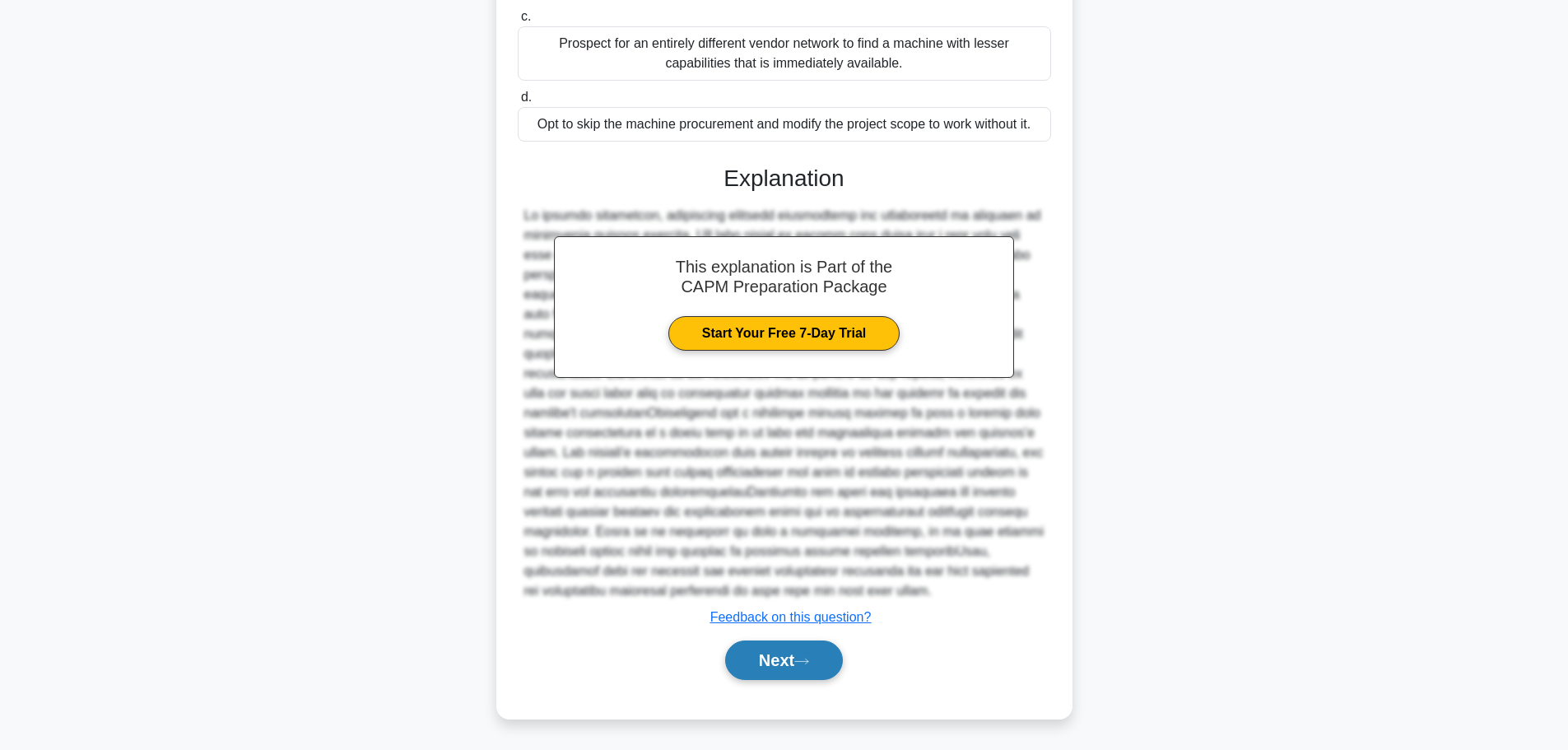
click at [768, 663] on button "Next" at bounding box center [784, 661] width 117 height 39
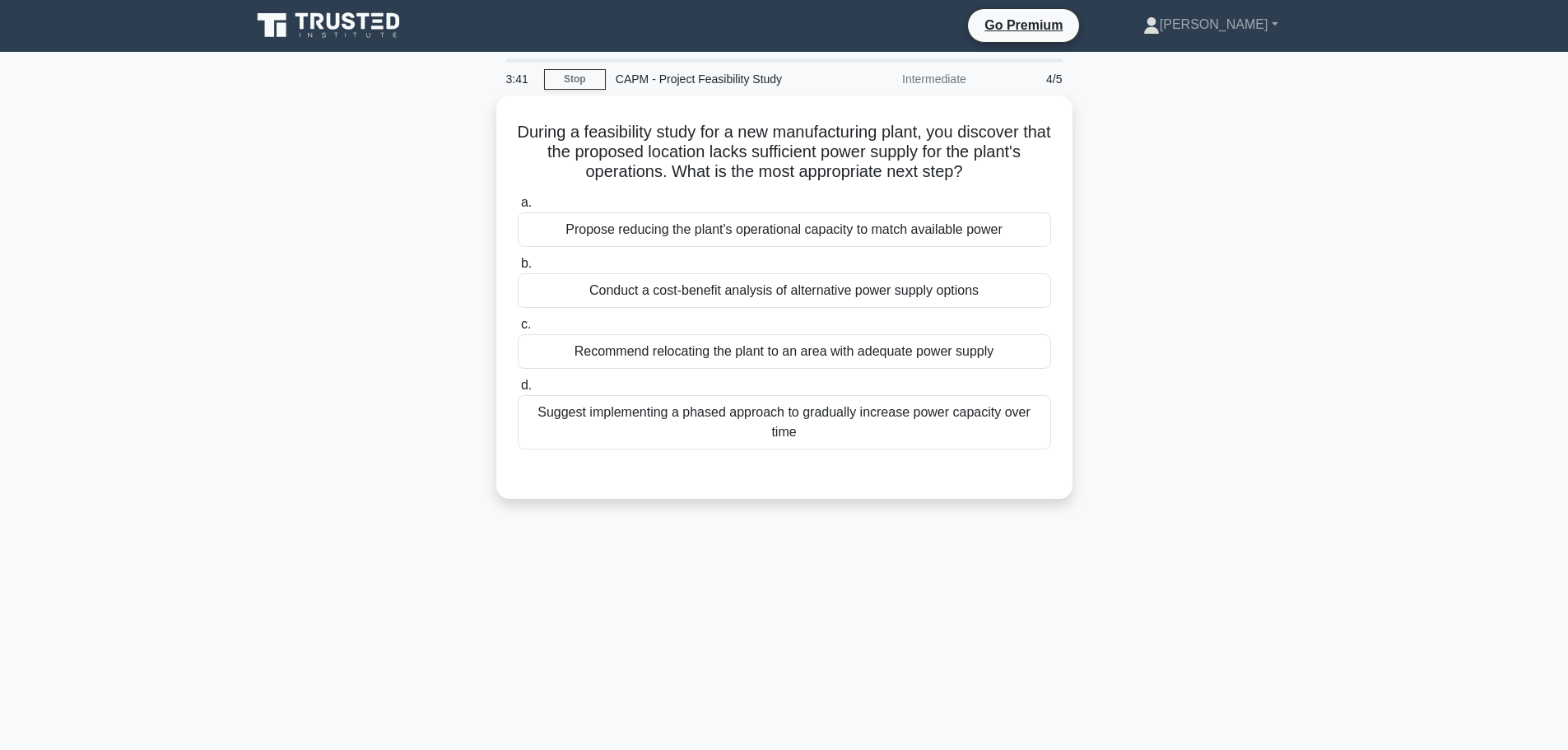
scroll to position [0, 0]
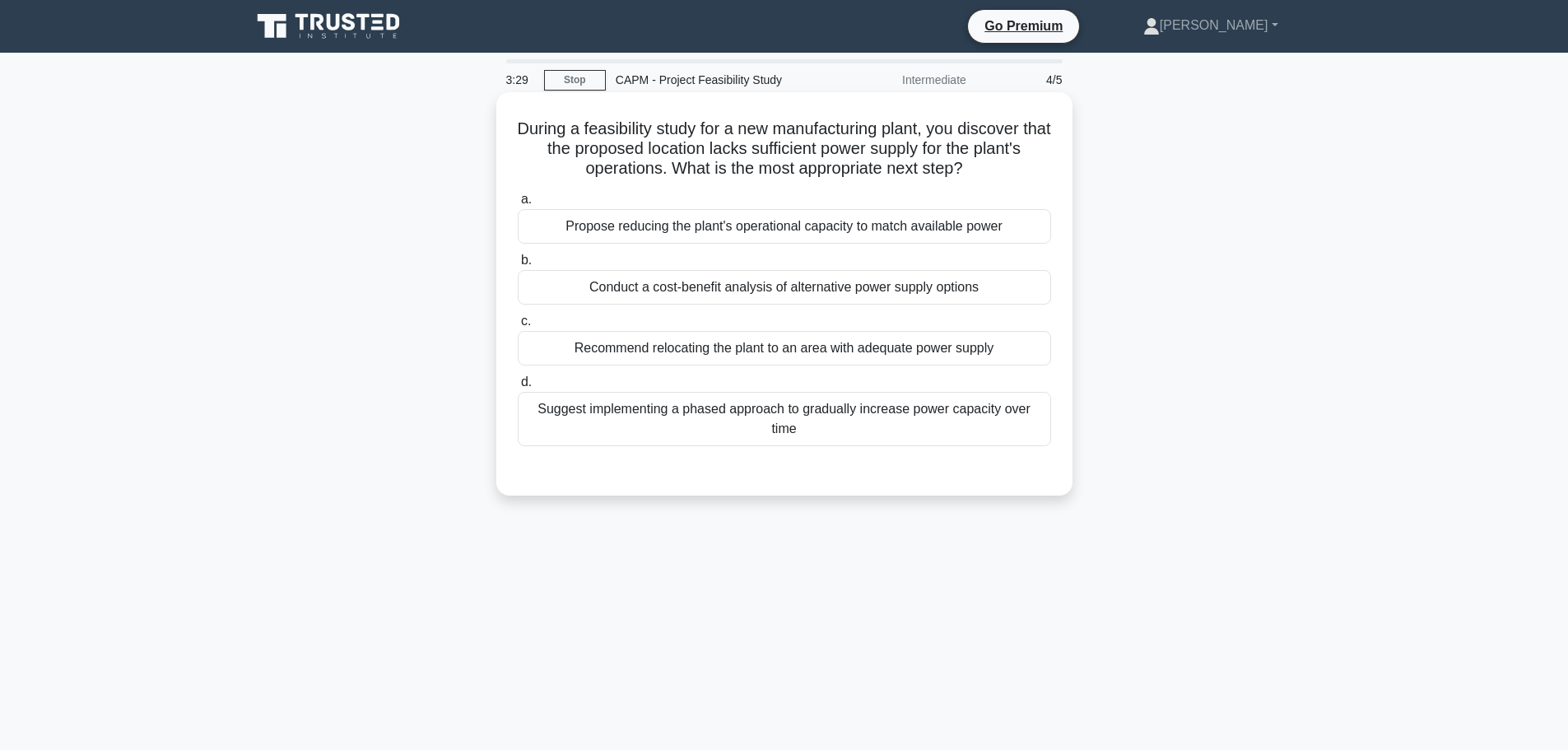
click at [741, 289] on div "Conduct a cost-benefit analysis of alternative power supply options" at bounding box center [784, 287] width 533 height 35
click at [517, 266] on input "b. Conduct a cost-benefit analysis of alternative power supply options" at bounding box center [517, 260] width 0 height 11
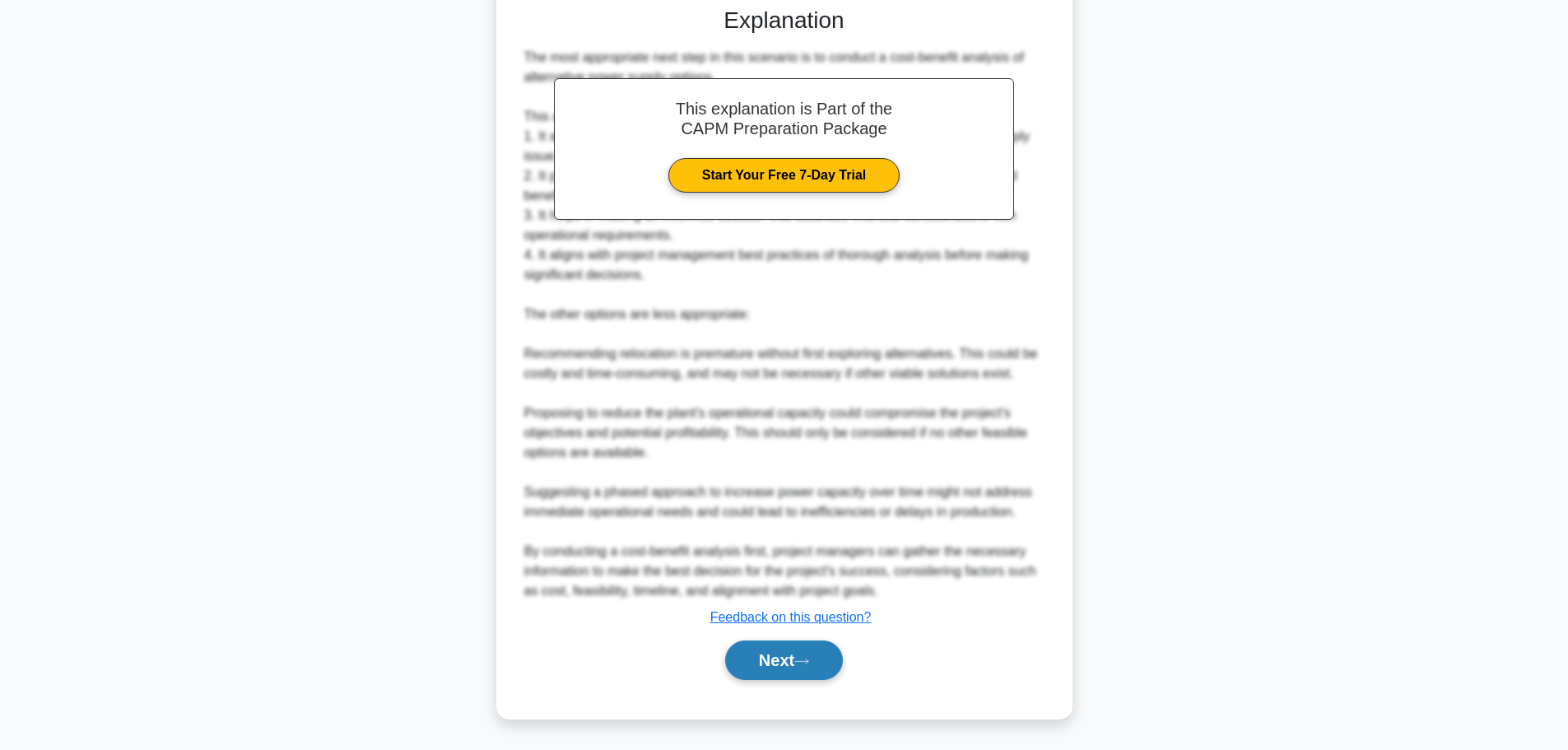
click at [775, 659] on button "Next" at bounding box center [784, 661] width 117 height 39
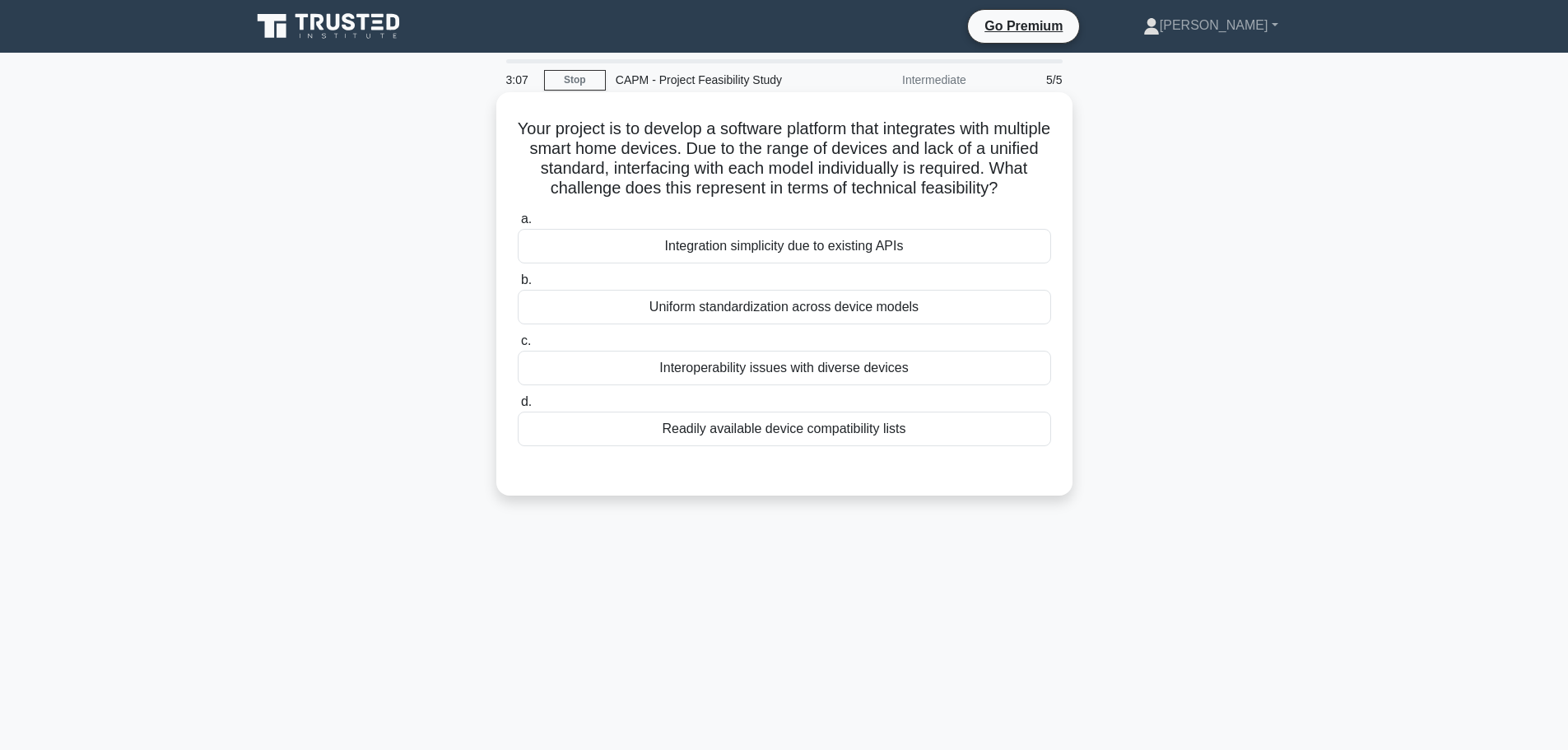
click at [888, 259] on div "Integration simplicity due to existing APIs" at bounding box center [784, 246] width 533 height 35
click at [517, 225] on input "a. Integration simplicity due to existing APIs" at bounding box center [517, 219] width 0 height 11
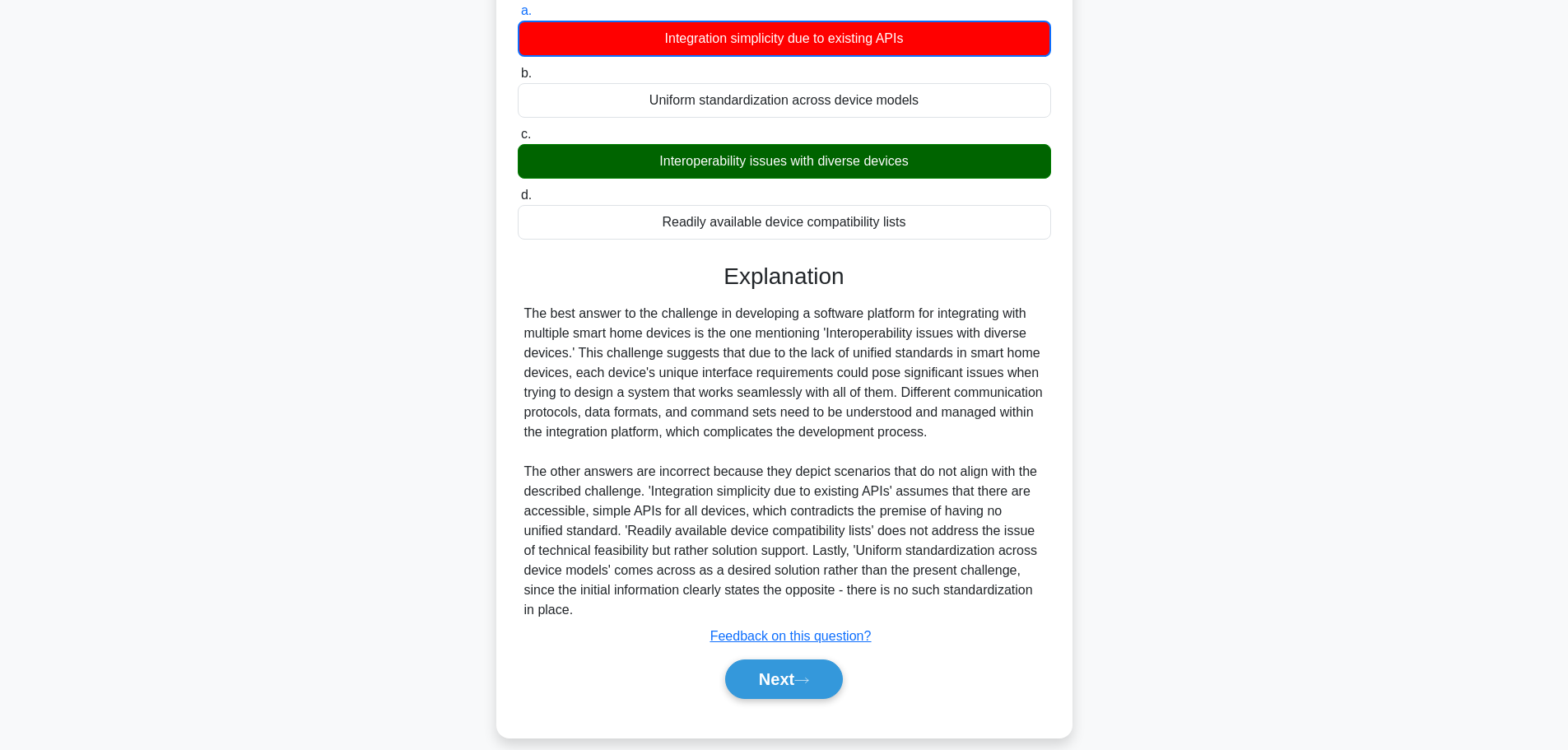
scroll to position [228, 0]
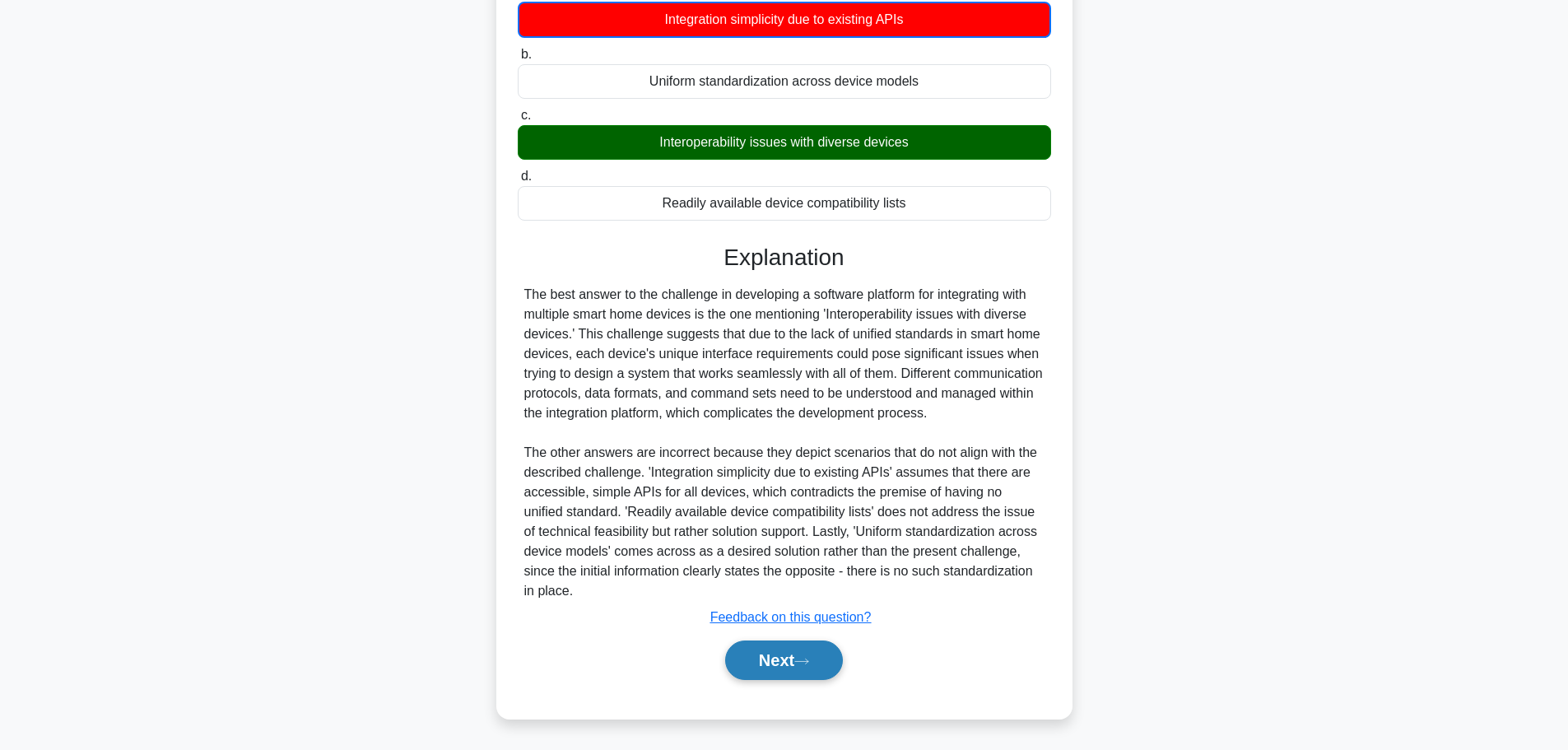
click at [783, 650] on button "Next" at bounding box center [784, 661] width 117 height 39
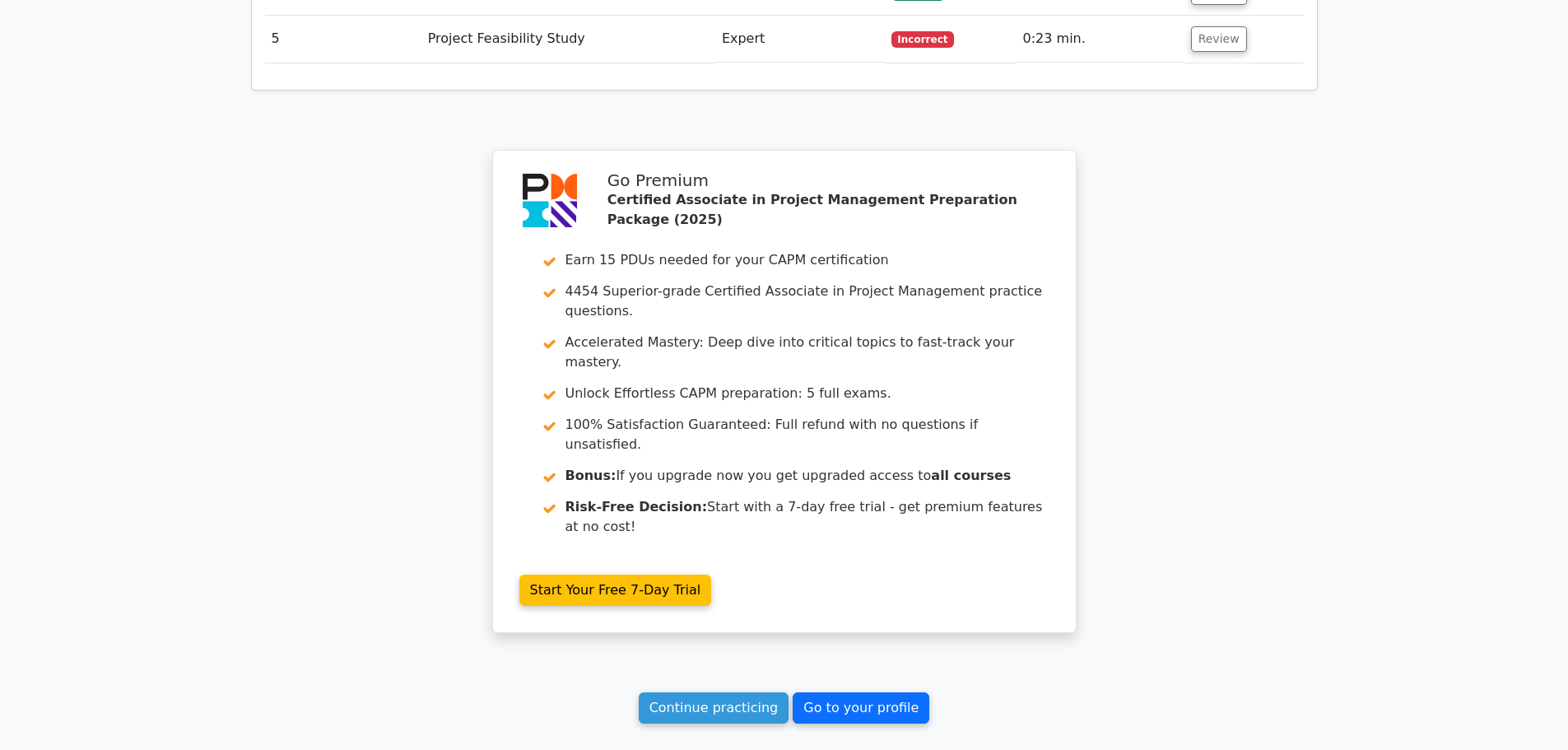
scroll to position [2344, 0]
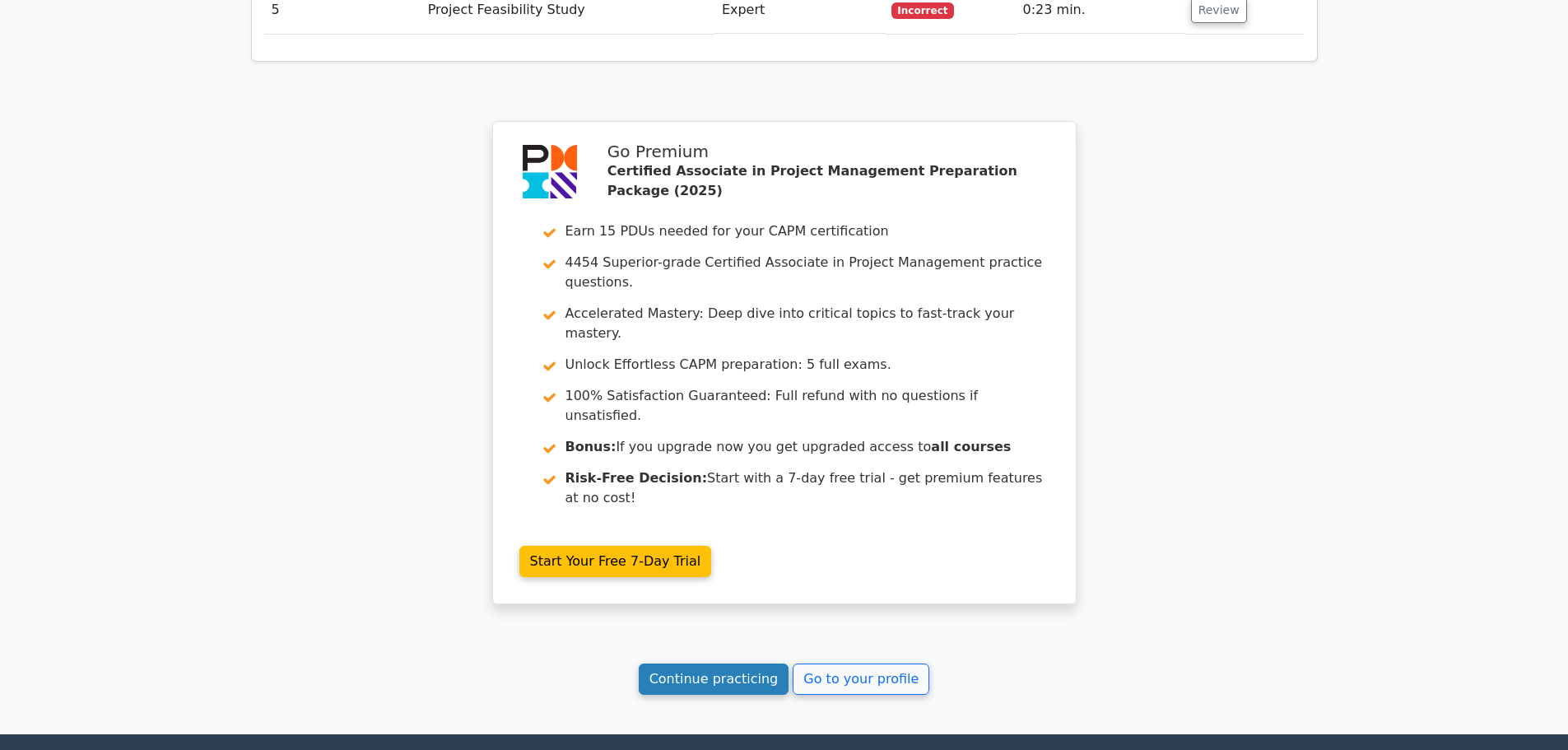
click at [732, 664] on link "Continue practicing" at bounding box center [714, 679] width 151 height 31
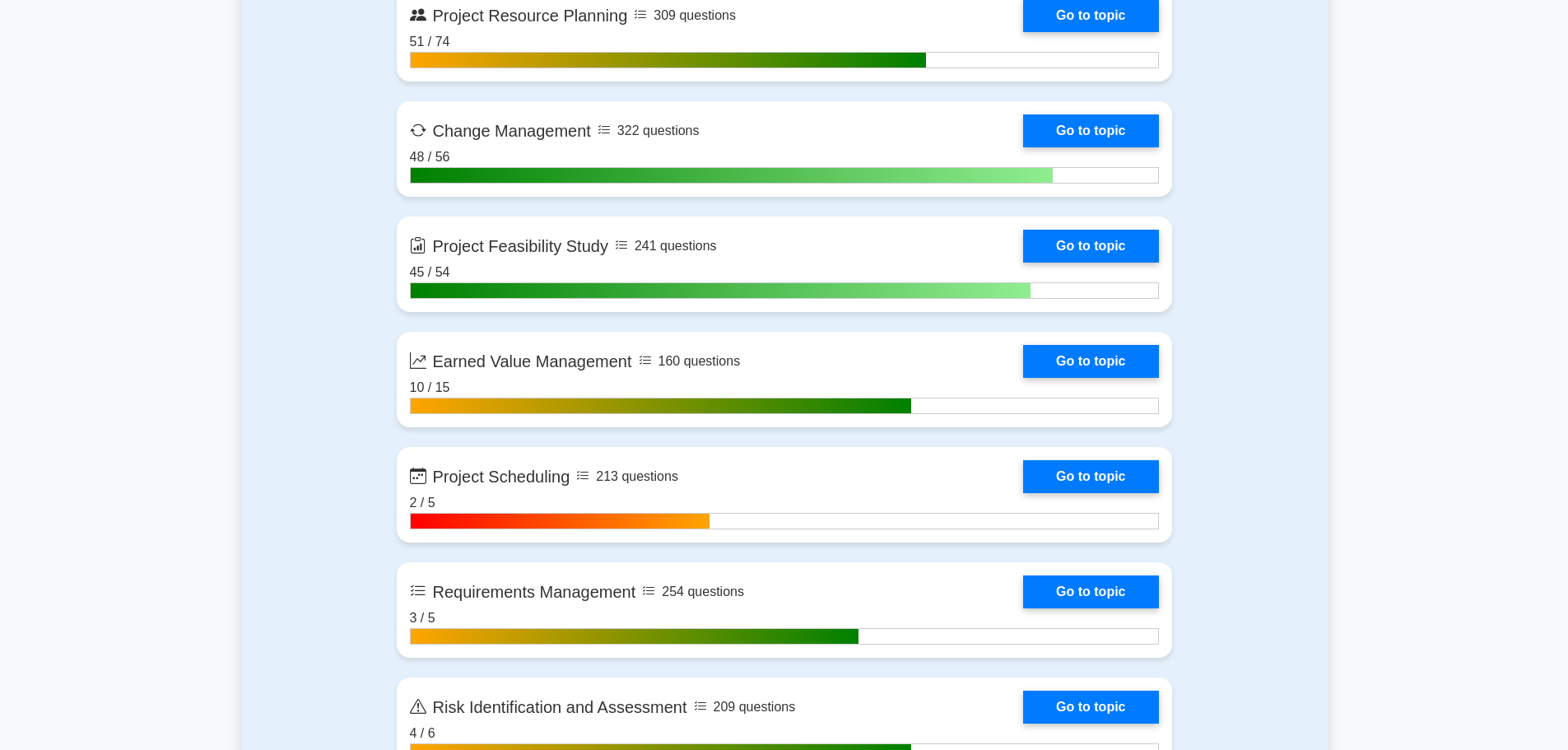
scroll to position [2717, 0]
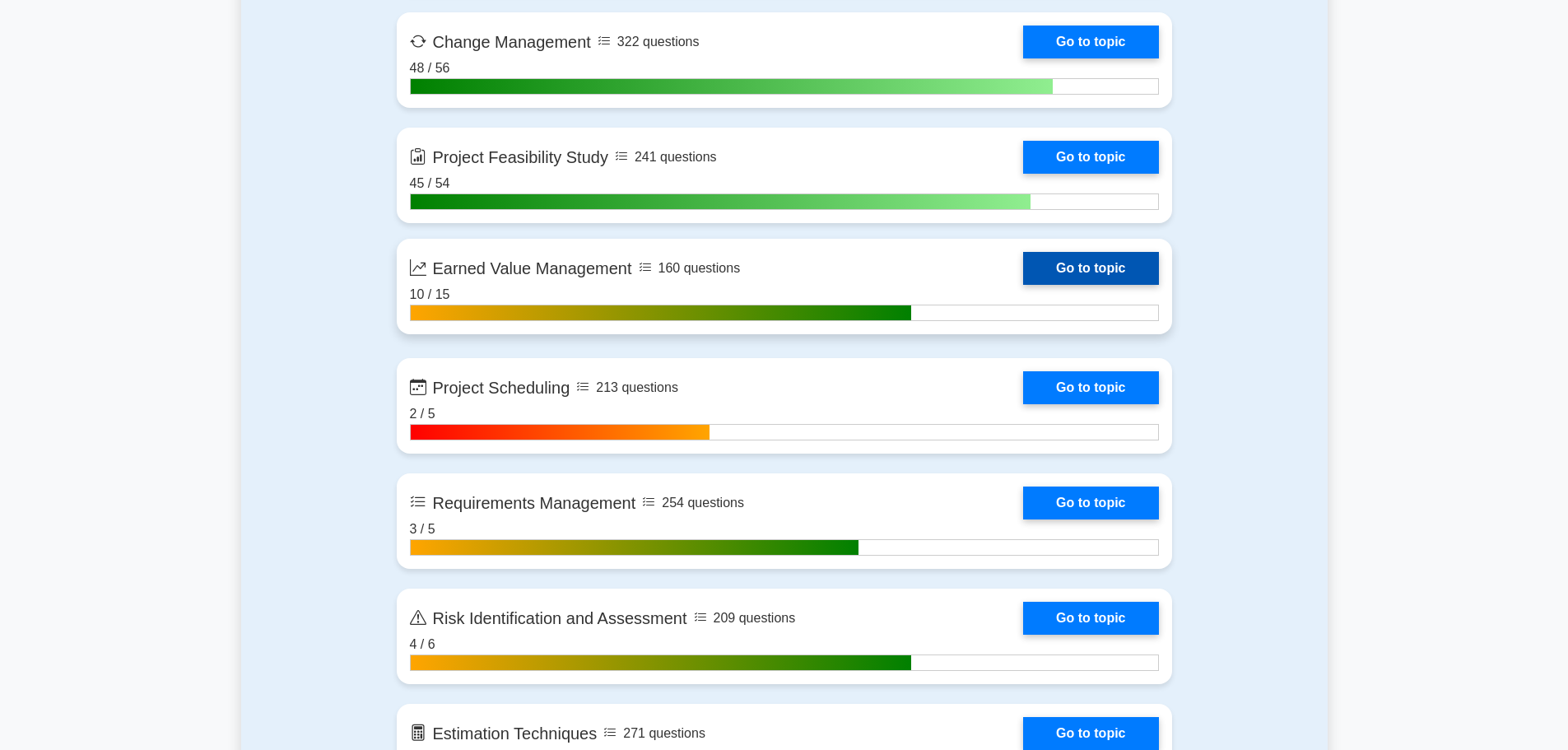
click at [1023, 256] on link "Go to topic" at bounding box center [1090, 268] width 135 height 33
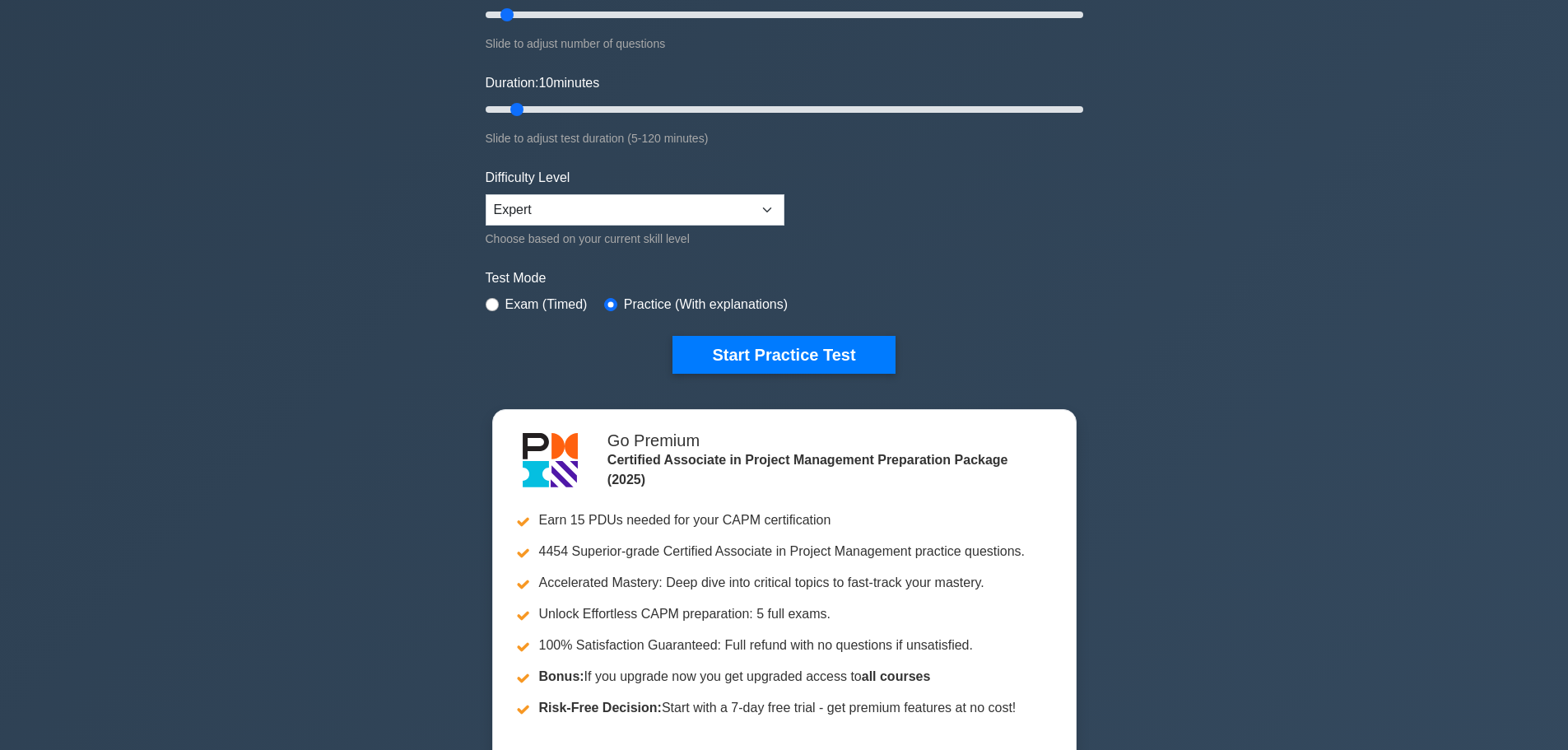
scroll to position [164, 0]
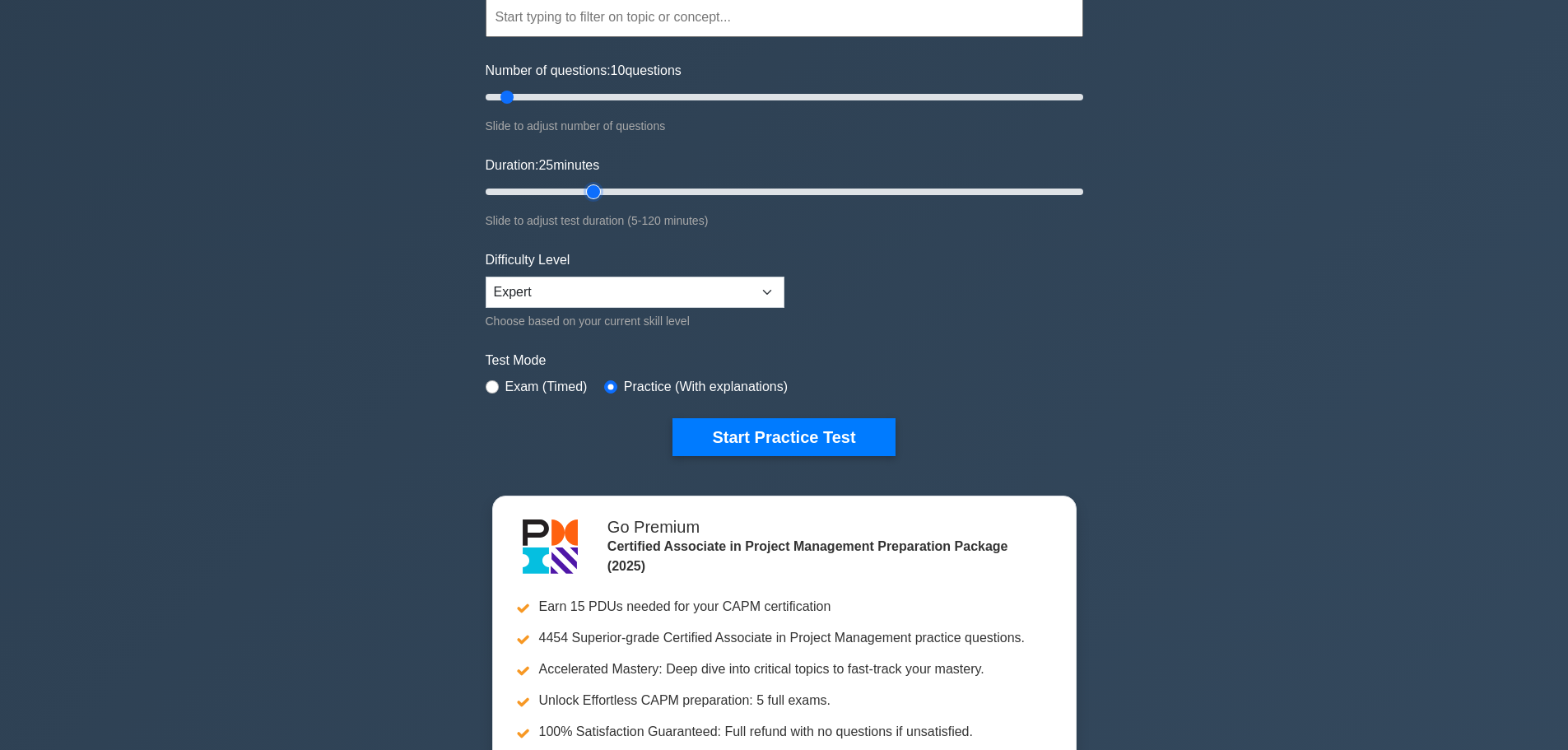
drag, startPoint x: 512, startPoint y: 188, endPoint x: 585, endPoint y: 192, distance: 73.1
type input "25"
click at [585, 192] on input "Duration: 25 minutes" at bounding box center [784, 192] width 597 height 20
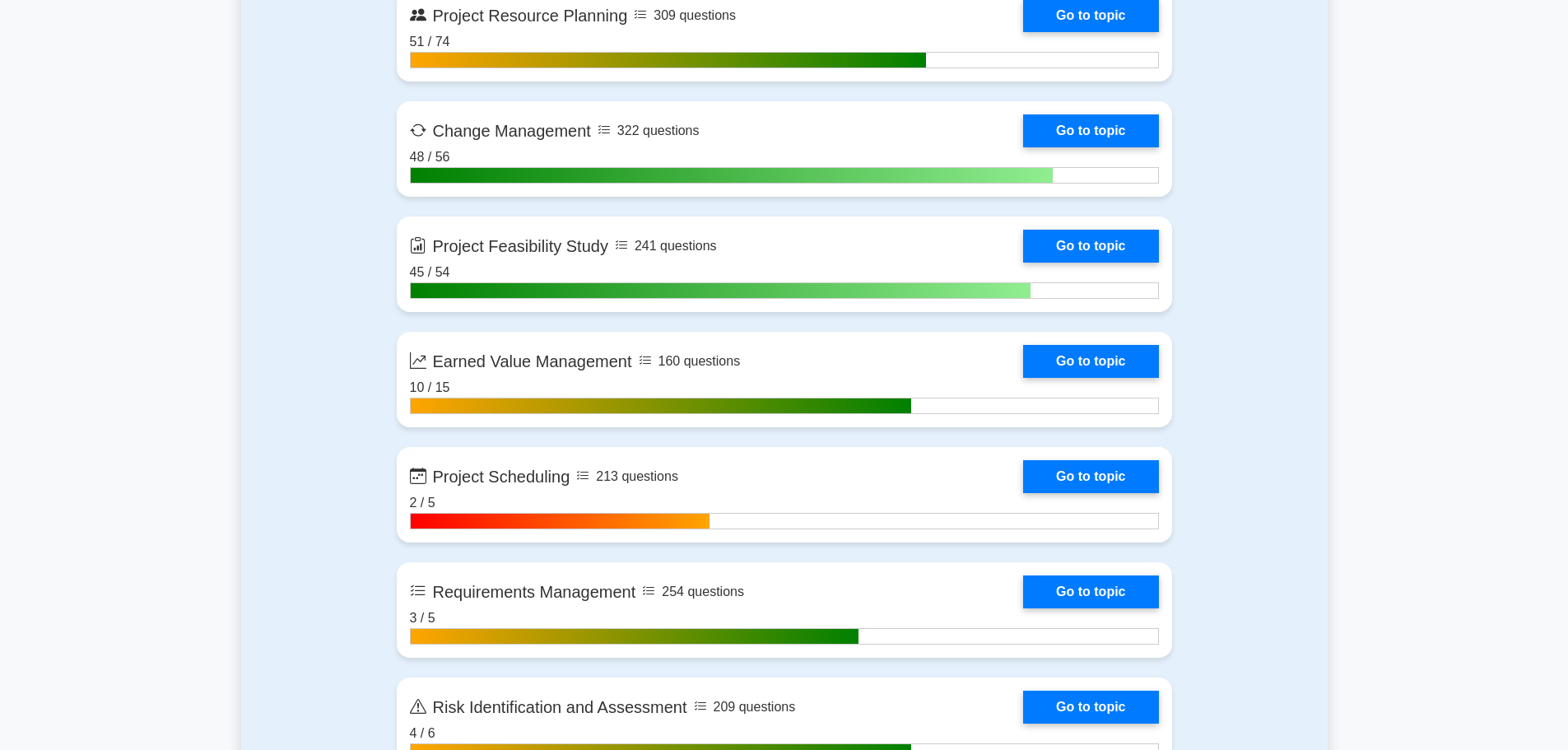
scroll to position [2635, 0]
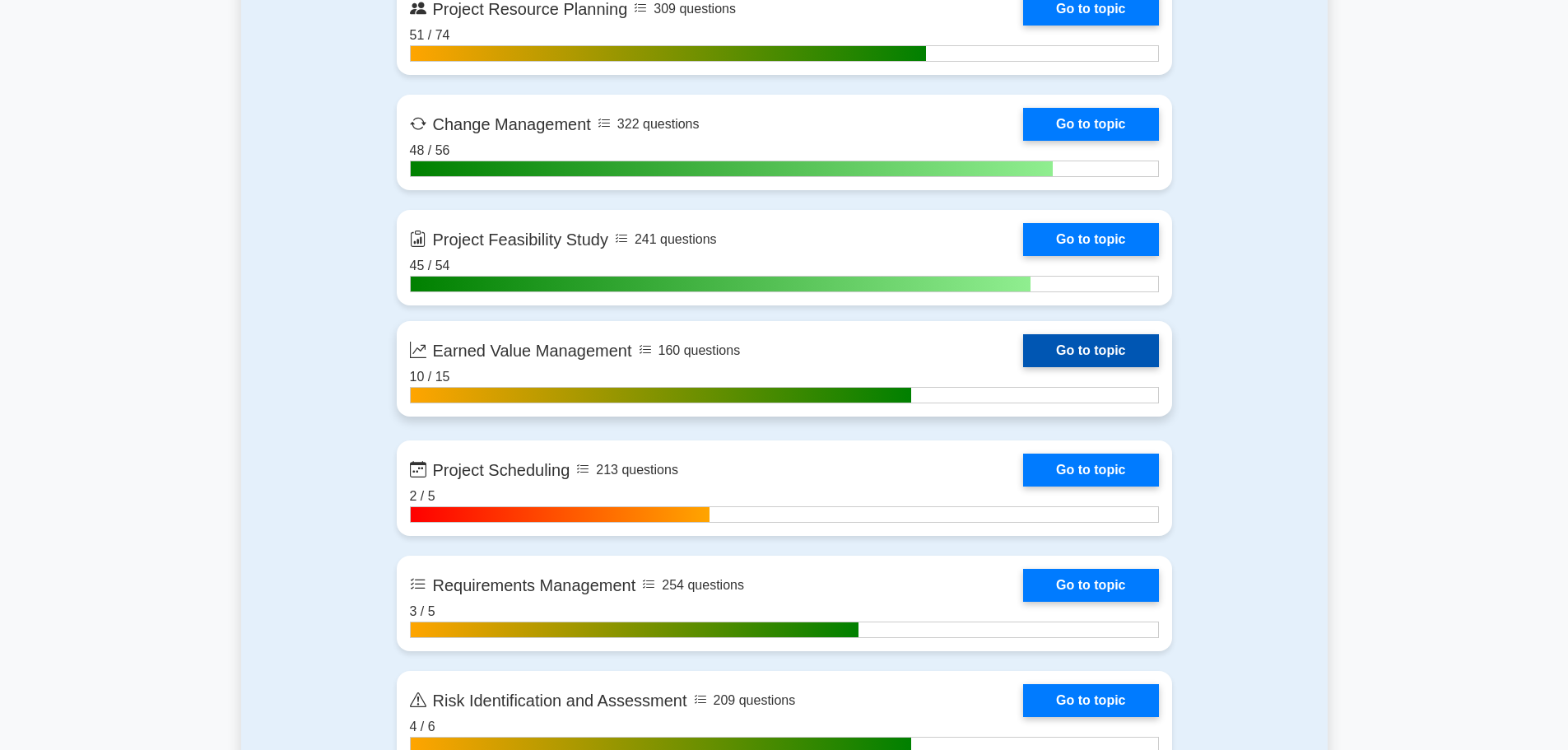
click at [1035, 344] on link "Go to topic" at bounding box center [1090, 351] width 135 height 33
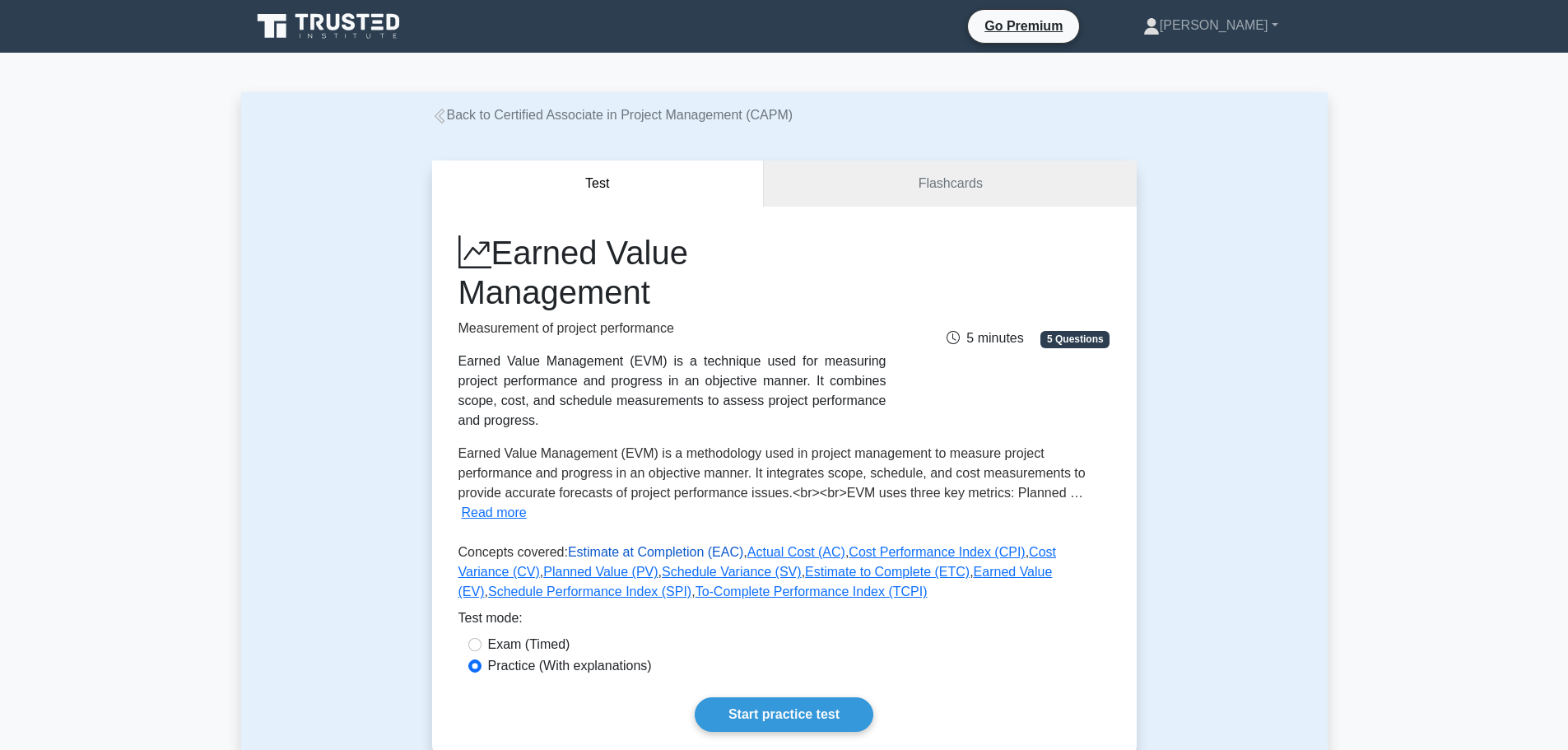
click at [599, 545] on link "Estimate at Completion (EAC)" at bounding box center [655, 552] width 175 height 14
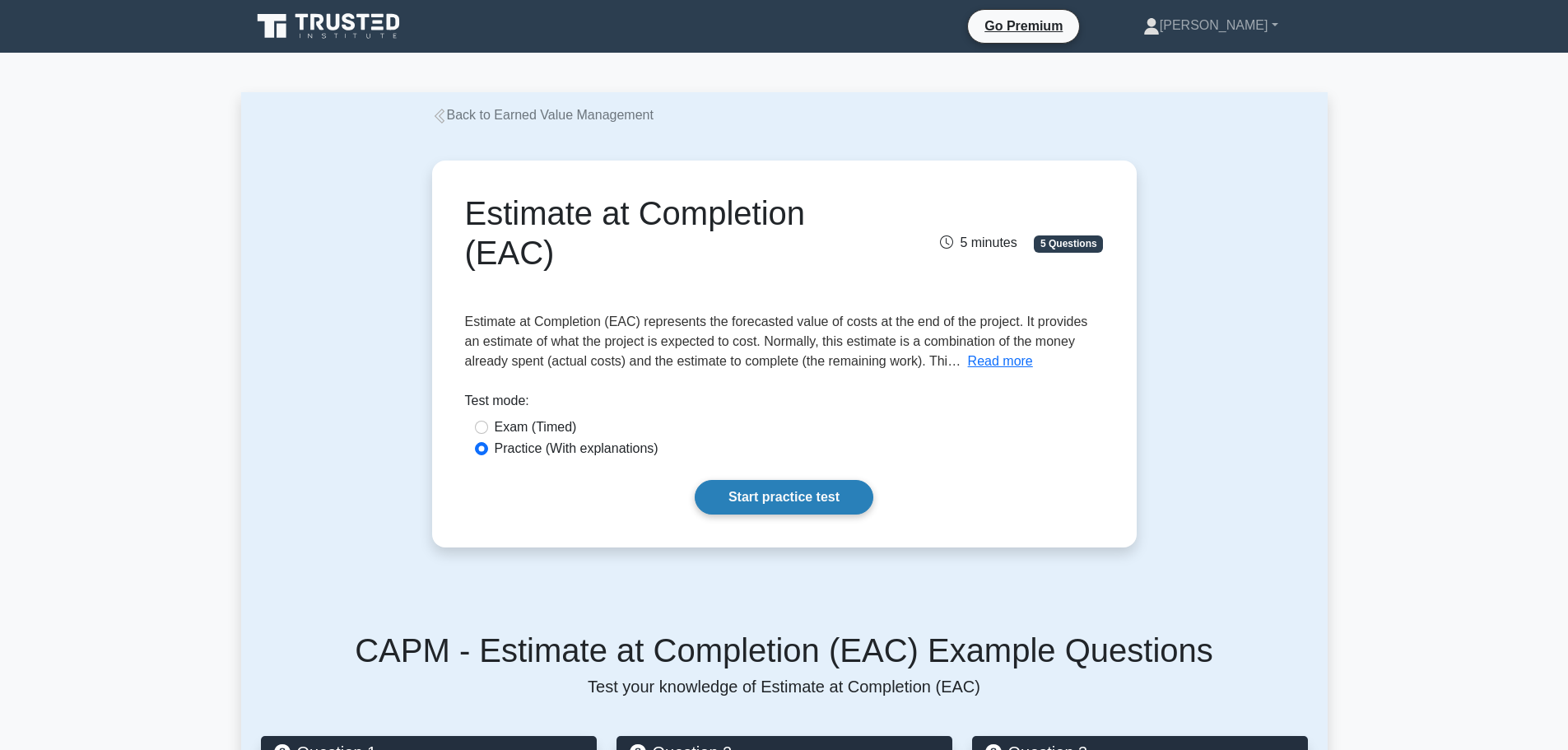
click at [804, 499] on link "Start practice test" at bounding box center [784, 497] width 179 height 35
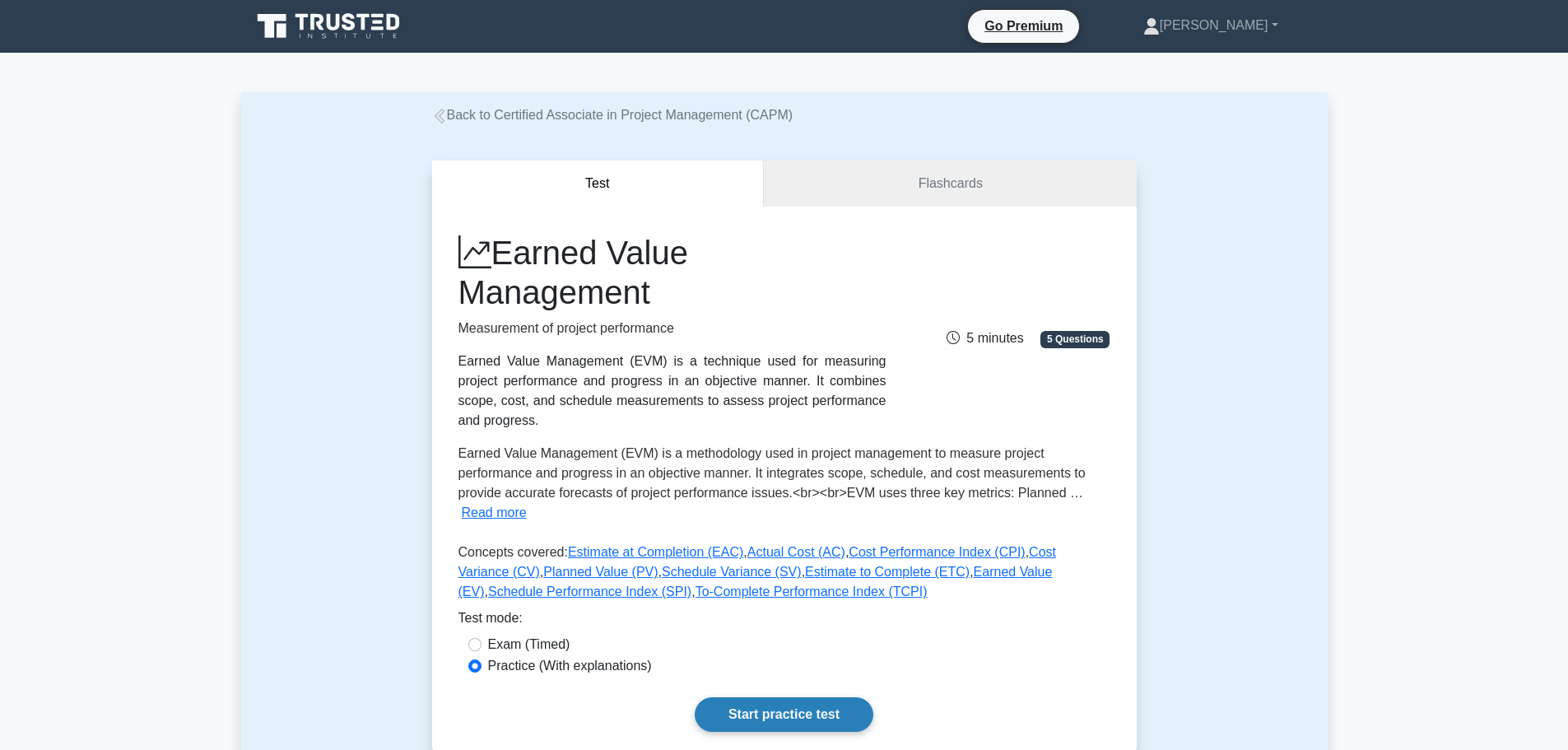
click at [793, 697] on link "Start practice test" at bounding box center [784, 714] width 179 height 35
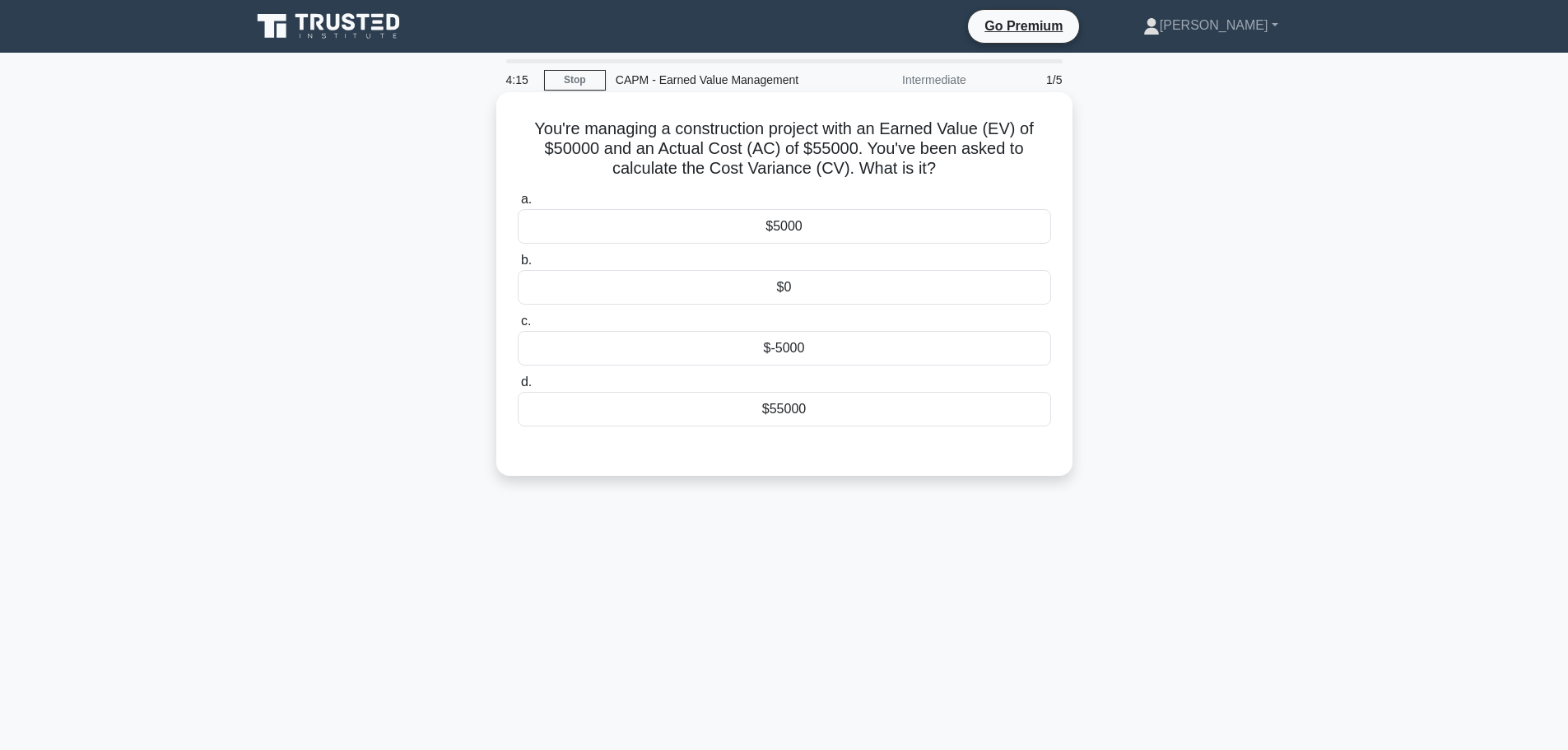
click at [794, 349] on div "$-5000" at bounding box center [784, 348] width 533 height 35
click at [517, 327] on input "c. $-5000" at bounding box center [517, 321] width 0 height 11
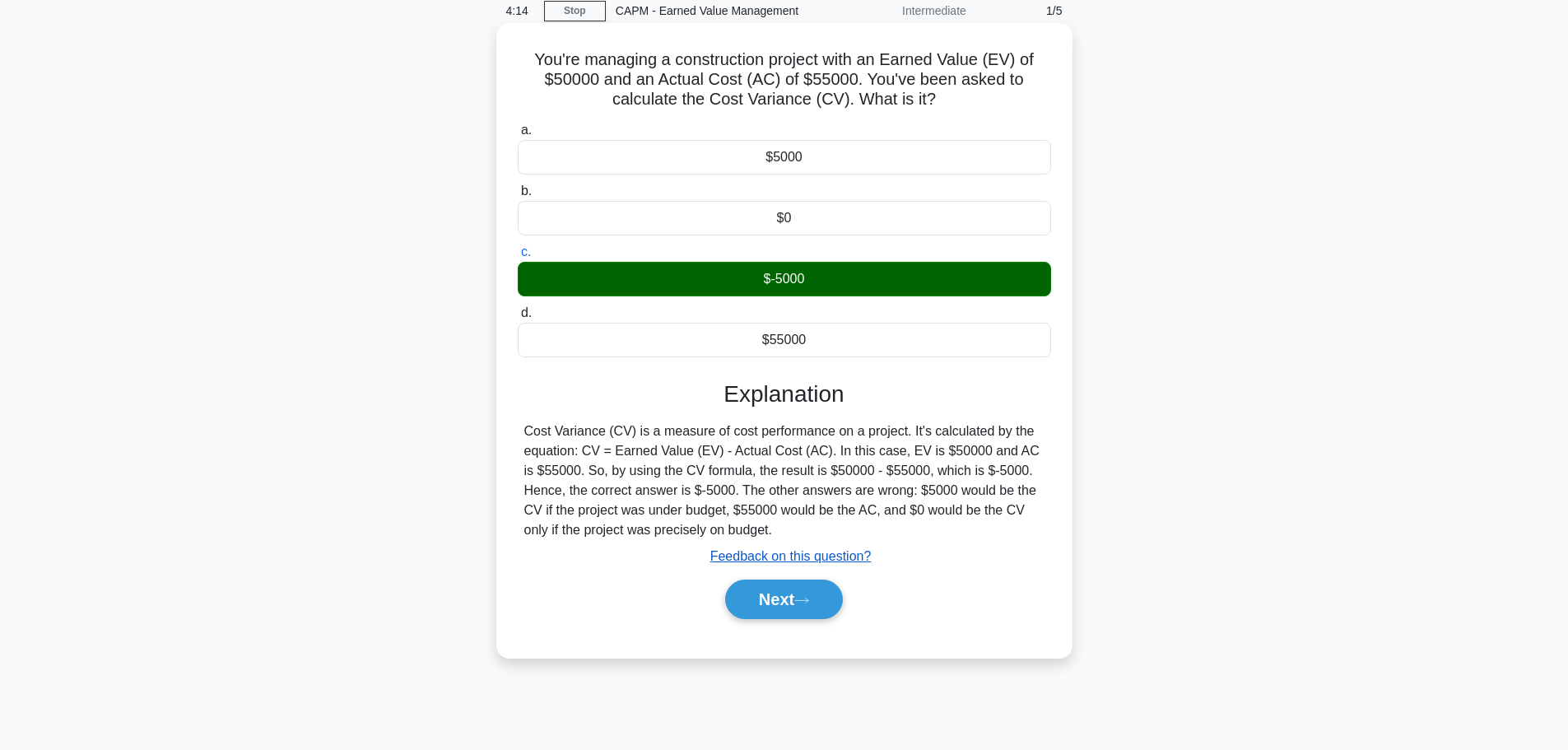
scroll to position [139, 0]
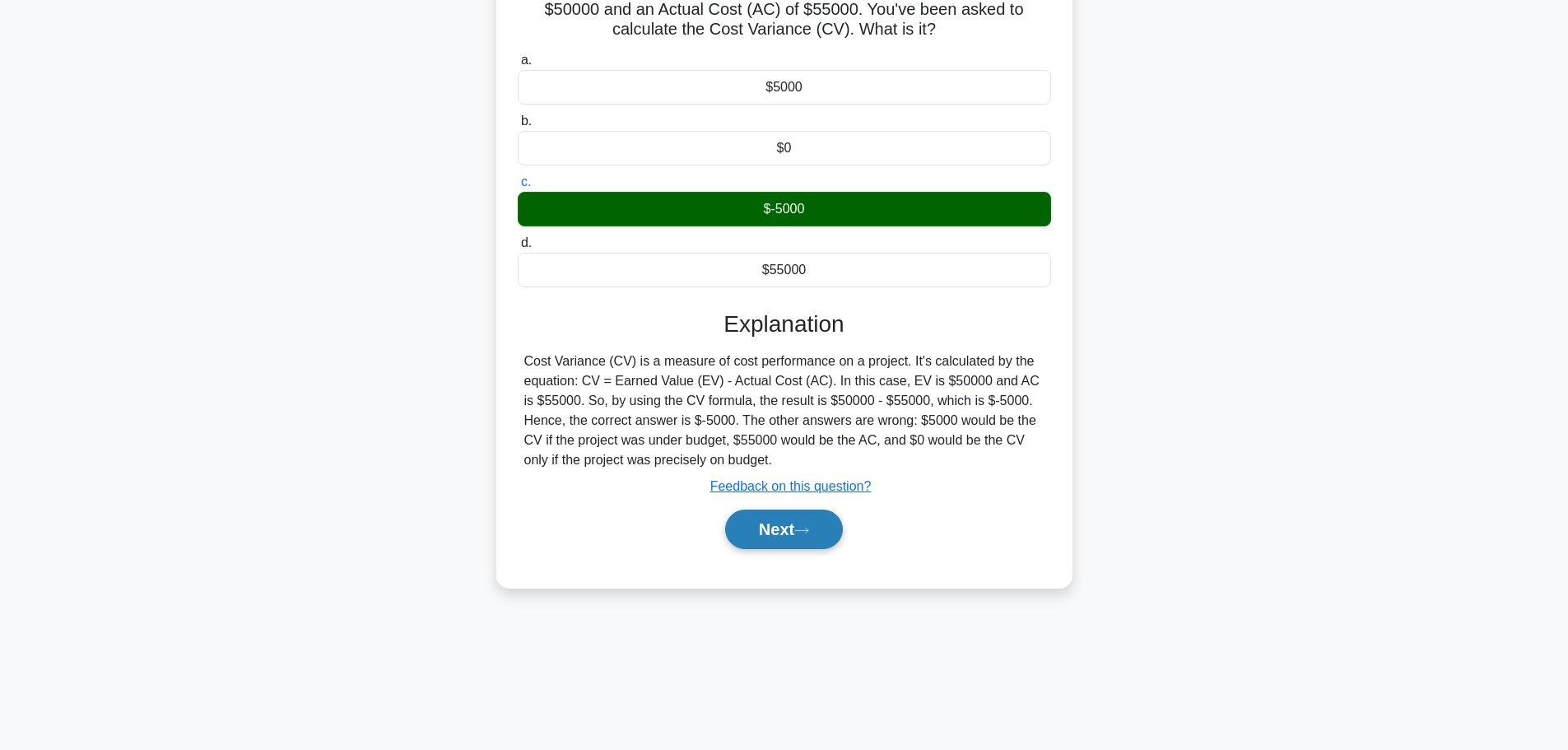
click at [796, 536] on button "Next" at bounding box center [784, 530] width 117 height 39
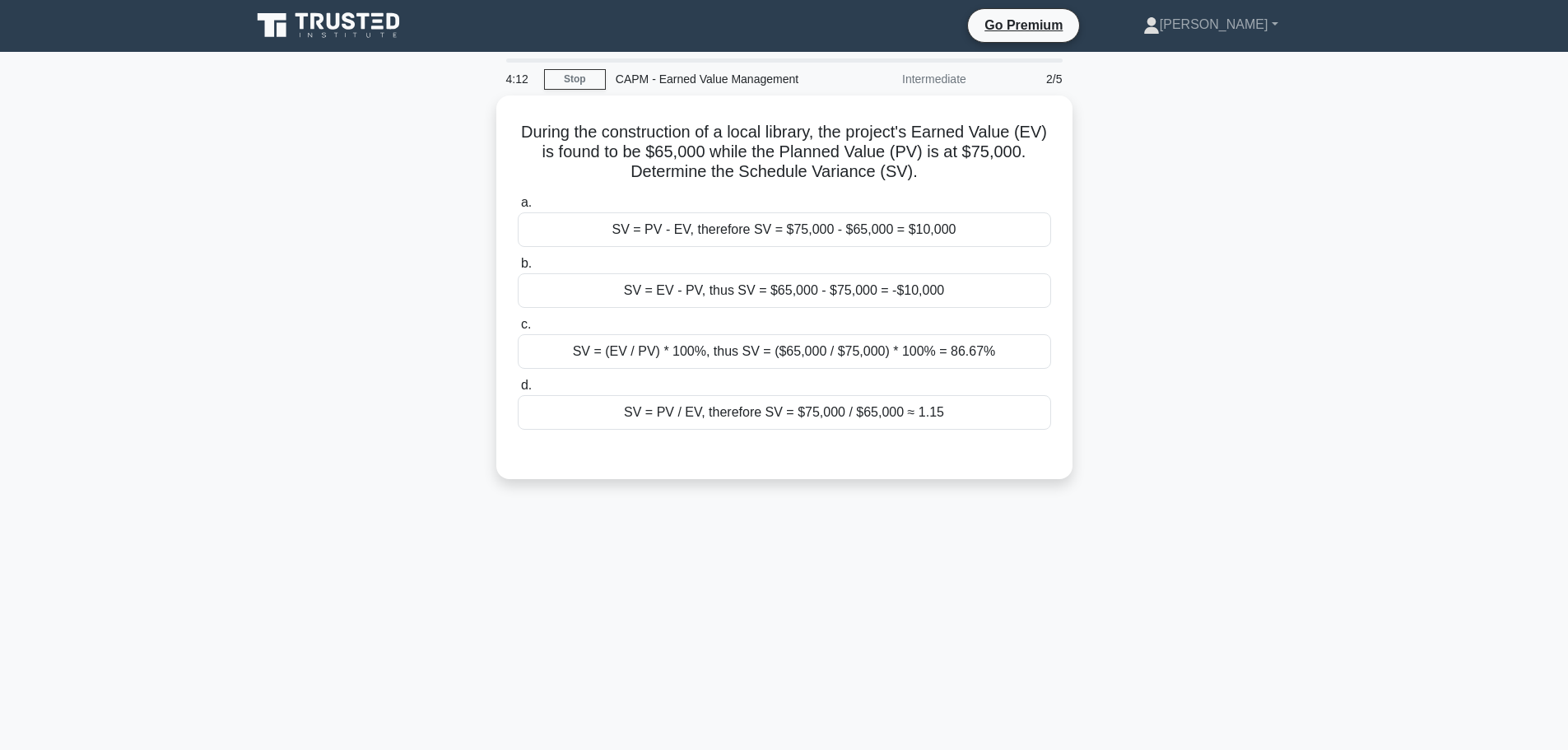
scroll to position [0, 0]
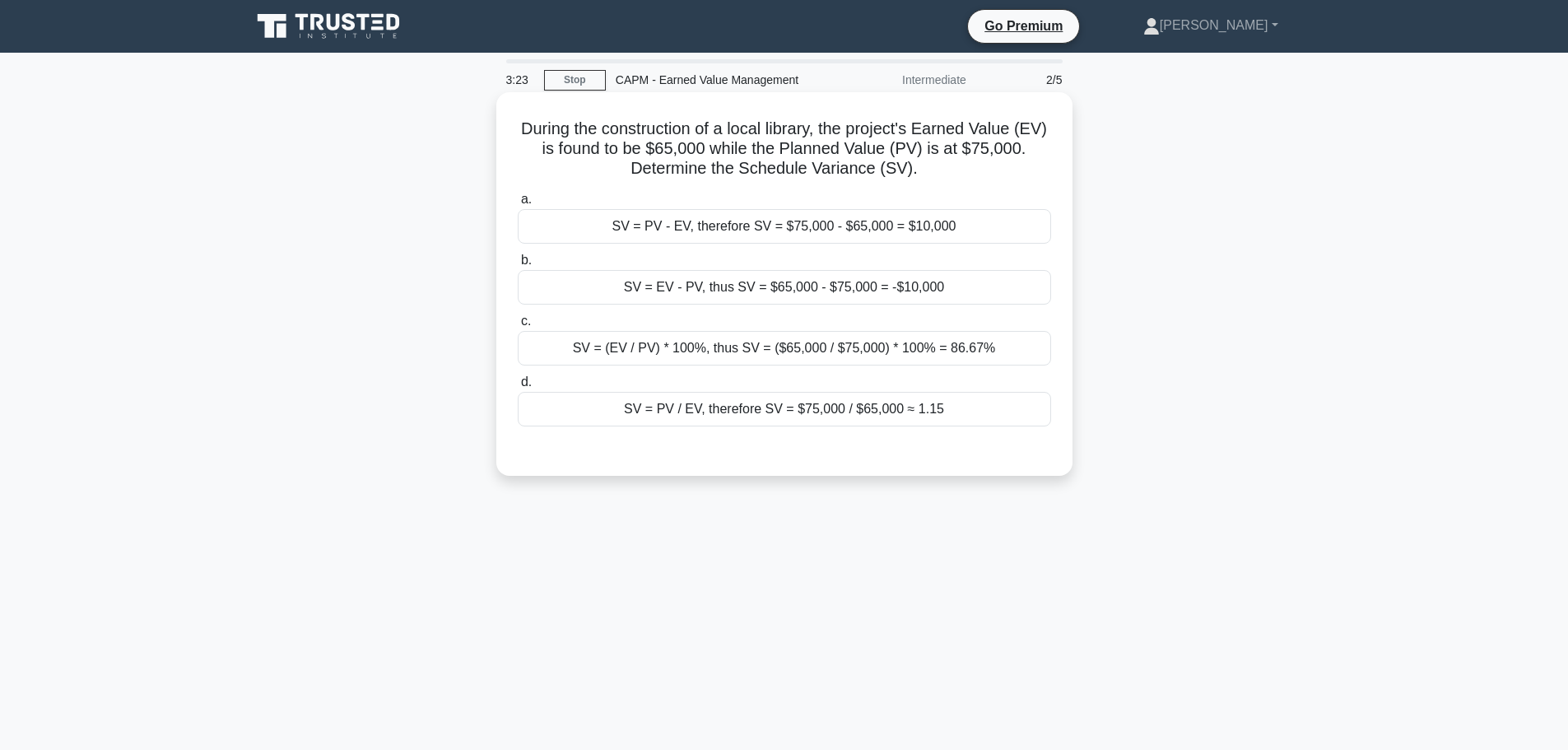
click at [909, 297] on div "SV = EV - PV, thus SV = $65,000 - $75,000 = -$10,000" at bounding box center [784, 287] width 533 height 35
click at [517, 266] on input "b. SV = EV - PV, thus SV = $65,000 - $75,000 = -$10,000" at bounding box center [517, 260] width 0 height 11
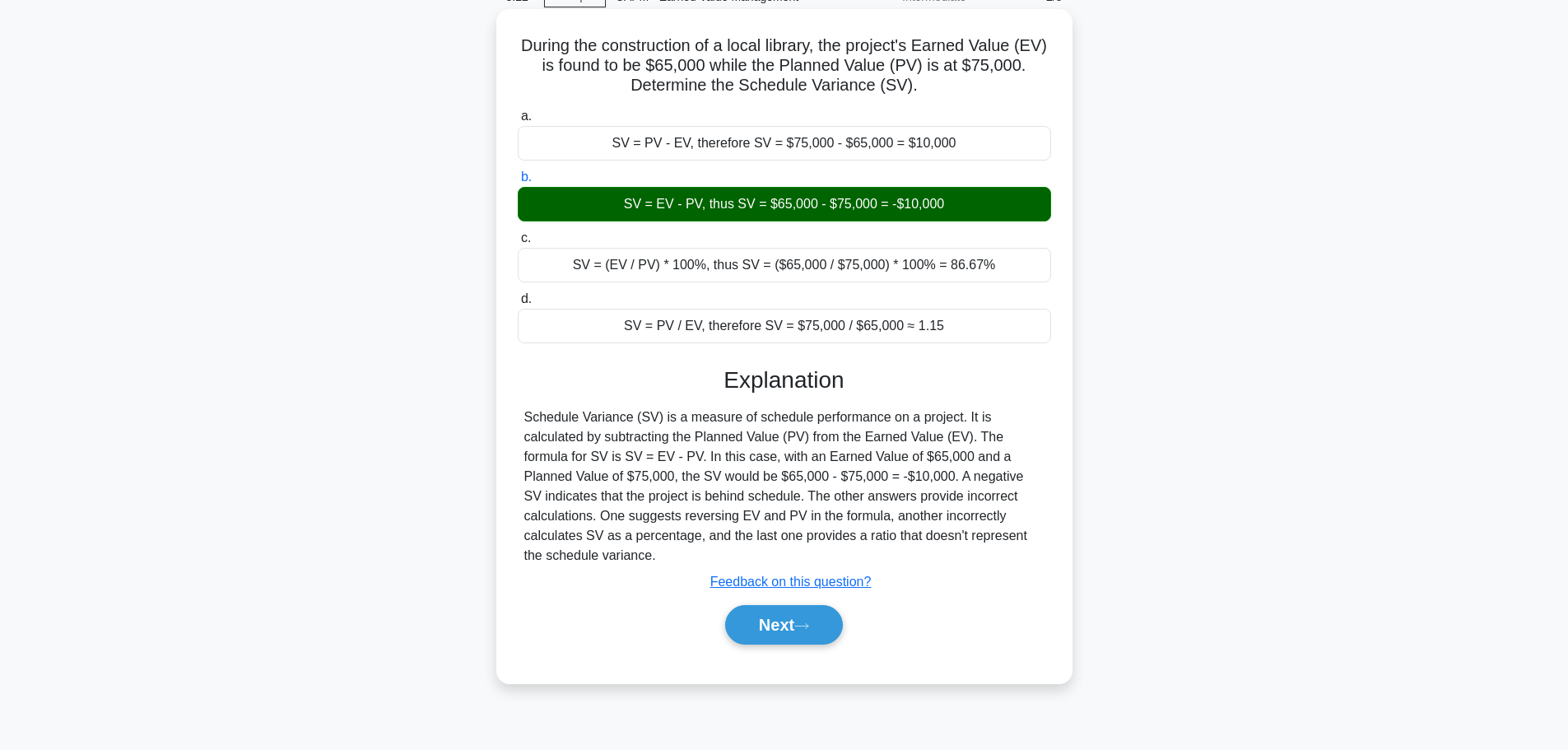
scroll to position [139, 0]
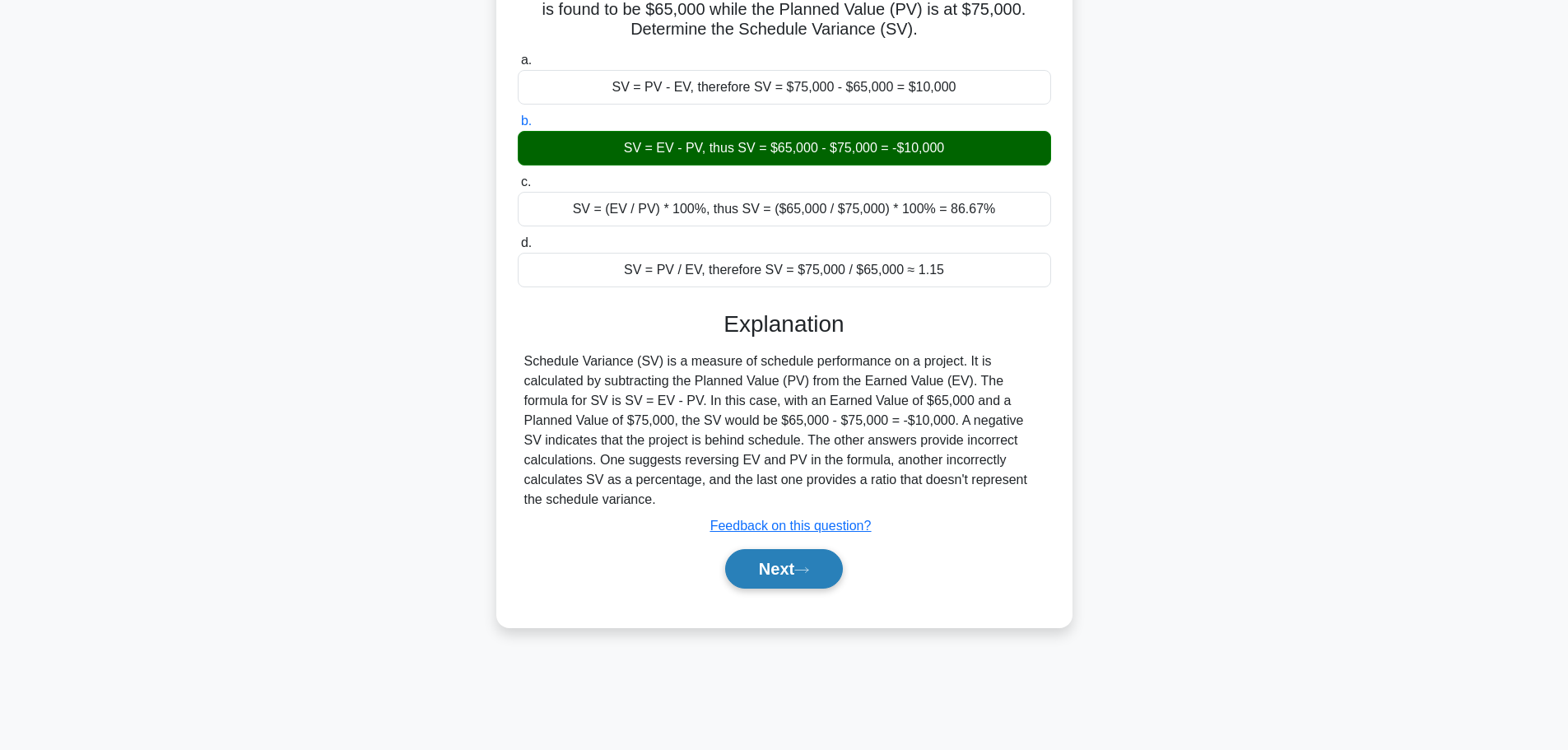
click at [811, 578] on button "Next" at bounding box center [784, 569] width 117 height 39
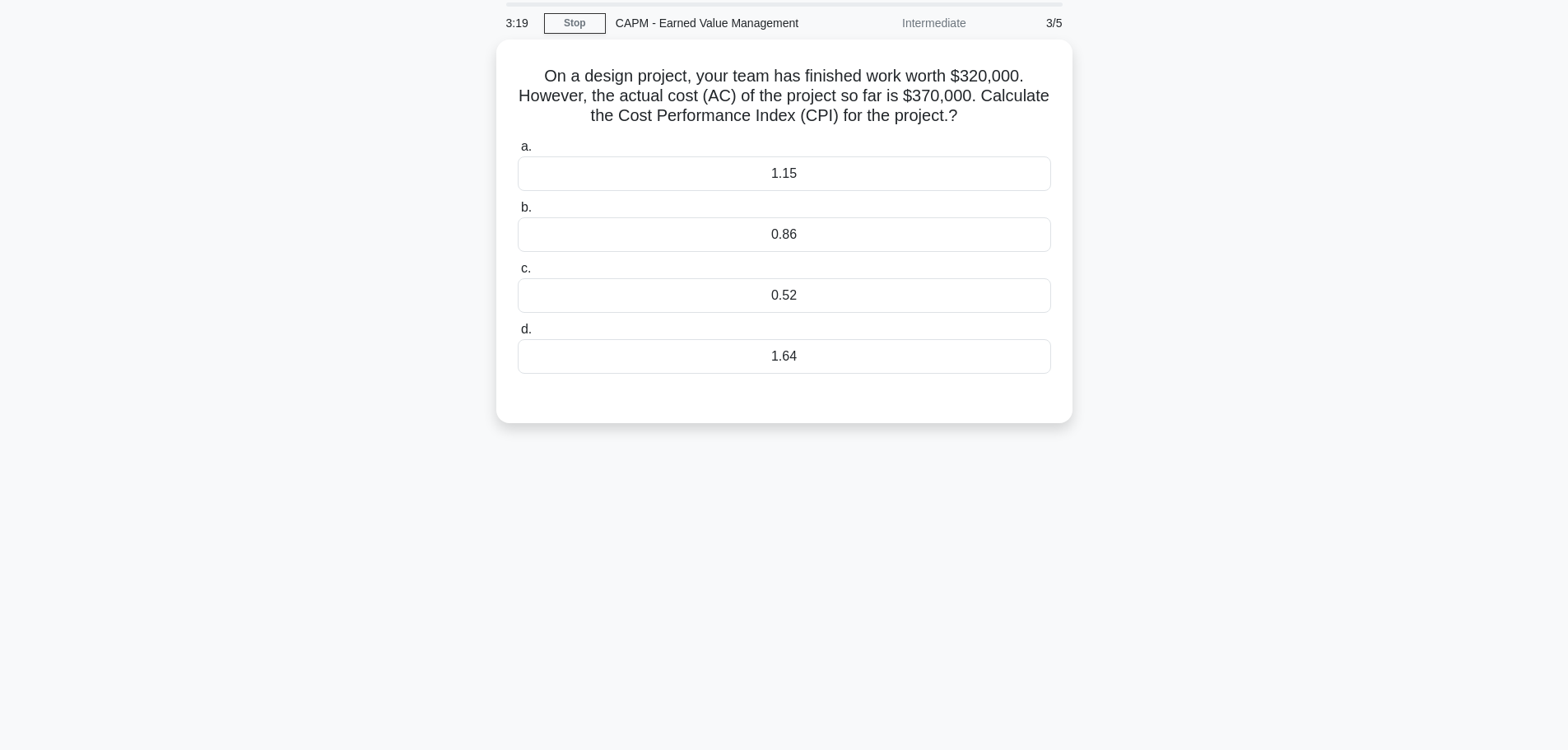
scroll to position [0, 0]
